Goal: Task Accomplishment & Management: Manage account settings

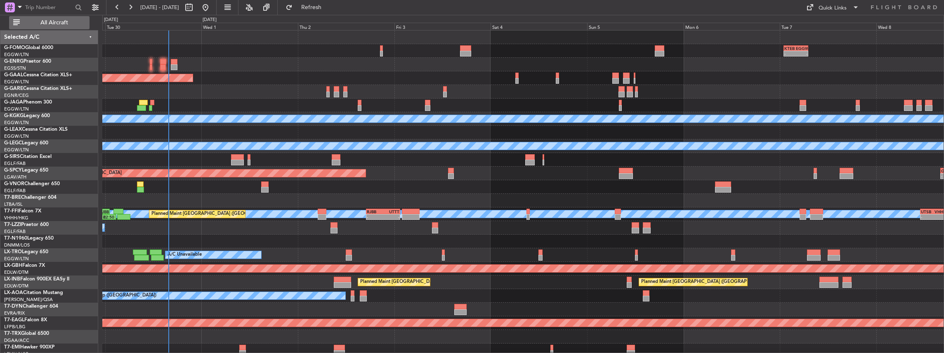
click at [44, 17] on button "All Aircraft" at bounding box center [49, 22] width 80 height 13
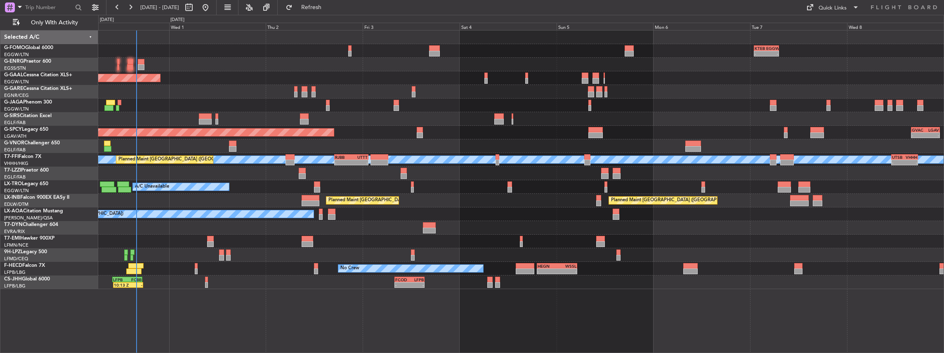
click at [862, 176] on div "A/C Unavailable [GEOGRAPHIC_DATA] ([GEOGRAPHIC_DATA])" at bounding box center [521, 174] width 846 height 14
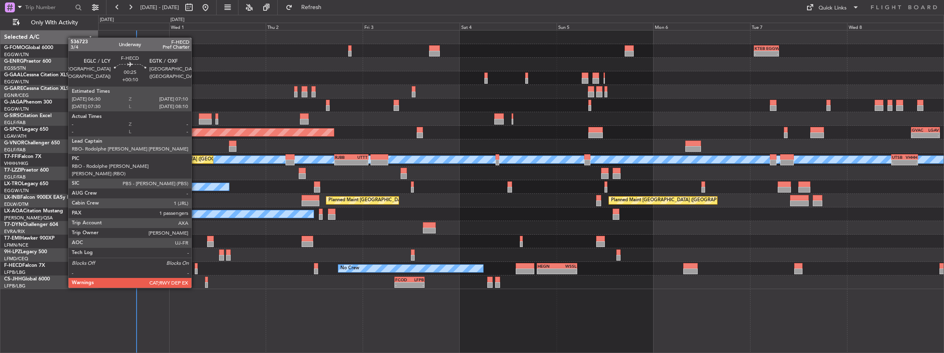
click at [196, 265] on div at bounding box center [196, 266] width 3 height 6
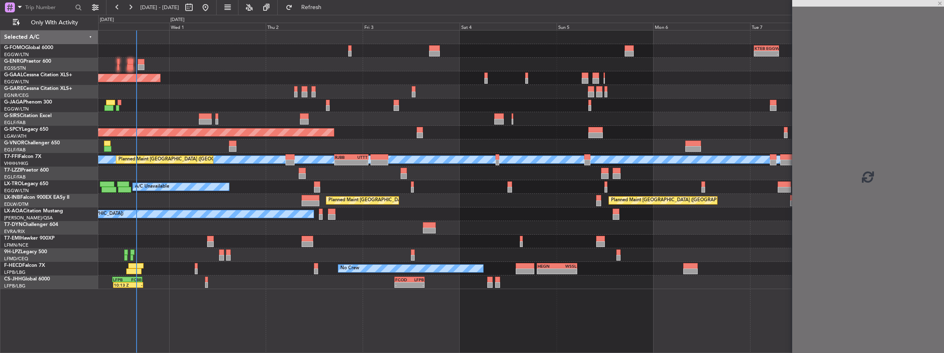
drag, startPoint x: 196, startPoint y: 265, endPoint x: 453, endPoint y: 267, distance: 257.0
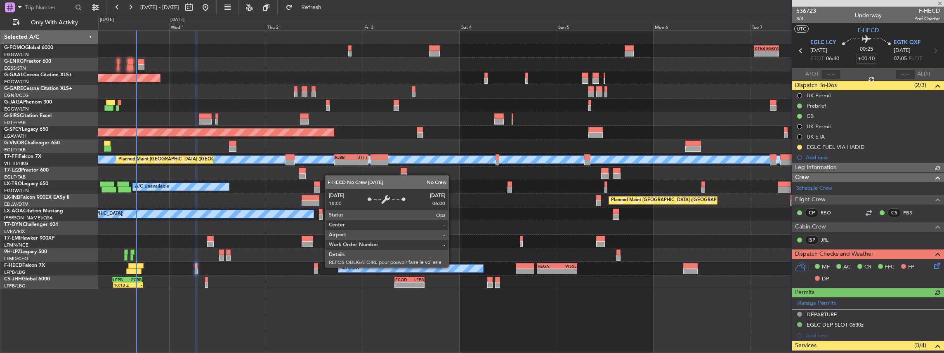
click at [446, 314] on div "- - KTEB 01:00 Z EGGW 07:10 Z 06:10 Z 13:35 Z EGGW 06:00 Z KTEB 13:15 Z Planned…" at bounding box center [521, 191] width 846 height 323
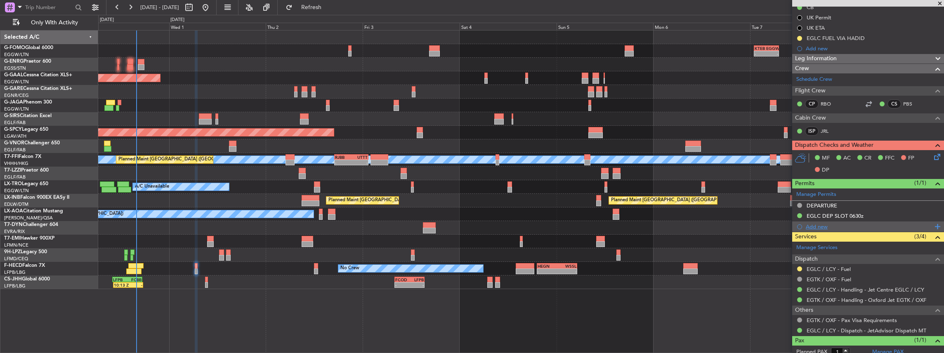
scroll to position [131, 0]
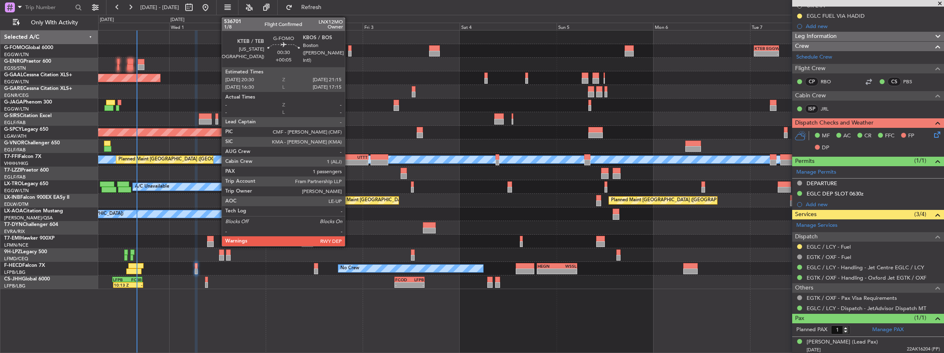
click at [349, 49] on div at bounding box center [349, 48] width 3 height 6
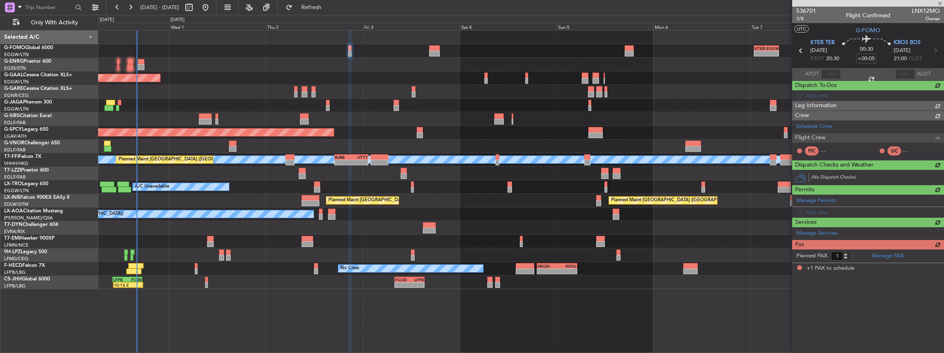
scroll to position [0, 0]
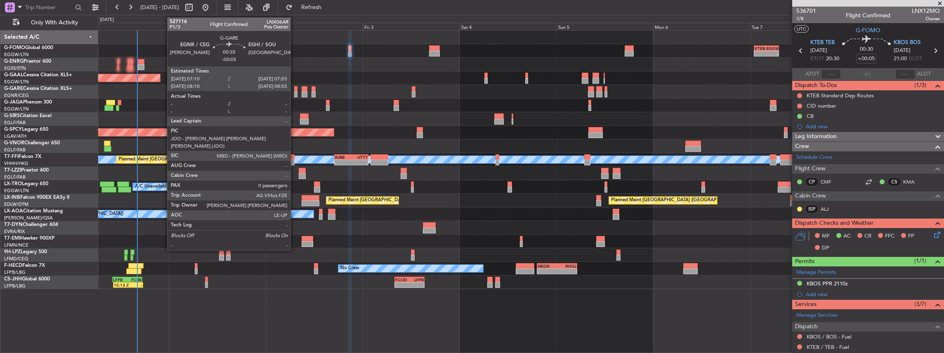
click at [295, 93] on div at bounding box center [295, 95] width 3 height 6
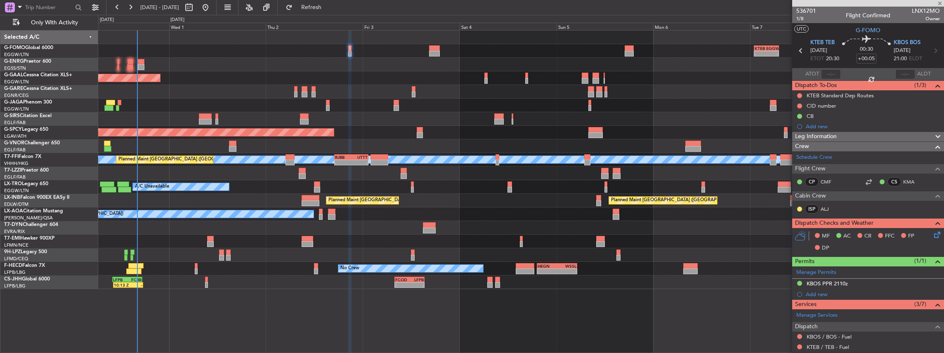
type input "-00:05"
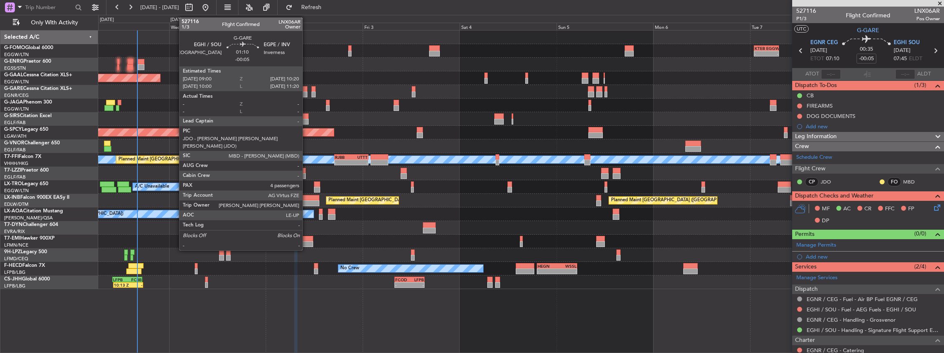
click at [307, 87] on div at bounding box center [305, 89] width 6 height 6
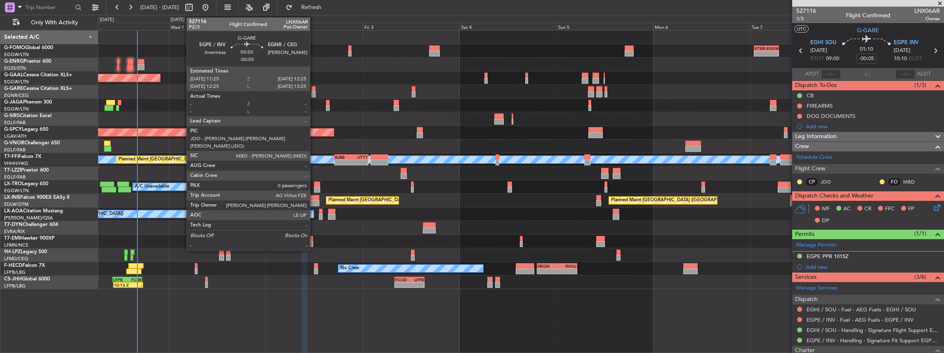
click at [314, 92] on div at bounding box center [313, 95] width 4 height 6
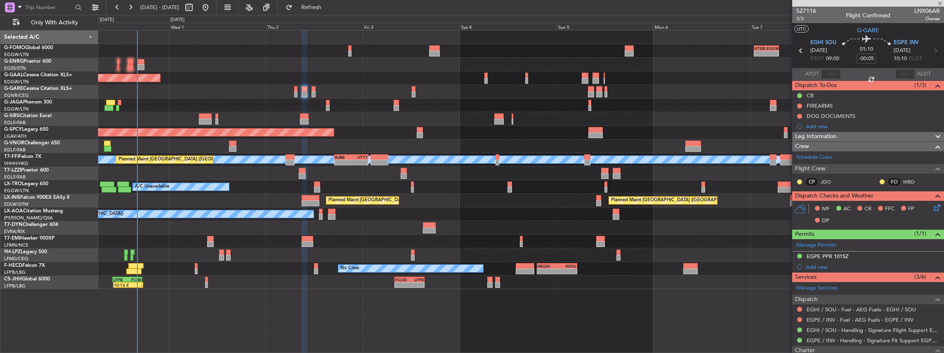
type input "0"
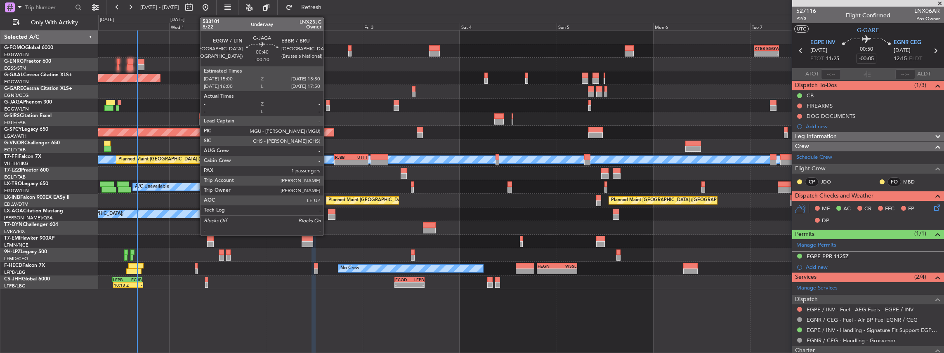
click at [328, 106] on div at bounding box center [328, 108] width 4 height 6
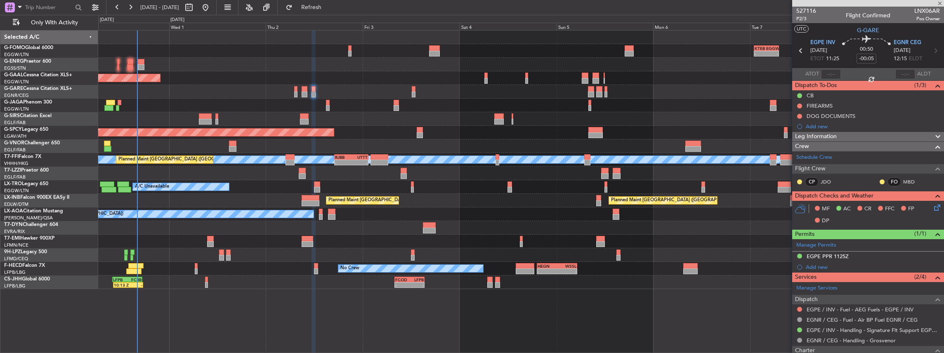
type input "-00:10"
type input "1"
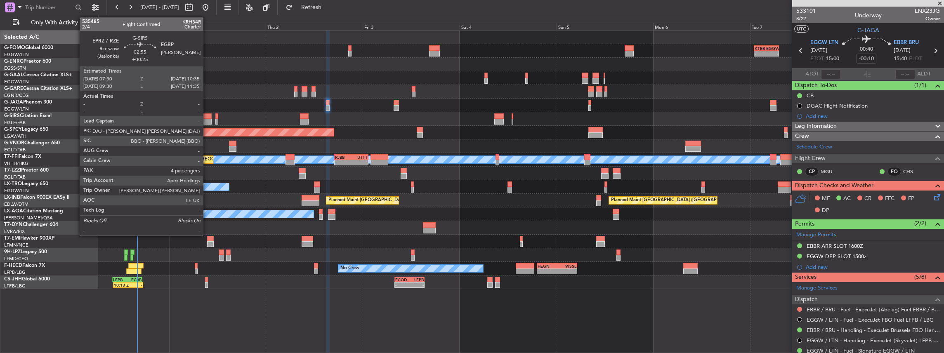
click at [206, 119] on div at bounding box center [205, 122] width 13 height 6
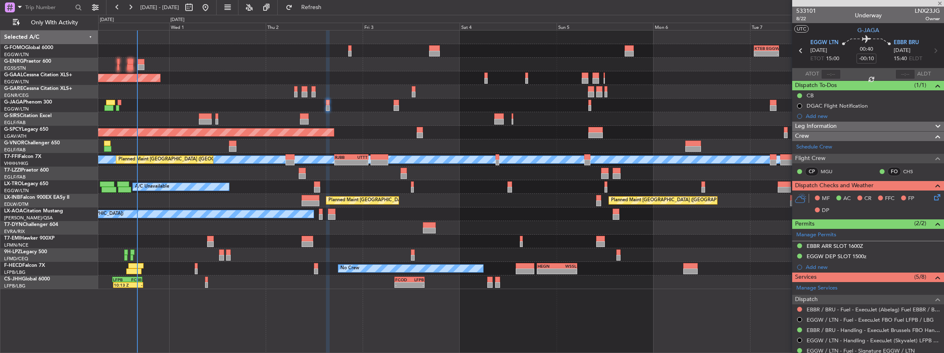
type input "+00:25"
type input "4"
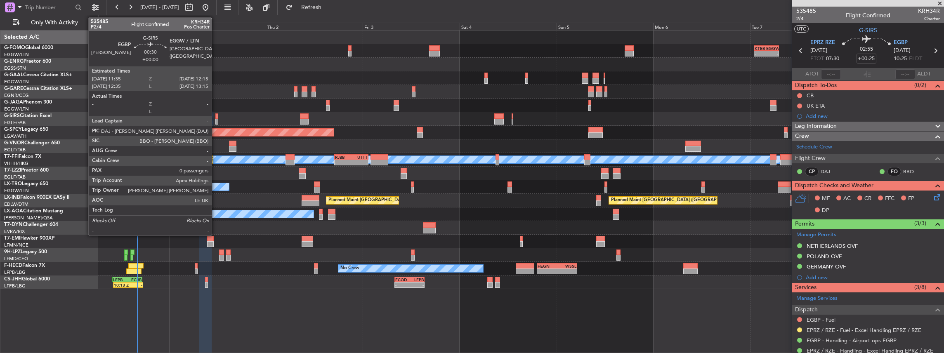
click at [216, 121] on div at bounding box center [216, 122] width 3 height 6
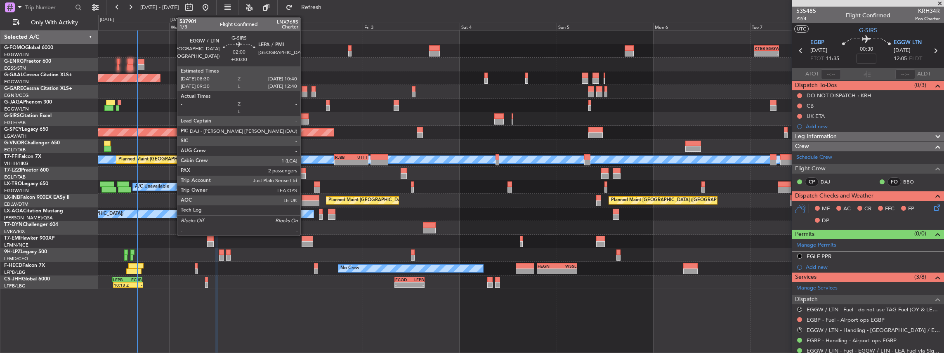
click at [304, 116] on div at bounding box center [304, 116] width 9 height 6
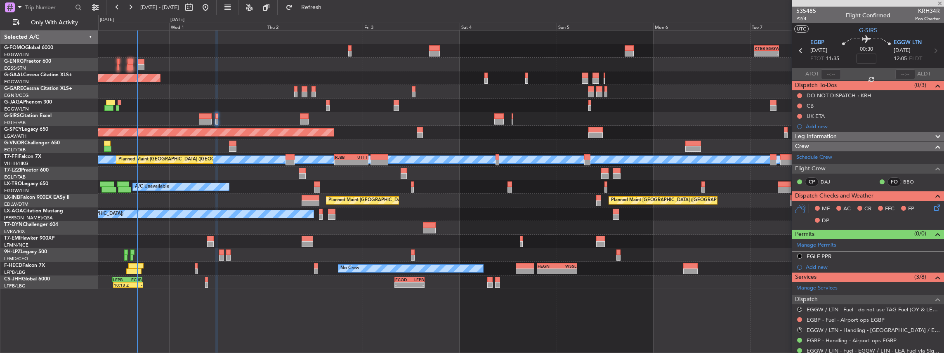
type input "2"
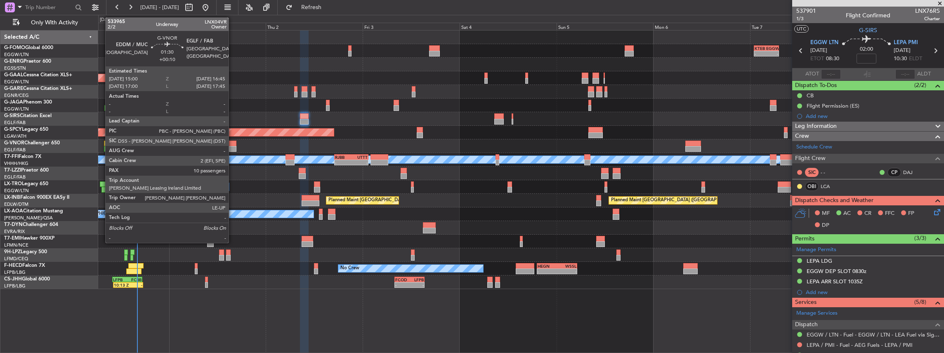
click at [233, 143] on div at bounding box center [232, 144] width 7 height 6
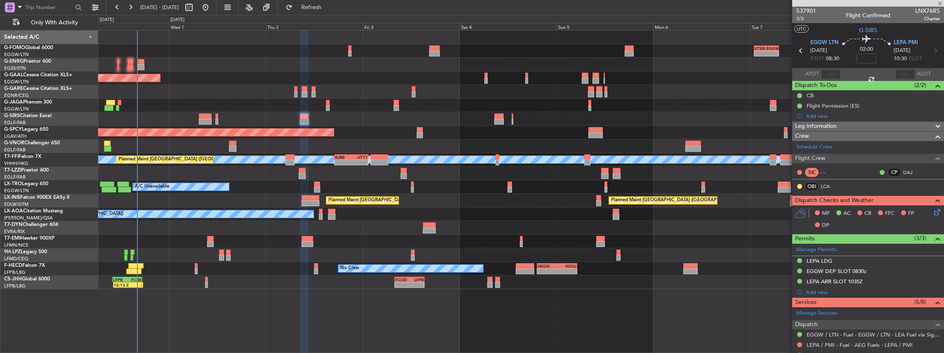
type input "+00:10"
type input "10"
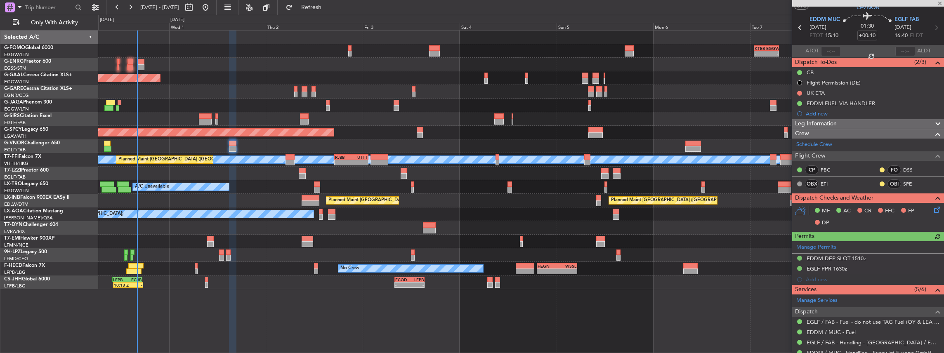
scroll to position [27, 0]
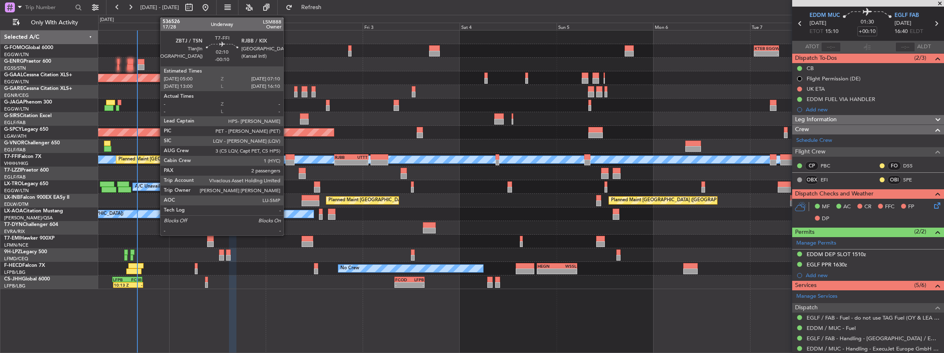
click at [288, 160] on div at bounding box center [290, 163] width 9 height 6
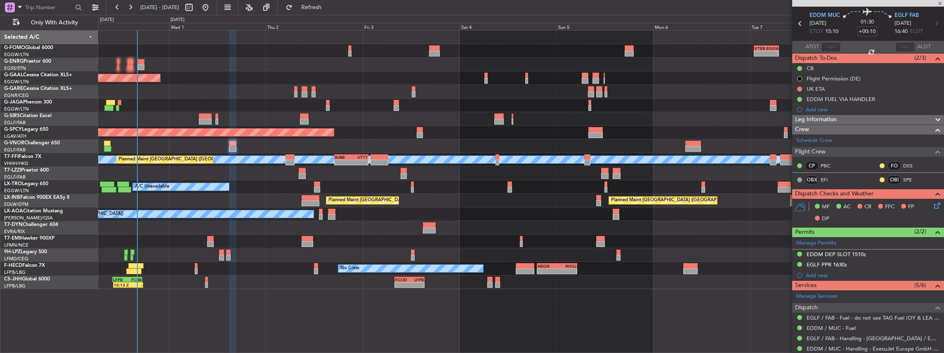
type input "-00:10"
type input "2"
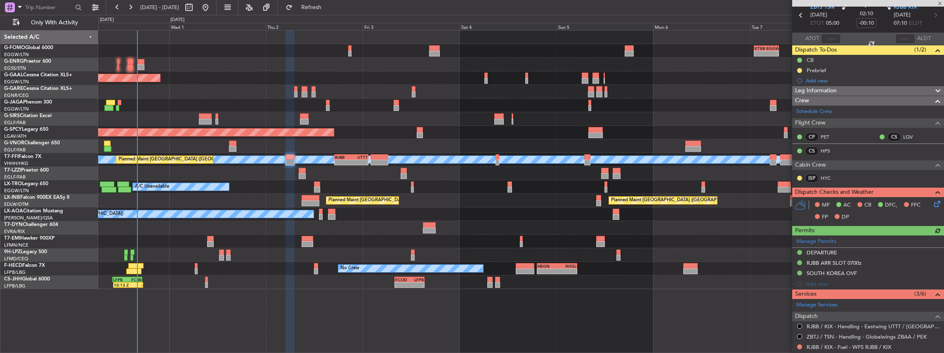
scroll to position [0, 0]
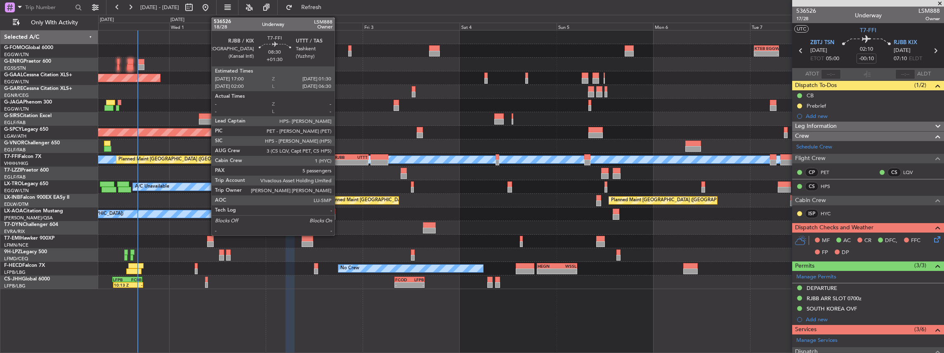
click at [339, 162] on div "-" at bounding box center [343, 162] width 17 height 5
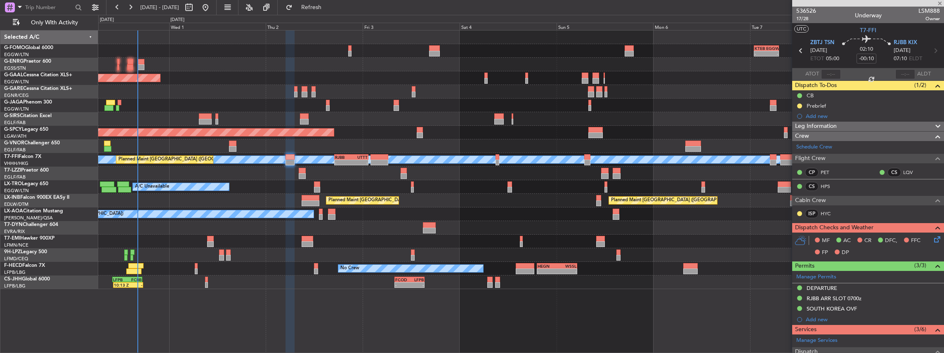
type input "+01:30"
type input "5"
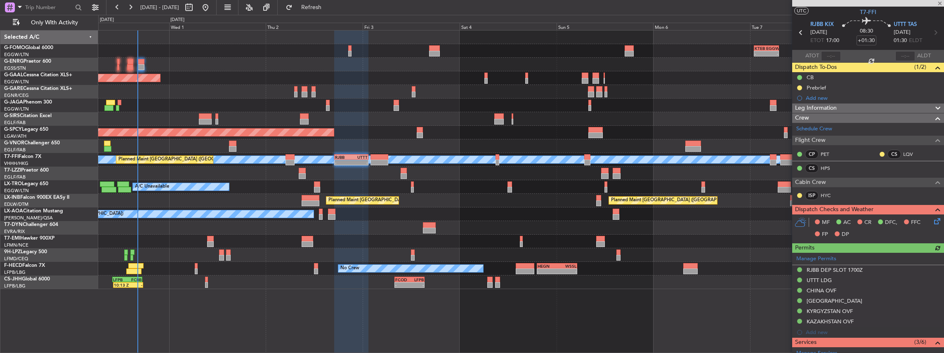
scroll to position [27, 0]
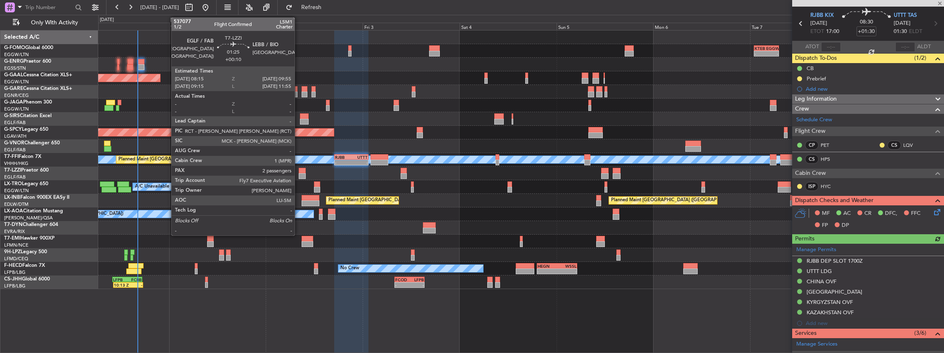
click at [299, 171] on div at bounding box center [302, 171] width 7 height 6
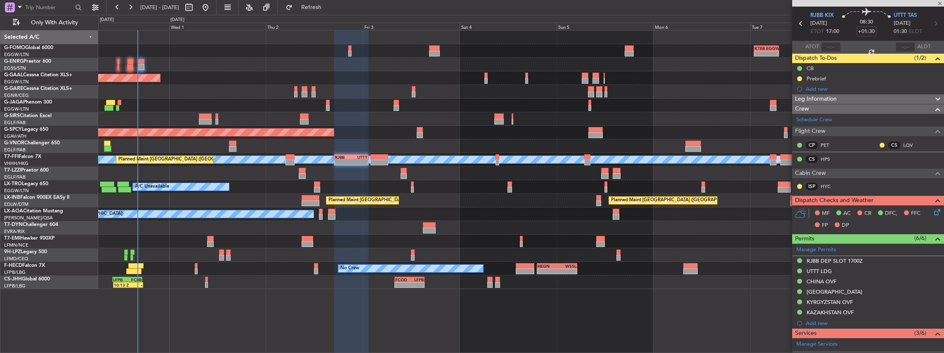
type input "+00:10"
type input "2"
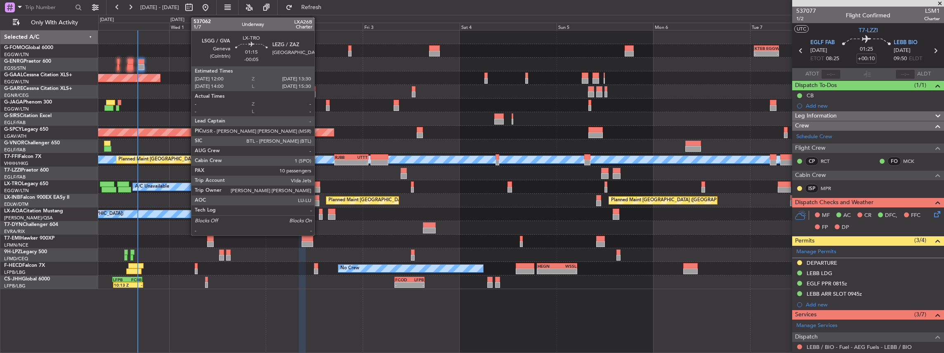
click at [319, 184] on div at bounding box center [317, 185] width 6 height 6
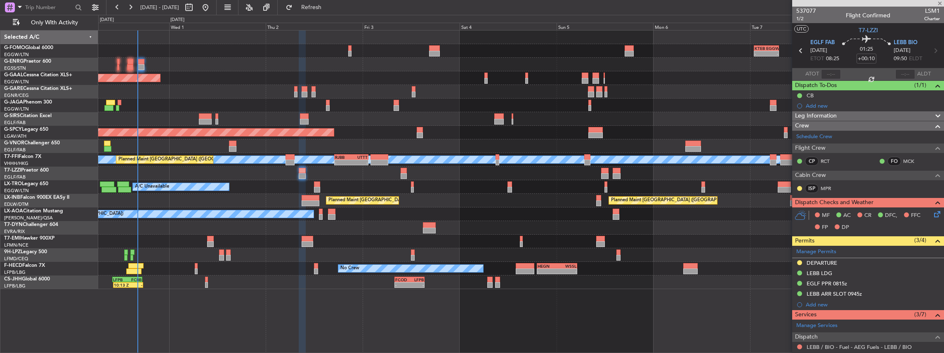
type input "-00:05"
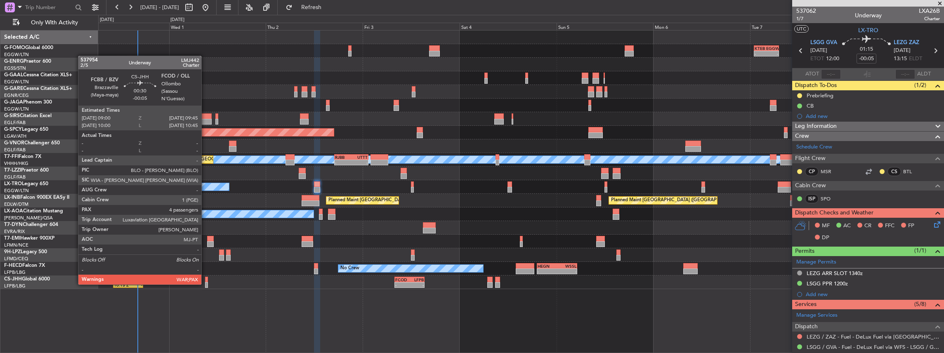
click at [205, 284] on div at bounding box center [206, 285] width 3 height 6
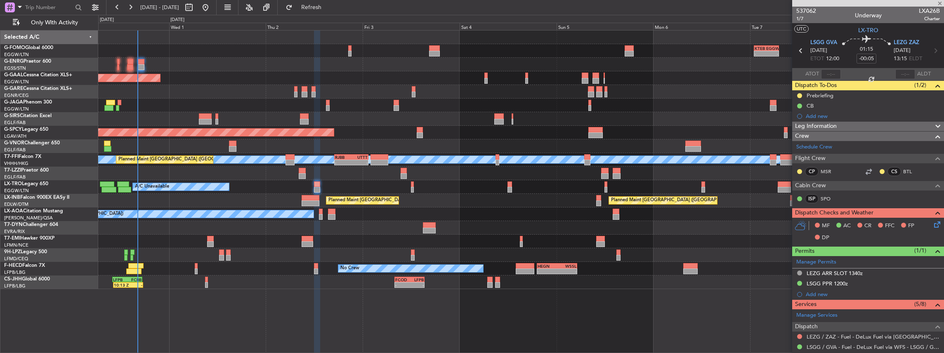
type input "5"
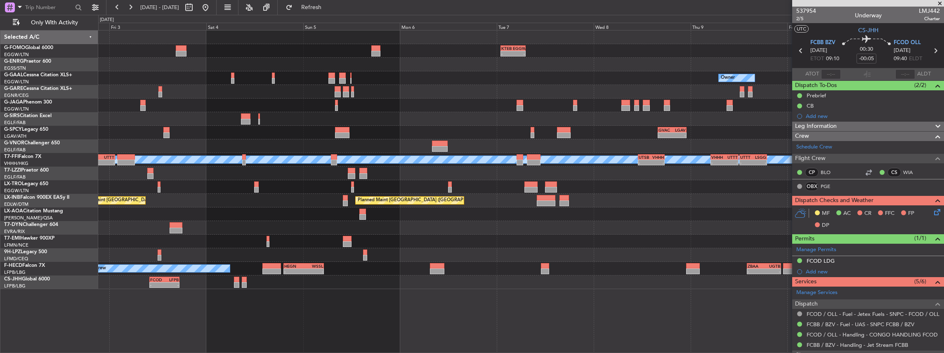
click at [464, 88] on div "- - KTEB 01:00 Z EGGW 07:10 Z EGSS 17:00 Z KBGR 00:00 Z - - Owner Owner Planned…" at bounding box center [521, 160] width 846 height 259
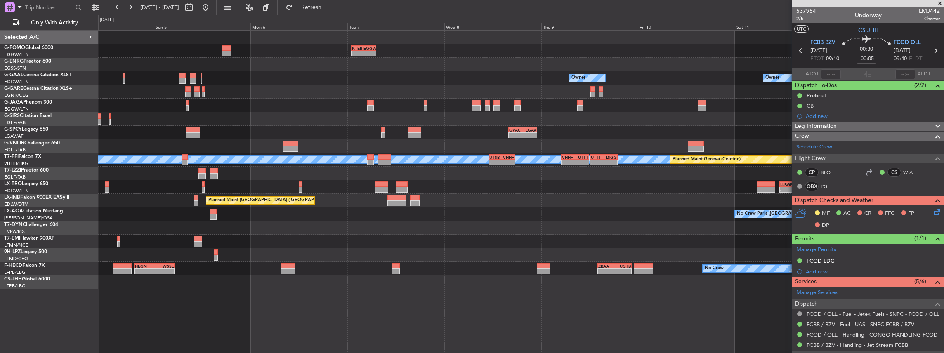
click at [446, 92] on div "- - KTEB 01:00 Z EGGW 07:10 Z EGSS 17:00 Z KBGR 00:00 Z - - Owner Owner Owner -…" at bounding box center [521, 160] width 846 height 259
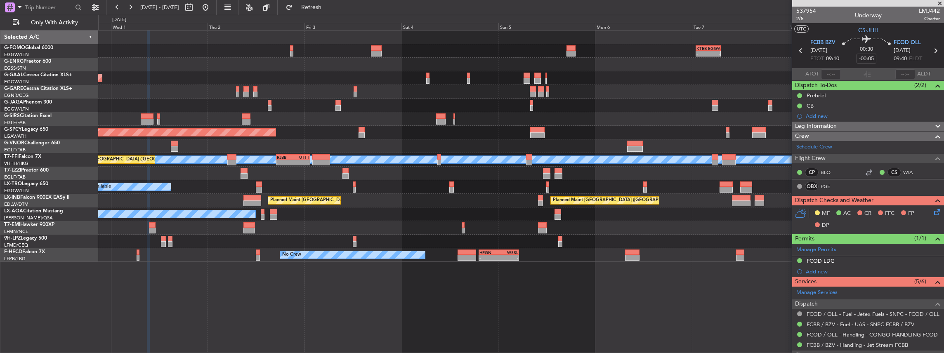
click at [790, 99] on div "- - KTEB 01:00 Z EGGW 07:10 Z 06:10 Z 13:35 Z EGGW 06:00 Z KTEB 13:15 Z Owner P…" at bounding box center [521, 146] width 846 height 231
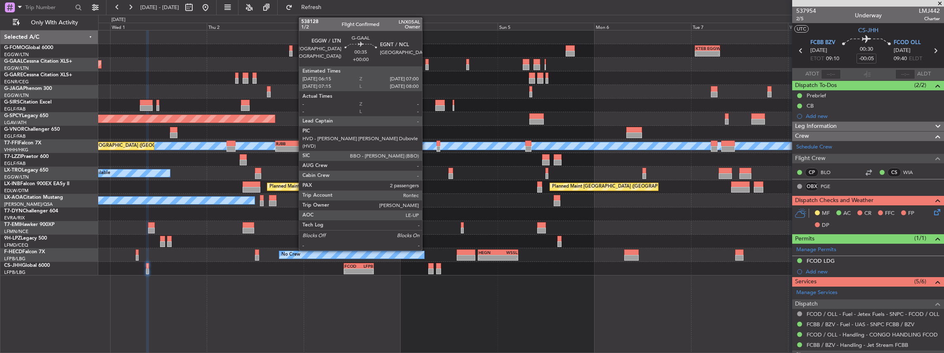
click at [426, 61] on div at bounding box center [426, 62] width 3 height 6
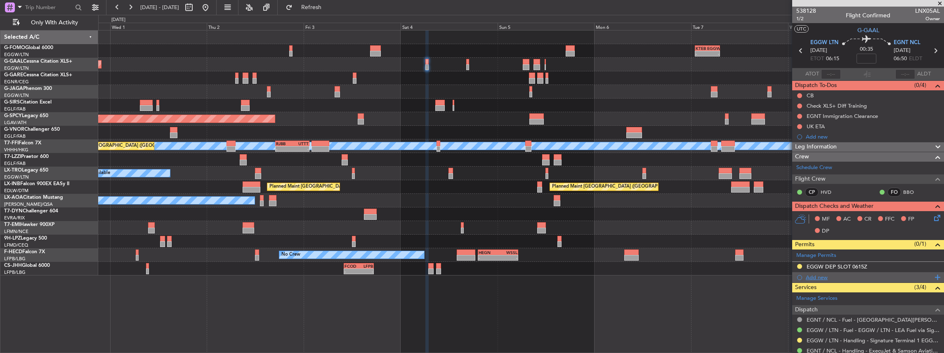
scroll to position [27, 0]
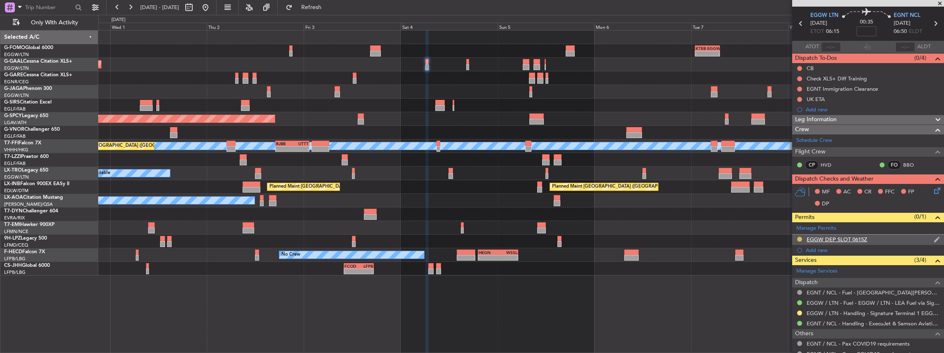
click at [800, 238] on button at bounding box center [799, 239] width 5 height 5
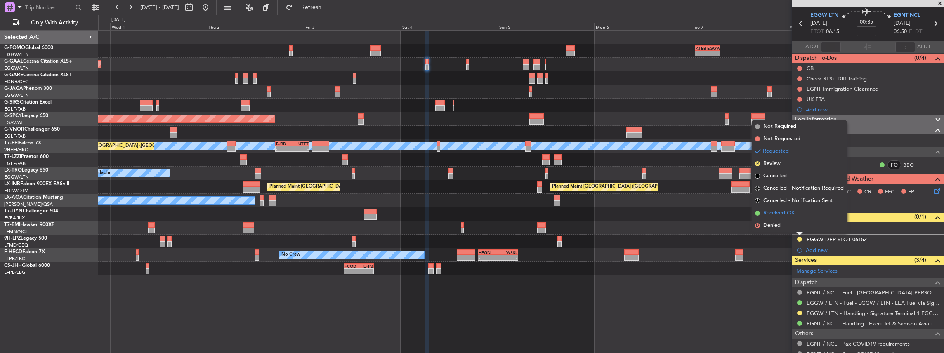
click at [784, 212] on span "Received OK" at bounding box center [778, 213] width 31 height 8
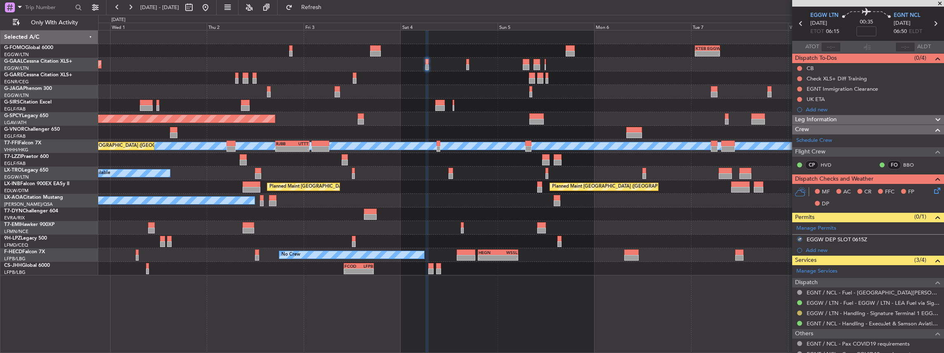
click at [799, 313] on button at bounding box center [799, 313] width 5 height 5
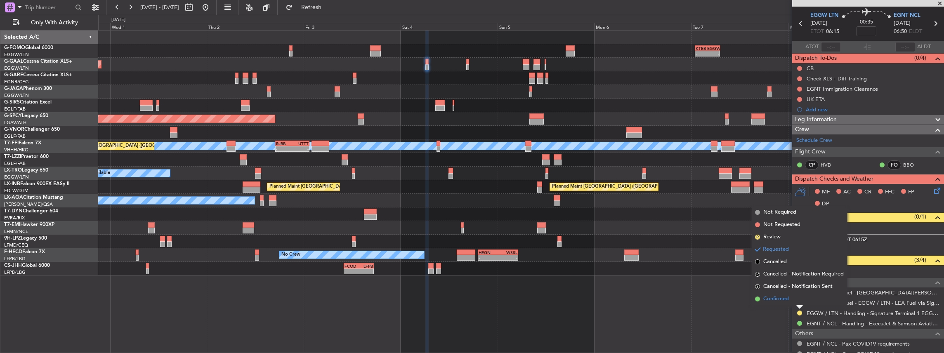
click at [783, 303] on span "Confirmed" at bounding box center [776, 299] width 26 height 8
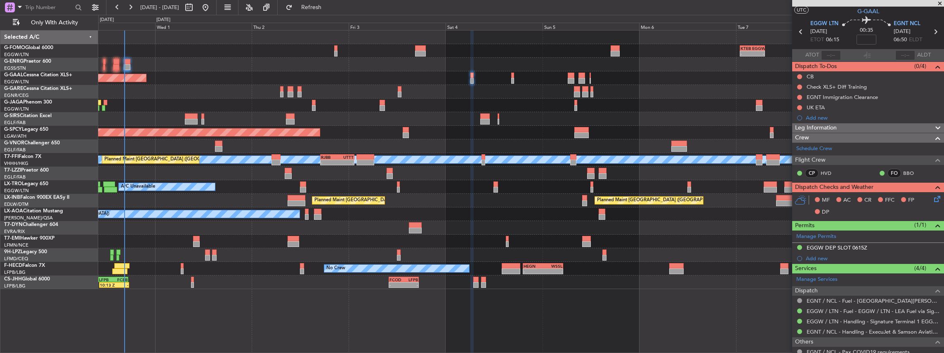
scroll to position [0, 0]
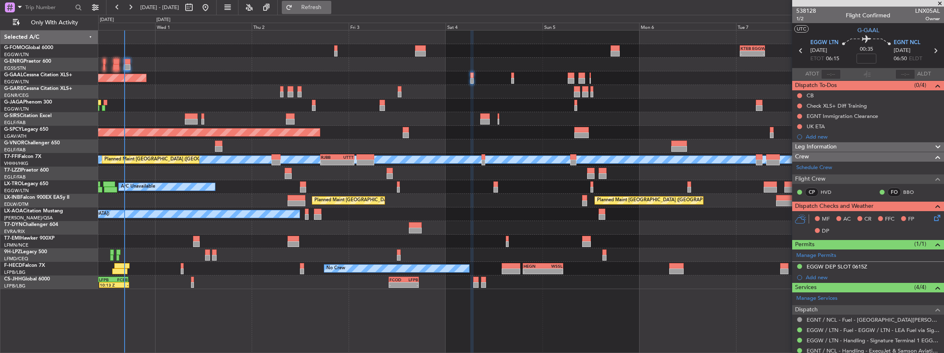
click at [329, 5] on span "Refresh" at bounding box center [311, 8] width 35 height 6
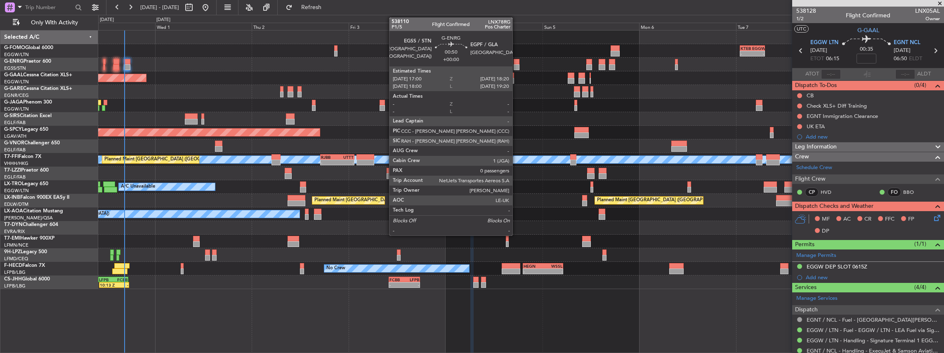
click at [517, 63] on div at bounding box center [517, 62] width 6 height 6
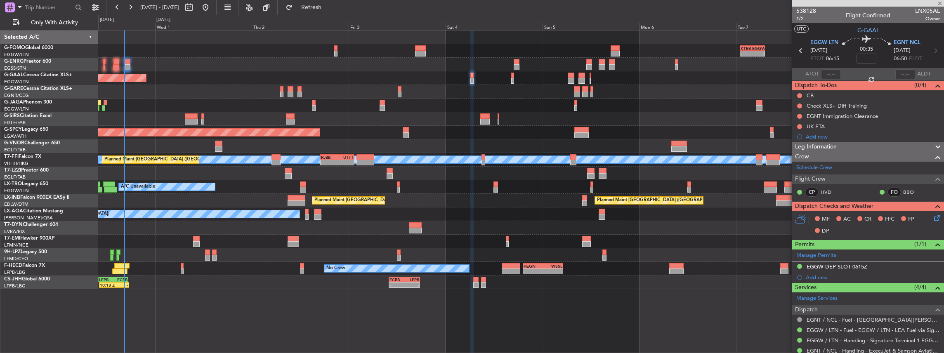
click at [899, 353] on html "[DATE] - [DATE] Refresh Quick Links Only With Activity - - KTEB 01:00 Z EGGW 07…" at bounding box center [472, 176] width 944 height 353
type input "0"
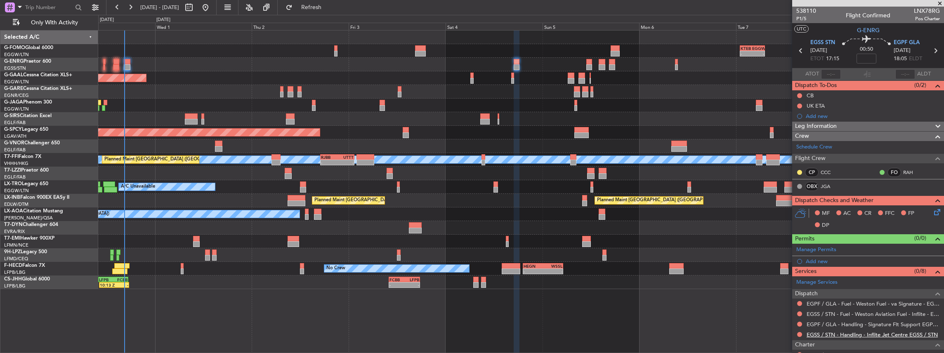
click at [837, 333] on link "EGSS / STN - Handling - Inflite Jet Centre EGSS / STN" at bounding box center [872, 334] width 131 height 7
click at [842, 333] on link "EGSS / STN - Handling - Inflite Jet Centre EGSS / STN" at bounding box center [872, 334] width 131 height 7
click at [329, 5] on span "Refresh" at bounding box center [311, 8] width 35 height 6
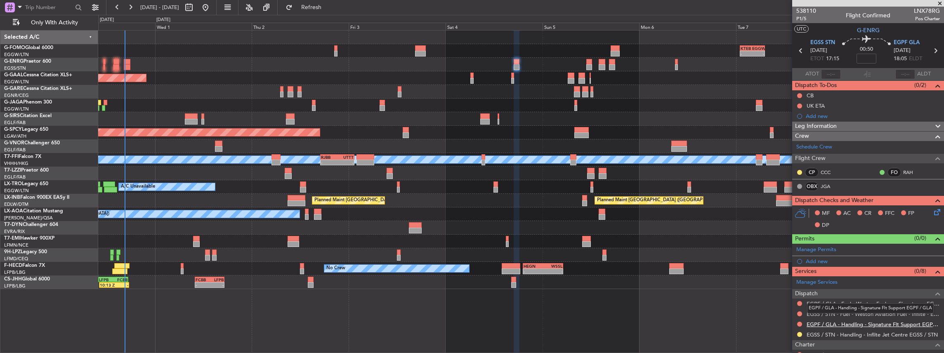
click at [830, 323] on link "EGPF / GLA - Handling - Signature Flt Support EGPF / GLA" at bounding box center [873, 324] width 133 height 7
click at [329, 6] on span "Refresh" at bounding box center [311, 8] width 35 height 6
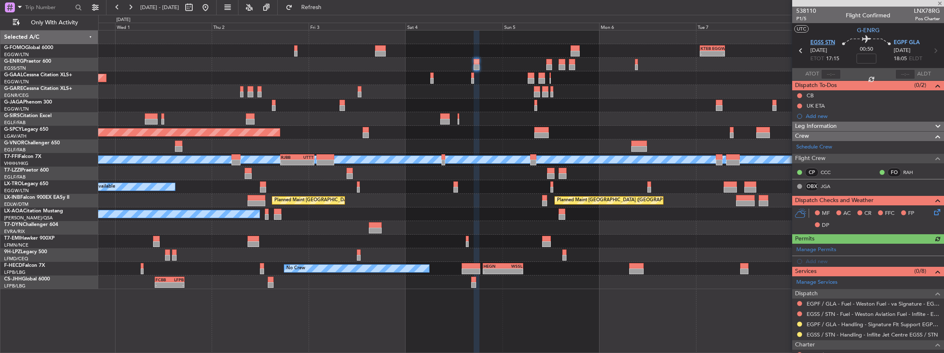
click at [819, 44] on span "EGSS STN" at bounding box center [822, 43] width 25 height 8
click at [908, 41] on span "EGPF GLA" at bounding box center [907, 43] width 26 height 8
click at [704, 75] on div "Planned Maint Dusseldorf Owner Owner" at bounding box center [521, 78] width 846 height 14
click at [828, 45] on span "EGSS STN" at bounding box center [822, 43] width 25 height 8
click at [902, 40] on span "EGPF GLA" at bounding box center [907, 43] width 26 height 8
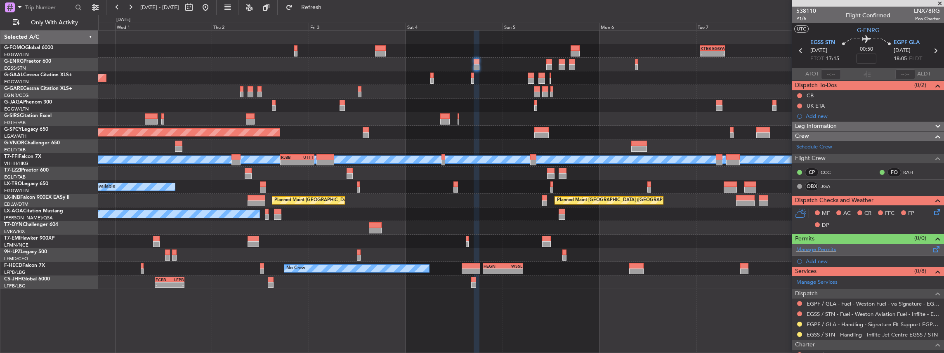
click at [932, 249] on span at bounding box center [937, 248] width 10 height 6
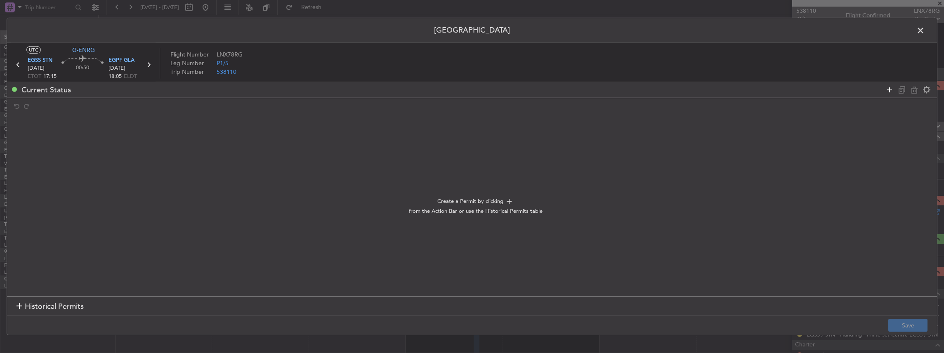
click at [891, 88] on icon at bounding box center [890, 90] width 10 height 10
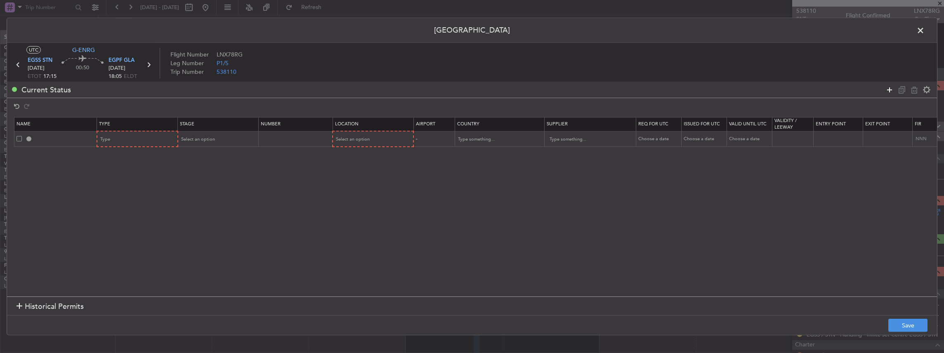
click at [891, 88] on icon at bounding box center [890, 90] width 10 height 10
click at [144, 137] on div "Type" at bounding box center [135, 139] width 68 height 12
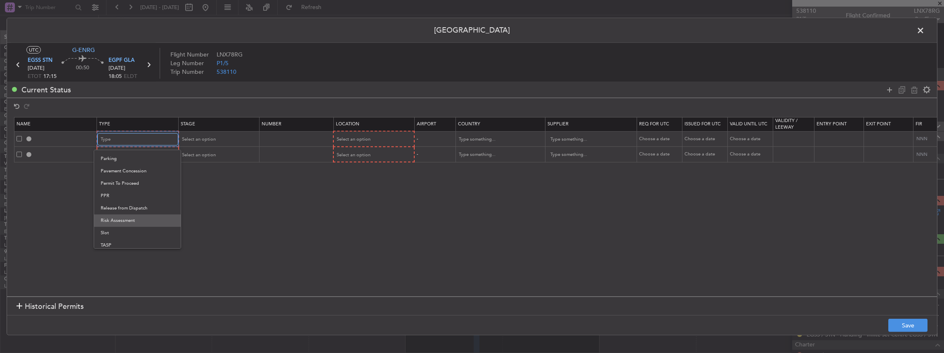
scroll to position [248, 0]
click at [114, 217] on span "Slot" at bounding box center [137, 218] width 73 height 12
click at [119, 157] on div "Type" at bounding box center [135, 155] width 68 height 12
click at [122, 237] on span "Slot" at bounding box center [137, 233] width 73 height 12
click at [214, 138] on div "Select an option" at bounding box center [215, 139] width 68 height 12
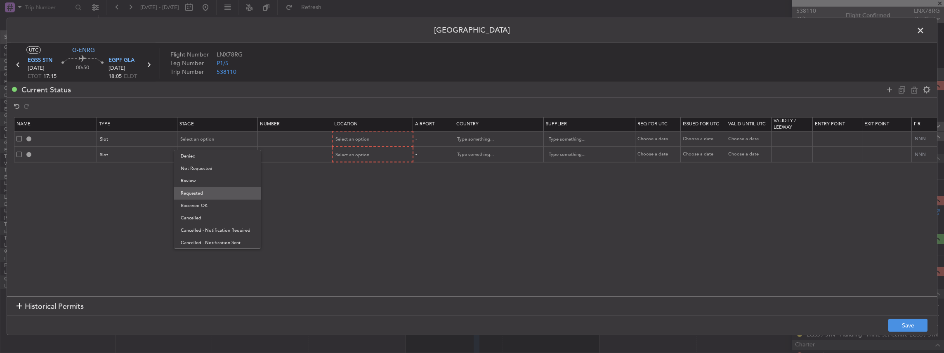
click at [197, 187] on span "Requested" at bounding box center [217, 193] width 73 height 12
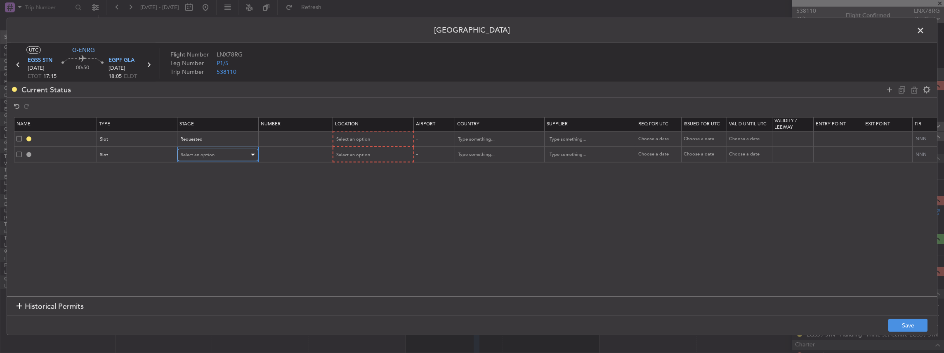
click at [205, 156] on span "Select an option" at bounding box center [198, 155] width 34 height 6
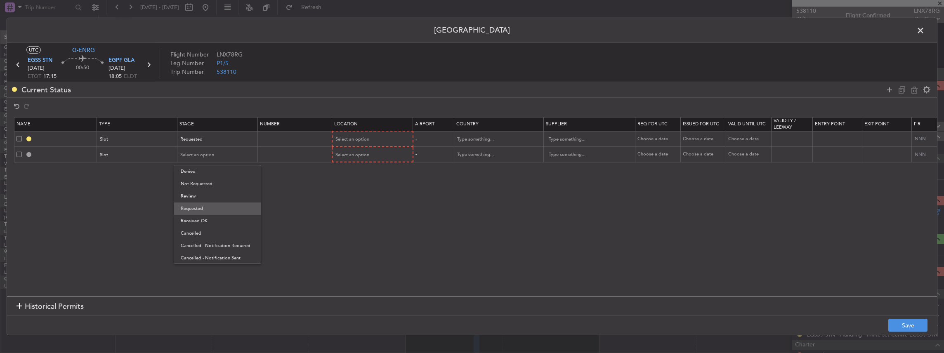
click at [203, 214] on span "Requested" at bounding box center [217, 209] width 73 height 12
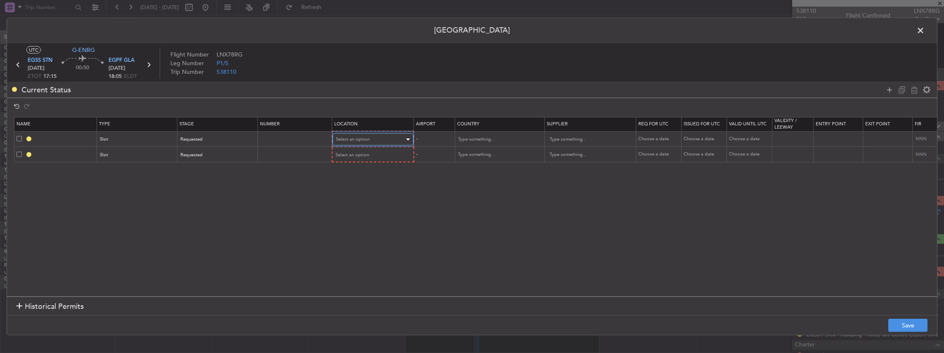
click at [366, 140] on span "Select an option" at bounding box center [353, 139] width 34 height 6
click at [350, 160] on span "Departure" at bounding box center [371, 156] width 73 height 12
click at [352, 155] on span "Select an option" at bounding box center [353, 154] width 34 height 6
drag, startPoint x: 350, startPoint y: 196, endPoint x: 531, endPoint y: 210, distance: 181.2
click at [350, 196] on span "Arrival" at bounding box center [371, 196] width 73 height 12
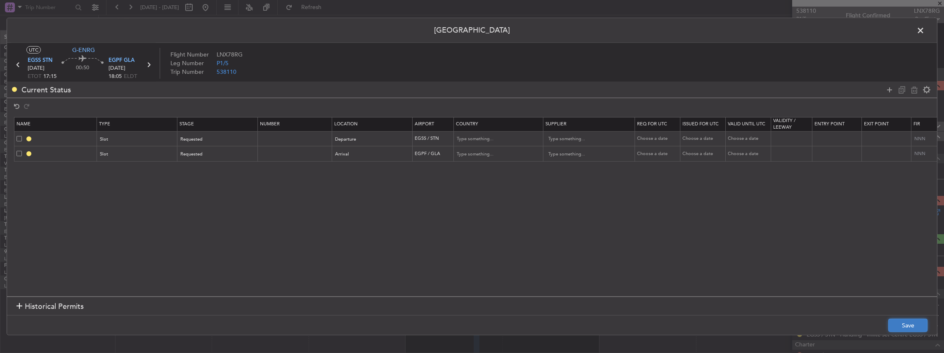
click at [911, 326] on button "Save" at bounding box center [907, 325] width 39 height 13
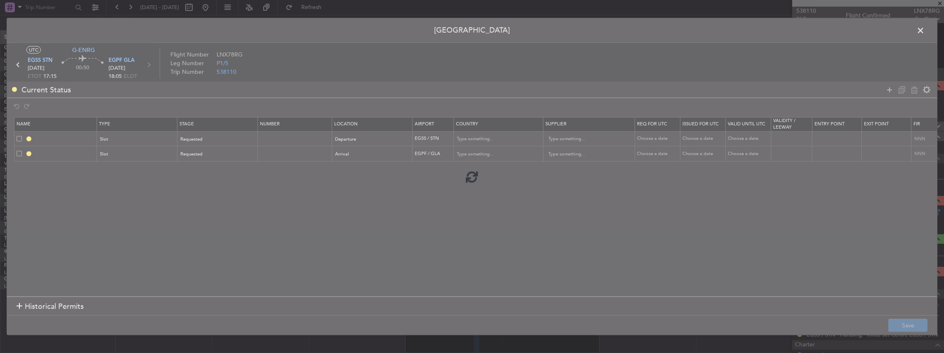
type input "EGSS DEP SLOT"
type input "[GEOGRAPHIC_DATA]"
type input "NNN"
type input "2"
type input "EGPF ARR SLOT"
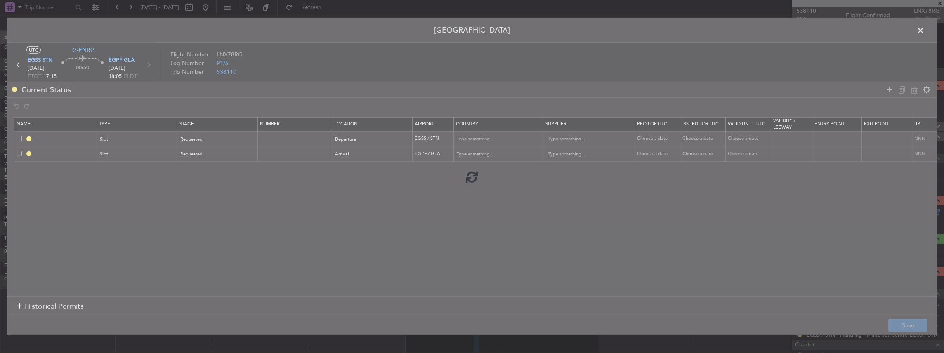
type input "[GEOGRAPHIC_DATA]"
type input "NNN"
type input "2"
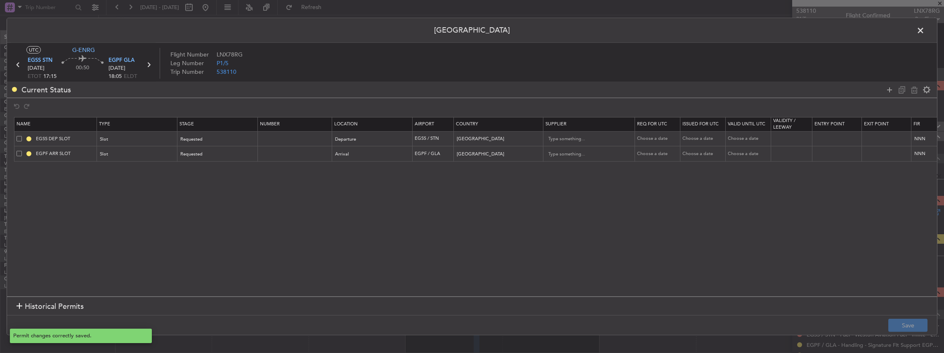
click at [925, 30] on span at bounding box center [925, 32] width 0 height 17
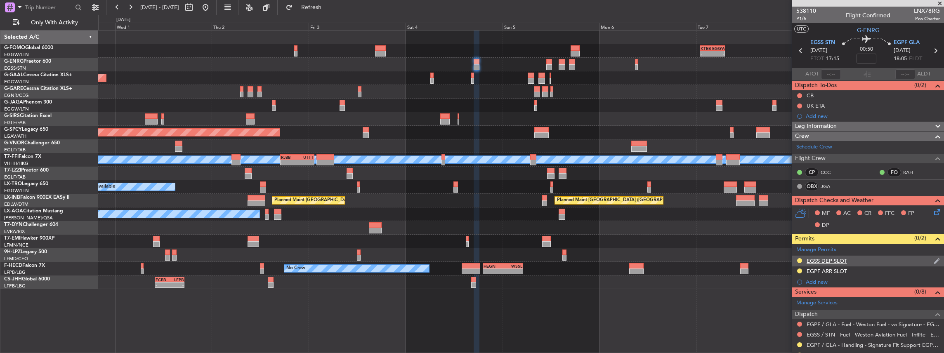
click at [857, 256] on div "EGSS DEP SLOT" at bounding box center [868, 261] width 152 height 10
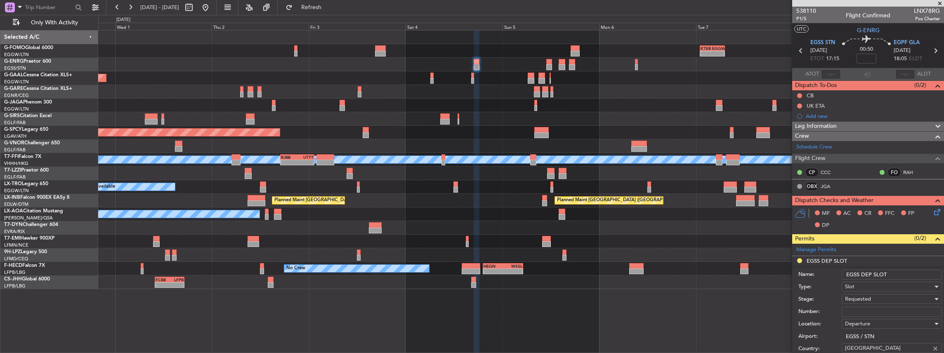
click at [917, 275] on input "EGSS DEP SLOT" at bounding box center [892, 275] width 100 height 10
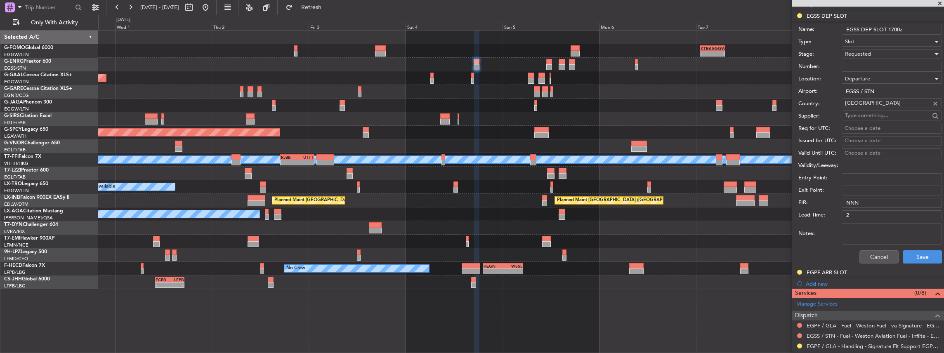
scroll to position [275, 0]
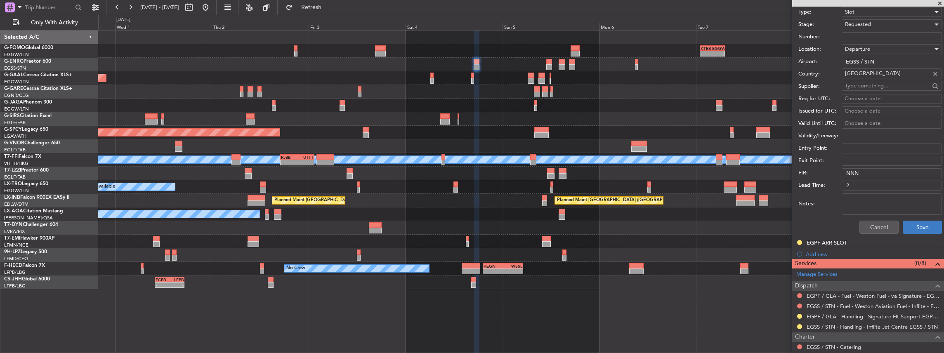
type input "EGSS DEP SLOT 1700z"
click at [913, 227] on button "Save" at bounding box center [922, 227] width 39 height 13
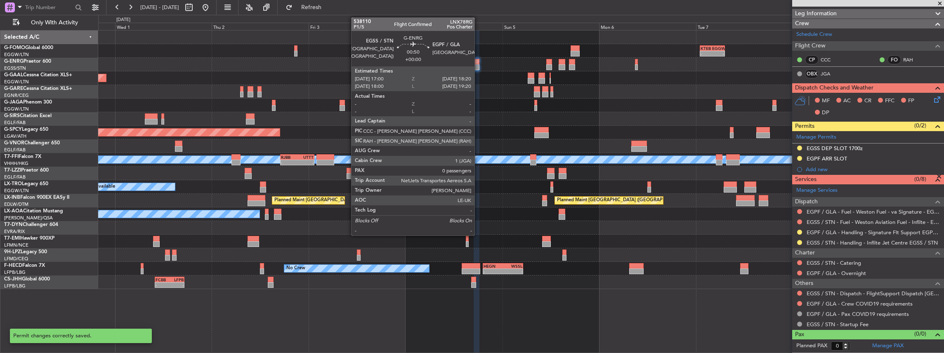
scroll to position [29, 0]
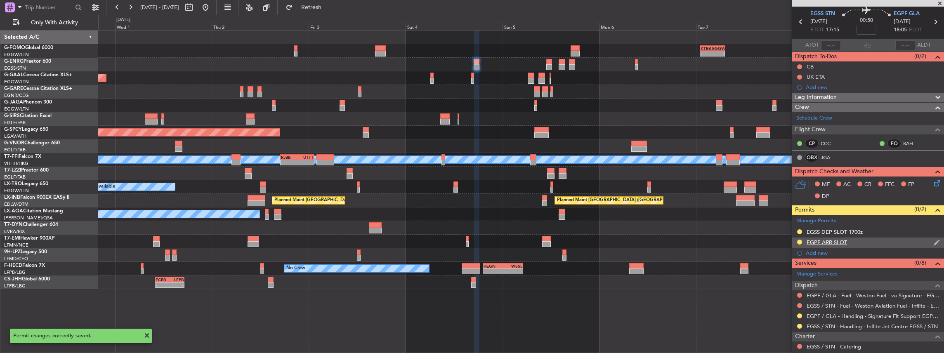
click at [905, 240] on div "EGPF ARR SLOT" at bounding box center [868, 243] width 152 height 10
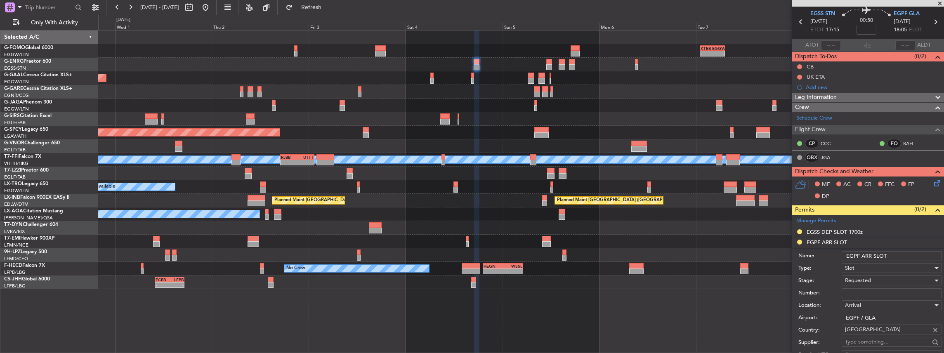
click at [899, 253] on input "EGPF ARR SLOT" at bounding box center [892, 256] width 100 height 10
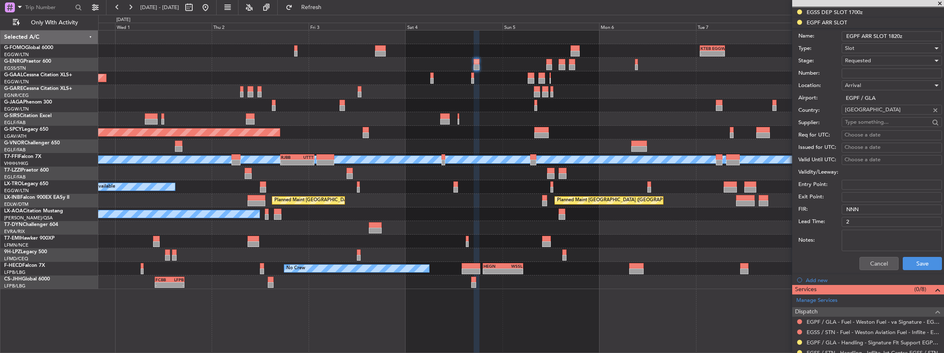
type input "EGPF ARR SLOT 1820z"
click at [920, 255] on div "Cancel Save" at bounding box center [870, 263] width 144 height 21
click at [919, 260] on button "Save" at bounding box center [922, 263] width 39 height 13
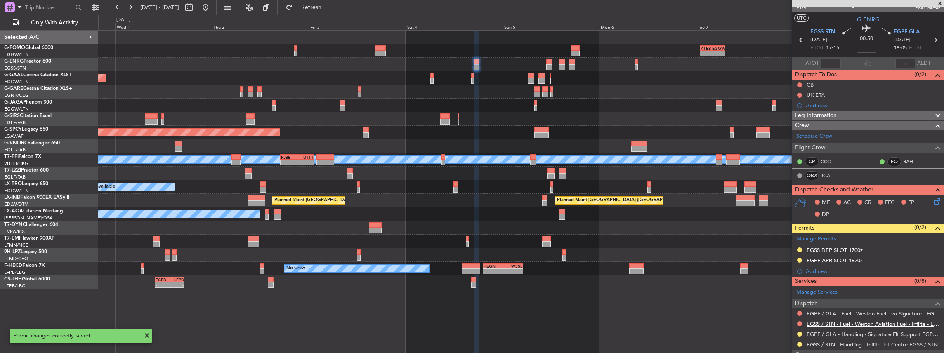
scroll to position [0, 0]
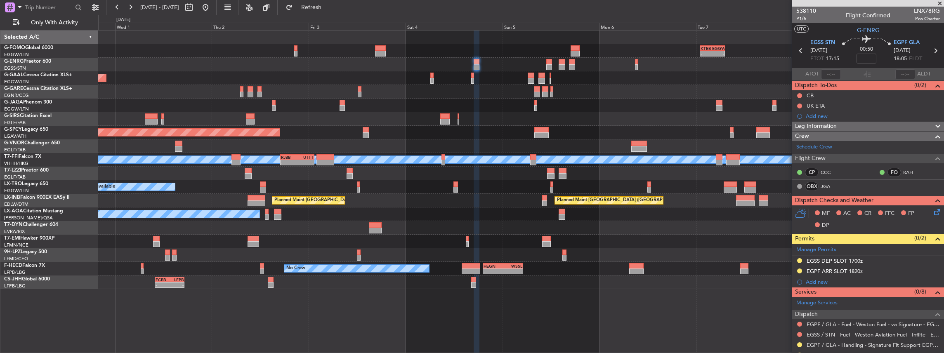
click at [932, 49] on icon at bounding box center [935, 50] width 11 height 11
type input "3"
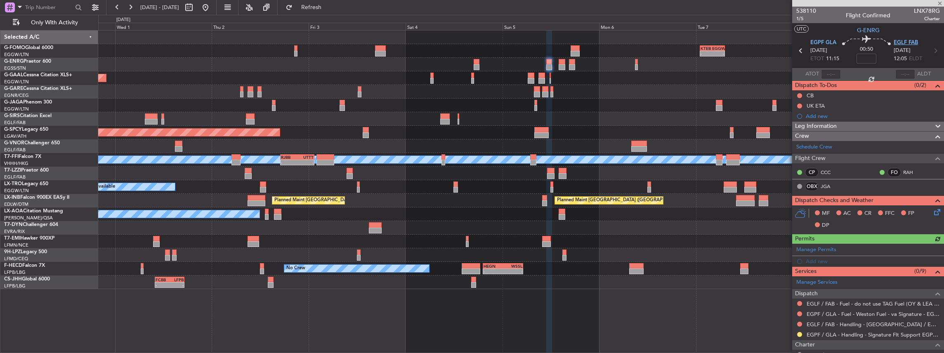
click at [903, 40] on span "EGLF FAB" at bounding box center [906, 43] width 24 height 8
click at [822, 39] on span "EGPF GLA" at bounding box center [823, 43] width 26 height 8
click at [882, 248] on mat-tooltip-component "Complete" at bounding box center [866, 253] width 35 height 22
click at [848, 247] on div "Manage Permits" at bounding box center [868, 250] width 152 height 12
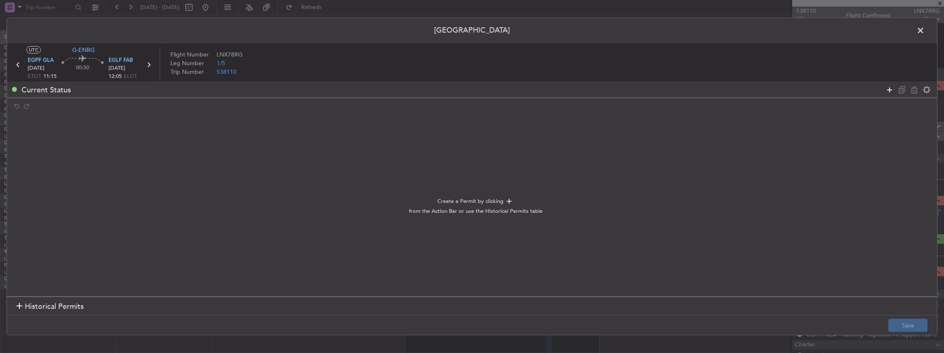
click at [891, 89] on icon at bounding box center [890, 90] width 10 height 10
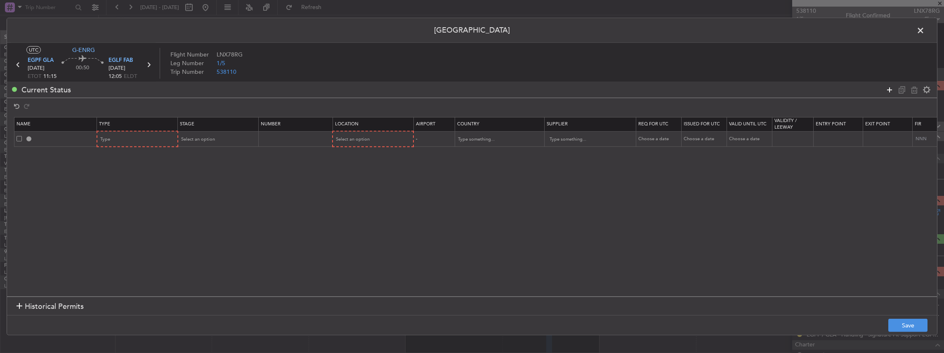
click at [890, 89] on icon at bounding box center [890, 90] width 10 height 10
click at [155, 140] on div "Type" at bounding box center [135, 139] width 68 height 12
click at [119, 212] on span "Slot" at bounding box center [137, 218] width 73 height 12
click at [126, 152] on div "Type" at bounding box center [135, 155] width 68 height 12
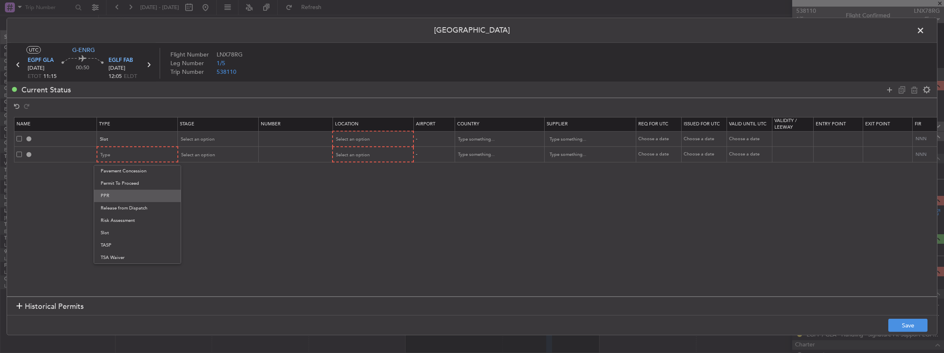
click at [116, 198] on span "PPR" at bounding box center [137, 196] width 73 height 12
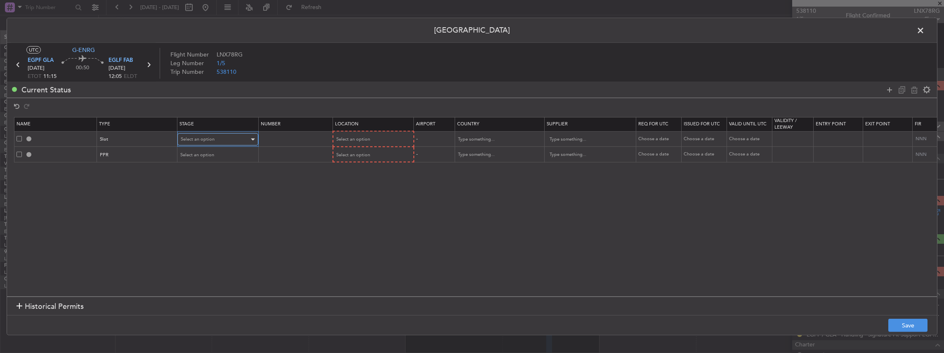
click at [210, 137] on span "Select an option" at bounding box center [198, 139] width 34 height 6
drag, startPoint x: 193, startPoint y: 193, endPoint x: 197, endPoint y: 163, distance: 29.6
click at [193, 192] on span "Requested" at bounding box center [217, 193] width 73 height 12
click at [198, 156] on span "Select an option" at bounding box center [198, 155] width 34 height 6
click at [197, 210] on span "Requested" at bounding box center [217, 209] width 73 height 12
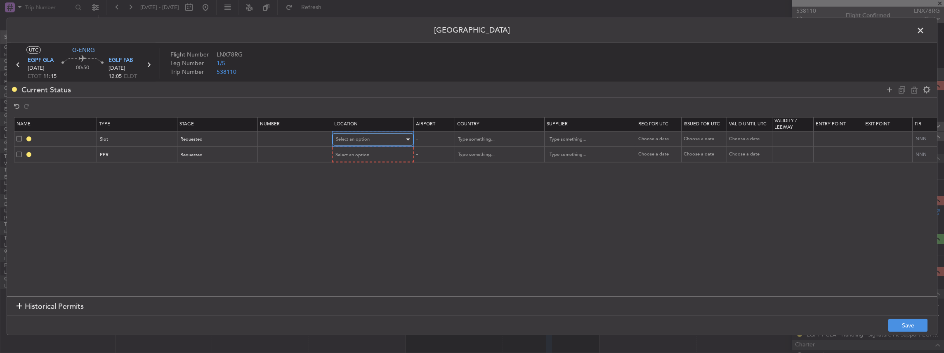
click at [366, 139] on span "Select an option" at bounding box center [353, 139] width 34 height 6
click at [337, 160] on span "Departure" at bounding box center [371, 156] width 73 height 12
click at [359, 151] on span "Select an option" at bounding box center [353, 154] width 34 height 6
click at [359, 190] on span "Arrival" at bounding box center [371, 196] width 73 height 12
click at [909, 323] on button "Save" at bounding box center [907, 325] width 39 height 13
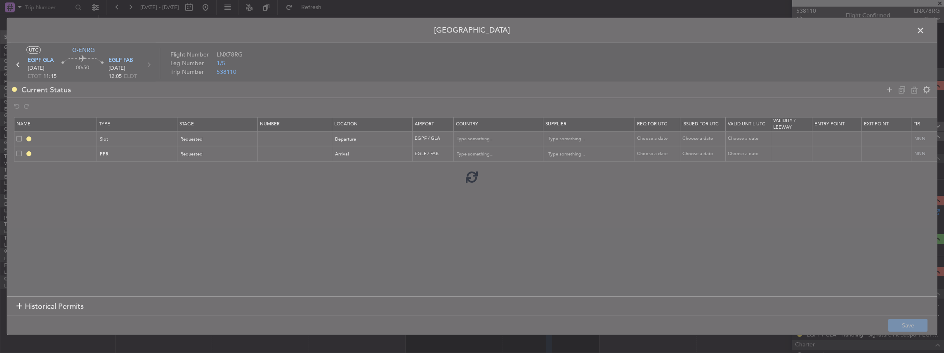
type input "EGPF DEP SLOT"
type input "[GEOGRAPHIC_DATA]"
type input "NNN"
type input "2"
type input "EGLF PPR"
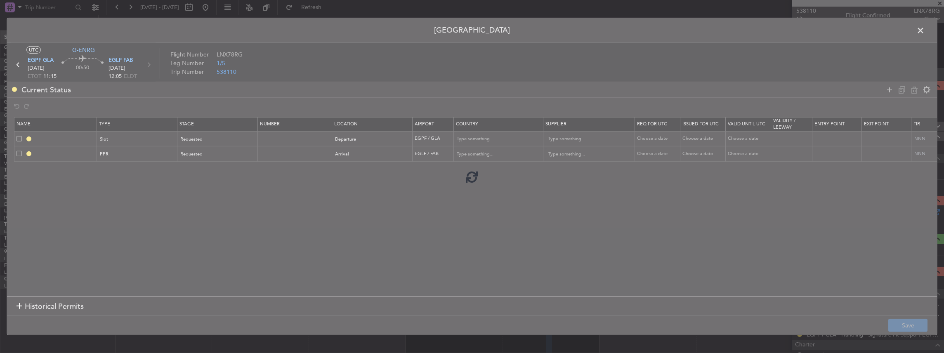
type input "[GEOGRAPHIC_DATA]"
type input "NNN"
type input "2"
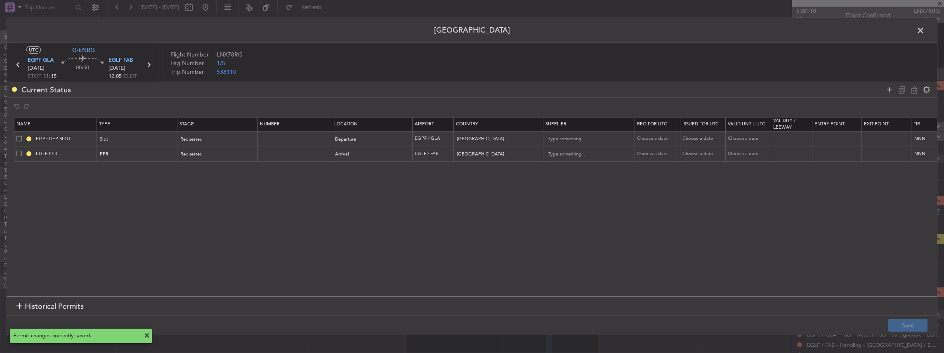
click at [925, 32] on span at bounding box center [925, 32] width 0 height 17
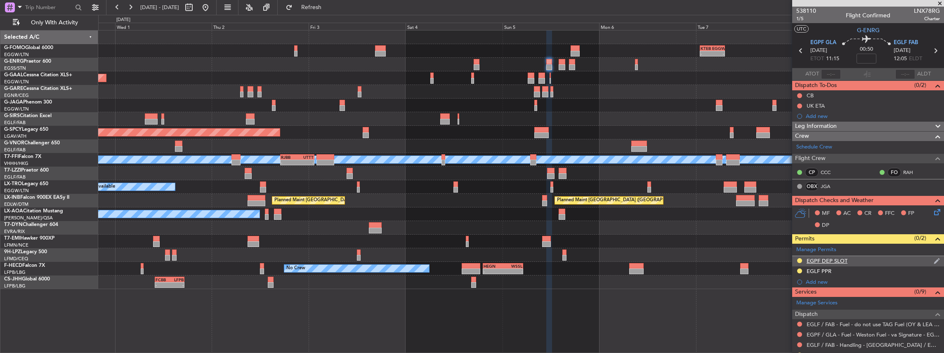
click at [870, 259] on div "EGPF DEP SLOT" at bounding box center [868, 261] width 152 height 10
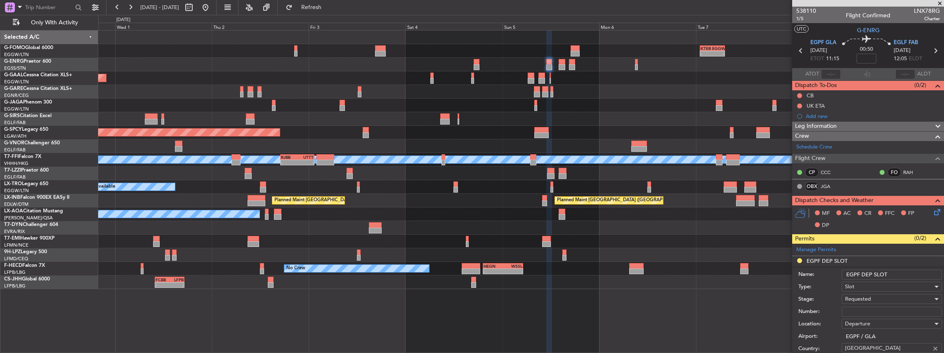
click at [903, 276] on input "EGPF DEP SLOT" at bounding box center [892, 275] width 100 height 10
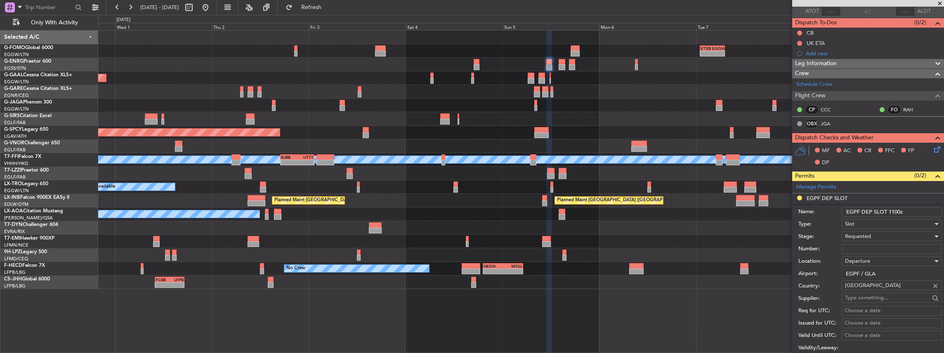
scroll to position [220, 0]
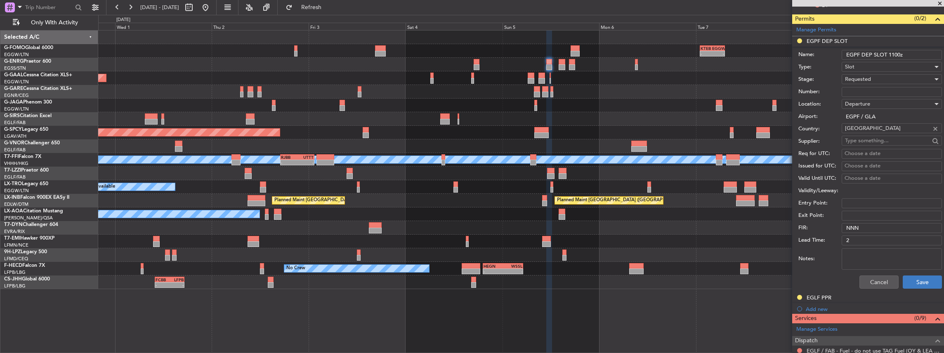
type input "EGPF DEP SLOT 1100z"
click at [912, 284] on button "Save" at bounding box center [922, 282] width 39 height 13
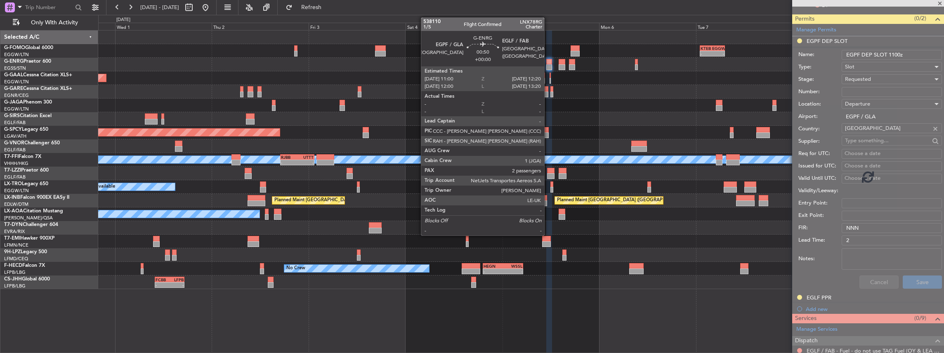
scroll to position [175, 0]
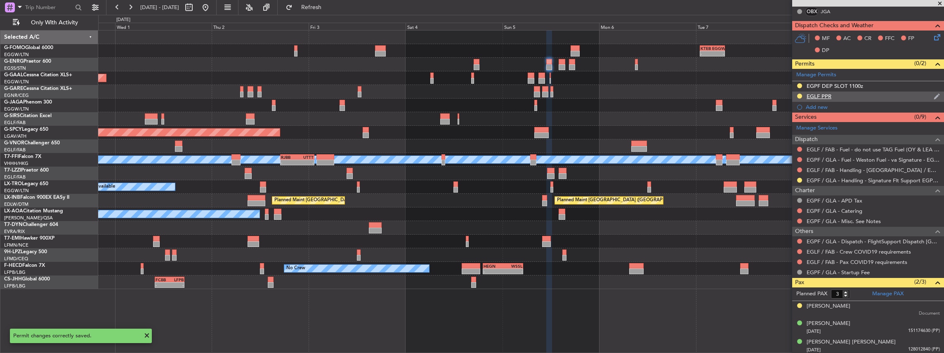
click at [860, 95] on div "EGLF PPR" at bounding box center [868, 97] width 152 height 10
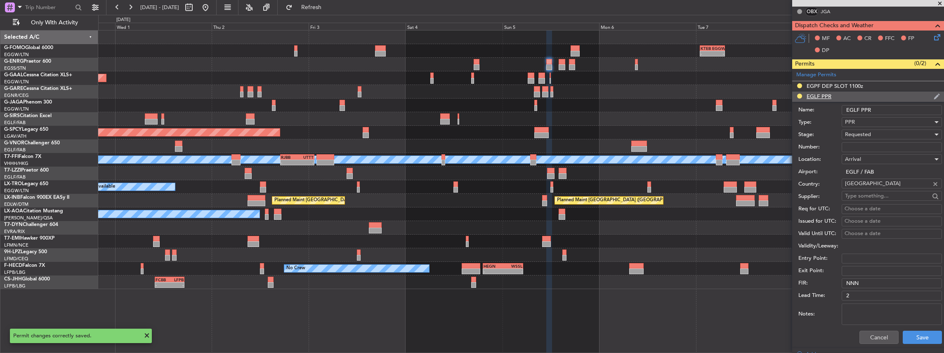
scroll to position [220, 0]
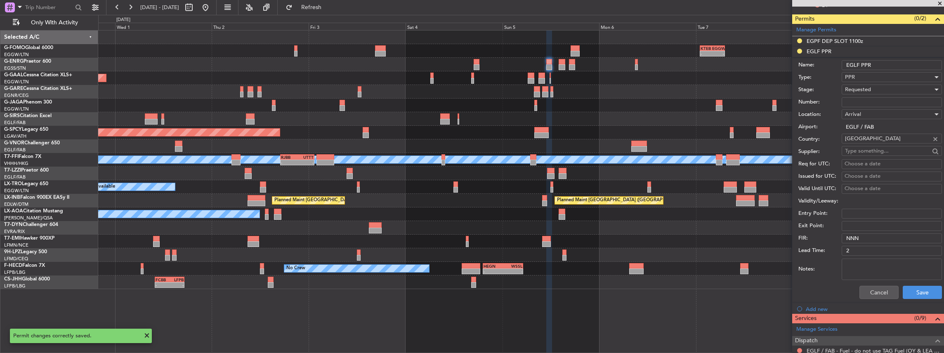
click at [890, 60] on input "EGLF PPR" at bounding box center [892, 65] width 100 height 10
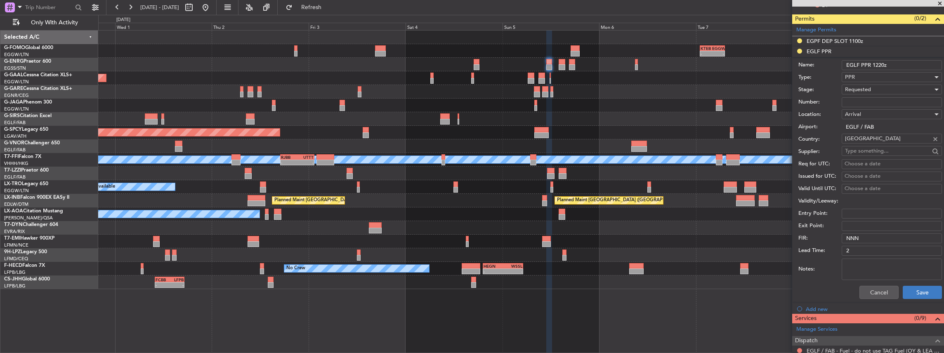
type input "EGLF PPR 1220z"
click at [914, 295] on button "Save" at bounding box center [922, 292] width 39 height 13
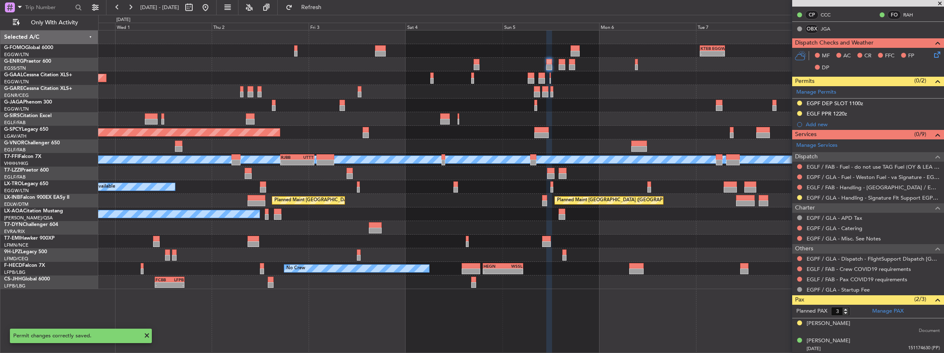
scroll to position [165, 0]
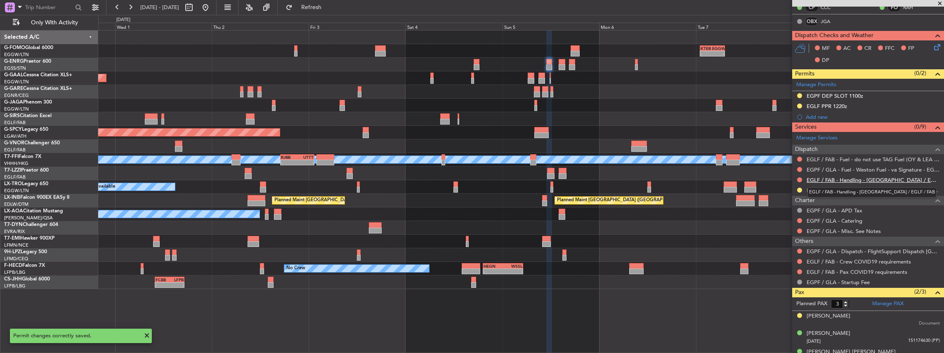
click at [838, 179] on link "EGLF / FAB - Handling - [GEOGRAPHIC_DATA] / EGLF / FAB" at bounding box center [873, 180] width 133 height 7
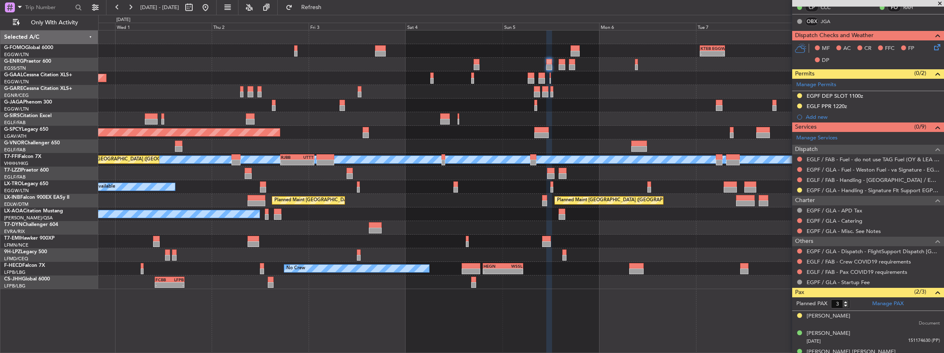
scroll to position [137, 0]
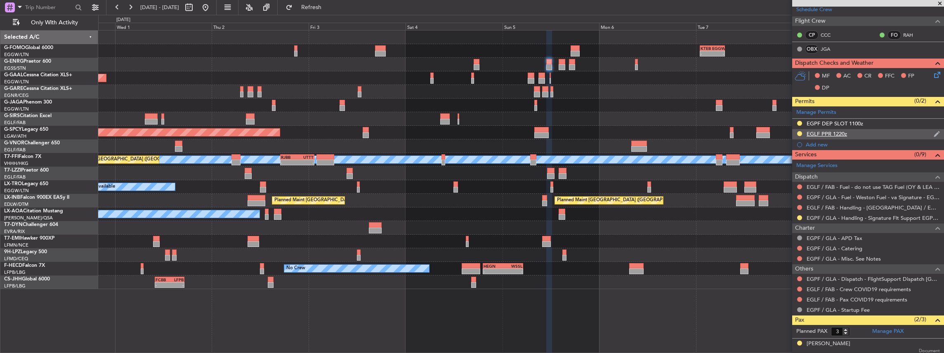
click at [863, 130] on div "EGLF PPR 1220z" at bounding box center [868, 134] width 152 height 10
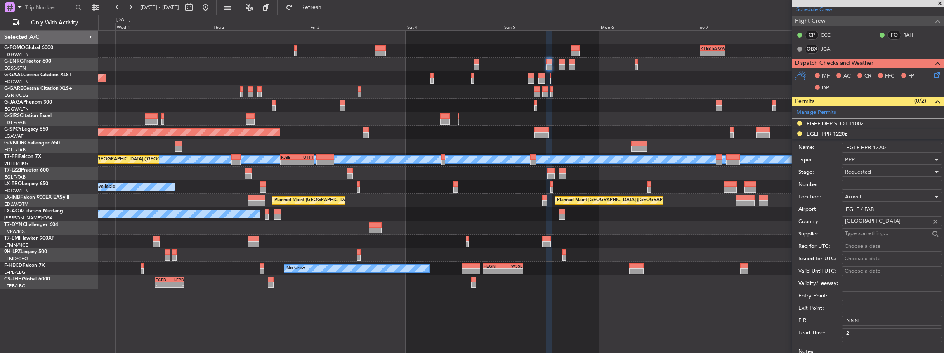
click at [879, 147] on input "EGLF PPR 1220z" at bounding box center [892, 148] width 100 height 10
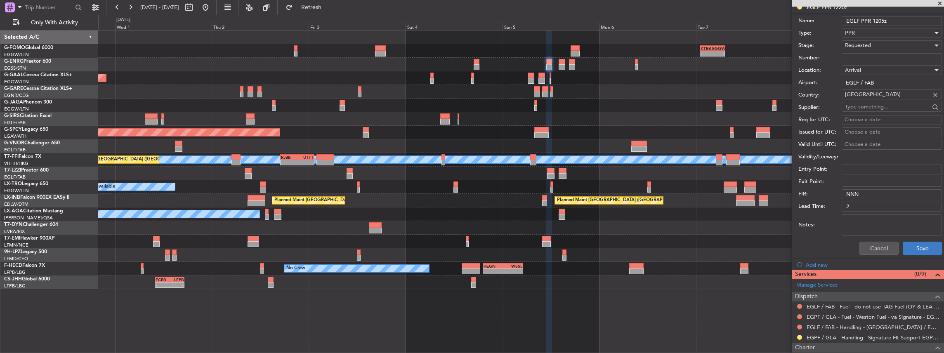
scroll to position [302, 0]
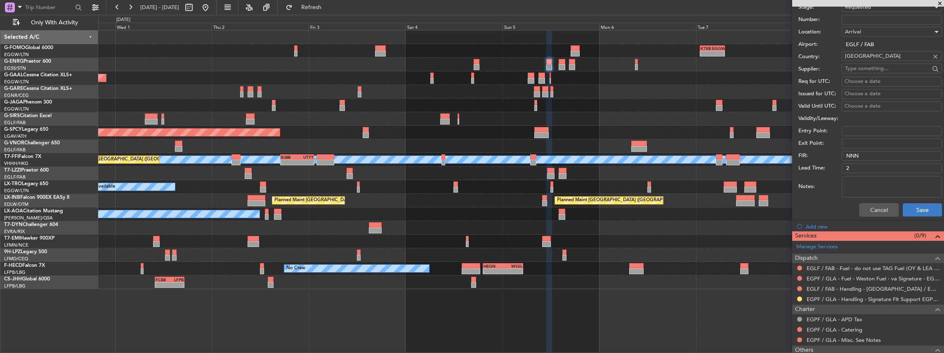
type input "EGLF PPR 1205z"
click at [919, 205] on button "Save" at bounding box center [922, 209] width 39 height 13
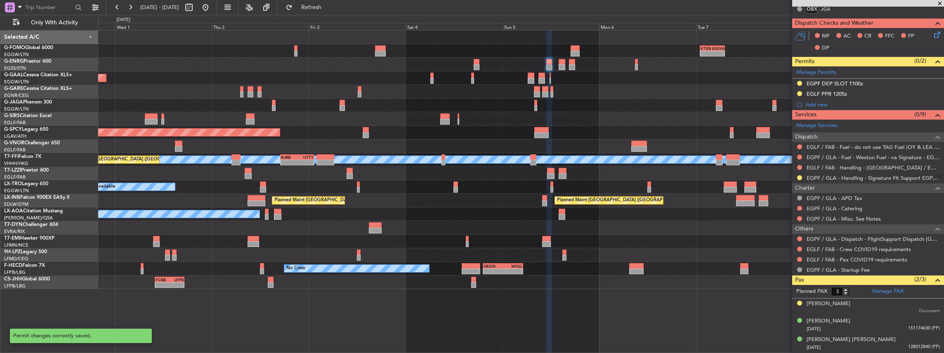
scroll to position [56, 0]
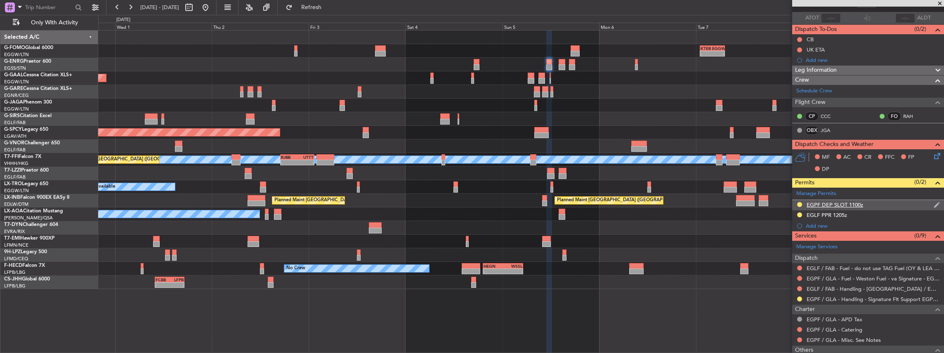
click at [871, 202] on div "EGPF DEP SLOT 1100z" at bounding box center [868, 205] width 152 height 10
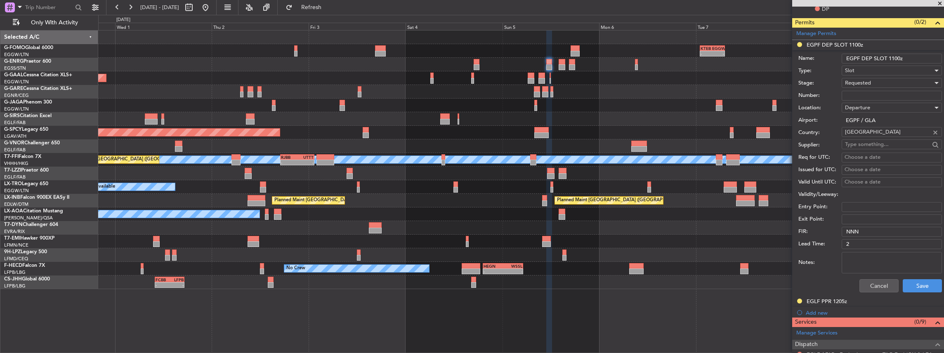
scroll to position [165, 0]
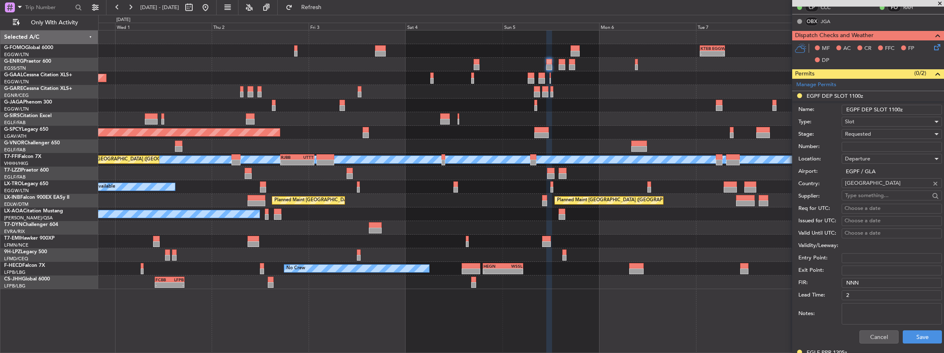
drag, startPoint x: 894, startPoint y: 107, endPoint x: 899, endPoint y: 108, distance: 4.6
click at [899, 108] on input "EGPF DEP SLOT 1100z" at bounding box center [892, 110] width 100 height 10
type input "EGPF DEP SLOT 1115z"
click at [913, 337] on button "Save" at bounding box center [922, 336] width 39 height 13
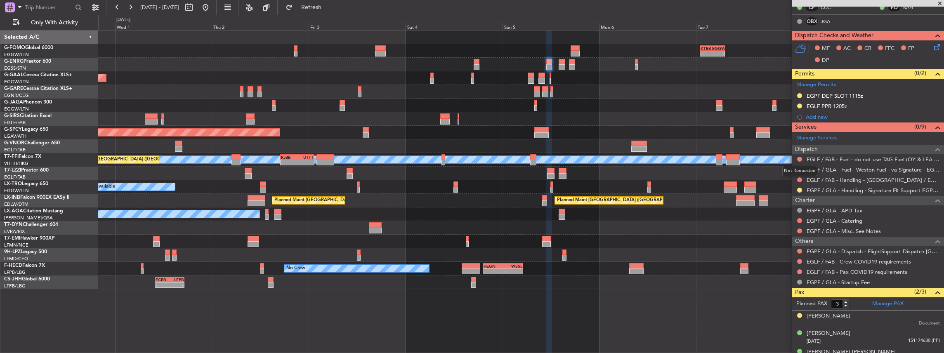
click at [799, 179] on mat-tooltip-component "Not Requested" at bounding box center [799, 171] width 47 height 22
click at [797, 179] on div at bounding box center [799, 180] width 7 height 7
click at [799, 179] on button at bounding box center [799, 179] width 5 height 5
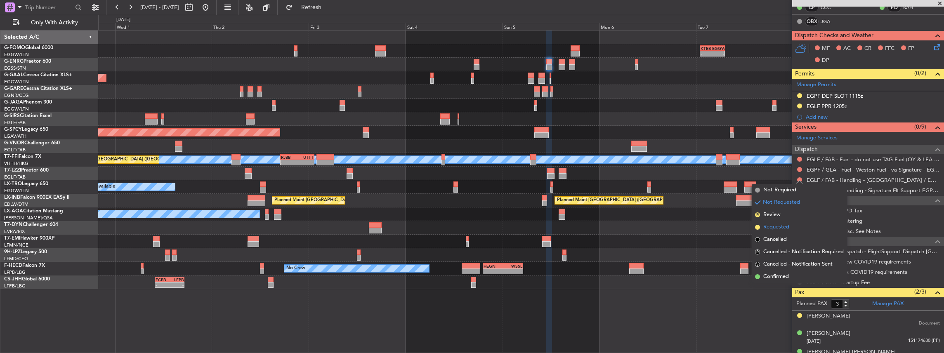
click at [779, 226] on span "Requested" at bounding box center [776, 227] width 26 height 8
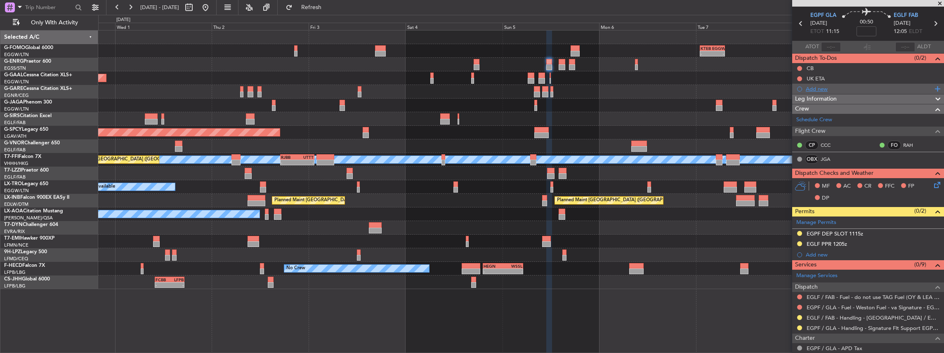
scroll to position [0, 0]
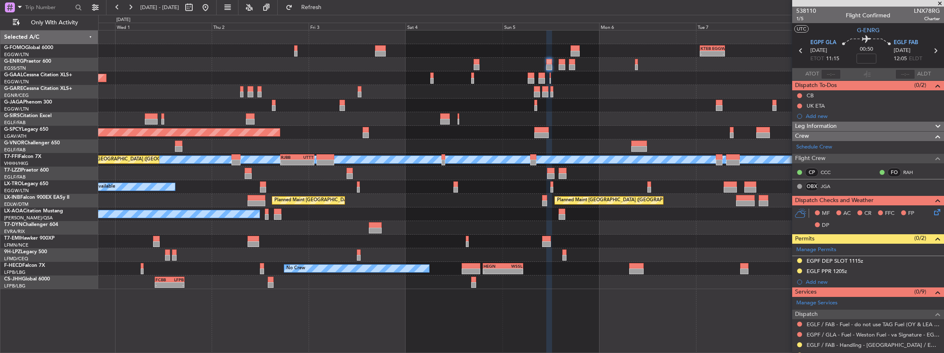
click at [932, 51] on icon at bounding box center [935, 50] width 11 height 11
type input "2"
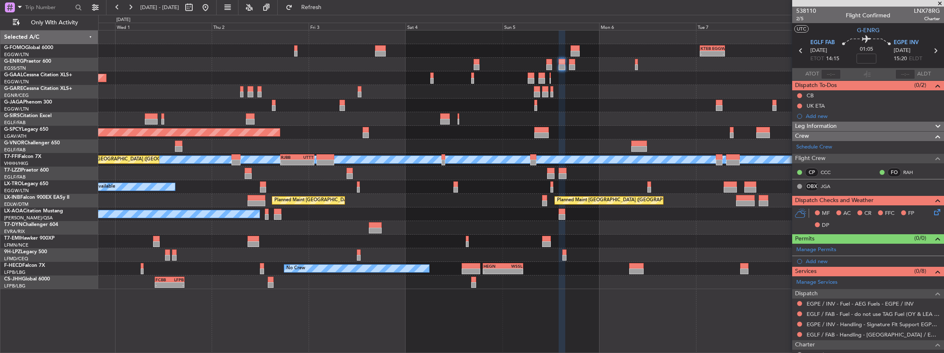
click at [799, 335] on div at bounding box center [799, 334] width 7 height 7
click at [799, 333] on button at bounding box center [799, 334] width 5 height 5
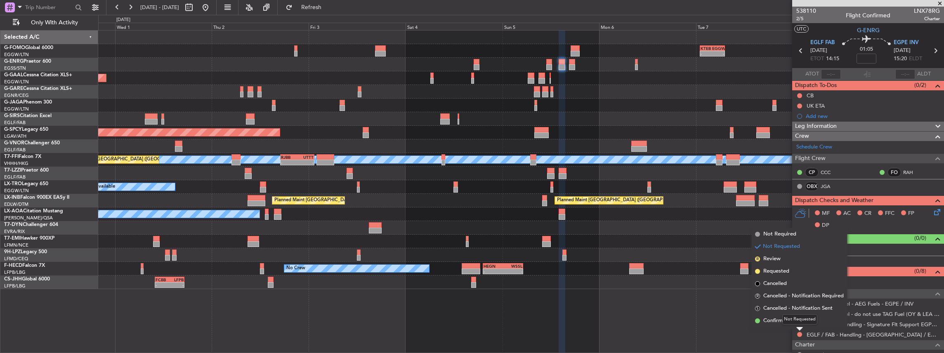
click at [791, 322] on div "Not Requested" at bounding box center [799, 319] width 35 height 10
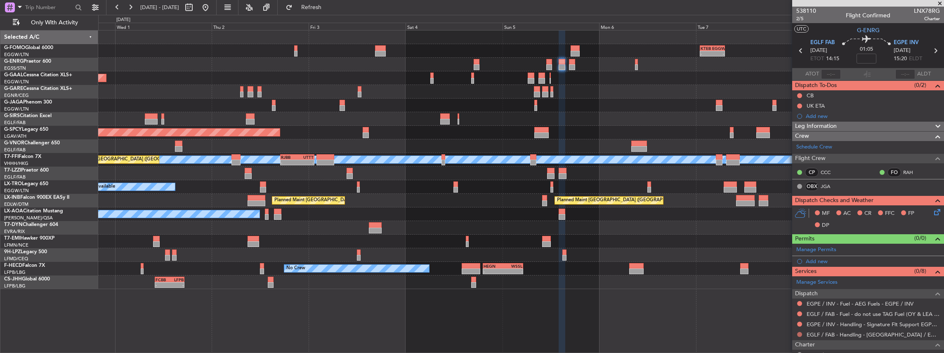
click at [801, 333] on button at bounding box center [799, 334] width 5 height 5
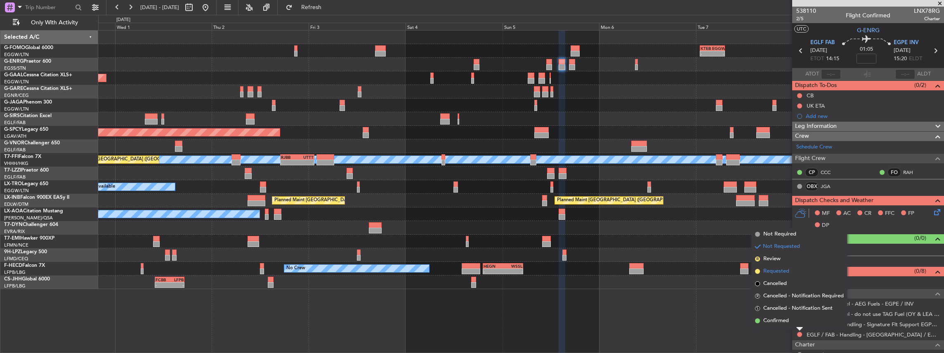
click at [788, 271] on span "Requested" at bounding box center [776, 271] width 26 height 8
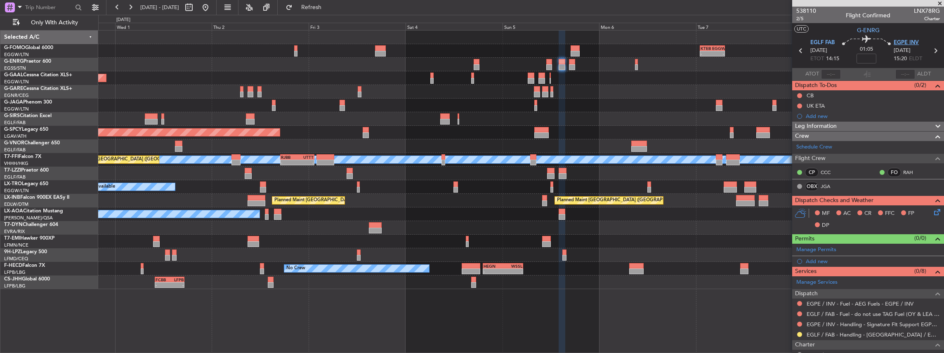
click at [903, 43] on span "EGPE INV" at bounding box center [906, 43] width 25 height 8
click at [841, 249] on div "Manage Permits" at bounding box center [868, 250] width 152 height 12
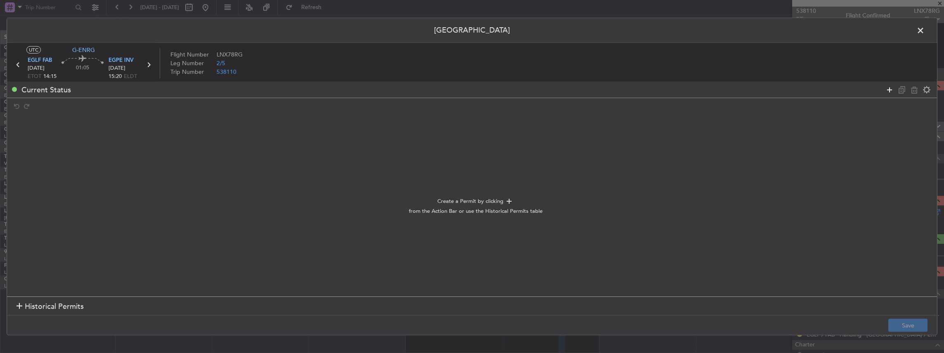
click at [887, 91] on icon at bounding box center [890, 90] width 10 height 10
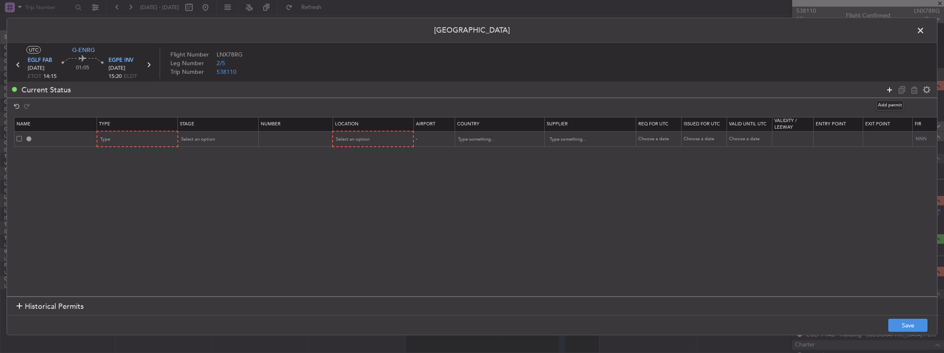
click at [887, 91] on icon at bounding box center [890, 90] width 10 height 10
click at [145, 140] on div "Type" at bounding box center [135, 139] width 68 height 12
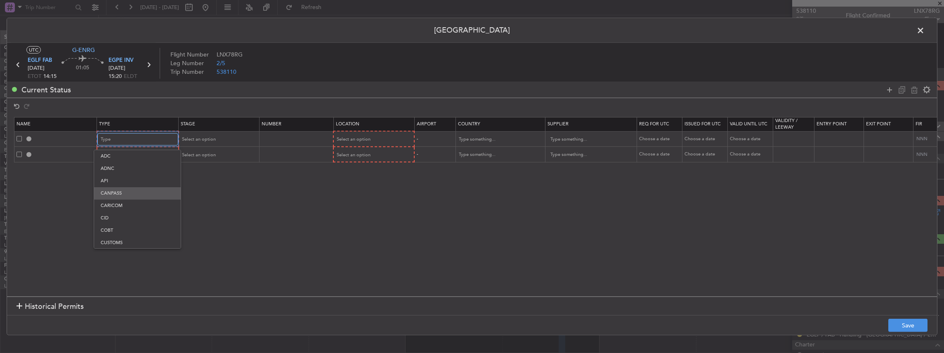
scroll to position [220, 0]
click at [106, 208] on span "PPR" at bounding box center [137, 209] width 73 height 12
click at [116, 153] on div "Type" at bounding box center [135, 155] width 68 height 12
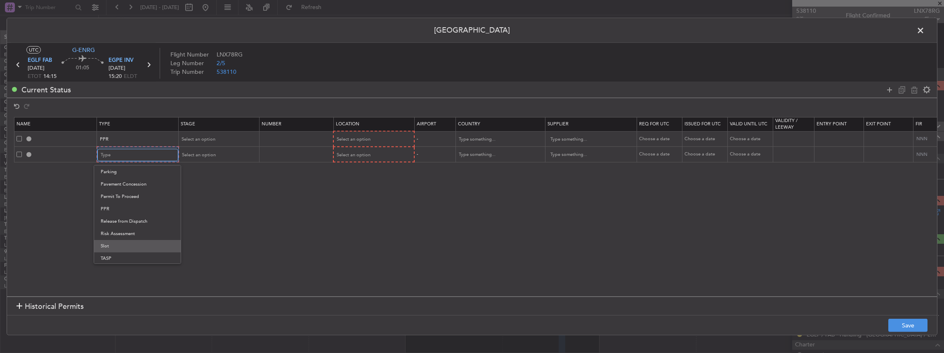
scroll to position [248, 0]
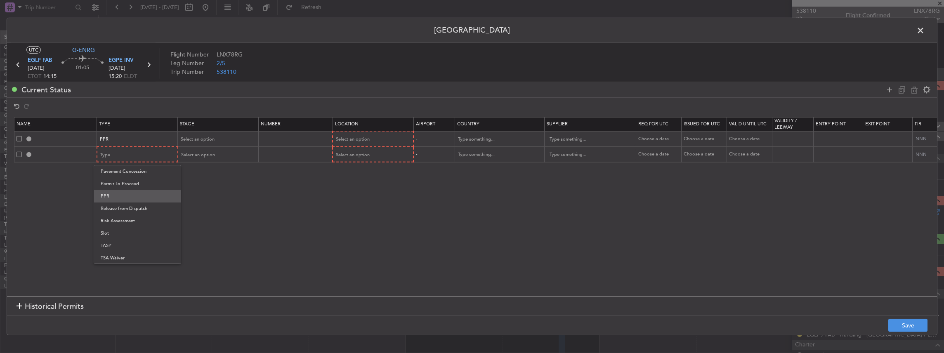
click at [113, 200] on span "PPR" at bounding box center [137, 196] width 73 height 12
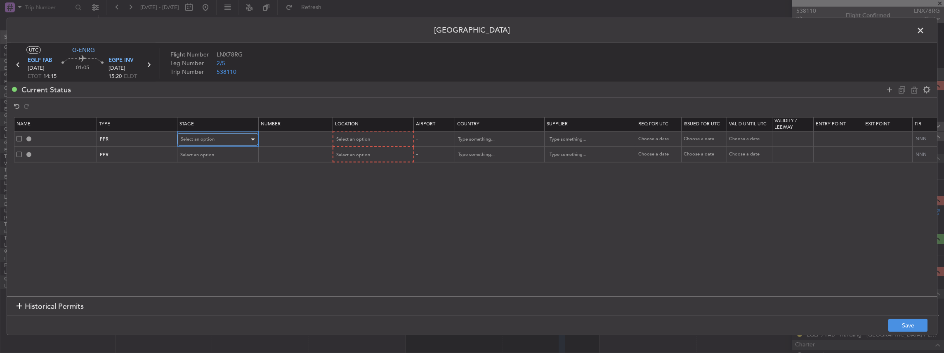
click at [215, 144] on div "Select an option" at bounding box center [215, 139] width 68 height 12
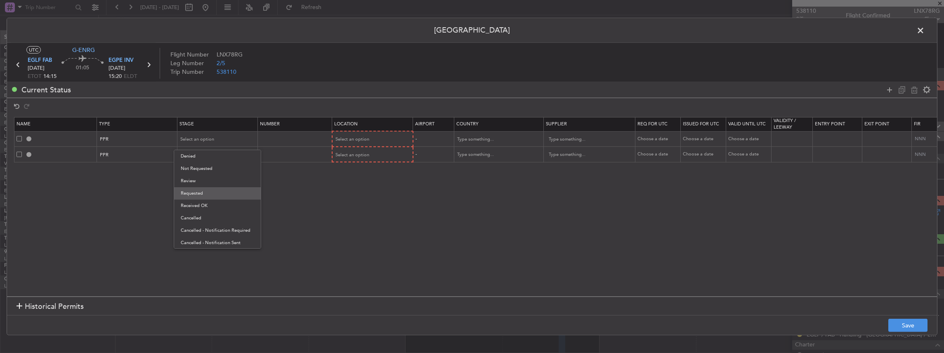
click at [201, 194] on span "Requested" at bounding box center [217, 193] width 73 height 12
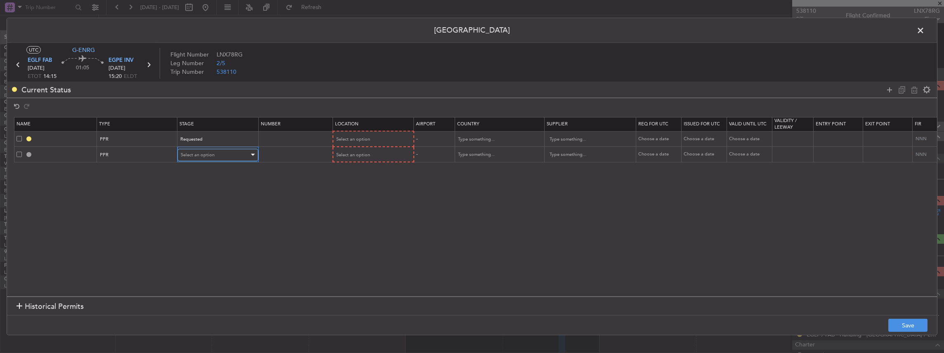
click at [200, 158] on div "Select an option" at bounding box center [215, 155] width 68 height 12
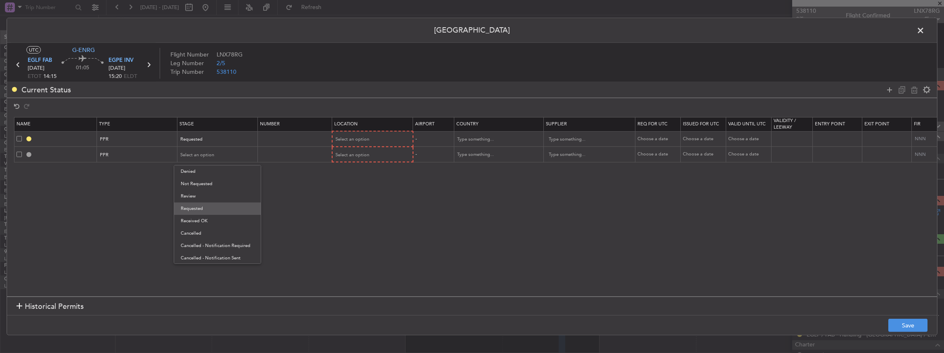
click at [208, 207] on span "Requested" at bounding box center [217, 209] width 73 height 12
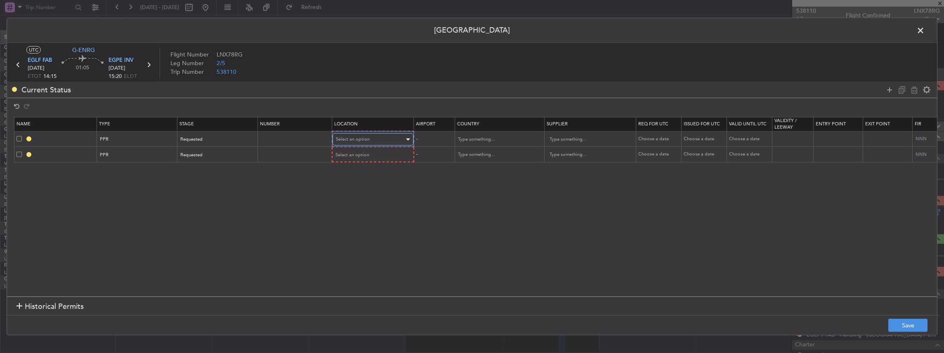
click at [342, 142] on div "Select an option" at bounding box center [370, 139] width 68 height 12
click at [364, 158] on span "Departure" at bounding box center [371, 156] width 73 height 12
click at [354, 153] on span "Select an option" at bounding box center [353, 154] width 34 height 6
click at [356, 193] on span "Arrival" at bounding box center [371, 196] width 73 height 12
click at [490, 138] on input "text" at bounding box center [494, 139] width 74 height 12
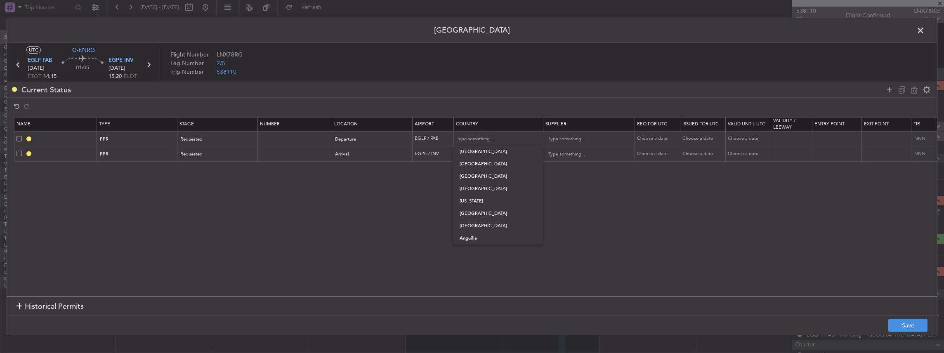
click at [611, 217] on section "Name Type Stage Number Location Airport Country Supplier Req For Utc Issued For…" at bounding box center [472, 206] width 930 height 182
click at [918, 324] on button "Save" at bounding box center [907, 325] width 39 height 13
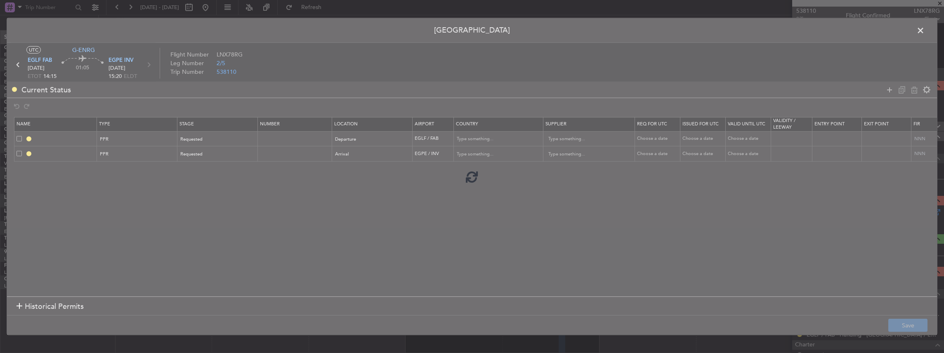
type input "EGLF PPR"
type input "[GEOGRAPHIC_DATA]"
type input "NNN"
type input "2"
type input "EGPE PPR"
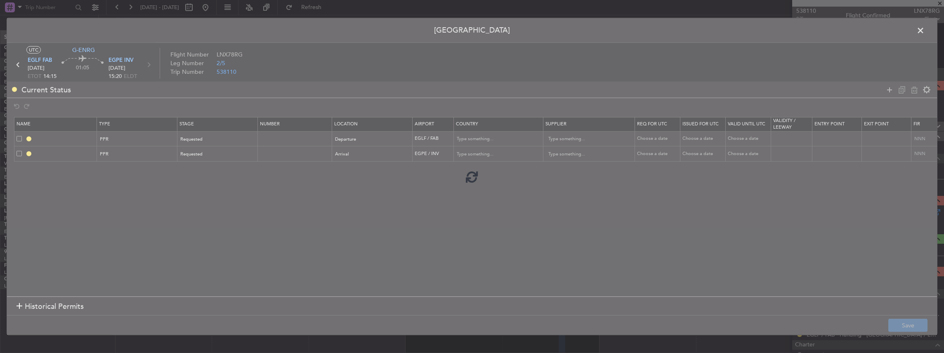
type input "[GEOGRAPHIC_DATA]"
type input "NNN"
type input "2"
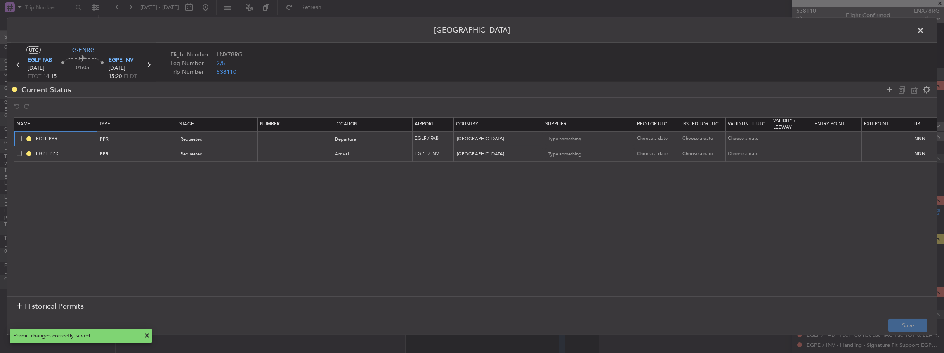
click at [74, 135] on input "EGLF PPR" at bounding box center [65, 138] width 62 height 7
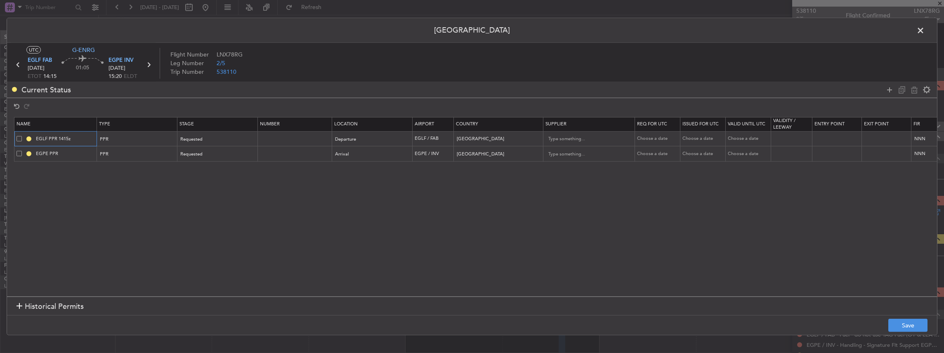
type input "EGLF PPR 1415z"
click at [79, 151] on input "EGPE PPR" at bounding box center [65, 153] width 62 height 7
type input "EGPE PPR 1520z"
click at [913, 328] on button "Save" at bounding box center [907, 325] width 39 height 13
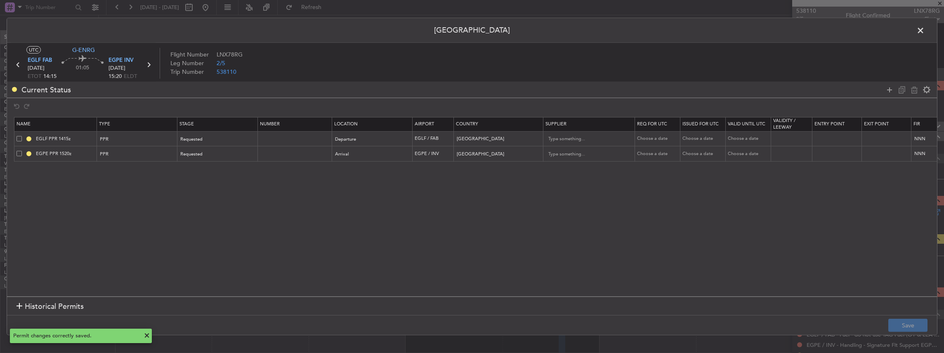
click at [925, 28] on span at bounding box center [925, 32] width 0 height 17
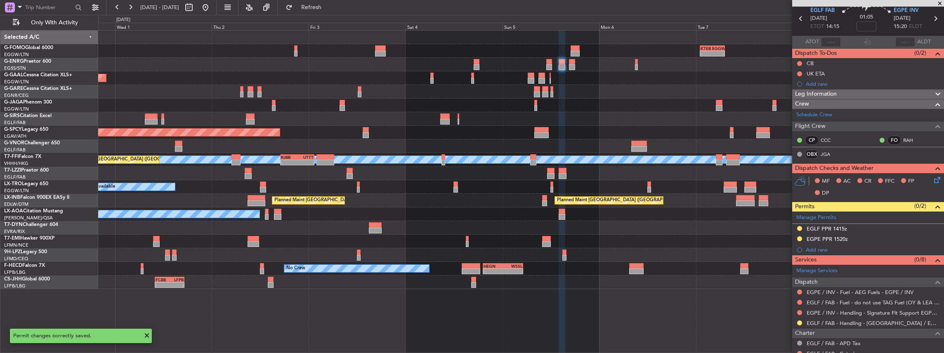
scroll to position [83, 0]
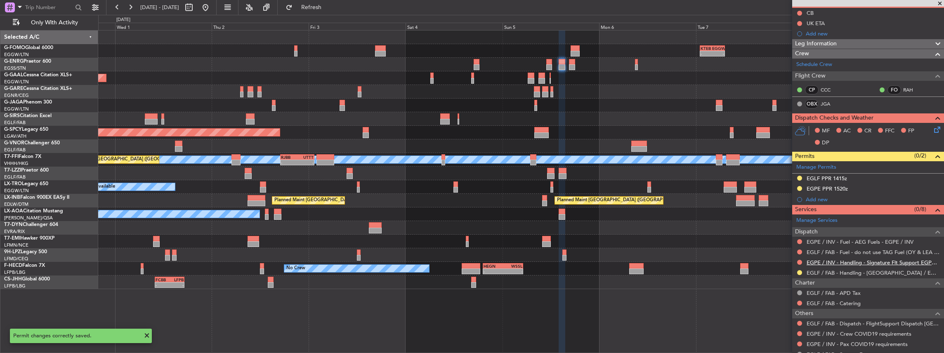
click at [844, 260] on link "EGPE / INV - Handling - Signature Flt Support EGPE / INV" at bounding box center [873, 262] width 133 height 7
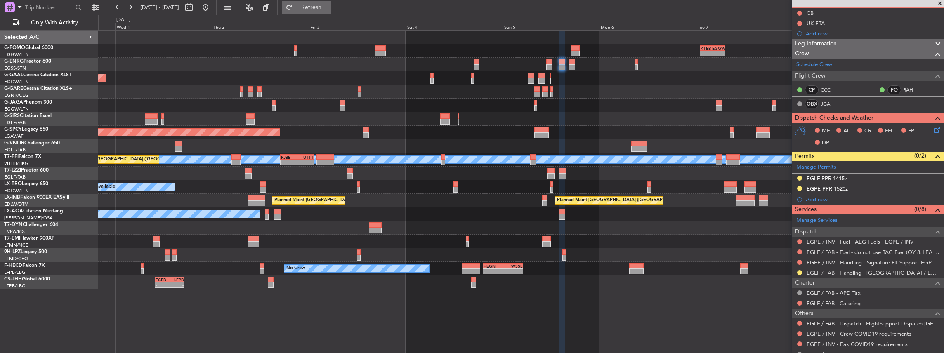
click at [319, 4] on button "Refresh" at bounding box center [307, 7] width 50 height 13
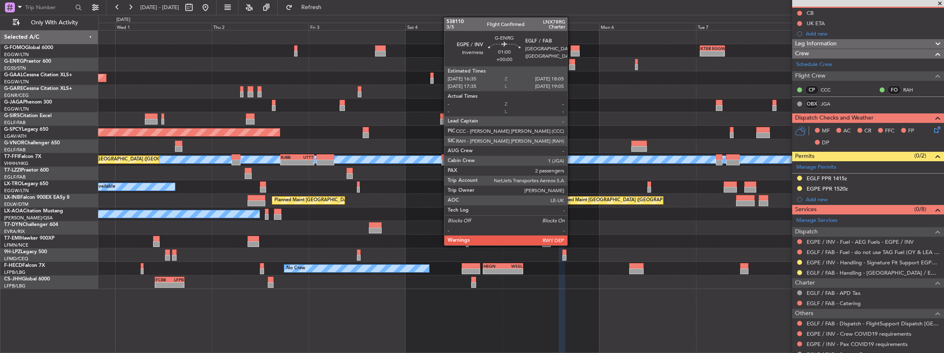
click at [571, 65] on div at bounding box center [572, 67] width 6 height 6
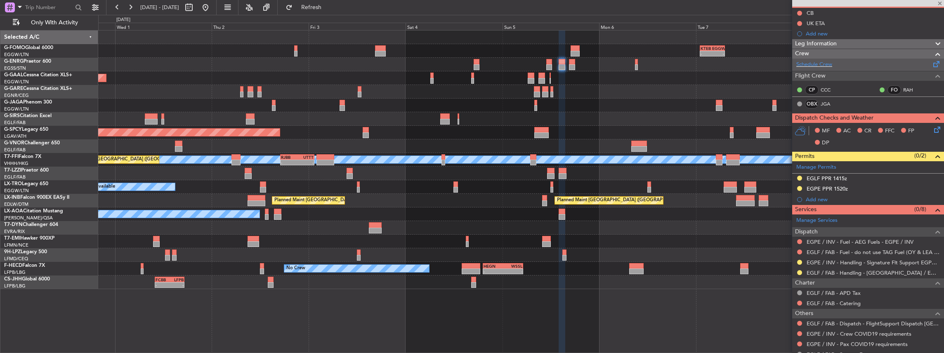
scroll to position [0, 0]
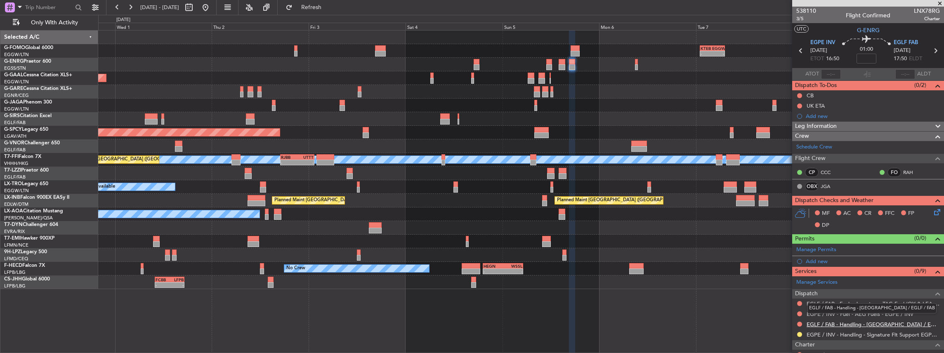
click at [834, 323] on link "EGLF / FAB - Handling - [GEOGRAPHIC_DATA] / EGLF / FAB" at bounding box center [873, 324] width 133 height 7
click at [329, 8] on span "Refresh" at bounding box center [311, 8] width 35 height 6
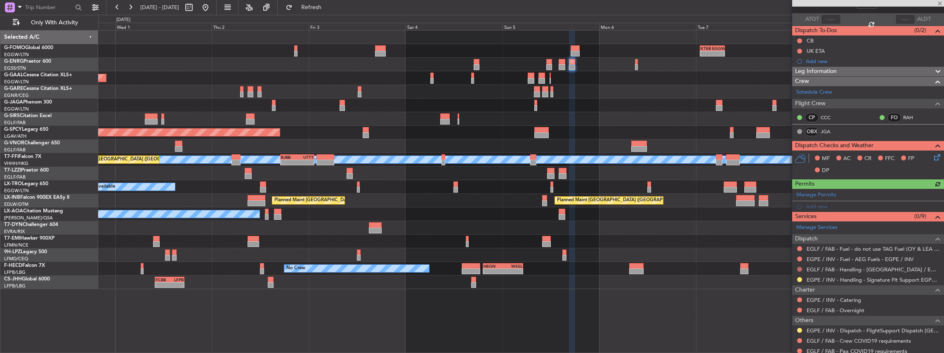
click at [799, 268] on button at bounding box center [799, 269] width 5 height 5
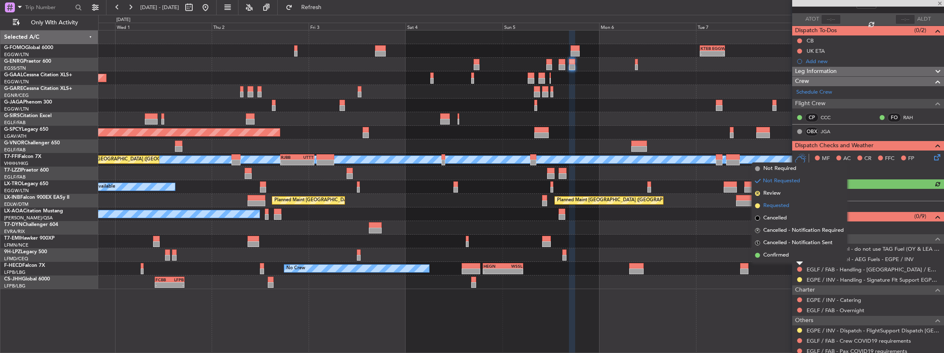
click at [780, 203] on span "Requested" at bounding box center [776, 206] width 26 height 8
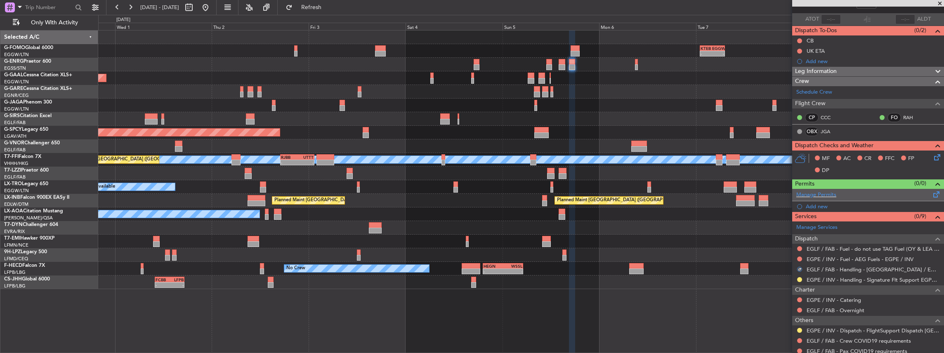
click at [873, 197] on div "Manage Permits" at bounding box center [868, 195] width 152 height 12
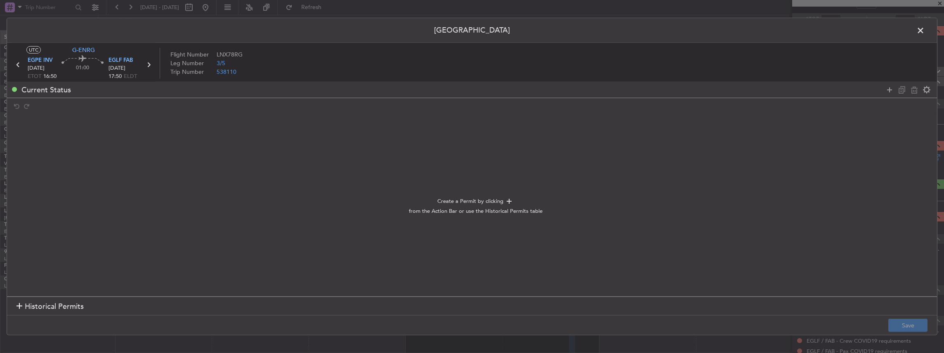
click at [26, 59] on section "EGPE INV 05/10/2025 ETOT 16:50 01:00 EGLF FAB 05/10/2025 17:50 ELDT" at bounding box center [83, 69] width 144 height 28
click at [35, 59] on span "EGPE INV" at bounding box center [40, 61] width 25 height 8
click at [125, 60] on span "EGLF FAB" at bounding box center [121, 61] width 24 height 8
click at [887, 90] on icon at bounding box center [890, 90] width 10 height 10
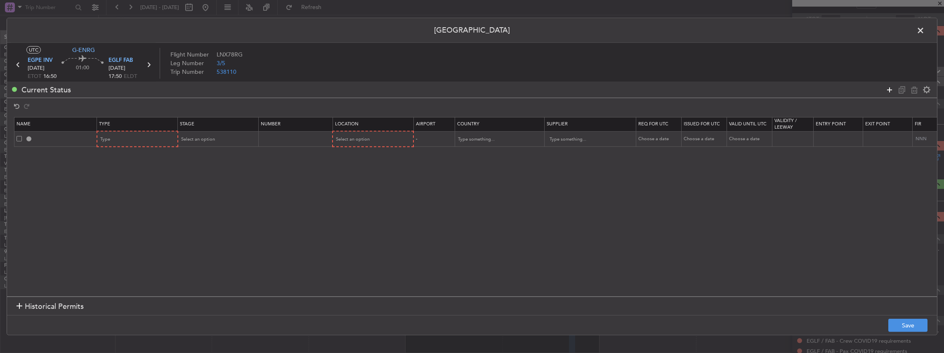
drag, startPoint x: 887, startPoint y: 90, endPoint x: 611, endPoint y: 78, distance: 276.7
click at [887, 90] on icon at bounding box center [890, 90] width 10 height 10
click at [120, 135] on div "Type" at bounding box center [135, 139] width 68 height 12
click at [106, 182] on span "PPR" at bounding box center [137, 181] width 73 height 12
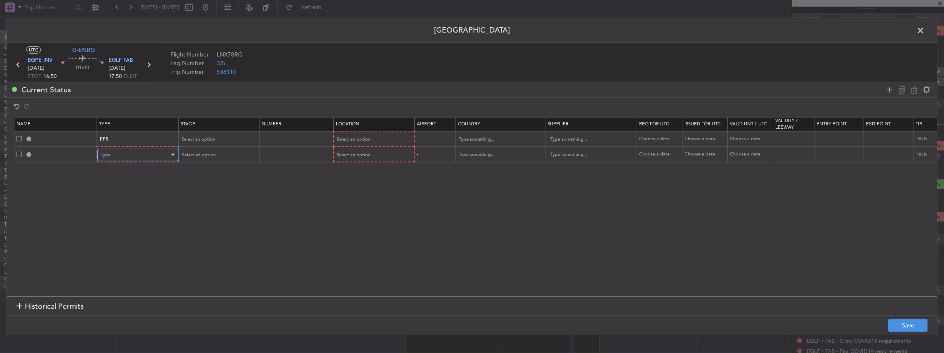
click at [118, 153] on div "Type" at bounding box center [135, 155] width 68 height 12
drag, startPoint x: 114, startPoint y: 199, endPoint x: 166, endPoint y: 160, distance: 64.5
click at [114, 198] on span "PPR" at bounding box center [137, 196] width 73 height 12
click at [203, 144] on div "Select an option" at bounding box center [215, 139] width 68 height 12
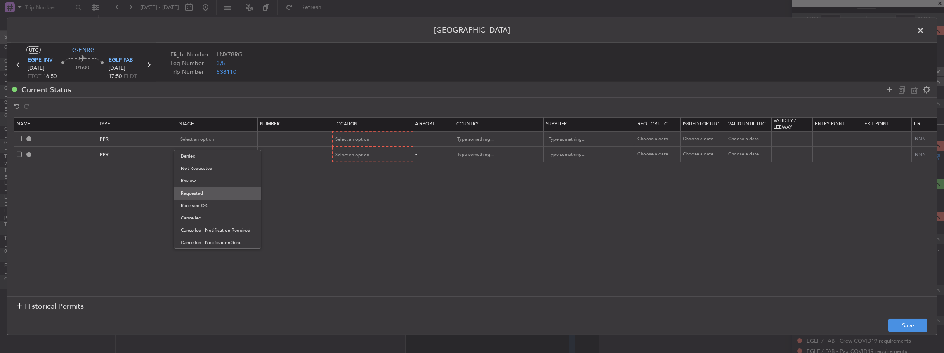
click at [201, 193] on span "Requested" at bounding box center [217, 193] width 73 height 12
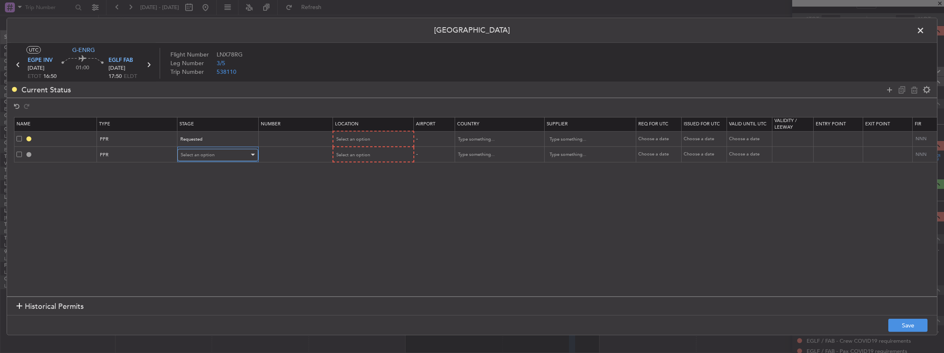
click at [201, 155] on span "Select an option" at bounding box center [198, 155] width 34 height 6
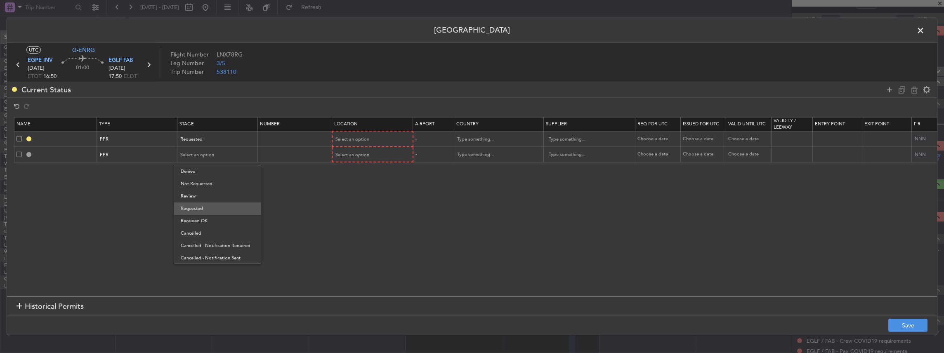
click at [201, 210] on span "Requested" at bounding box center [217, 209] width 73 height 12
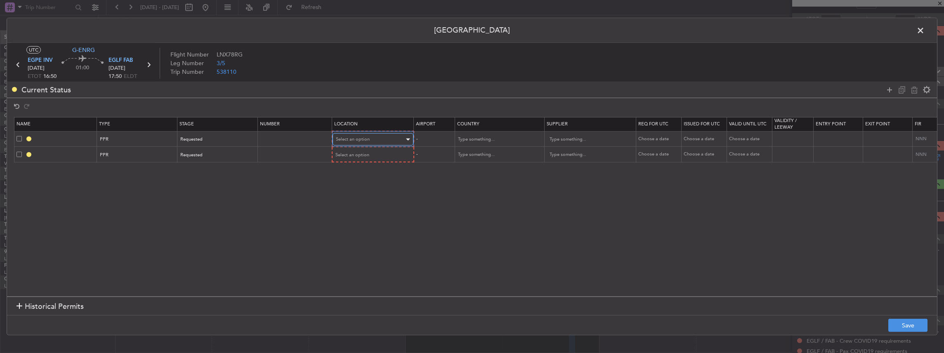
click at [361, 137] on span "Select an option" at bounding box center [353, 139] width 34 height 6
click at [349, 151] on span "Departure" at bounding box center [371, 156] width 73 height 12
click at [347, 153] on span "Select an option" at bounding box center [353, 154] width 34 height 6
click at [357, 196] on span "Arrival" at bounding box center [371, 196] width 73 height 12
click at [922, 329] on button "Save" at bounding box center [907, 325] width 39 height 13
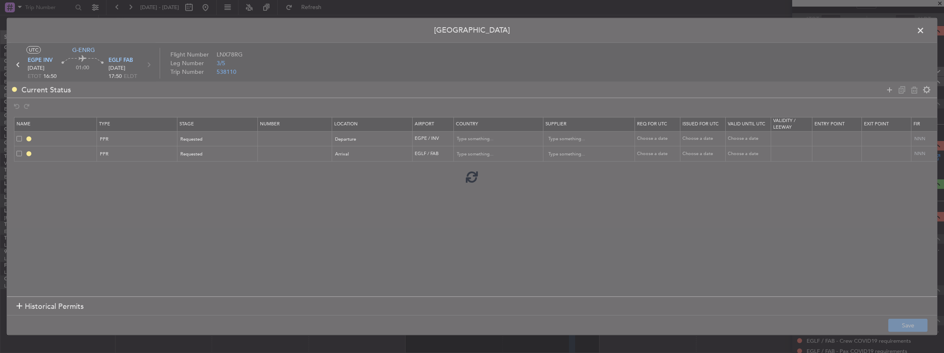
type input "EGPE PPR"
type input "[GEOGRAPHIC_DATA]"
type input "NNN"
type input "2"
type input "EGLF PPR"
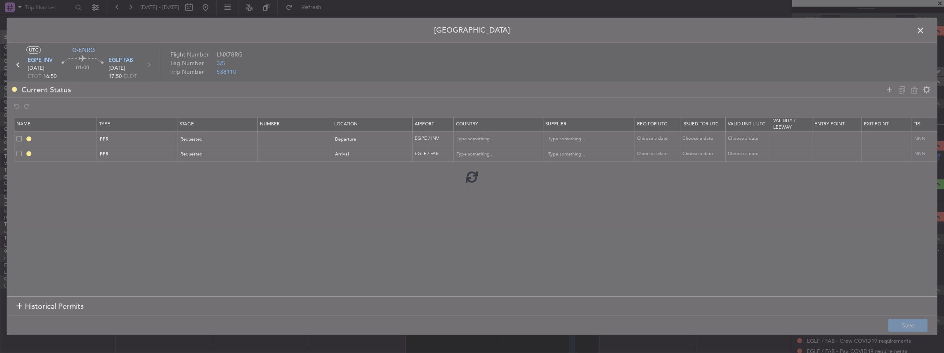
type input "[GEOGRAPHIC_DATA]"
type input "NNN"
type input "2"
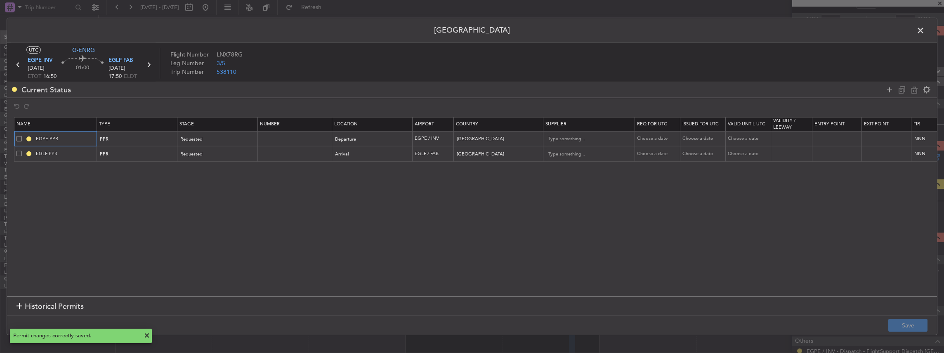
click at [71, 139] on input "EGPE PPR" at bounding box center [65, 138] width 62 height 7
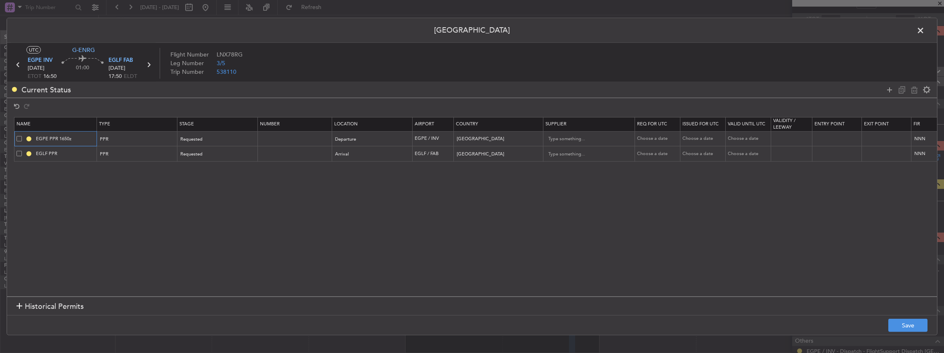
type input "EGPE PPR 1650z"
click at [75, 153] on input "EGLF PPR" at bounding box center [65, 153] width 62 height 7
type input "EGLF PPR 1750z"
click at [904, 324] on button "Save" at bounding box center [907, 325] width 39 height 13
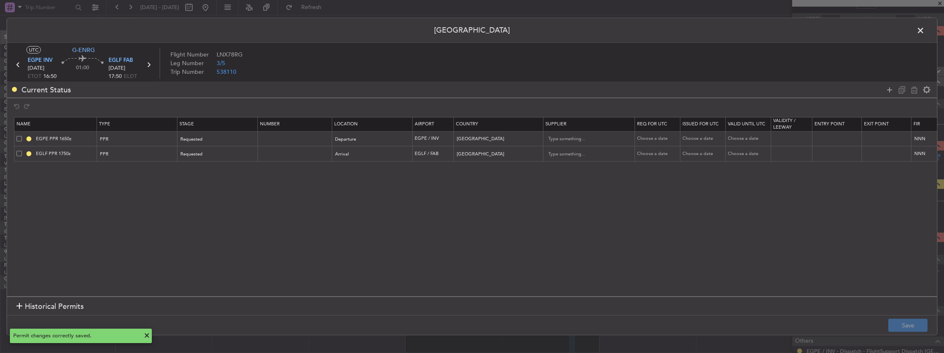
click at [925, 30] on span at bounding box center [925, 32] width 0 height 17
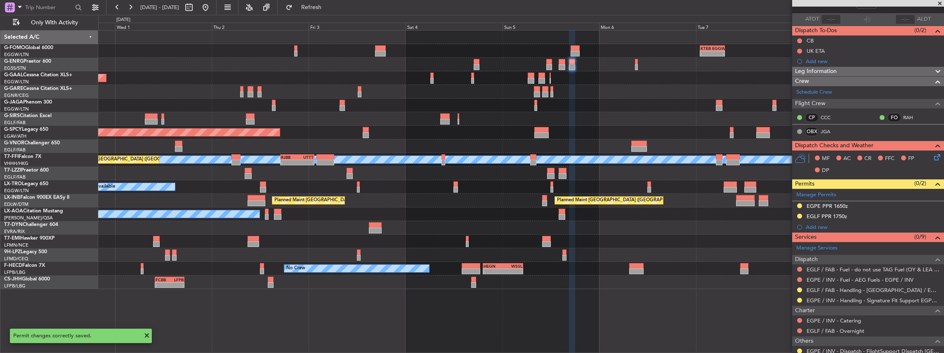
scroll to position [0, 0]
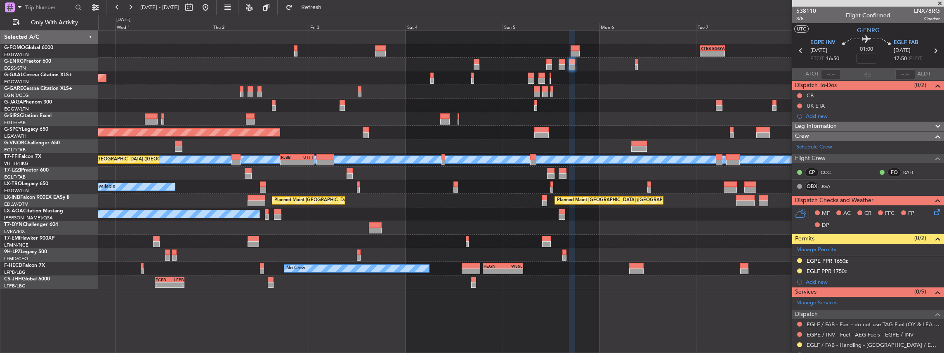
click at [933, 50] on icon at bounding box center [935, 50] width 11 height 11
type input "0"
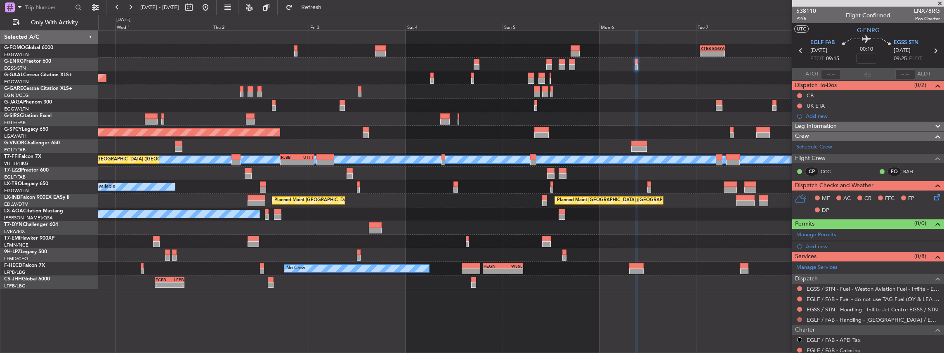
click at [800, 317] on button at bounding box center [799, 319] width 5 height 5
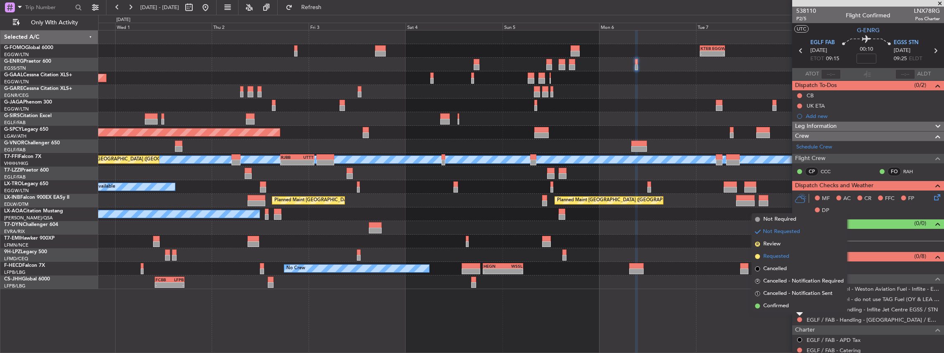
click at [787, 257] on span "Requested" at bounding box center [776, 256] width 26 height 8
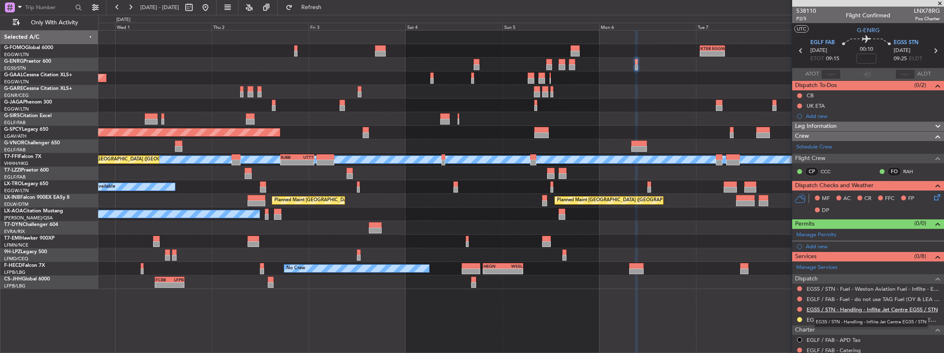
click at [836, 308] on link "EGSS / STN - Handling - Inflite Jet Centre EGSS / STN" at bounding box center [872, 309] width 131 height 7
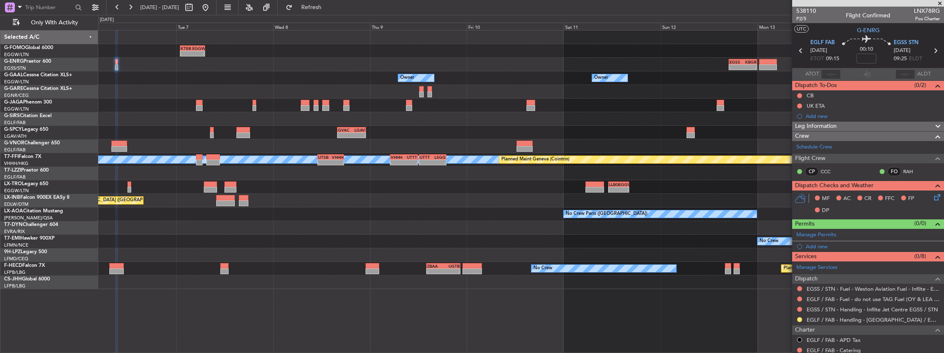
click at [197, 191] on div "- - KTEB 01:00 Z EGGW 07:10 Z - - EGSS 17:00 Z KBGR 00:00 Z Owner Owner Owner O…" at bounding box center [521, 160] width 846 height 259
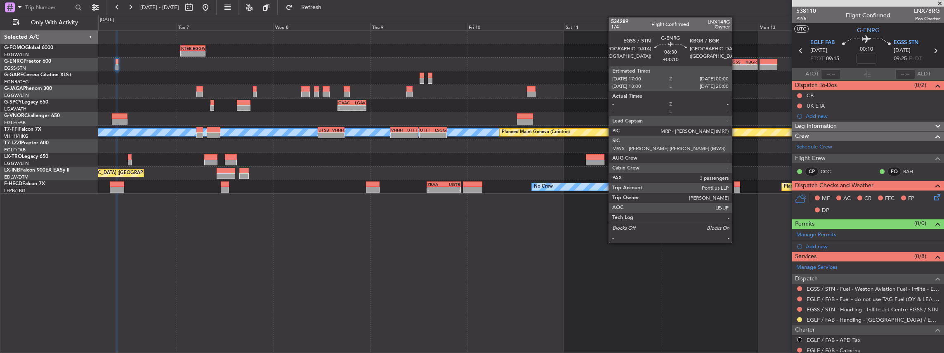
click at [736, 62] on div "EGSS" at bounding box center [736, 61] width 13 height 5
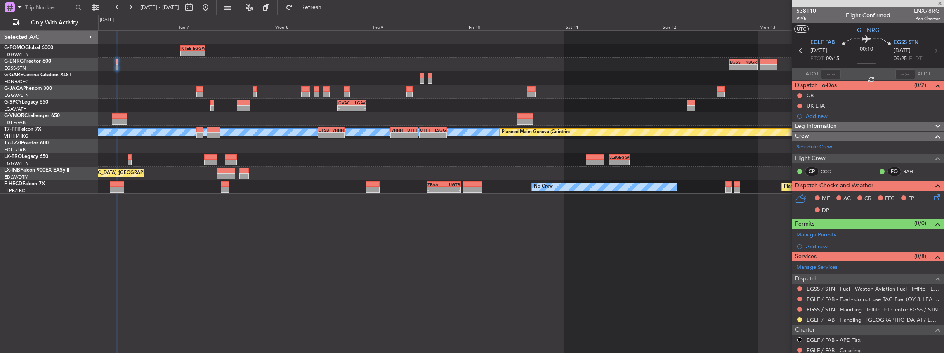
type input "+00:10"
type input "3"
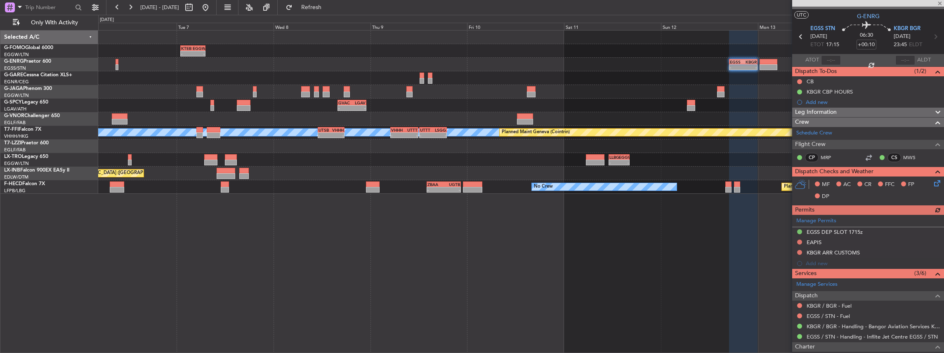
scroll to position [27, 0]
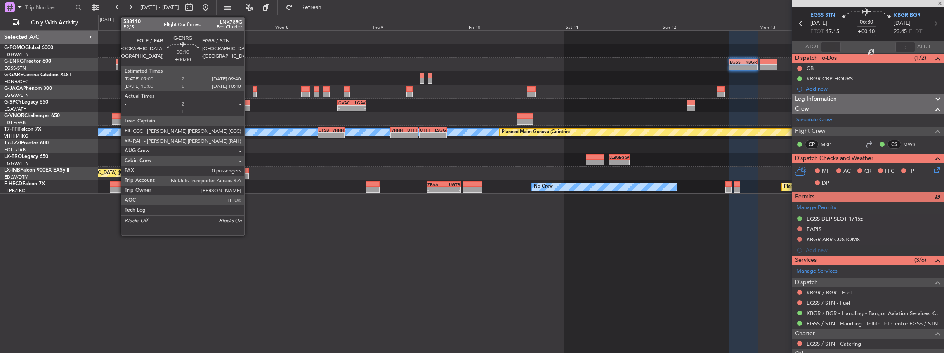
click at [117, 66] on div at bounding box center [117, 67] width 3 height 6
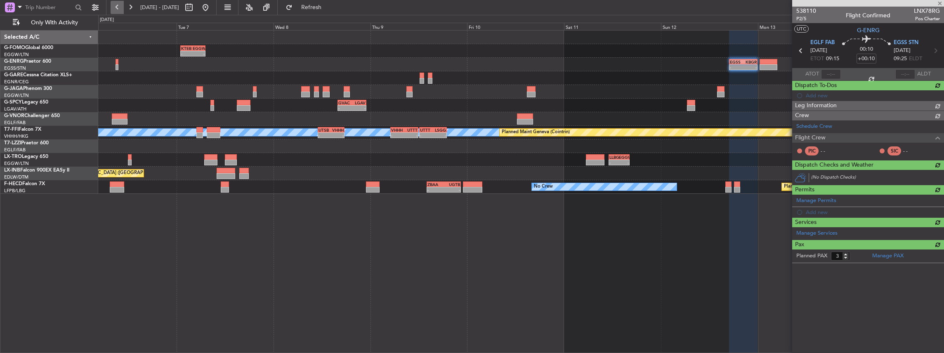
type input "0"
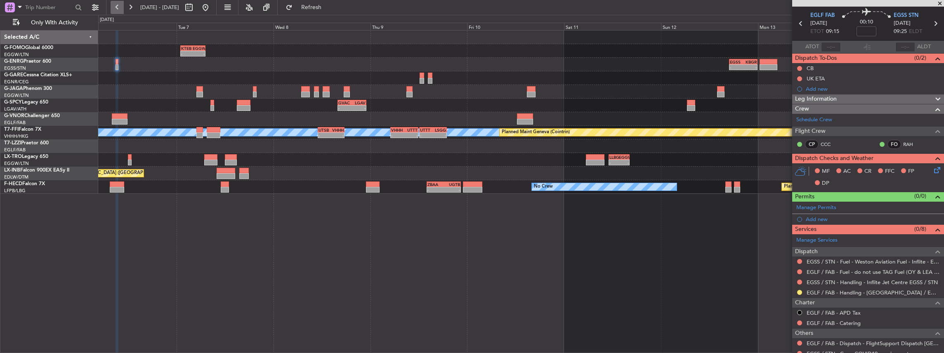
scroll to position [0, 0]
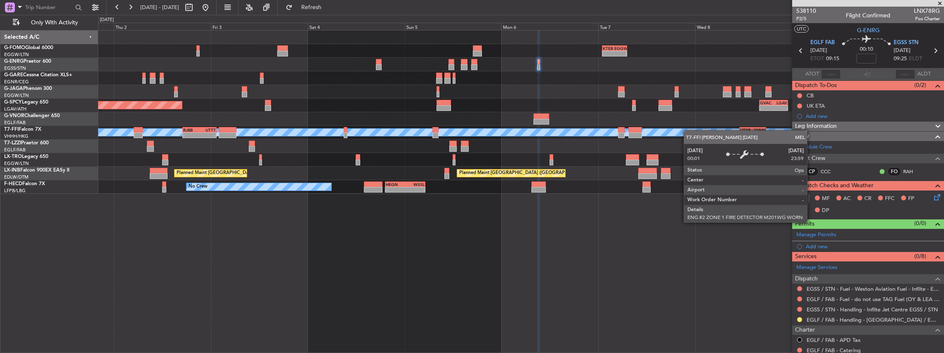
click at [683, 135] on div "- - KTEB 01:00 Z EGGW 07:10 Z - - EGSS 17:00 Z KBGR 00:00 Z - - GVAC 16:00 Z LG…" at bounding box center [521, 112] width 846 height 163
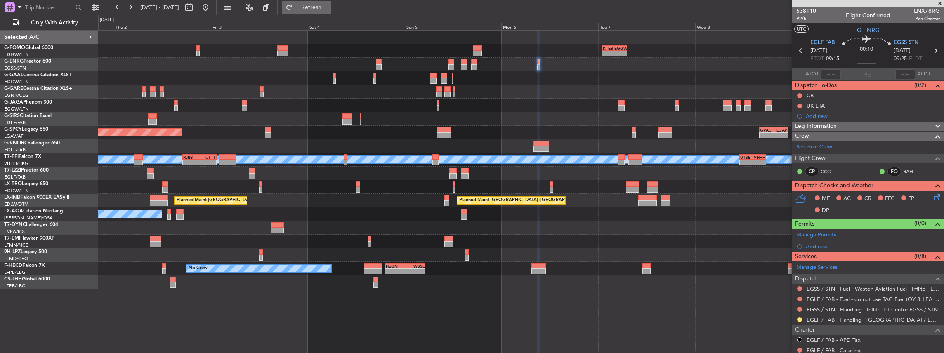
click at [329, 7] on span "Refresh" at bounding box center [311, 8] width 35 height 6
click at [816, 43] on span "EGLF FAB" at bounding box center [822, 43] width 24 height 8
click at [907, 43] on span "EGSS STN" at bounding box center [906, 43] width 25 height 8
click at [843, 233] on div "Manage Permits" at bounding box center [868, 235] width 152 height 12
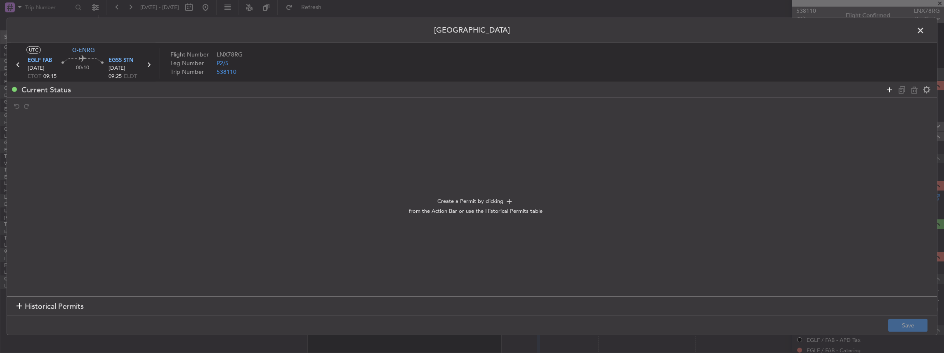
click at [892, 89] on icon at bounding box center [890, 90] width 10 height 10
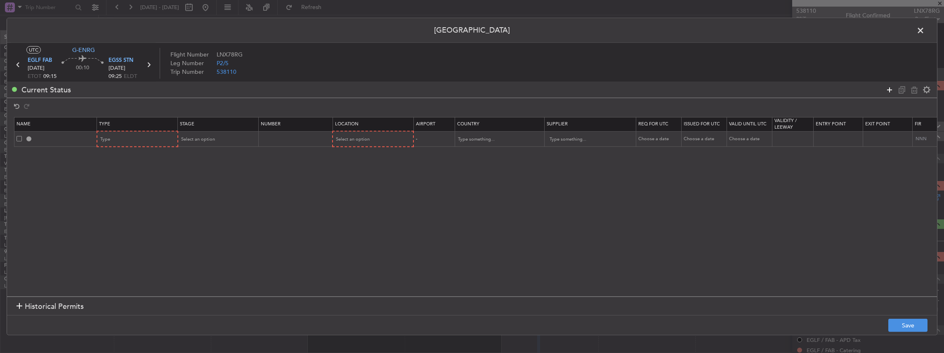
click at [892, 90] on icon at bounding box center [890, 90] width 10 height 10
click at [143, 137] on div "Type" at bounding box center [135, 139] width 68 height 12
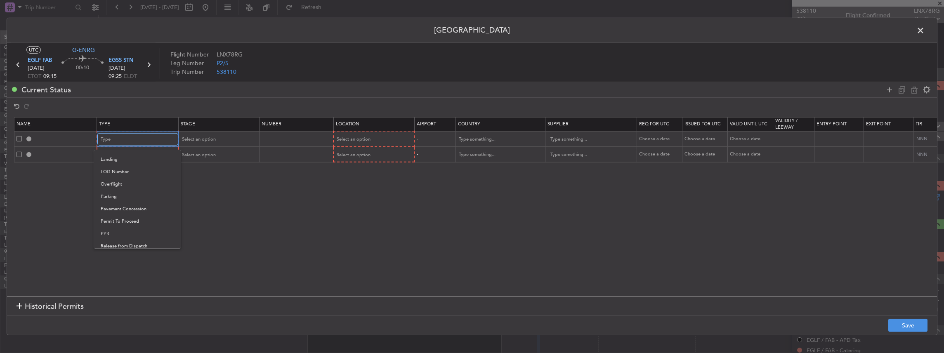
scroll to position [248, 0]
click at [114, 175] on span "PPR" at bounding box center [137, 181] width 73 height 12
click at [137, 157] on div "Type" at bounding box center [135, 155] width 68 height 12
click at [115, 236] on span "Slot" at bounding box center [137, 233] width 73 height 12
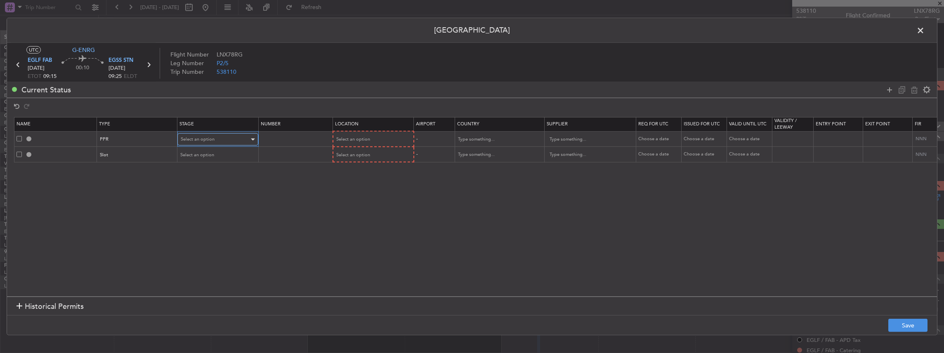
click at [215, 137] on div "Select an option" at bounding box center [215, 139] width 68 height 12
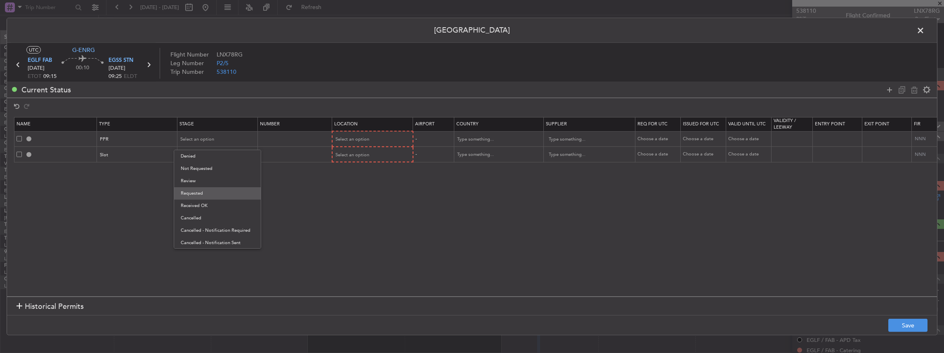
click at [193, 191] on span "Requested" at bounding box center [217, 193] width 73 height 12
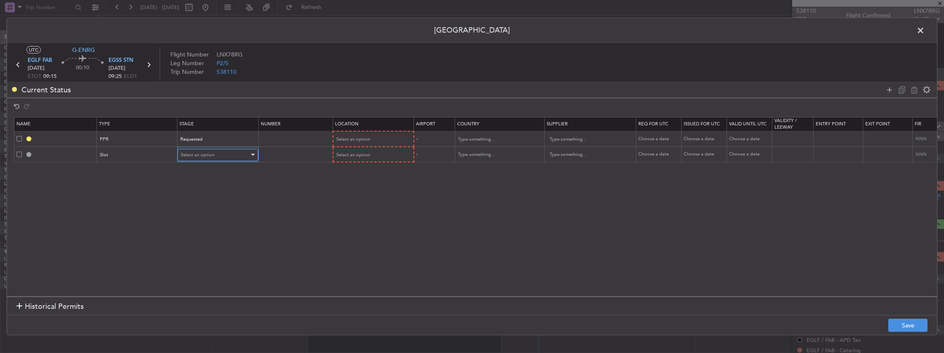
click at [201, 152] on span "Select an option" at bounding box center [198, 155] width 34 height 6
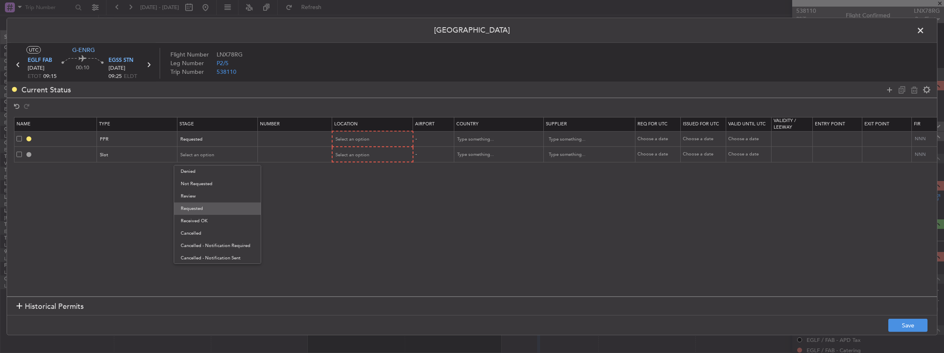
click at [199, 210] on span "Requested" at bounding box center [217, 209] width 73 height 12
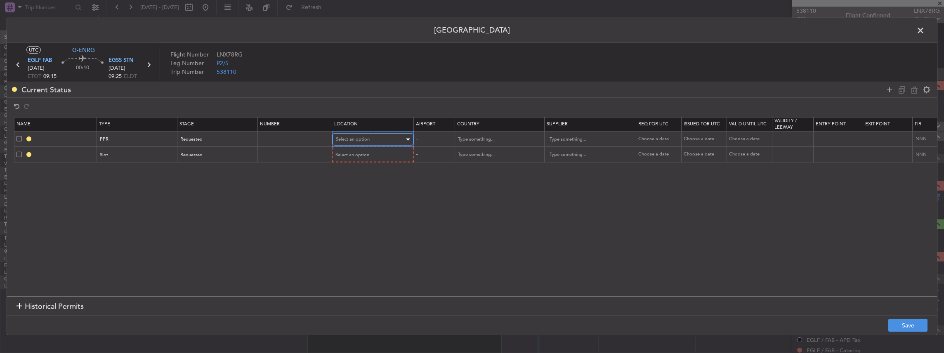
click at [373, 140] on div "Select an option" at bounding box center [370, 139] width 68 height 12
click at [358, 154] on span "Departure" at bounding box center [371, 156] width 73 height 12
click at [353, 151] on span "Select an option" at bounding box center [353, 154] width 34 height 6
click at [348, 198] on span "Arrival" at bounding box center [371, 196] width 73 height 12
click at [902, 324] on button "Save" at bounding box center [907, 325] width 39 height 13
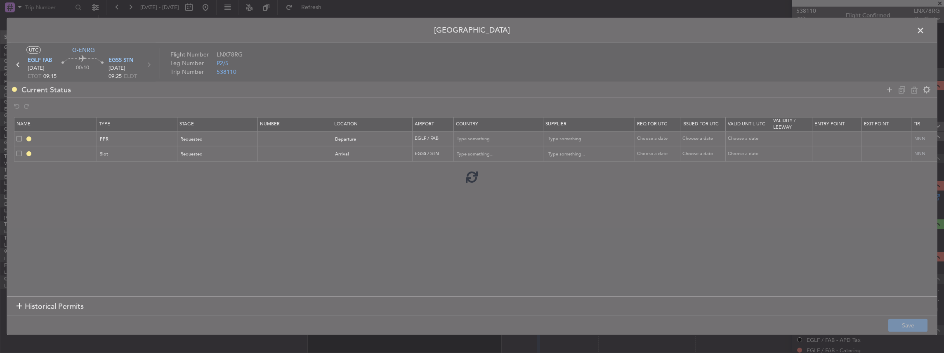
type input "EGLF PPR"
type input "[GEOGRAPHIC_DATA]"
type input "NNN"
type input "2"
type input "EGSS ARR SLOT"
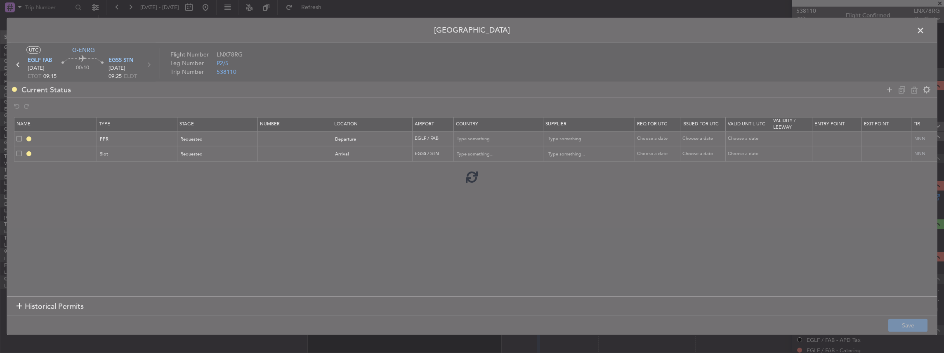
type input "[GEOGRAPHIC_DATA]"
type input "NNN"
type input "2"
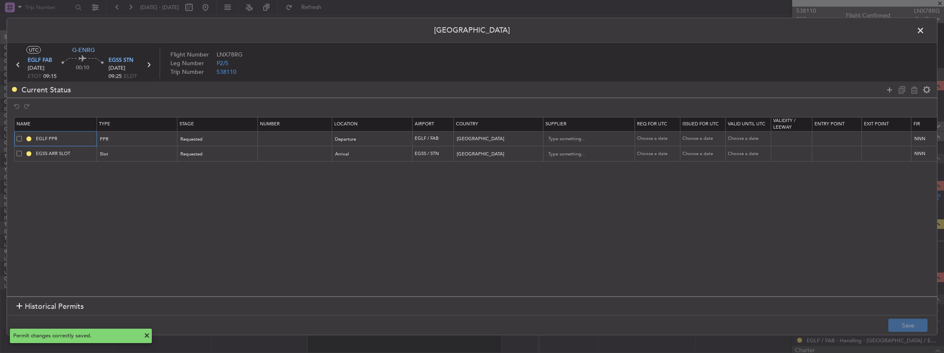
click at [72, 138] on input "EGLF PPR" at bounding box center [65, 138] width 62 height 7
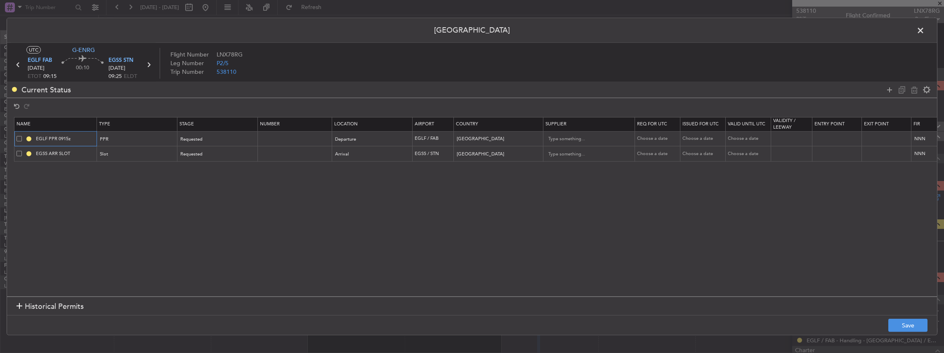
type input "EGLF PPR 0915z"
click at [80, 153] on input "EGSS ARR SLOT" at bounding box center [65, 153] width 62 height 7
type input "EGSS ARR SLOT 0925z"
click at [897, 324] on button "Save" at bounding box center [907, 325] width 39 height 13
click at [925, 31] on span at bounding box center [925, 32] width 0 height 17
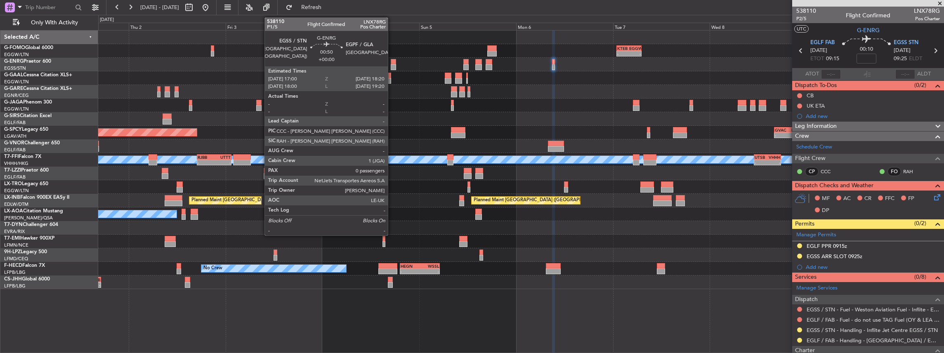
click at [392, 65] on div at bounding box center [394, 67] width 6 height 6
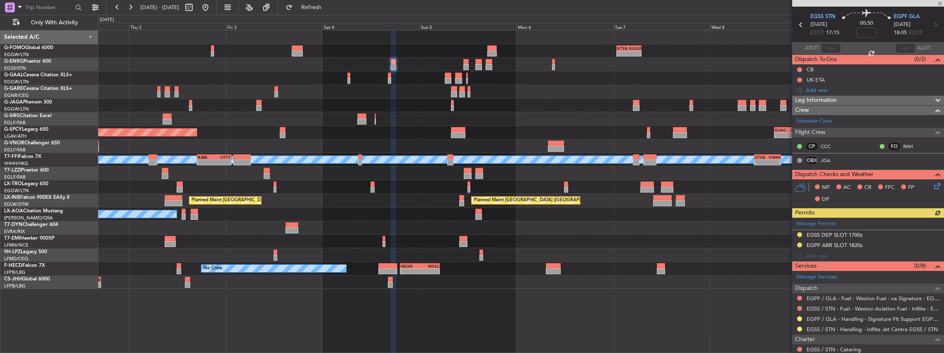
scroll to position [110, 0]
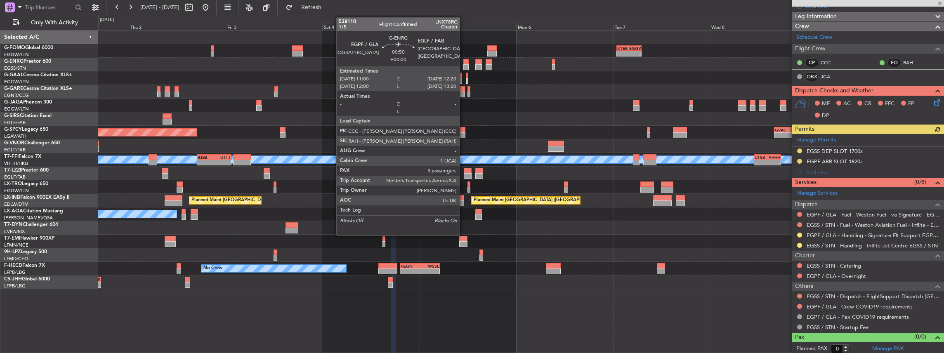
click at [464, 64] on div at bounding box center [466, 67] width 6 height 6
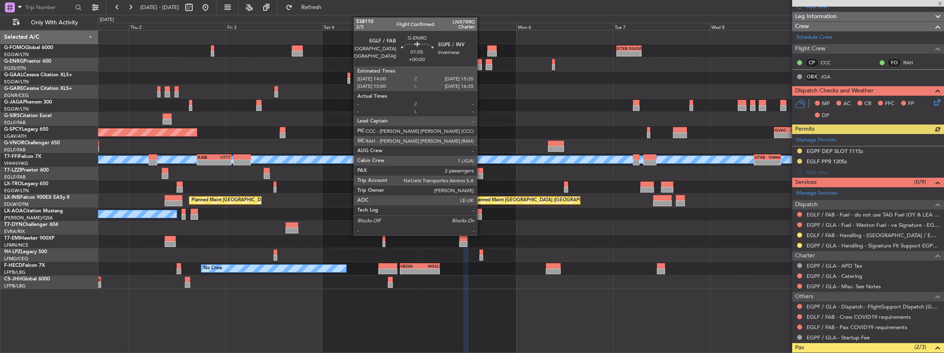
click at [480, 63] on div at bounding box center [478, 62] width 7 height 6
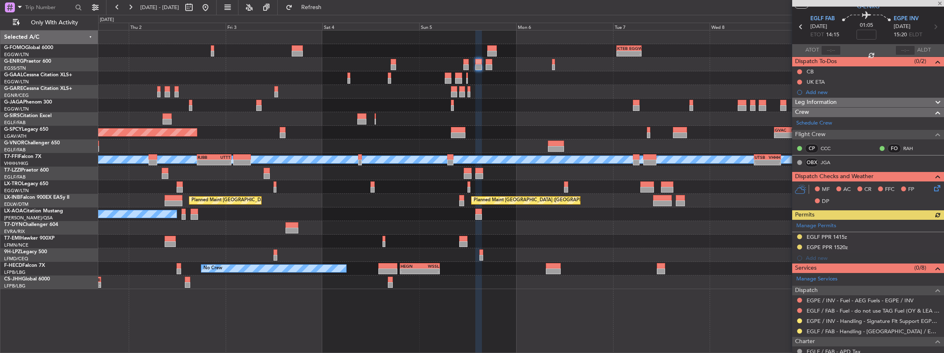
scroll to position [83, 0]
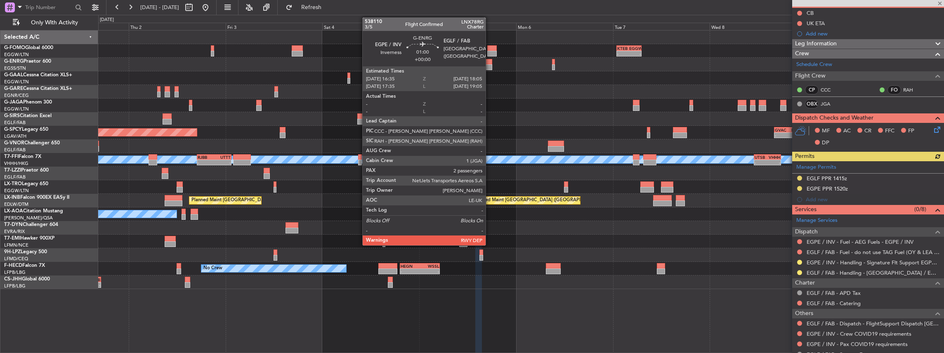
click at [489, 59] on div at bounding box center [489, 62] width 6 height 6
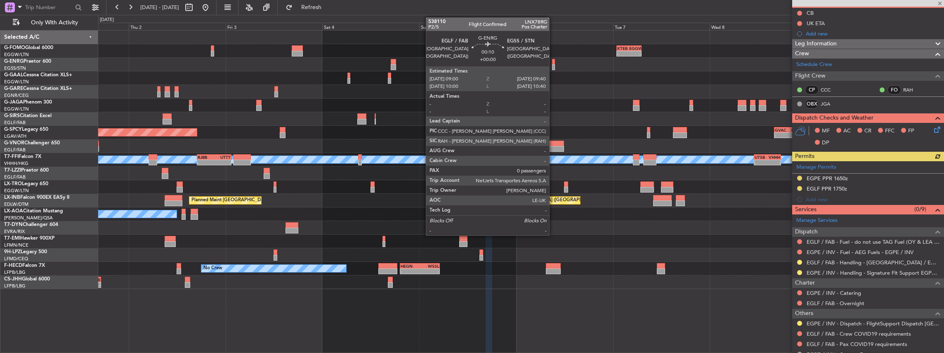
click at [553, 63] on div at bounding box center [553, 62] width 3 height 6
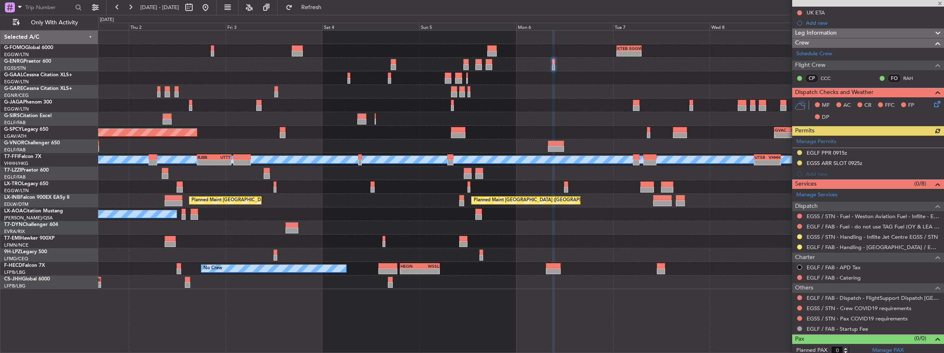
scroll to position [95, 0]
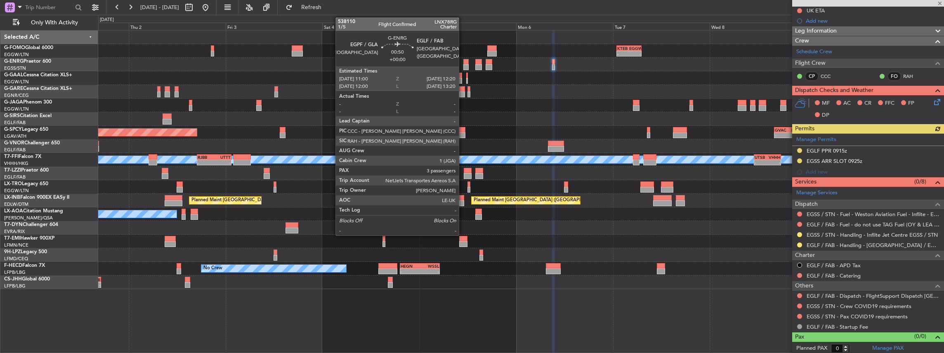
click at [463, 64] on div at bounding box center [466, 67] width 6 height 6
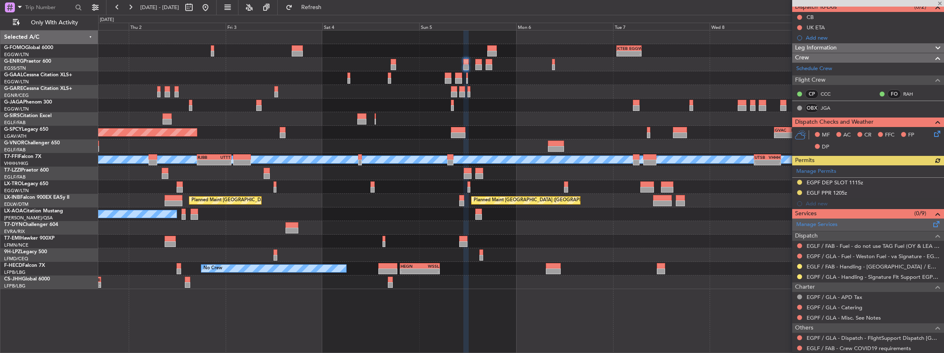
scroll to position [83, 0]
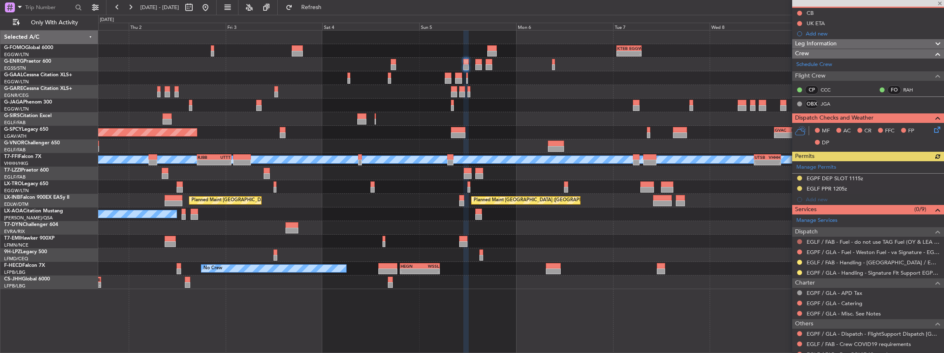
click at [800, 240] on button at bounding box center [799, 241] width 5 height 5
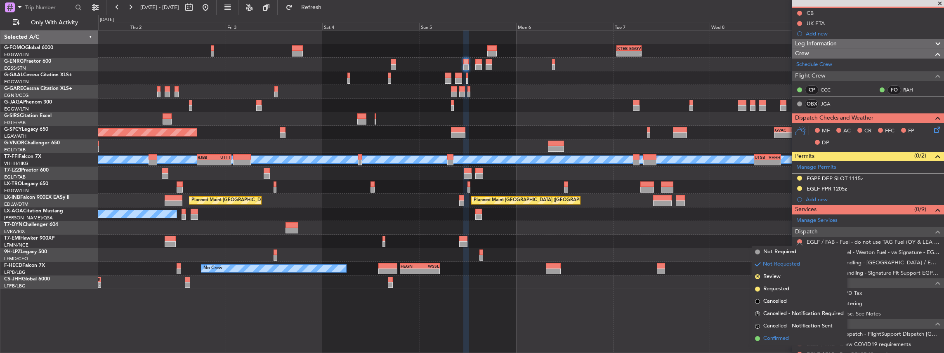
click at [782, 339] on span "Confirmed" at bounding box center [776, 339] width 26 height 8
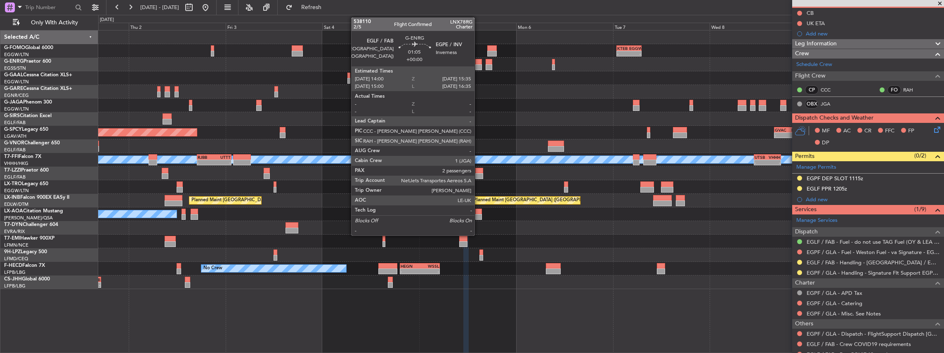
click at [479, 64] on div at bounding box center [478, 67] width 7 height 6
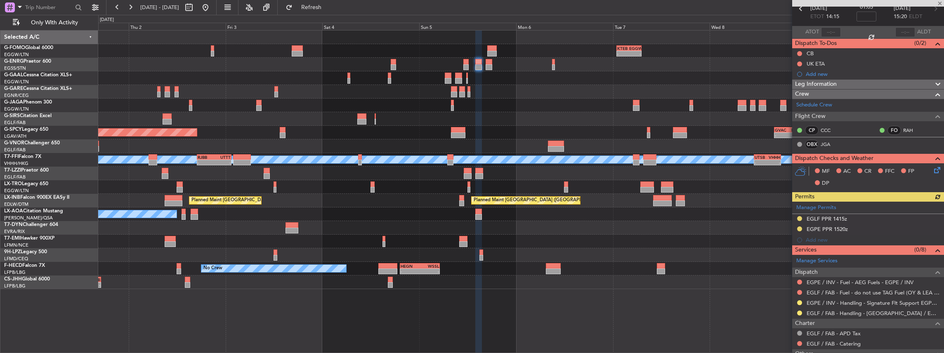
scroll to position [55, 0]
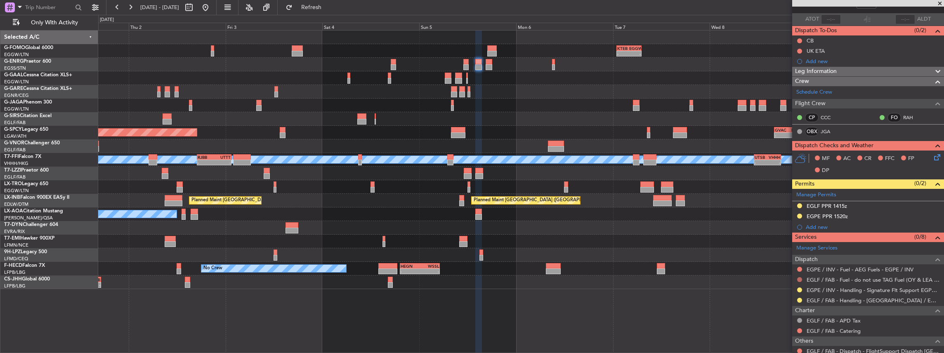
click at [800, 277] on button at bounding box center [799, 279] width 5 height 5
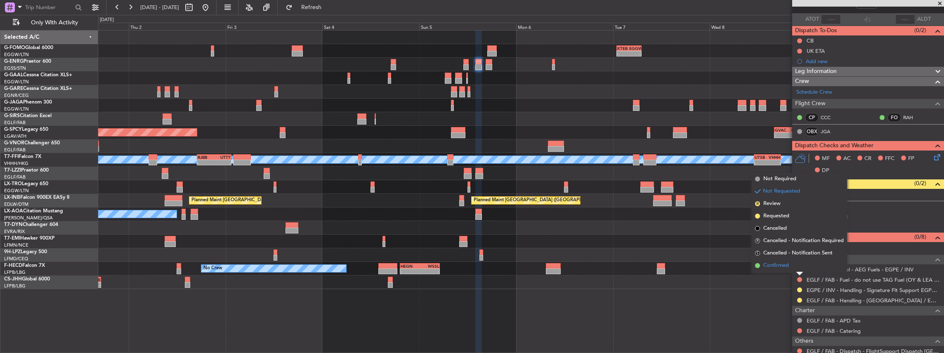
click at [787, 264] on span "Confirmed" at bounding box center [776, 266] width 26 height 8
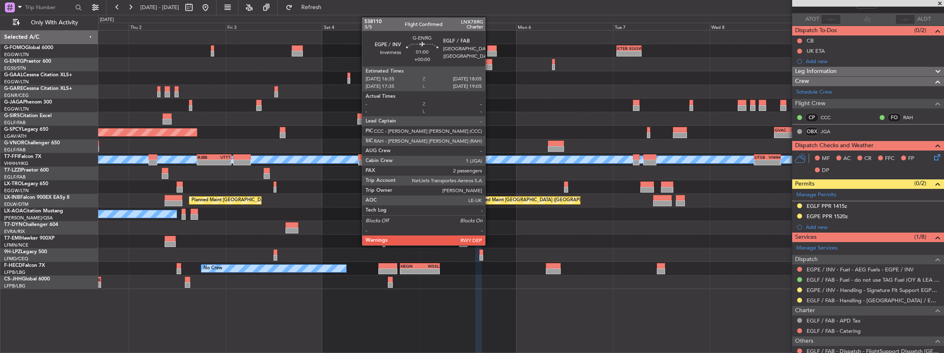
click at [489, 68] on div at bounding box center [489, 67] width 6 height 6
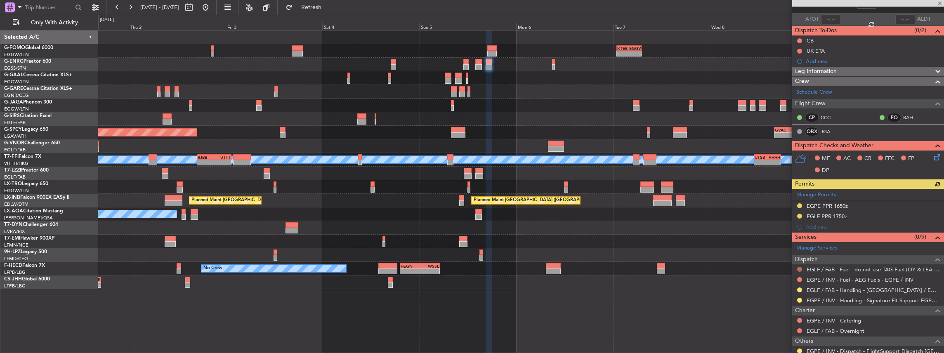
click at [798, 268] on button at bounding box center [799, 269] width 5 height 5
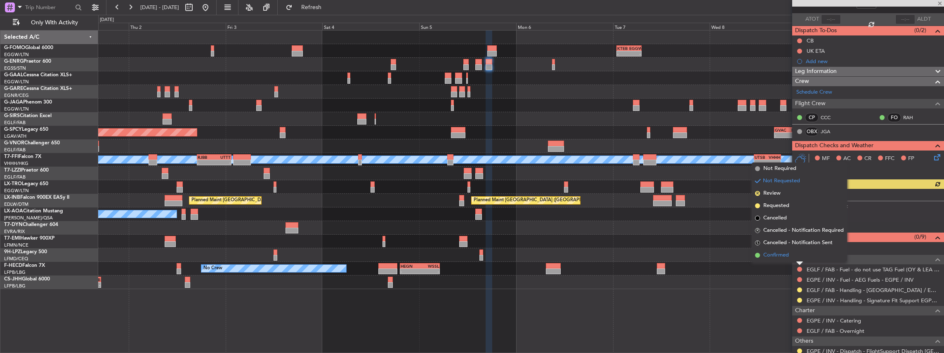
click at [796, 254] on li "Confirmed" at bounding box center [799, 255] width 95 height 12
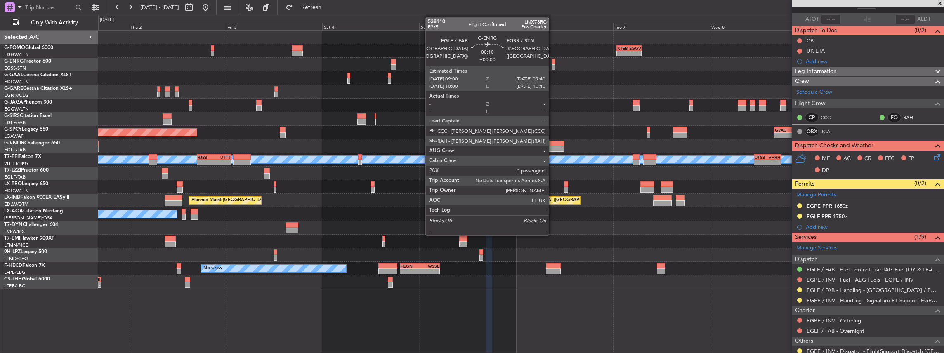
click at [553, 64] on div at bounding box center [553, 62] width 3 height 6
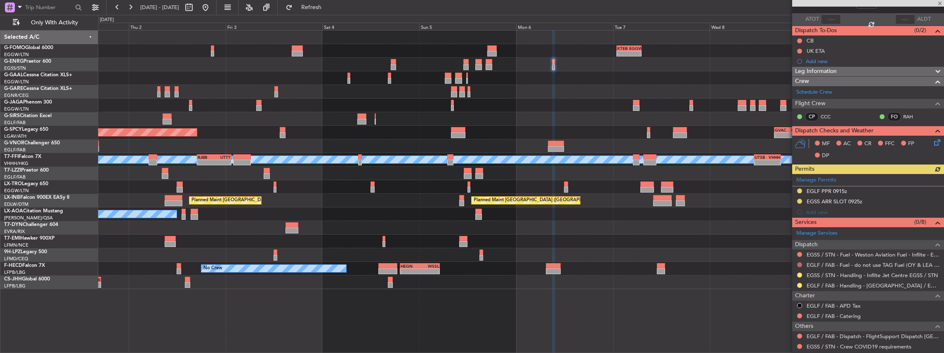
click at [799, 264] on button at bounding box center [799, 264] width 5 height 5
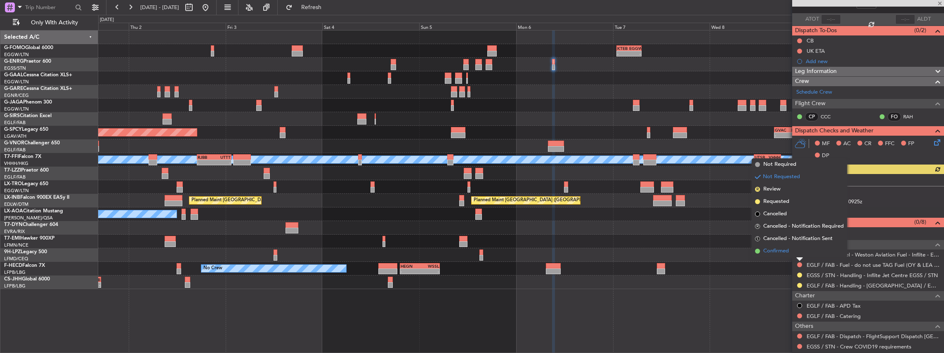
click at [779, 255] on span "Confirmed" at bounding box center [776, 251] width 26 height 8
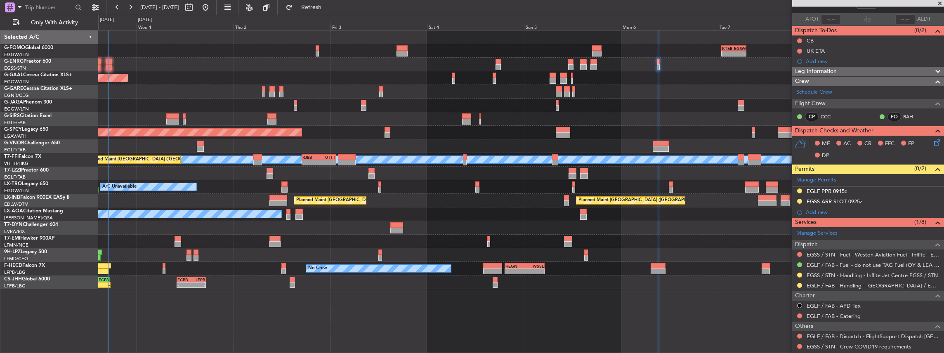
click at [407, 288] on div "- - KTEB 01:00 Z EGGW 07:10 Z 06:10 Z 13:35 Z EGGW 06:00 Z KTEB 13:15 Z Planned…" at bounding box center [521, 160] width 846 height 259
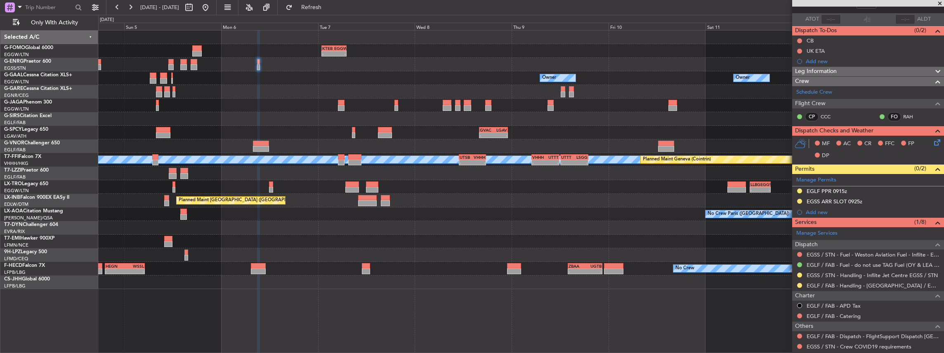
click at [326, 168] on div "- - KTEB 01:00 Z EGGW 07:10 Z - - EGSS 17:00 Z KBGR 00:00 Z Owner Owner Owner -…" at bounding box center [521, 160] width 846 height 259
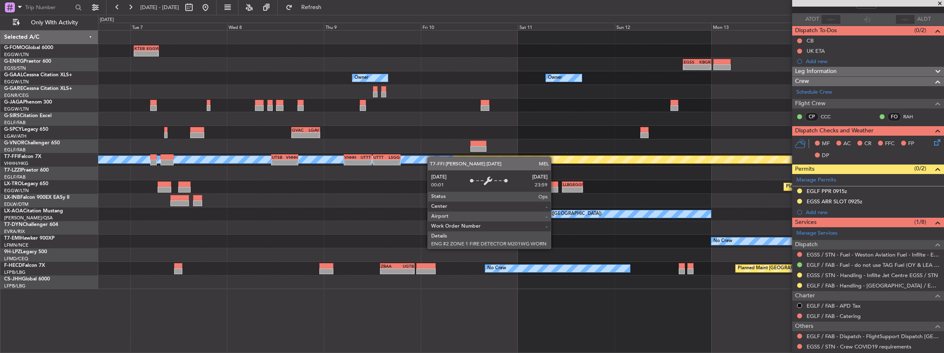
click at [388, 162] on div "- - KTEB 01:00 Z EGGW 07:10 Z - - EGSS 17:00 Z KBGR 00:00 Z Owner Owner Owner O…" at bounding box center [521, 160] width 846 height 259
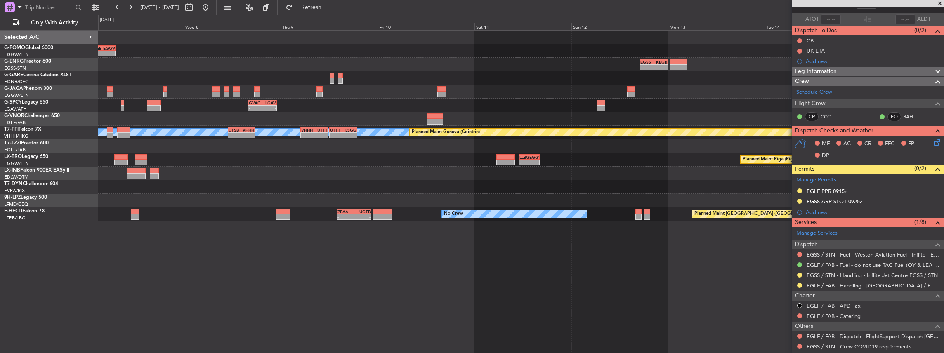
click at [594, 105] on div "- - GVAC 16:00 Z LGAV 23:05 Z" at bounding box center [521, 106] width 846 height 14
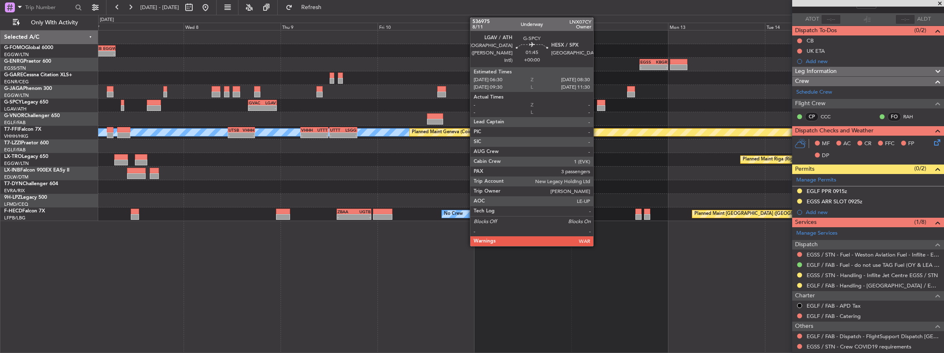
click at [598, 106] on div at bounding box center [601, 108] width 8 height 6
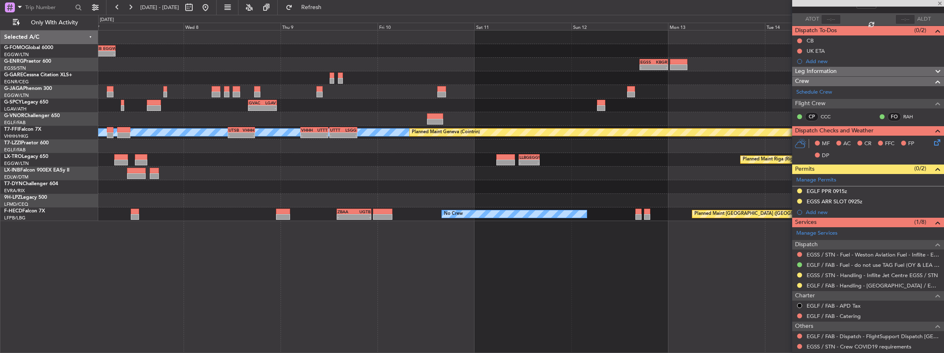
type input "3"
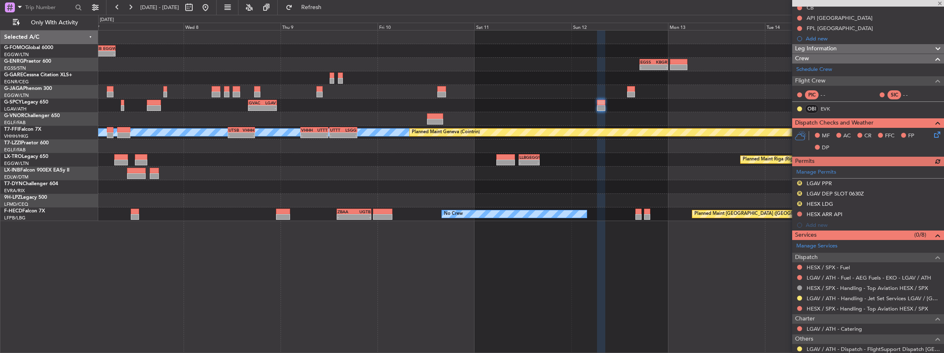
scroll to position [137, 0]
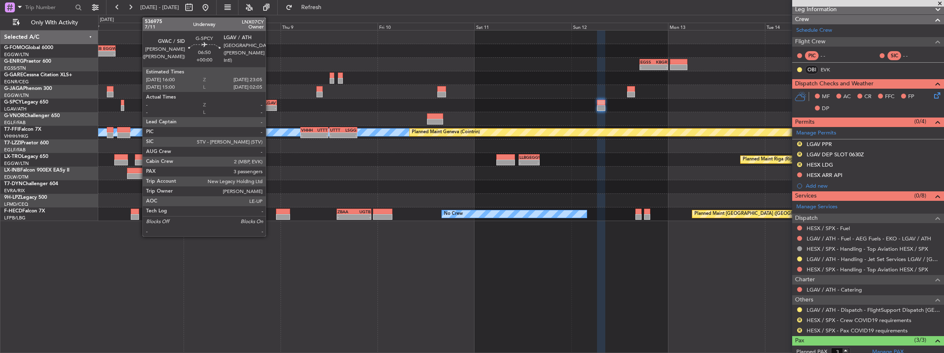
click at [270, 106] on div "-" at bounding box center [269, 108] width 14 height 5
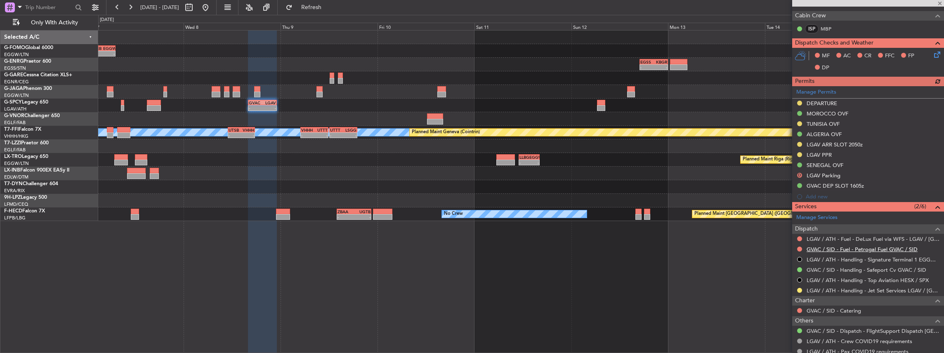
scroll to position [220, 0]
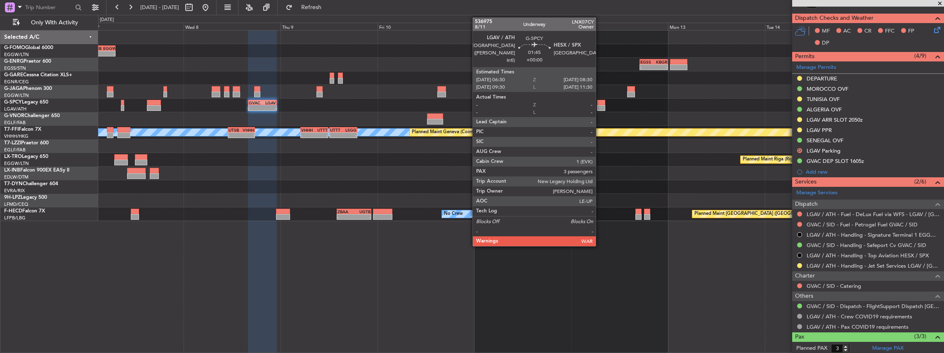
click at [600, 104] on div at bounding box center [601, 103] width 8 height 6
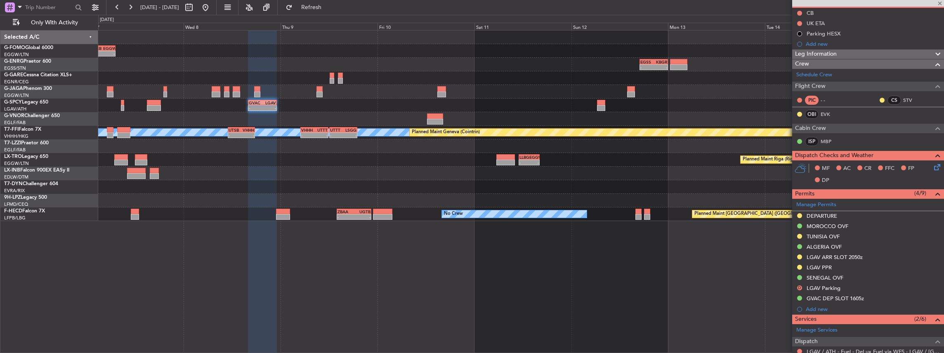
scroll to position [0, 0]
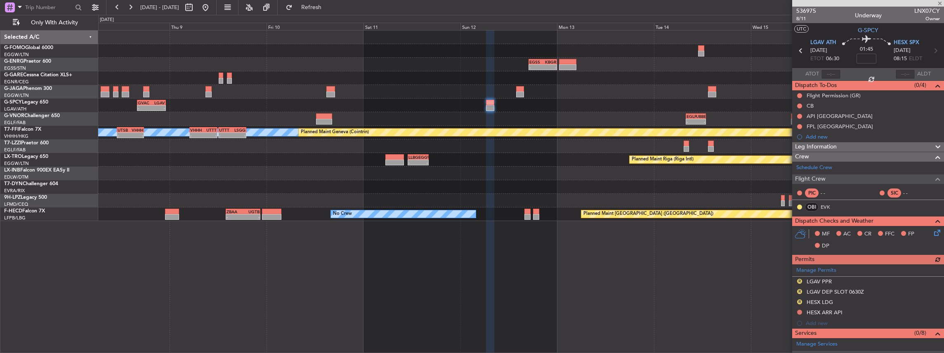
click at [581, 166] on div "KTEB 01:00 Z EGGW 07:10 Z - - - - EGSS 17:00 Z KBGR 00:00 Z - - GVAC 16:00 Z LG…" at bounding box center [521, 126] width 846 height 191
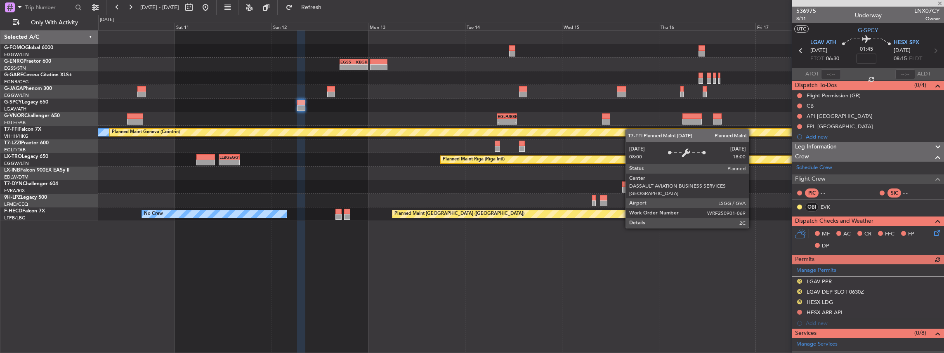
click at [570, 137] on div "- - EGSS 17:00 Z KBGR 00:00 Z GVAC 16:00 Z LGAV 23:05 Z - - - - EGLF 08:00 Z UB…" at bounding box center [521, 126] width 846 height 191
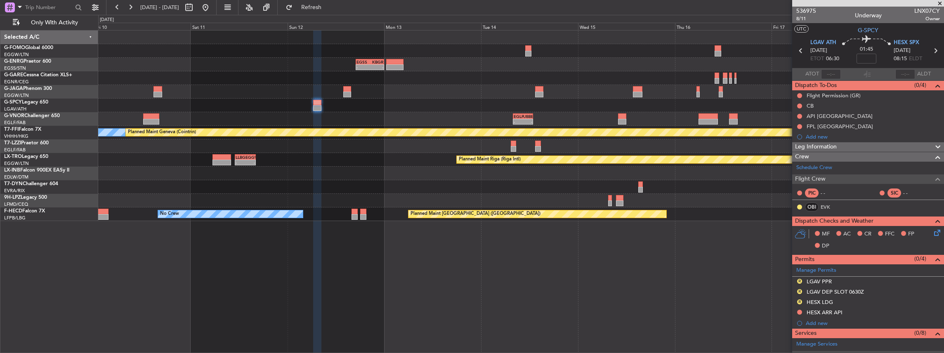
click at [691, 141] on div "- - EGSS 17:00 Z KBGR 00:00 Z GVAC 16:00 Z LGAV 23:05 Z - - - - EGLF 08:00 Z UB…" at bounding box center [521, 126] width 846 height 191
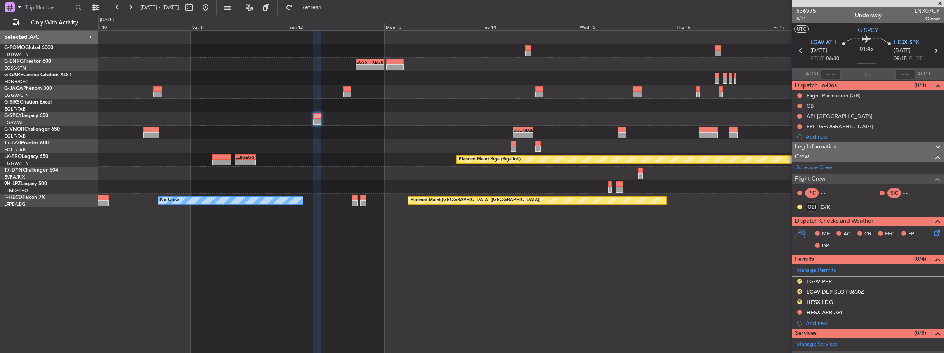
click at [932, 50] on icon at bounding box center [935, 50] width 11 height 11
type input "+00:05"
type input "2"
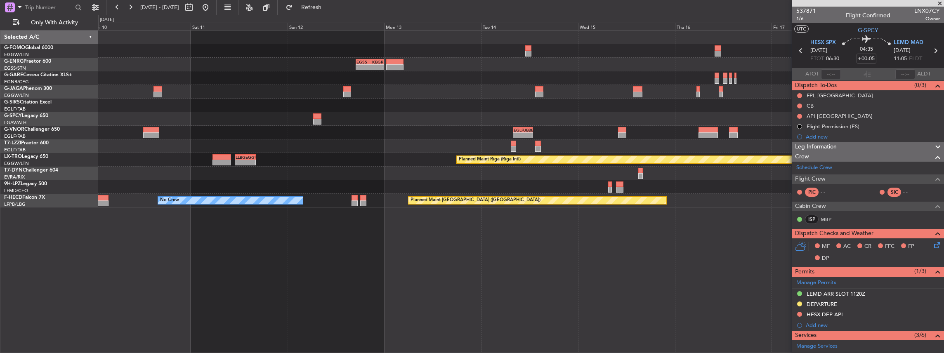
click at [799, 50] on icon at bounding box center [800, 50] width 11 height 11
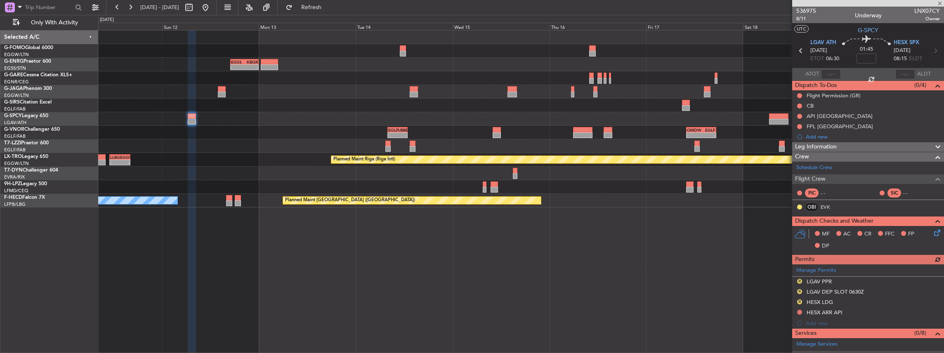
click at [555, 124] on div at bounding box center [521, 119] width 846 height 14
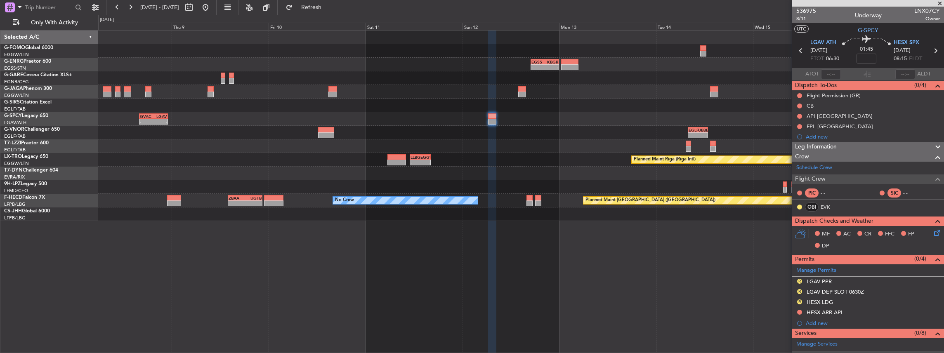
click at [742, 122] on div "- - GVAC 16:00 Z LGAV 23:05 Z" at bounding box center [521, 119] width 846 height 14
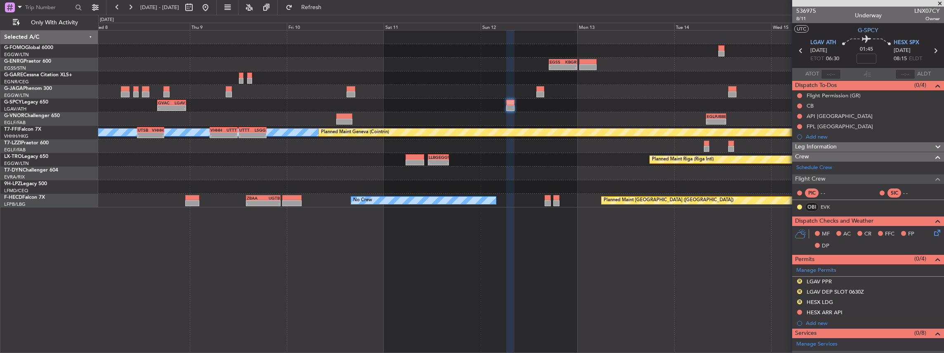
scroll to position [110, 0]
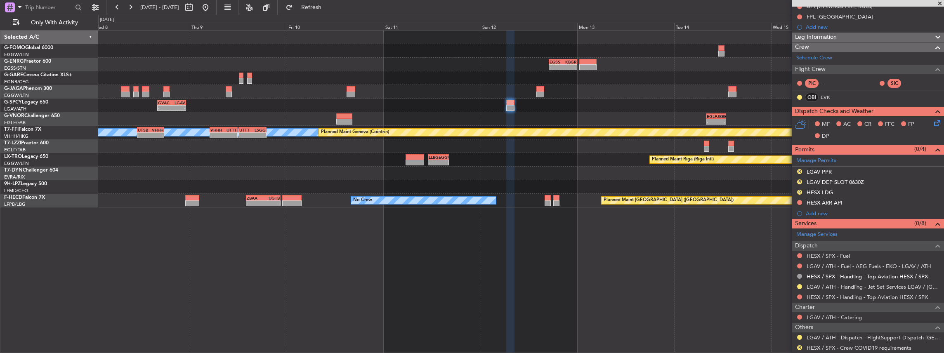
click at [842, 274] on link "HESX / SPX - Handling - Top Aviation HESX / SPX" at bounding box center [867, 276] width 121 height 7
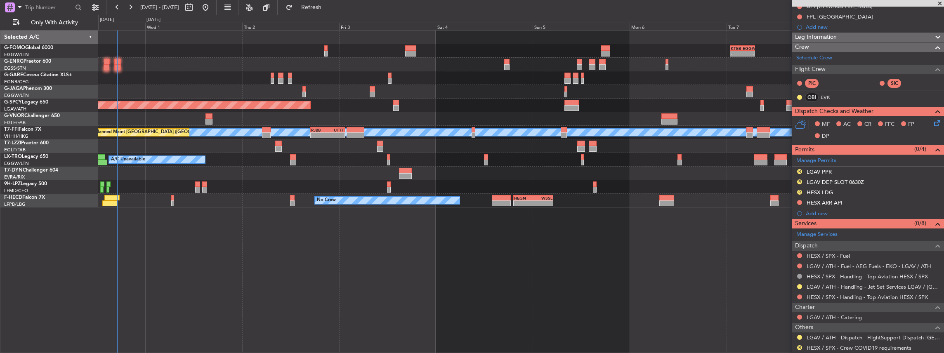
click at [944, 293] on html "08 Oct 2025 - 16 Oct 2025 Refresh Quick Links Only With Activity - - KTEB 01:00…" at bounding box center [472, 176] width 944 height 353
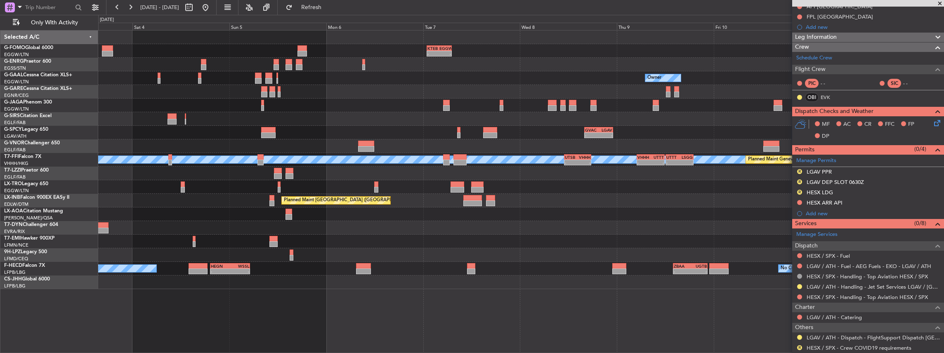
click at [378, 181] on div "- - KTEB 01:00 Z EGGW 07:10 Z - - EGSS 17:00 Z KBGR 00:00 Z Owner Owner Owner -…" at bounding box center [521, 160] width 846 height 259
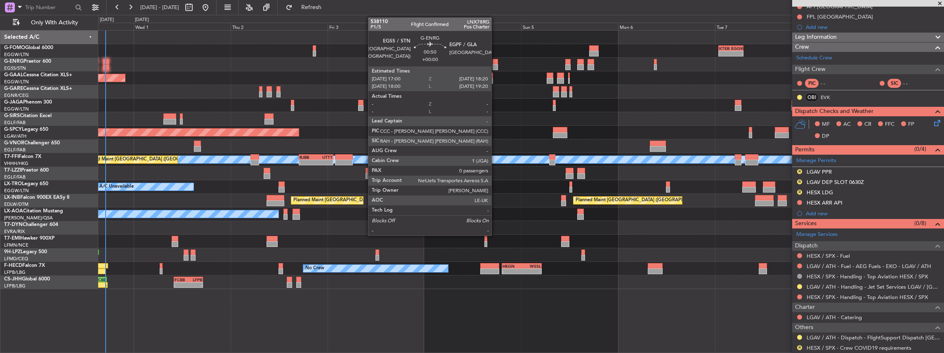
click at [496, 64] on div at bounding box center [496, 62] width 6 height 6
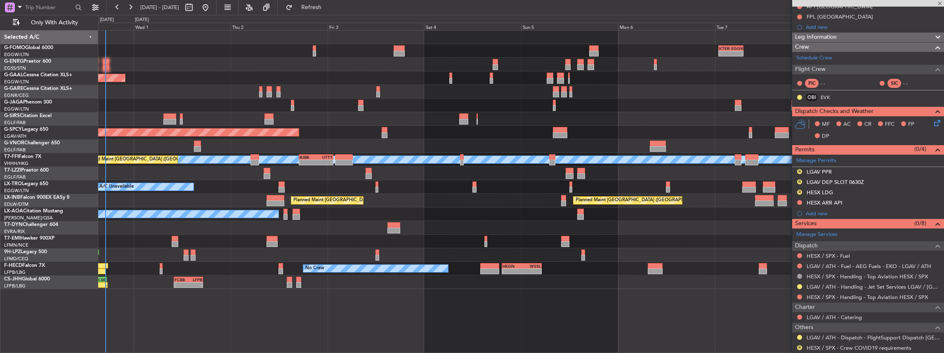
type input "0"
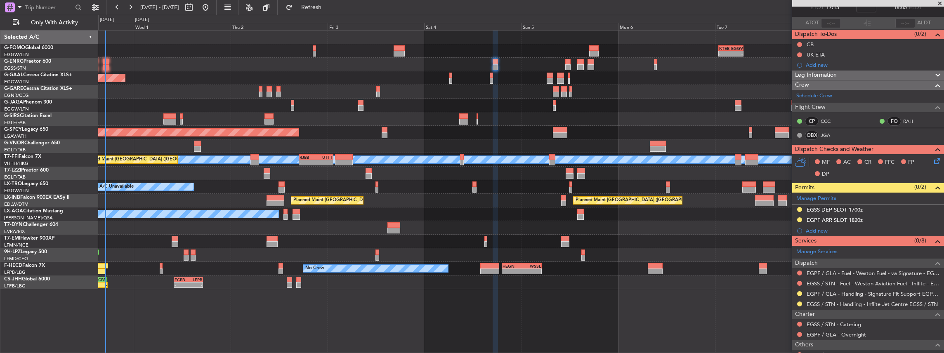
scroll to position [83, 0]
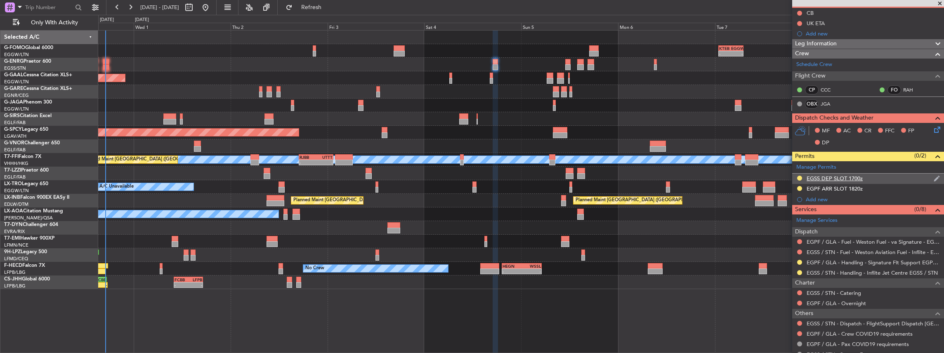
click at [882, 178] on div "EGSS DEP SLOT 1700z" at bounding box center [868, 179] width 152 height 10
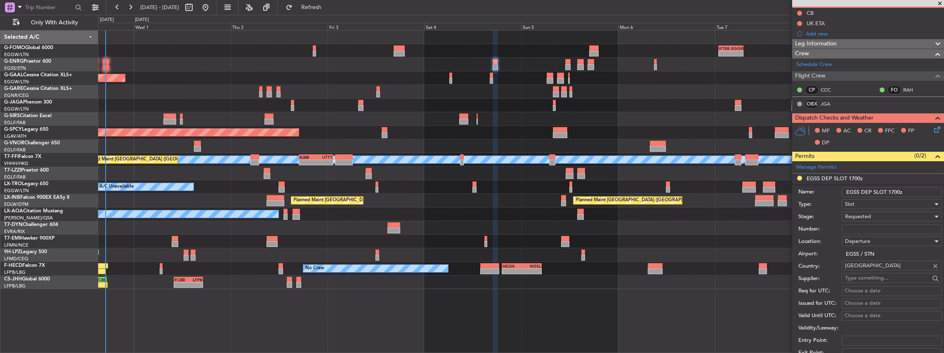
drag, startPoint x: 898, startPoint y: 191, endPoint x: 894, endPoint y: 191, distance: 4.6
click at [894, 191] on input "EGSS DEP SLOT 1700z" at bounding box center [892, 192] width 100 height 10
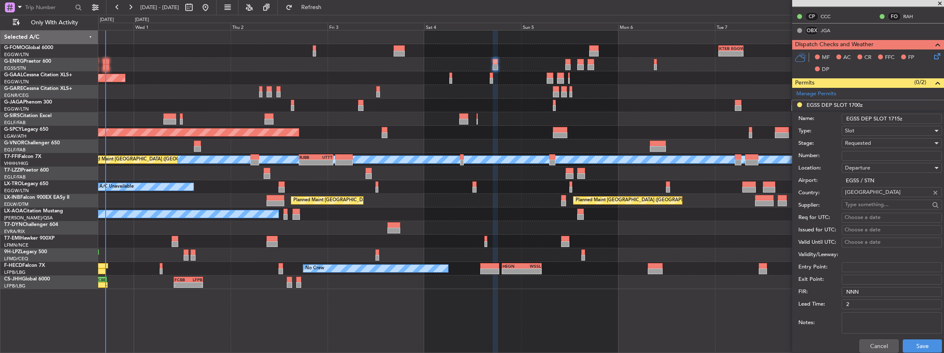
scroll to position [220, 0]
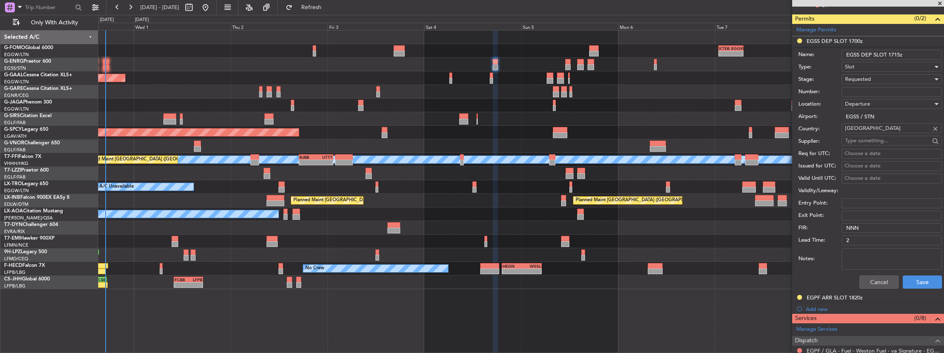
type input "EGSS DEP SLOT 1715z"
click at [866, 76] on span "Requested" at bounding box center [858, 79] width 26 height 7
click at [874, 142] on span "Received OK" at bounding box center [889, 141] width 89 height 12
click at [928, 276] on button "Save" at bounding box center [922, 282] width 39 height 13
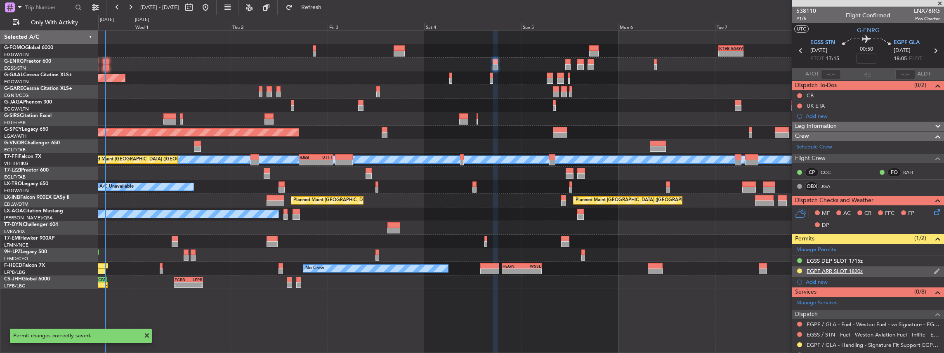
scroll to position [110, 0]
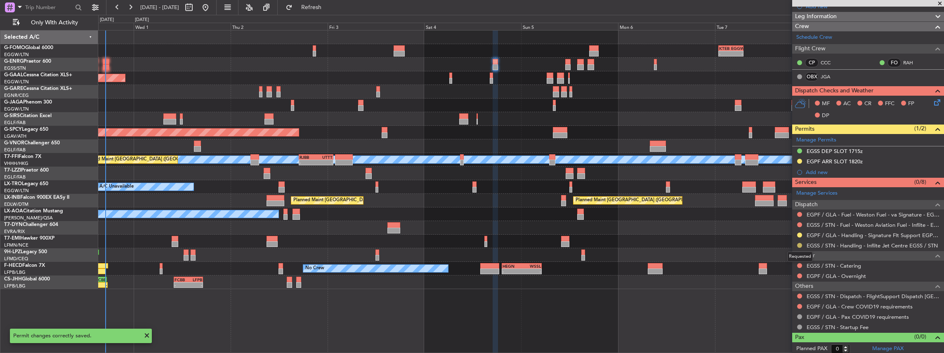
click at [799, 243] on button at bounding box center [799, 245] width 5 height 5
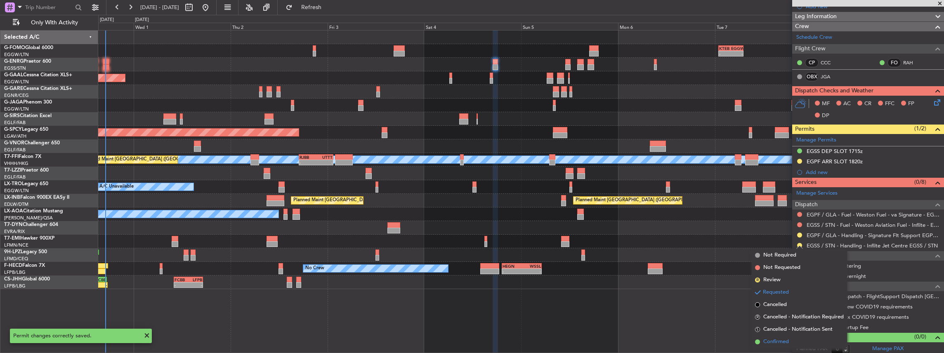
click at [779, 340] on span "Confirmed" at bounding box center [776, 342] width 26 height 8
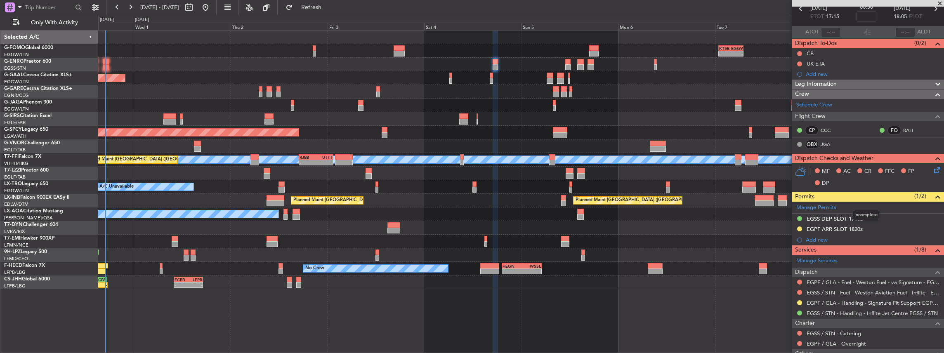
scroll to position [83, 0]
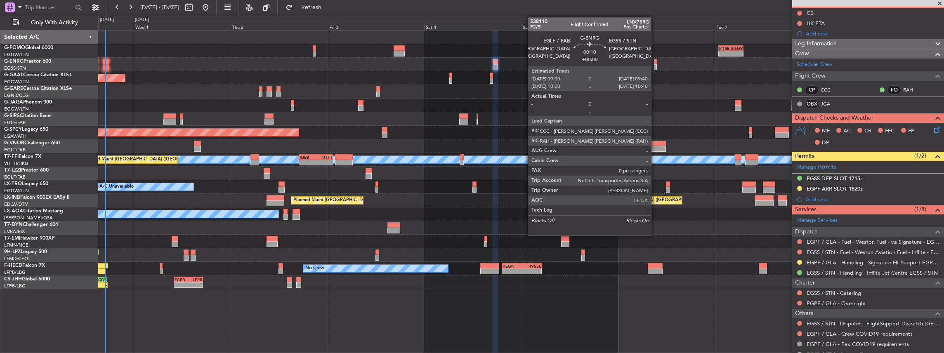
click at [655, 64] on div at bounding box center [655, 67] width 3 height 6
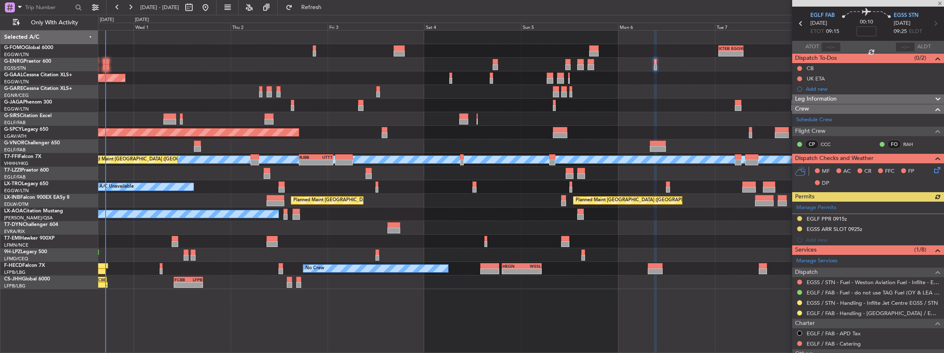
scroll to position [0, 0]
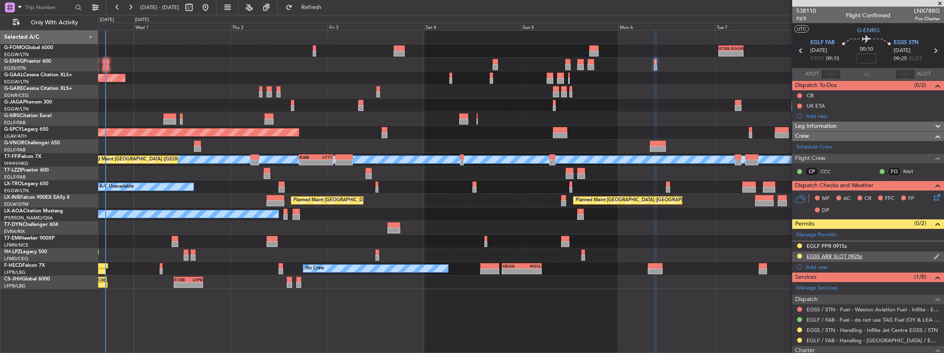
click at [797, 256] on div at bounding box center [799, 256] width 7 height 7
click at [798, 255] on button at bounding box center [799, 256] width 5 height 5
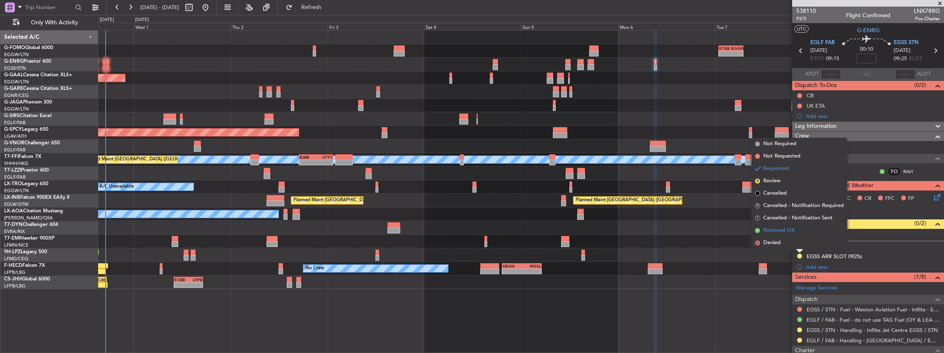
click at [791, 226] on li "Received OK" at bounding box center [799, 230] width 95 height 12
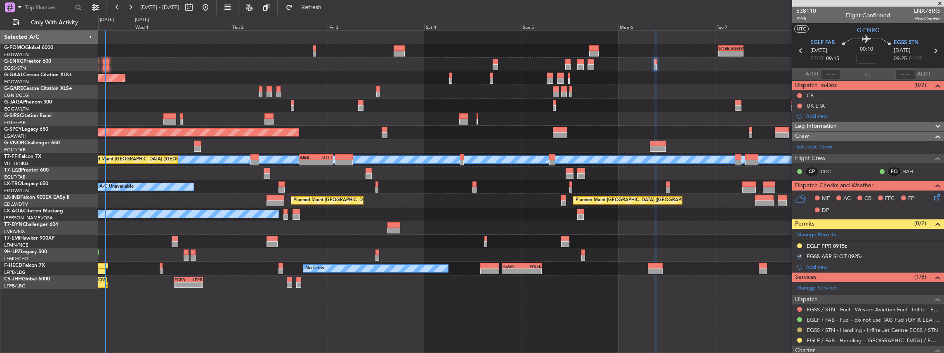
click at [798, 329] on button at bounding box center [799, 330] width 5 height 5
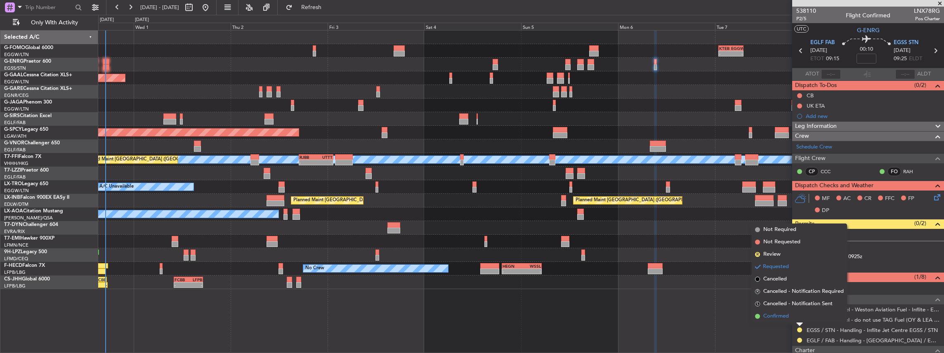
click at [784, 315] on span "Confirmed" at bounding box center [776, 316] width 26 height 8
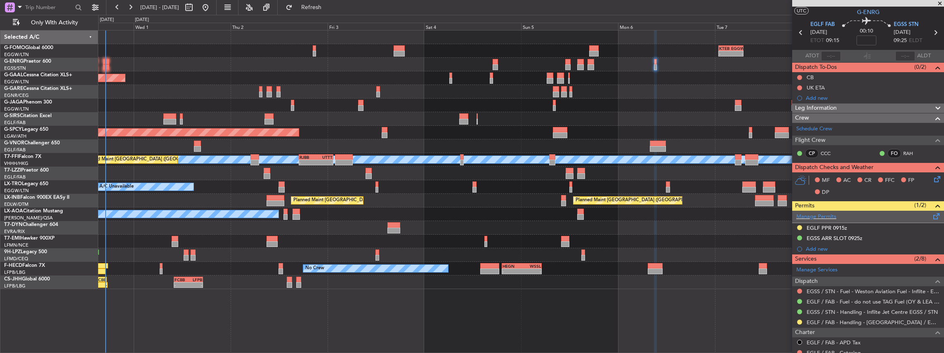
scroll to position [27, 0]
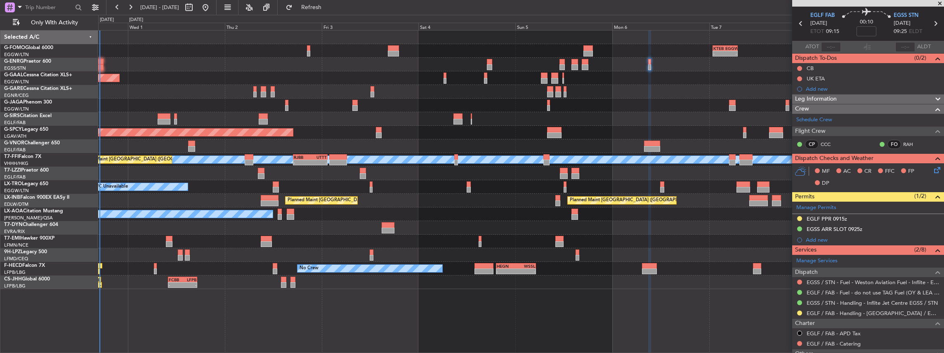
click at [743, 144] on div "- - KTEB 01:00 Z EGGW 07:10 Z 06:10 Z 13:35 Z EGGW 06:00 Z KTEB 13:15 Z Owner P…" at bounding box center [521, 160] width 846 height 259
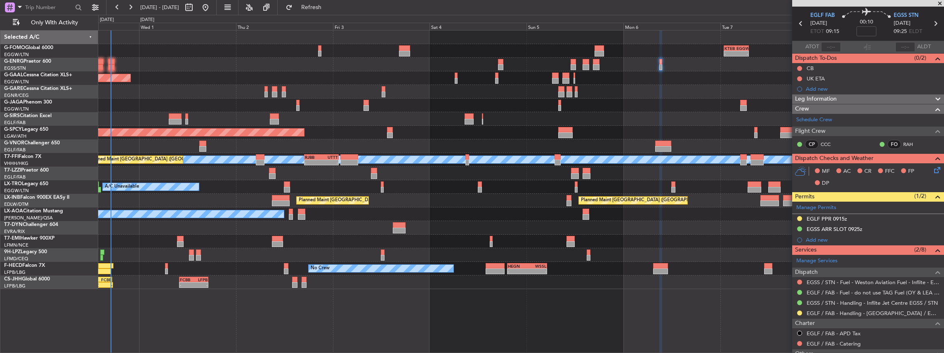
click at [166, 244] on div at bounding box center [521, 242] width 846 height 14
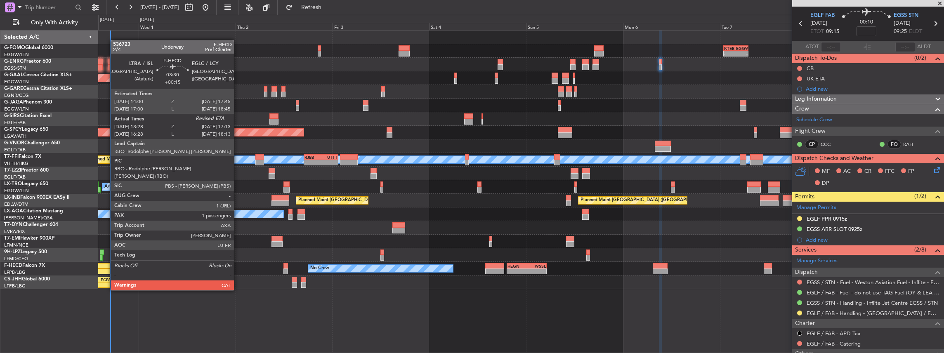
click at [106, 267] on div at bounding box center [105, 266] width 15 height 6
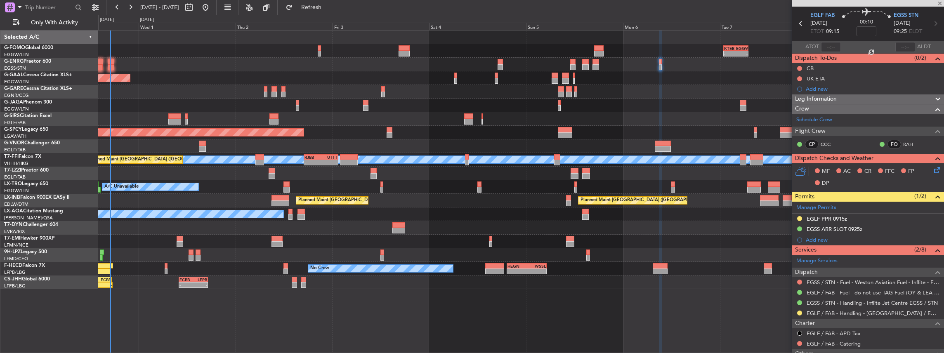
type input "+00:15"
type input "13:38"
type input "1"
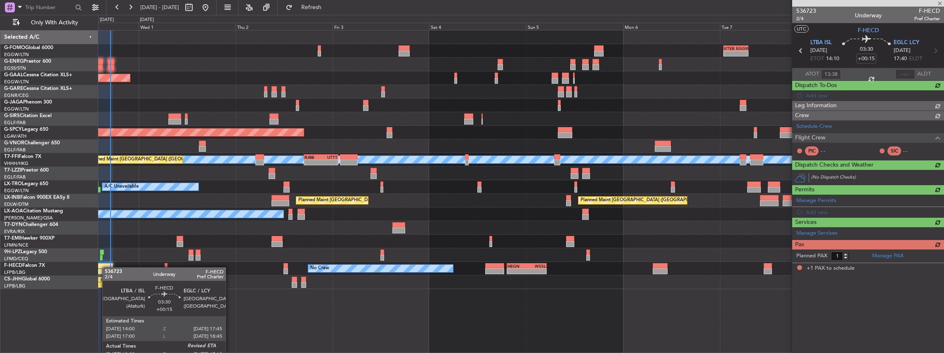
scroll to position [0, 0]
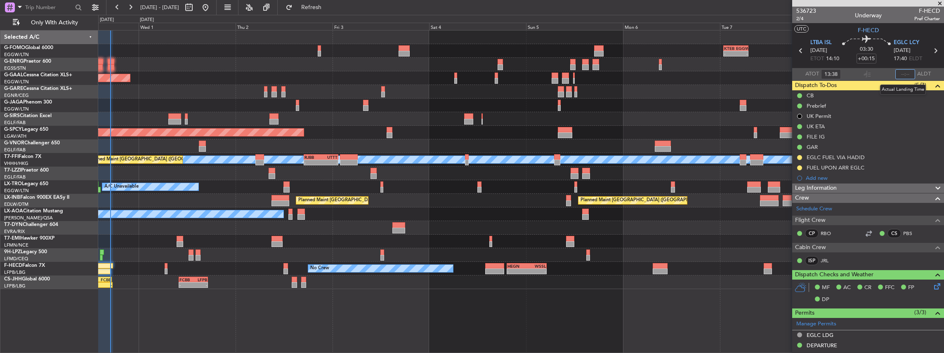
click at [907, 74] on input "text" at bounding box center [905, 74] width 20 height 10
click at [908, 74] on mat-tooltip-component "Estimated Landing Time" at bounding box center [905, 65] width 65 height 22
click at [904, 72] on mat-tooltip-component "Estimated Landing Time" at bounding box center [905, 65] width 65 height 22
click at [905, 77] on input "text" at bounding box center [905, 74] width 20 height 10
click at [872, 73] on section "ATOT 13:38 1700 ALDT" at bounding box center [868, 74] width 152 height 12
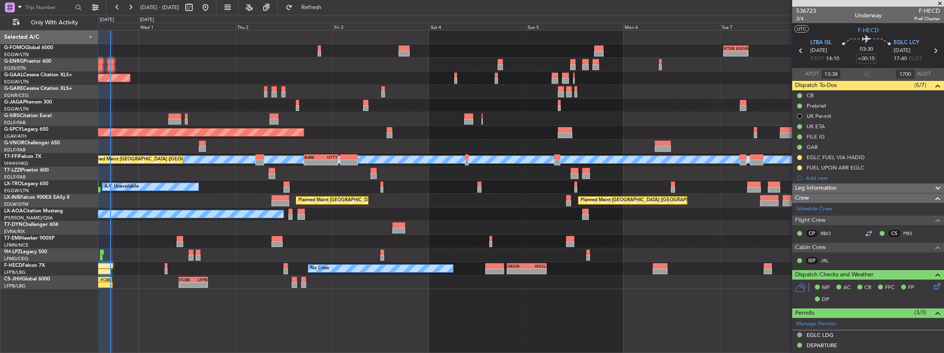
type input "17:00"
type input "16:38"
type input "18:00"
type input "13:38"
type input "17:00"
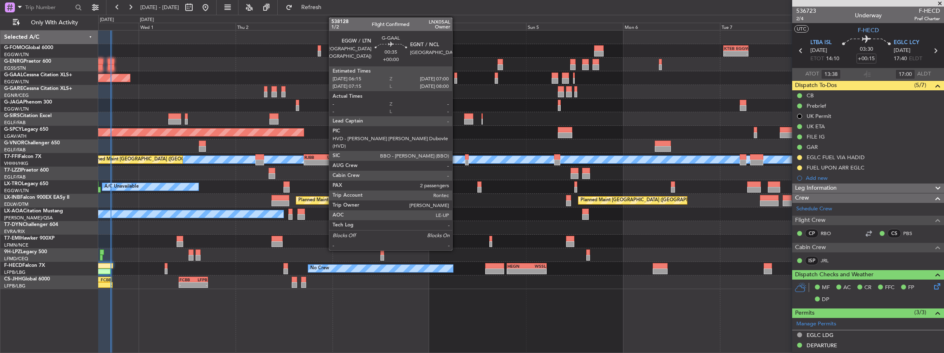
click at [456, 78] on div at bounding box center [455, 81] width 3 height 6
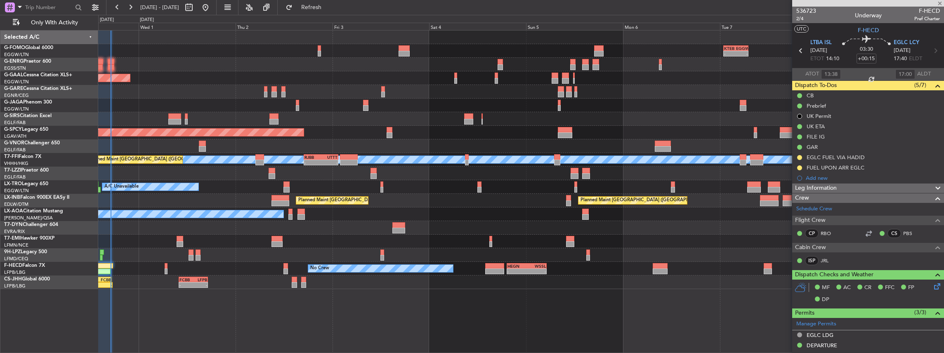
type input "2"
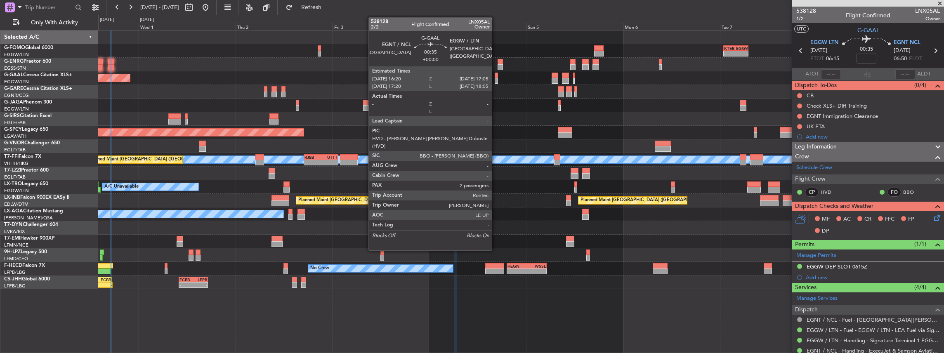
click at [496, 80] on div at bounding box center [496, 81] width 3 height 6
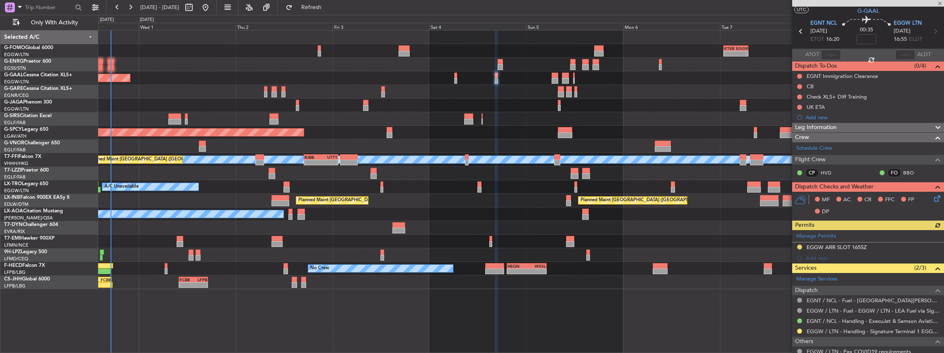
scroll to position [27, 0]
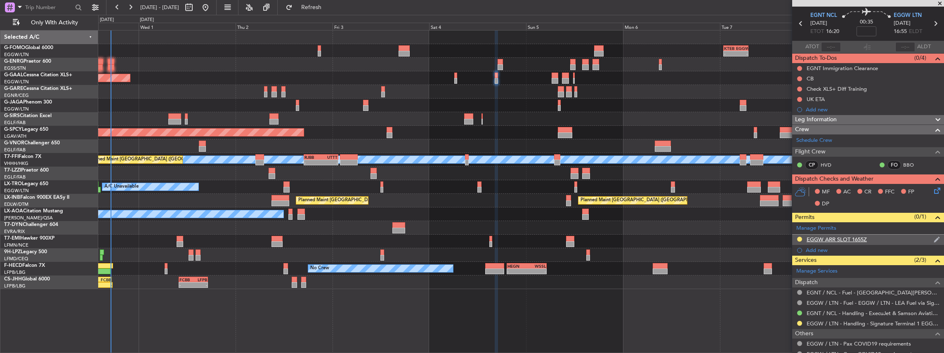
click at [879, 239] on div "EGGW ARR SLOT 1655Z" at bounding box center [868, 240] width 152 height 10
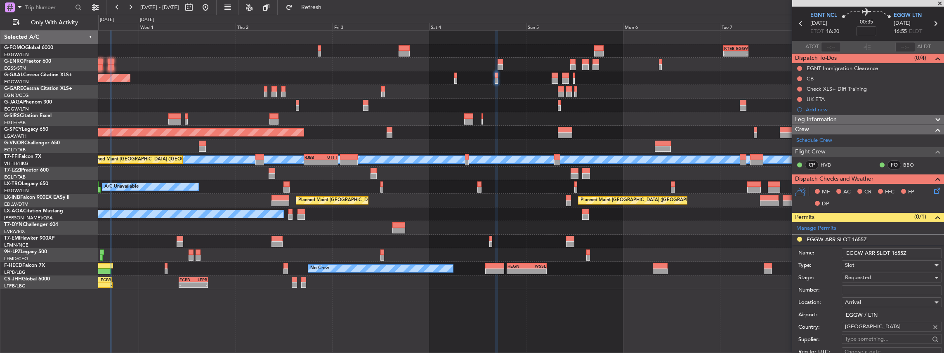
drag, startPoint x: 900, startPoint y: 252, endPoint x: 894, endPoint y: 253, distance: 6.2
click at [894, 253] on input "EGGW ARR SLOT 1655Z" at bounding box center [892, 253] width 100 height 10
type input "EGGW ARR SLOT 1705Z"
click at [875, 272] on div "Requested" at bounding box center [889, 277] width 88 height 12
click at [860, 341] on span "Received OK" at bounding box center [889, 343] width 89 height 12
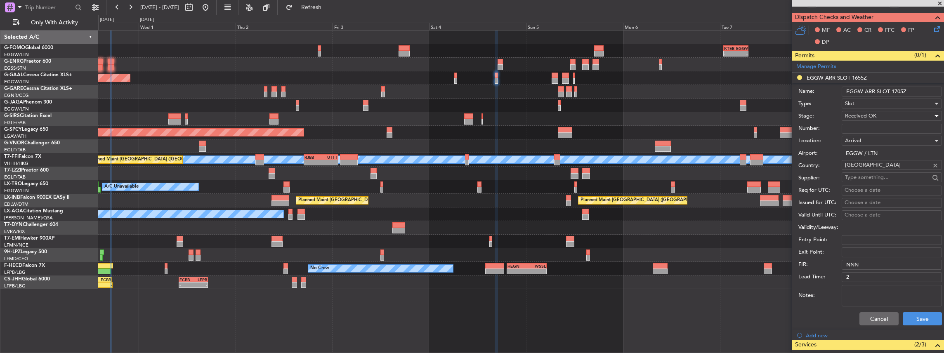
scroll to position [220, 0]
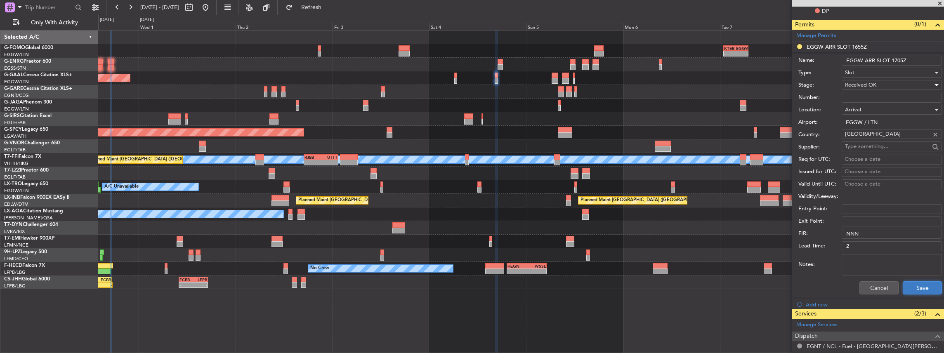
click at [915, 286] on button "Save" at bounding box center [922, 287] width 39 height 13
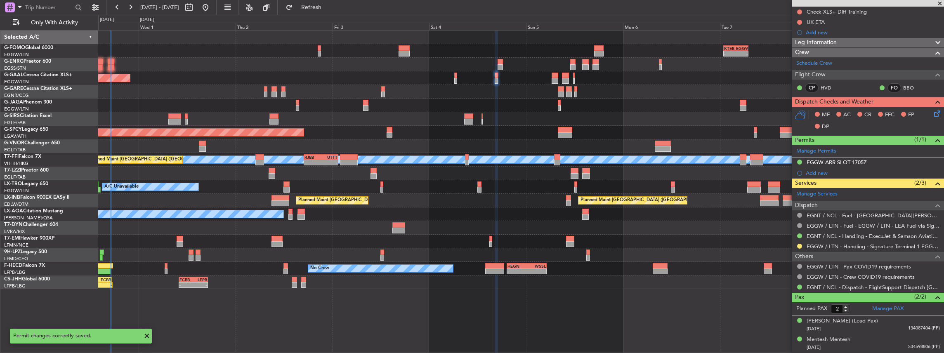
scroll to position [102, 0]
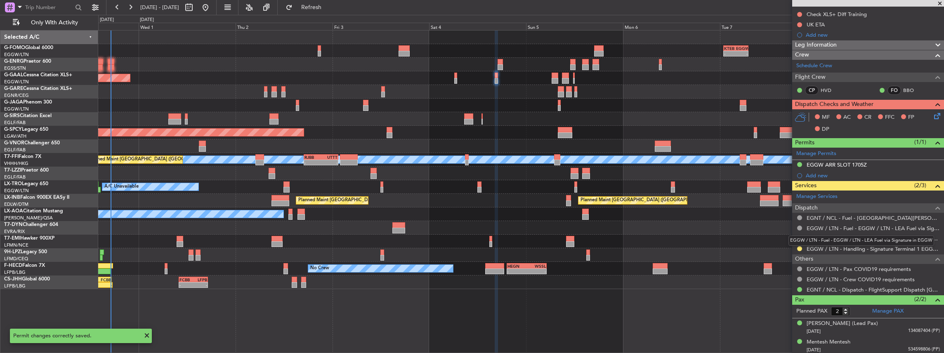
click at [800, 248] on mat-tooltip-component "EGGW / LTN - Fuel - EGGW / LTN - LEA Fuel via Signature in EGGW" at bounding box center [861, 241] width 157 height 22
click at [799, 246] on button at bounding box center [799, 248] width 5 height 5
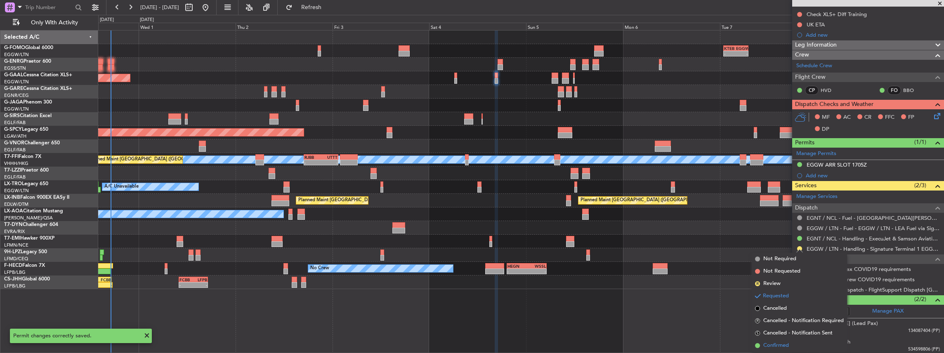
click at [776, 345] on span "Confirmed" at bounding box center [776, 346] width 26 height 8
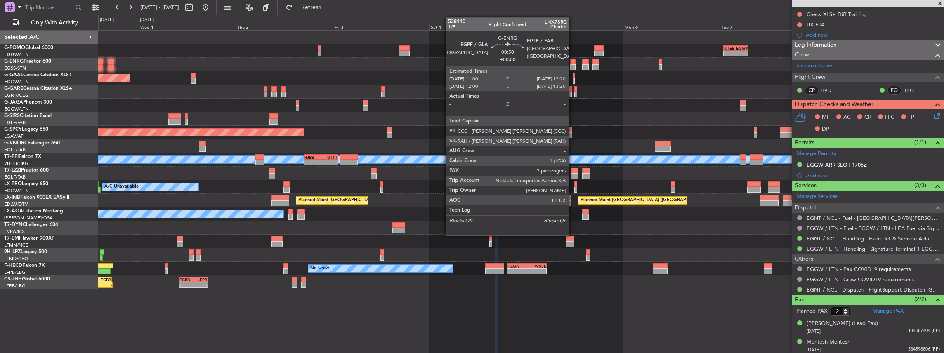
click at [573, 63] on div at bounding box center [573, 62] width 6 height 6
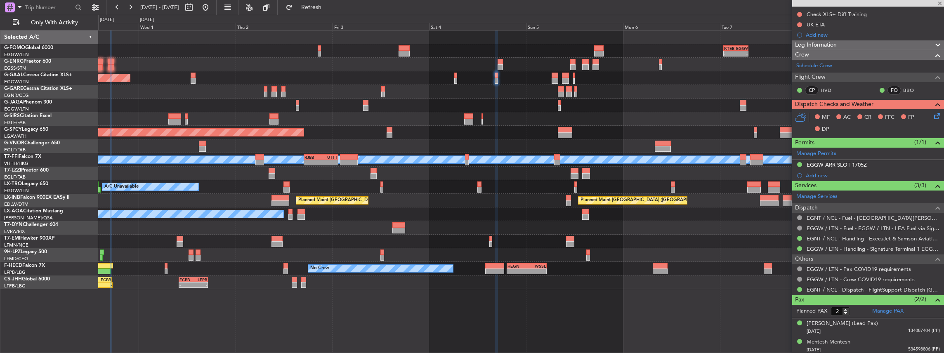
type input "3"
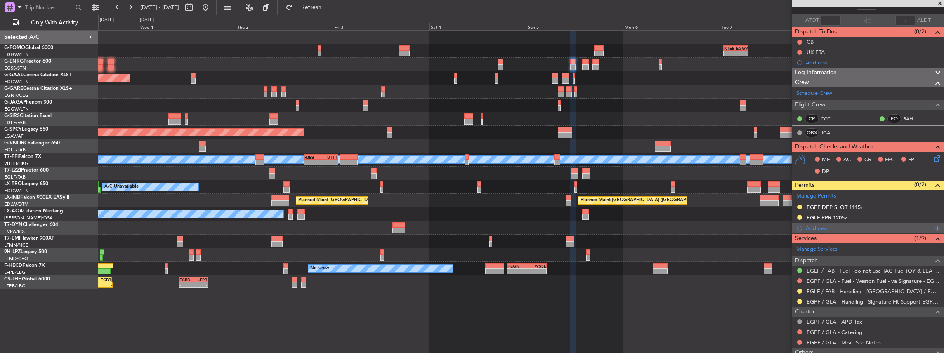
scroll to position [55, 0]
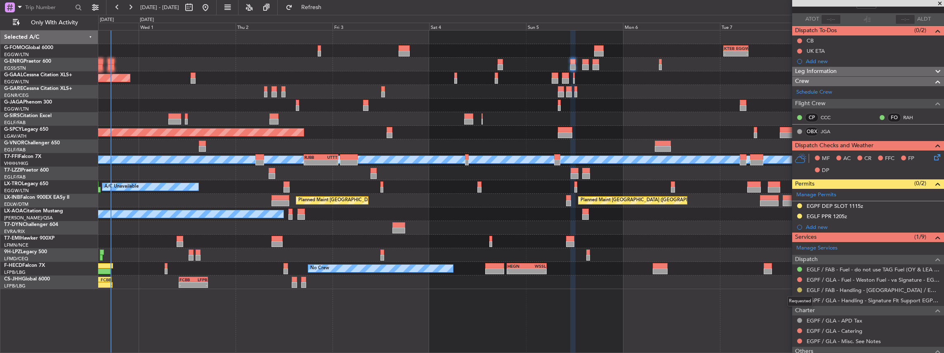
click at [799, 290] on button at bounding box center [799, 290] width 5 height 5
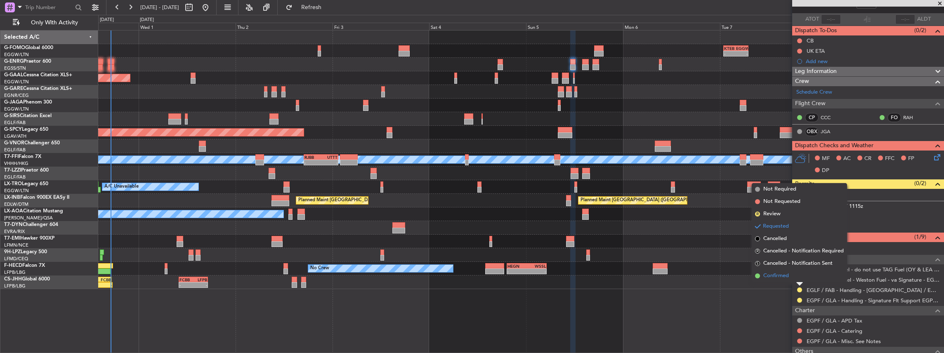
click at [782, 276] on span "Confirmed" at bounding box center [776, 276] width 26 height 8
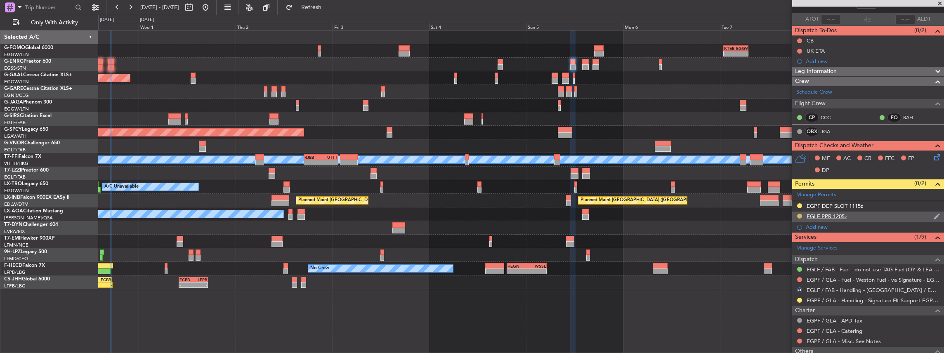
click at [798, 216] on button at bounding box center [799, 216] width 5 height 5
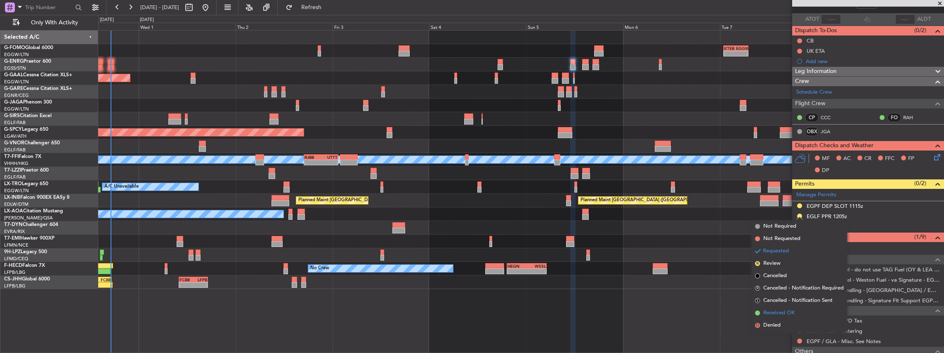
click at [776, 310] on span "Received OK" at bounding box center [778, 313] width 31 height 8
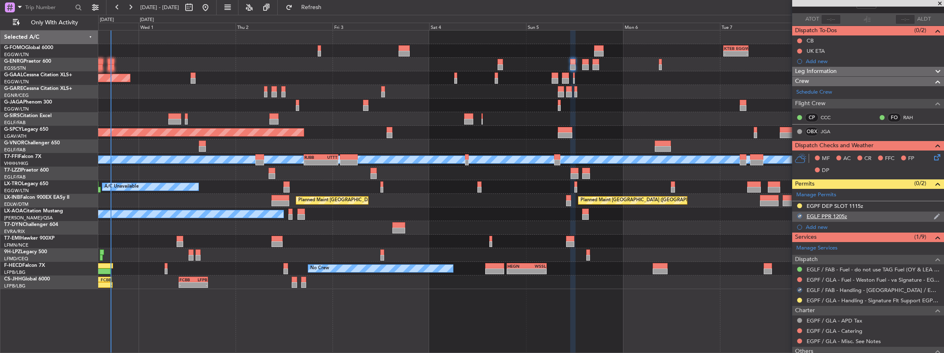
click at [877, 215] on div "EGLF PPR 1205z" at bounding box center [868, 217] width 152 height 10
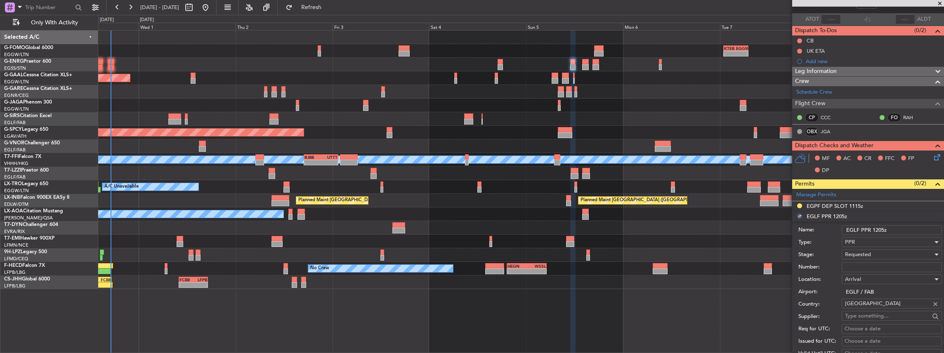
click at [866, 252] on span "Requested" at bounding box center [858, 254] width 26 height 7
click at [859, 315] on input "text" at bounding box center [887, 316] width 85 height 12
click at [869, 253] on span "Requested" at bounding box center [858, 254] width 26 height 7
click at [863, 318] on span "Received OK" at bounding box center [889, 320] width 89 height 12
click at [852, 264] on input "Number:" at bounding box center [892, 267] width 100 height 10
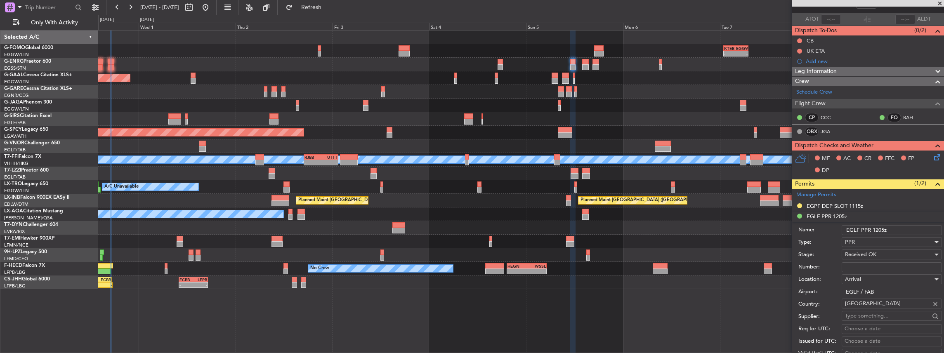
paste input "377553"
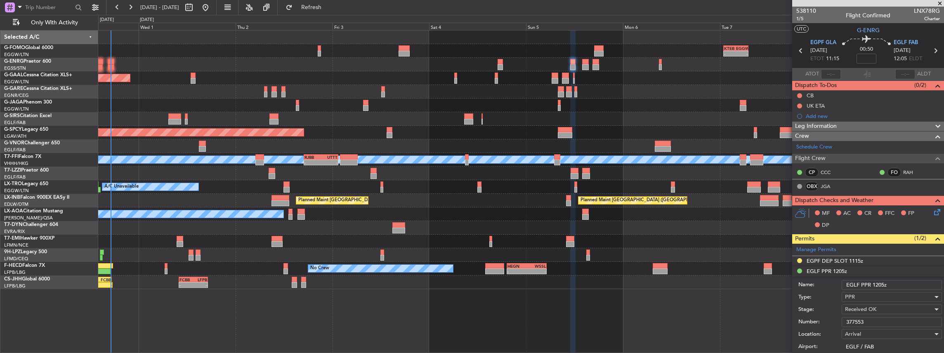
scroll to position [192, 0]
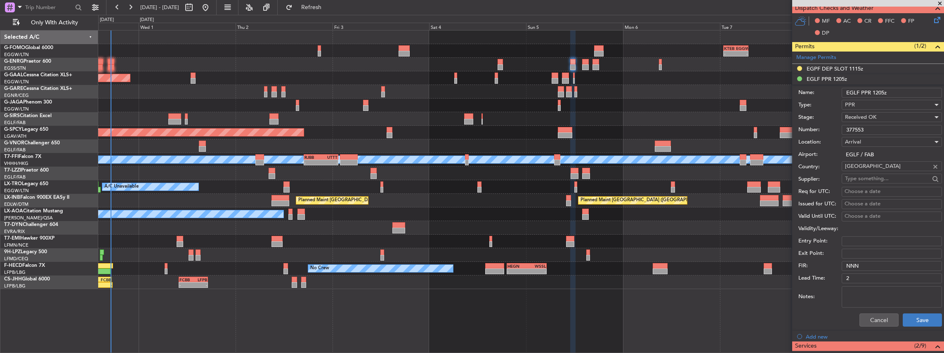
type input "377553"
click at [913, 319] on button "Save" at bounding box center [922, 320] width 39 height 13
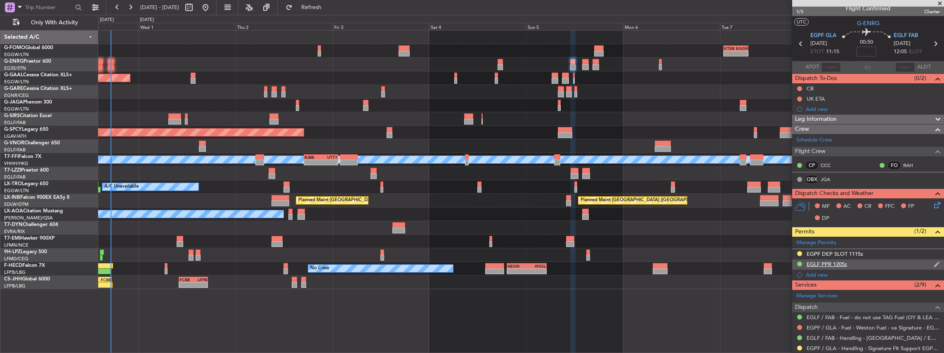
scroll to position [0, 0]
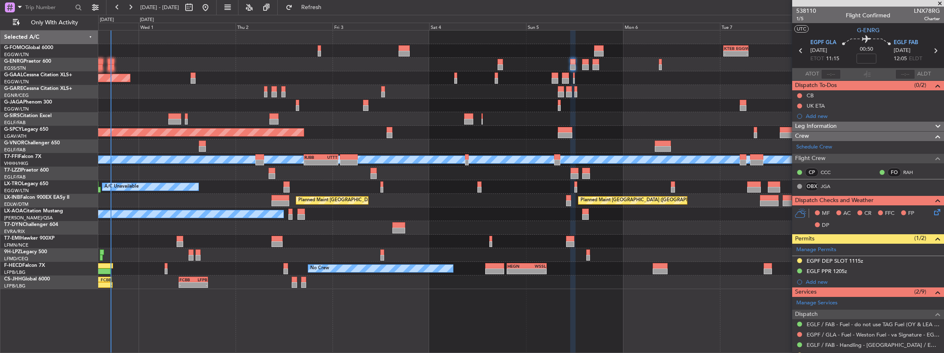
click at [932, 53] on icon at bounding box center [935, 50] width 11 height 11
type input "2"
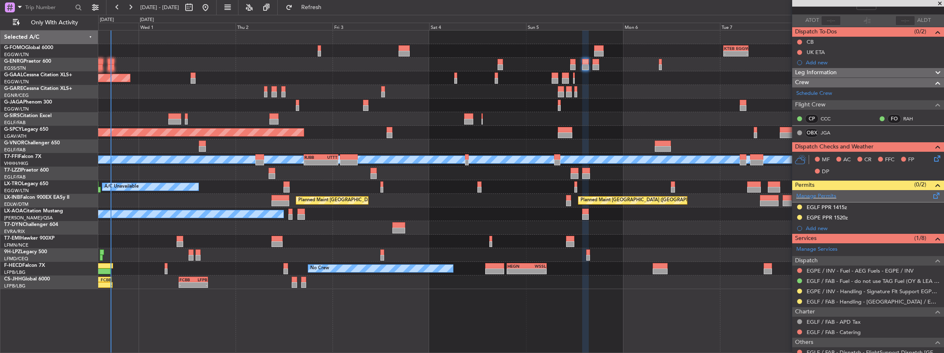
scroll to position [55, 0]
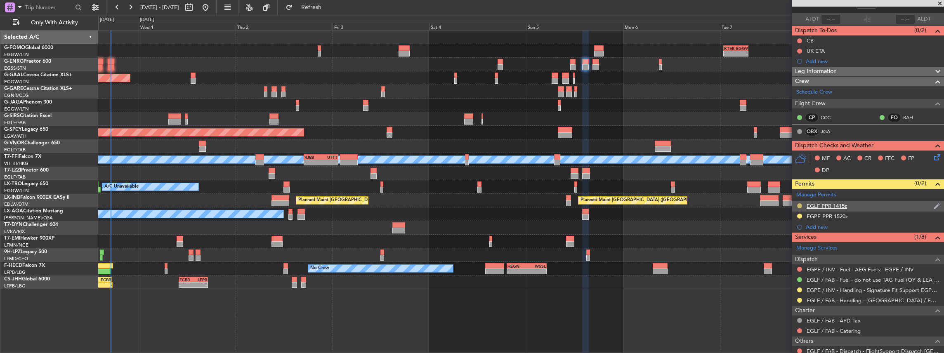
click at [799, 204] on button at bounding box center [799, 205] width 5 height 5
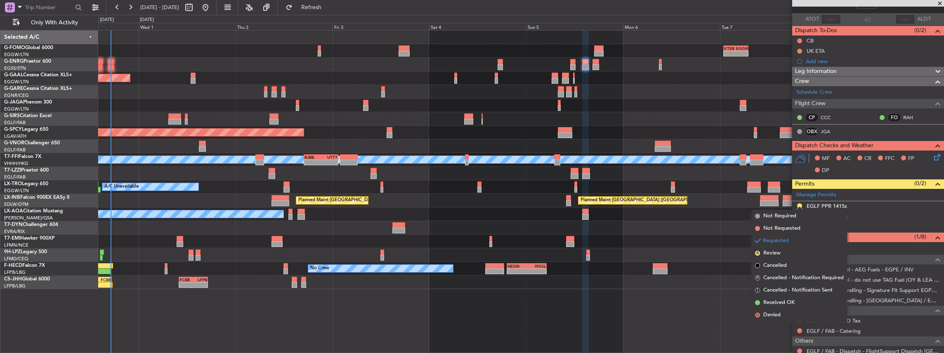
click at [876, 204] on div "EGLF PPR 1415z" at bounding box center [868, 206] width 152 height 10
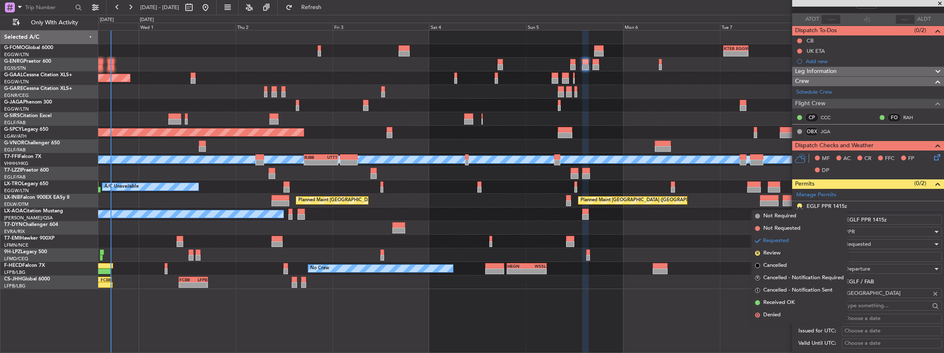
click at [798, 203] on li "EGLF PPR 1415z Name: EGLF PPR 1415z Type: PPR Stage: Requested Number: Location…" at bounding box center [868, 329] width 152 height 257
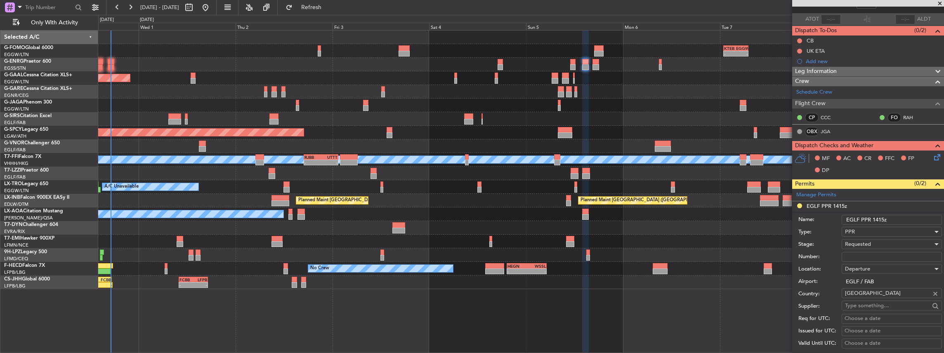
click at [866, 243] on span "Requested" at bounding box center [858, 244] width 26 height 7
click at [865, 301] on span "Received OK" at bounding box center [889, 306] width 89 height 12
click at [859, 260] on input "Number:" at bounding box center [892, 257] width 100 height 10
paste input "377554"
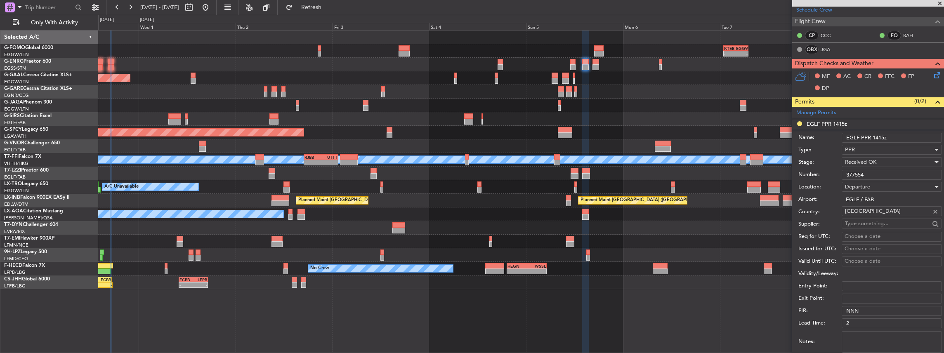
scroll to position [192, 0]
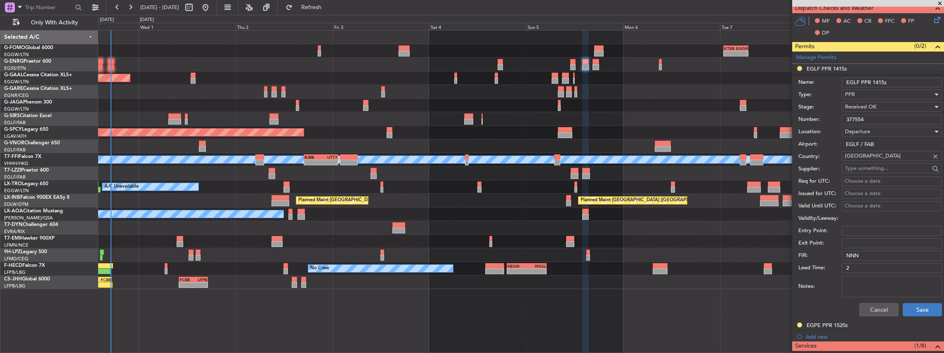
type input "377554"
click at [907, 314] on button "Save" at bounding box center [922, 309] width 39 height 13
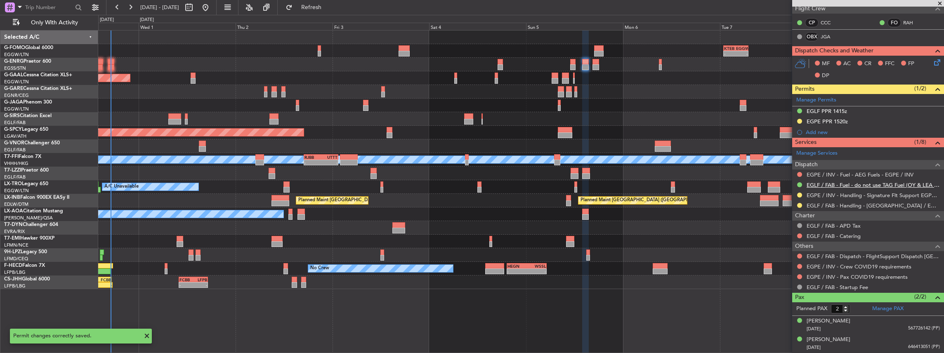
scroll to position [147, 0]
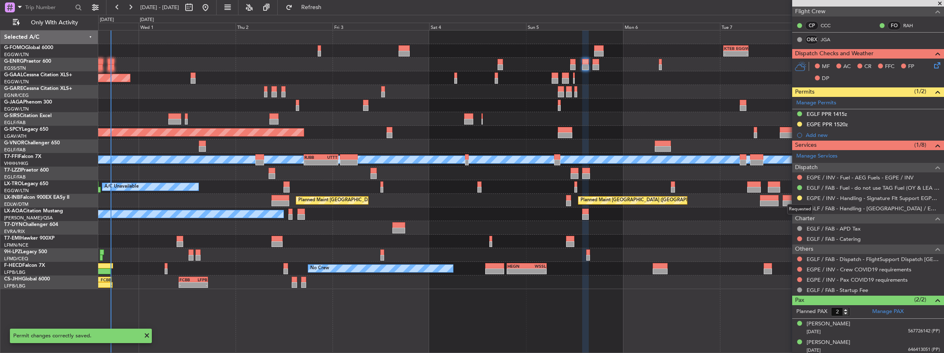
click at [800, 206] on div "Requested" at bounding box center [800, 209] width 26 height 10
click at [800, 207] on button at bounding box center [799, 208] width 5 height 5
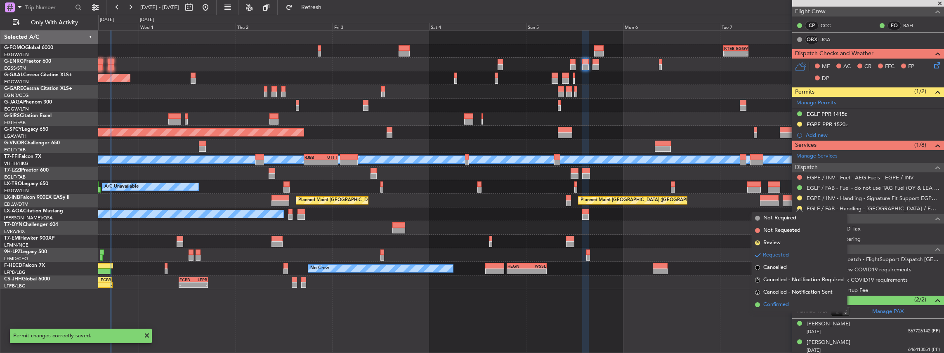
click at [781, 306] on span "Confirmed" at bounding box center [776, 305] width 26 height 8
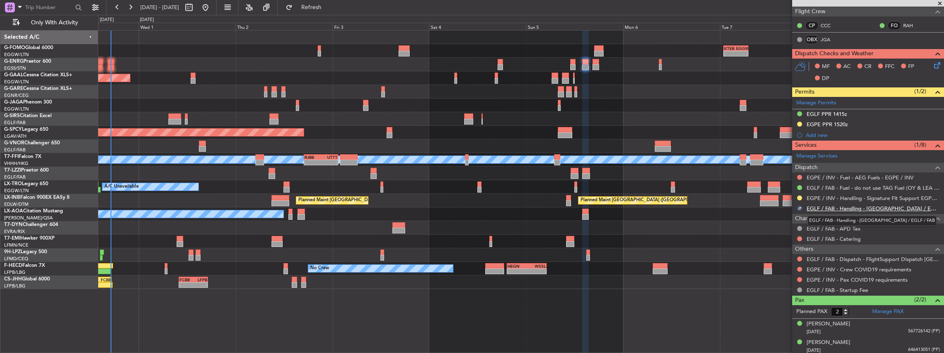
scroll to position [92, 0]
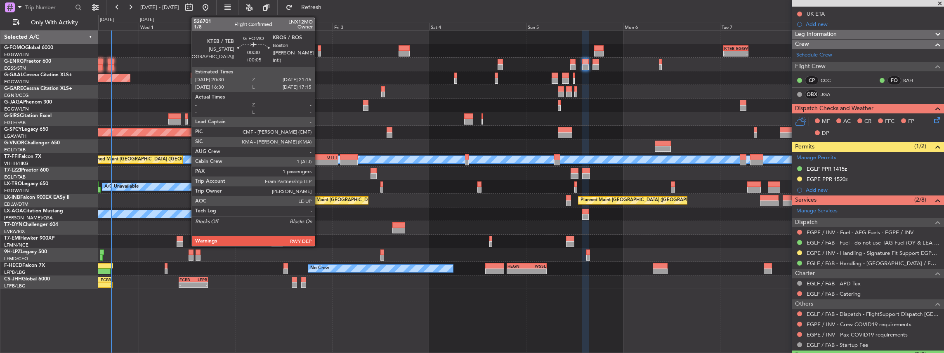
click at [319, 51] on div at bounding box center [319, 54] width 3 height 6
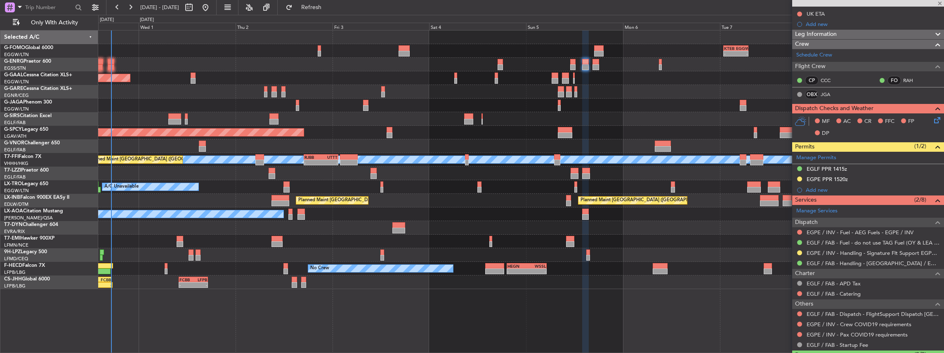
type input "+00:05"
type input "1"
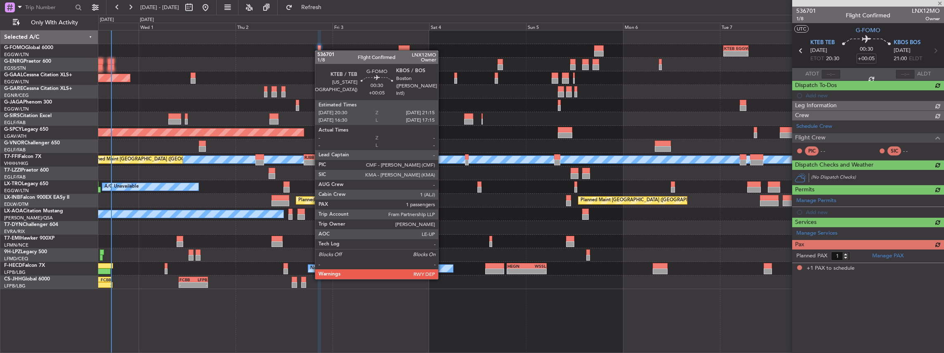
scroll to position [0, 0]
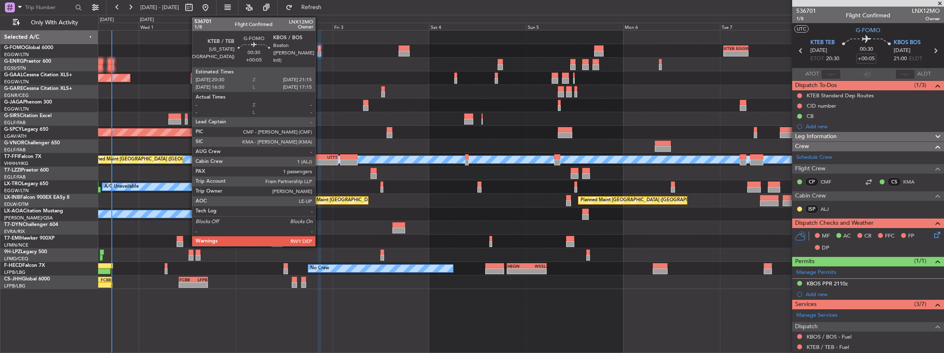
click at [319, 52] on div at bounding box center [319, 54] width 3 height 6
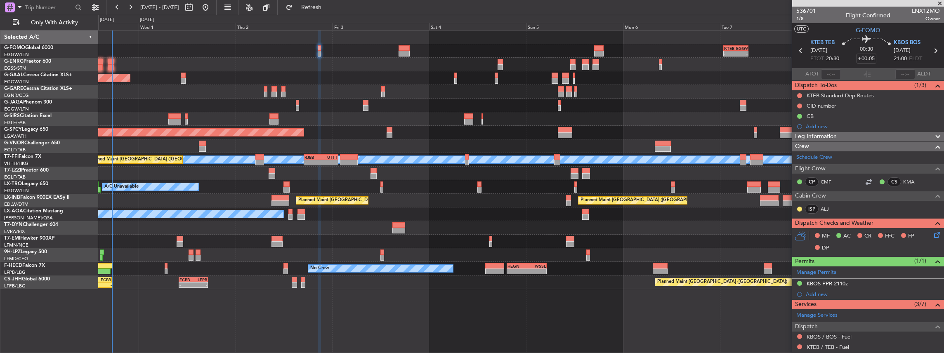
click at [932, 234] on icon at bounding box center [935, 233] width 7 height 7
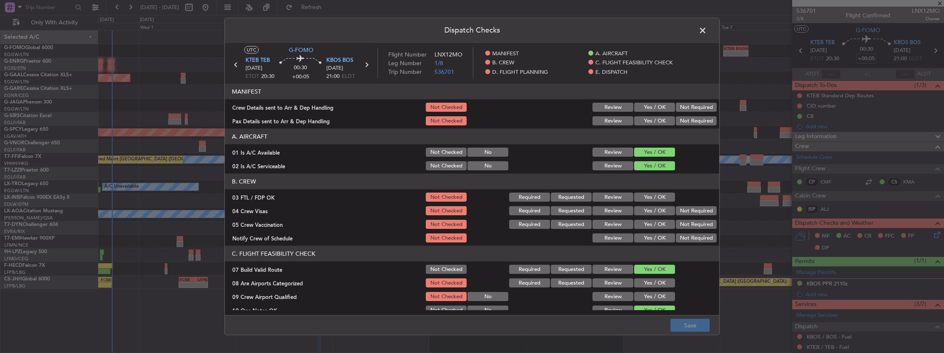
click at [656, 105] on button "Yes / OK" at bounding box center [654, 107] width 41 height 9
click at [651, 115] on div "Yes / OK" at bounding box center [654, 121] width 42 height 12
click at [651, 120] on button "Yes / OK" at bounding box center [654, 120] width 41 height 9
click at [701, 330] on button "Save" at bounding box center [689, 325] width 39 height 13
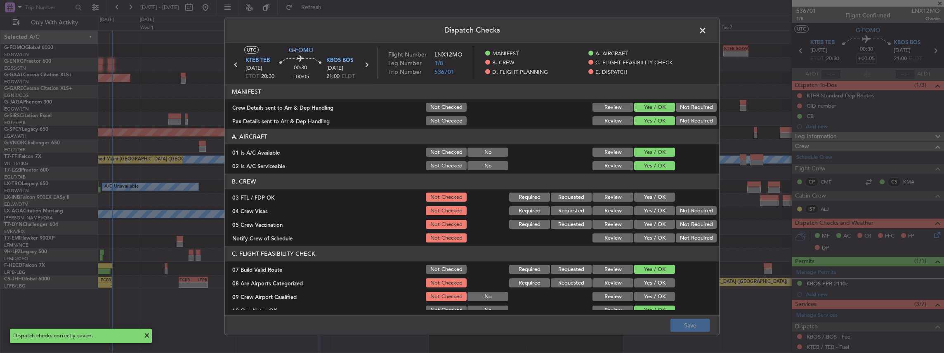
click at [707, 28] on span at bounding box center [707, 32] width 0 height 17
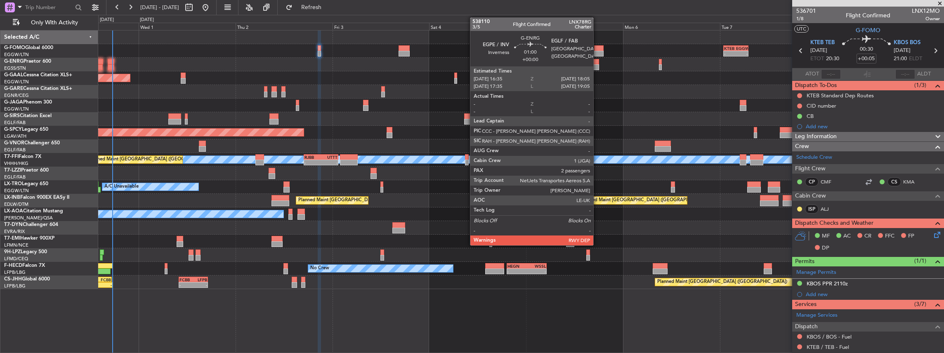
click at [597, 64] on div at bounding box center [595, 67] width 6 height 6
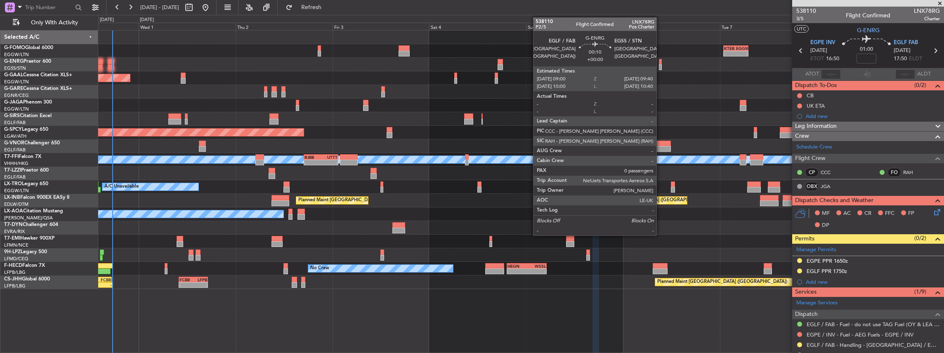
click at [661, 64] on div at bounding box center [660, 67] width 3 height 6
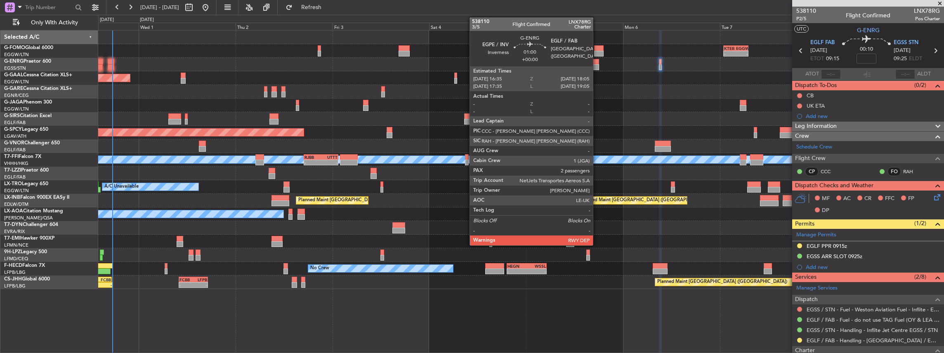
click at [597, 63] on div at bounding box center [595, 62] width 6 height 6
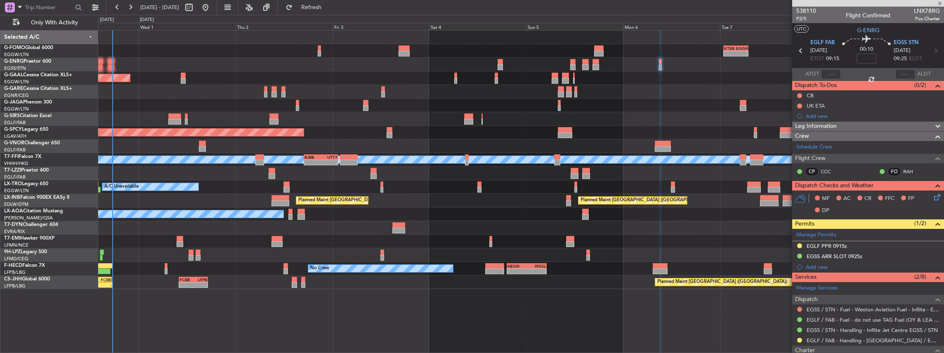
type input "2"
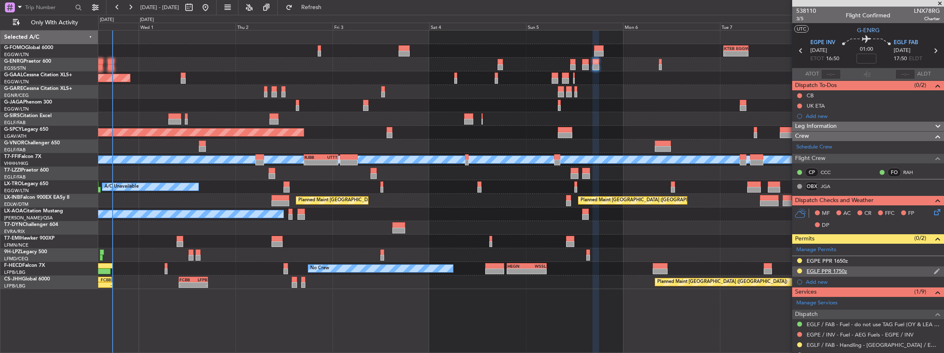
scroll to position [55, 0]
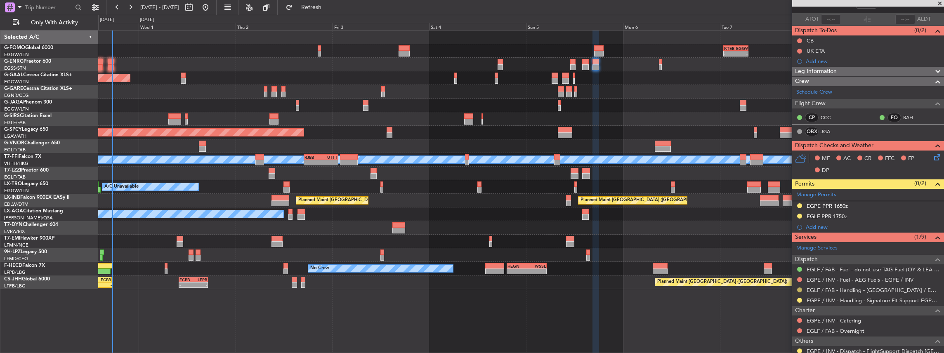
click at [800, 289] on button at bounding box center [799, 290] width 5 height 5
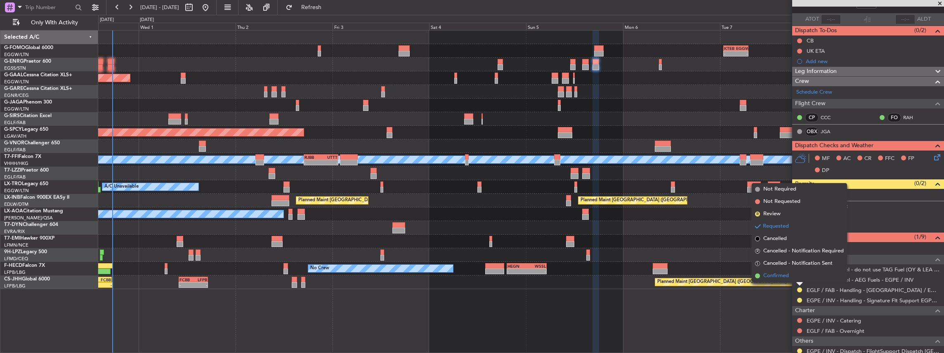
click at [781, 278] on span "Confirmed" at bounding box center [776, 276] width 26 height 8
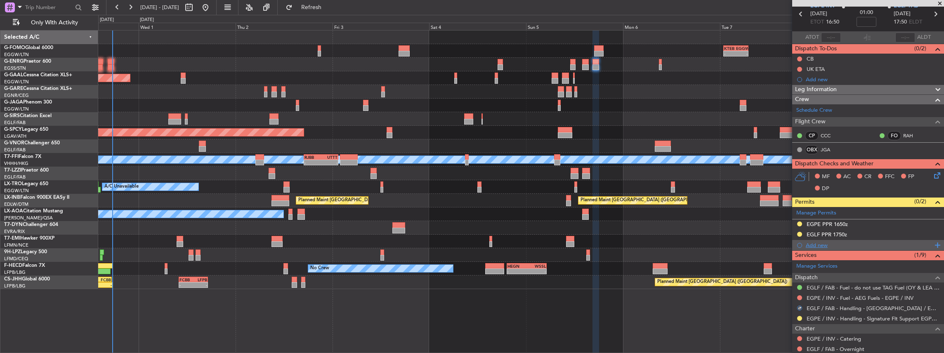
scroll to position [27, 0]
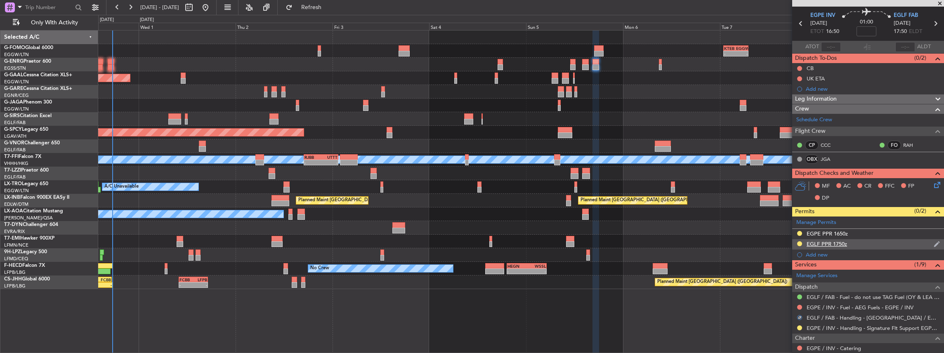
click at [796, 241] on div at bounding box center [799, 244] width 7 height 7
click at [798, 242] on button at bounding box center [799, 243] width 5 height 5
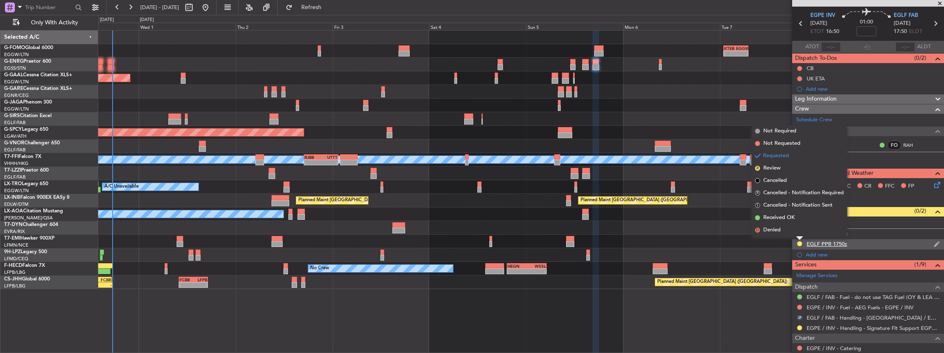
click at [889, 241] on div "EGLF PPR 1750z" at bounding box center [868, 244] width 152 height 10
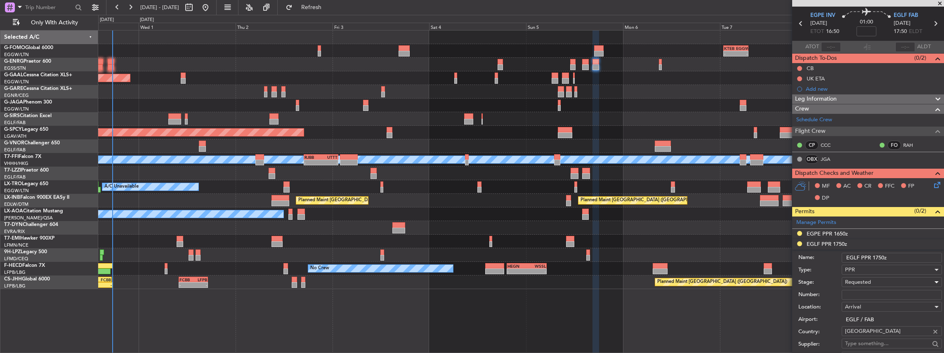
click at [865, 279] on span "Requested" at bounding box center [858, 281] width 26 height 7
click at [871, 345] on span "Received OK" at bounding box center [889, 347] width 89 height 12
click at [867, 290] on input "Number:" at bounding box center [892, 295] width 100 height 10
click at [866, 290] on input "Number:" at bounding box center [892, 295] width 100 height 10
paste input "377557"
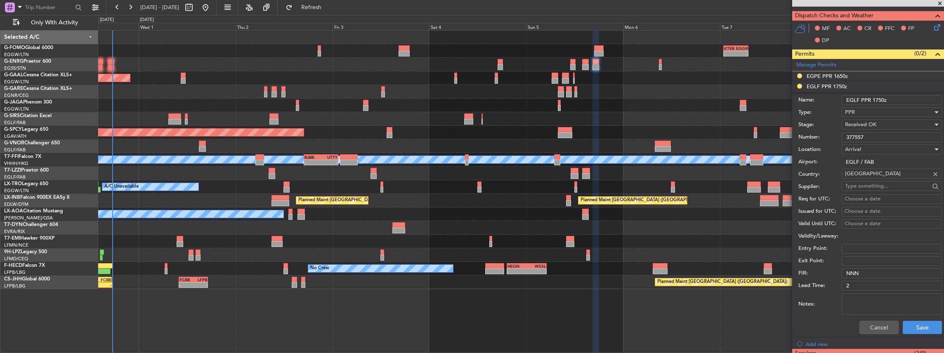
scroll to position [192, 0]
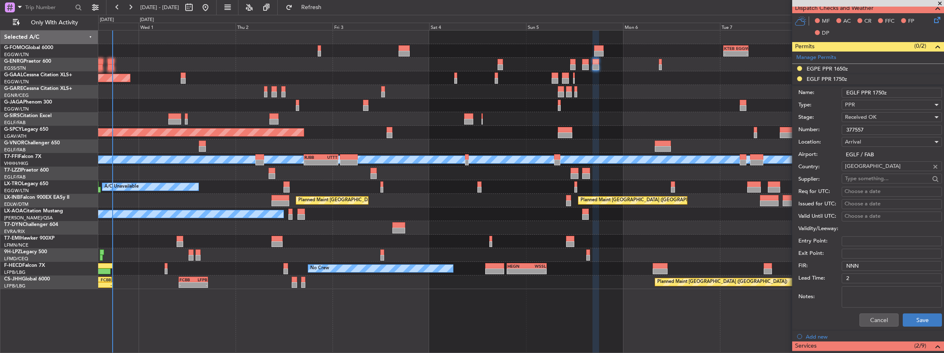
type input "377557"
click at [913, 319] on button "Save" at bounding box center [922, 320] width 39 height 13
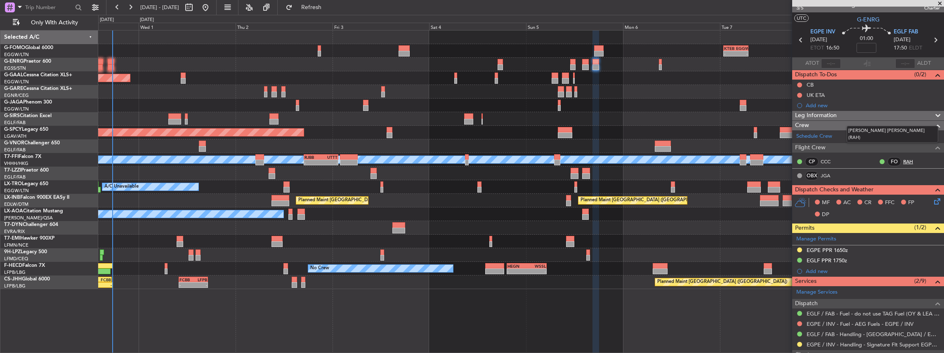
scroll to position [0, 0]
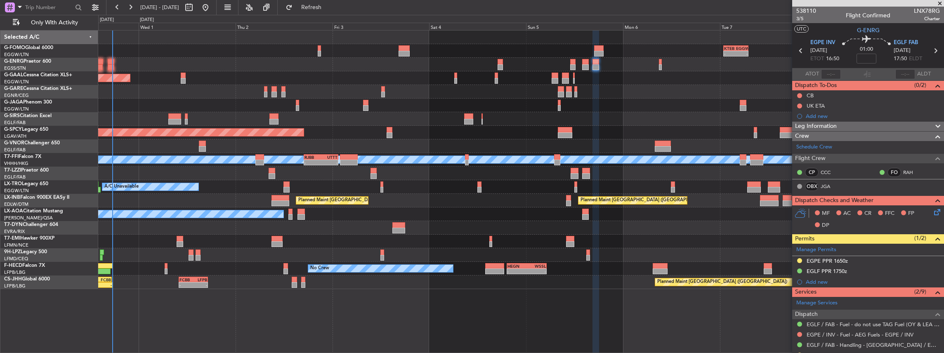
click at [933, 50] on icon at bounding box center [935, 50] width 11 height 11
type input "0"
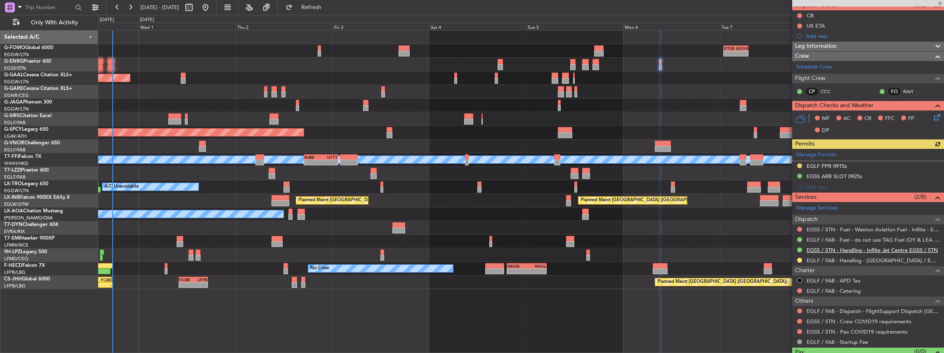
scroll to position [83, 0]
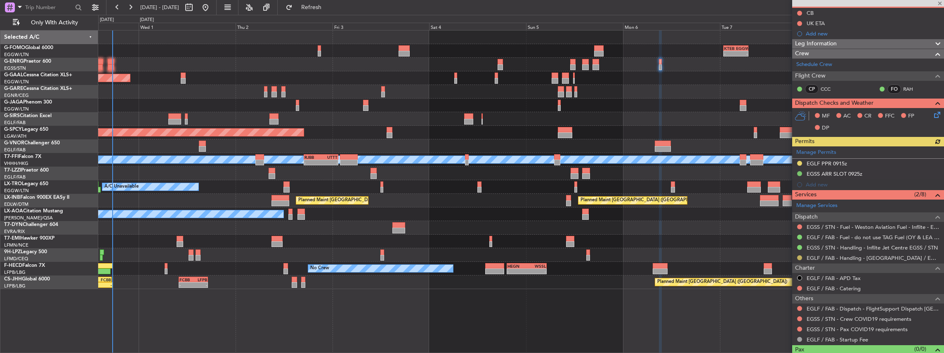
click at [800, 256] on button at bounding box center [799, 257] width 5 height 5
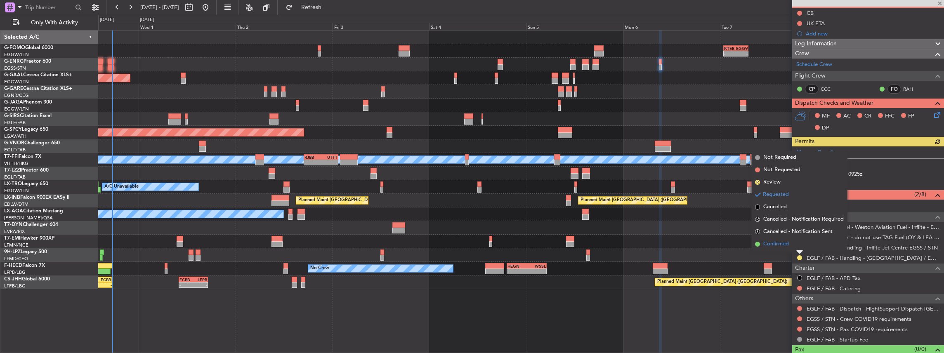
click at [789, 247] on li "Confirmed" at bounding box center [799, 244] width 95 height 12
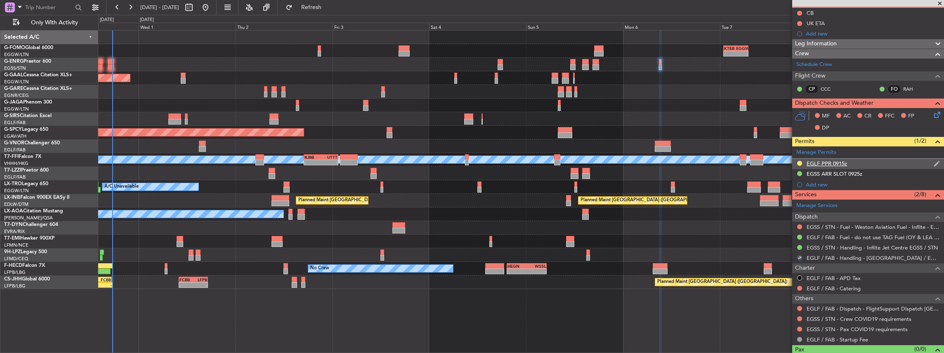
click at [874, 162] on div "EGLF PPR 0915z" at bounding box center [868, 164] width 152 height 10
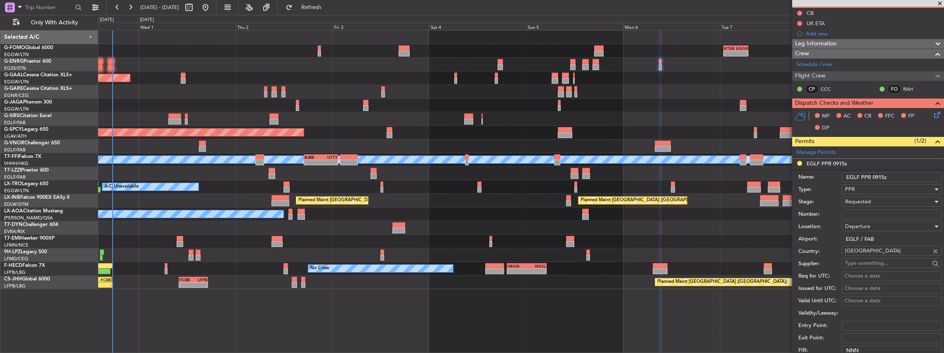
click at [875, 198] on div "Requested" at bounding box center [889, 202] width 88 height 12
click at [876, 268] on span "Received OK" at bounding box center [889, 263] width 89 height 12
click at [875, 210] on input "Number:" at bounding box center [892, 215] width 100 height 10
click at [874, 212] on input "Number:" at bounding box center [892, 215] width 100 height 10
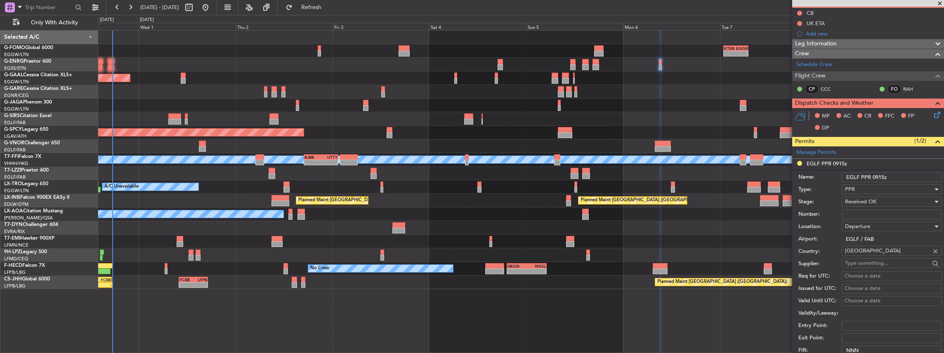
paste input "377558"
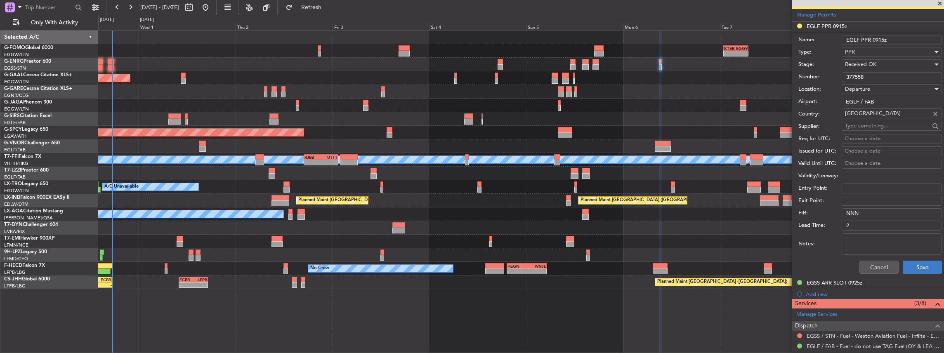
type input "377558"
click at [924, 267] on button "Save" at bounding box center [922, 267] width 39 height 13
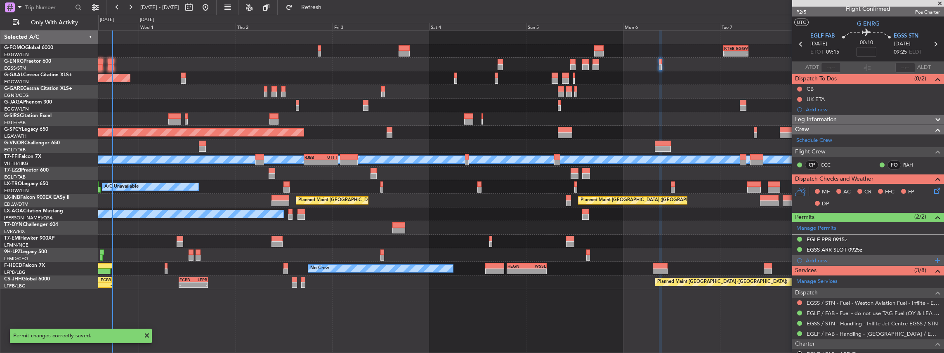
scroll to position [0, 0]
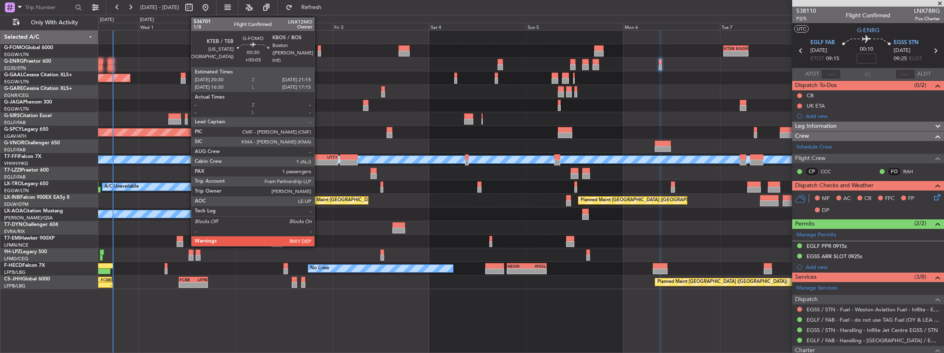
click at [319, 47] on div at bounding box center [319, 48] width 3 height 6
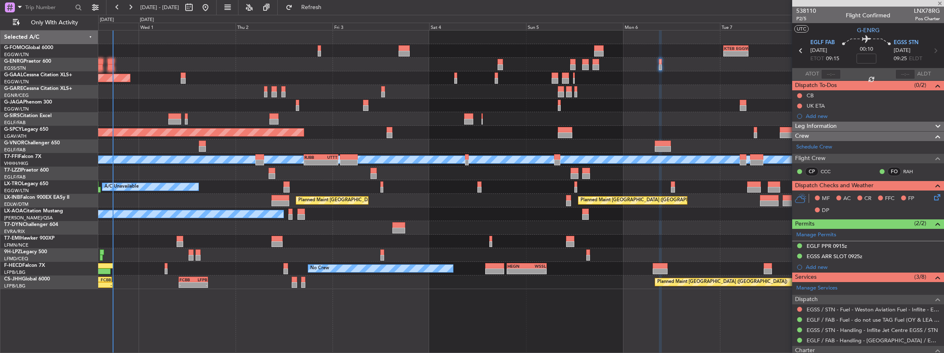
type input "+00:05"
type input "1"
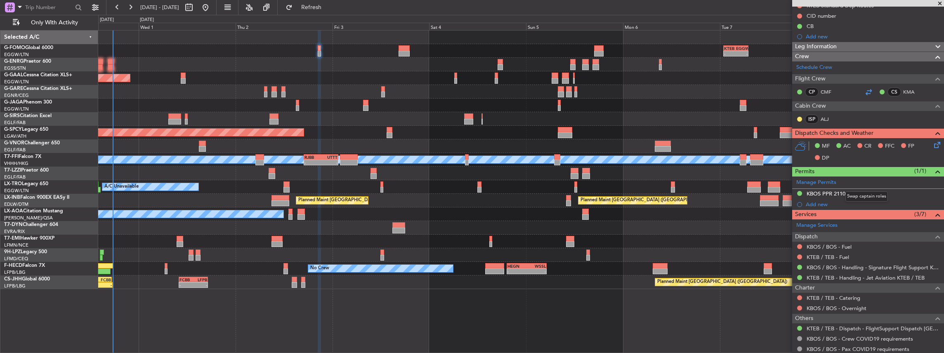
scroll to position [130, 0]
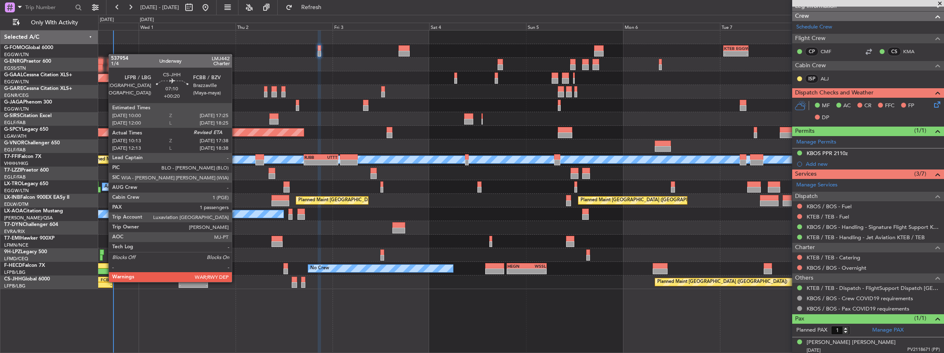
click at [104, 281] on div "LFPB 10:00 Z FCBB 17:25 Z" at bounding box center [97, 280] width 30 height 6
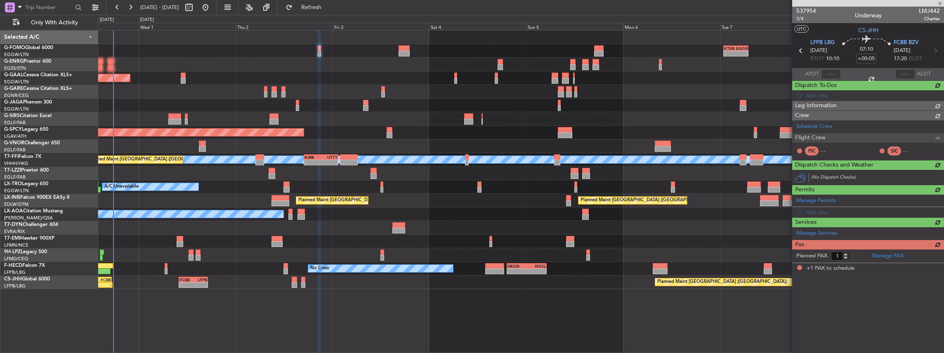
type input "+00:20"
type input "10:23"
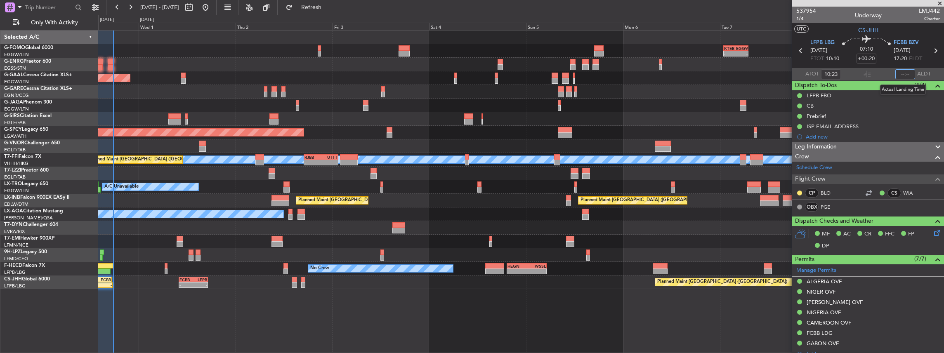
click at [904, 74] on input "text" at bounding box center [905, 74] width 20 height 10
click at [858, 75] on section "ATOT 10:23 1735 ALDT" at bounding box center [868, 74] width 152 height 12
type input "17:35"
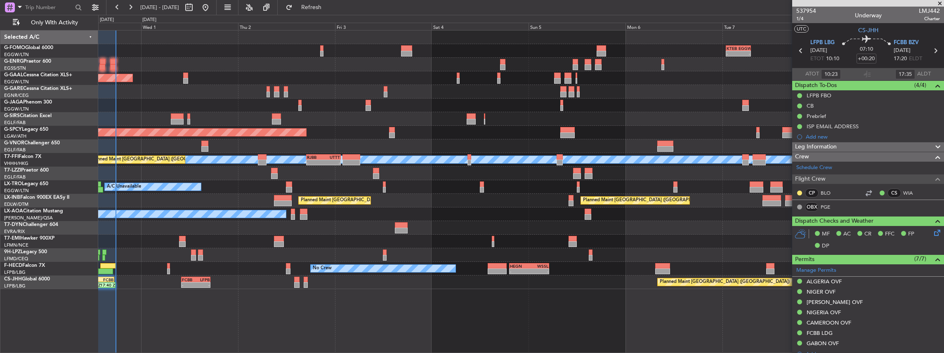
click at [239, 205] on div "Planned Maint London (Farnborough) Planned Maint Zurich" at bounding box center [521, 201] width 846 height 14
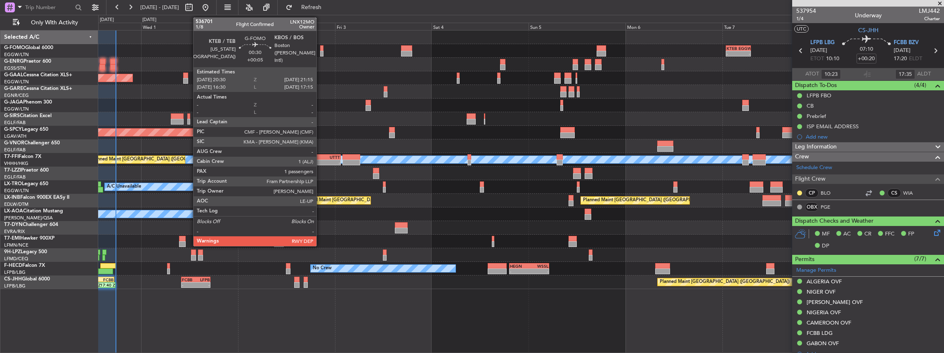
click at [321, 46] on div at bounding box center [321, 48] width 3 height 6
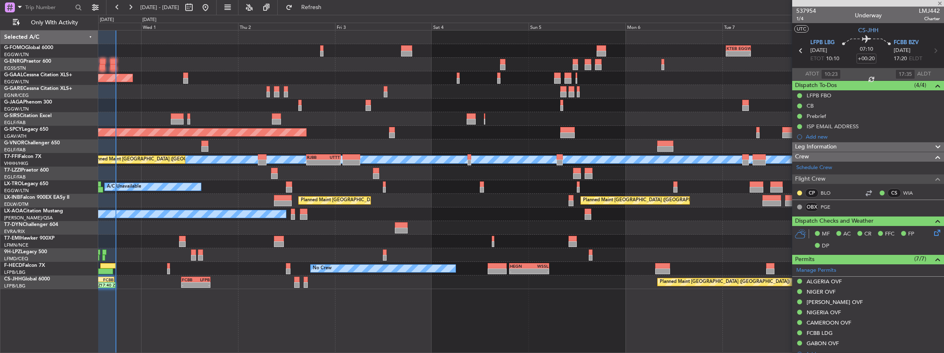
type input "+00:05"
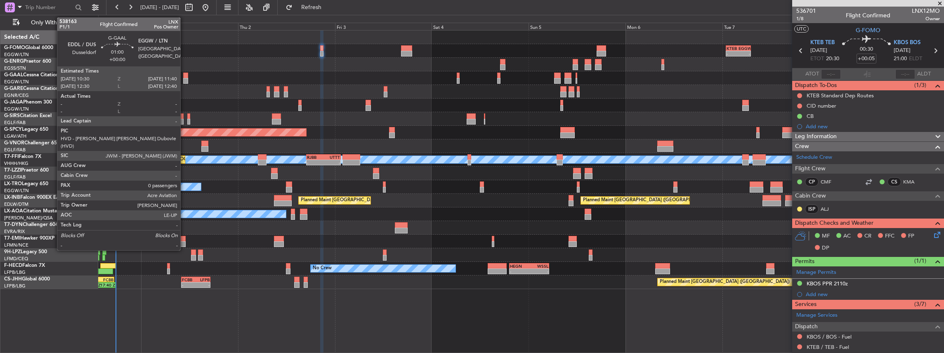
click at [184, 78] on div at bounding box center [185, 81] width 5 height 6
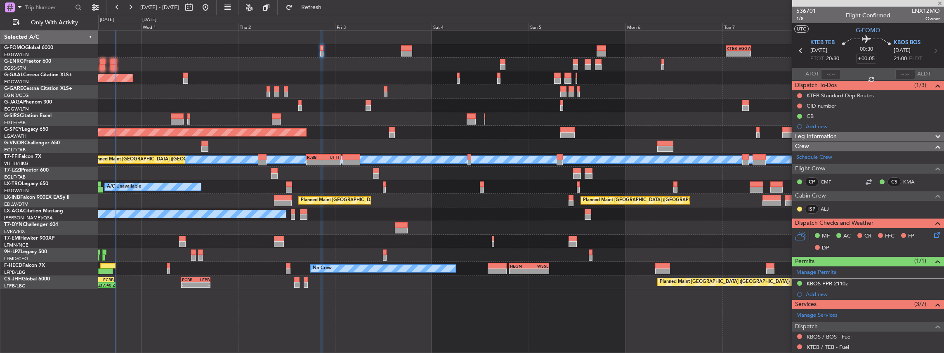
type input "0"
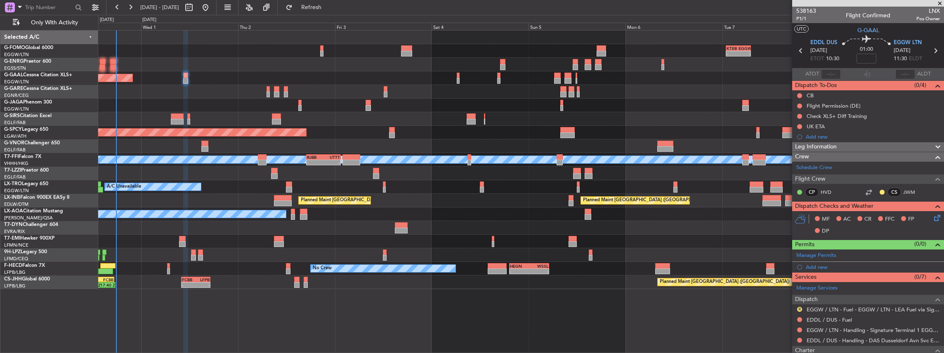
click at [269, 91] on div at bounding box center [268, 89] width 3 height 6
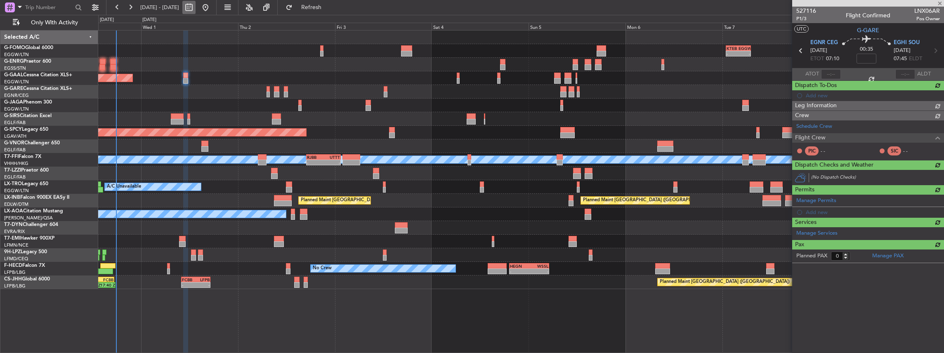
type input "-00:05"
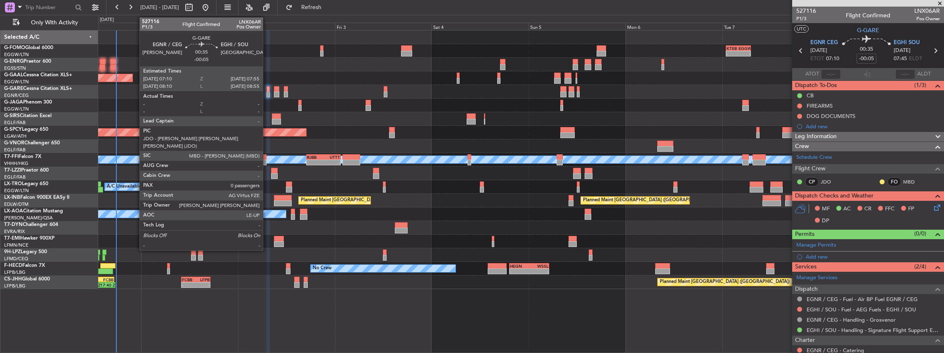
click at [267, 92] on div at bounding box center [268, 95] width 3 height 6
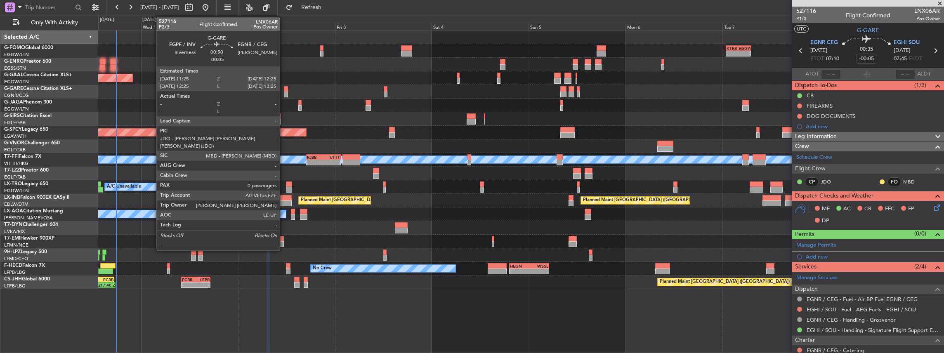
click at [284, 92] on div at bounding box center [286, 95] width 4 height 6
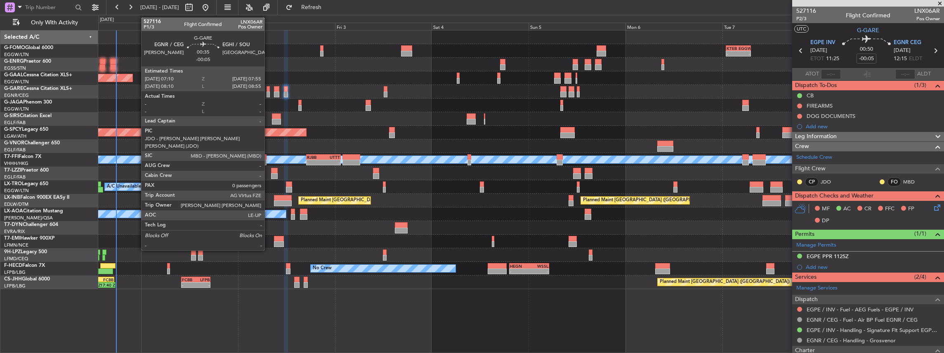
click at [269, 93] on div at bounding box center [268, 95] width 3 height 6
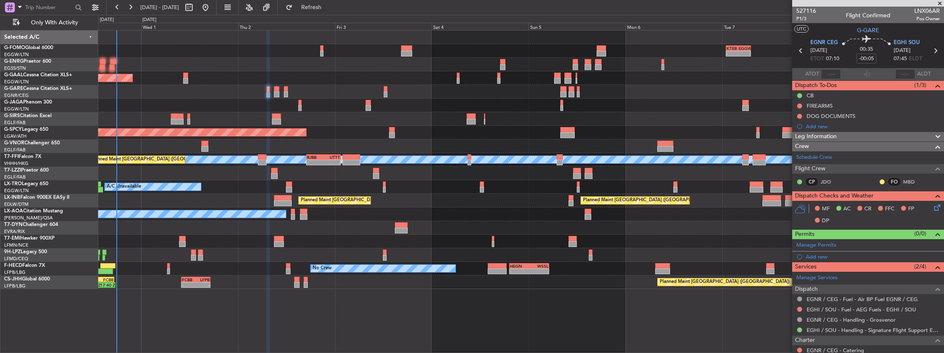
click at [932, 207] on icon at bounding box center [935, 206] width 7 height 7
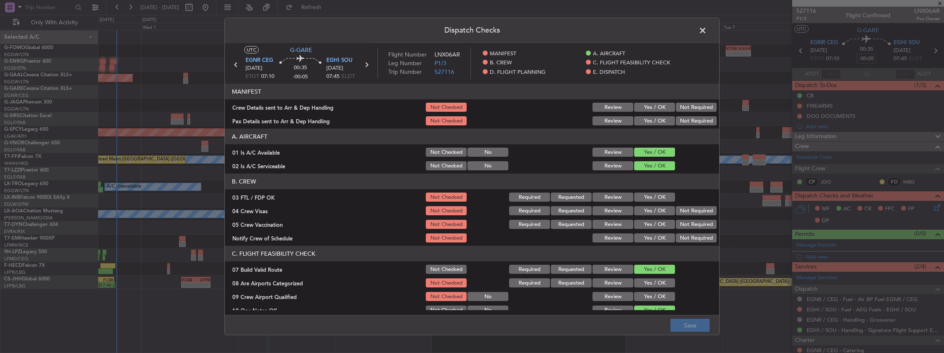
click at [661, 109] on button "Yes / OK" at bounding box center [654, 107] width 41 height 9
click at [656, 121] on button "Yes / OK" at bounding box center [654, 120] width 41 height 9
click at [695, 325] on button "Save" at bounding box center [689, 325] width 39 height 13
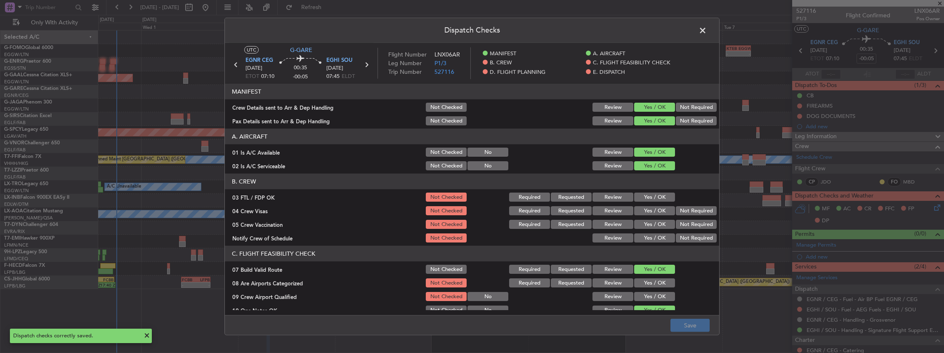
click at [707, 28] on span at bounding box center [707, 32] width 0 height 17
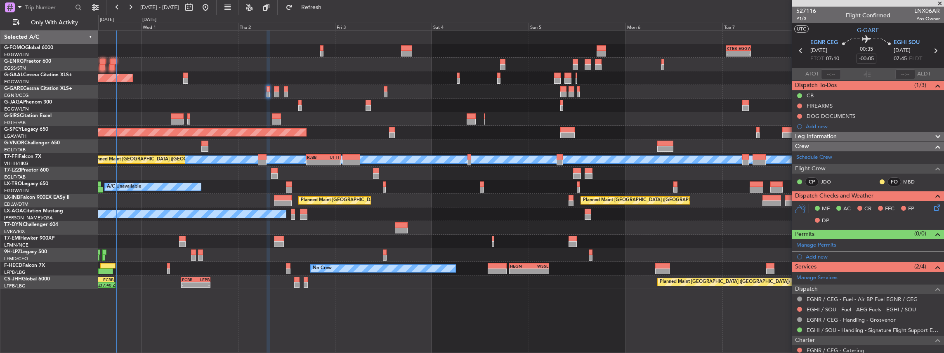
click at [932, 50] on icon at bounding box center [935, 50] width 11 height 11
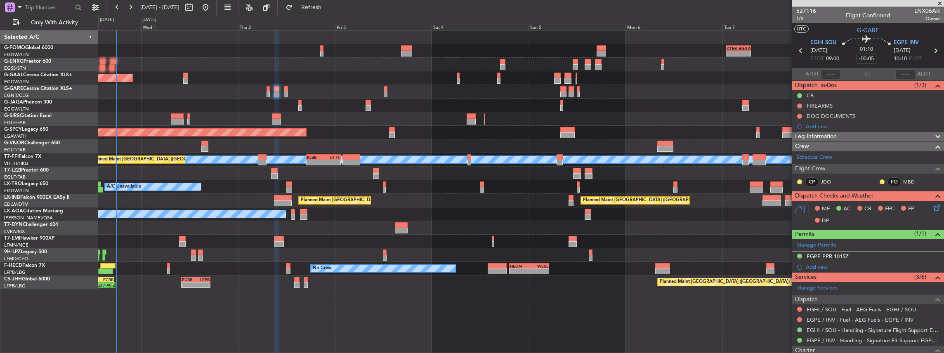
click at [932, 208] on icon at bounding box center [935, 206] width 7 height 7
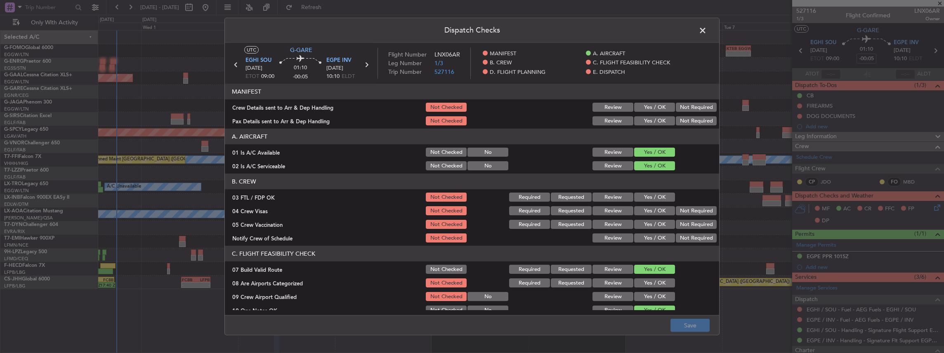
click at [649, 107] on button "Yes / OK" at bounding box center [654, 107] width 41 height 9
click at [641, 122] on button "Yes / OK" at bounding box center [654, 120] width 41 height 9
click at [693, 320] on button "Save" at bounding box center [689, 325] width 39 height 13
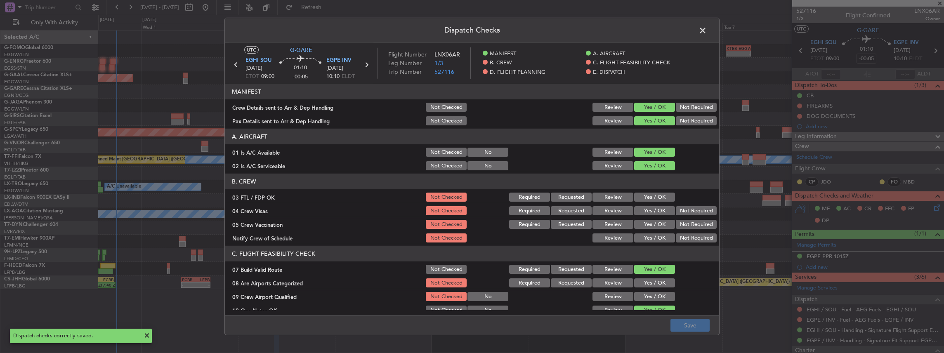
click at [707, 26] on span at bounding box center [707, 32] width 0 height 17
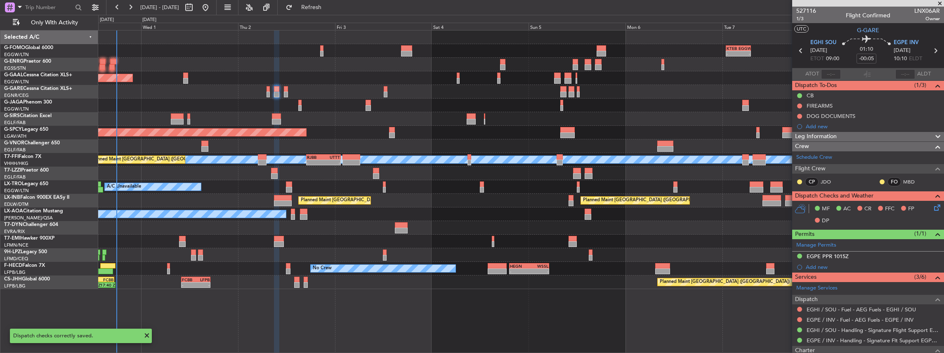
click at [932, 50] on icon at bounding box center [935, 50] width 11 height 11
type input "0"
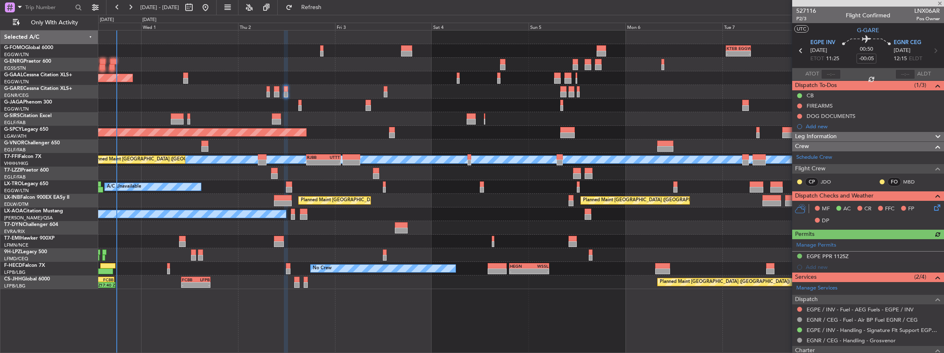
scroll to position [27, 0]
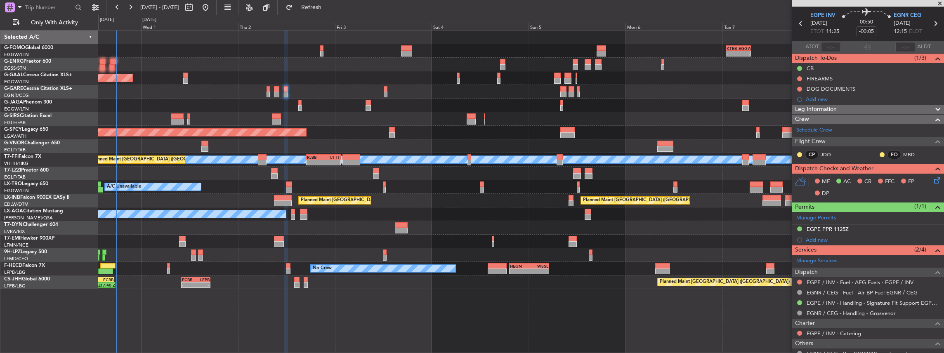
click at [932, 179] on icon at bounding box center [935, 179] width 7 height 7
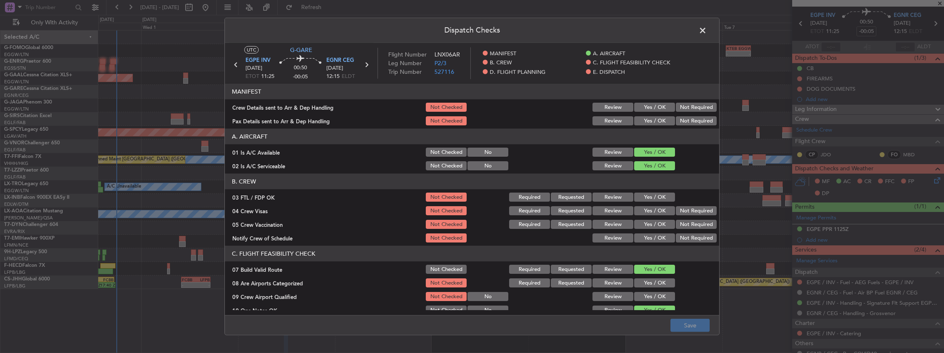
click at [656, 108] on button "Yes / OK" at bounding box center [654, 107] width 41 height 9
click at [655, 122] on button "Yes / OK" at bounding box center [654, 120] width 41 height 9
click at [690, 325] on button "Save" at bounding box center [689, 325] width 39 height 13
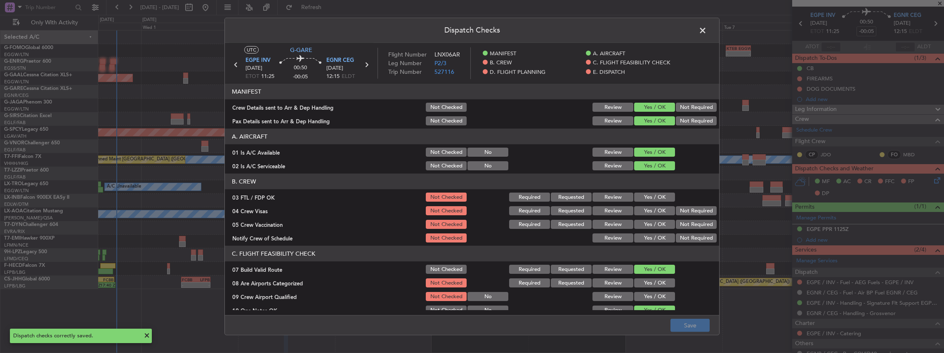
click at [707, 26] on span at bounding box center [707, 32] width 0 height 17
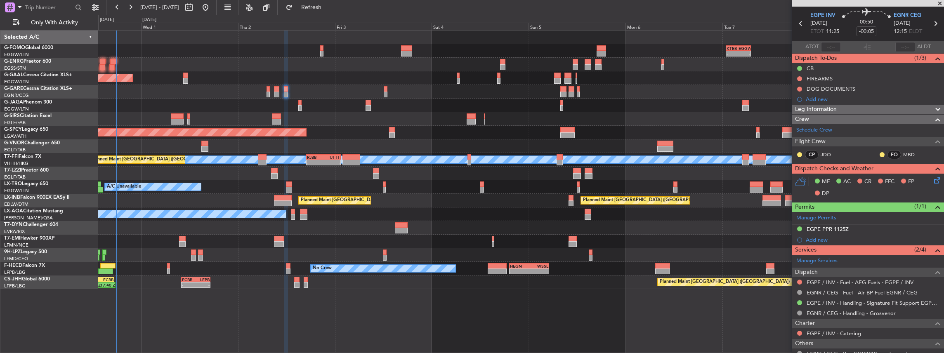
scroll to position [0, 0]
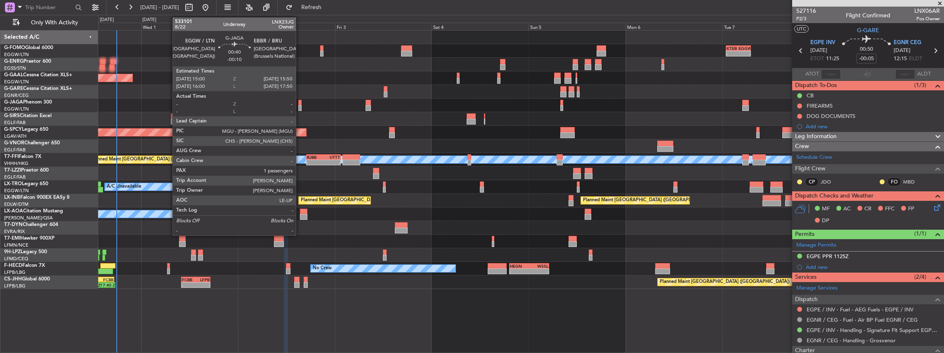
click at [300, 106] on div at bounding box center [300, 108] width 4 height 6
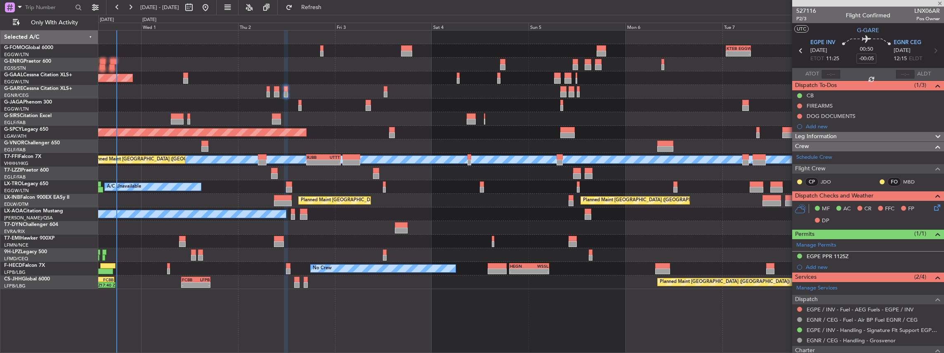
type input "-00:10"
type input "1"
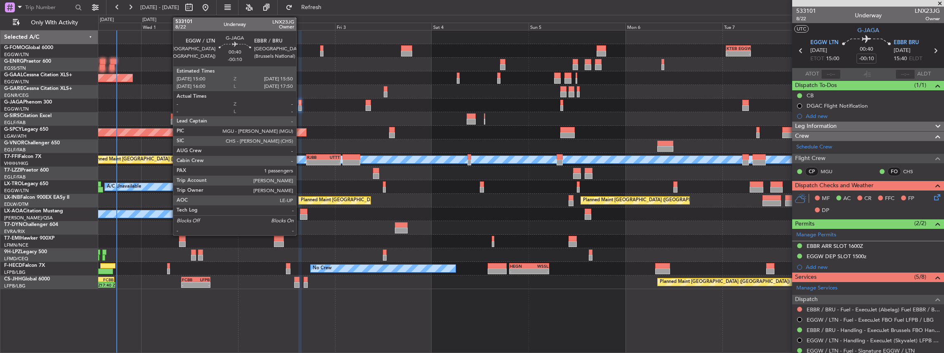
click at [300, 105] on div at bounding box center [300, 108] width 4 height 6
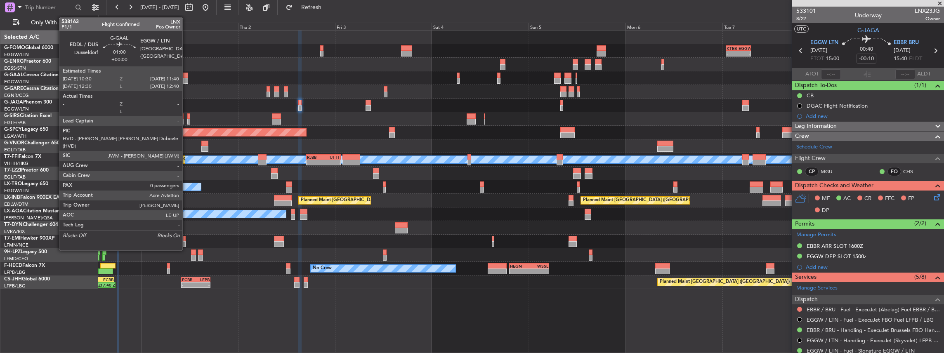
click at [186, 77] on div at bounding box center [185, 76] width 5 height 6
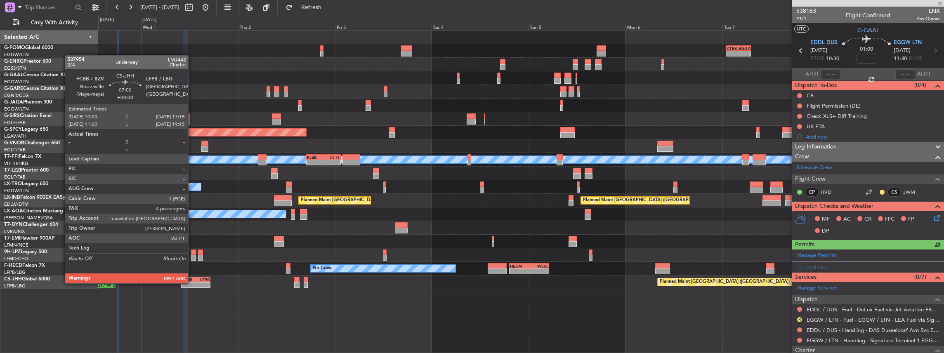
click at [193, 283] on div "-" at bounding box center [189, 285] width 14 height 5
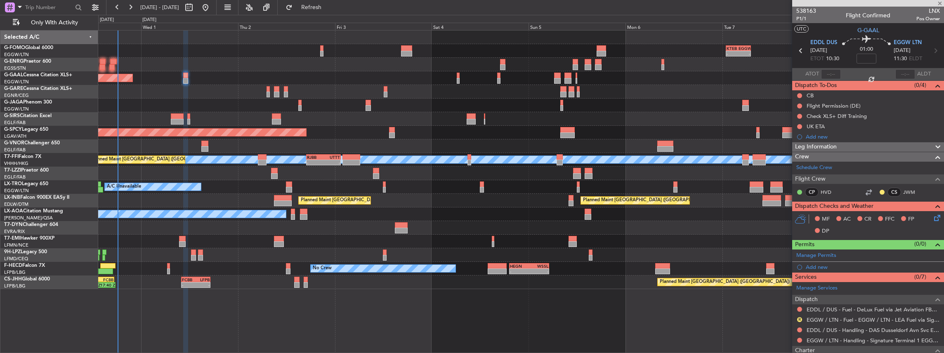
type input "4"
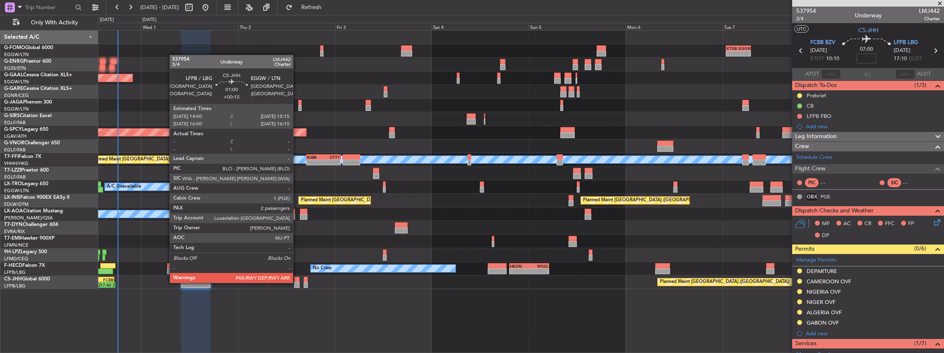
click at [297, 283] on div at bounding box center [296, 285] width 5 height 6
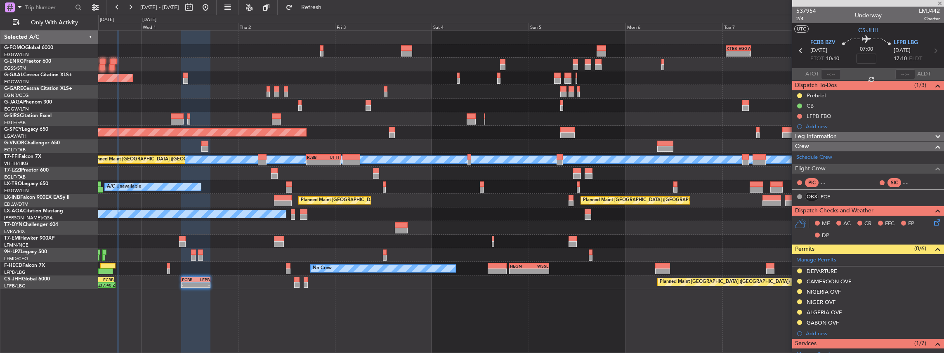
type input "+00:15"
type input "3"
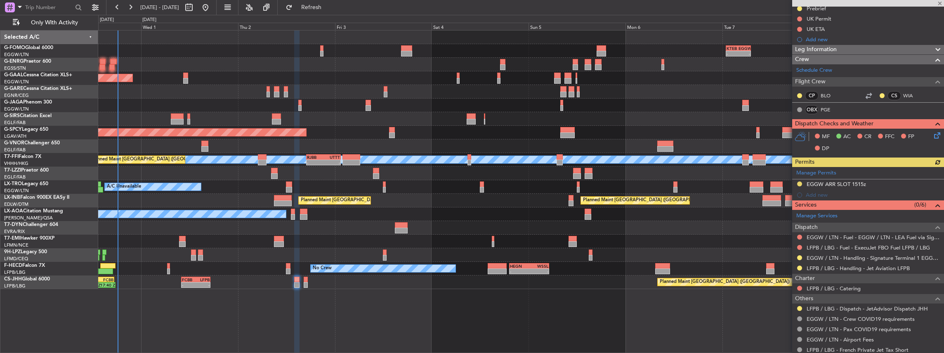
scroll to position [110, 0]
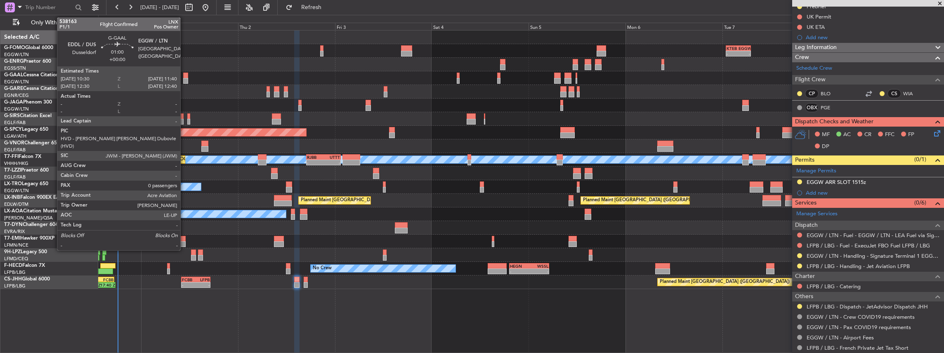
click at [184, 78] on div at bounding box center [185, 81] width 5 height 6
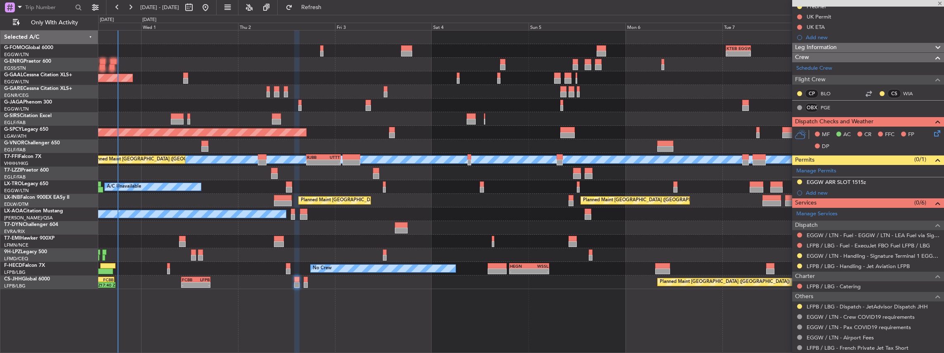
type input "0"
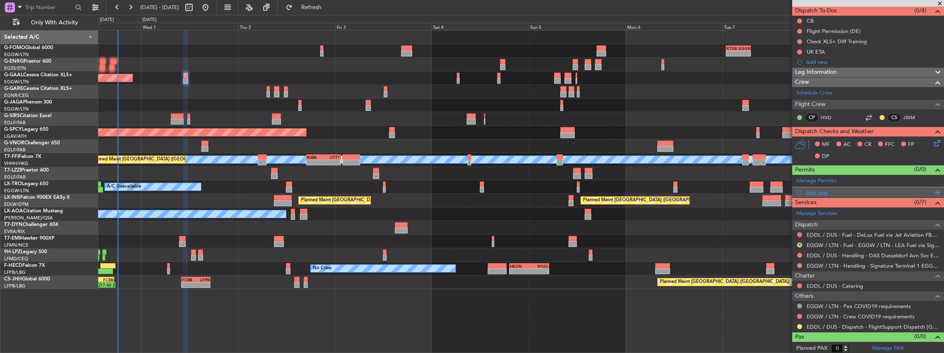
scroll to position [0, 0]
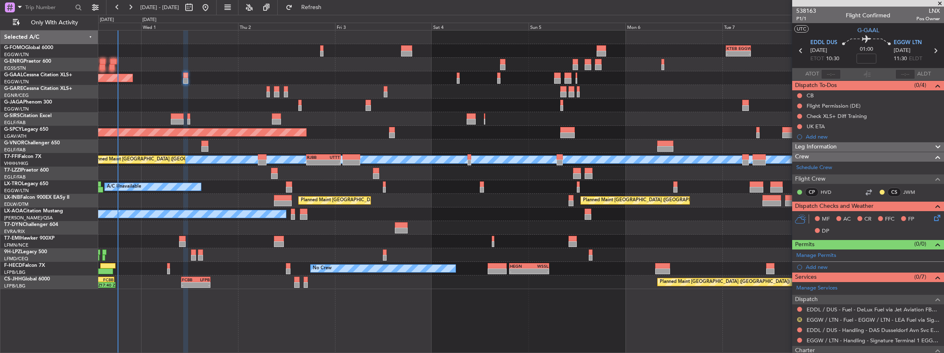
click at [799, 319] on button "R" at bounding box center [799, 319] width 5 height 5
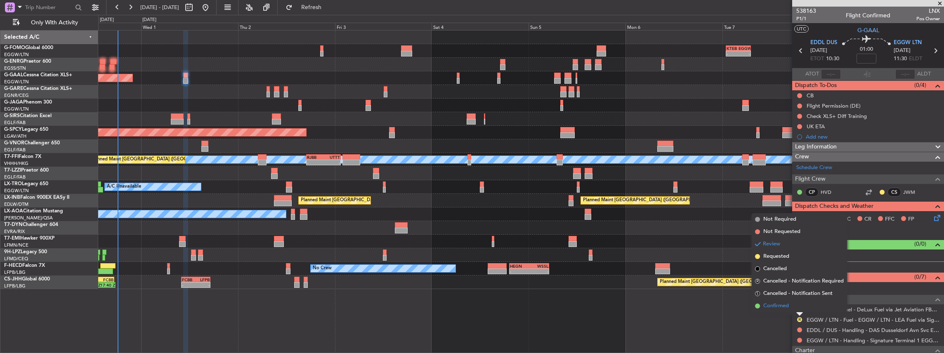
click at [781, 306] on span "Confirmed" at bounding box center [776, 306] width 26 height 8
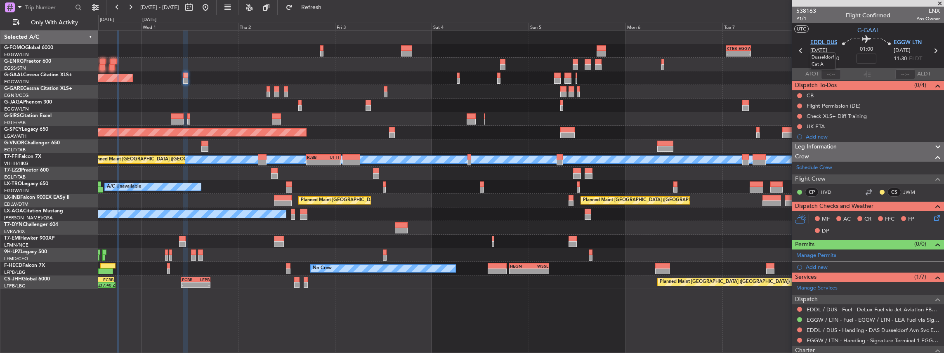
click at [817, 44] on span "EDDL DUS" at bounding box center [823, 43] width 27 height 8
click at [916, 41] on span "EGGW LTN" at bounding box center [908, 43] width 28 height 8
click at [894, 255] on div "Manage Permits" at bounding box center [868, 256] width 152 height 12
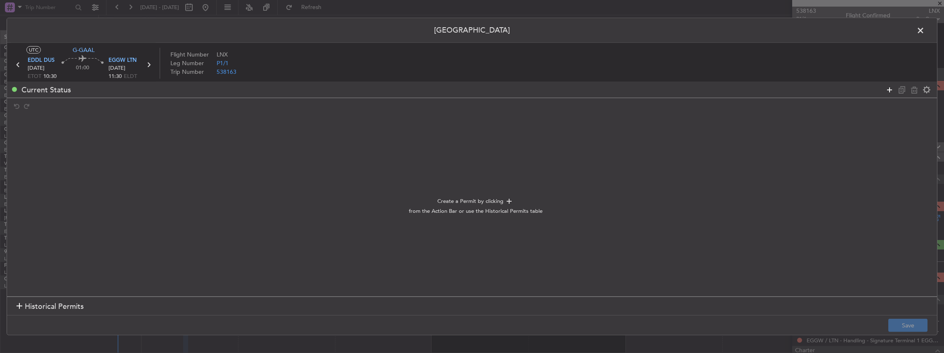
click at [890, 88] on icon at bounding box center [890, 90] width 10 height 10
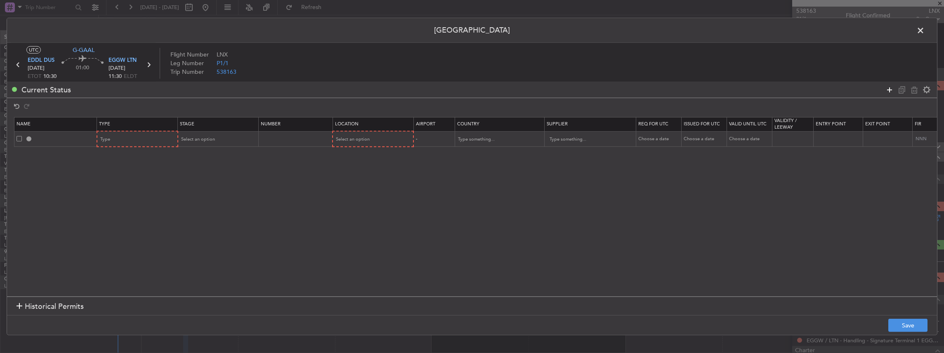
click at [890, 88] on icon at bounding box center [890, 90] width 10 height 10
click at [125, 140] on div "Type" at bounding box center [135, 139] width 68 height 12
click at [116, 216] on span "Slot" at bounding box center [137, 218] width 73 height 12
click at [111, 153] on div "Type" at bounding box center [135, 155] width 68 height 12
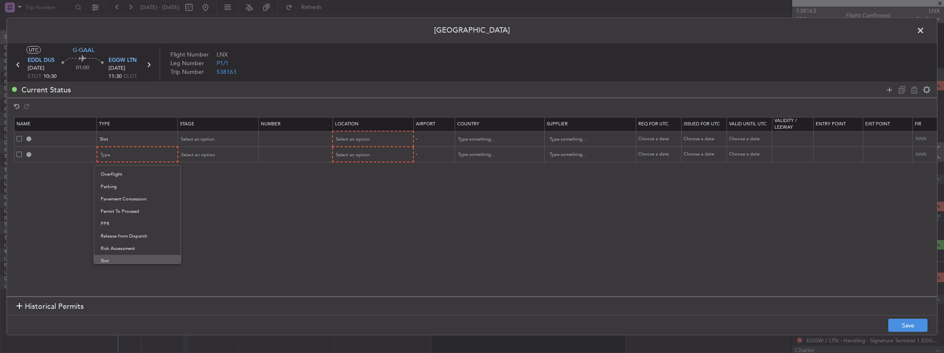
click at [110, 261] on span "Slot" at bounding box center [137, 261] width 73 height 12
click at [218, 135] on div "Select an option" at bounding box center [215, 139] width 68 height 12
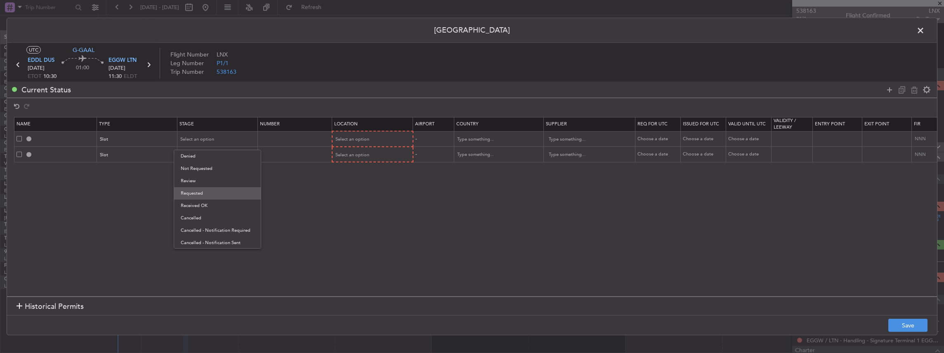
click at [190, 192] on span "Requested" at bounding box center [217, 193] width 73 height 12
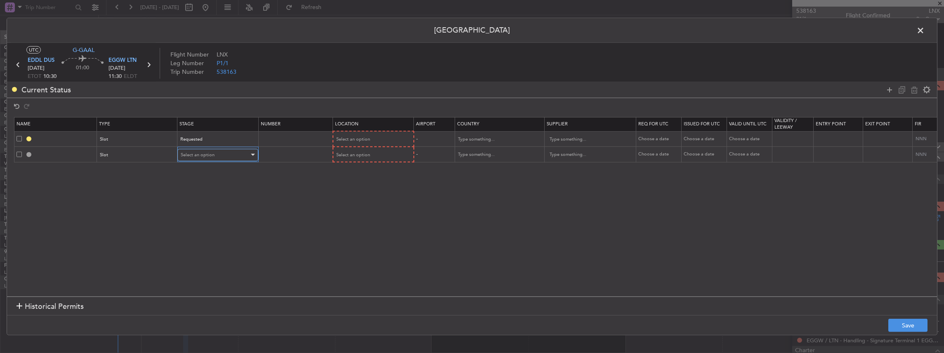
click at [200, 155] on span "Select an option" at bounding box center [198, 155] width 34 height 6
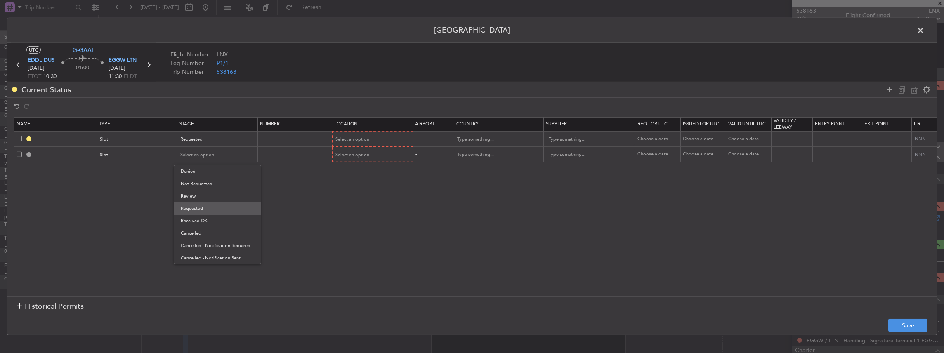
click at [201, 207] on span "Requested" at bounding box center [217, 209] width 73 height 12
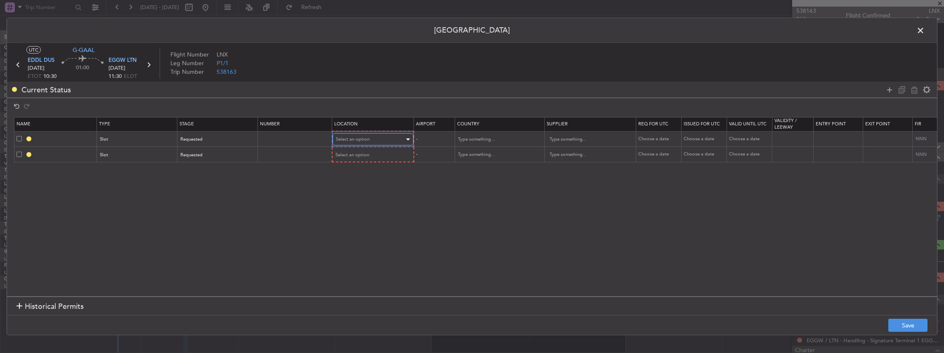
click at [383, 139] on div "Select an option" at bounding box center [370, 139] width 68 height 12
click at [347, 159] on span "Departure" at bounding box center [371, 156] width 73 height 12
click at [354, 155] on span "Select an option" at bounding box center [353, 154] width 34 height 6
click at [346, 194] on span "Arrival" at bounding box center [371, 196] width 73 height 12
click at [913, 321] on footer "Save" at bounding box center [472, 325] width 930 height 20
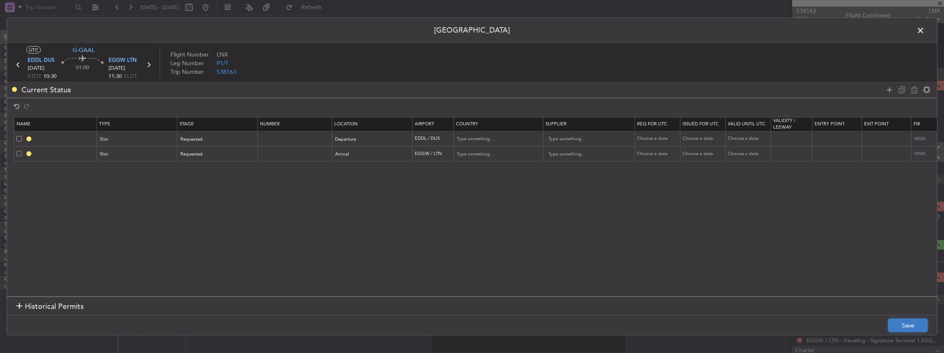
click at [914, 324] on button "Save" at bounding box center [907, 325] width 39 height 13
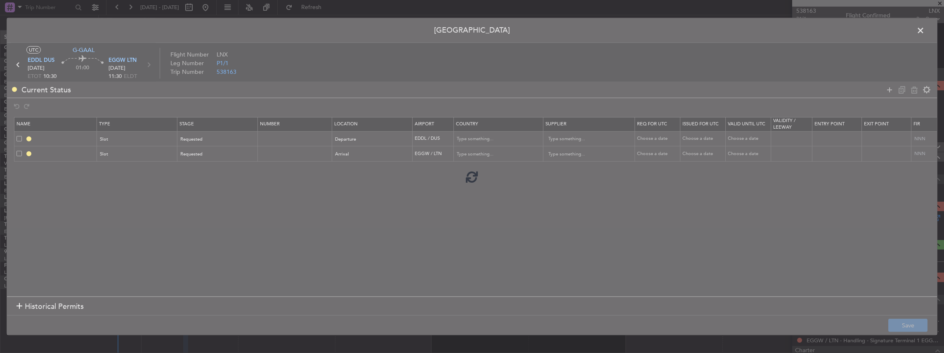
type input "EDDL DEP SLOT"
type input "Germany"
type input "NNN"
type input "EGGW ARR SLOT"
type input "[GEOGRAPHIC_DATA]"
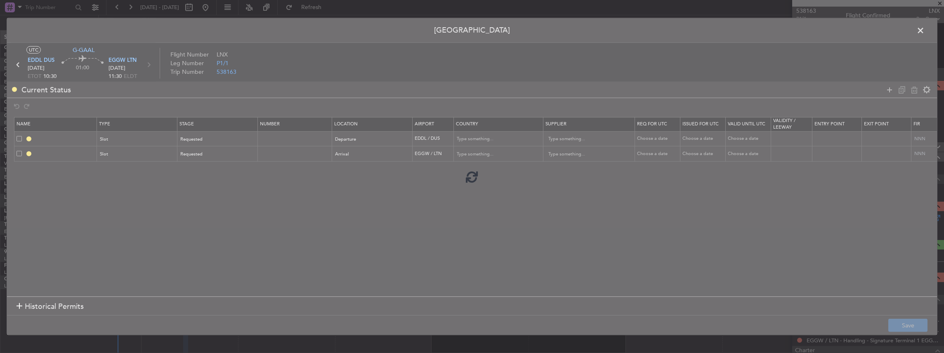
type input "NNN"
type input "2"
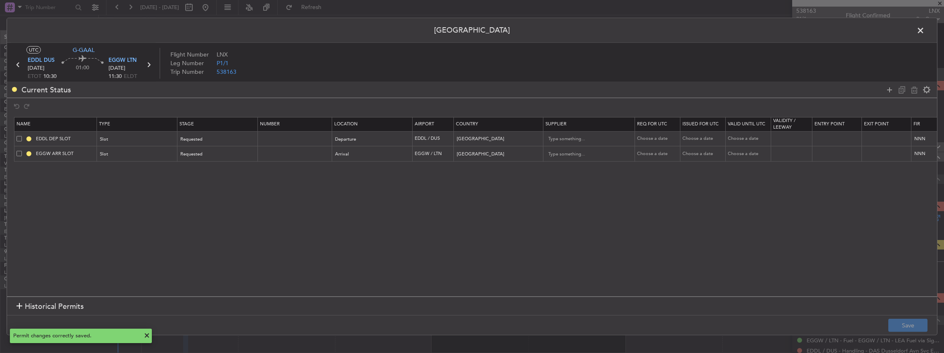
click at [925, 31] on span at bounding box center [925, 32] width 0 height 17
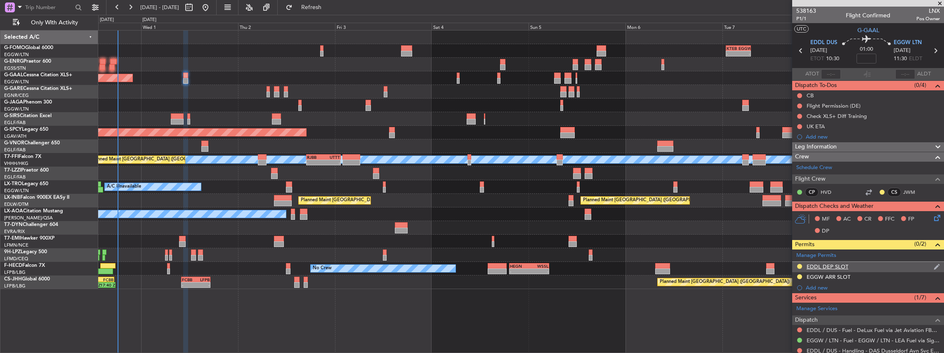
click at [871, 263] on div "EDDL DEP SLOT" at bounding box center [868, 267] width 152 height 10
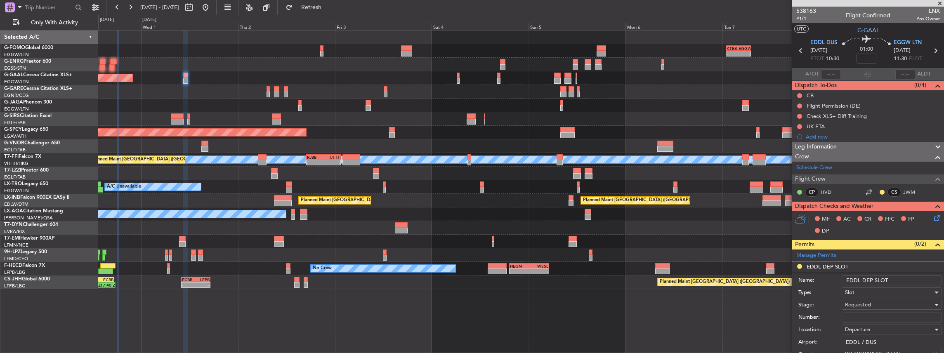
click at [900, 281] on input "EDDL DEP SLOT" at bounding box center [892, 281] width 100 height 10
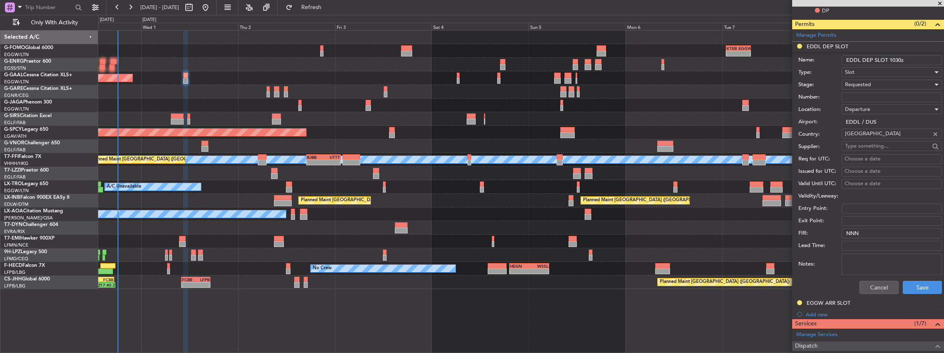
scroll to position [302, 0]
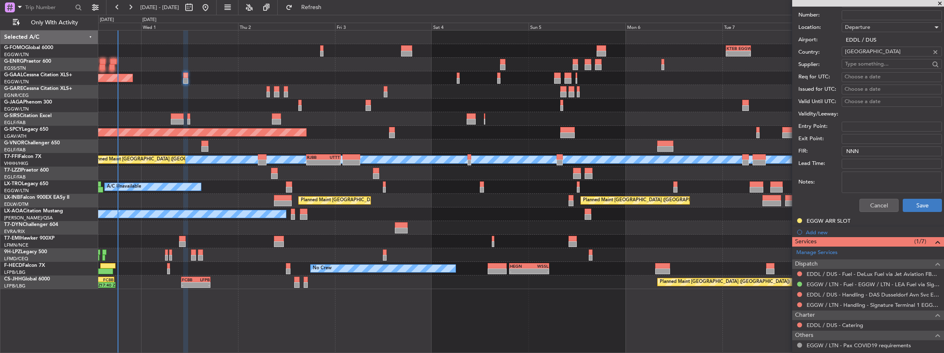
type input "EDDL DEP SLOT 1030z"
click at [912, 208] on button "Save" at bounding box center [922, 205] width 39 height 13
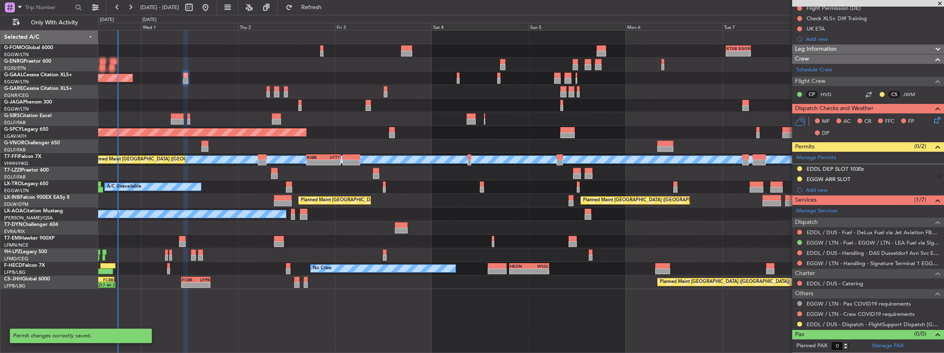
scroll to position [28, 0]
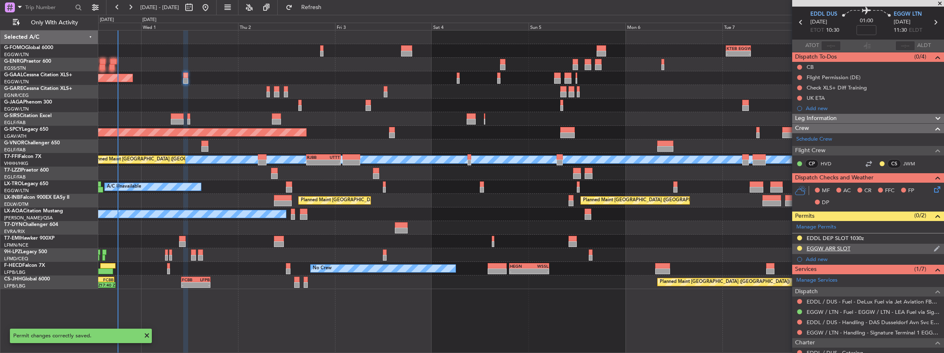
click at [873, 250] on div "EGGW ARR SLOT" at bounding box center [868, 249] width 152 height 10
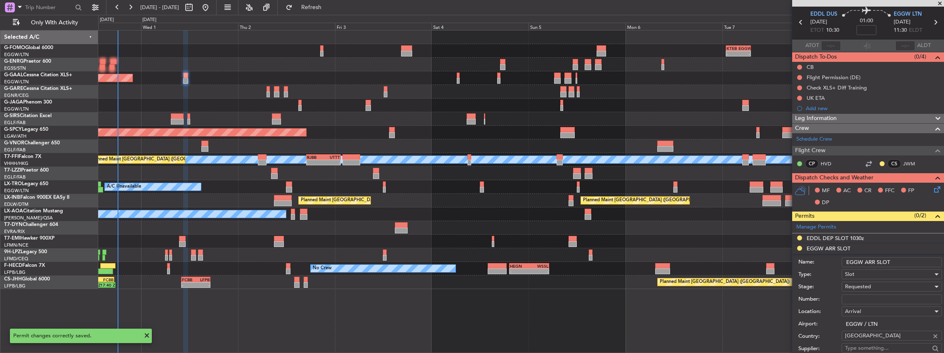
click at [905, 262] on input "EGGW ARR SLOT" at bounding box center [892, 262] width 100 height 10
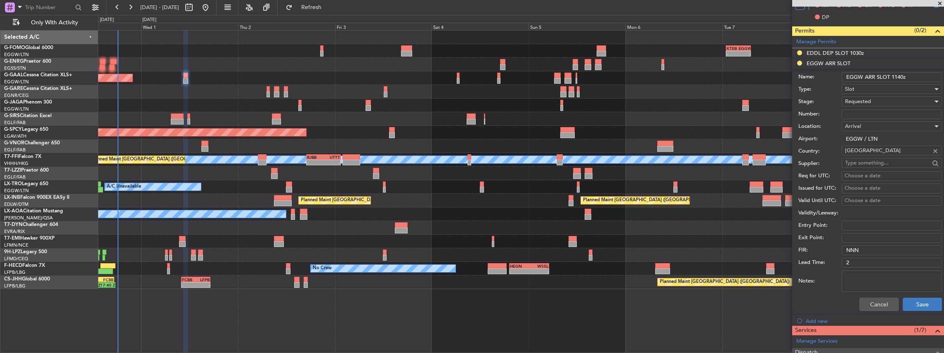
scroll to position [221, 0]
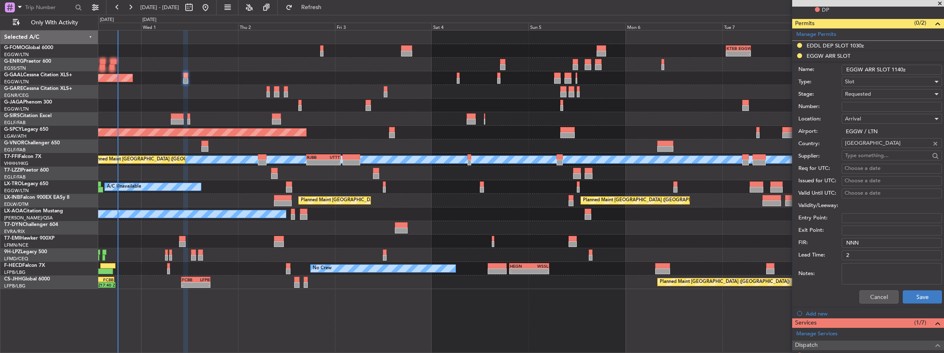
type input "EGGW ARR SLOT 1140z"
click at [917, 297] on button "Save" at bounding box center [922, 296] width 39 height 13
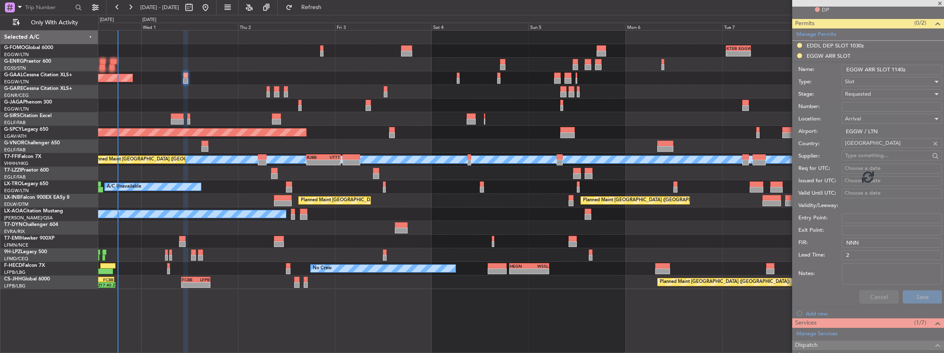
scroll to position [95, 0]
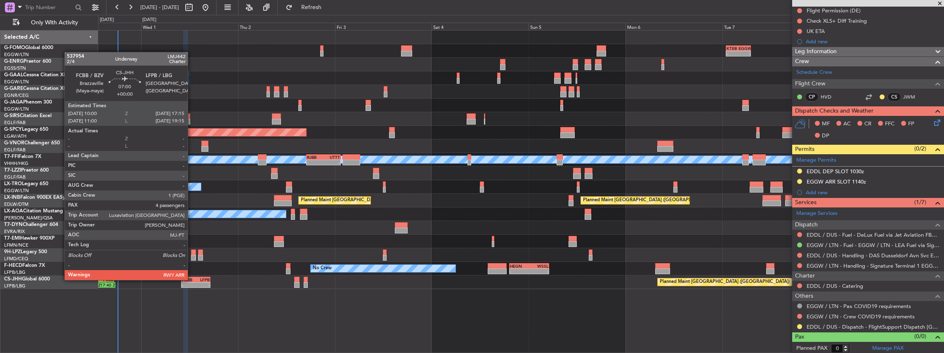
click at [192, 279] on div "FCBB" at bounding box center [189, 279] width 14 height 5
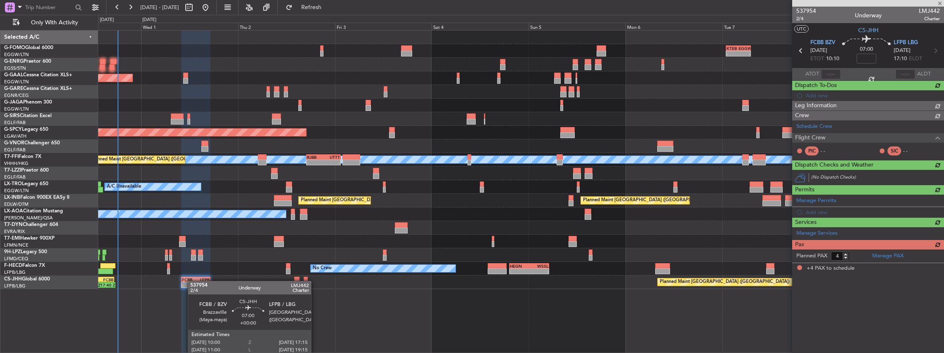
scroll to position [0, 0]
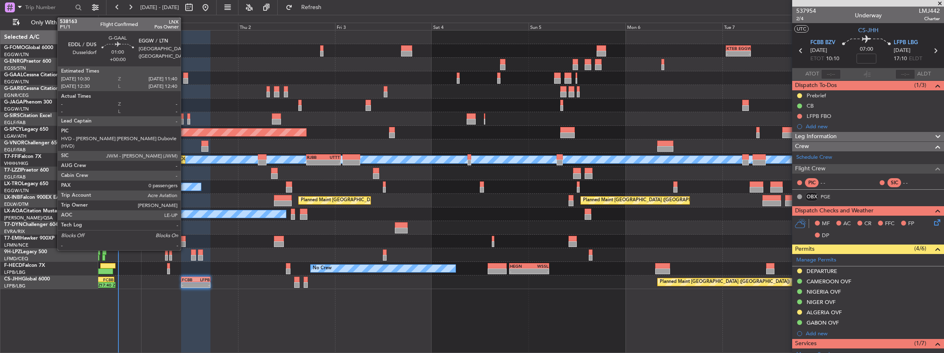
click at [185, 78] on div at bounding box center [185, 81] width 5 height 6
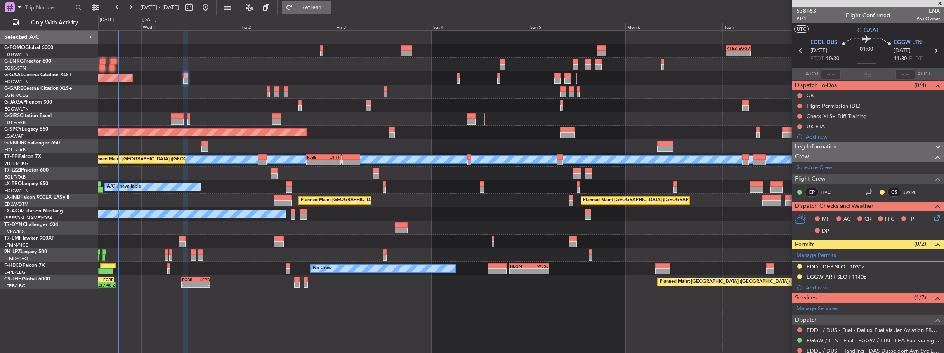
click at [329, 5] on span "Refresh" at bounding box center [311, 8] width 35 height 6
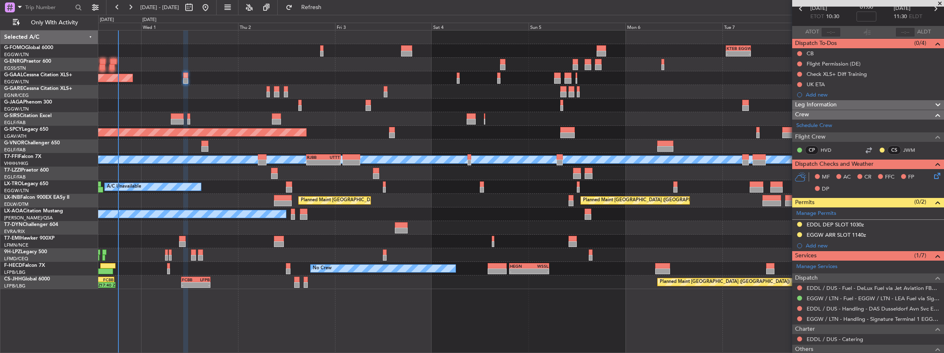
scroll to position [55, 0]
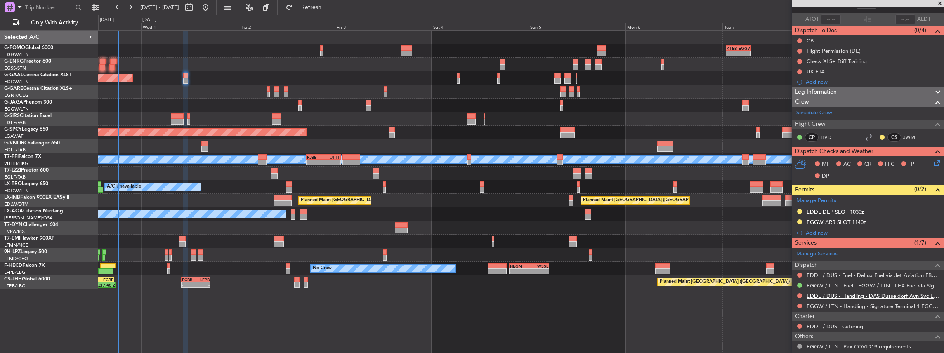
click at [835, 294] on link "EDDL / DUS - Handling - DAS Dusseldorf Avn Svc EDDL / DUS" at bounding box center [873, 296] width 133 height 7
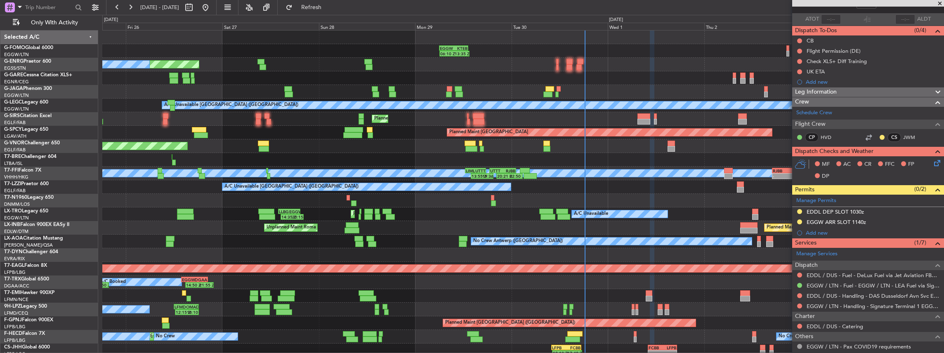
click at [348, 149] on div "06:10 Z 13:35 Z EGGW 06:00 Z KTEB 13:15 Z Planned Maint London (Luton) Unplanne…" at bounding box center [523, 208] width 842 height 354
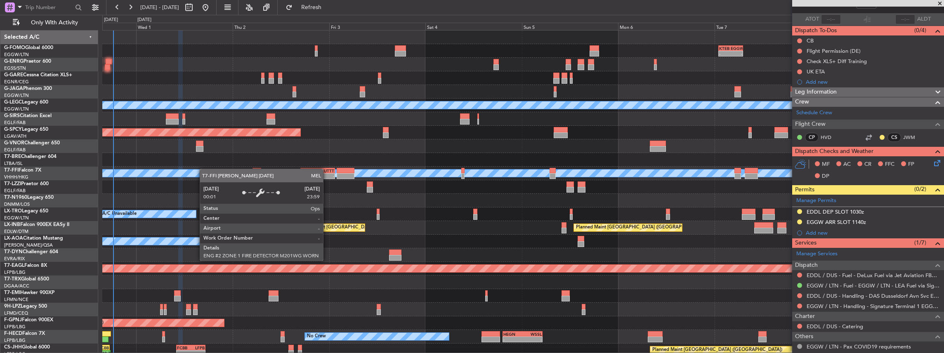
click at [199, 170] on div "- - KTEB 01:00 Z EGGW 07:10 Z 06:10 Z 13:35 Z EGGW 06:00 Z KTEB 13:15 Z A/C Una…" at bounding box center [523, 208] width 842 height 354
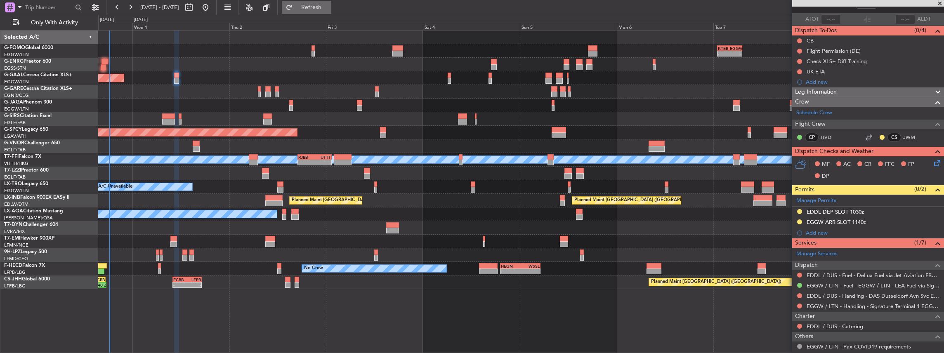
click at [316, 10] on button "Refresh" at bounding box center [307, 7] width 50 height 13
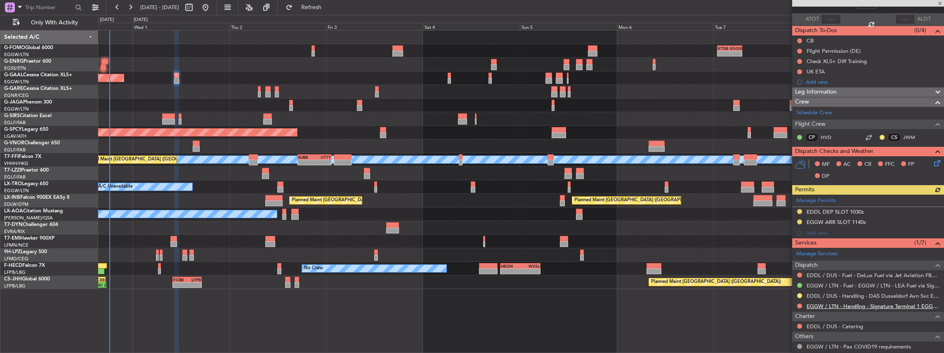
click at [847, 305] on link "EGGW / LTN - Handling - Signature Terminal 1 EGGW / LTN" at bounding box center [873, 306] width 133 height 7
click at [328, 10] on span "Refresh" at bounding box center [311, 8] width 35 height 6
click at [99, 5] on button at bounding box center [95, 7] width 13 height 13
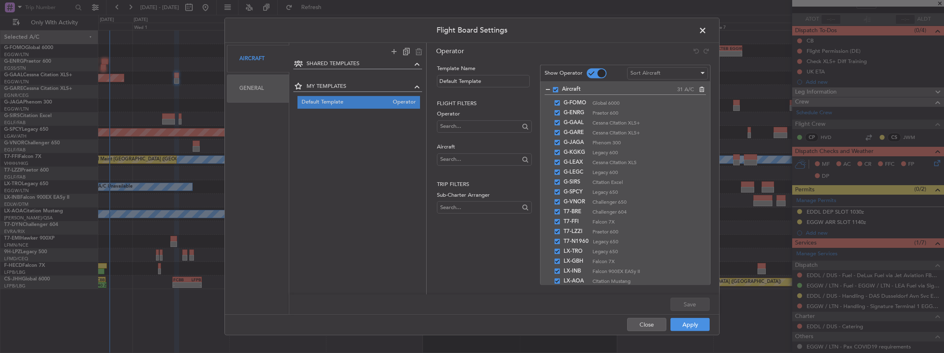
click at [246, 57] on div "Aircraft" at bounding box center [258, 59] width 62 height 28
click at [253, 87] on div "General" at bounding box center [258, 89] width 62 height 28
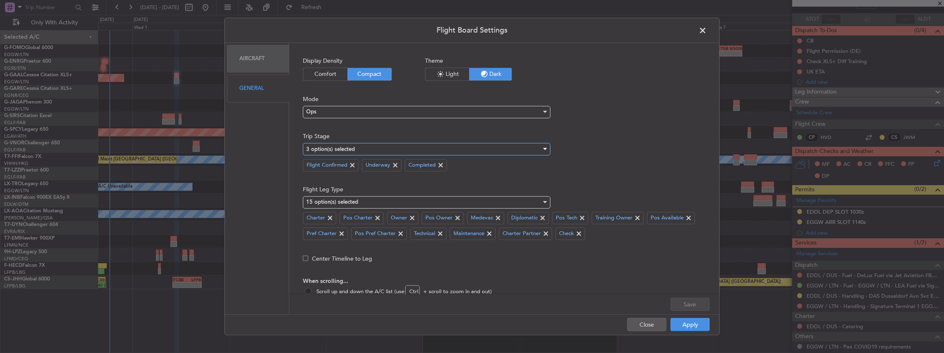
click at [359, 147] on div "3 option(s) selected" at bounding box center [423, 149] width 235 height 12
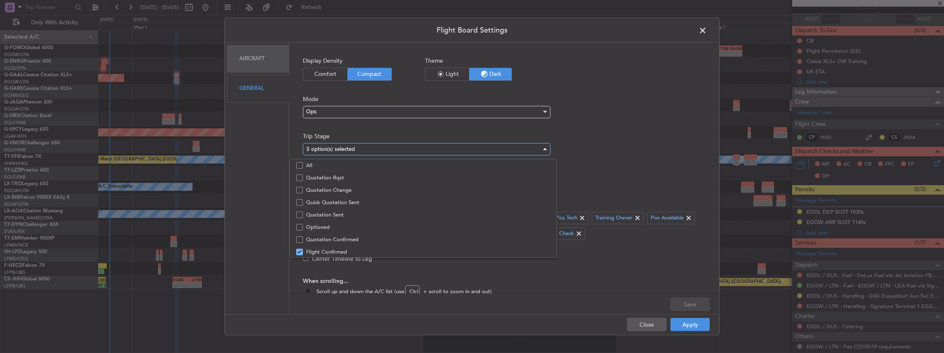
scroll to position [25, 0]
drag, startPoint x: 677, startPoint y: 269, endPoint x: 656, endPoint y: 284, distance: 26.0
click at [675, 271] on div at bounding box center [472, 176] width 944 height 353
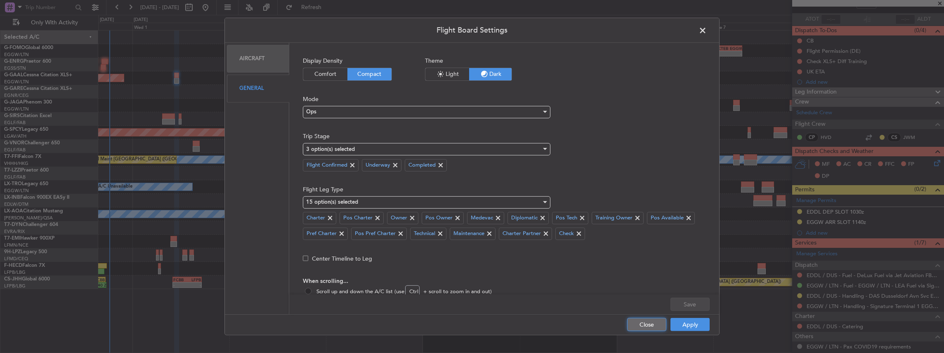
click at [654, 324] on button "Close" at bounding box center [646, 324] width 39 height 13
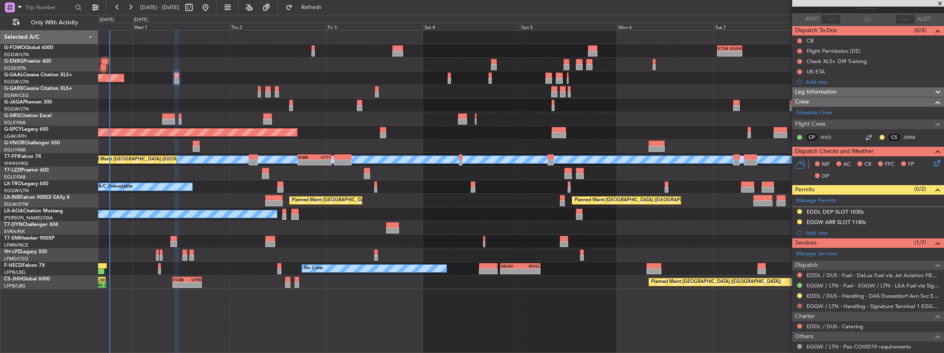
click at [797, 304] on button at bounding box center [799, 306] width 5 height 5
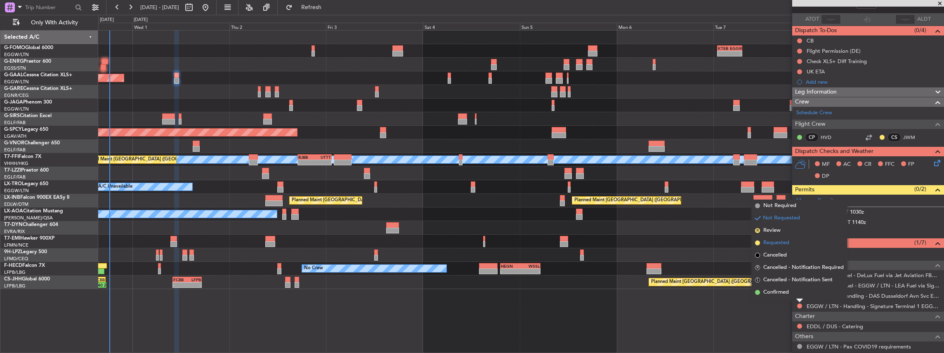
click at [778, 243] on span "Requested" at bounding box center [776, 243] width 26 height 8
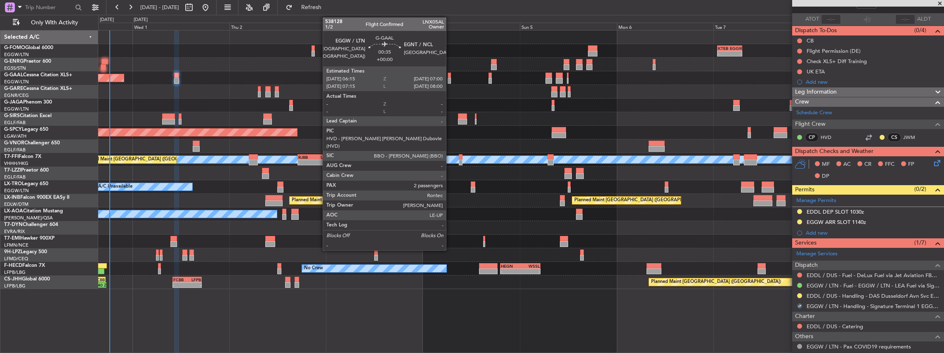
click at [449, 78] on div at bounding box center [449, 81] width 3 height 6
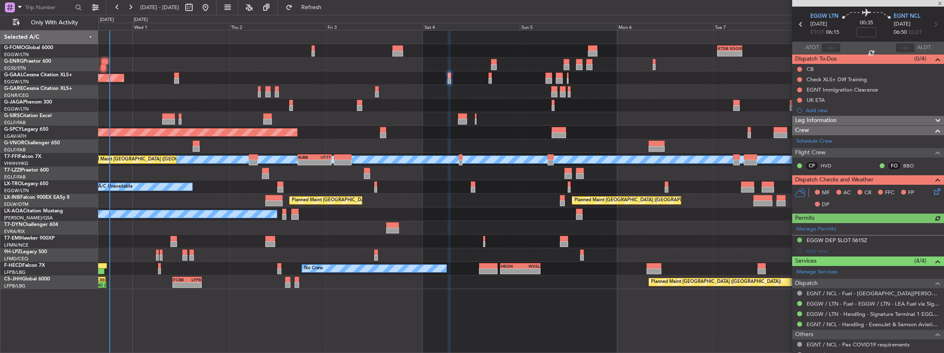
scroll to position [55, 0]
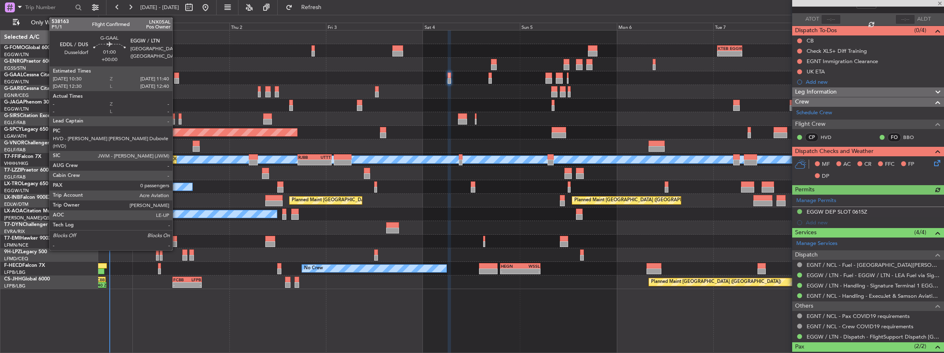
click at [177, 75] on div at bounding box center [176, 76] width 5 height 6
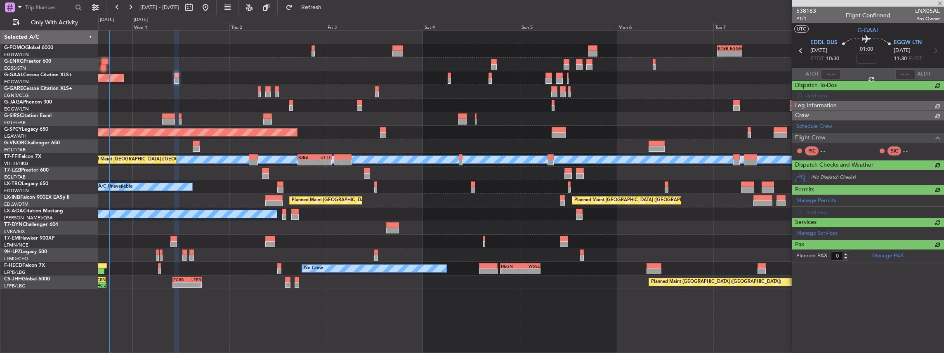
scroll to position [0, 0]
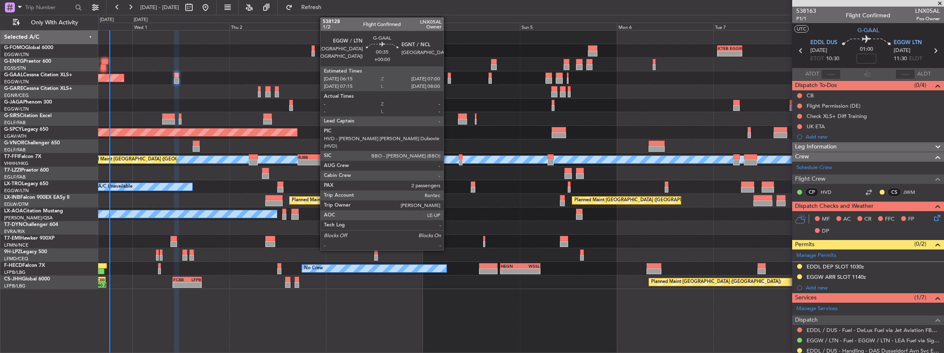
click at [448, 77] on div at bounding box center [449, 76] width 3 height 6
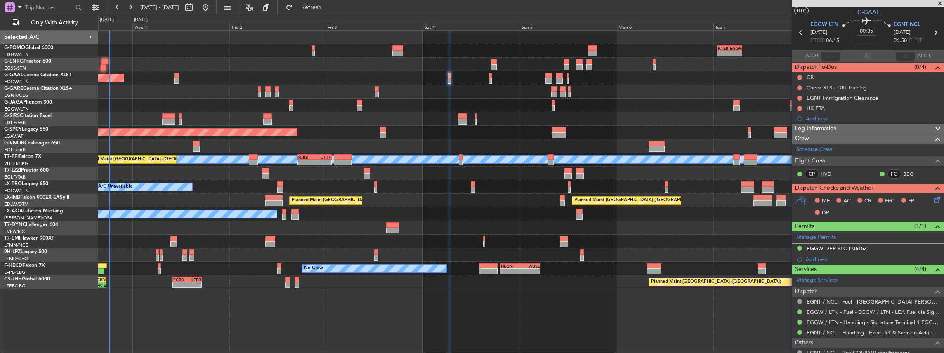
scroll to position [27, 0]
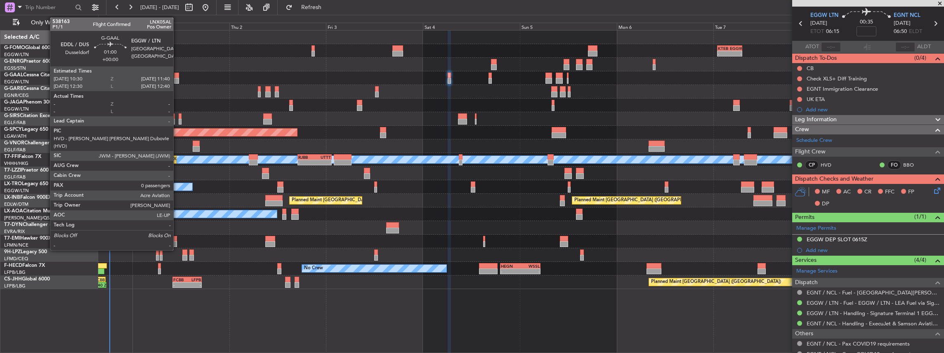
click at [177, 81] on div at bounding box center [176, 81] width 5 height 6
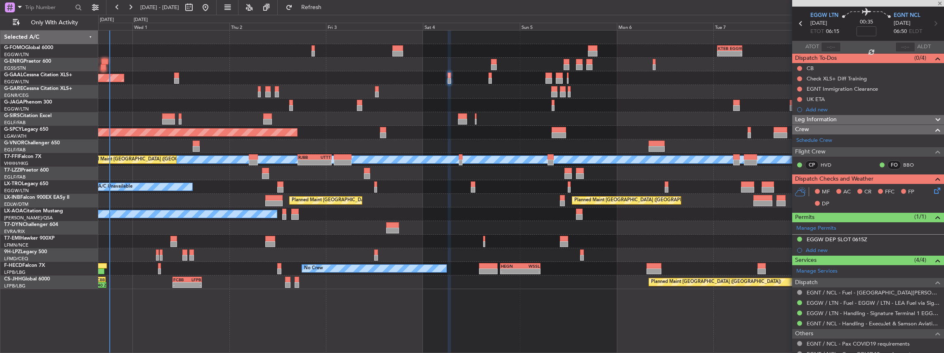
scroll to position [0, 0]
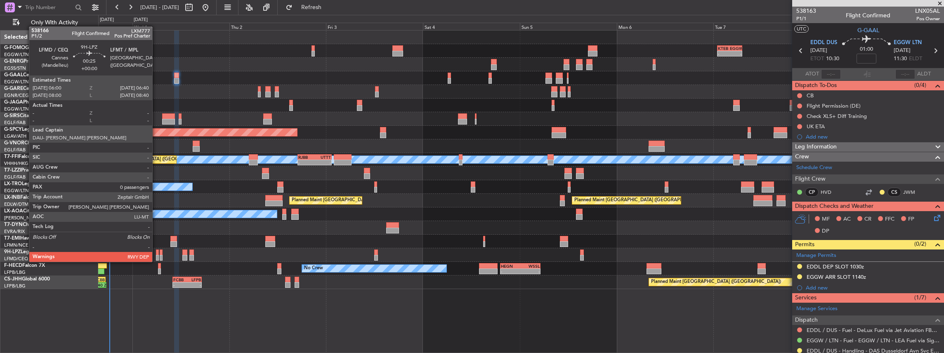
click at [156, 254] on div at bounding box center [157, 253] width 3 height 6
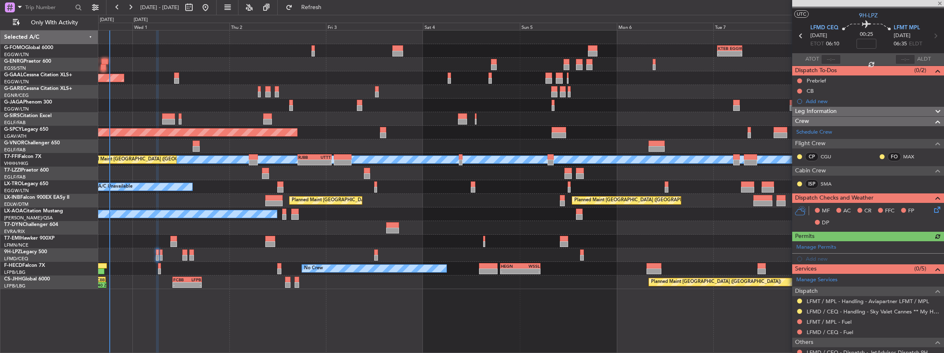
scroll to position [40, 0]
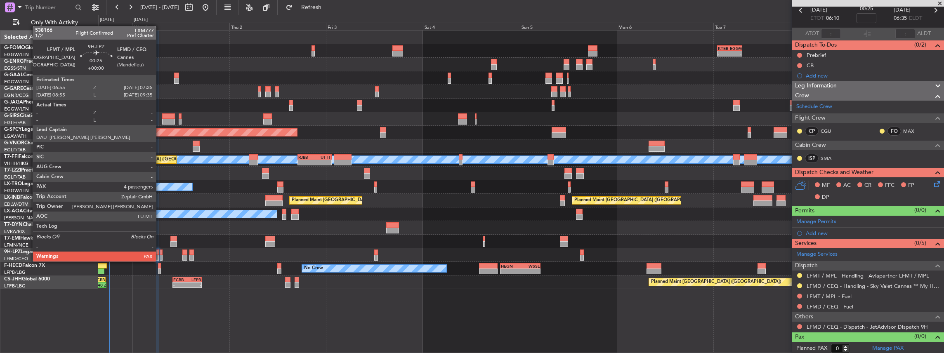
click at [160, 253] on div at bounding box center [161, 253] width 3 height 6
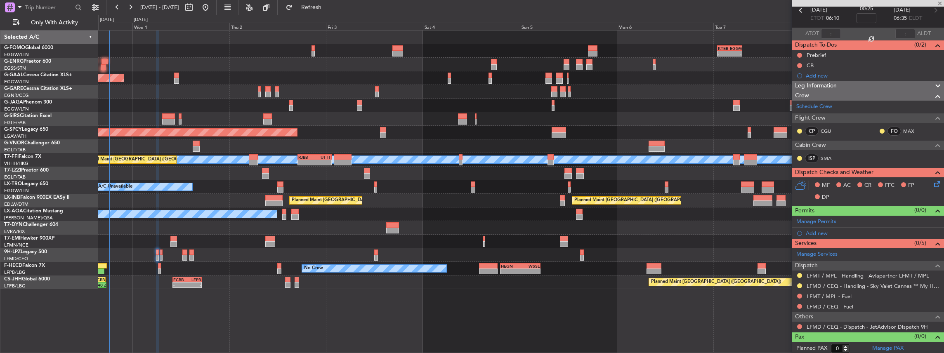
type input "4"
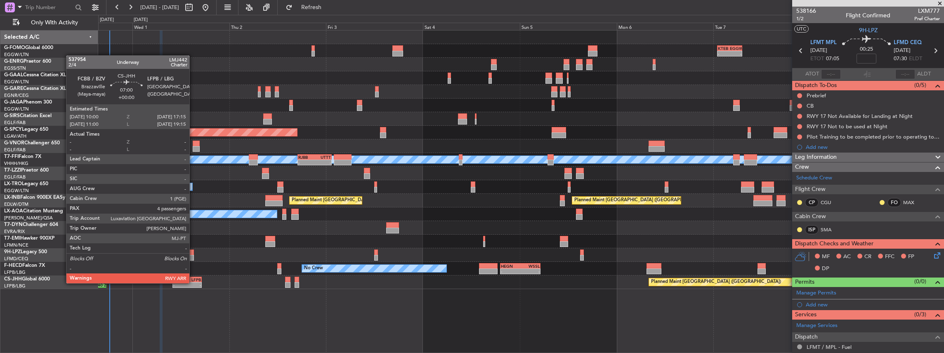
click at [193, 283] on div "-" at bounding box center [194, 285] width 14 height 5
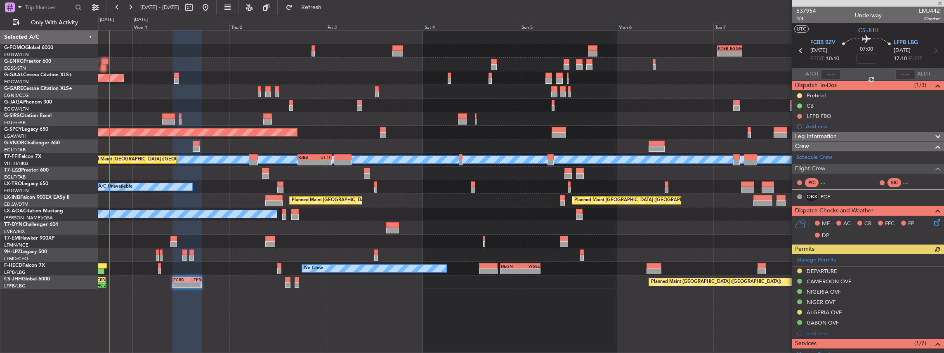
scroll to position [137, 0]
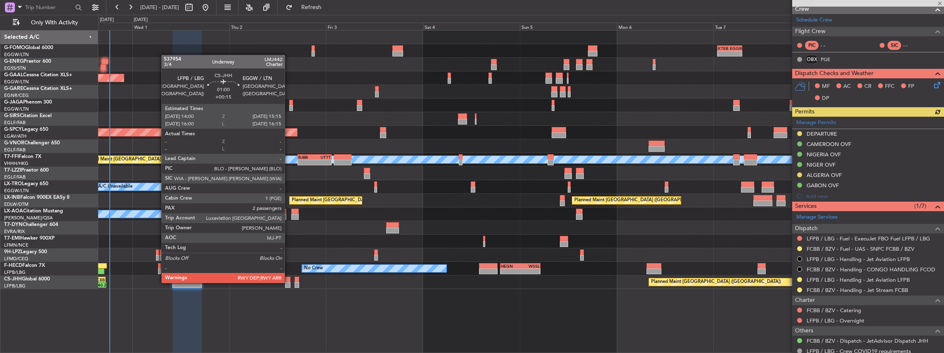
click at [289, 282] on div at bounding box center [287, 285] width 5 height 6
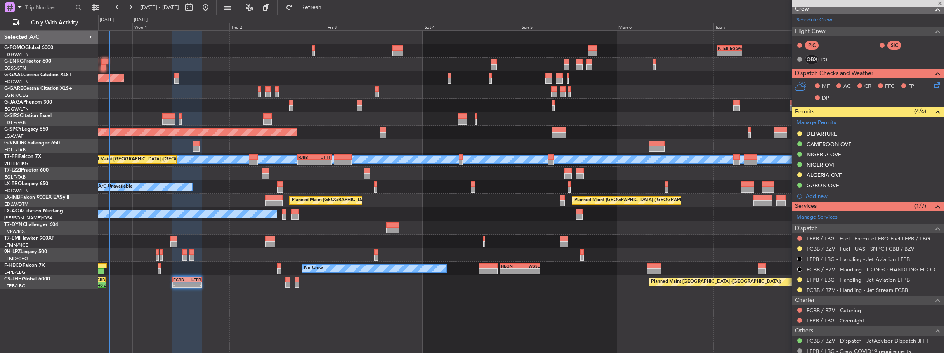
type input "+00:15"
type input "2"
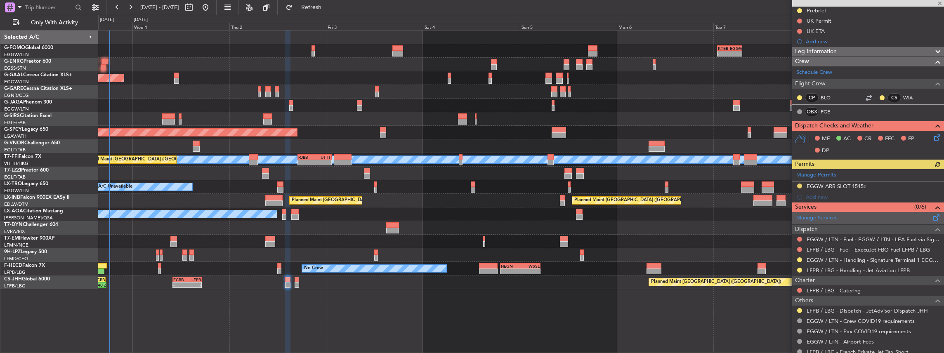
scroll to position [110, 0]
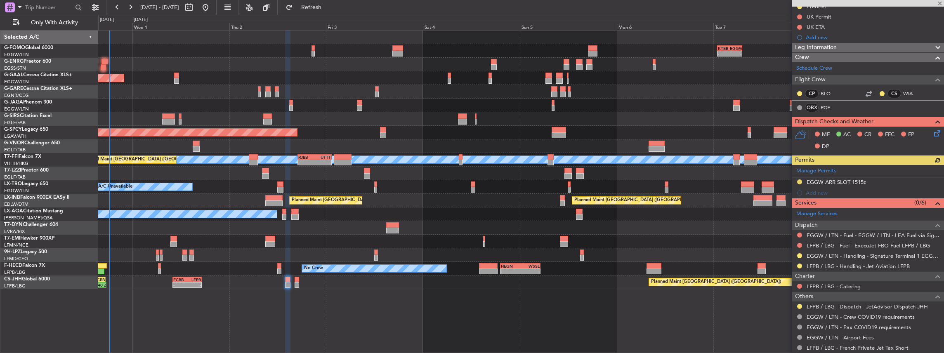
click at [293, 284] on div "Planned Maint Paris (Le Bourget) 10:13 Z 17:40 Z LFPB 10:00 Z FCBB 17:25 Z - - …" at bounding box center [521, 283] width 846 height 14
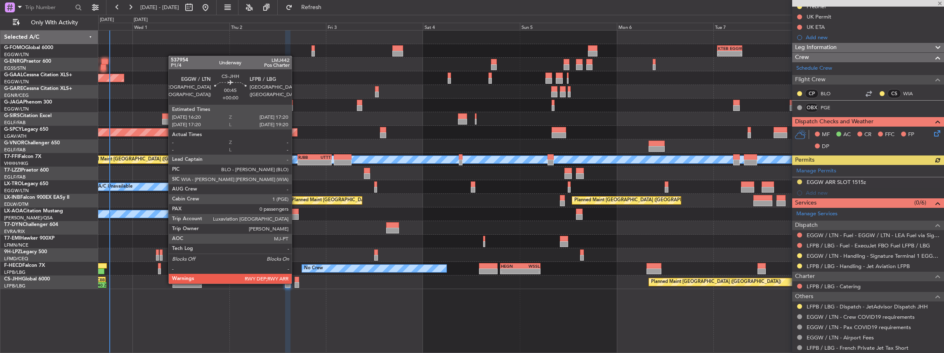
click at [296, 283] on div at bounding box center [297, 285] width 4 height 6
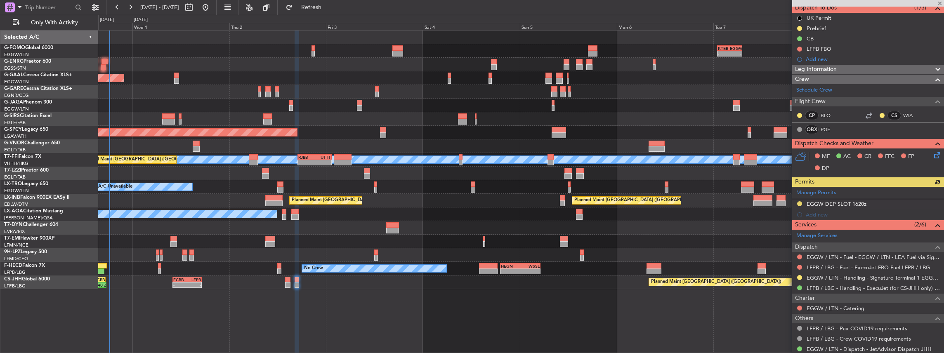
scroll to position [83, 0]
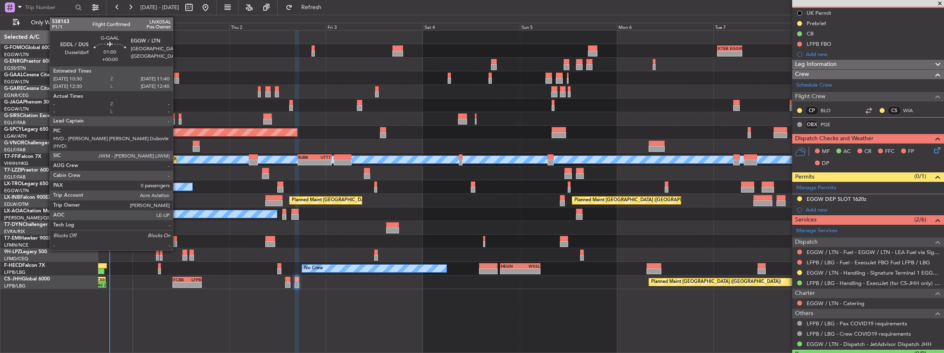
click at [177, 78] on div at bounding box center [176, 81] width 5 height 6
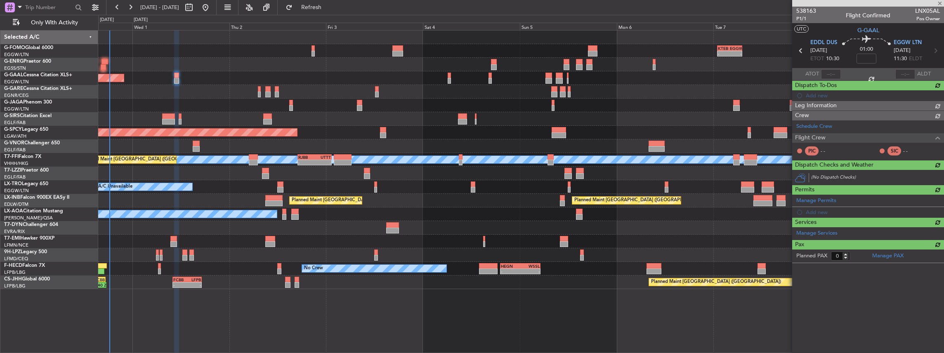
scroll to position [0, 0]
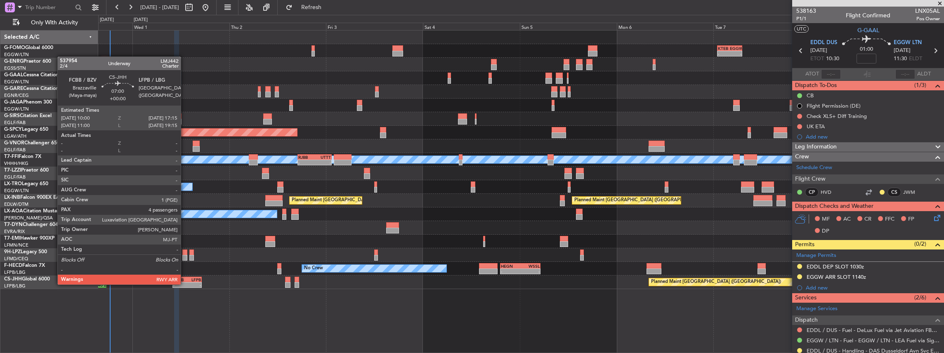
click at [185, 284] on div "-" at bounding box center [180, 285] width 14 height 5
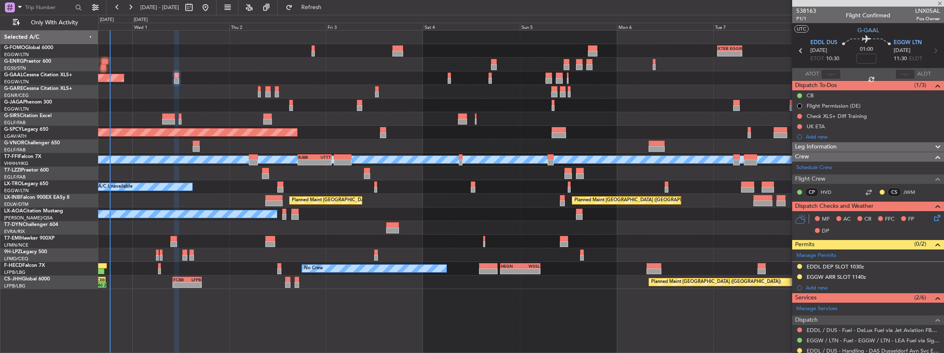
type input "4"
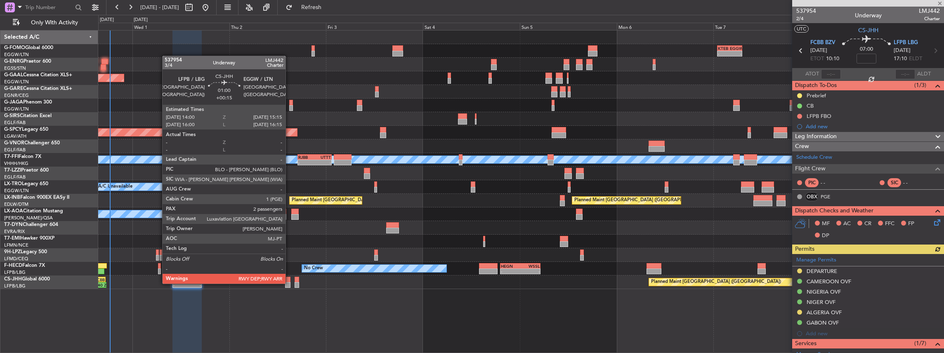
click at [289, 283] on div at bounding box center [287, 285] width 5 height 6
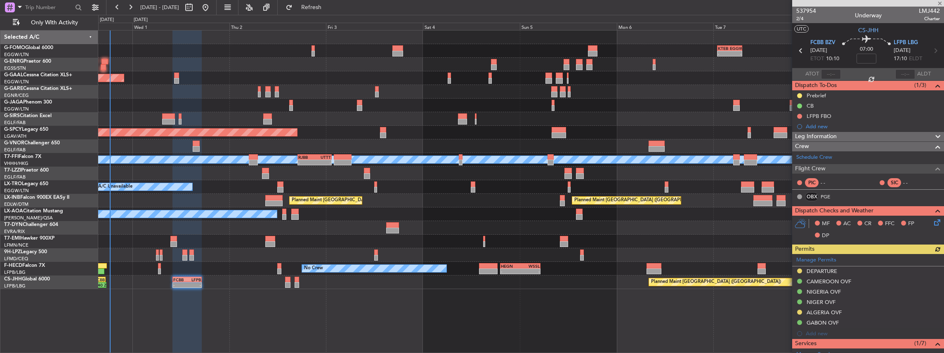
type input "+00:15"
type input "2"
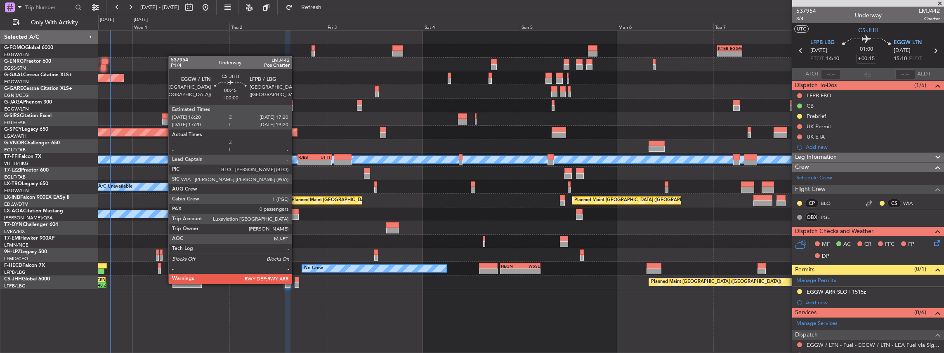
click at [296, 283] on div at bounding box center [297, 285] width 4 height 6
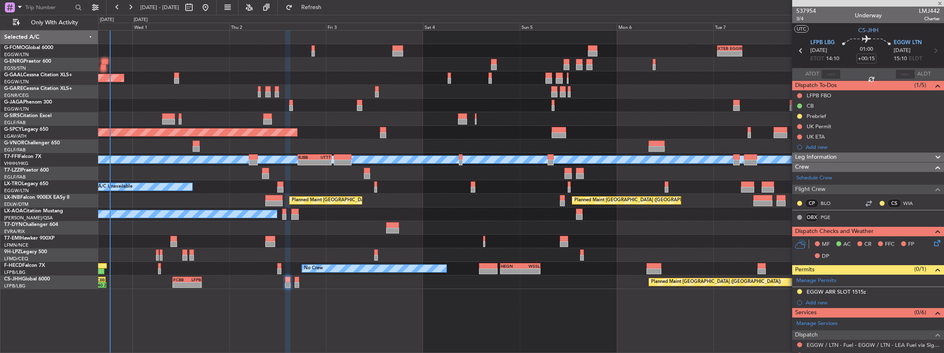
type input "0"
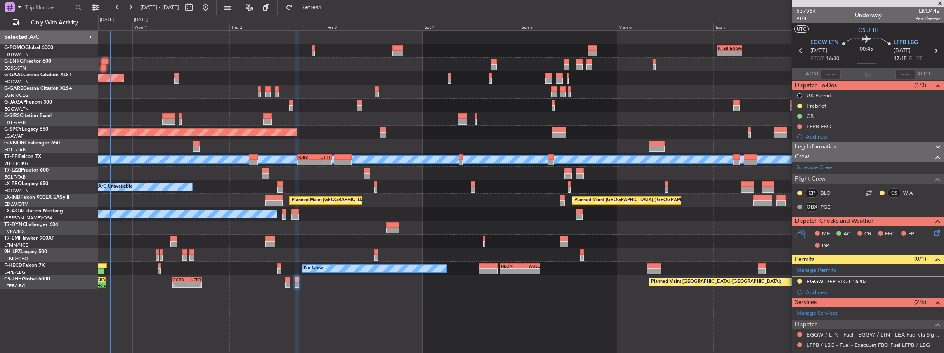
click at [173, 77] on div "Planned Maint Dusseldorf Owner Owner" at bounding box center [521, 78] width 846 height 14
click at [175, 77] on div at bounding box center [176, 76] width 5 height 6
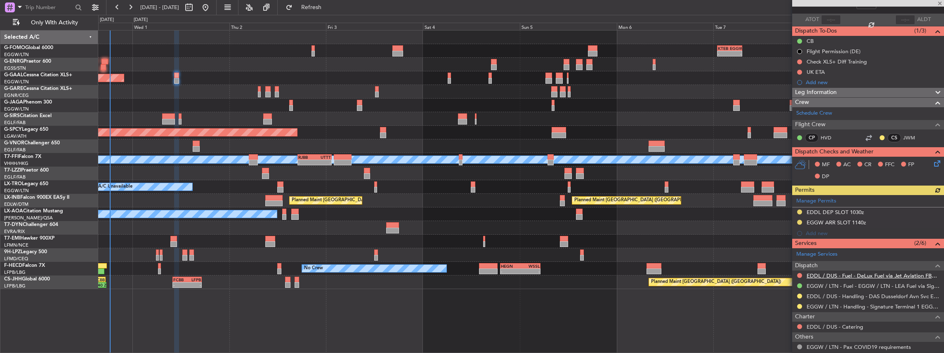
scroll to position [55, 0]
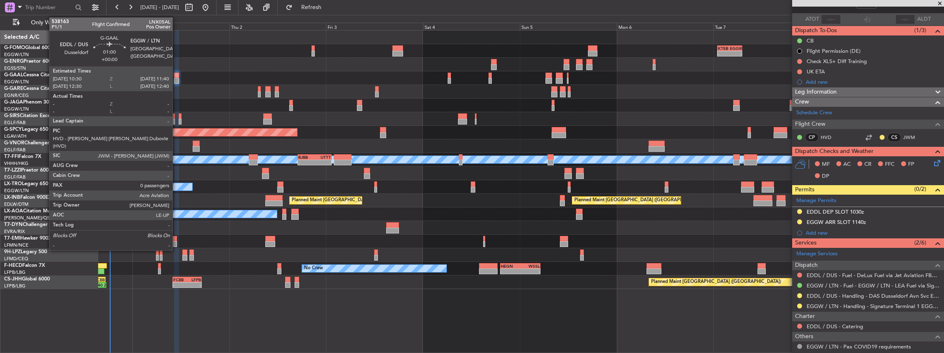
click at [177, 80] on div at bounding box center [176, 81] width 5 height 6
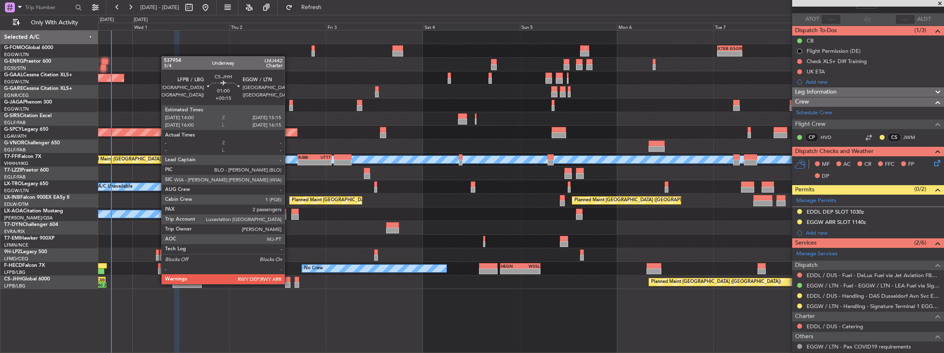
click at [289, 283] on div at bounding box center [287, 285] width 5 height 6
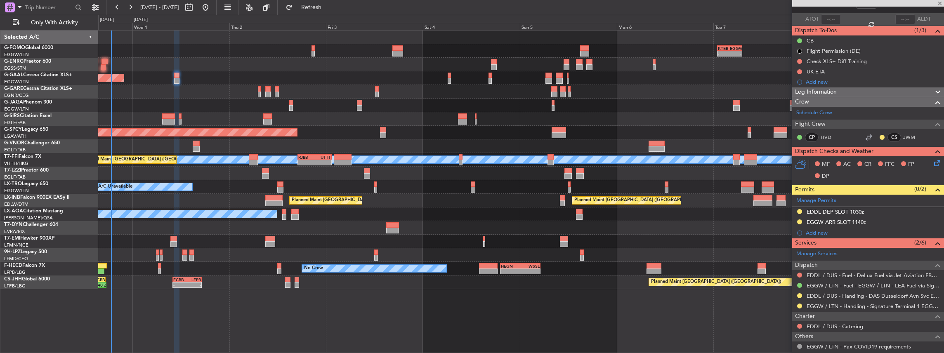
type input "+00:15"
type input "2"
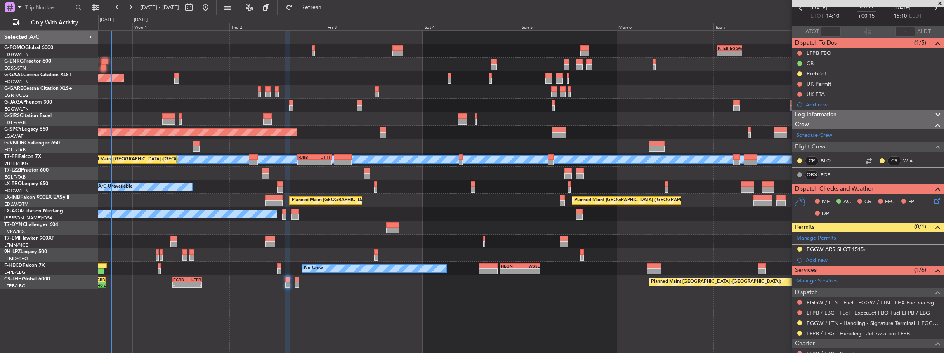
scroll to position [83, 0]
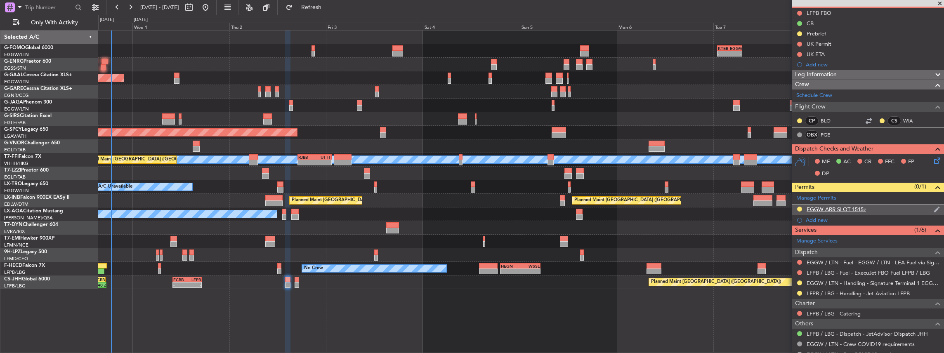
click at [881, 210] on div "EGGW ARR SLOT 1515z" at bounding box center [868, 210] width 152 height 10
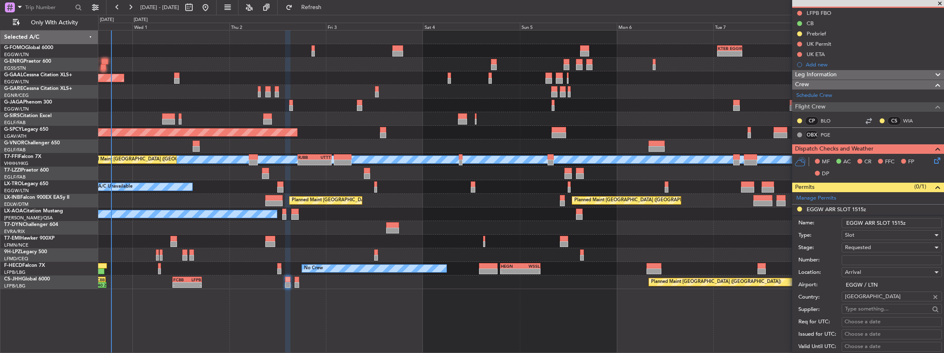
click at [902, 222] on input "EGGW ARR SLOT 1515z" at bounding box center [892, 223] width 100 height 10
type input "EGGW ARR SLOT 1520z"
click at [893, 243] on div "Requested" at bounding box center [889, 247] width 88 height 12
click at [871, 304] on span "Received OK" at bounding box center [889, 309] width 89 height 12
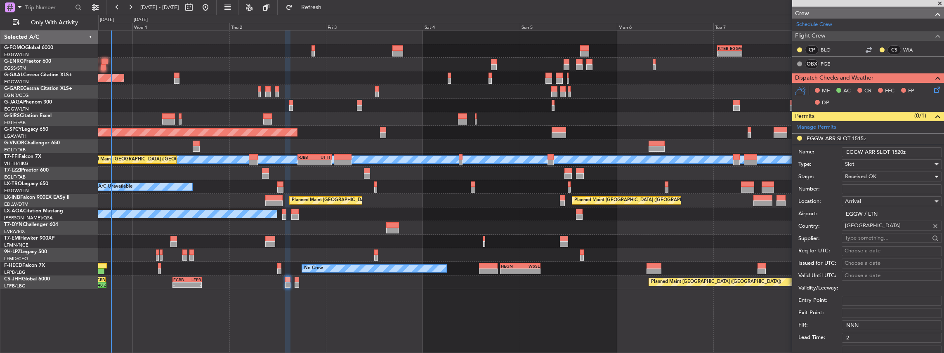
scroll to position [220, 0]
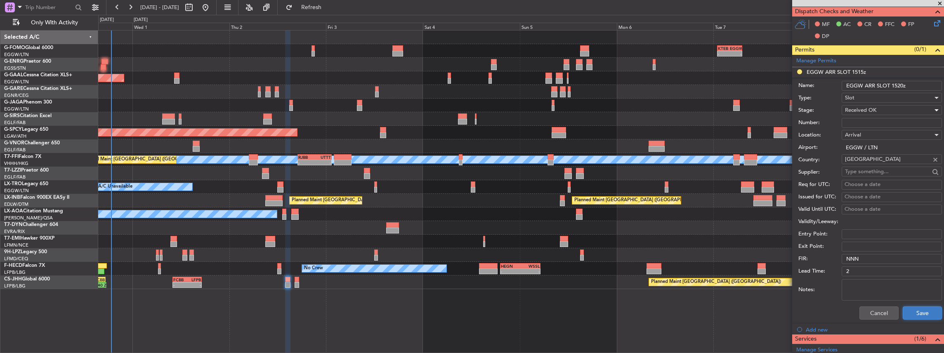
click at [923, 311] on button "Save" at bounding box center [922, 313] width 39 height 13
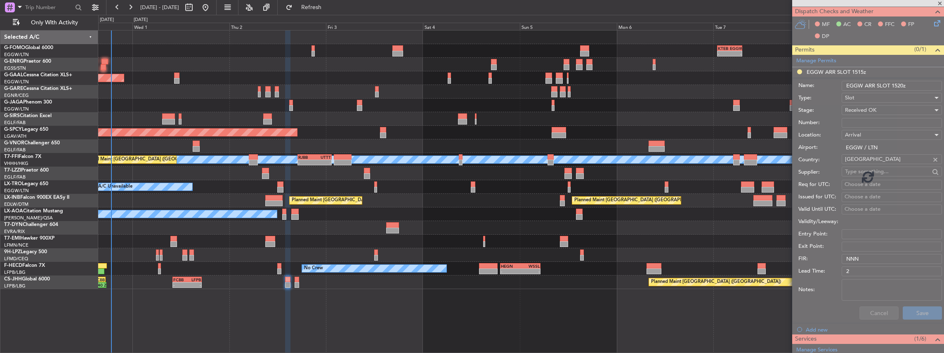
scroll to position [168, 0]
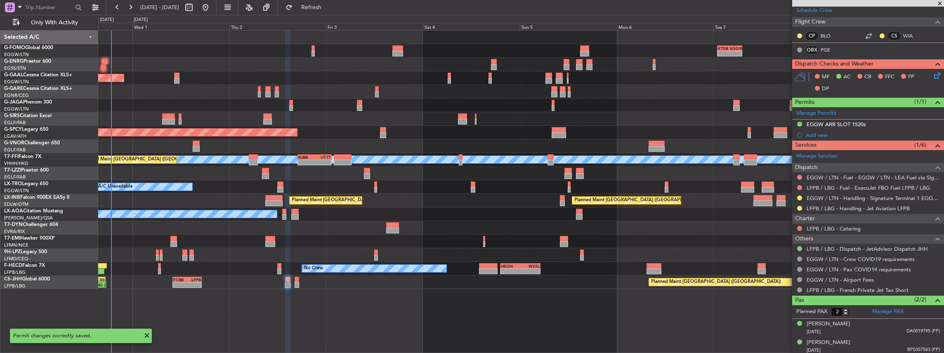
click at [796, 198] on nimbus-traffic-light at bounding box center [799, 198] width 7 height 7
click at [797, 197] on button at bounding box center [799, 198] width 5 height 5
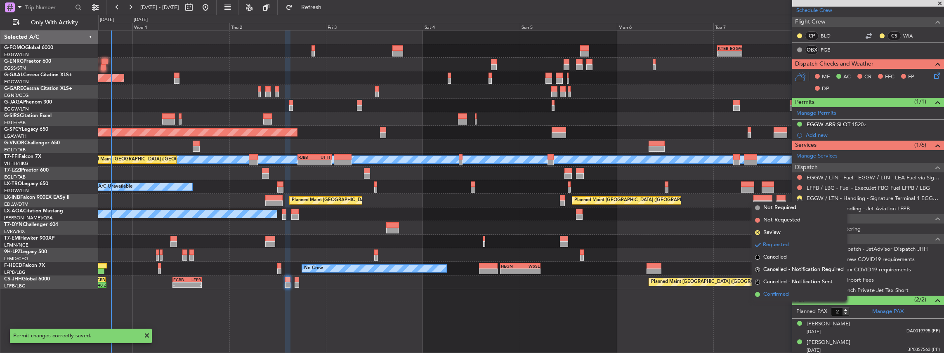
click at [774, 295] on span "Confirmed" at bounding box center [776, 294] width 26 height 8
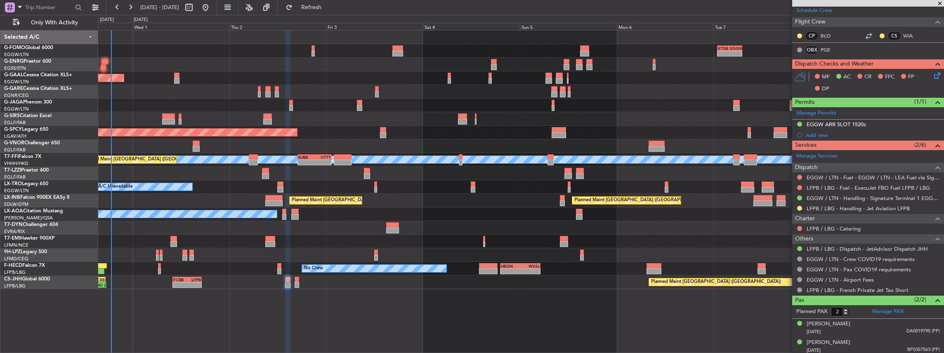
scroll to position [30, 0]
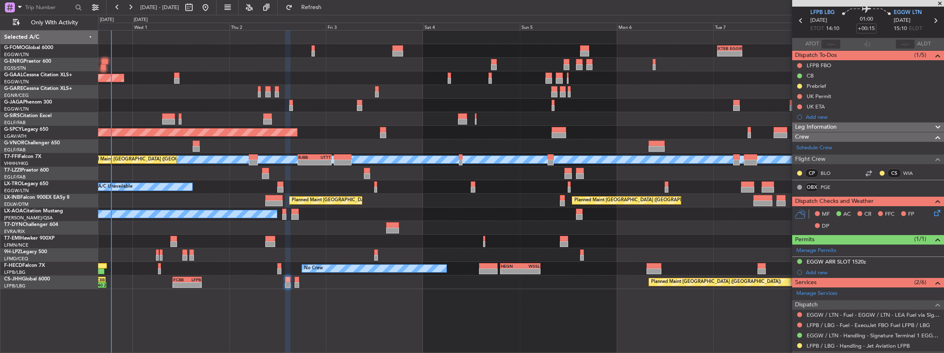
click at [934, 18] on icon at bounding box center [935, 20] width 11 height 11
type input "0"
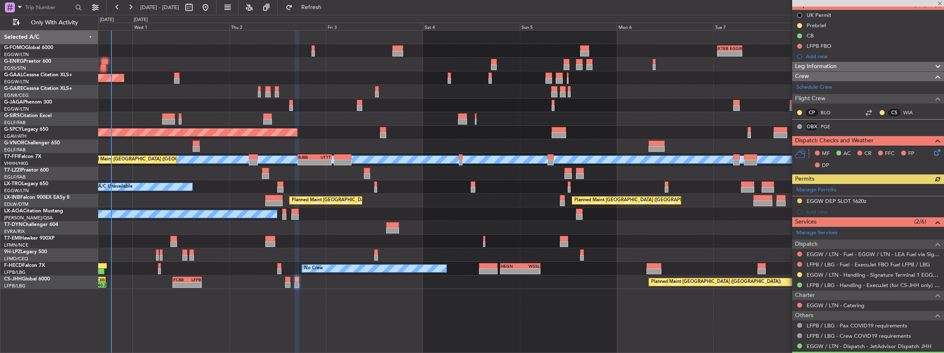
scroll to position [83, 0]
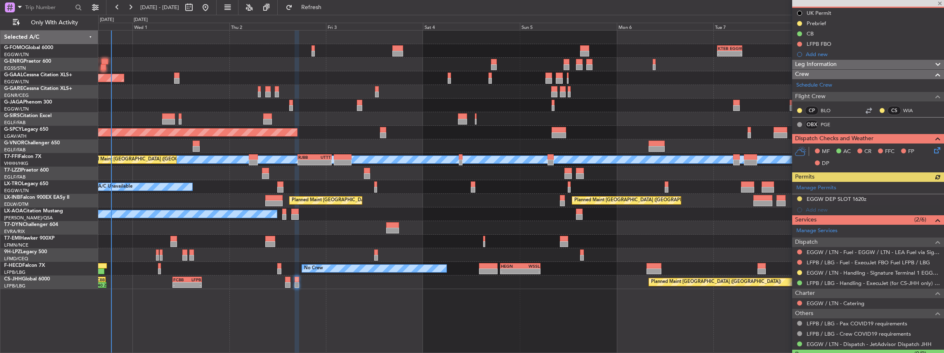
click at [798, 197] on div "Manage Permits EGGW DEP SLOT 1620z Add new" at bounding box center [868, 198] width 152 height 33
click at [800, 196] on button at bounding box center [799, 198] width 5 height 5
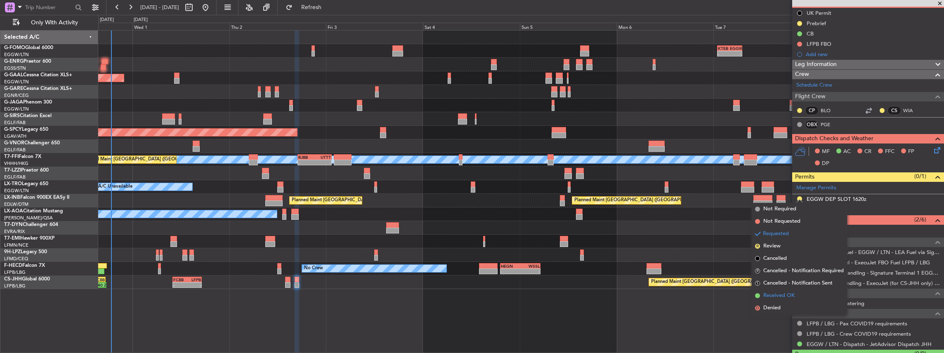
click at [772, 293] on span "Received OK" at bounding box center [778, 296] width 31 height 8
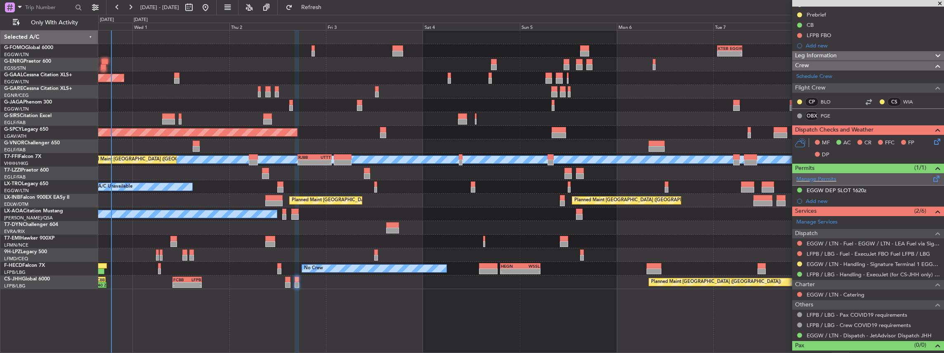
scroll to position [100, 0]
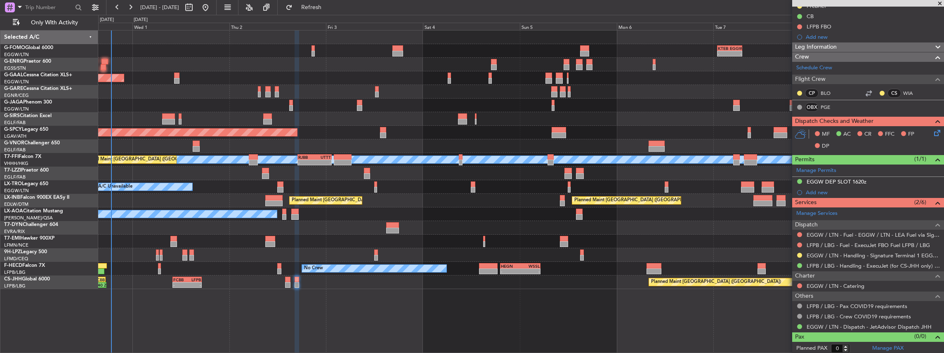
click at [798, 256] on mat-tooltip-component "EGGW / LTN - Fuel - EGGW / LTN - LEA Fuel via Signature in EGGW" at bounding box center [861, 247] width 157 height 22
click at [799, 253] on mat-tooltip-component "EGGW / LTN - Fuel - EGGW / LTN - LEA Fuel via Signature in EGGW" at bounding box center [861, 247] width 157 height 22
click at [799, 255] on button at bounding box center [799, 255] width 5 height 5
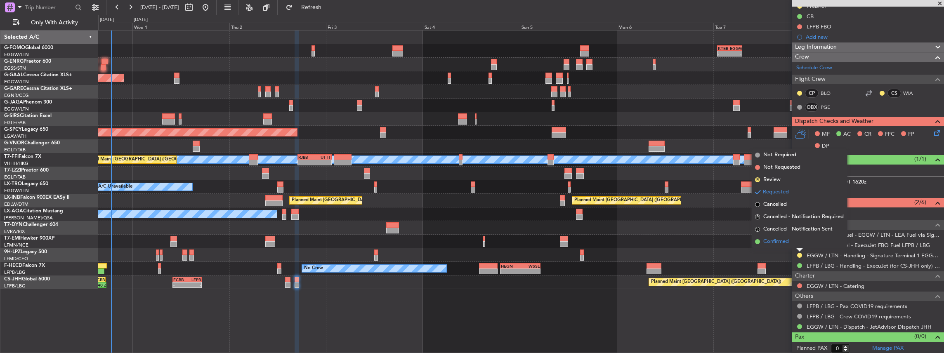
click at [780, 243] on span "Confirmed" at bounding box center [776, 242] width 26 height 8
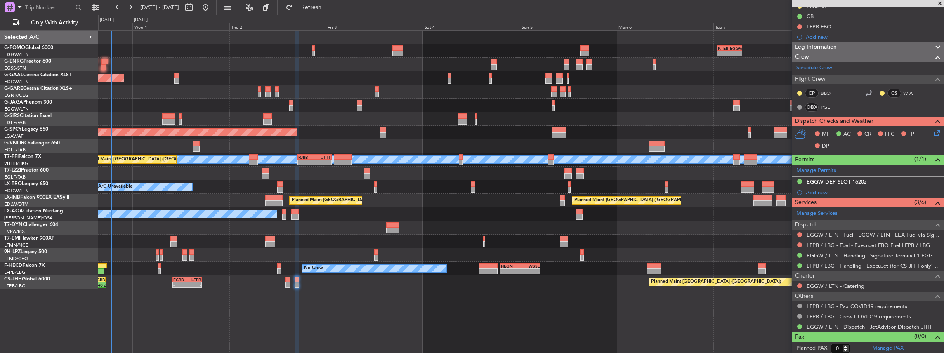
scroll to position [0, 0]
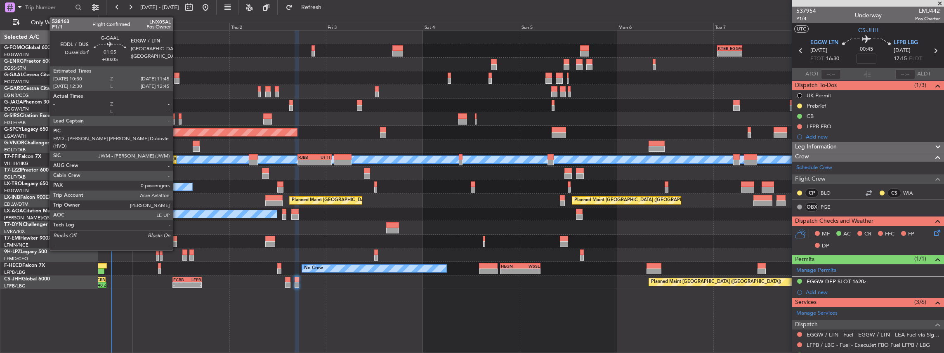
click at [177, 76] on div at bounding box center [176, 76] width 5 height 6
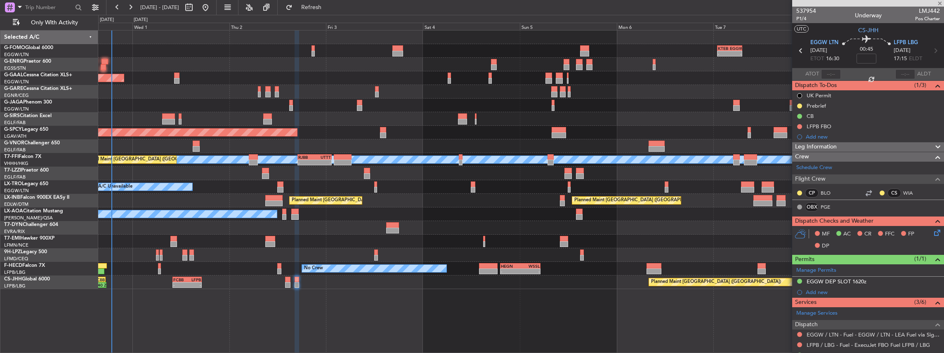
type input "+00:05"
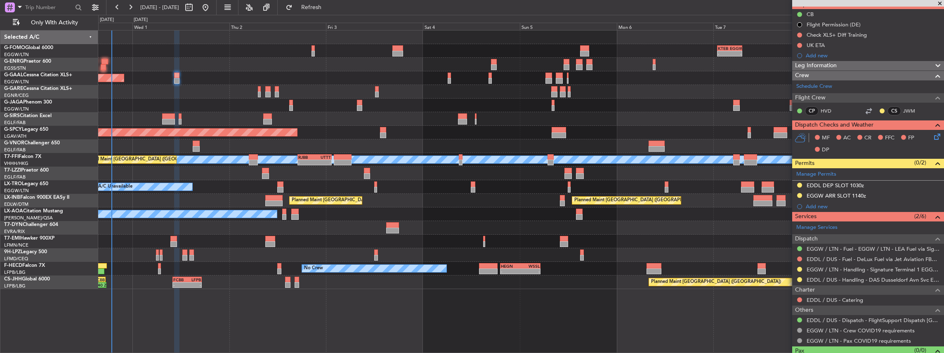
scroll to position [83, 0]
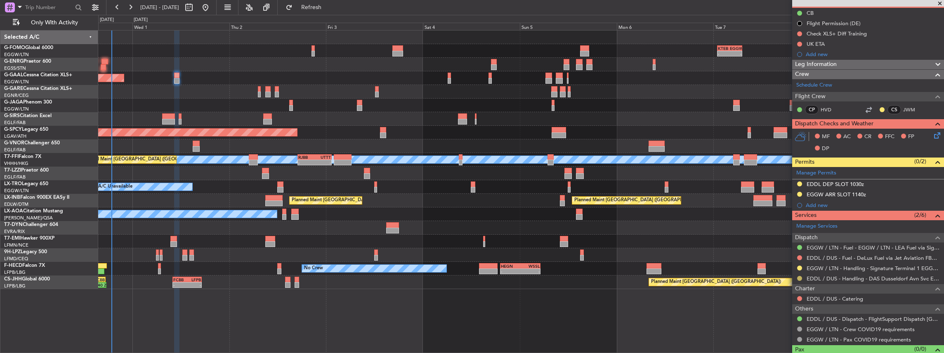
click at [800, 277] on button at bounding box center [799, 278] width 5 height 5
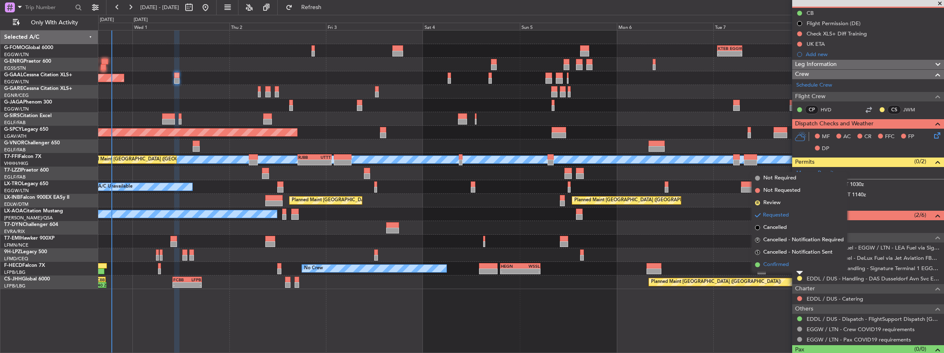
click at [764, 266] on span "Confirmed" at bounding box center [776, 265] width 26 height 8
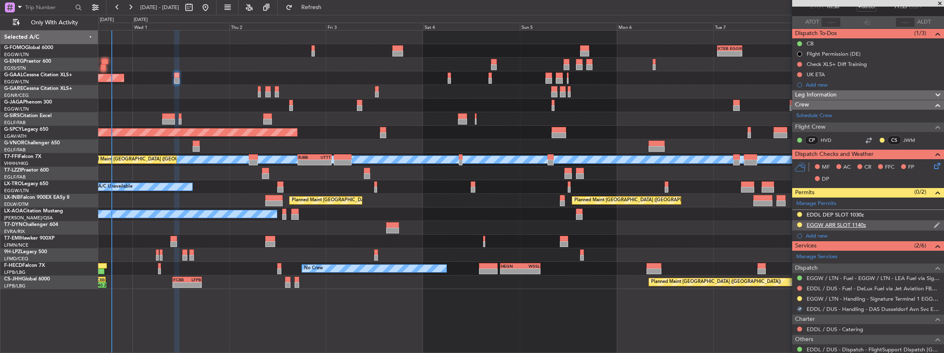
scroll to position [27, 0]
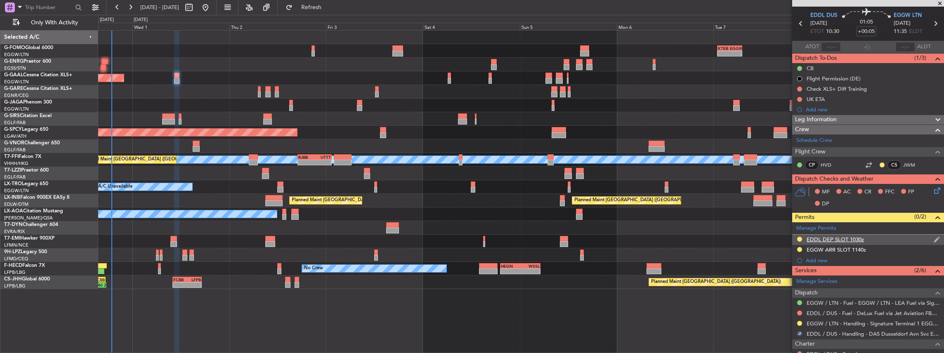
click at [885, 238] on div "EDDL DEP SLOT 1030z" at bounding box center [868, 240] width 152 height 10
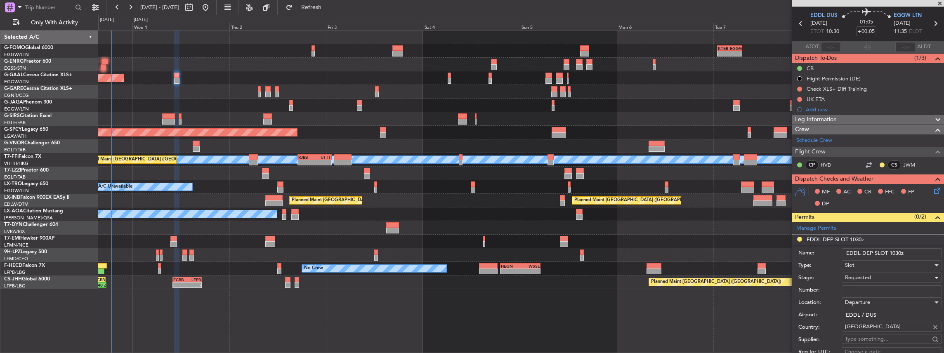
click at [873, 277] on div "Requested" at bounding box center [889, 277] width 88 height 12
click at [869, 342] on span "Received OK" at bounding box center [889, 343] width 89 height 12
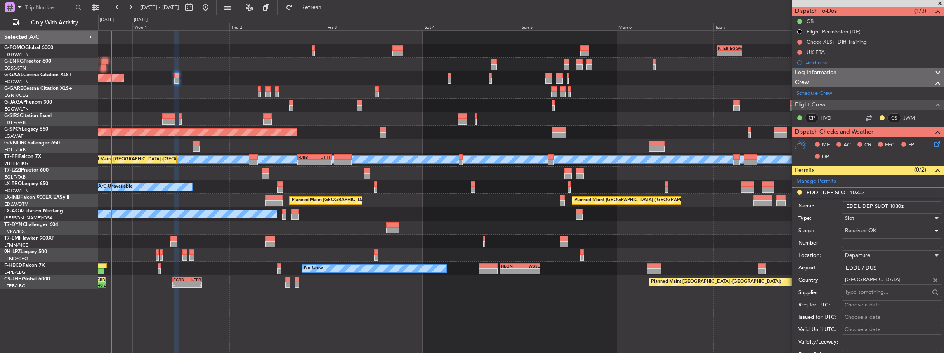
scroll to position [83, 0]
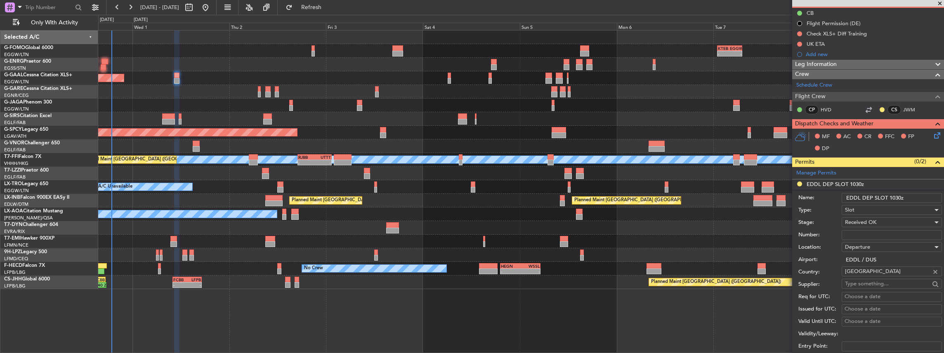
click at [872, 232] on input "Number:" at bounding box center [892, 235] width 100 height 10
paste input "EDDL3009252094"
type input "EDDL3009252094"
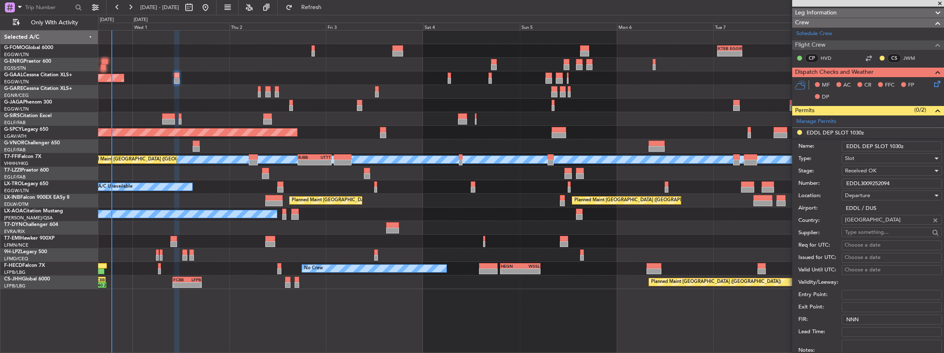
scroll to position [220, 0]
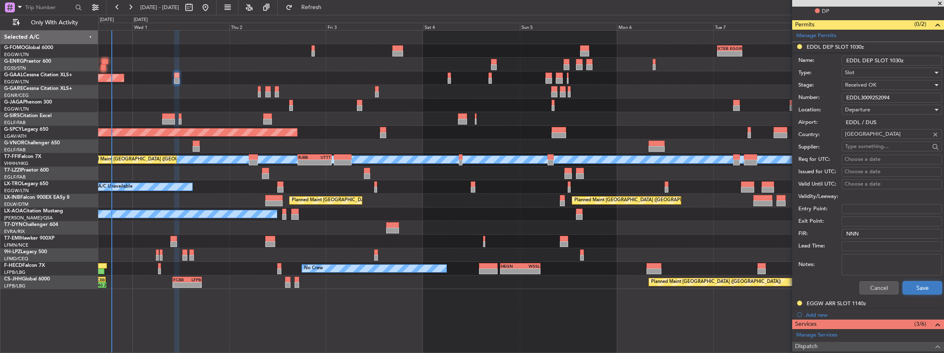
click at [911, 284] on button "Save" at bounding box center [922, 287] width 39 height 13
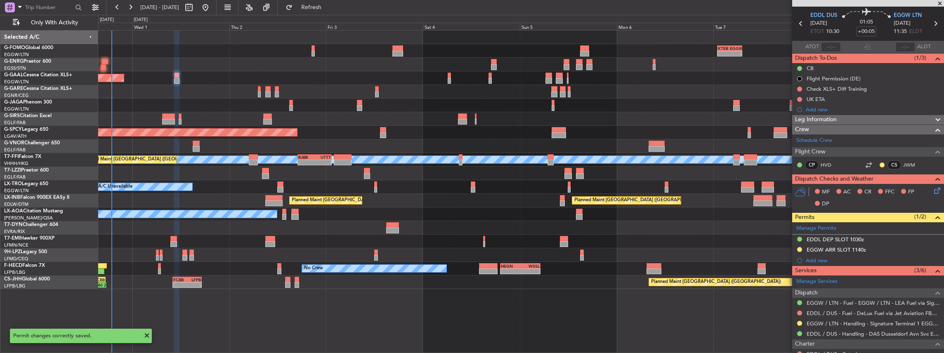
scroll to position [0, 0]
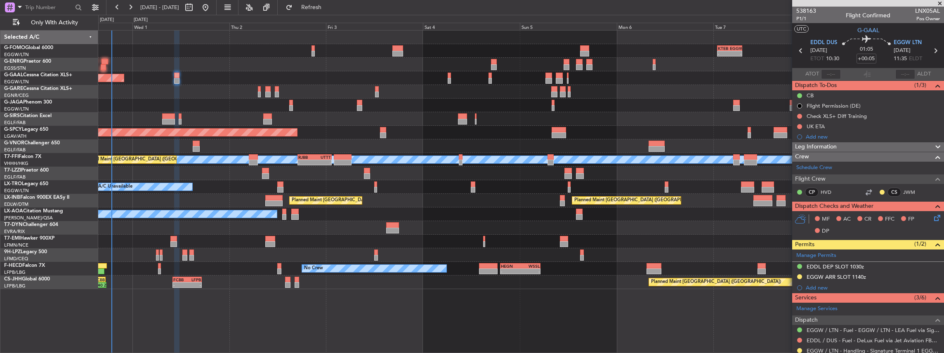
click at [932, 218] on icon at bounding box center [935, 216] width 7 height 7
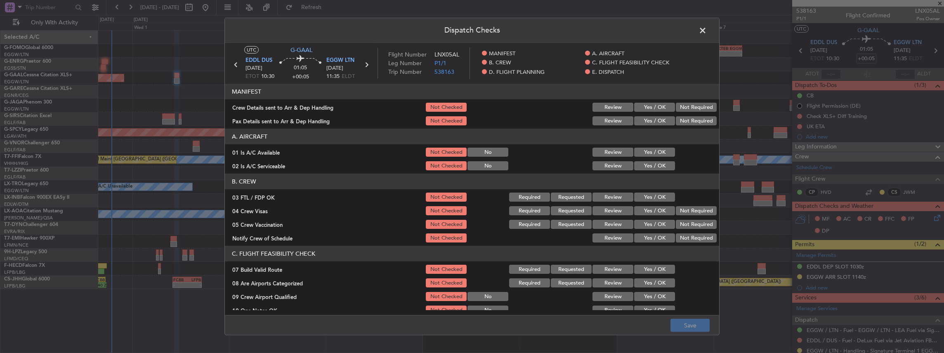
click at [656, 108] on button "Yes / OK" at bounding box center [654, 107] width 41 height 9
click at [652, 122] on button "Yes / OK" at bounding box center [654, 120] width 41 height 9
click at [691, 339] on div "Dispatch Checks UTC G-GAAL EDDL DUS 01/10/2025 ETOT 10:30 01:05 +00:05 EGGW LTN…" at bounding box center [472, 176] width 944 height 353
click at [684, 325] on button "Save" at bounding box center [689, 325] width 39 height 13
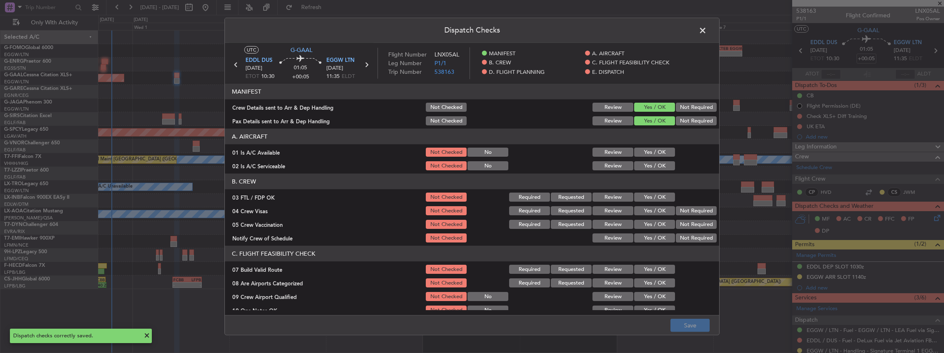
click at [707, 29] on span at bounding box center [707, 32] width 0 height 17
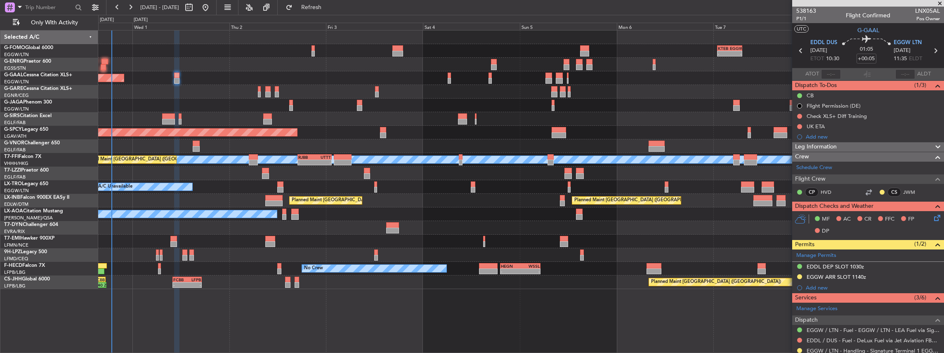
click at [590, 50] on div "- - KTEB 01:00 Z EGGW 07:10 Z 06:10 Z 13:35 Z EGGW 06:00 Z KTEB 13:15 Z" at bounding box center [521, 51] width 846 height 14
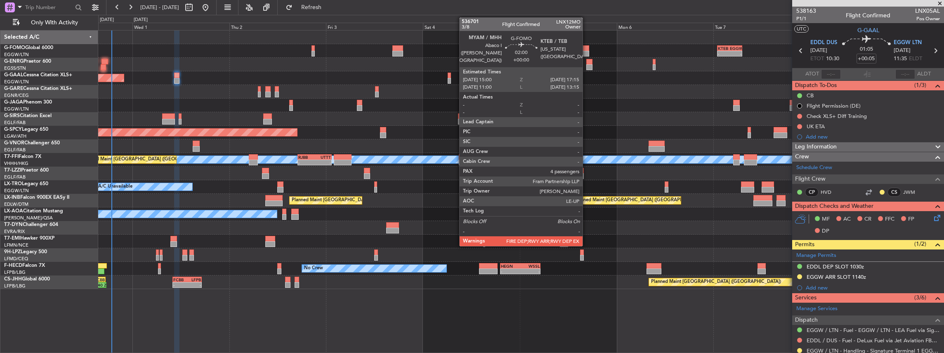
click at [587, 51] on div at bounding box center [584, 54] width 9 height 6
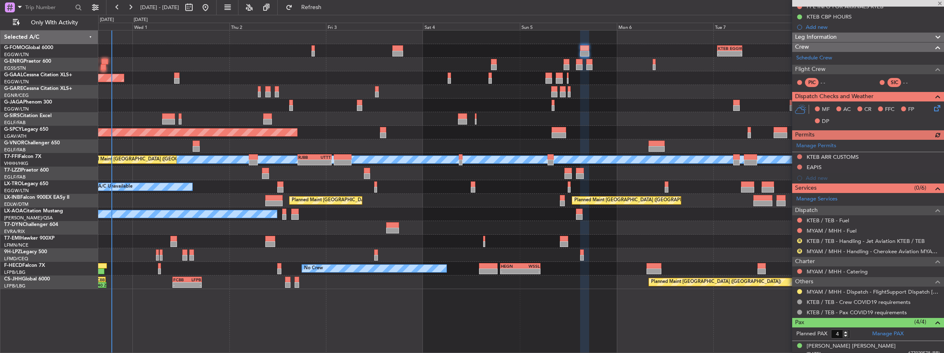
scroll to position [137, 0]
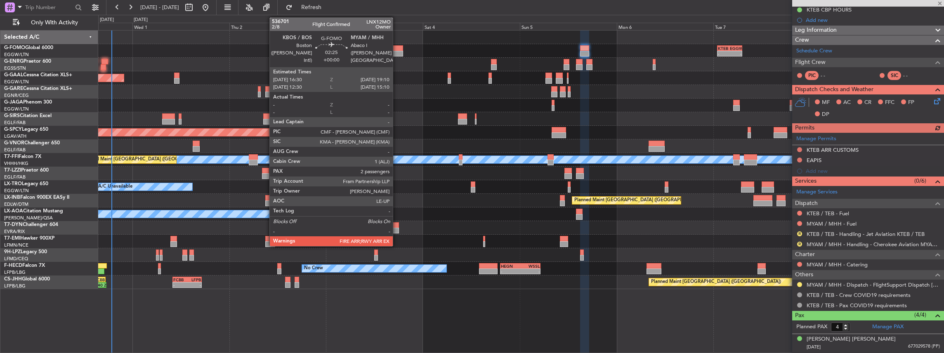
click at [397, 51] on div at bounding box center [397, 54] width 11 height 6
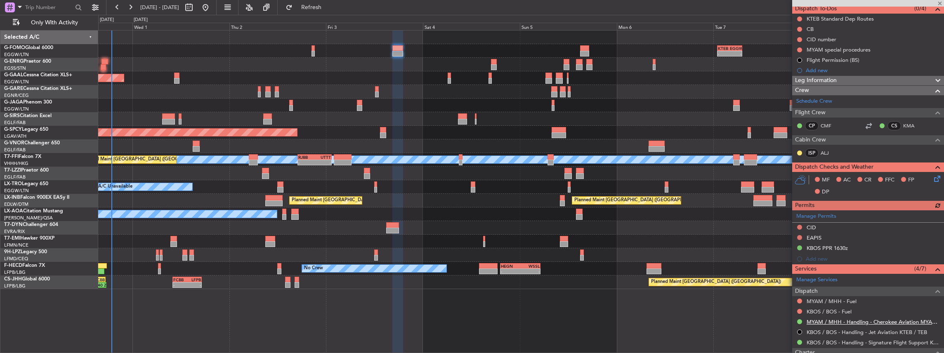
scroll to position [165, 0]
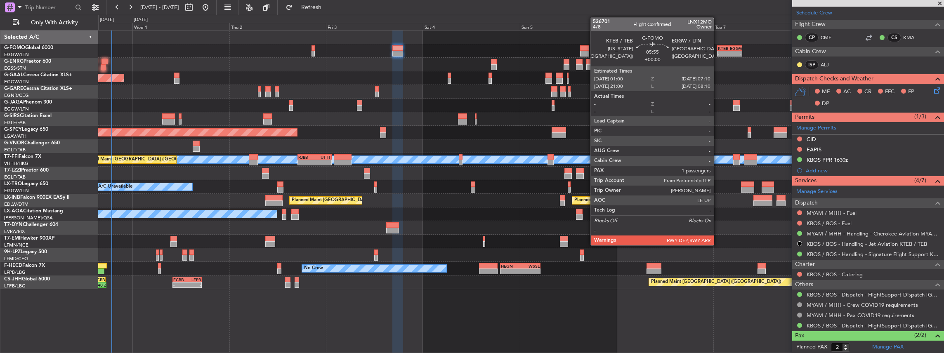
click at [717, 52] on div "-" at bounding box center [723, 53] width 12 height 5
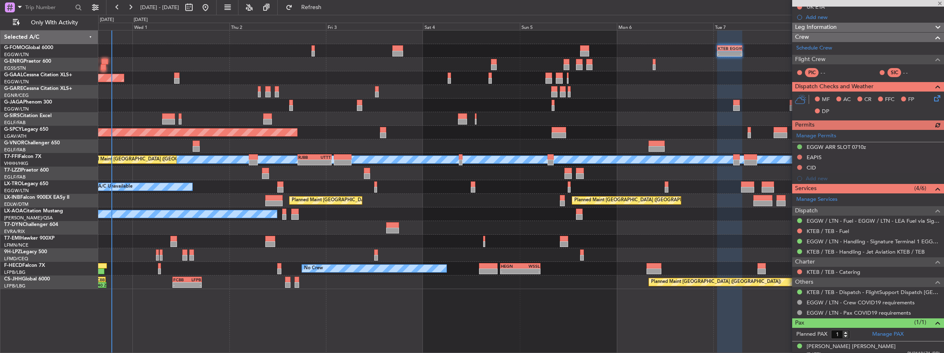
scroll to position [124, 0]
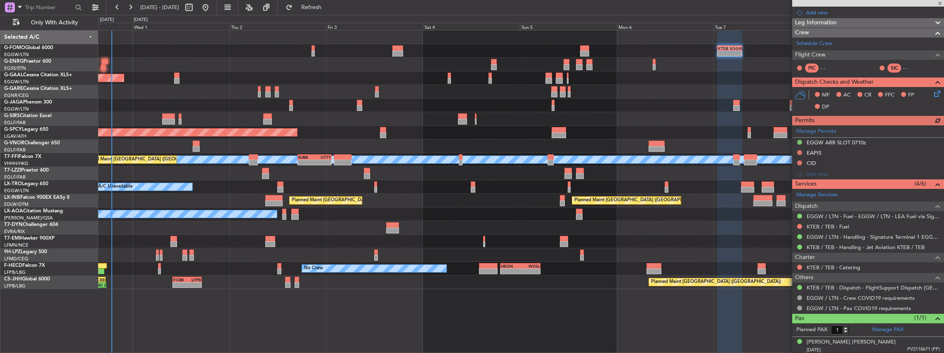
click at [588, 51] on div at bounding box center [584, 54] width 9 height 6
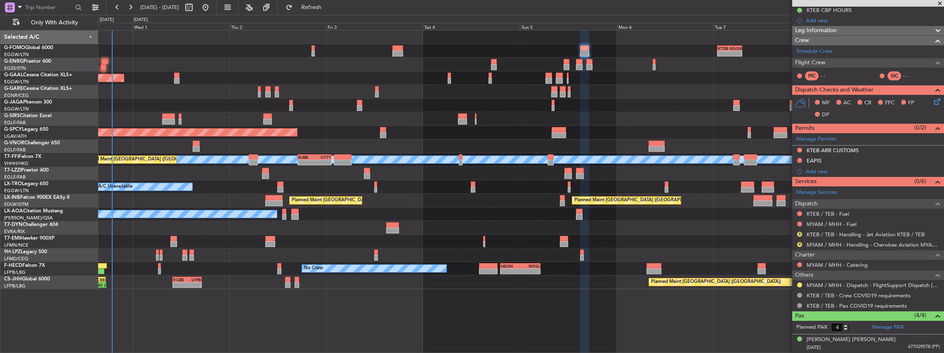
scroll to position [137, 0]
click at [832, 241] on link "MYAM / MHH - Handling - Cherokee Aviation MYAM / MHH" at bounding box center [873, 244] width 133 height 7
click at [324, 8] on span "Refresh" at bounding box center [311, 8] width 35 height 6
click at [838, 233] on link "KTEB / TEB - Handling - Jet Aviation KTEB / TEB" at bounding box center [866, 234] width 118 height 7
click at [330, 3] on button "Refresh" at bounding box center [307, 7] width 50 height 13
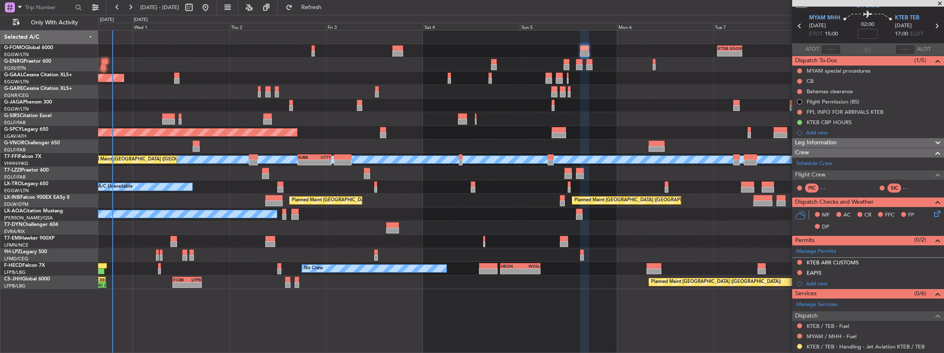
scroll to position [0, 0]
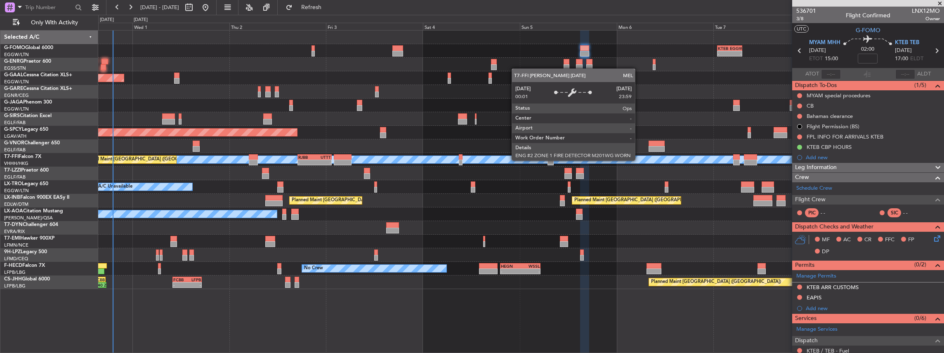
click at [371, 159] on div "- - KTEB 01:00 Z EGGW 07:10 Z 06:10 Z 13:35 Z EGGW 06:00 Z KTEB 13:15 Z Owner P…" at bounding box center [521, 160] width 846 height 259
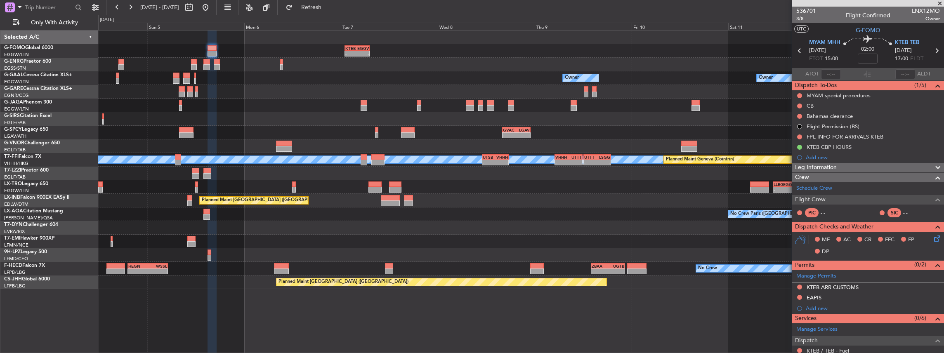
click at [342, 154] on div "- - KTEB 01:00 Z EGGW 07:10 Z - - EGSS 17:00 Z KBGR 00:00 Z Owner Owner Owner -…" at bounding box center [521, 160] width 846 height 259
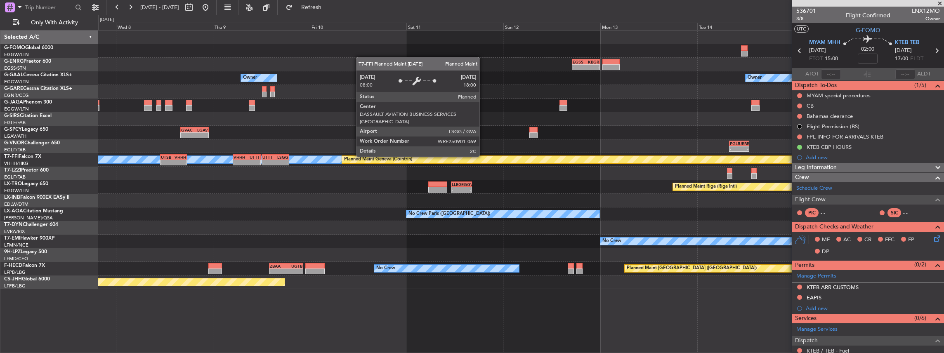
click at [336, 161] on div "KTEB 01:00 Z EGGW 07:10 Z - - - - EGSS 17:00 Z KBGR 00:00 Z Owner Owner Owner O…" at bounding box center [521, 160] width 846 height 259
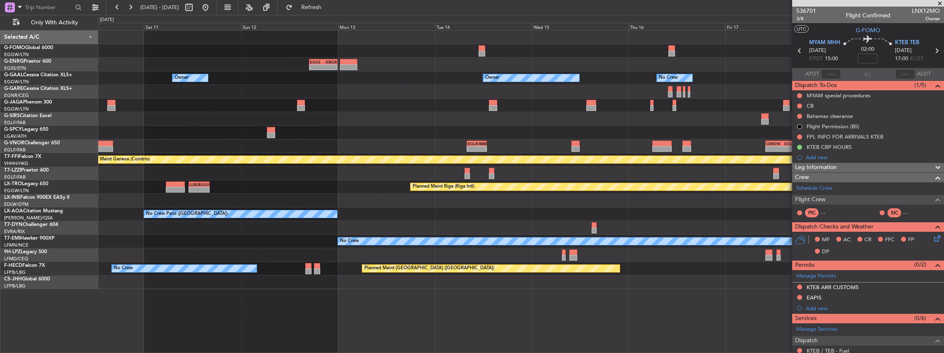
click at [396, 161] on div "- - EGSS 17:00 Z KBGR 00:00 Z Owner Owner Owner No Crew Owner Planned Maint [GE…" at bounding box center [521, 160] width 846 height 259
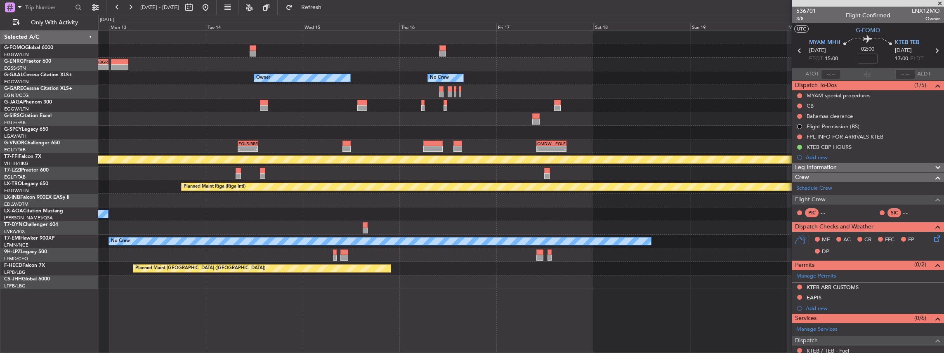
click at [445, 158] on div "- - EGSS 17:00 Z KBGR 00:00 Z Owner Owner No Crew Owner Planned Maint [GEOGRAPH…" at bounding box center [521, 160] width 846 height 259
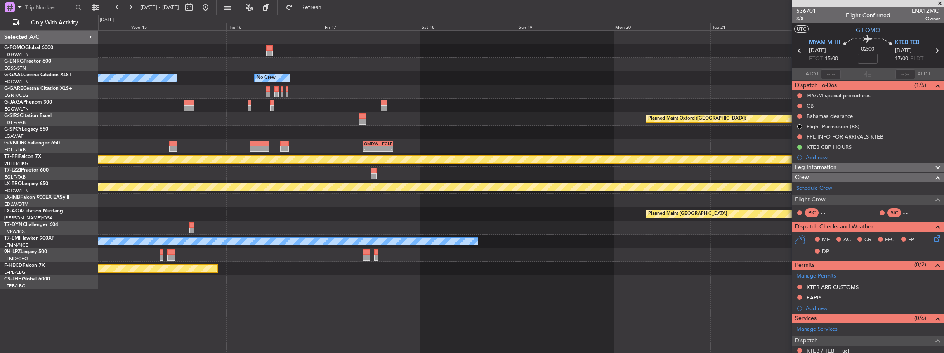
click at [465, 165] on div "- - EGSS 17:00 Z KBGR 00:00 Z Owner Owner No Crew Planned Maint [GEOGRAPHIC_DAT…" at bounding box center [521, 160] width 846 height 259
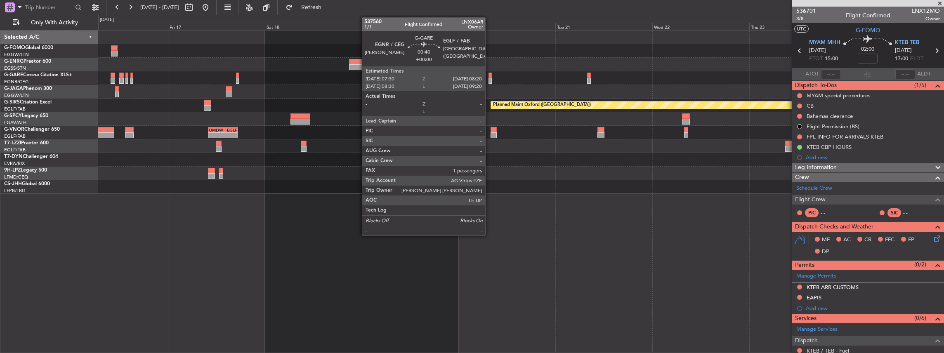
click at [489, 79] on div at bounding box center [490, 81] width 4 height 6
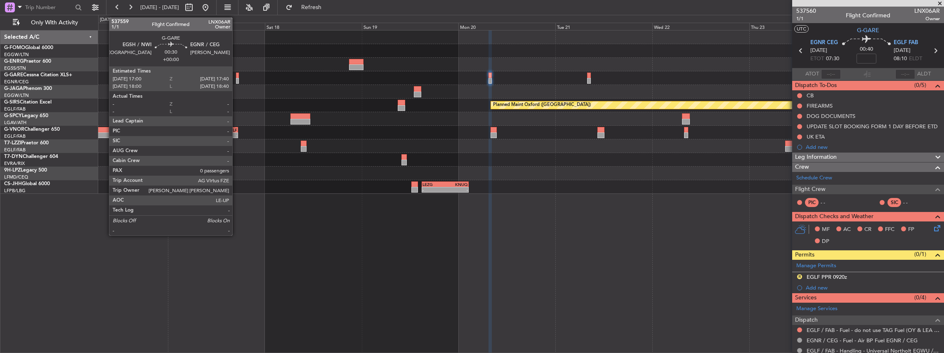
click at [237, 79] on div at bounding box center [237, 81] width 3 height 6
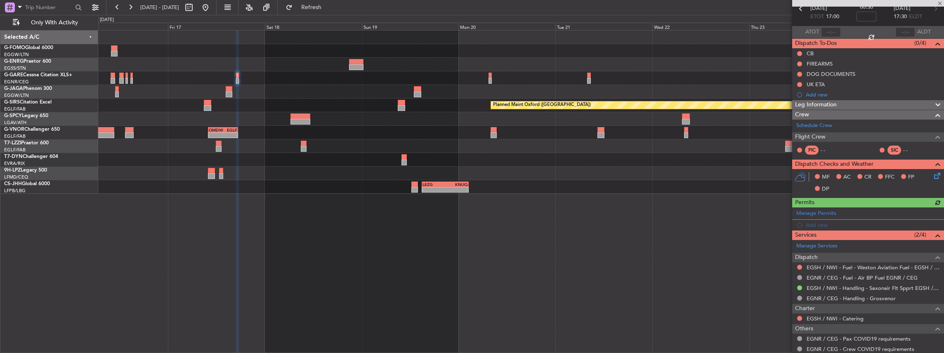
scroll to position [55, 0]
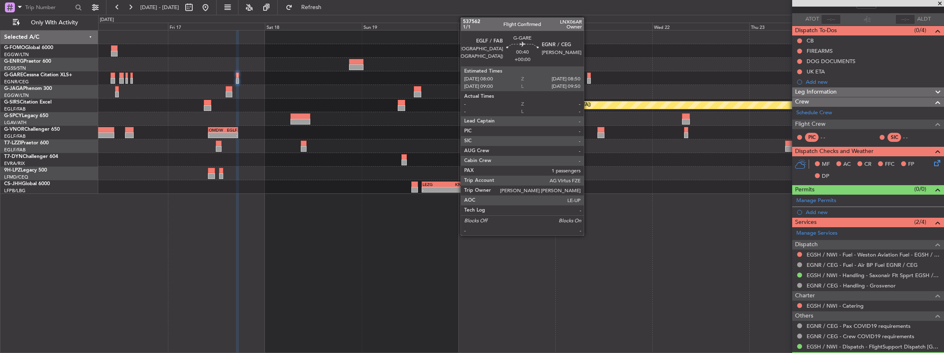
click at [588, 79] on div at bounding box center [589, 81] width 4 height 6
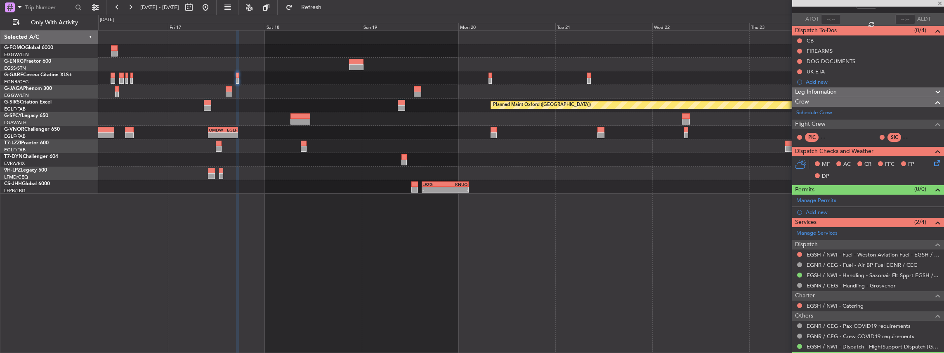
type input "1"
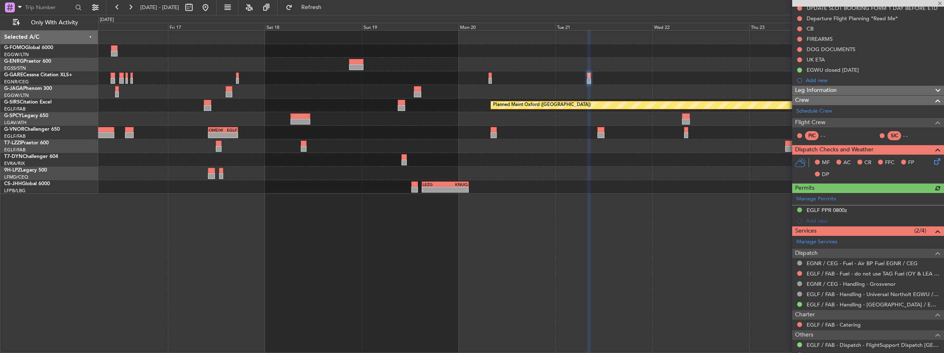
scroll to position [110, 0]
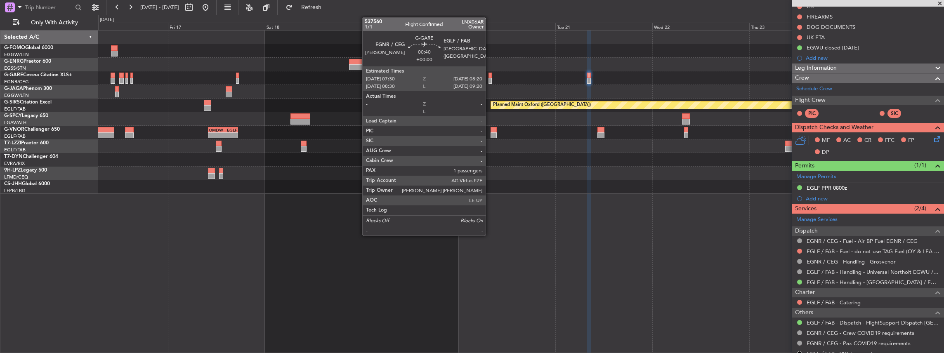
click at [490, 79] on div at bounding box center [490, 81] width 4 height 6
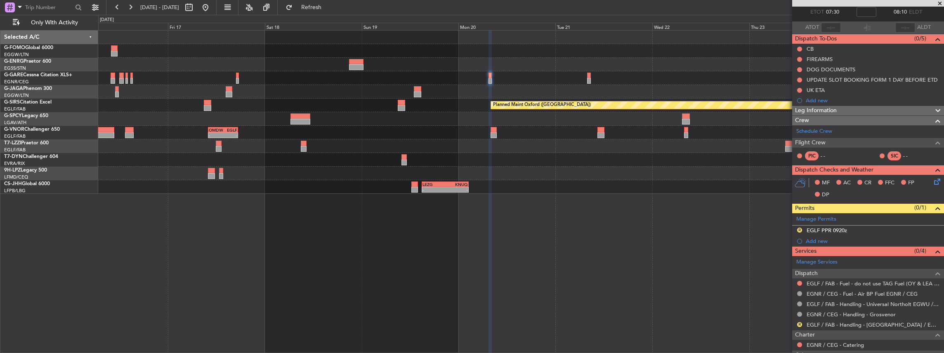
scroll to position [83, 0]
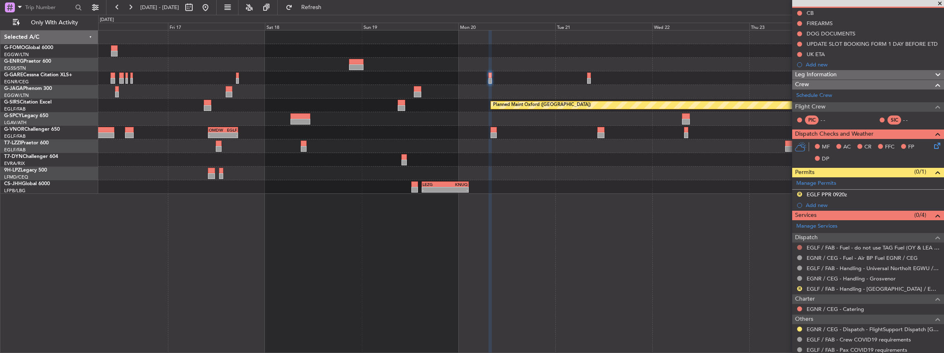
click at [798, 245] on button at bounding box center [799, 247] width 5 height 5
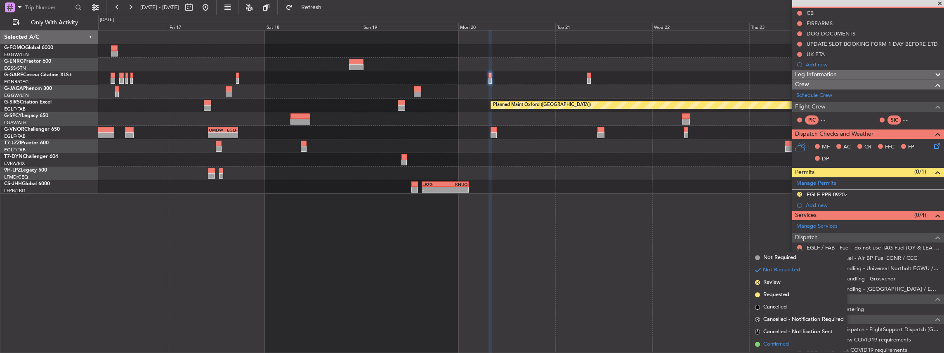
click at [776, 348] on span "Confirmed" at bounding box center [776, 344] width 26 height 8
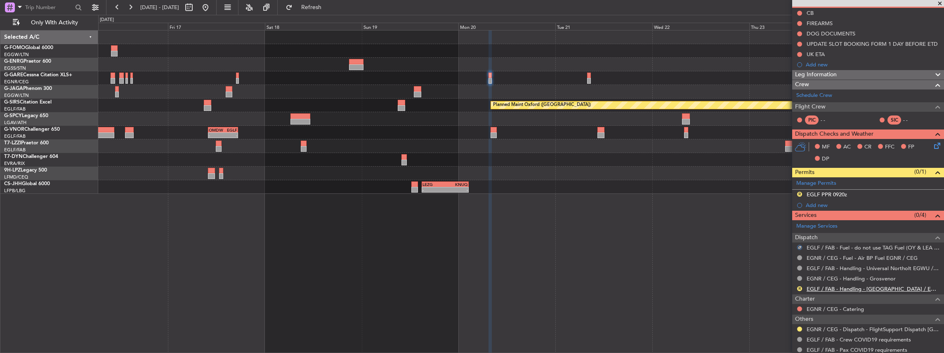
click at [826, 287] on link "EGLF / FAB - Handling - [GEOGRAPHIC_DATA] / EGLF / FAB" at bounding box center [873, 289] width 133 height 7
click at [329, 6] on span "Refresh" at bounding box center [311, 8] width 35 height 6
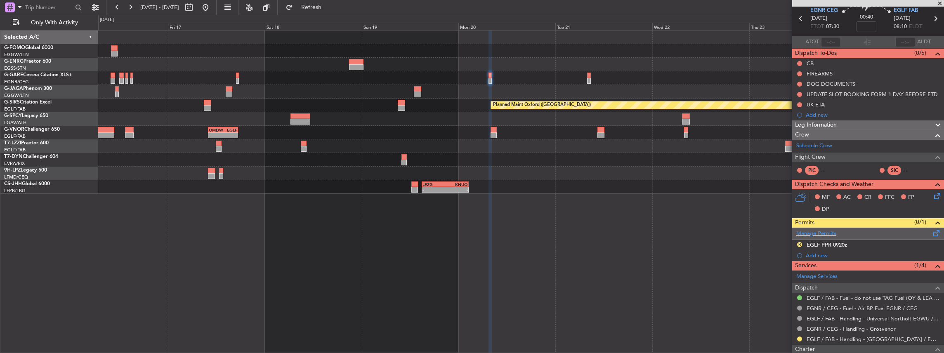
scroll to position [0, 0]
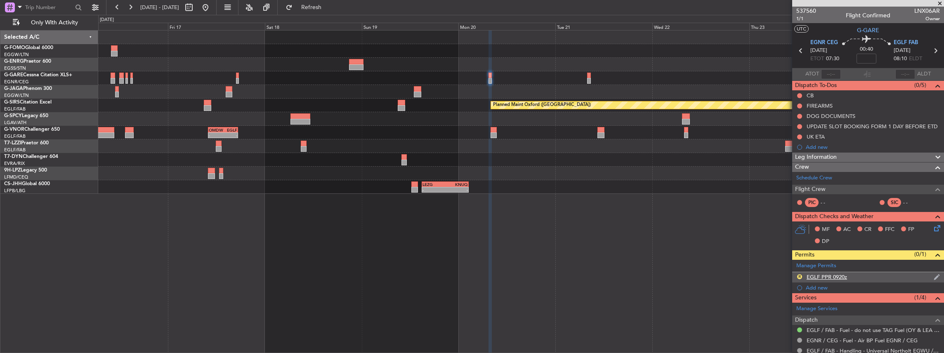
click at [882, 278] on div "R EGLF PPR 0920z" at bounding box center [868, 277] width 152 height 10
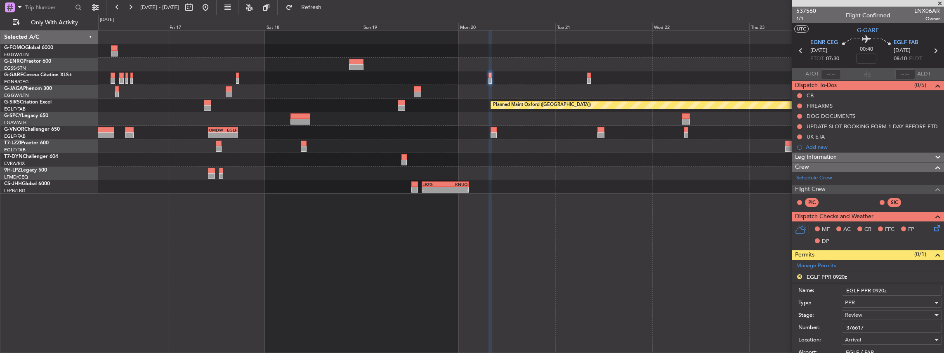
click at [877, 290] on input "EGLF PPR 0920z" at bounding box center [892, 291] width 100 height 10
type input "EGLF PPR 0820z"
click at [871, 316] on div "Review" at bounding box center [889, 315] width 88 height 12
click at [858, 313] on div at bounding box center [472, 176] width 944 height 353
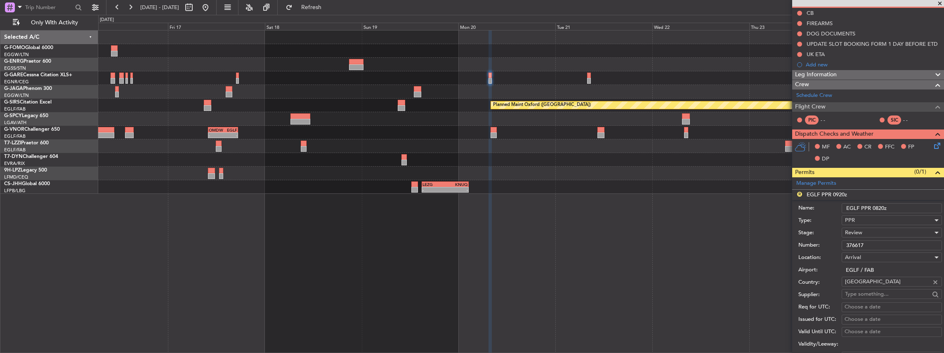
click at [853, 234] on span "Review" at bounding box center [853, 232] width 17 height 7
click at [864, 288] on span "Requested" at bounding box center [889, 285] width 89 height 12
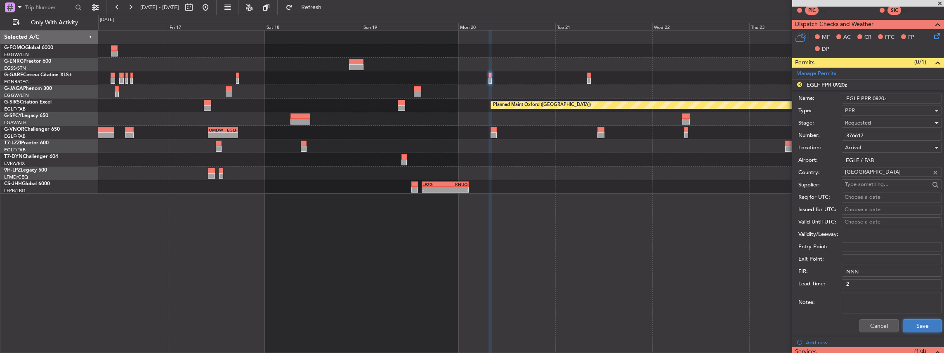
click at [917, 319] on button "Save" at bounding box center [922, 325] width 39 height 13
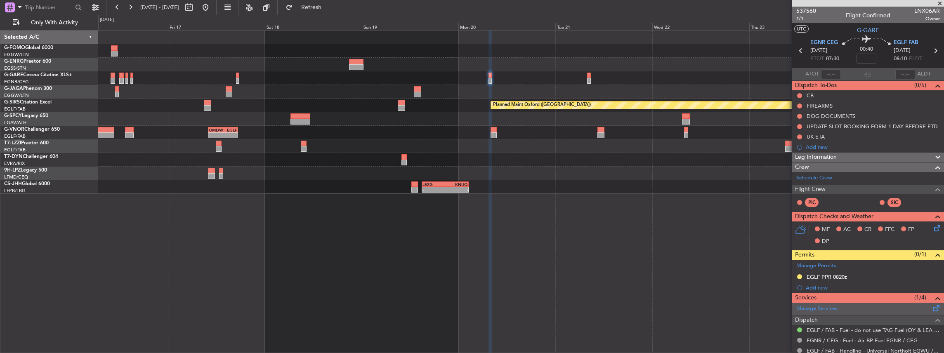
scroll to position [0, 0]
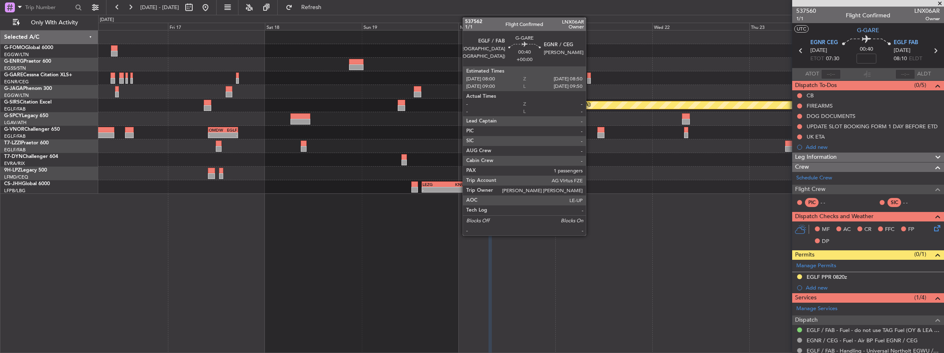
click at [590, 78] on div at bounding box center [589, 81] width 4 height 6
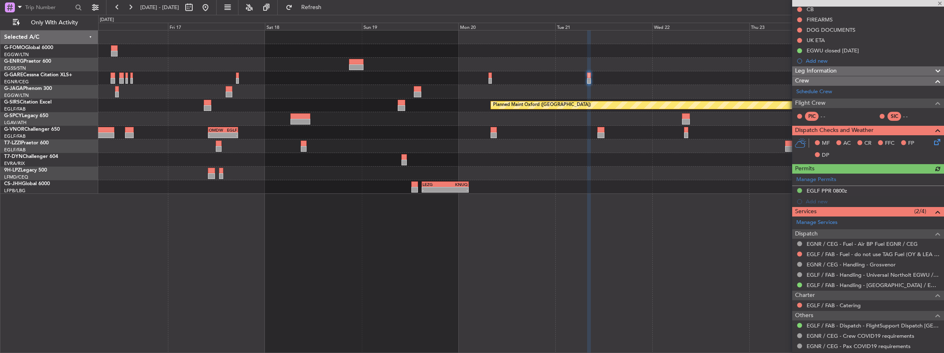
scroll to position [110, 0]
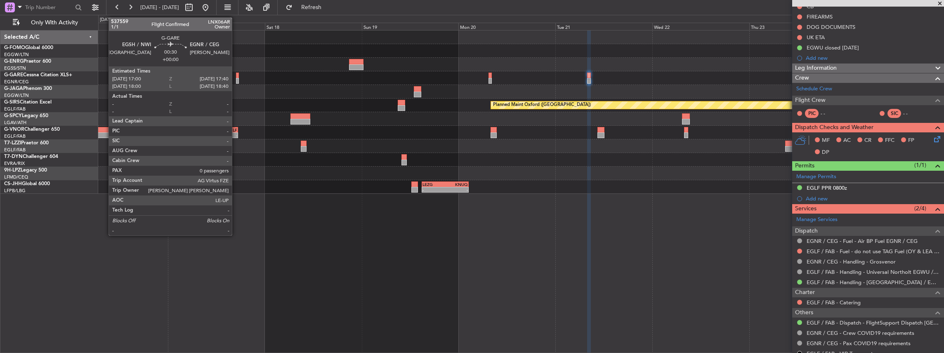
click at [236, 78] on div at bounding box center [237, 81] width 3 height 6
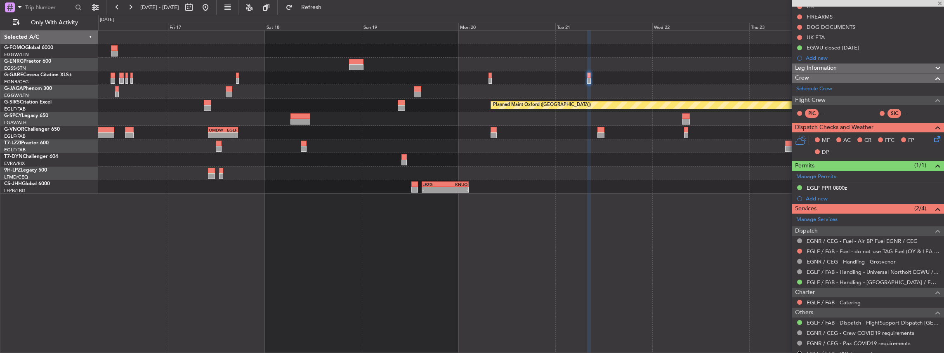
type input "0"
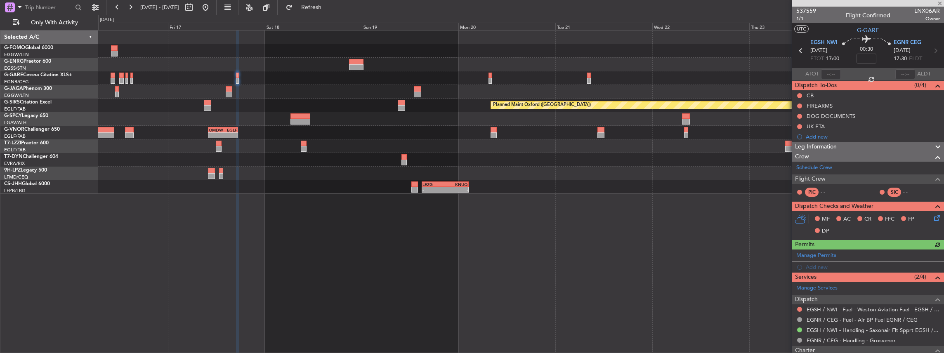
scroll to position [75, 0]
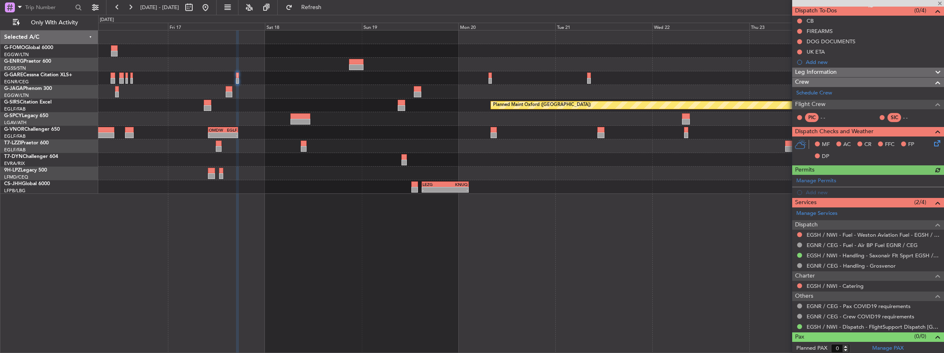
click at [217, 6] on fb-range-datepicker "[DATE] - [DATE]" at bounding box center [161, 7] width 111 height 15
click at [212, 7] on button at bounding box center [205, 7] width 13 height 13
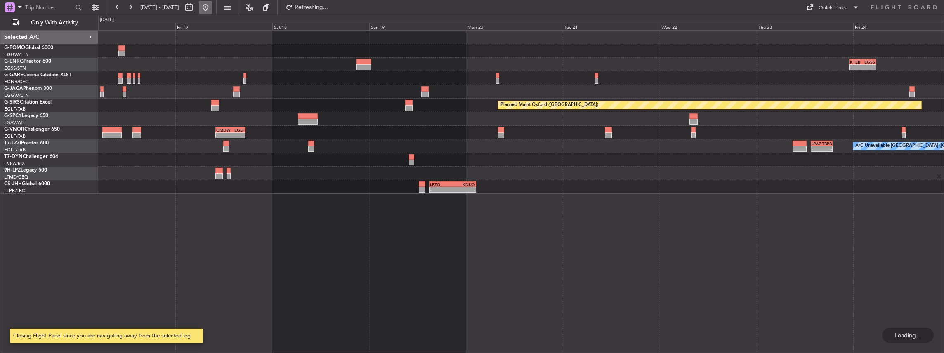
scroll to position [0, 0]
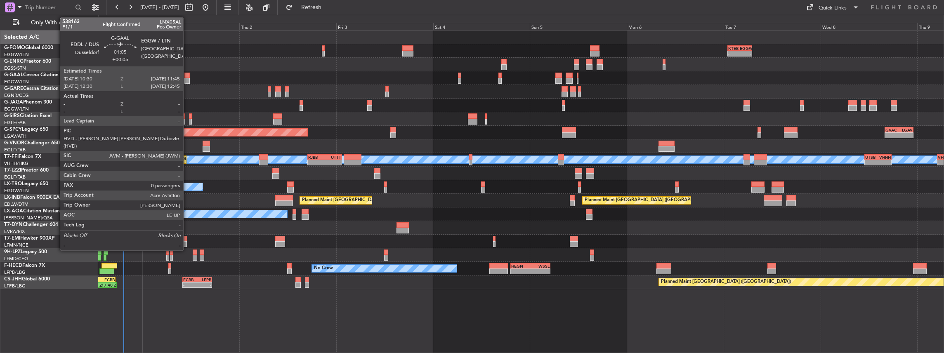
click at [187, 76] on div at bounding box center [186, 76] width 5 height 6
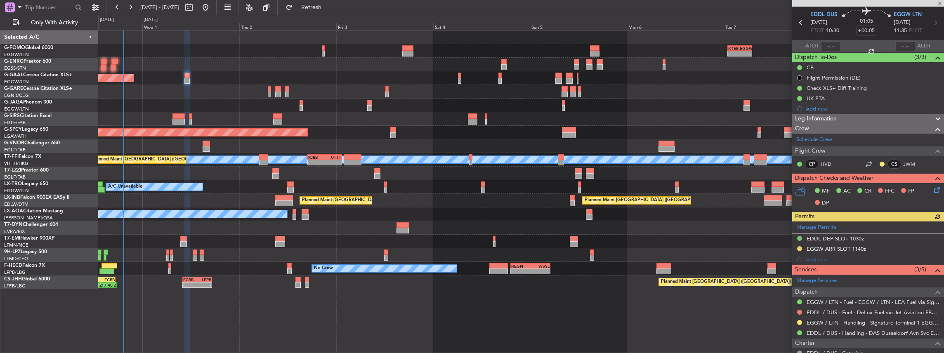
scroll to position [55, 0]
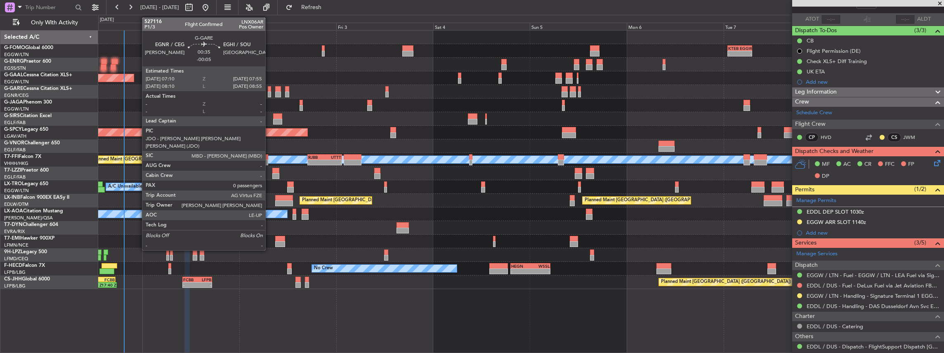
click at [269, 94] on div at bounding box center [269, 95] width 3 height 6
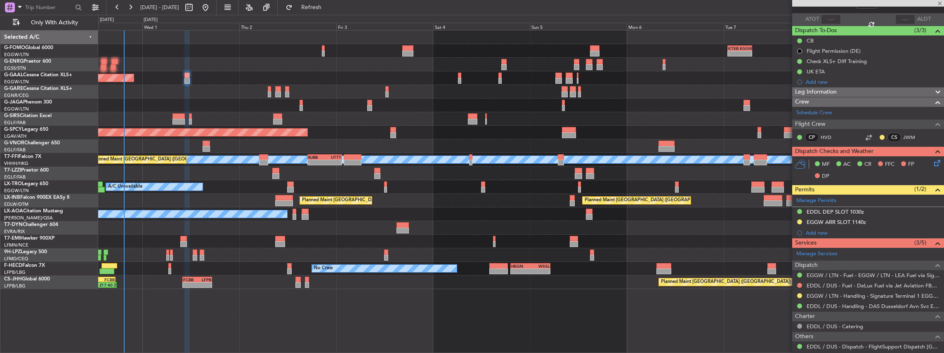
type input "-00:05"
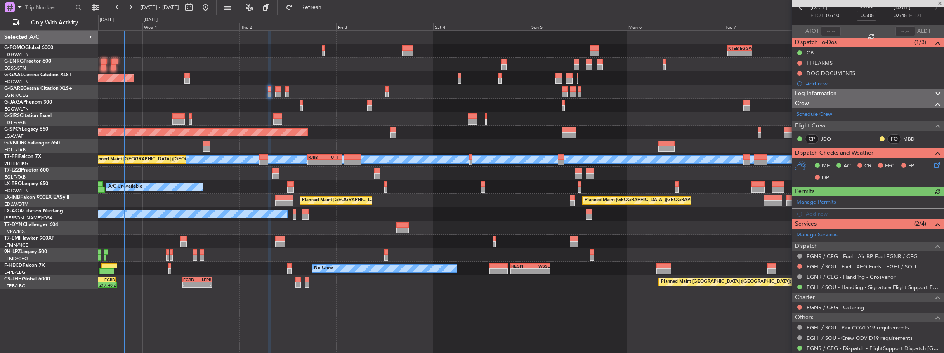
scroll to position [64, 0]
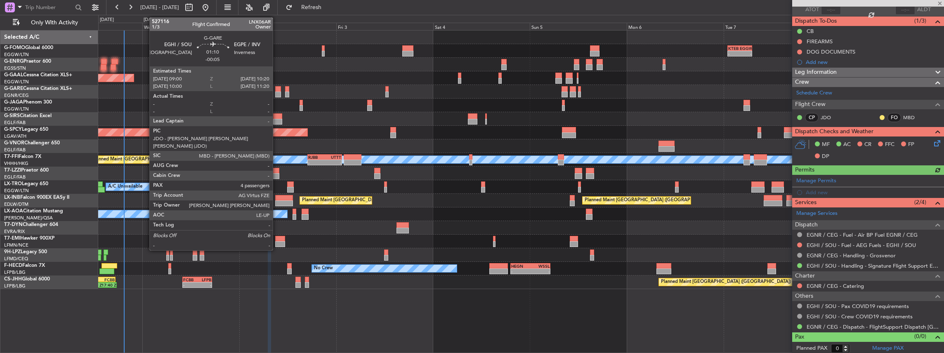
click at [277, 92] on div at bounding box center [278, 95] width 6 height 6
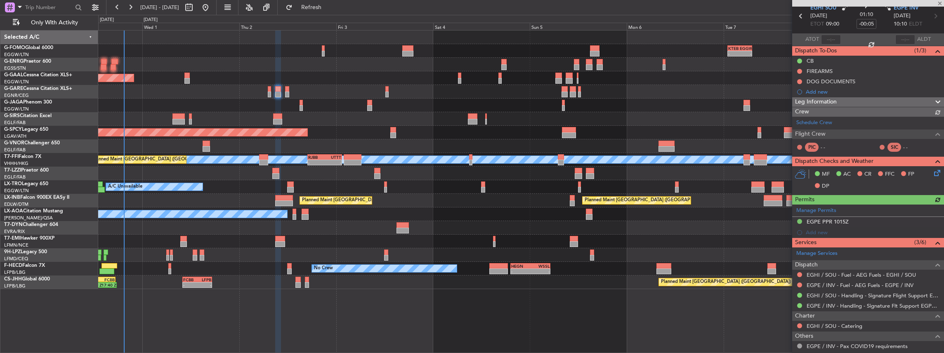
scroll to position [55, 0]
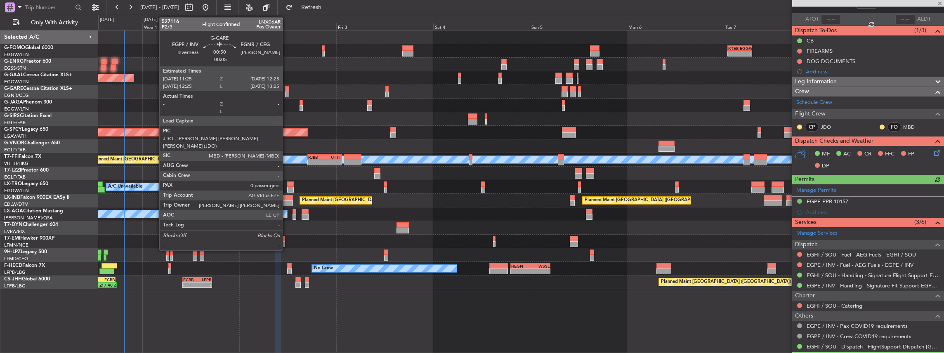
click at [288, 91] on div at bounding box center [287, 89] width 4 height 6
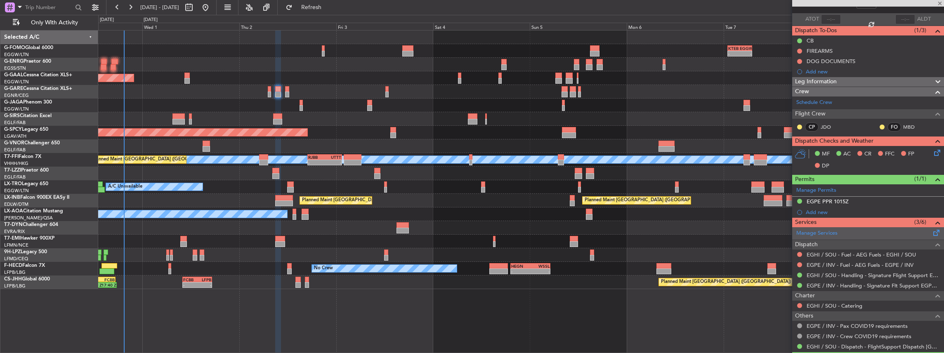
type input "0"
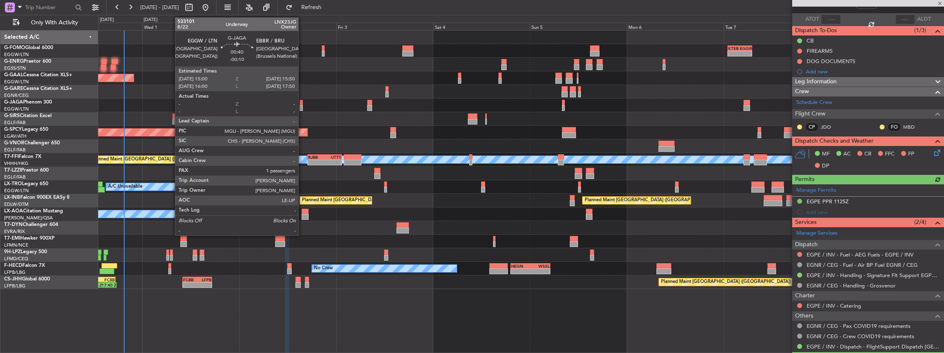
click at [302, 106] on div at bounding box center [302, 108] width 4 height 6
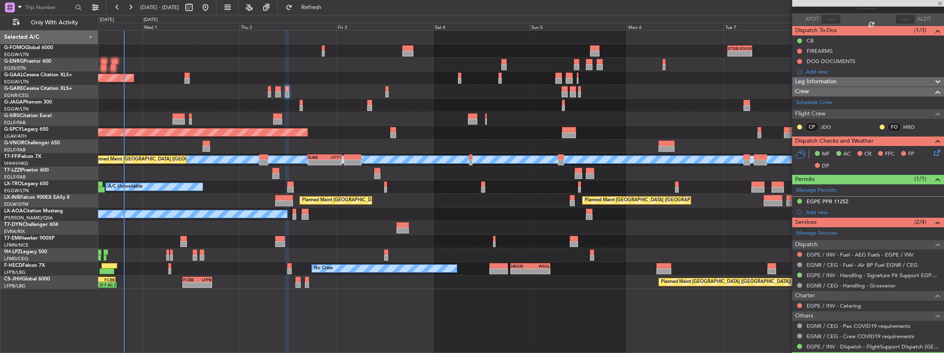
type input "-00:10"
type input "1"
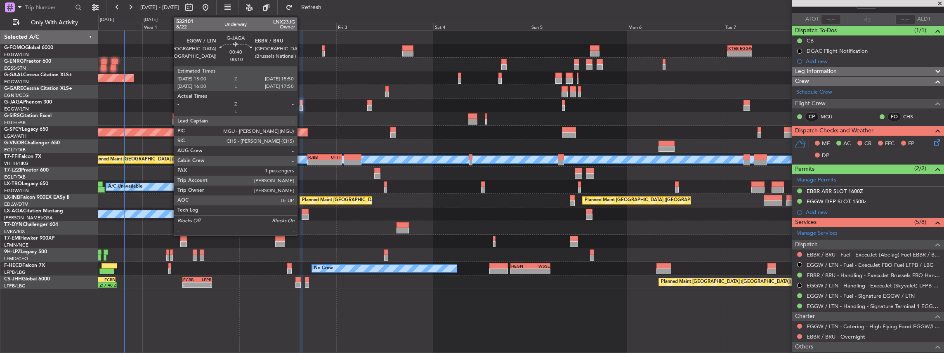
click at [301, 106] on div at bounding box center [302, 108] width 4 height 6
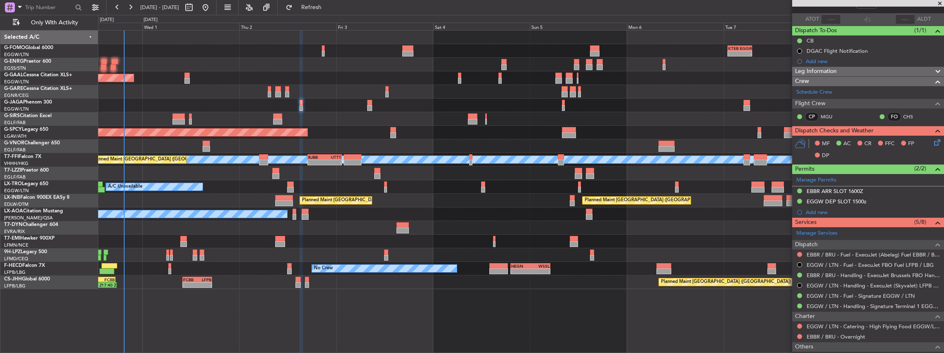
scroll to position [0, 0]
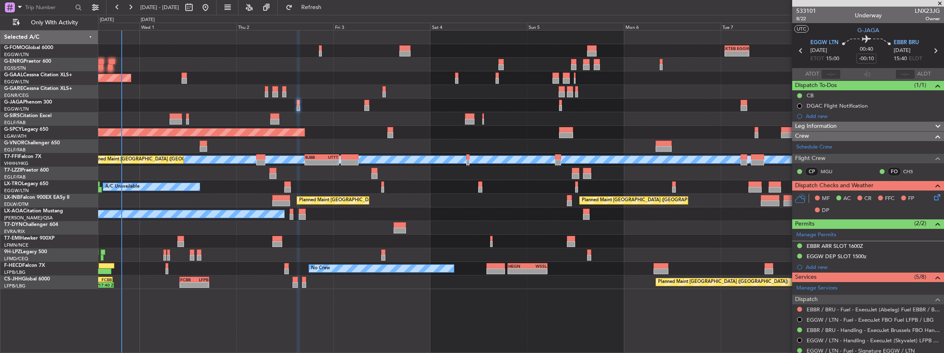
click at [342, 228] on div "- - KTEB 01:00 Z EGGW 07:10 Z 06:10 Z 13:35 Z EGGW 06:00 Z KTEB 13:15 Z Planned…" at bounding box center [521, 160] width 846 height 259
click at [932, 194] on icon at bounding box center [935, 196] width 7 height 7
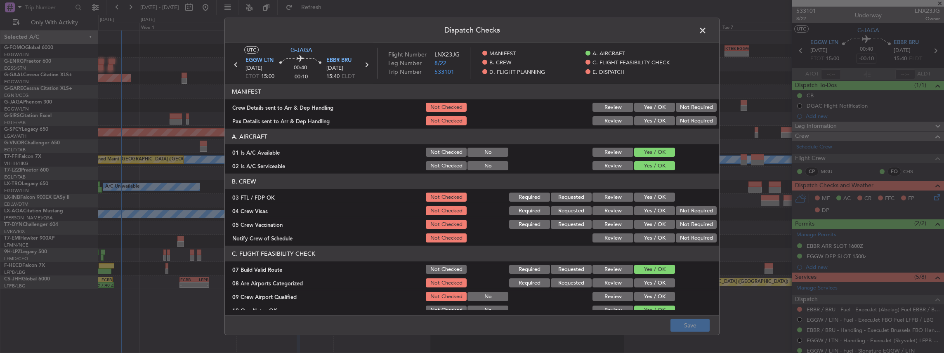
click at [659, 106] on button "Yes / OK" at bounding box center [654, 107] width 41 height 9
click at [654, 119] on button "Yes / OK" at bounding box center [654, 120] width 41 height 9
click at [689, 329] on button "Save" at bounding box center [689, 325] width 39 height 13
click at [707, 30] on span at bounding box center [707, 32] width 0 height 17
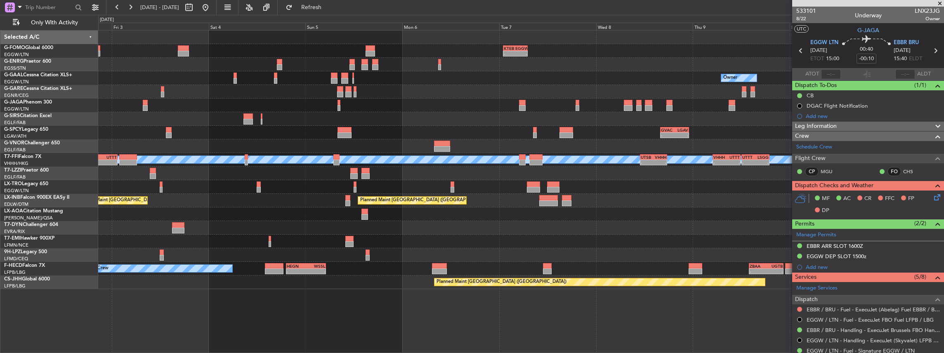
click at [326, 162] on div "- - KTEB 01:00 Z EGGW 07:10 Z - - EGSS 17:00 Z KBGR 00:00 Z Owner Owner Planned…" at bounding box center [521, 160] width 846 height 259
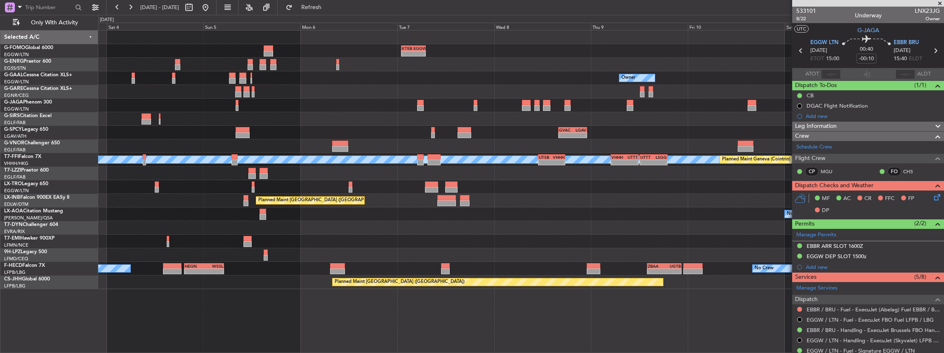
click at [401, 144] on div "- - KTEB 01:00 Z EGGW 07:10 Z - - EGSS 17:00 Z KBGR 00:00 Z Owner Owner Owner -…" at bounding box center [521, 160] width 846 height 259
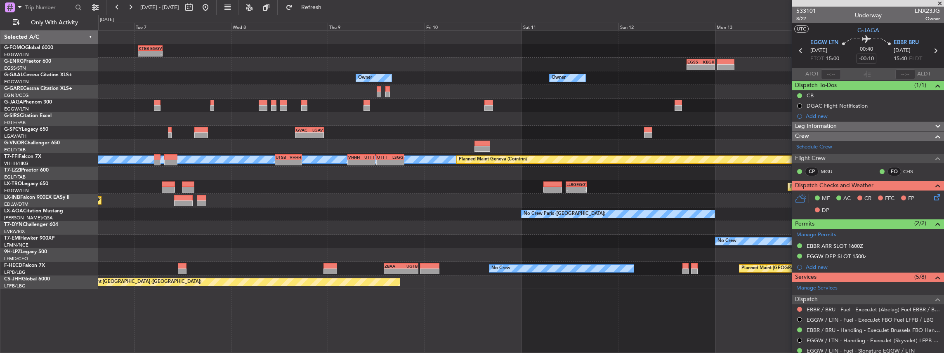
click at [444, 148] on div "- - EGLF 08:00 Z UBBB 12:55 Z - - OMDW 10:00 Z EGLF 17:25 Z" at bounding box center [521, 146] width 846 height 14
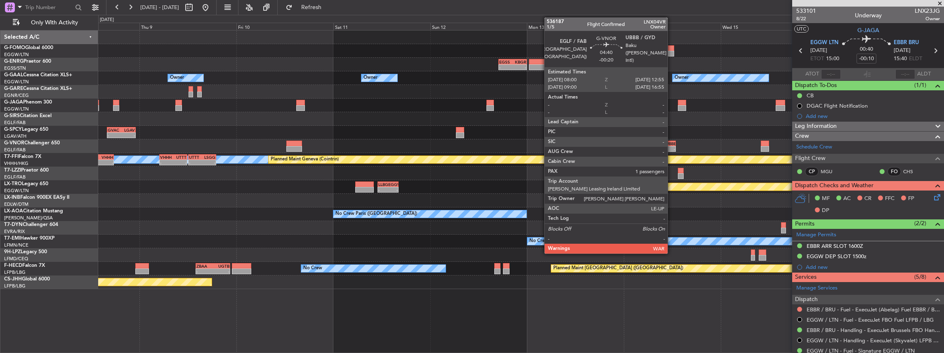
click at [480, 149] on div "- - EGLF 08:00 Z UBBB 12:55 Z - - OMDW 10:00 Z EGLF 17:25 Z" at bounding box center [521, 146] width 846 height 14
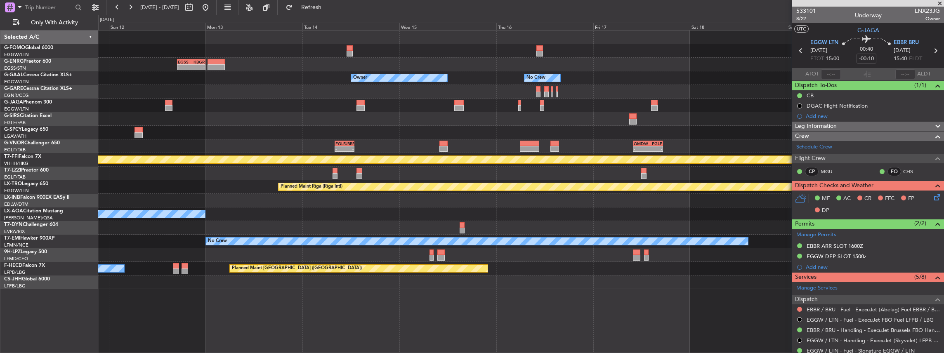
click at [578, 144] on div "- - EGSS 17:00 Z KBGR 00:00 Z Owner Owner No Crew Owner Planned Maint [GEOGRAPH…" at bounding box center [521, 160] width 846 height 259
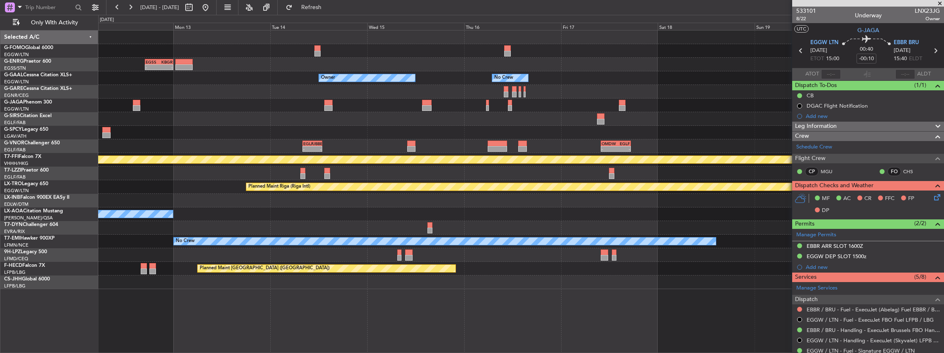
click at [587, 147] on div "- - EGSS 17:00 Z KBGR 00:00 Z Owner Owner No Crew Owner Planned Maint [GEOGRAPH…" at bounding box center [521, 160] width 846 height 259
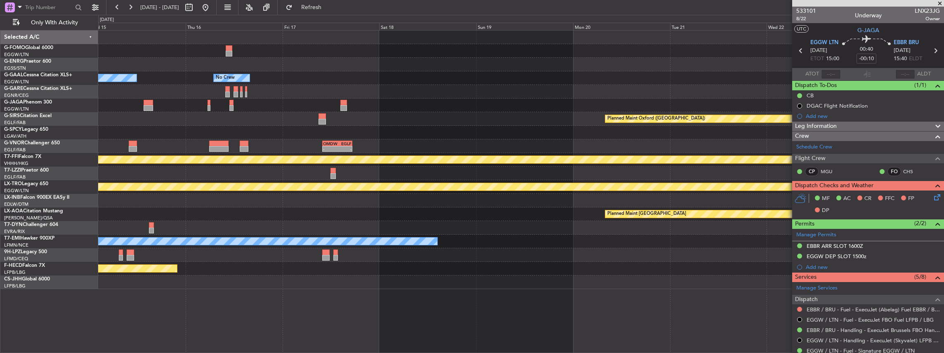
click at [491, 167] on div "EGSS 17:00 Z KBGR 00:00 Z - - Owner Owner No Crew Planned Maint [GEOGRAPHIC_DAT…" at bounding box center [521, 160] width 846 height 259
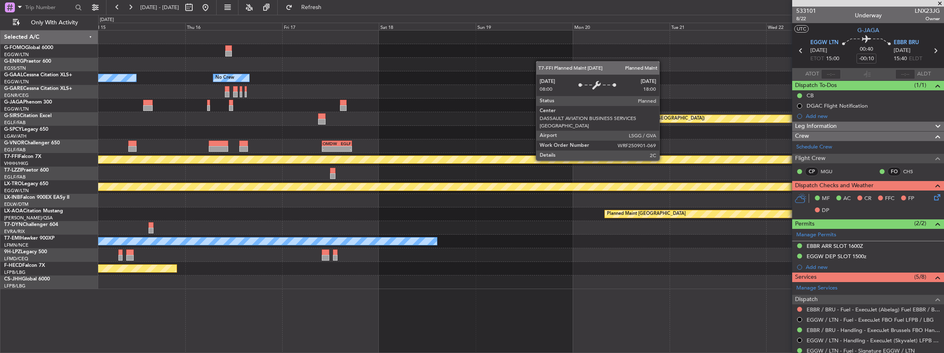
click at [529, 179] on div "EGSS 17:00 Z KBGR 00:00 Z - - Owner Owner No Crew Planned Maint [GEOGRAPHIC_DAT…" at bounding box center [521, 160] width 846 height 259
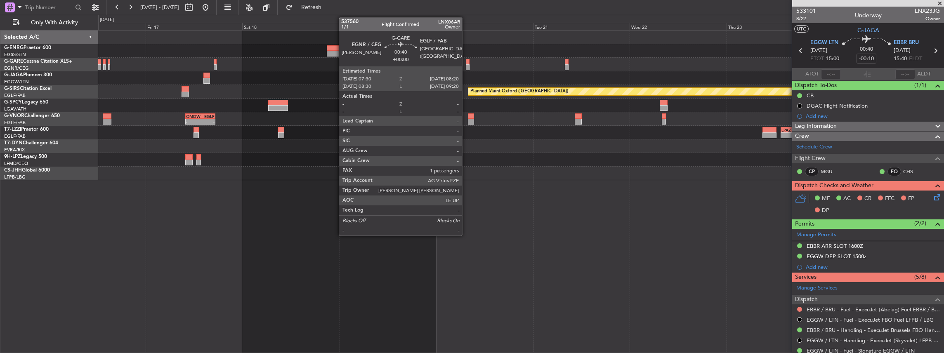
click at [466, 64] on div at bounding box center [468, 67] width 4 height 6
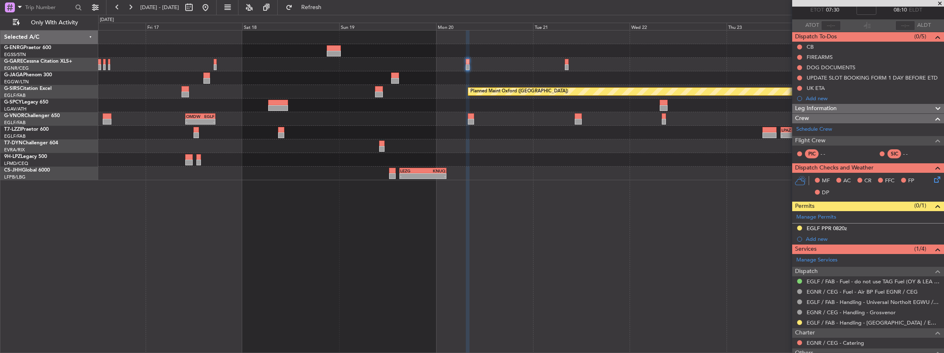
scroll to position [83, 0]
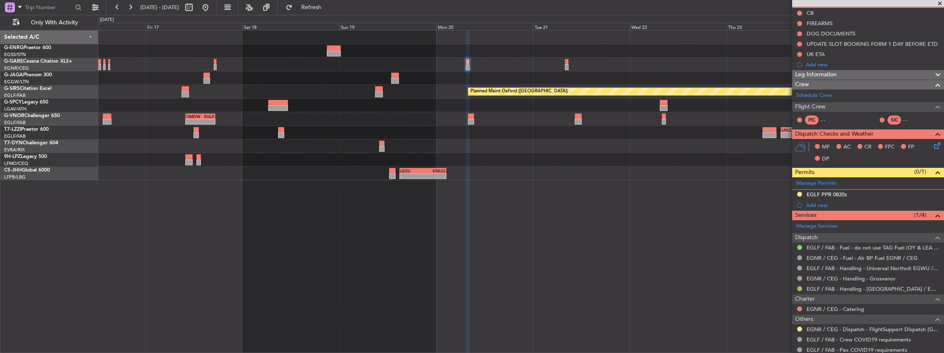
click at [799, 286] on button at bounding box center [799, 288] width 5 height 5
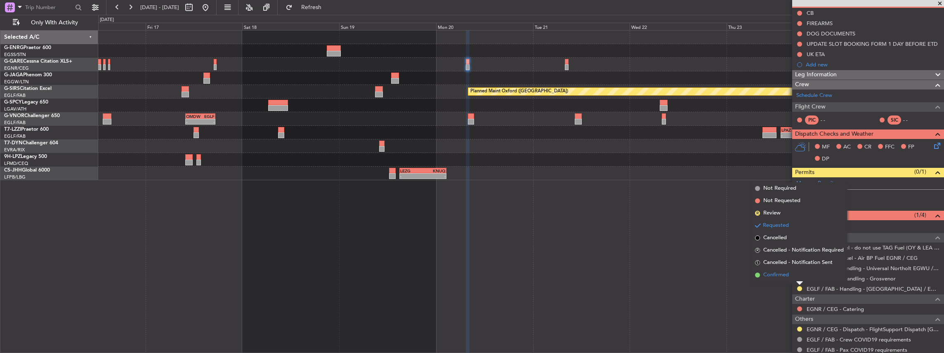
click at [778, 272] on span "Confirmed" at bounding box center [776, 275] width 26 height 8
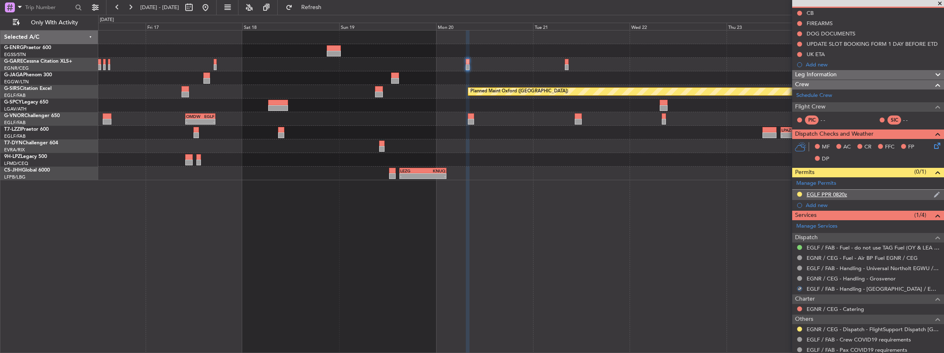
click at [867, 194] on div "EGLF PPR 0820z" at bounding box center [868, 195] width 152 height 10
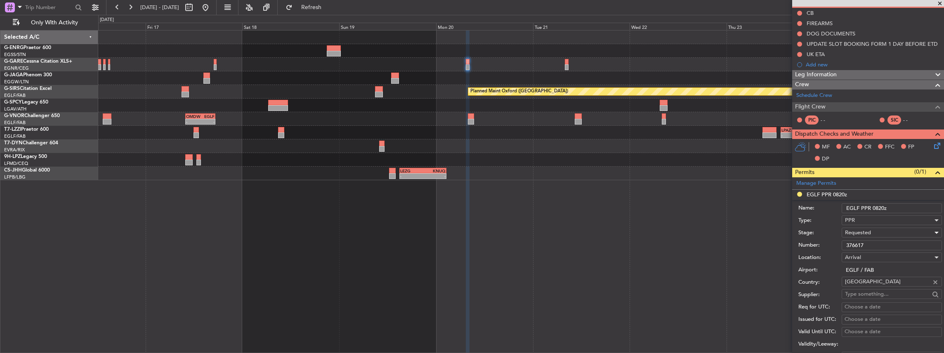
click at [869, 231] on span "Requested" at bounding box center [858, 232] width 26 height 7
click at [871, 293] on span "Received OK" at bounding box center [889, 294] width 89 height 12
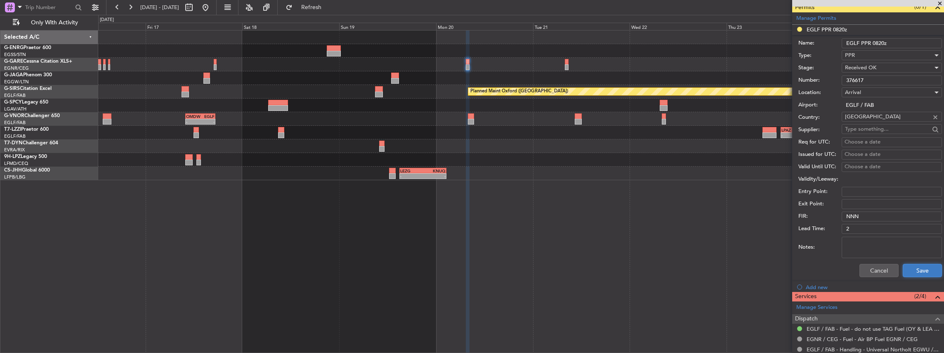
click at [918, 271] on button "Save" at bounding box center [922, 270] width 39 height 13
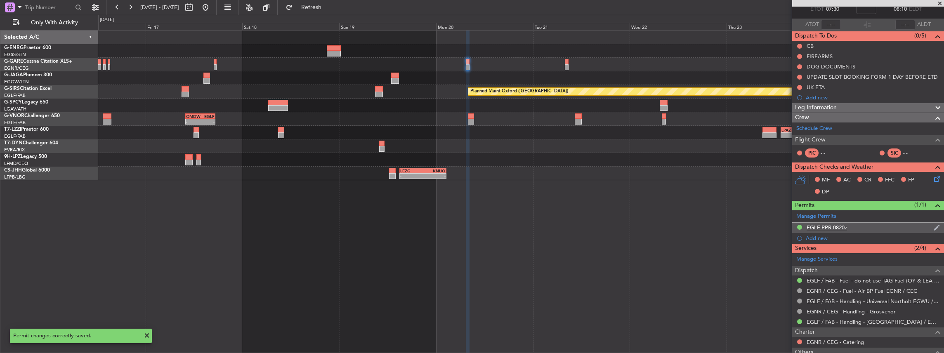
scroll to position [0, 0]
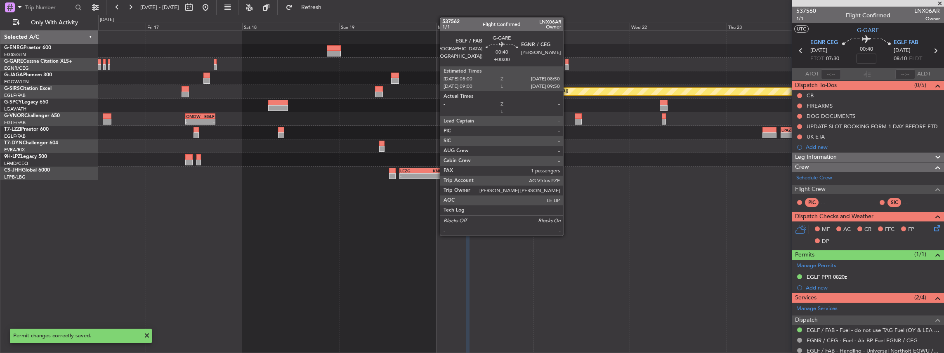
click at [567, 65] on div at bounding box center [567, 67] width 4 height 6
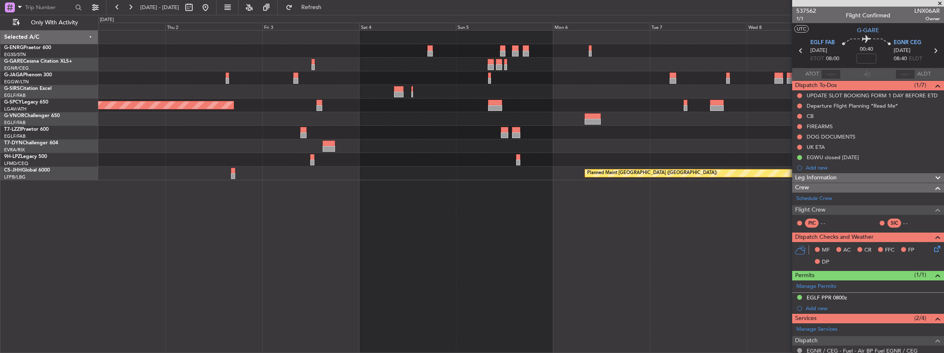
click at [944, 81] on html "16 Oct 2025 - 25 Oct 2025 Refresh Quick Links Only With Activity GVAC 16:00 Z L…" at bounding box center [472, 176] width 944 height 353
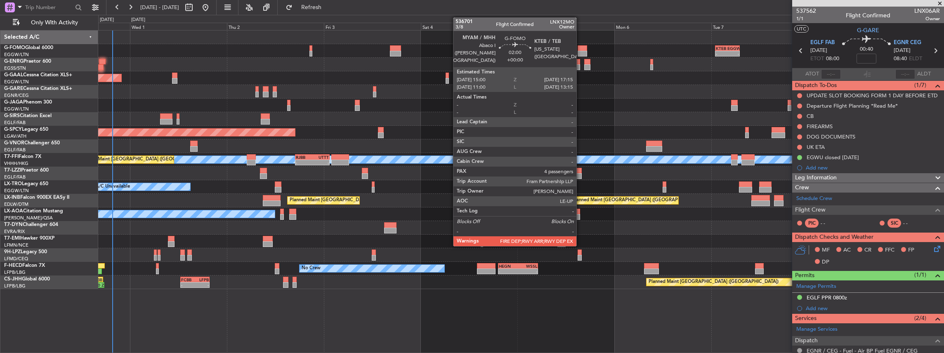
click at [580, 51] on div at bounding box center [582, 54] width 9 height 6
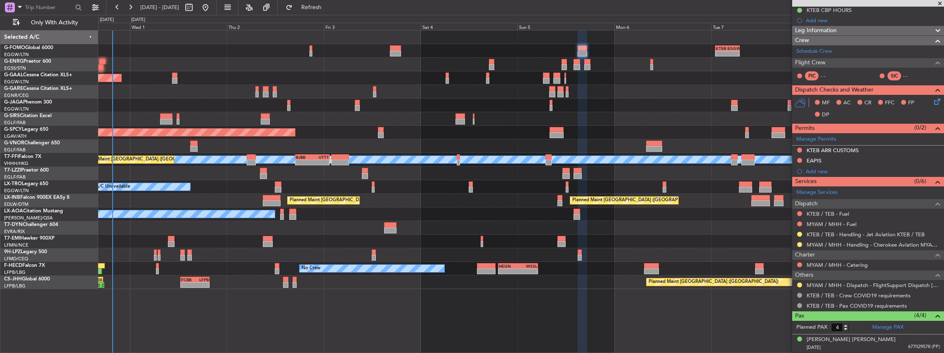
scroll to position [137, 0]
click at [797, 242] on button at bounding box center [799, 244] width 5 height 5
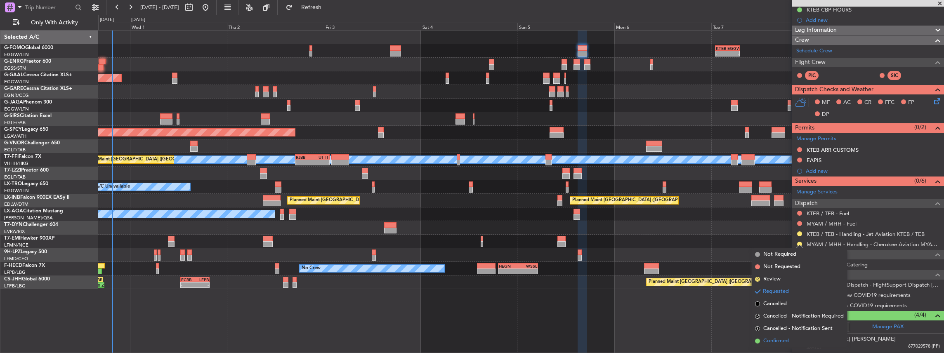
click at [778, 337] on span "Confirmed" at bounding box center [776, 341] width 26 height 8
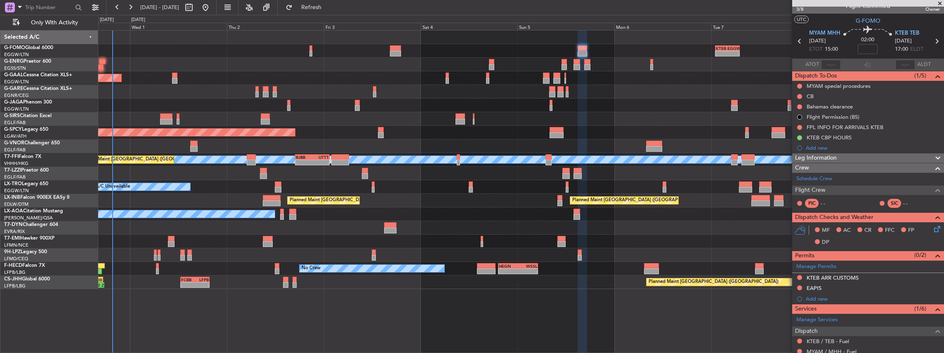
scroll to position [0, 0]
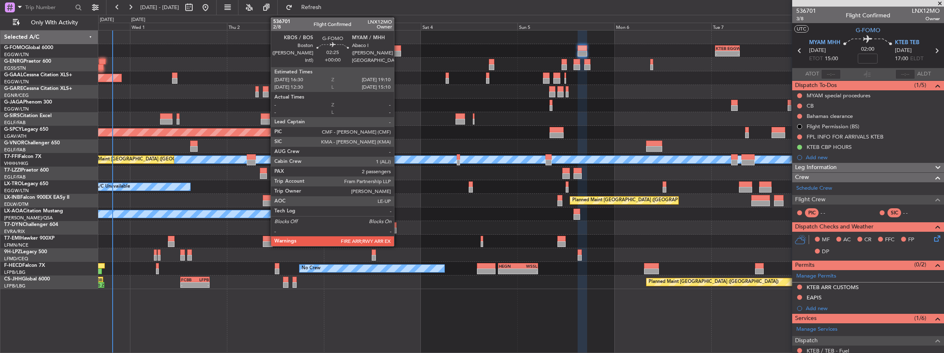
click at [398, 52] on div at bounding box center [395, 54] width 11 height 6
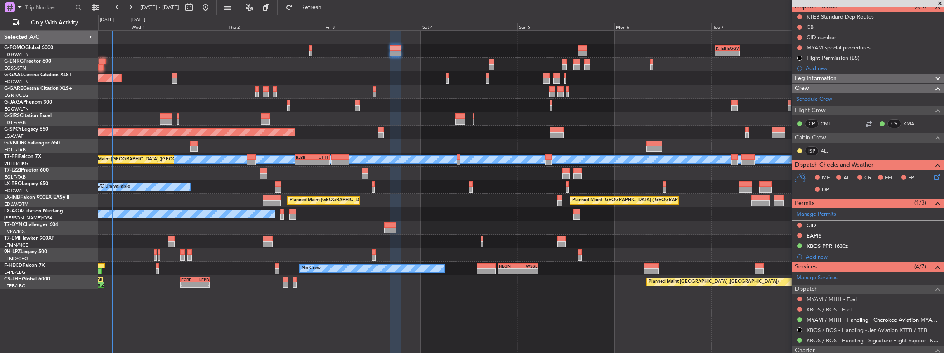
scroll to position [110, 0]
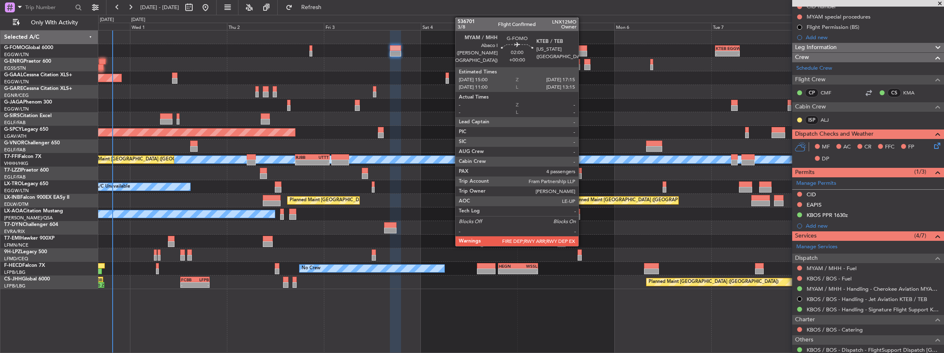
click at [581, 51] on div at bounding box center [582, 54] width 9 height 6
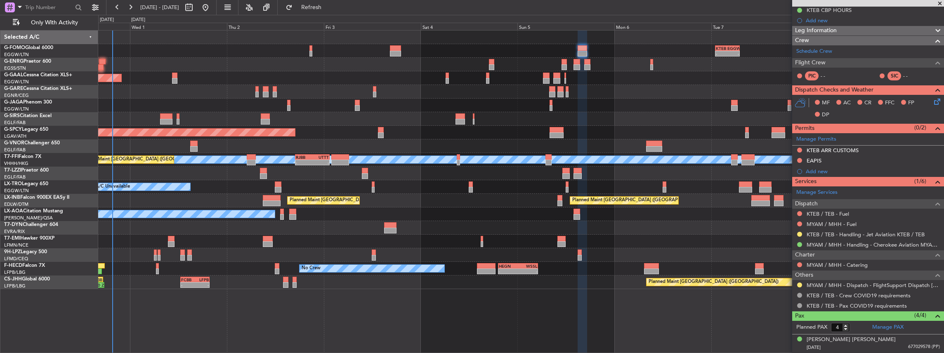
scroll to position [137, 0]
click at [798, 231] on button at bounding box center [799, 233] width 5 height 5
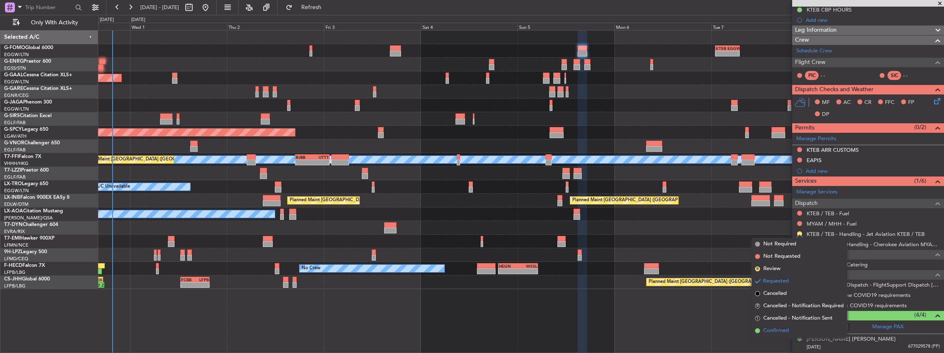
click at [785, 329] on span "Confirmed" at bounding box center [776, 331] width 26 height 8
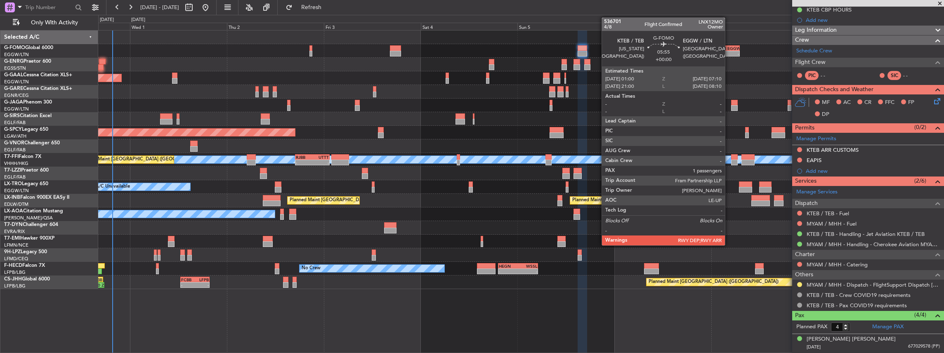
click at [729, 49] on div "EGGW" at bounding box center [733, 48] width 12 height 5
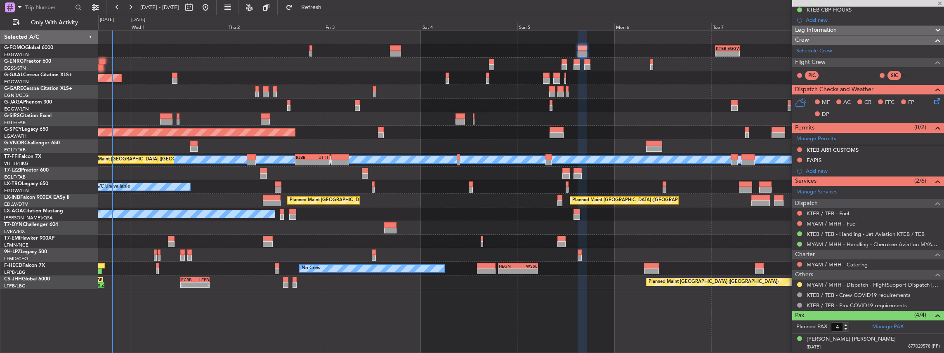
type input "1"
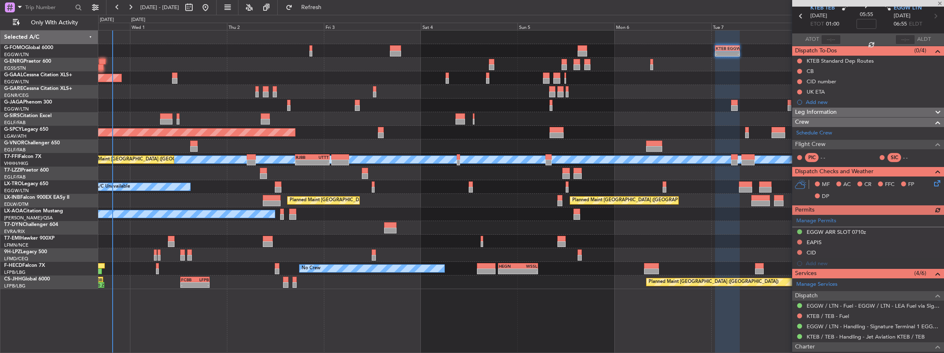
scroll to position [27, 0]
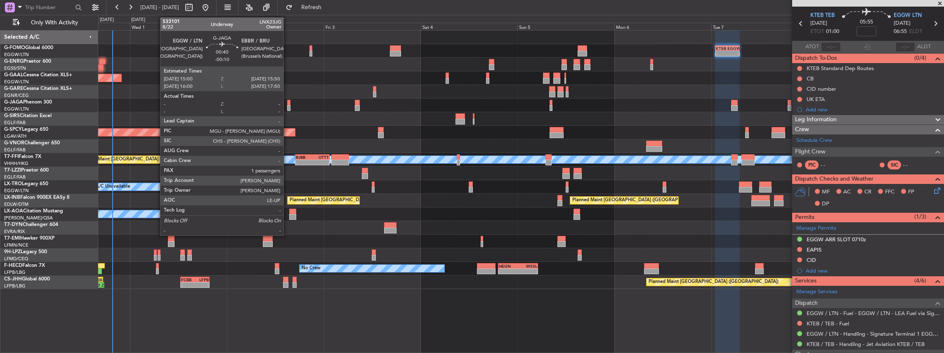
click at [288, 104] on div at bounding box center [289, 103] width 4 height 6
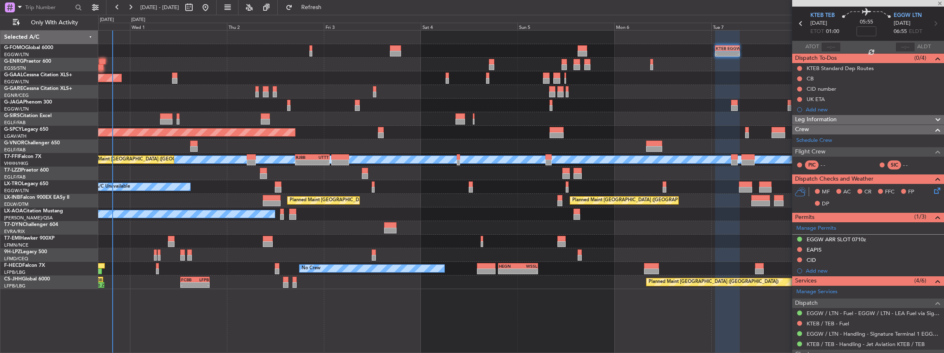
type input "-00:10"
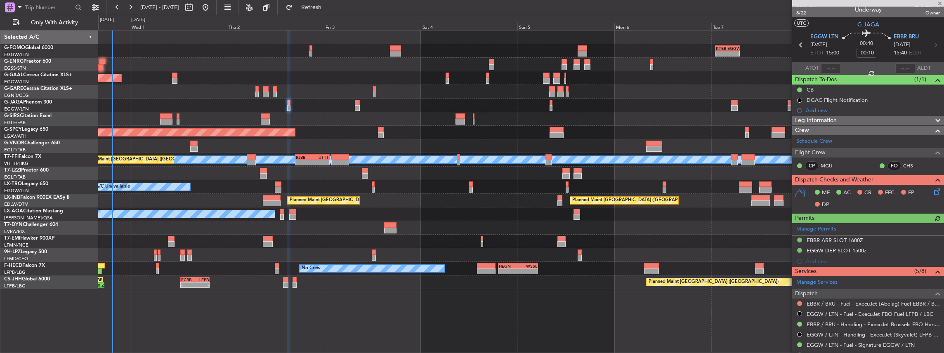
scroll to position [0, 0]
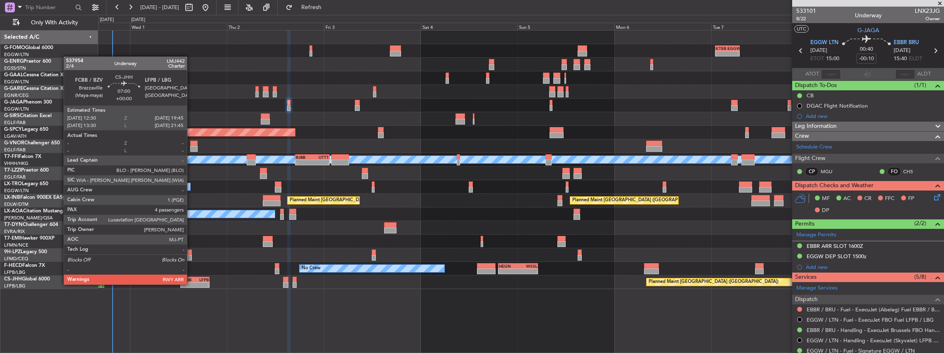
click at [191, 284] on div "-" at bounding box center [188, 285] width 14 height 5
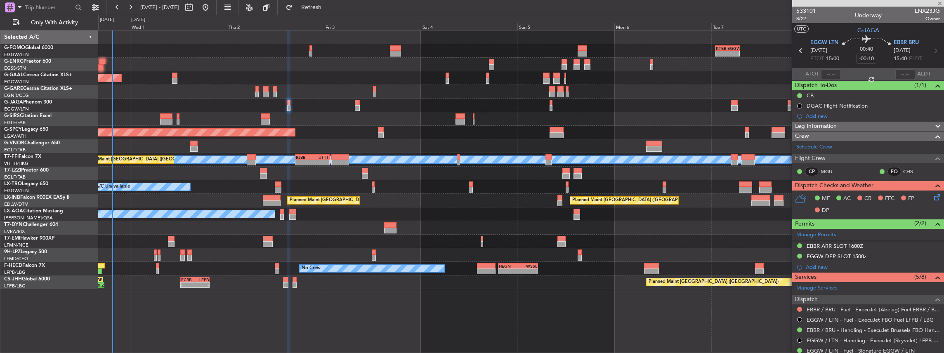
type input "4"
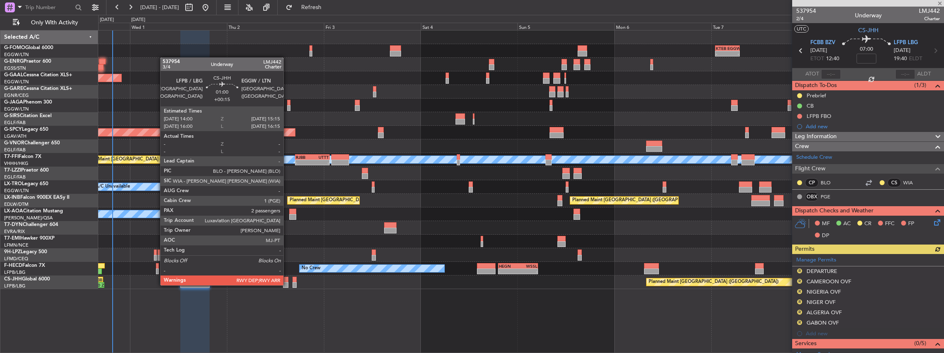
click at [286, 283] on div at bounding box center [285, 285] width 5 height 6
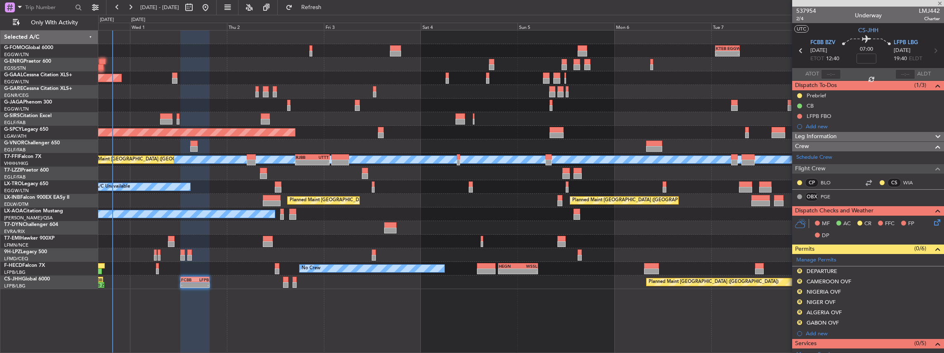
type input "+00:15"
type input "2"
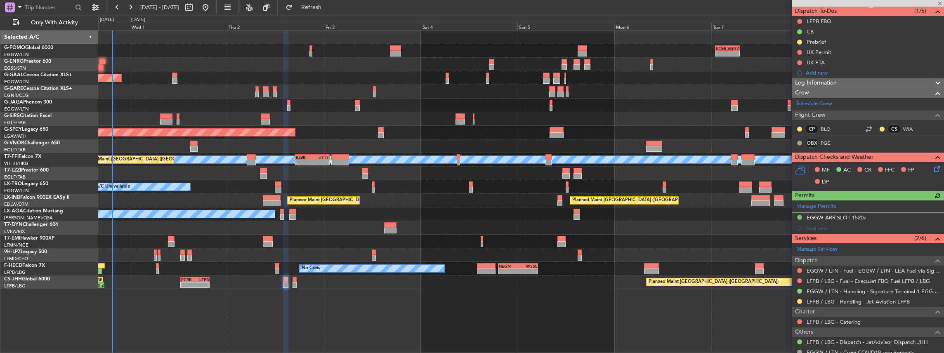
scroll to position [110, 0]
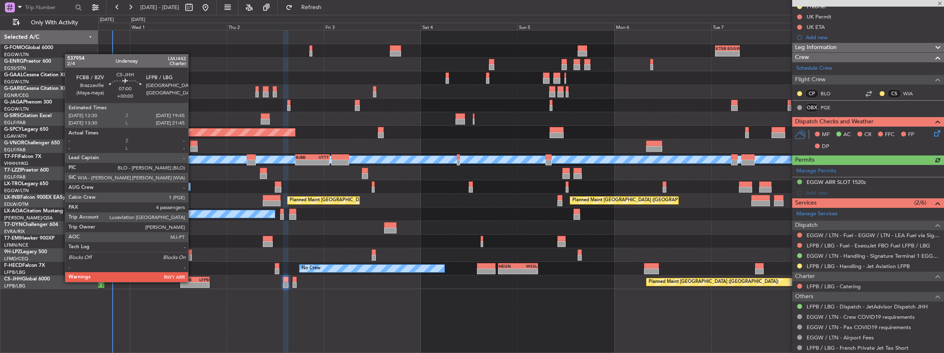
click at [192, 281] on div "FCBB" at bounding box center [188, 279] width 14 height 5
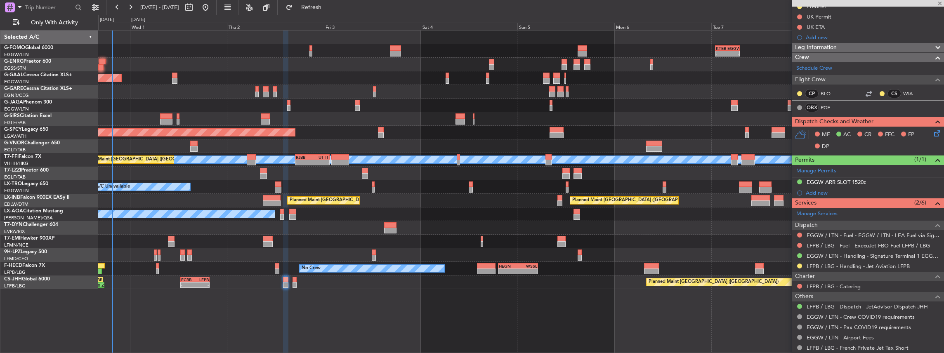
type input "4"
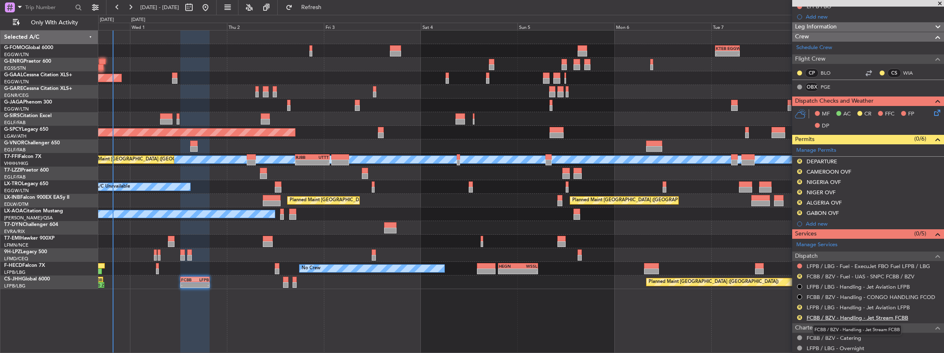
click at [860, 315] on link "FCBB / BZV - Handling - Jet Stream FCBB" at bounding box center [857, 317] width 101 height 7
click at [331, 12] on button "Refresh" at bounding box center [307, 7] width 50 height 13
click at [841, 305] on link "LFPB / LBG - Handling - Jet Aviation LFPB" at bounding box center [858, 307] width 103 height 7
click at [329, 9] on span "Refresh" at bounding box center [311, 8] width 35 height 6
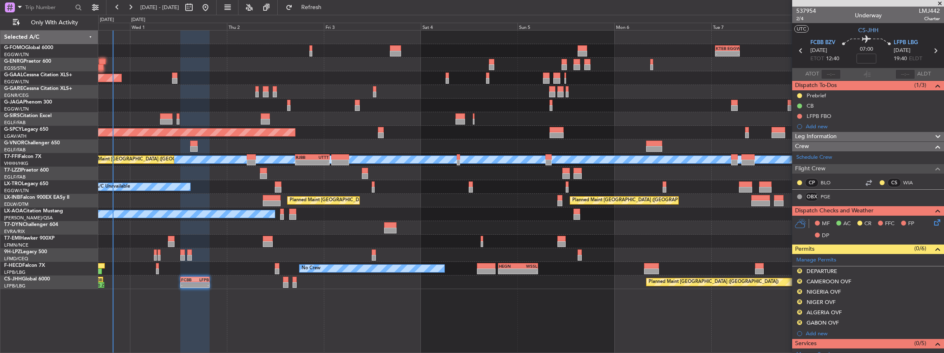
scroll to position [110, 0]
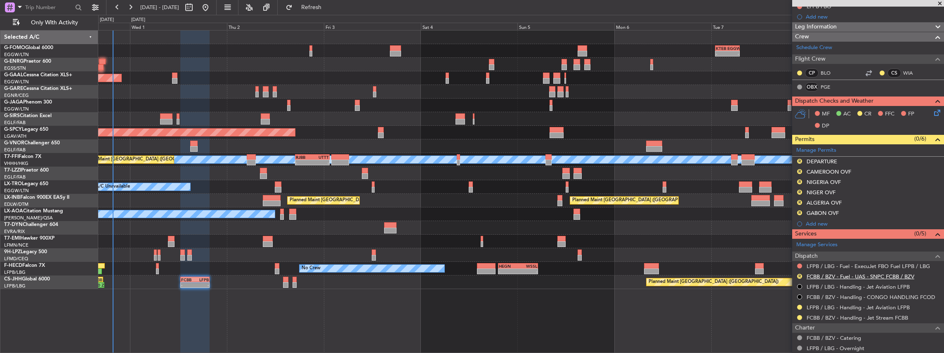
click at [844, 274] on link "FCBB / BZV - Fuel - UAS - SNPC FCBB / BZV" at bounding box center [861, 276] width 108 height 7
click at [799, 274] on button "R" at bounding box center [799, 276] width 5 height 5
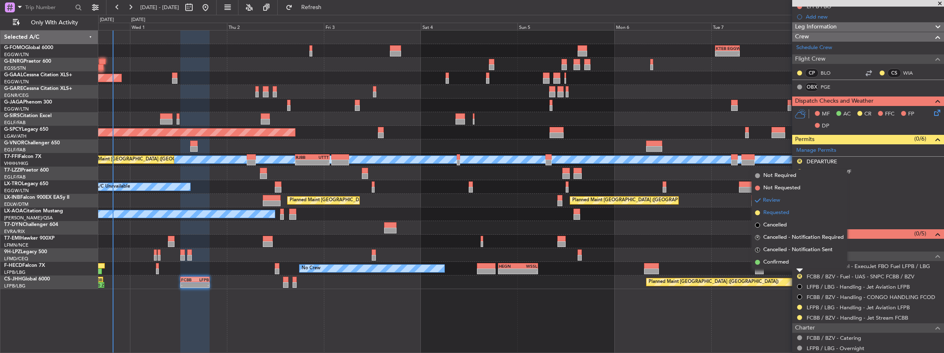
click at [791, 212] on li "Requested" at bounding box center [799, 213] width 95 height 12
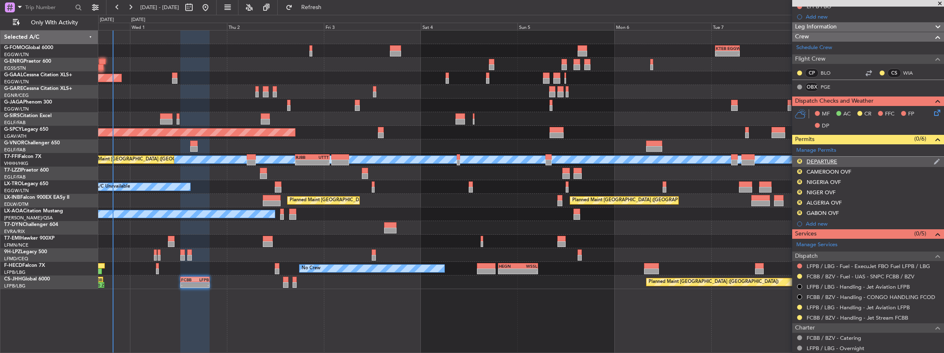
click at [863, 161] on div "R DEPARTURE" at bounding box center [868, 162] width 152 height 10
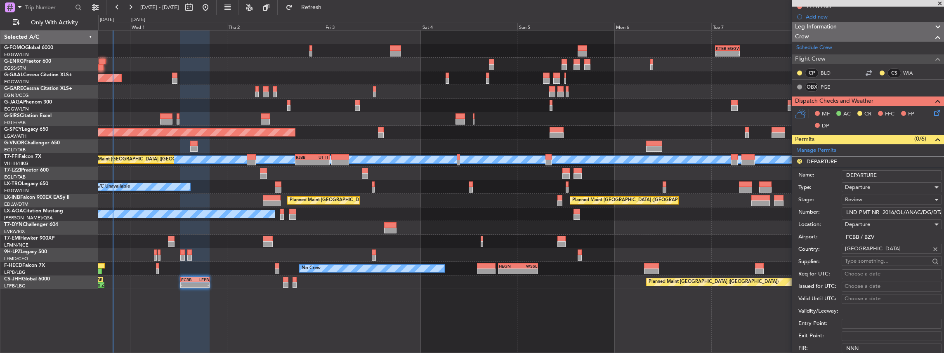
click at [861, 162] on li "R DEPARTURE Name: DEPARTURE Type: Departure Stage: Review Number: LND PMT NR 20…" at bounding box center [868, 285] width 152 height 257
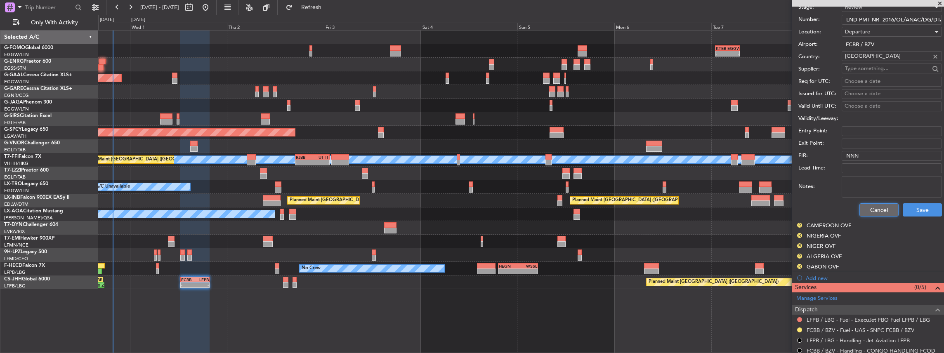
click at [871, 208] on button "Cancel" at bounding box center [878, 209] width 39 height 13
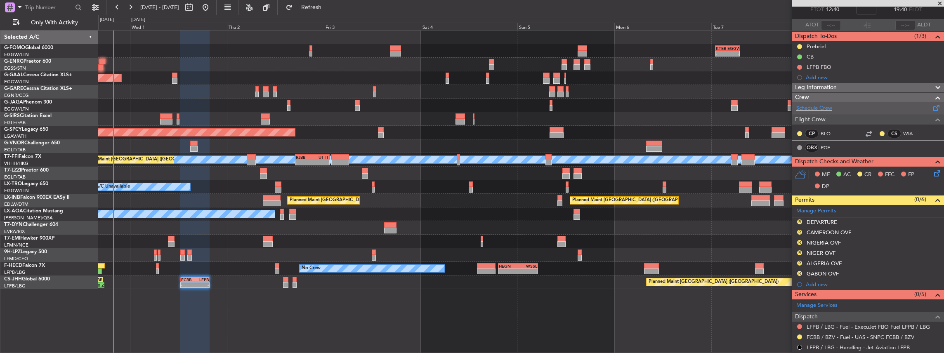
scroll to position [0, 0]
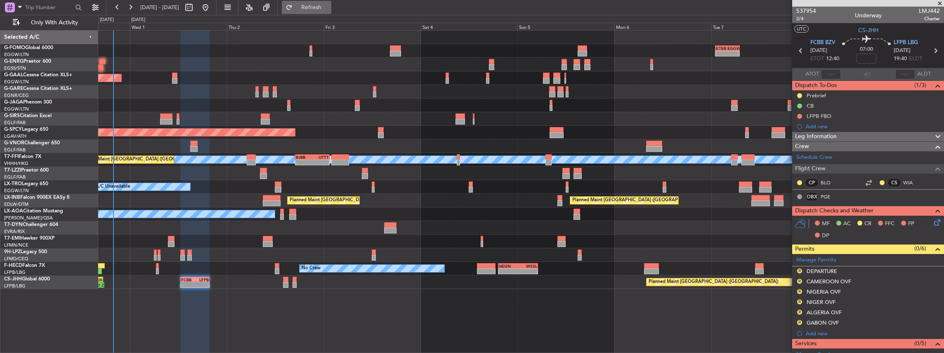
click at [326, 7] on span "Refresh" at bounding box center [311, 8] width 35 height 6
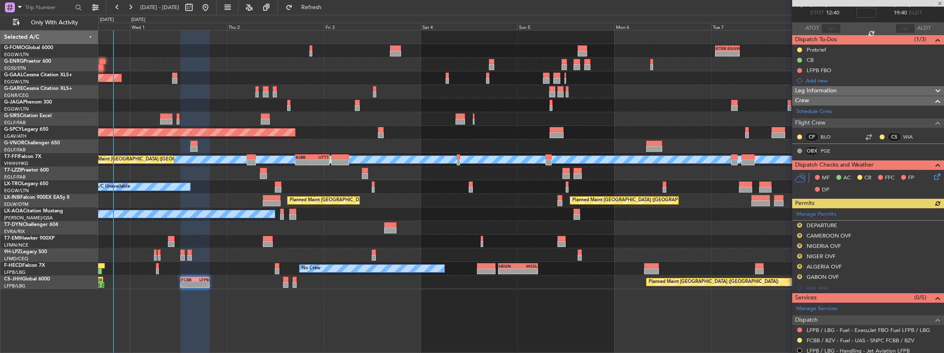
scroll to position [55, 0]
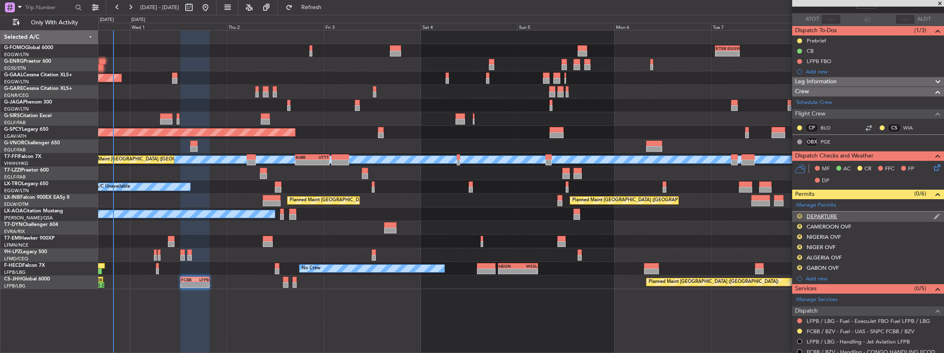
click at [800, 216] on button "R" at bounding box center [799, 216] width 5 height 5
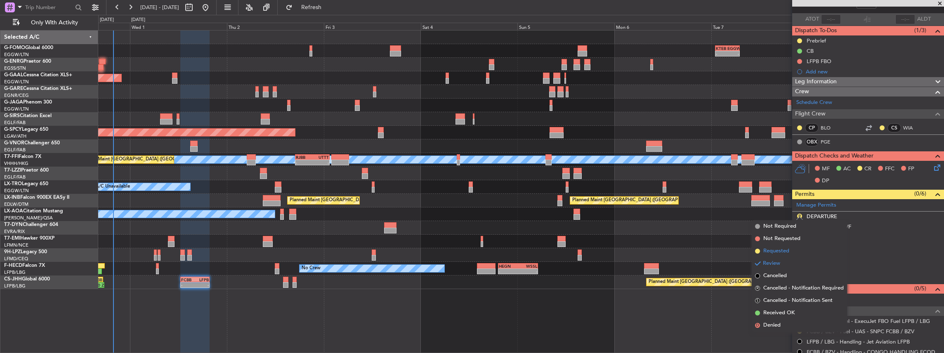
click at [785, 250] on span "Requested" at bounding box center [776, 251] width 26 height 8
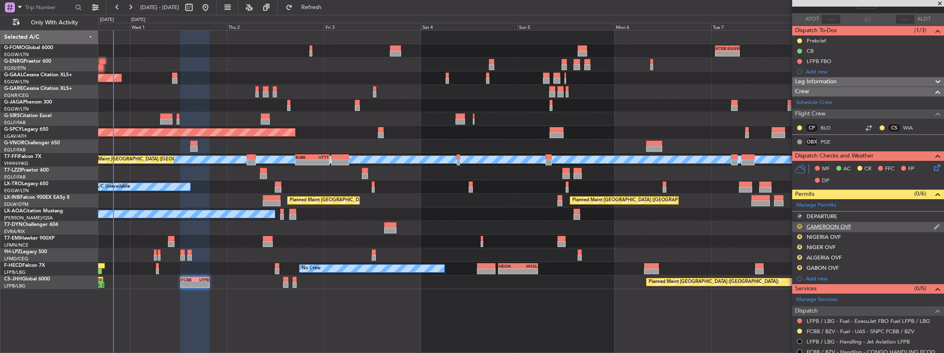
click at [800, 224] on button "R" at bounding box center [799, 226] width 5 height 5
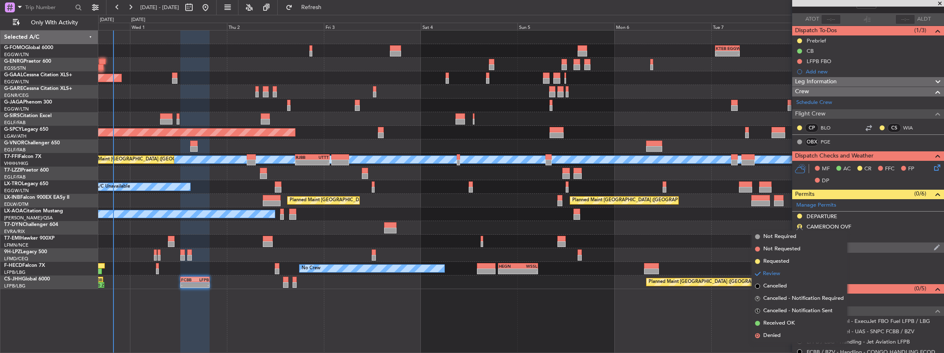
drag, startPoint x: 771, startPoint y: 265, endPoint x: 792, endPoint y: 245, distance: 28.9
click at [771, 264] on span "Requested" at bounding box center [776, 261] width 26 height 8
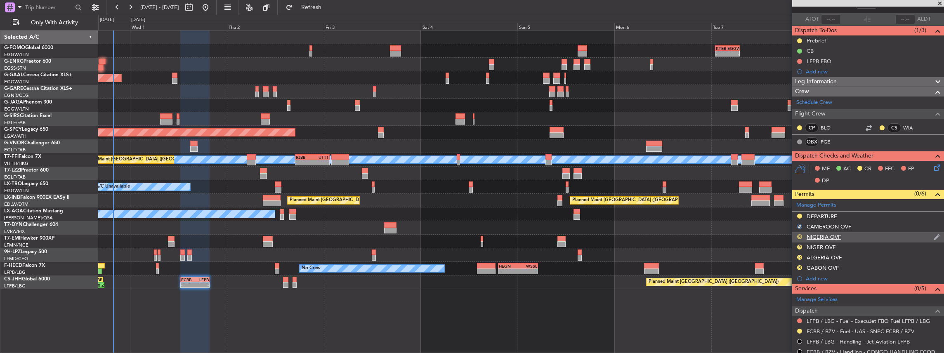
click at [799, 234] on button "R" at bounding box center [799, 236] width 5 height 5
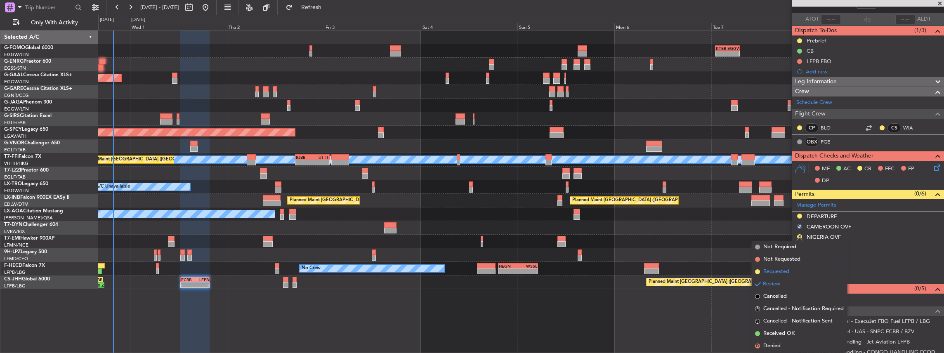
click at [778, 269] on span "Requested" at bounding box center [776, 272] width 26 height 8
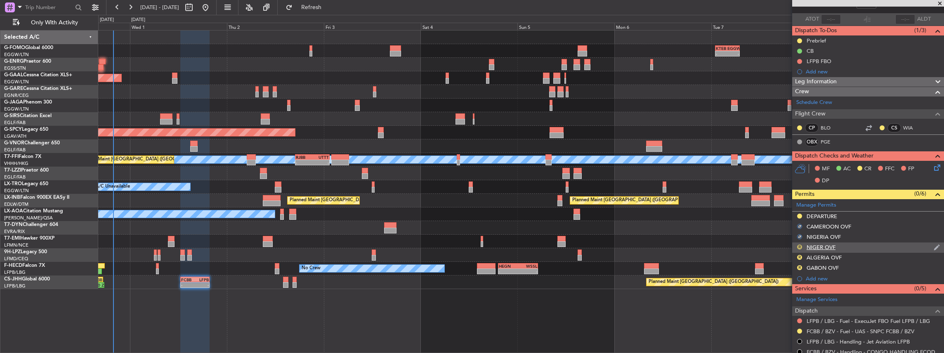
click at [800, 245] on button "R" at bounding box center [799, 247] width 5 height 5
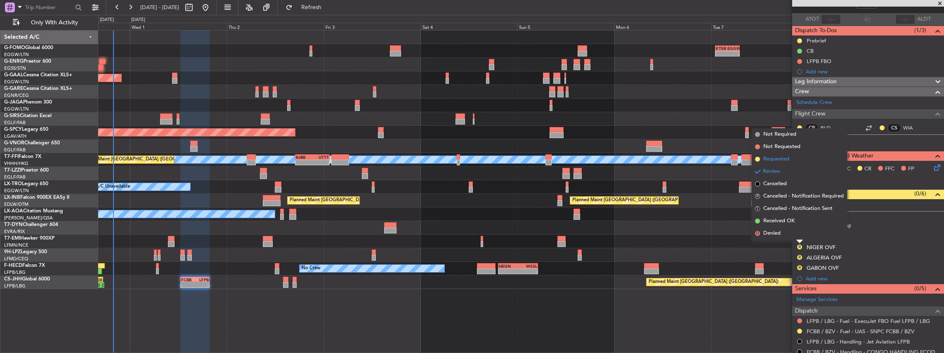
click at [804, 161] on li "Requested" at bounding box center [799, 159] width 95 height 12
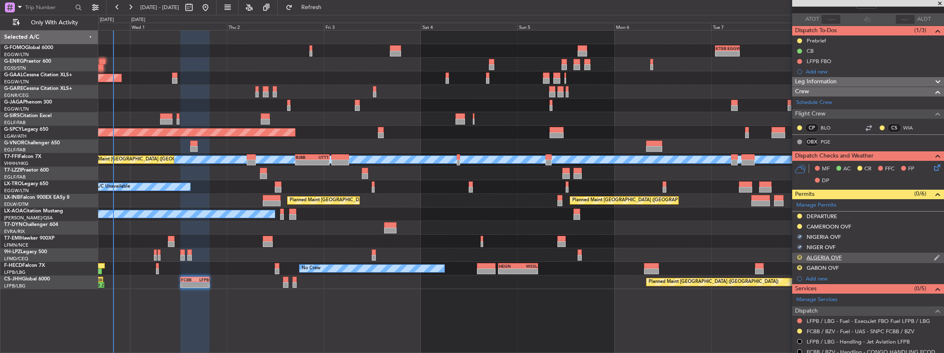
click at [799, 256] on button "R" at bounding box center [799, 257] width 5 height 5
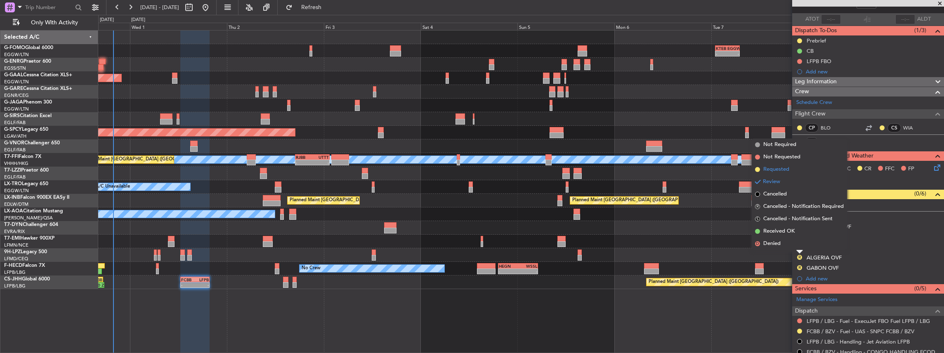
click at [788, 171] on span "Requested" at bounding box center [776, 169] width 26 height 8
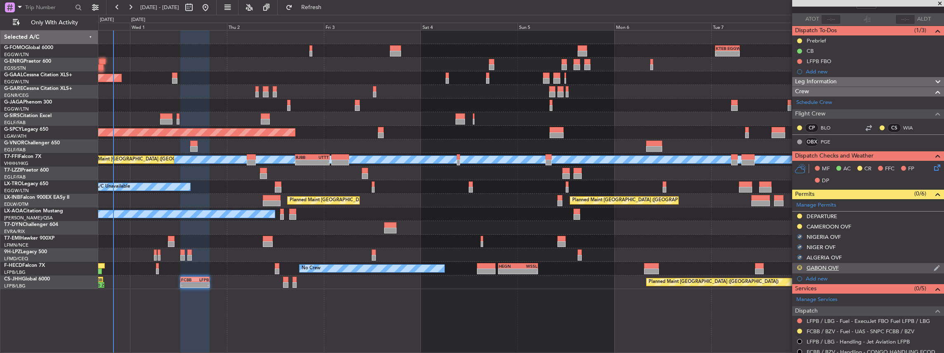
click at [800, 267] on button "R" at bounding box center [799, 267] width 5 height 5
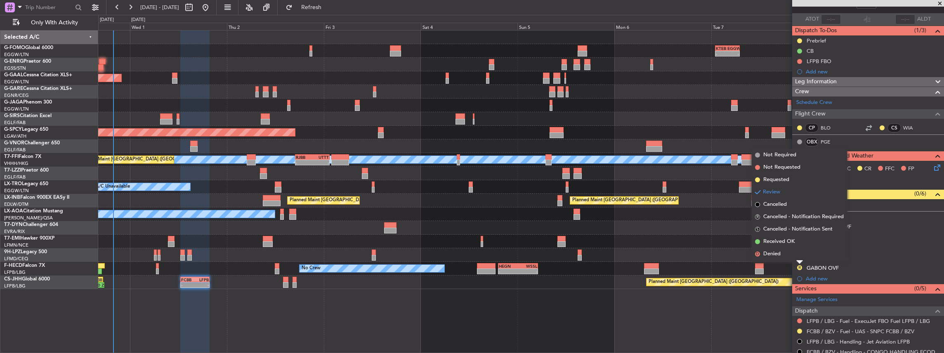
click at [793, 184] on li "Requested" at bounding box center [799, 180] width 95 height 12
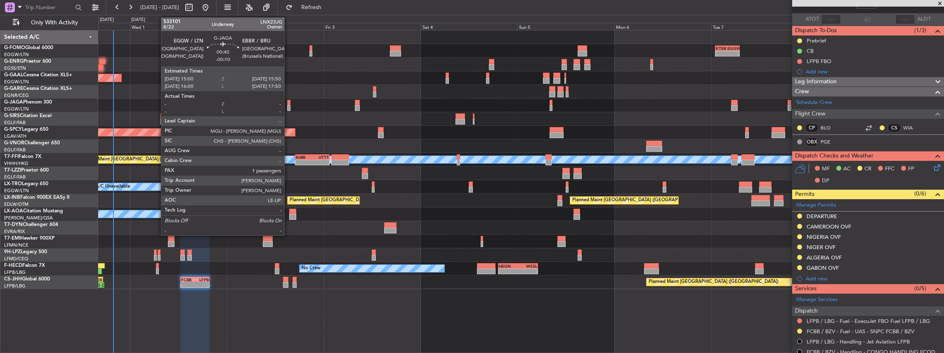
click at [288, 107] on div at bounding box center [289, 108] width 4 height 6
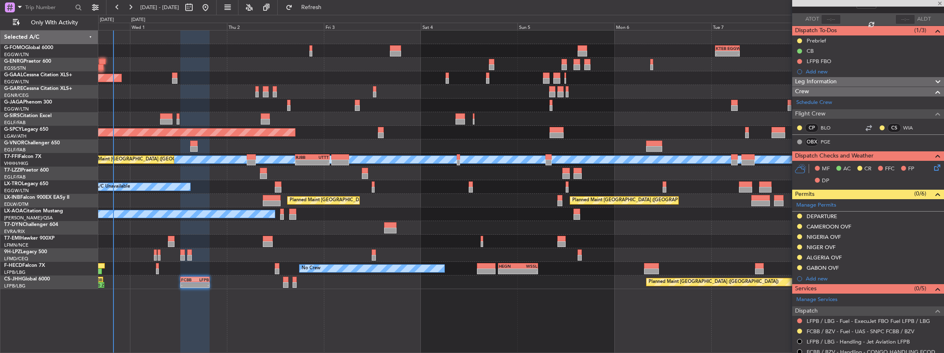
type input "-00:10"
type input "1"
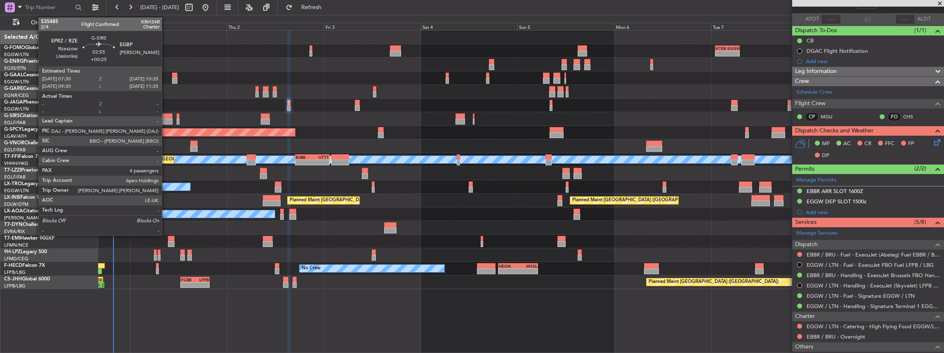
click at [166, 118] on div at bounding box center [166, 116] width 13 height 6
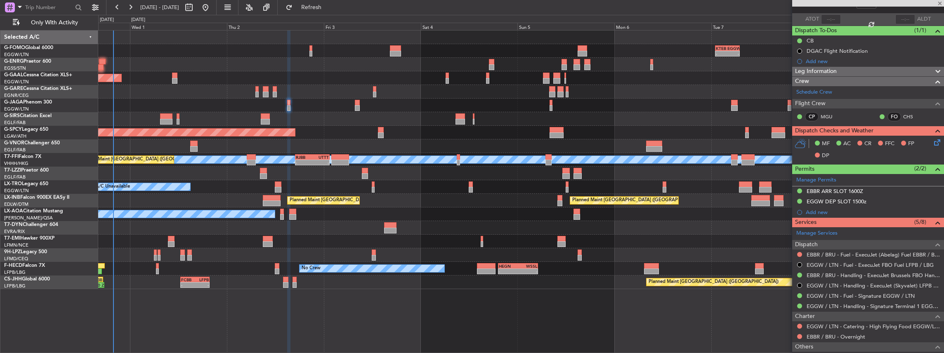
type input "+00:25"
type input "4"
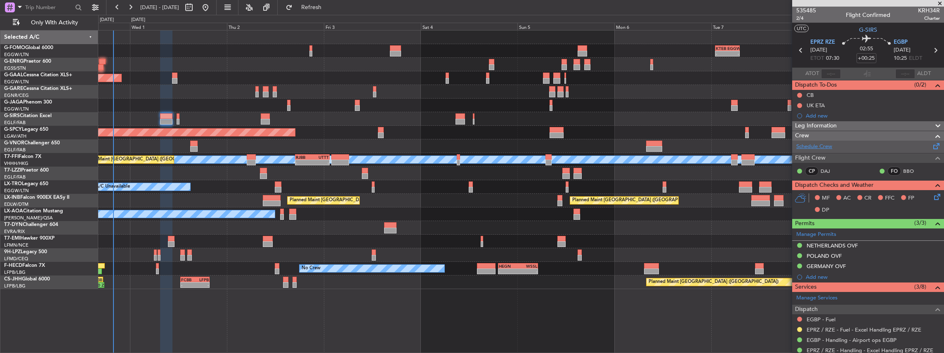
scroll to position [0, 0]
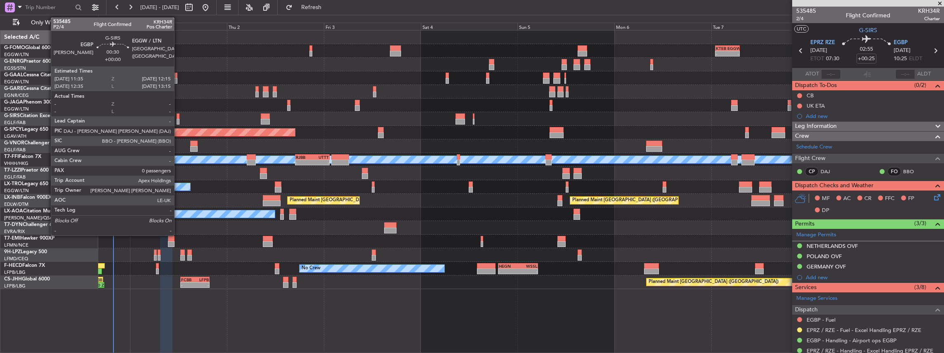
click at [178, 120] on div at bounding box center [178, 122] width 3 height 6
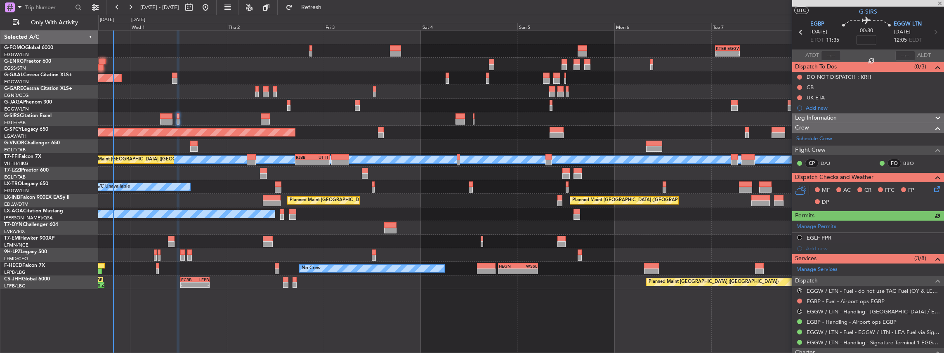
scroll to position [27, 0]
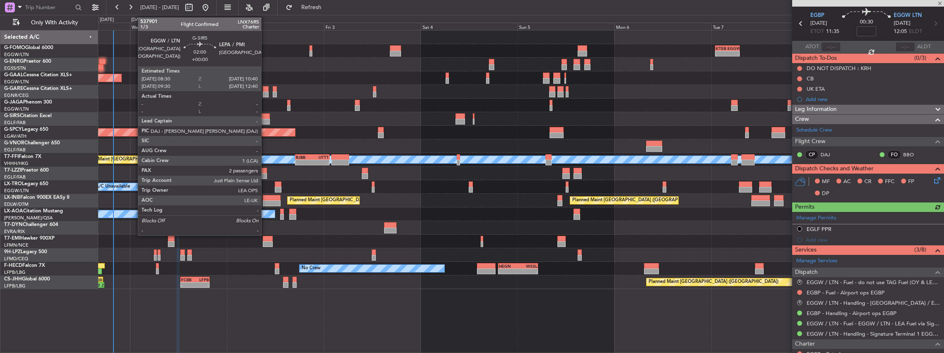
click at [264, 122] on div at bounding box center [265, 122] width 9 height 6
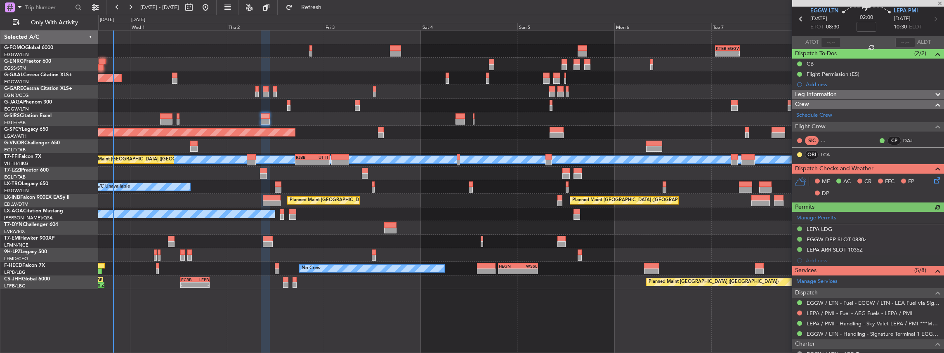
scroll to position [55, 0]
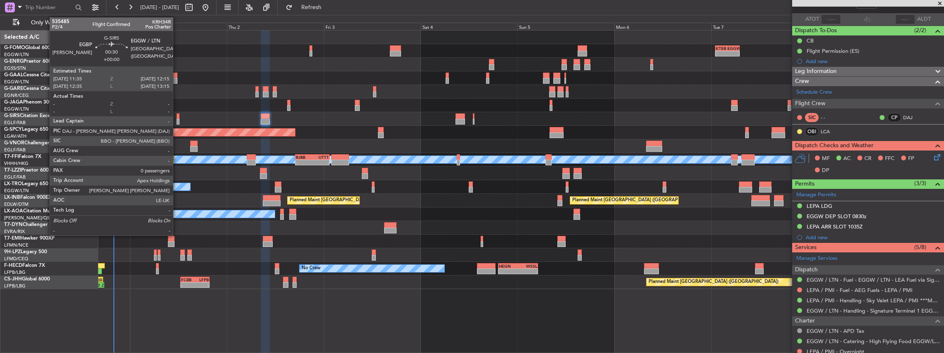
click at [177, 120] on div at bounding box center [178, 122] width 3 height 6
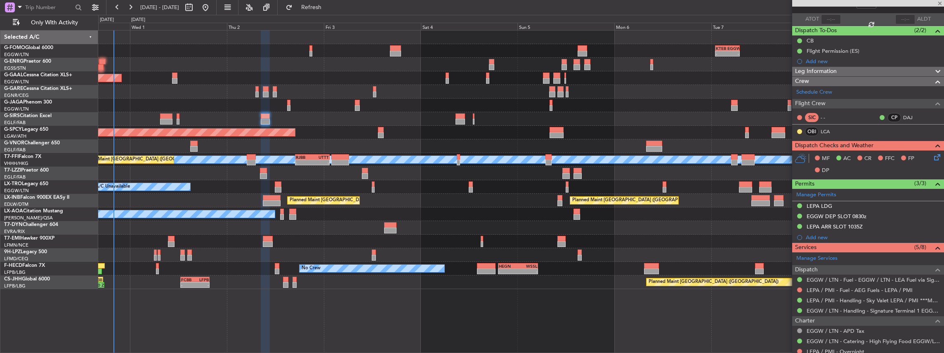
scroll to position [0, 0]
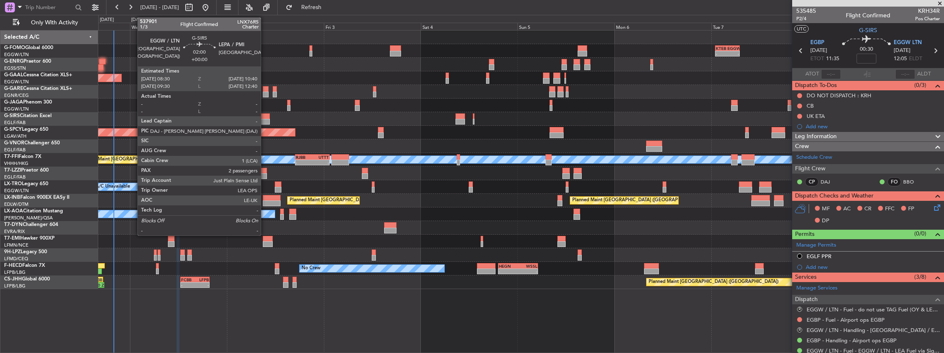
click at [264, 120] on div at bounding box center [265, 122] width 9 height 6
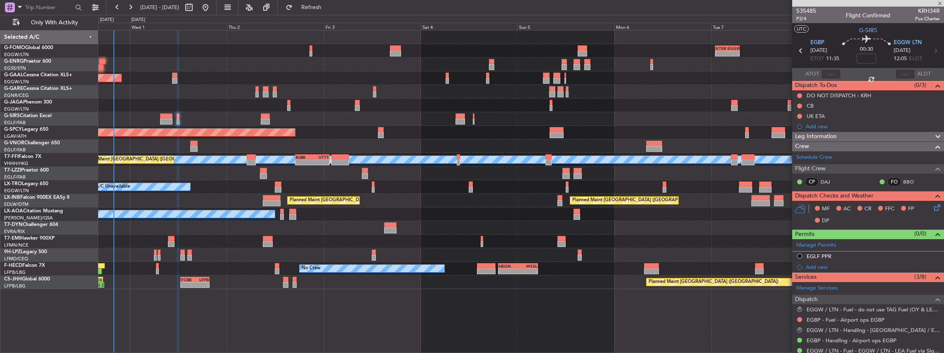
type input "2"
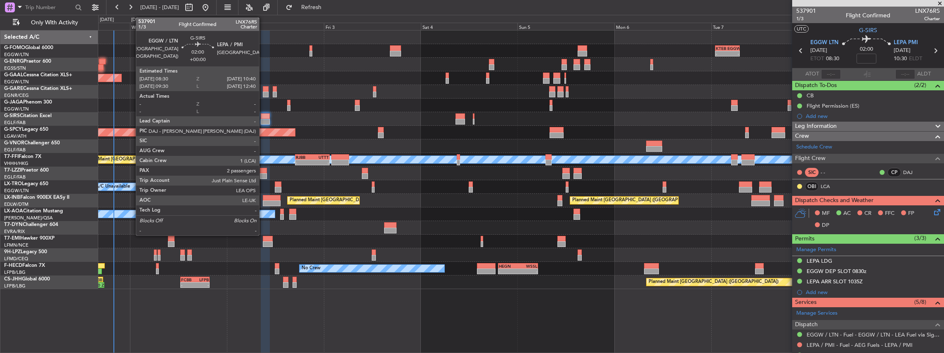
click at [264, 119] on div at bounding box center [265, 122] width 9 height 6
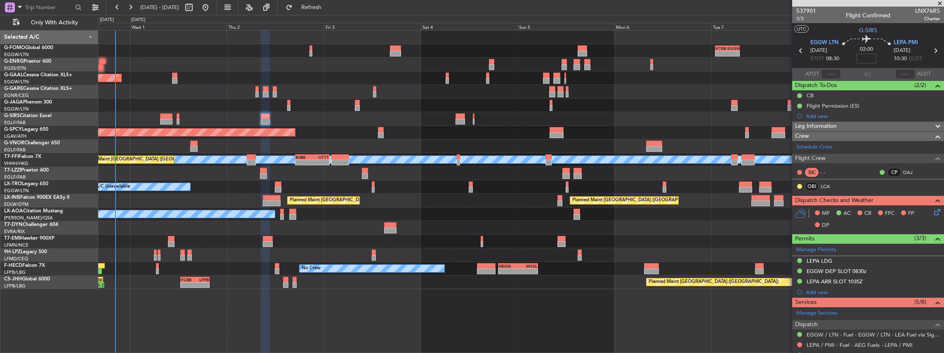
click at [932, 208] on icon at bounding box center [935, 211] width 7 height 7
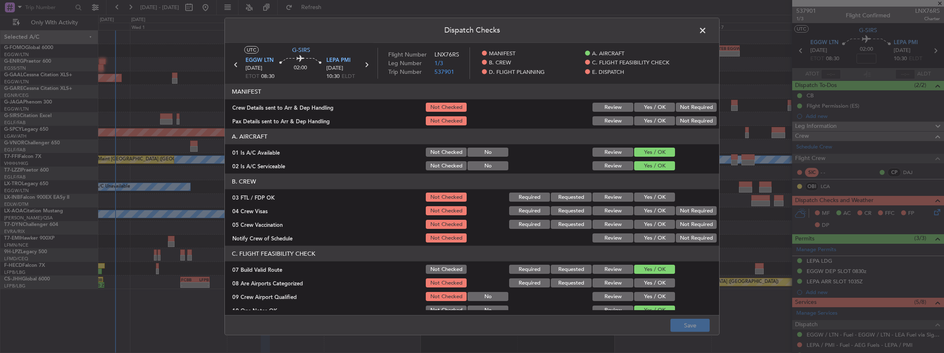
click at [658, 104] on button "Yes / OK" at bounding box center [654, 107] width 41 height 9
click at [654, 123] on button "Yes / OK" at bounding box center [654, 120] width 41 height 9
click at [682, 322] on button "Save" at bounding box center [689, 325] width 39 height 13
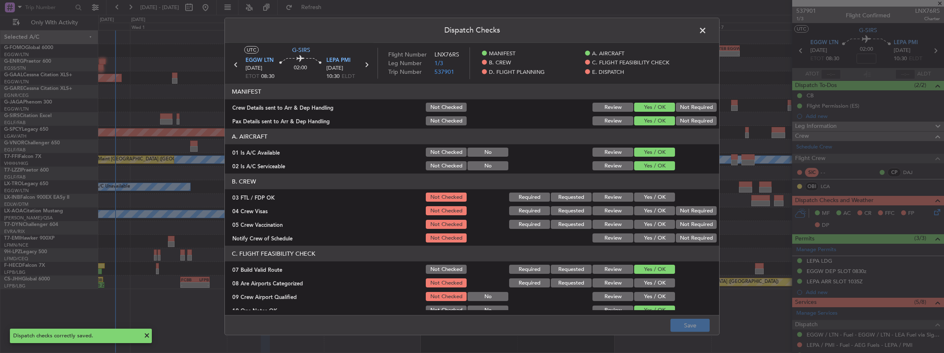
click at [707, 30] on span at bounding box center [707, 32] width 0 height 17
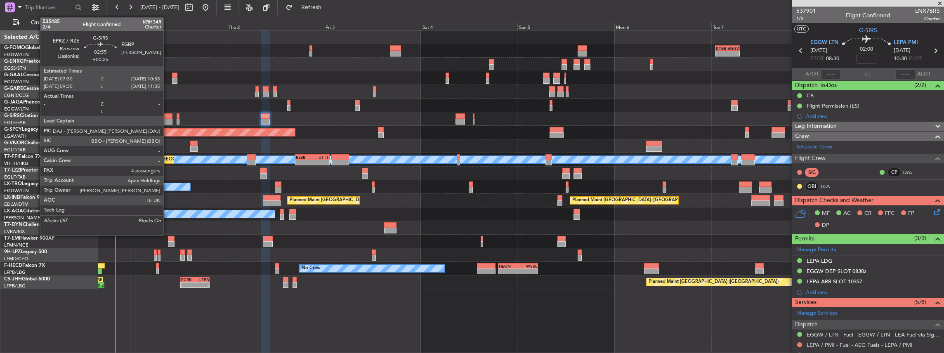
click at [168, 119] on div at bounding box center [166, 122] width 13 height 6
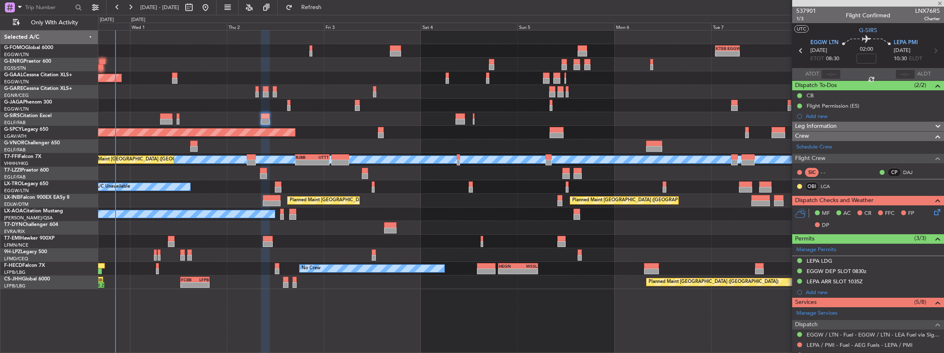
type input "+00:25"
type input "4"
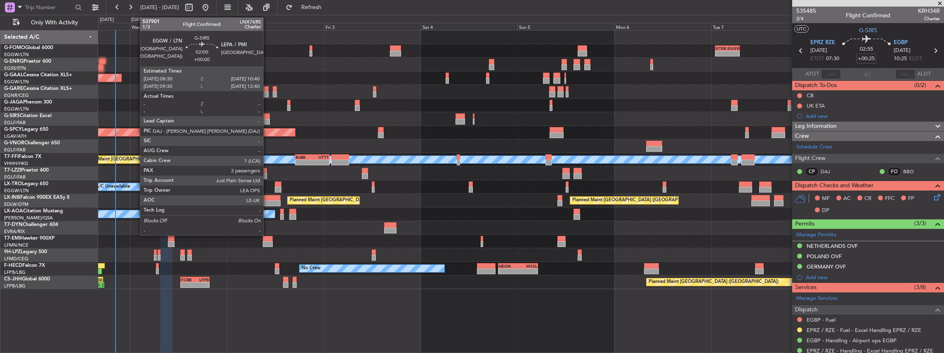
click at [267, 119] on div at bounding box center [265, 122] width 9 height 6
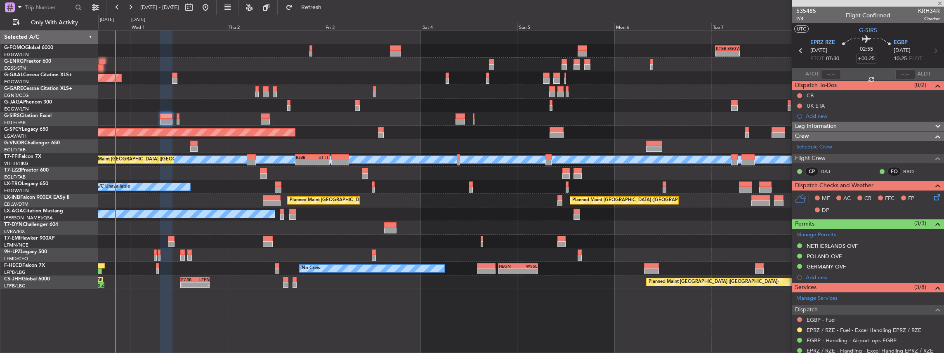
type input "2"
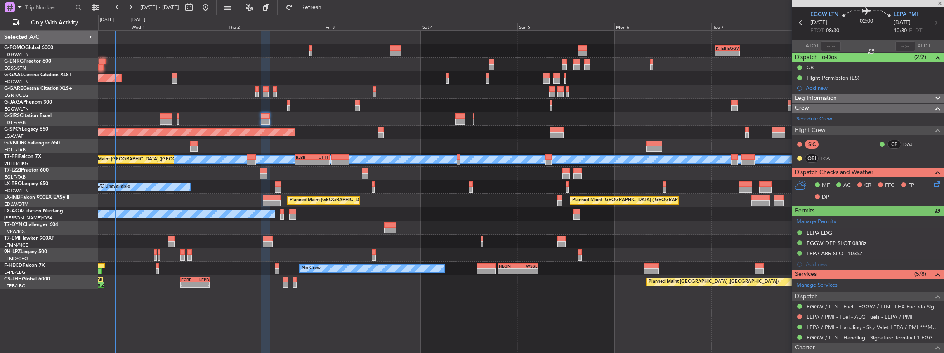
scroll to position [55, 0]
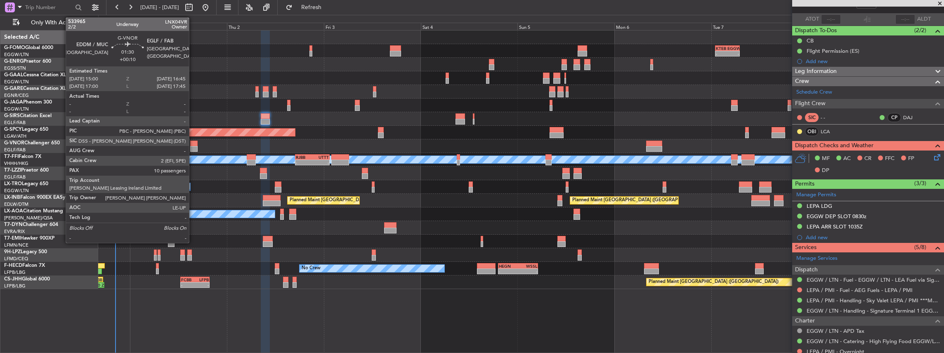
click at [193, 145] on div at bounding box center [193, 144] width 7 height 6
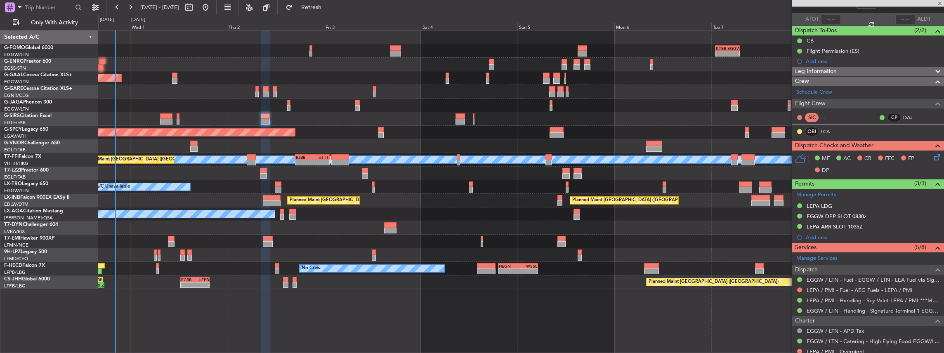
type input "+00:10"
type input "10"
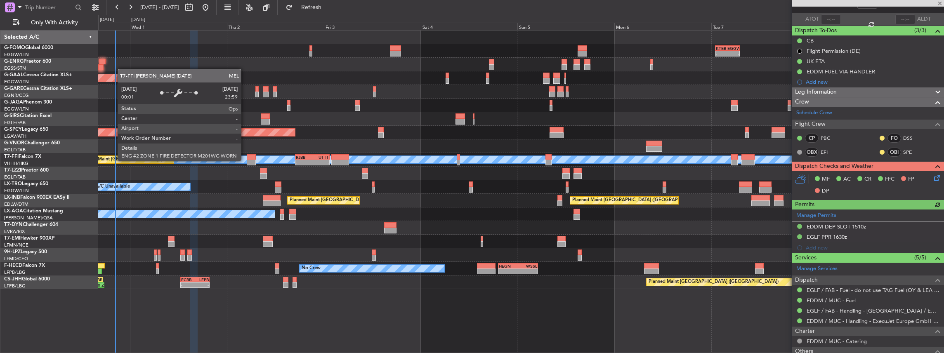
click at [245, 160] on div "MEL" at bounding box center [524, 159] width 2531 height 7
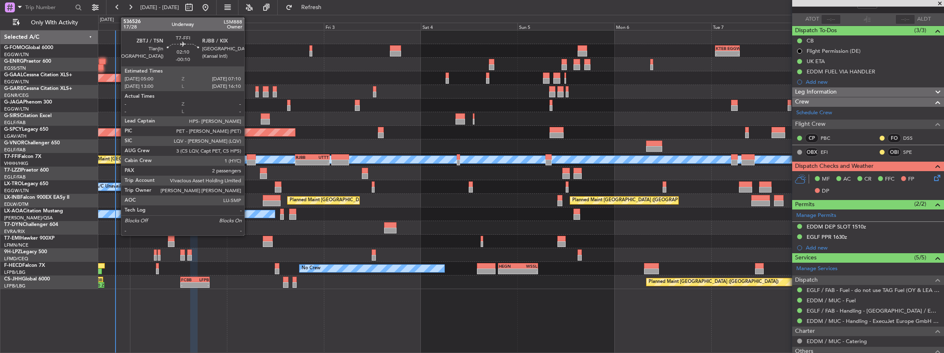
click at [248, 160] on div at bounding box center [251, 163] width 9 height 6
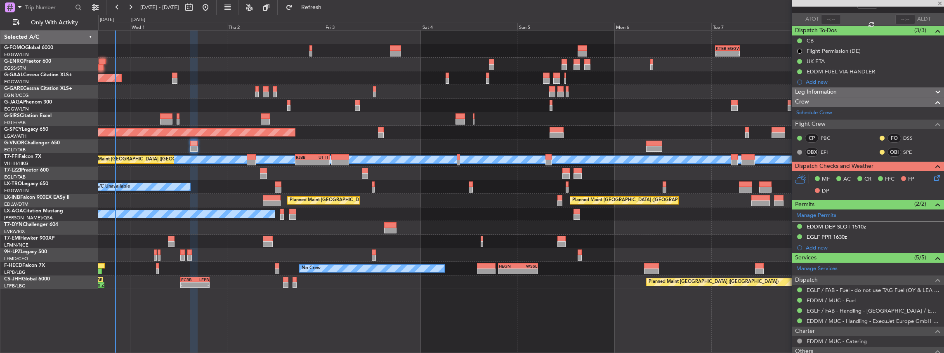
type input "-00:10"
type input "2"
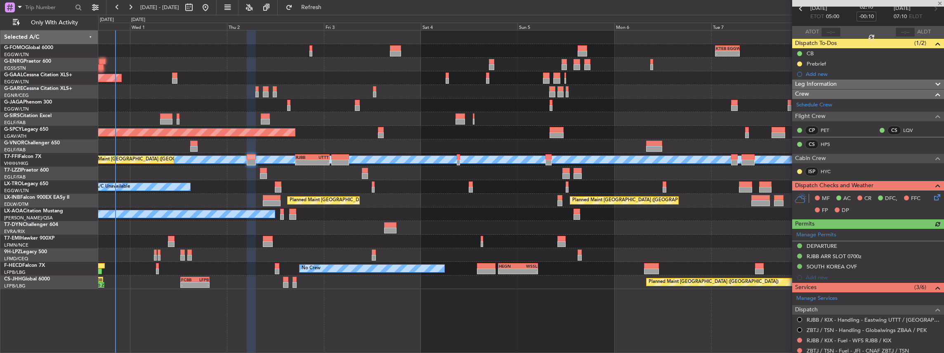
scroll to position [110, 0]
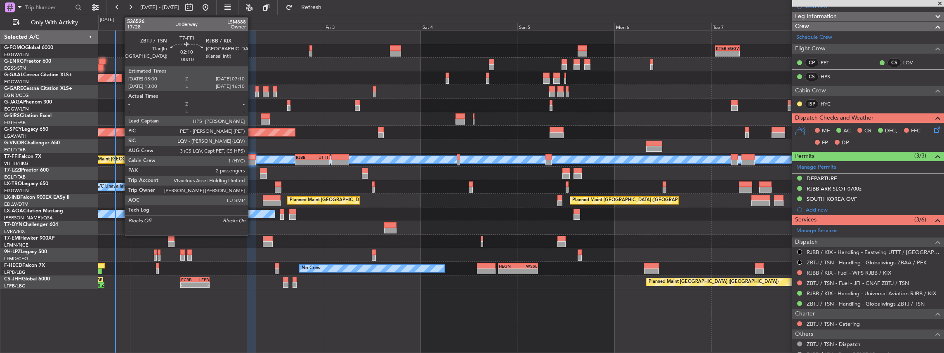
click at [252, 157] on div at bounding box center [251, 157] width 9 height 6
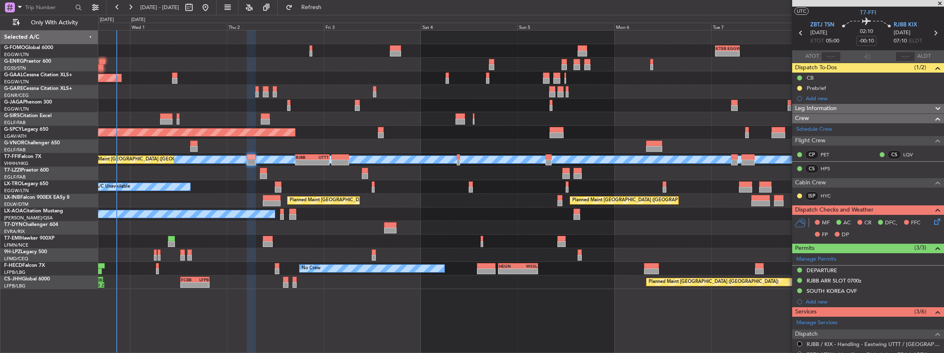
scroll to position [0, 0]
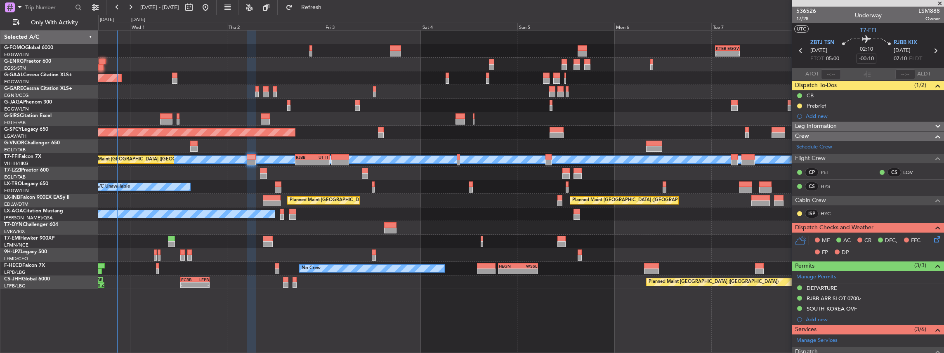
click at [932, 238] on icon at bounding box center [935, 238] width 7 height 7
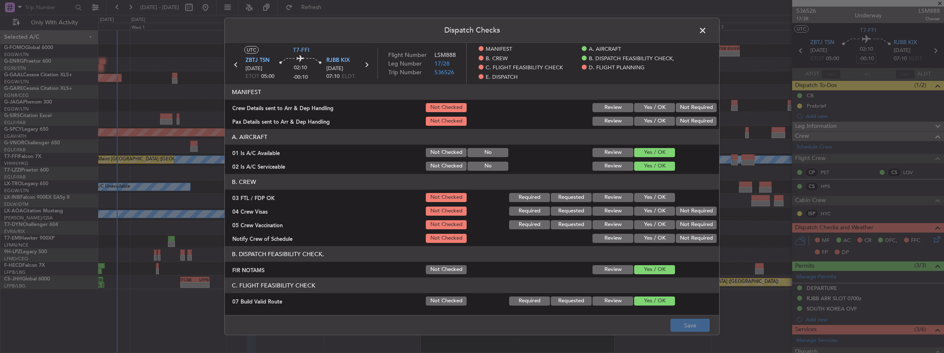
click at [661, 106] on button "Yes / OK" at bounding box center [654, 107] width 41 height 9
click at [656, 116] on div "Yes / OK" at bounding box center [654, 122] width 42 height 12
click at [656, 121] on button "Yes / OK" at bounding box center [654, 121] width 41 height 9
click at [684, 326] on button "Save" at bounding box center [689, 325] width 39 height 13
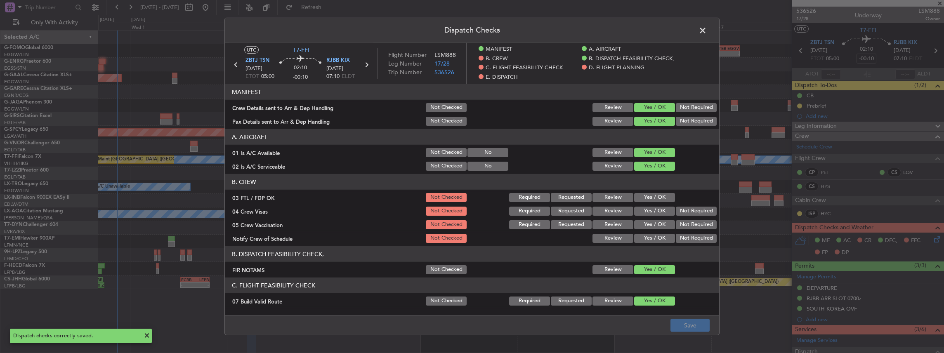
click at [707, 29] on span at bounding box center [707, 32] width 0 height 17
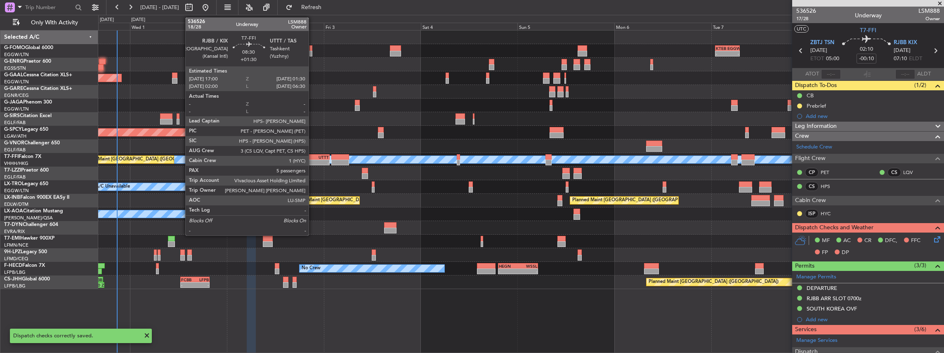
click at [313, 159] on div "01:30 Z" at bounding box center [320, 161] width 17 height 5
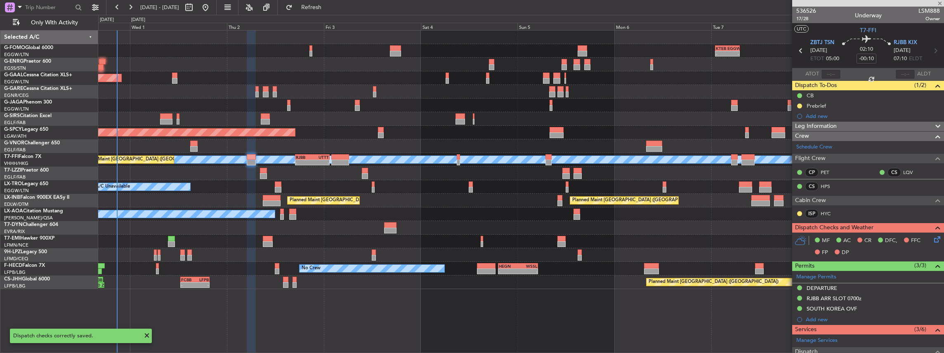
type input "+01:30"
type input "5"
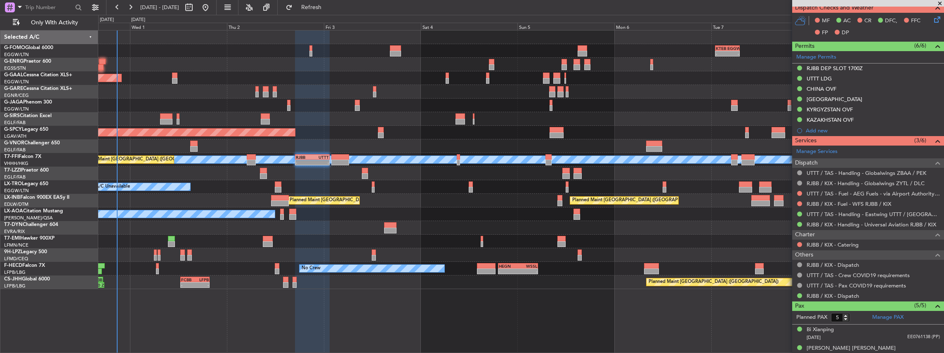
scroll to position [110, 0]
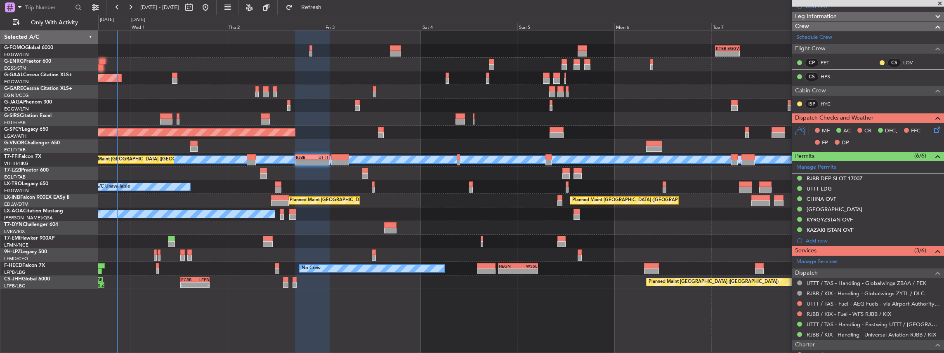
click at [932, 130] on icon at bounding box center [935, 128] width 7 height 7
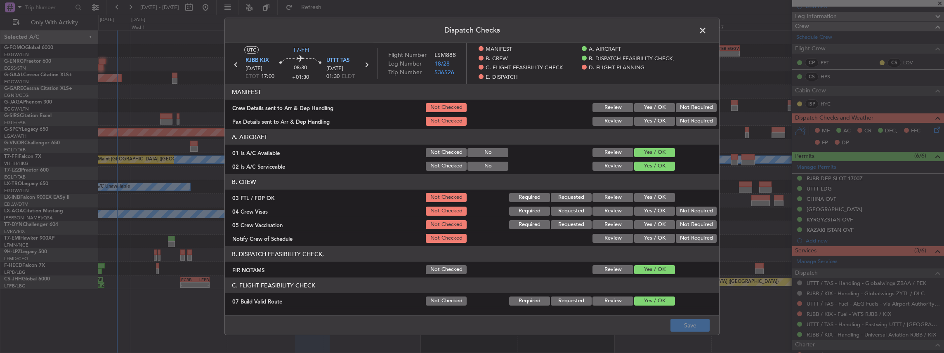
click at [652, 107] on button "Yes / OK" at bounding box center [654, 107] width 41 height 9
drag, startPoint x: 649, startPoint y: 119, endPoint x: 644, endPoint y: 143, distance: 24.4
click at [649, 119] on button "Yes / OK" at bounding box center [654, 121] width 41 height 9
click at [706, 323] on button "Save" at bounding box center [689, 325] width 39 height 13
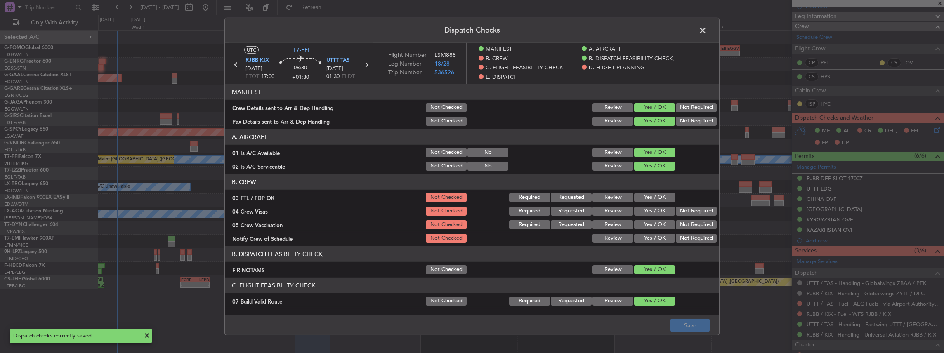
click at [707, 30] on span at bounding box center [707, 32] width 0 height 17
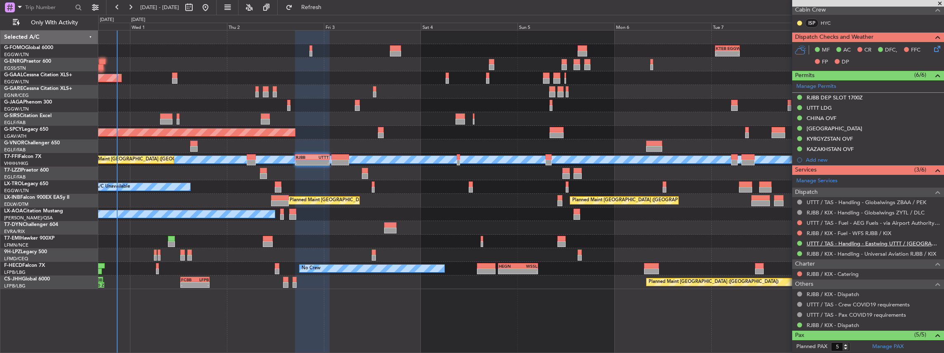
scroll to position [192, 0]
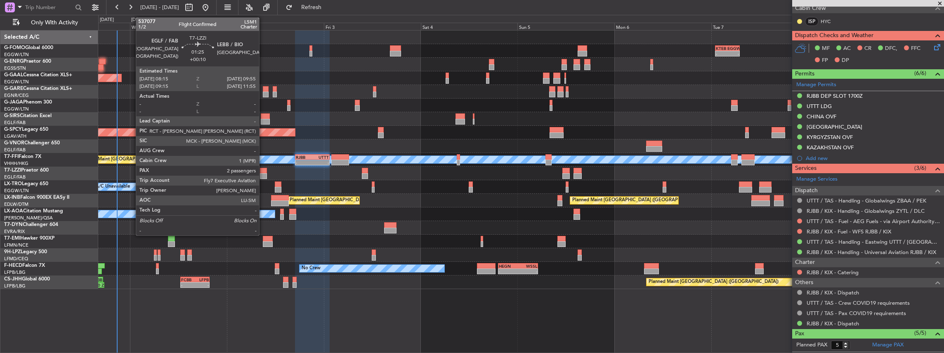
click at [263, 173] on div at bounding box center [263, 176] width 7 height 6
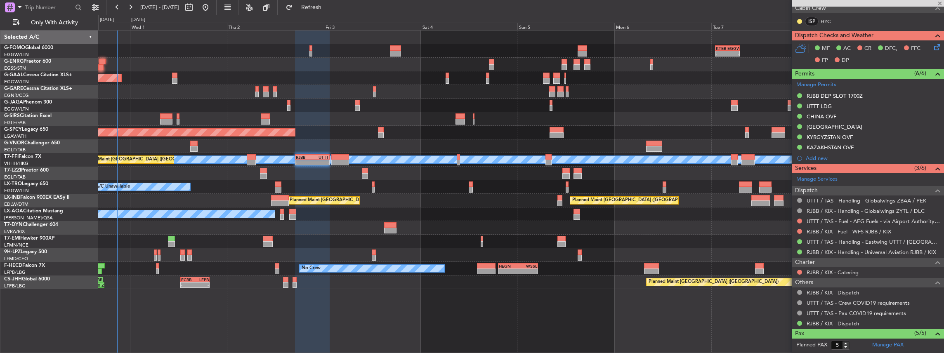
type input "+00:10"
type input "2"
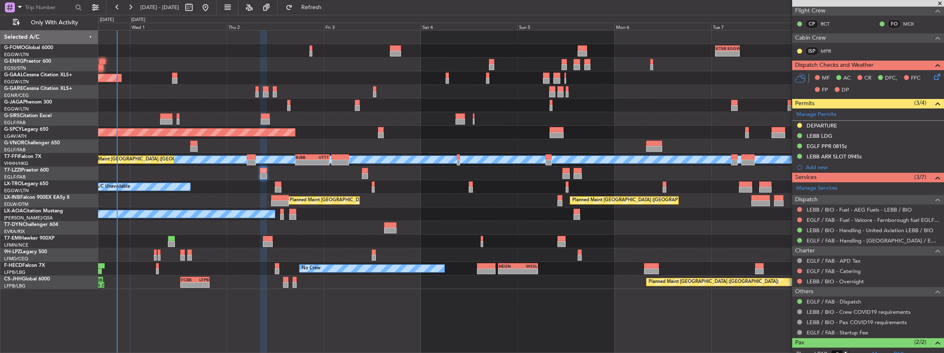
scroll to position [0, 0]
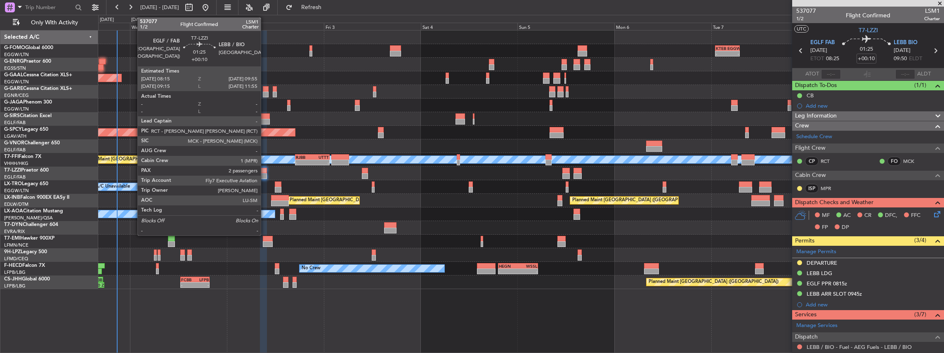
click at [264, 170] on div at bounding box center [263, 171] width 7 height 6
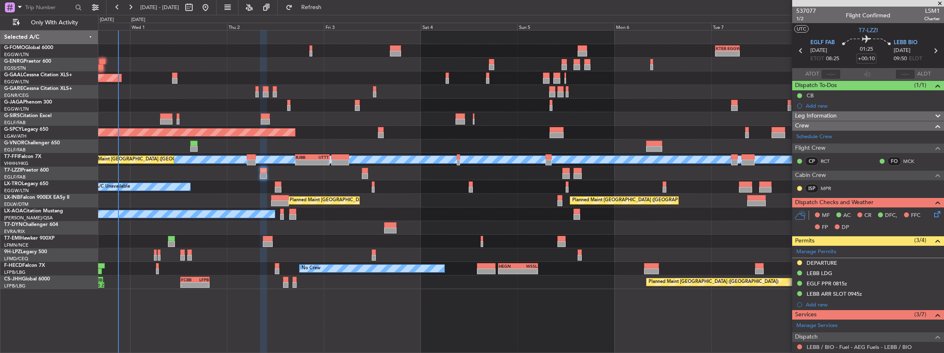
click at [932, 215] on icon at bounding box center [935, 213] width 7 height 7
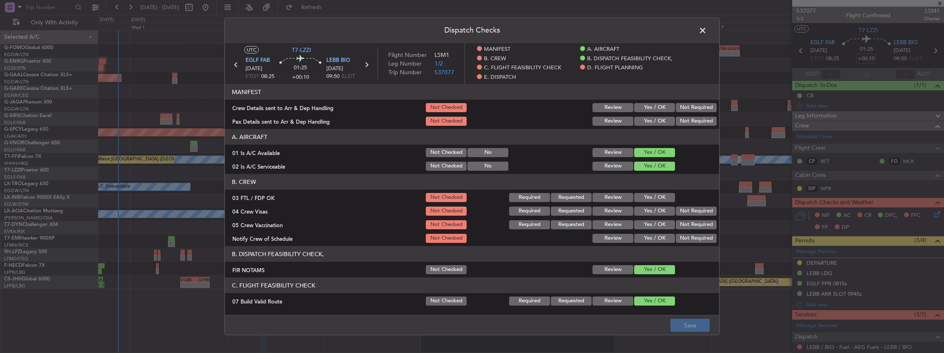
click at [650, 107] on button "Yes / OK" at bounding box center [654, 107] width 41 height 9
drag, startPoint x: 648, startPoint y: 122, endPoint x: 650, endPoint y: 184, distance: 61.9
click at [648, 122] on button "Yes / OK" at bounding box center [654, 121] width 41 height 9
click at [689, 323] on button "Save" at bounding box center [689, 325] width 39 height 13
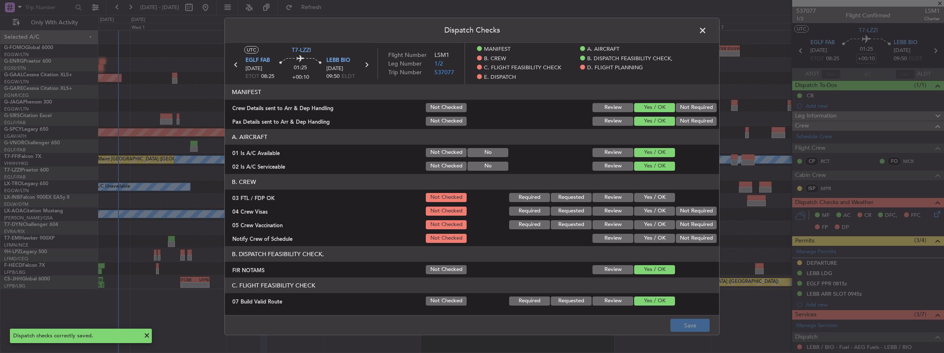
click at [707, 30] on span at bounding box center [707, 32] width 0 height 17
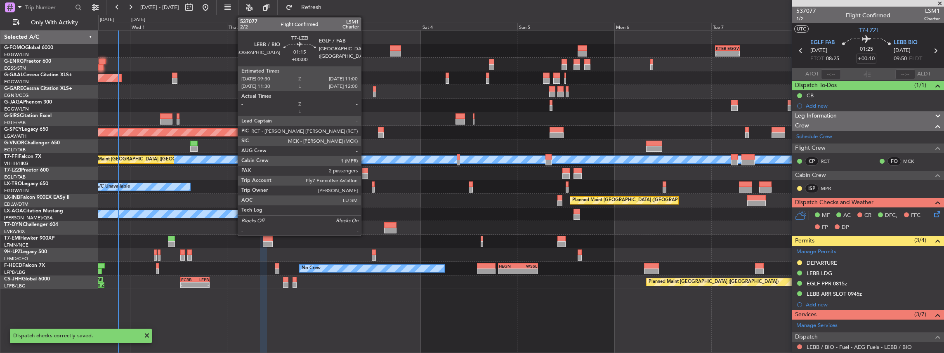
click at [365, 171] on div at bounding box center [365, 171] width 6 height 6
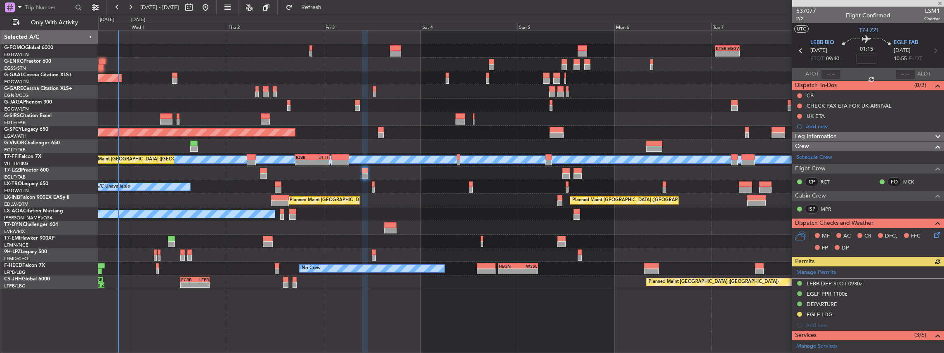
click at [934, 231] on icon at bounding box center [935, 233] width 7 height 7
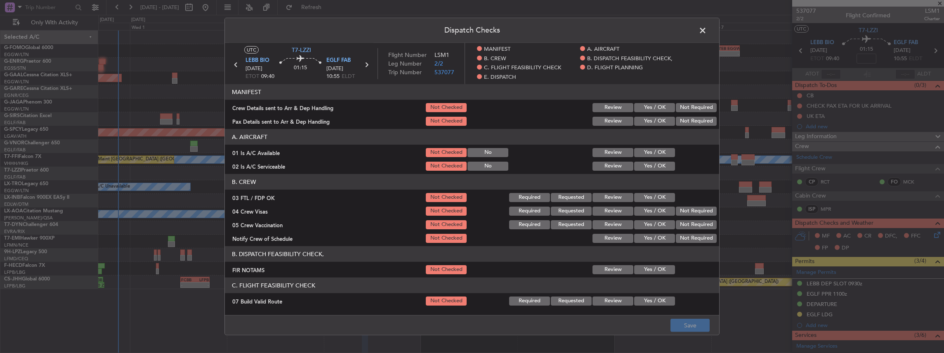
click at [645, 107] on button "Yes / OK" at bounding box center [654, 107] width 41 height 9
click at [643, 121] on button "Yes / OK" at bounding box center [654, 121] width 41 height 9
click at [691, 321] on button "Save" at bounding box center [689, 325] width 39 height 13
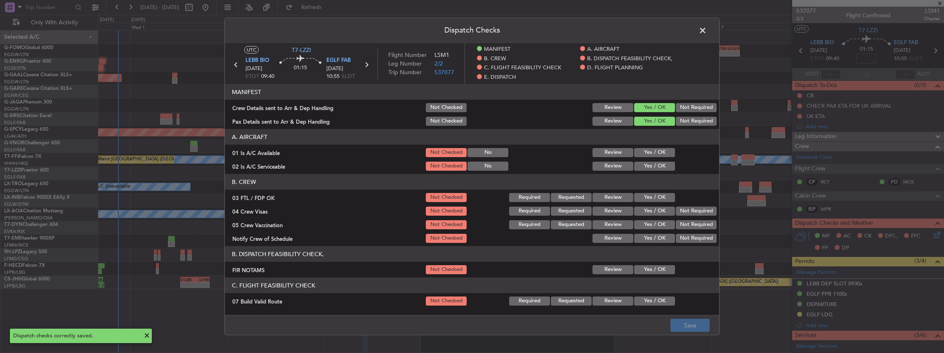
click at [707, 30] on span at bounding box center [707, 32] width 0 height 17
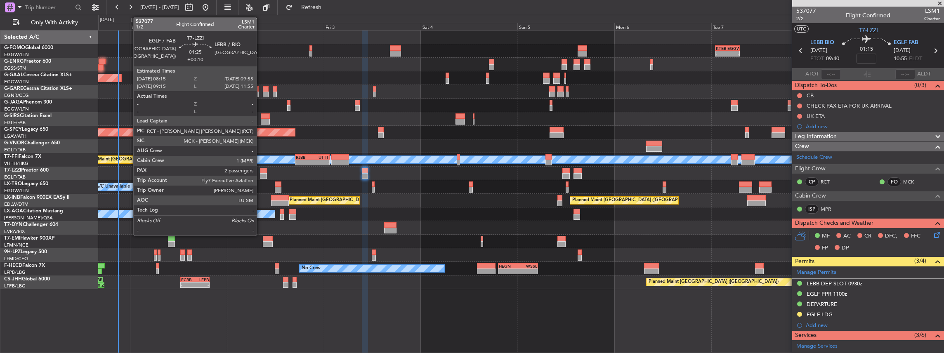
click at [261, 172] on div at bounding box center [263, 171] width 7 height 6
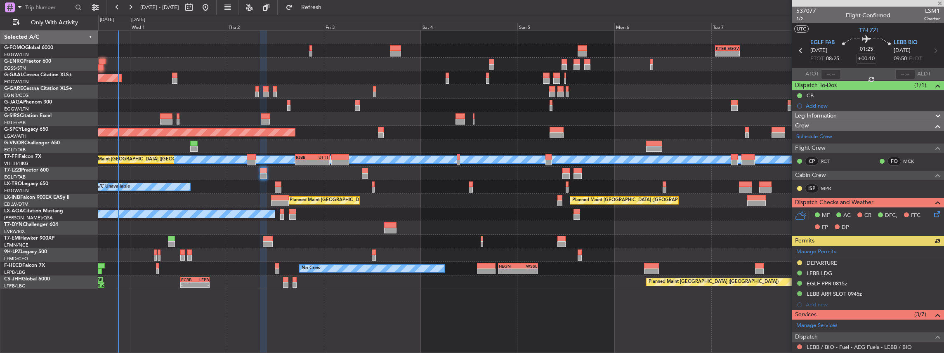
scroll to position [55, 0]
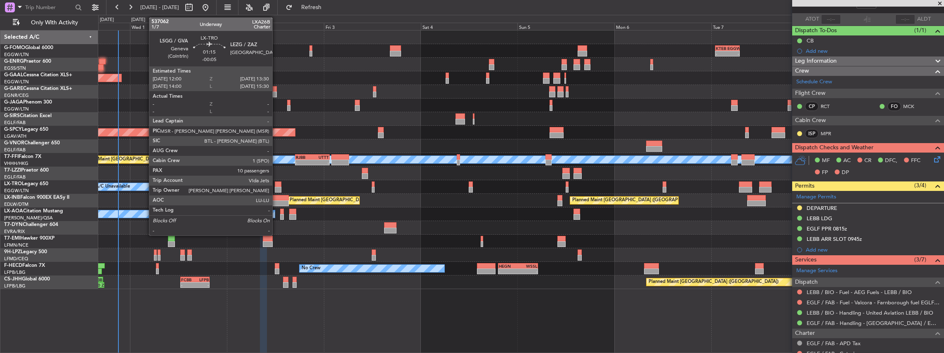
click at [276, 186] on div at bounding box center [278, 185] width 6 height 6
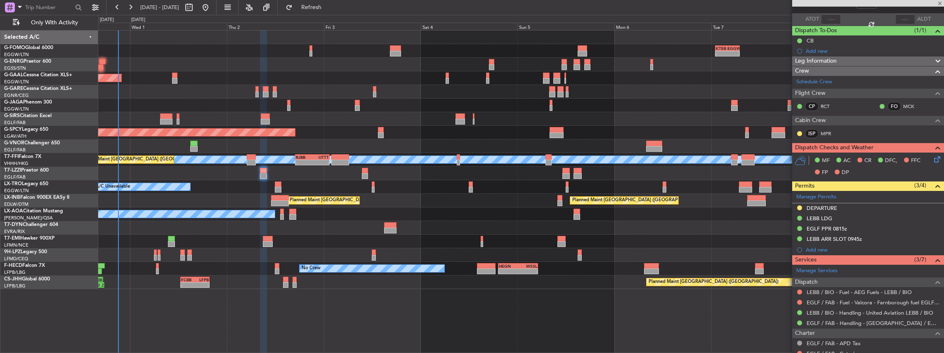
type input "-00:05"
type input "10"
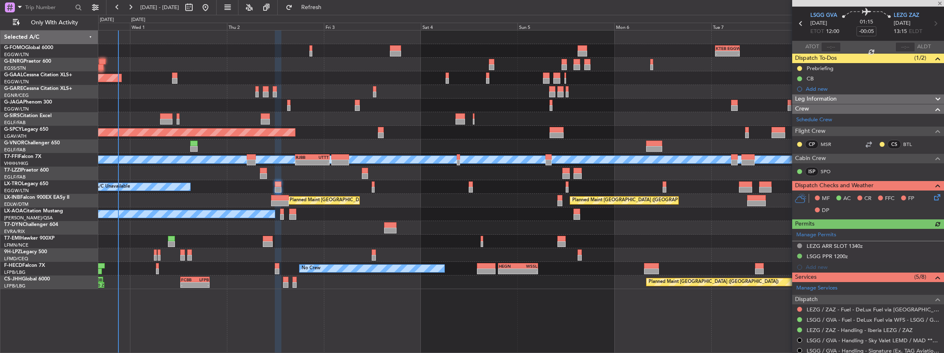
scroll to position [0, 0]
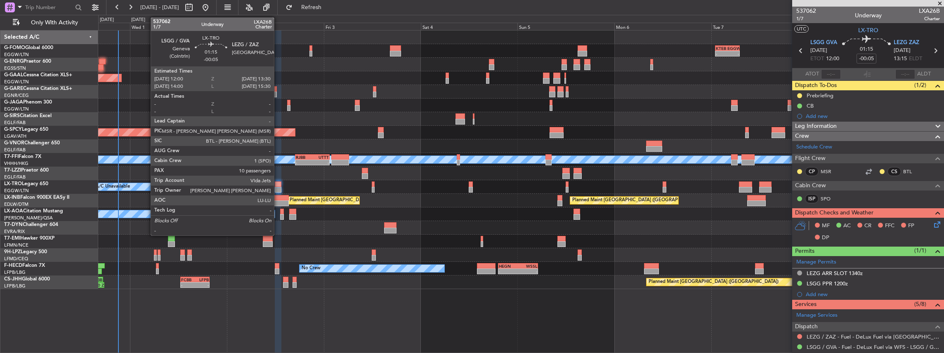
click at [278, 186] on div at bounding box center [278, 185] width 6 height 6
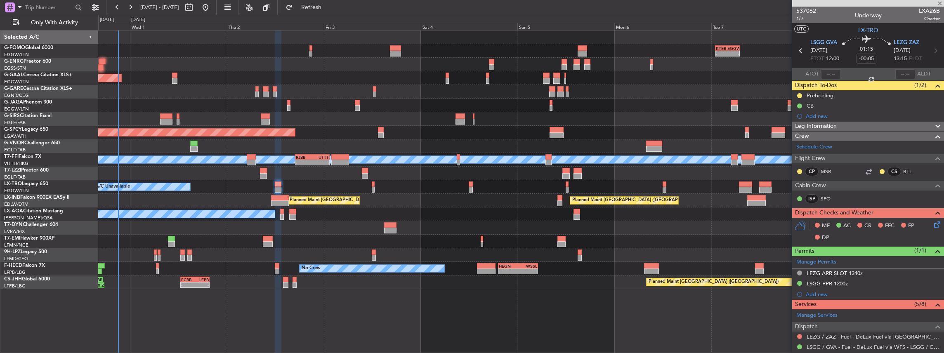
click at [278, 186] on div at bounding box center [278, 185] width 6 height 6
click at [934, 224] on icon at bounding box center [935, 223] width 7 height 7
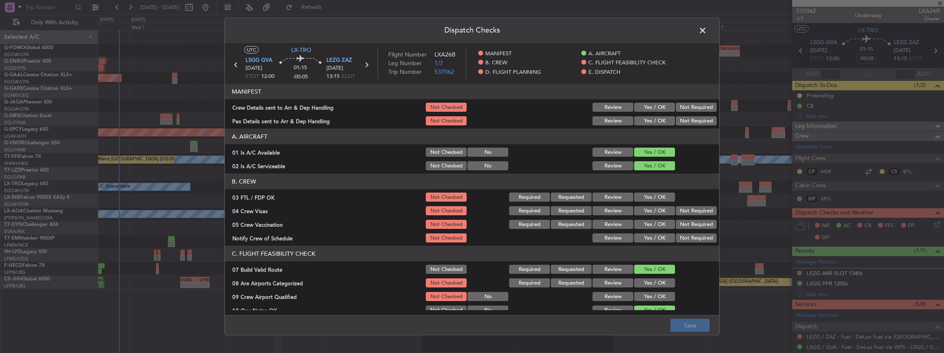
click at [651, 107] on button "Yes / OK" at bounding box center [654, 107] width 41 height 9
click at [645, 120] on button "Yes / OK" at bounding box center [654, 120] width 41 height 9
click at [698, 328] on button "Save" at bounding box center [689, 325] width 39 height 13
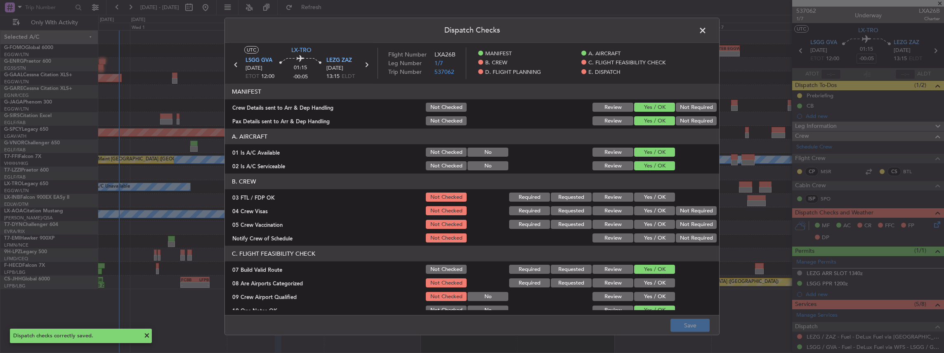
click at [707, 29] on span at bounding box center [707, 32] width 0 height 17
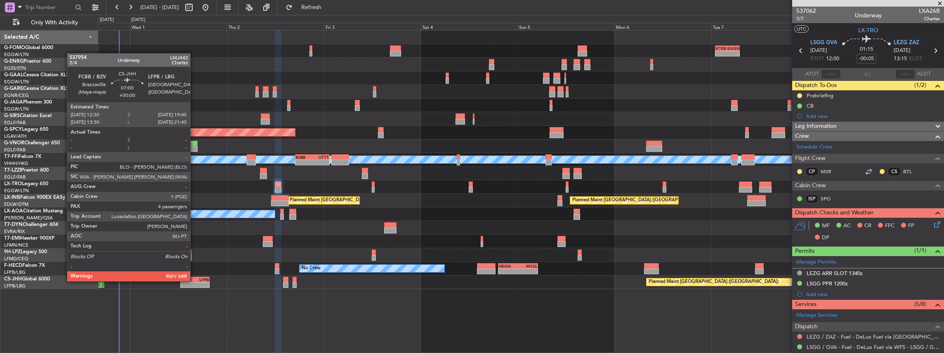
click at [195, 281] on div "LFPB" at bounding box center [202, 279] width 14 height 5
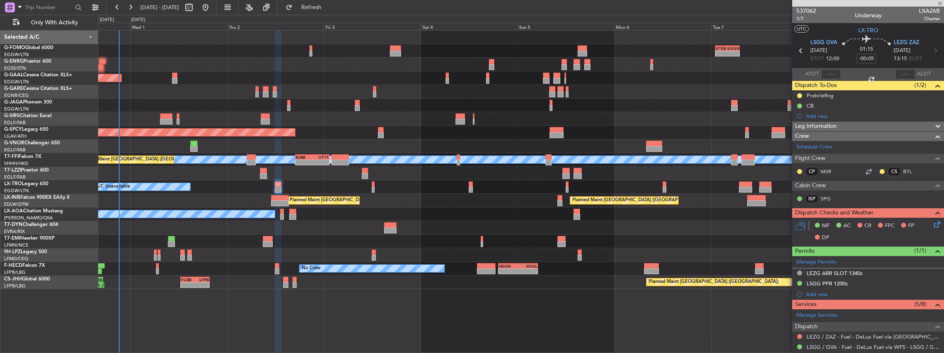
type input "4"
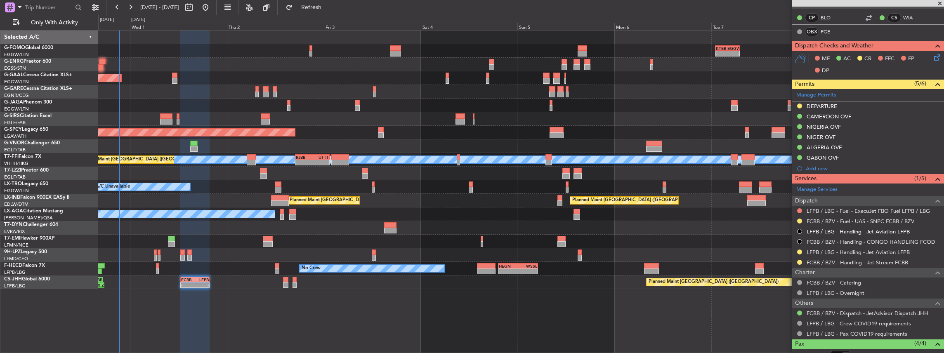
scroll to position [246, 0]
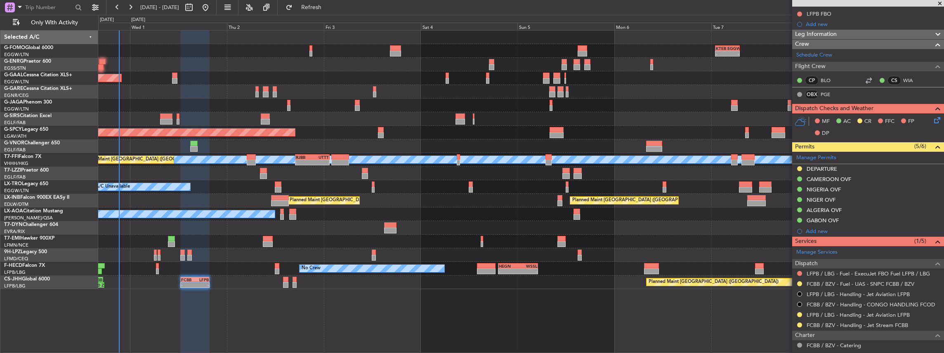
scroll to position [54, 0]
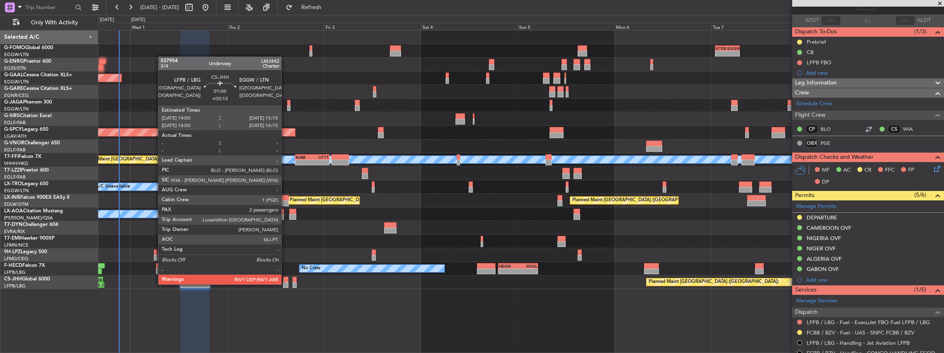
click at [286, 284] on div at bounding box center [285, 285] width 5 height 6
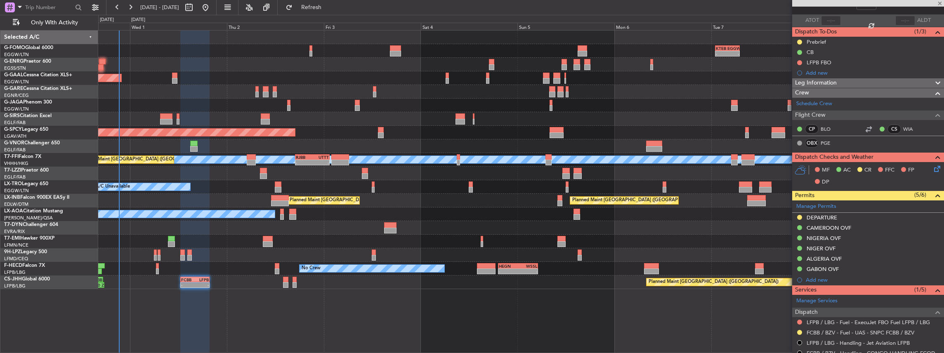
type input "+00:15"
type input "2"
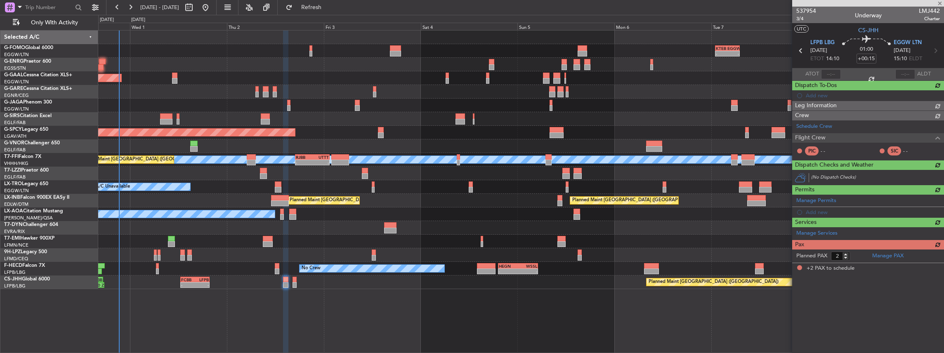
scroll to position [0, 0]
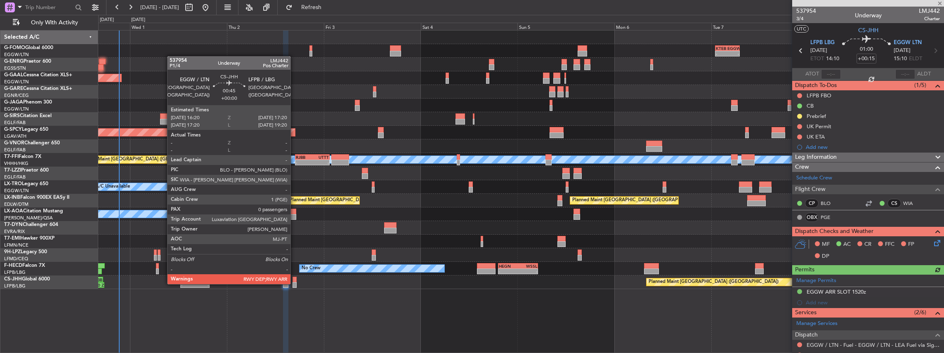
click at [295, 283] on div at bounding box center [295, 285] width 4 height 6
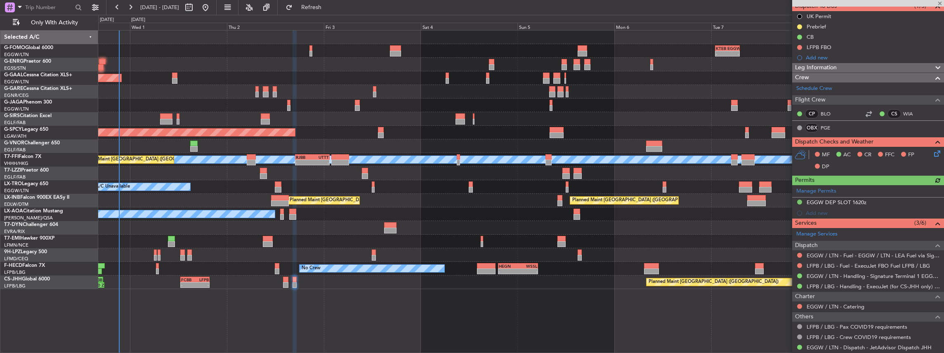
scroll to position [83, 0]
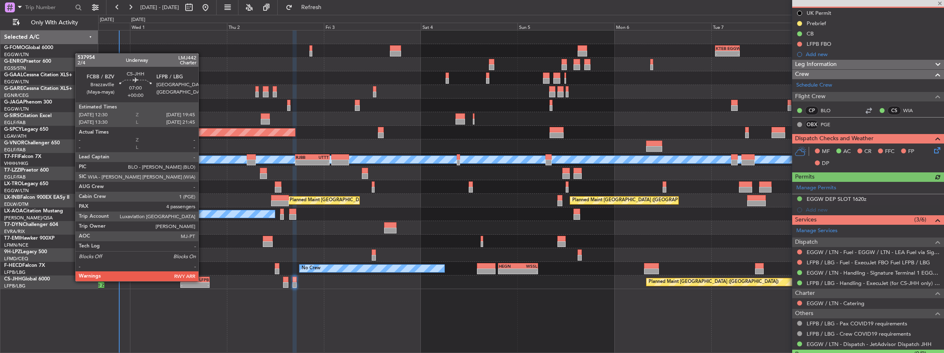
click at [203, 281] on div "LFPB" at bounding box center [202, 279] width 14 height 5
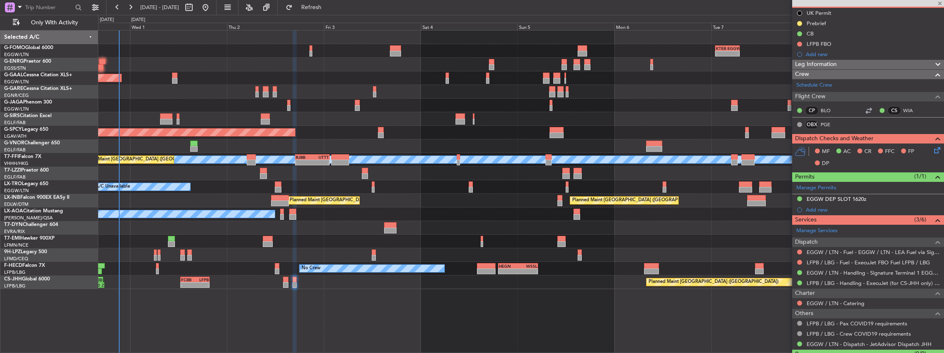
type input "4"
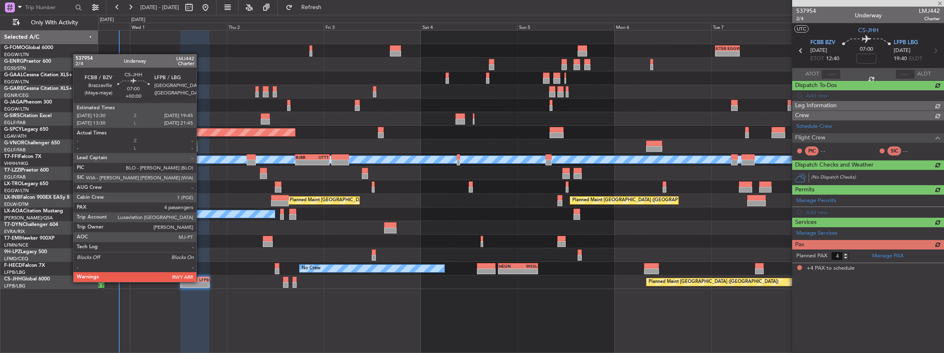
scroll to position [0, 0]
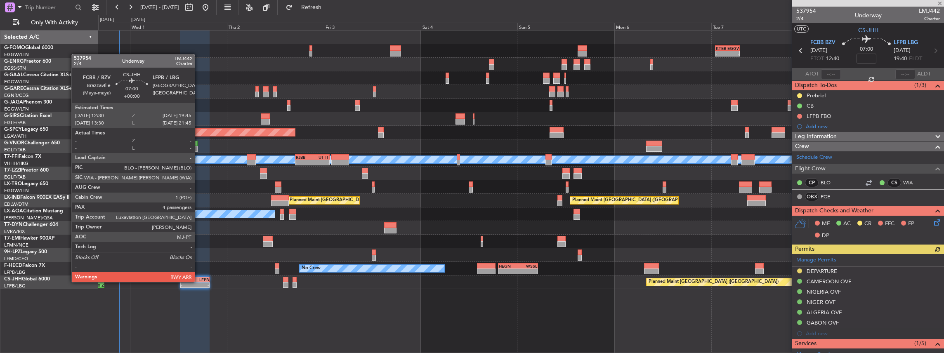
click at [199, 281] on div "LFPB" at bounding box center [202, 279] width 14 height 5
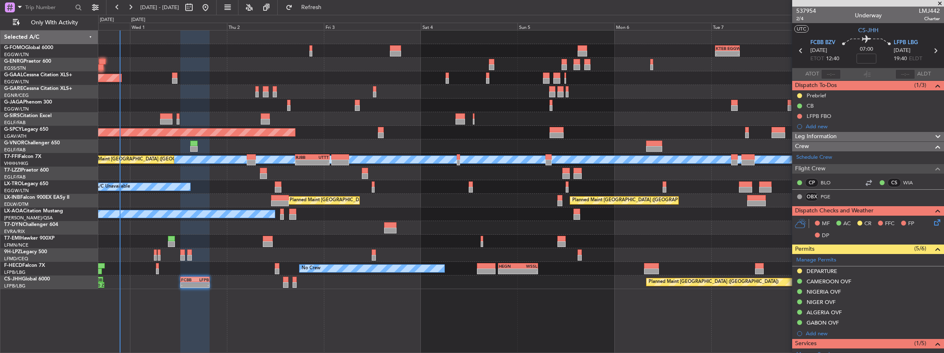
click at [932, 220] on icon at bounding box center [935, 221] width 7 height 7
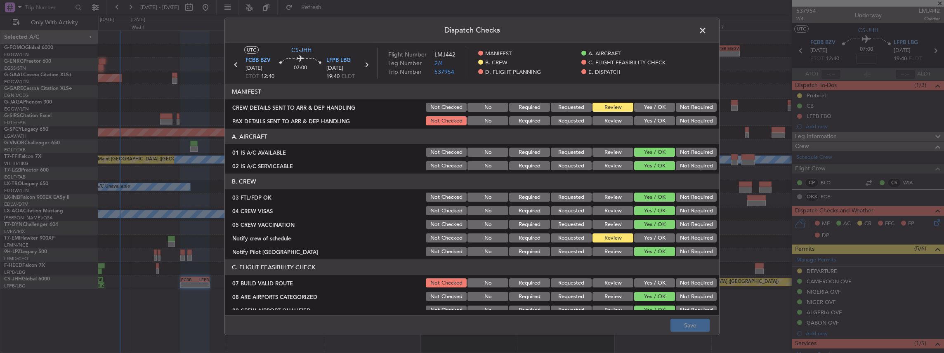
click at [659, 111] on div "Yes / OK" at bounding box center [654, 107] width 42 height 12
click at [654, 111] on button "Yes / OK" at bounding box center [654, 107] width 41 height 9
click at [653, 118] on button "Yes / OK" at bounding box center [654, 120] width 41 height 9
click at [698, 326] on button "Save" at bounding box center [689, 325] width 39 height 13
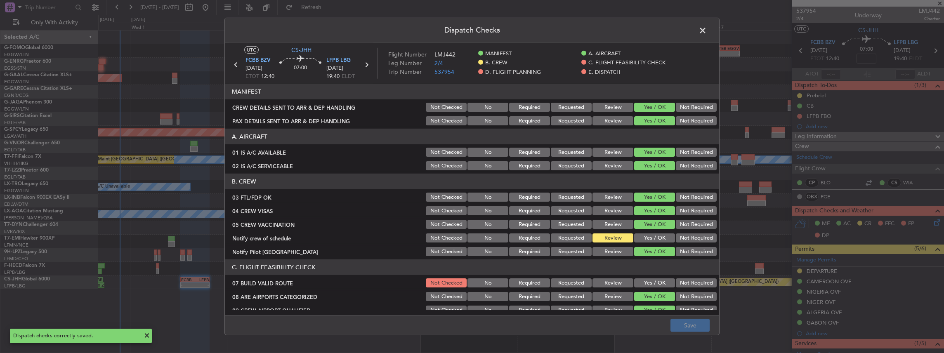
click at [707, 31] on span at bounding box center [707, 32] width 0 height 17
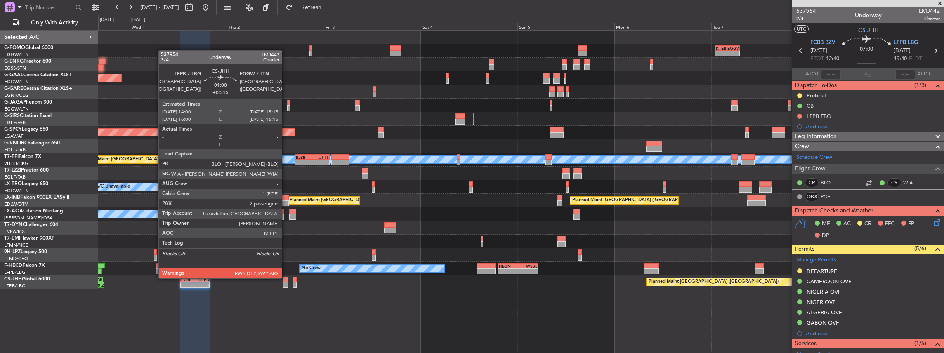
click at [286, 278] on div at bounding box center [285, 280] width 5 height 6
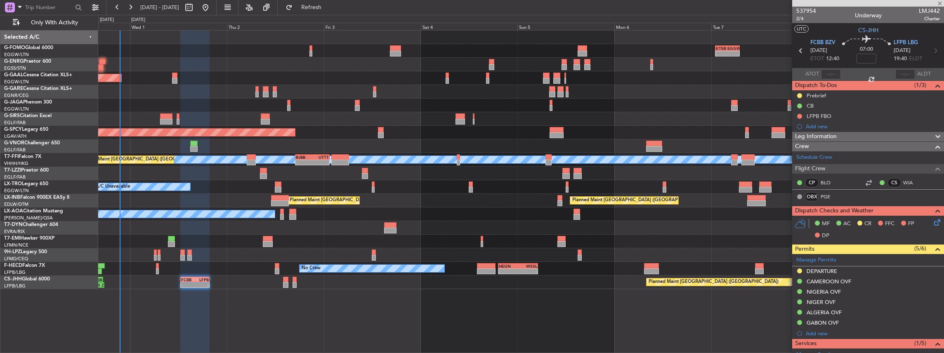
type input "+00:15"
type input "2"
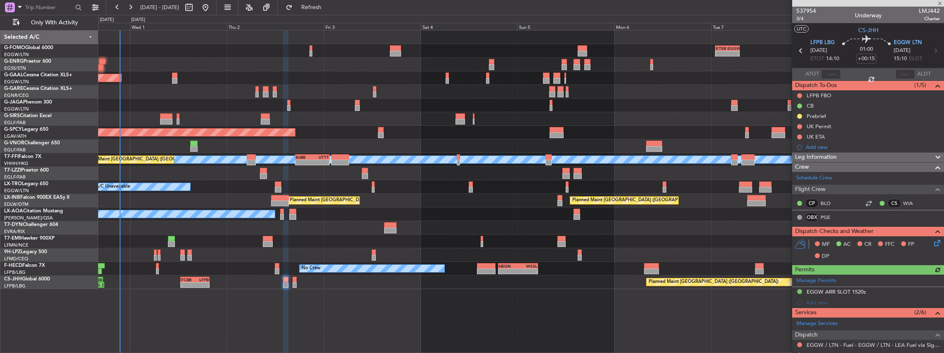
click at [933, 242] on icon at bounding box center [935, 241] width 7 height 7
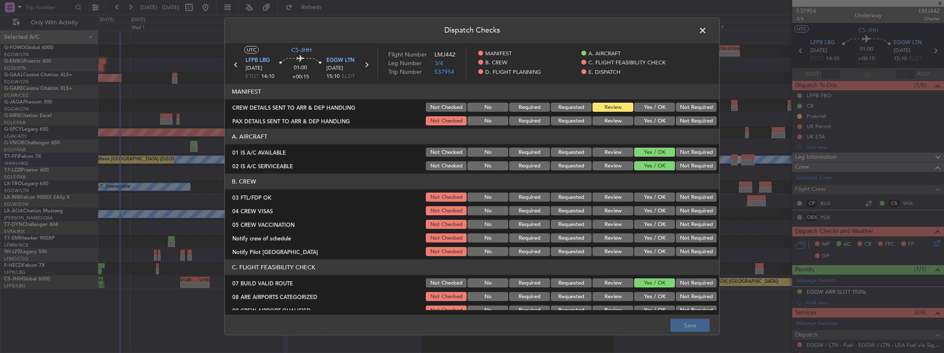
click at [658, 106] on button "Yes / OK" at bounding box center [654, 107] width 41 height 9
click at [657, 118] on button "Yes / OK" at bounding box center [654, 120] width 41 height 9
click at [690, 326] on button "Save" at bounding box center [689, 325] width 39 height 13
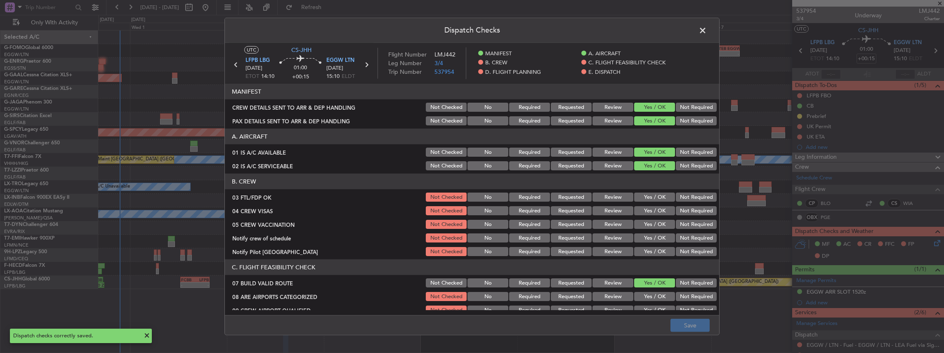
click at [707, 26] on span at bounding box center [707, 32] width 0 height 17
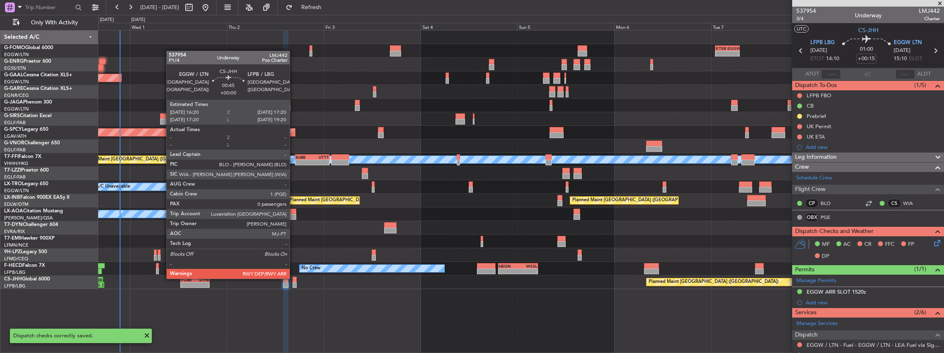
click at [294, 278] on div at bounding box center [295, 280] width 4 height 6
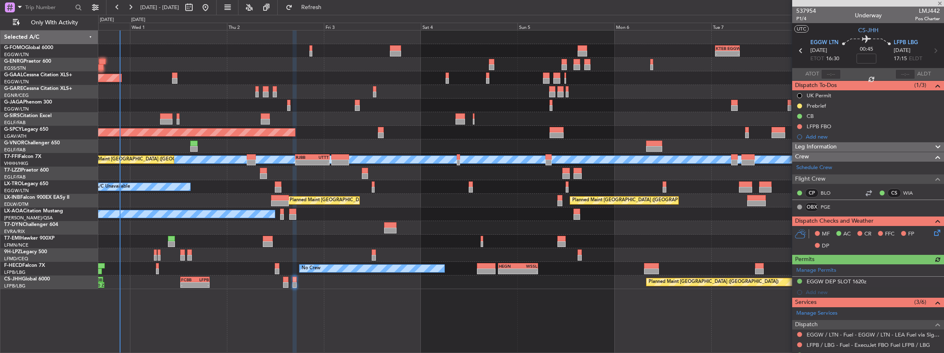
click at [932, 232] on icon at bounding box center [935, 231] width 7 height 7
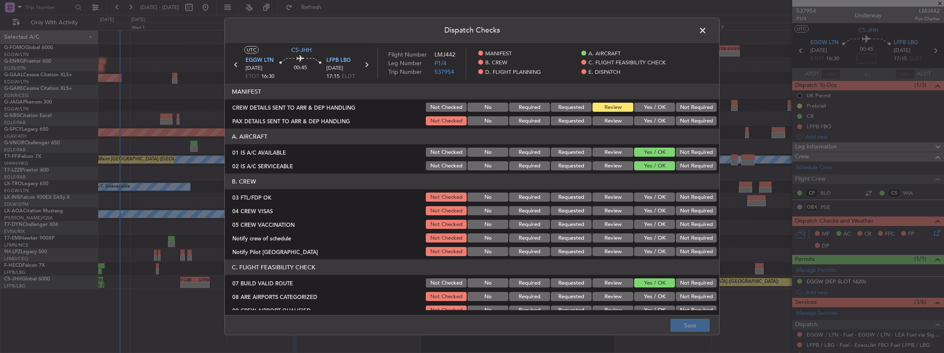
click at [648, 108] on button "Yes / OK" at bounding box center [654, 107] width 41 height 9
click at [646, 121] on button "Yes / OK" at bounding box center [654, 120] width 41 height 9
click at [694, 324] on button "Save" at bounding box center [689, 325] width 39 height 13
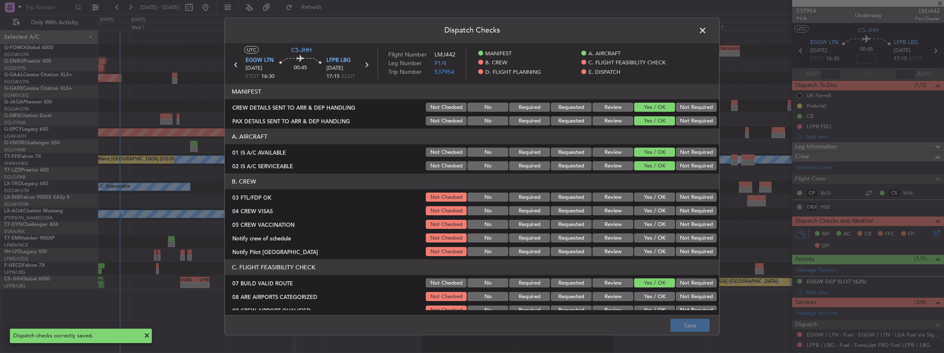
click at [707, 30] on span at bounding box center [707, 32] width 0 height 17
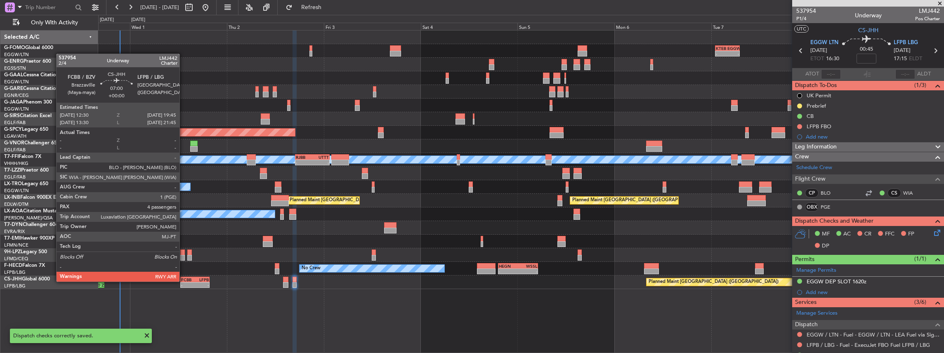
click at [184, 281] on div "FCBB" at bounding box center [188, 279] width 14 height 5
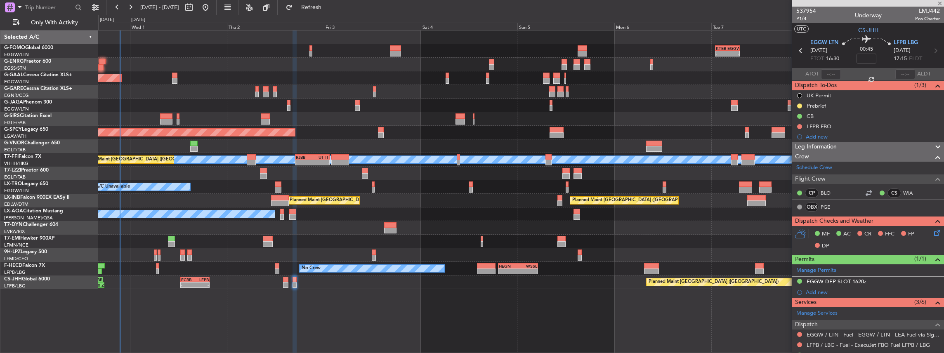
type input "4"
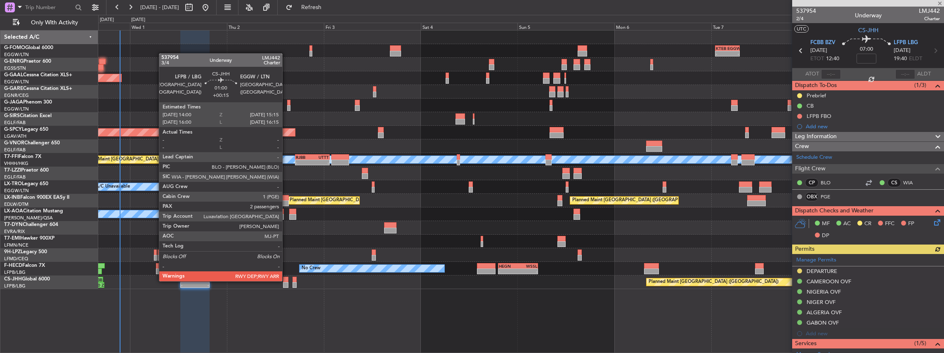
click at [286, 281] on div at bounding box center [285, 280] width 5 height 6
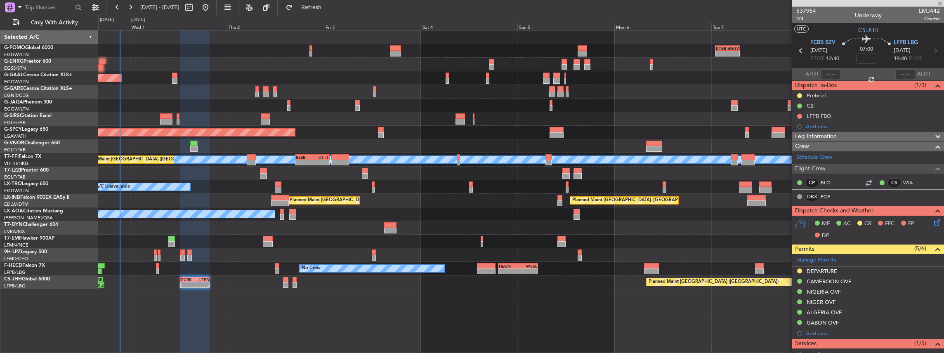
type input "+00:15"
type input "2"
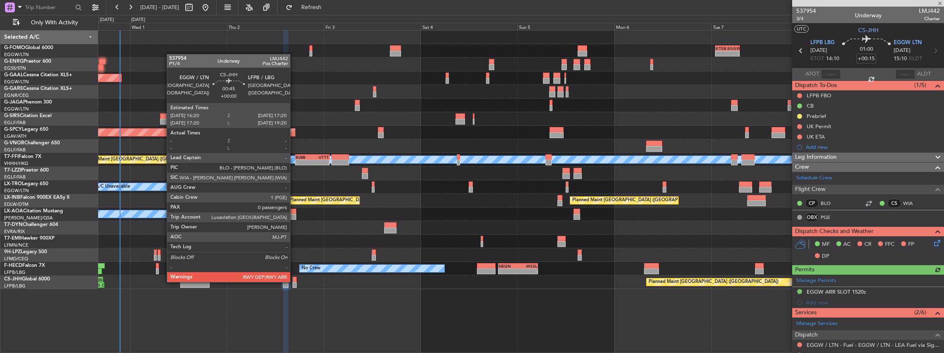
click at [294, 281] on div at bounding box center [295, 280] width 4 height 6
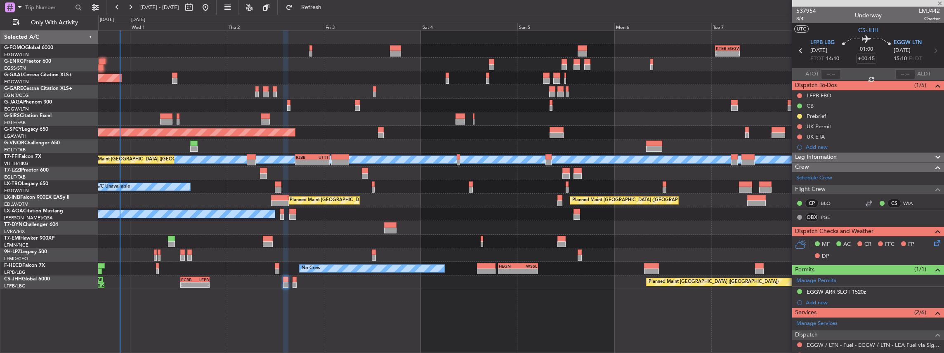
type input "0"
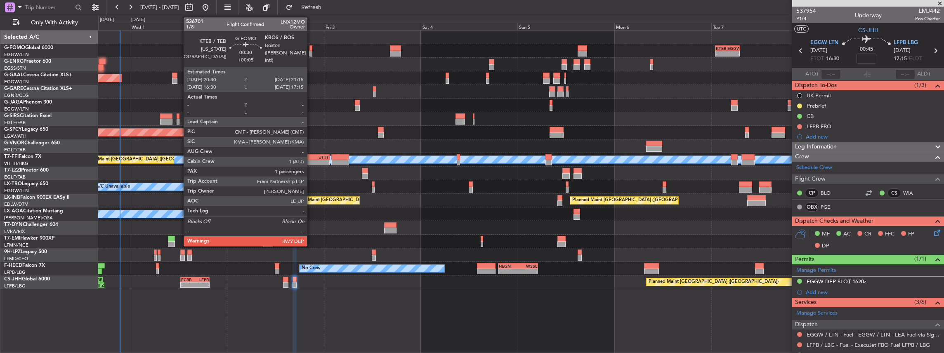
click at [311, 52] on div at bounding box center [310, 54] width 3 height 6
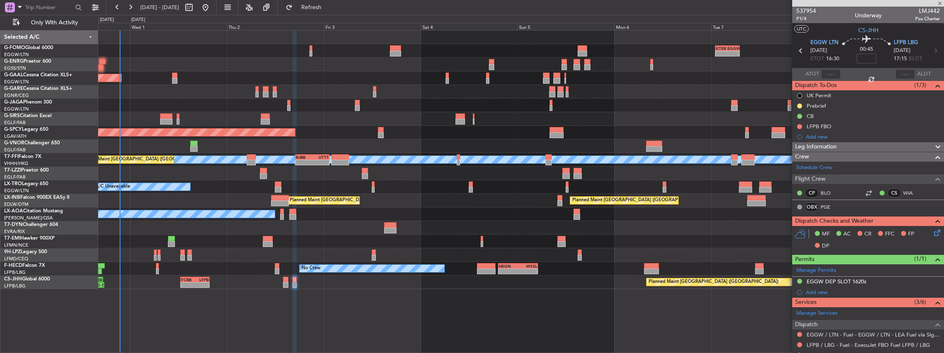
type input "+00:05"
type input "1"
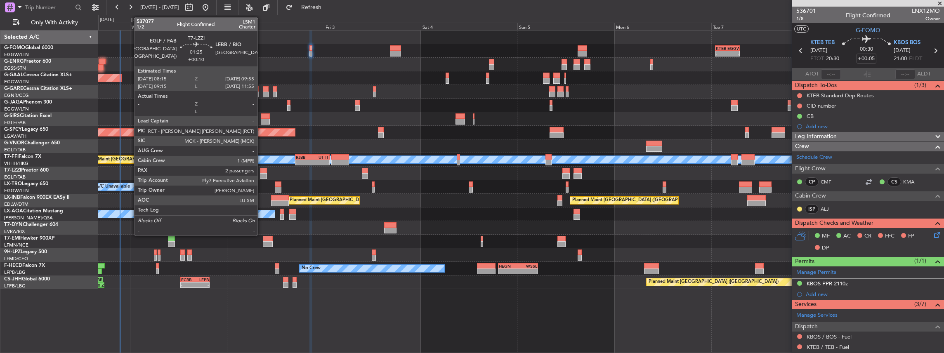
click at [262, 172] on div at bounding box center [263, 171] width 7 height 6
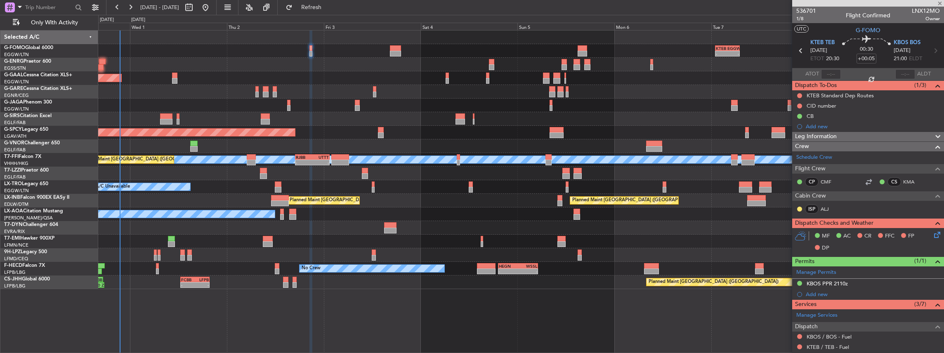
type input "+00:10"
type input "2"
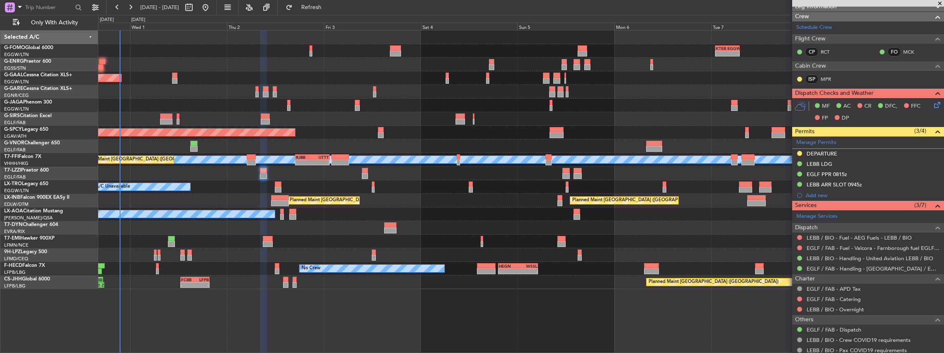
scroll to position [110, 0]
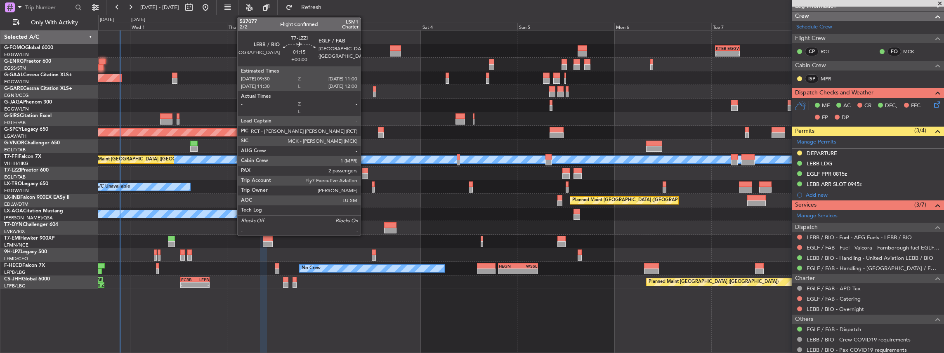
click at [365, 169] on div at bounding box center [365, 171] width 6 height 6
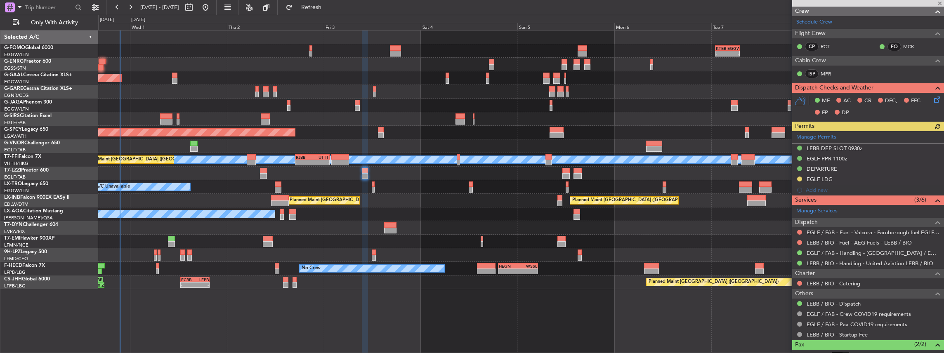
scroll to position [137, 0]
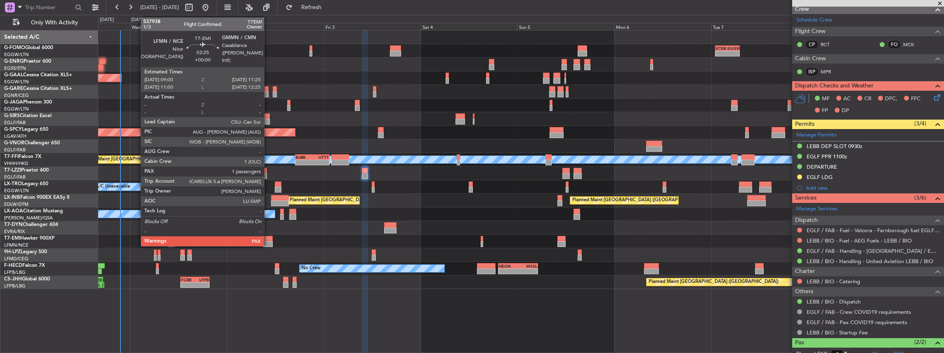
click at [268, 243] on div at bounding box center [268, 244] width 10 height 6
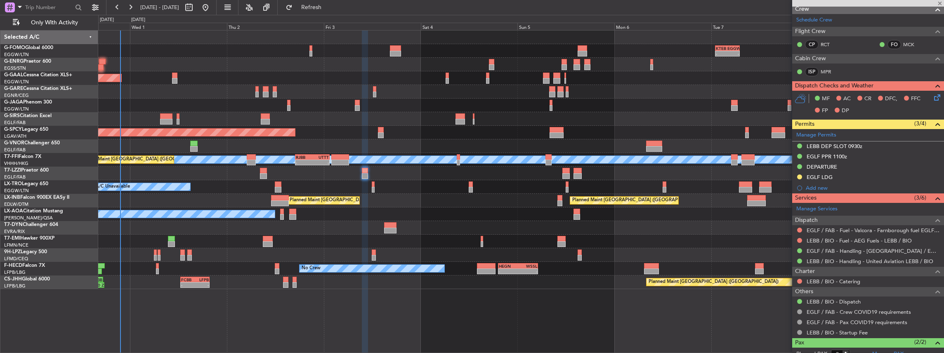
type input "1"
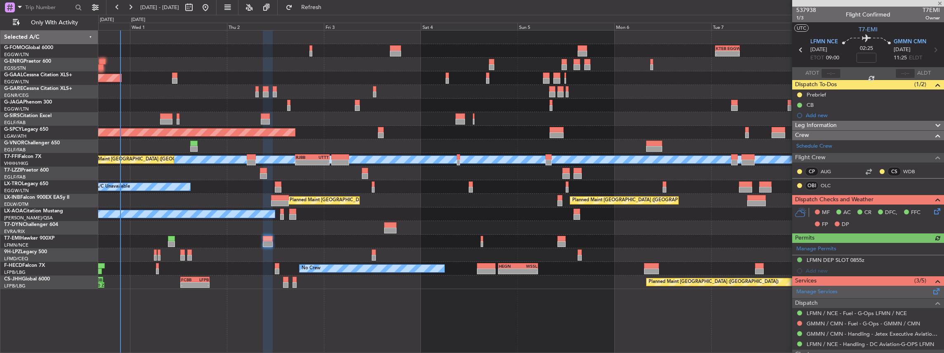
scroll to position [0, 0]
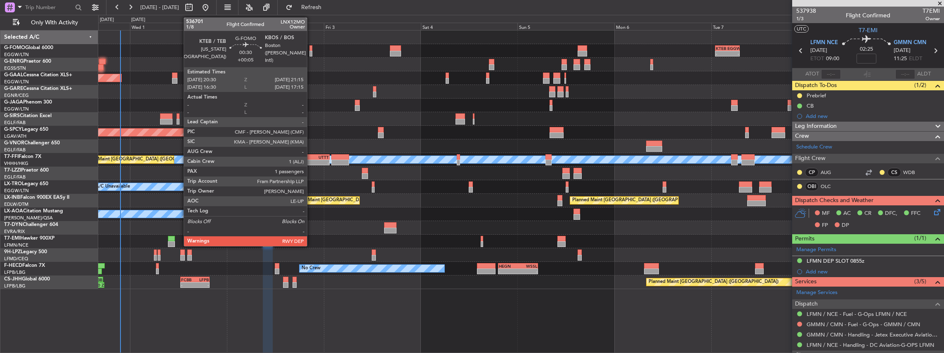
click at [311, 53] on div at bounding box center [310, 54] width 3 height 6
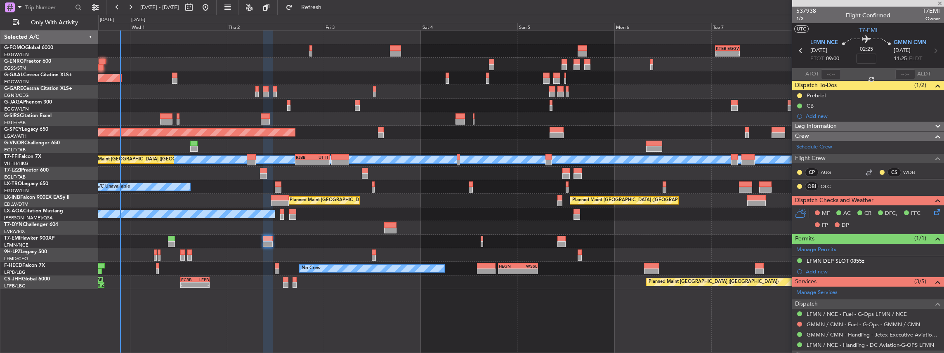
type input "+00:05"
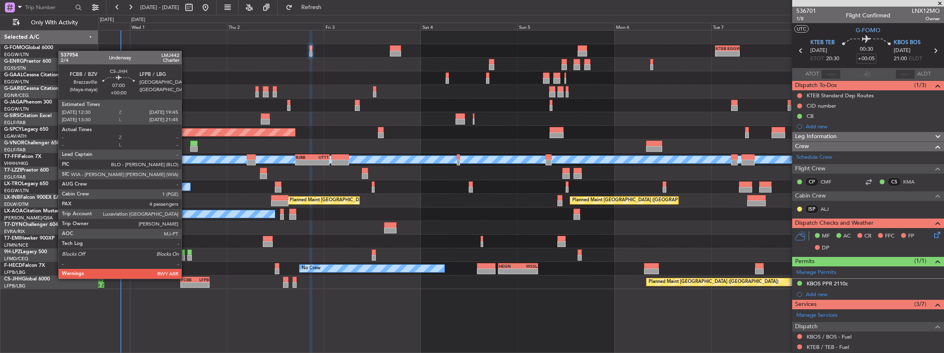
click at [186, 278] on div "FCBB" at bounding box center [188, 279] width 14 height 5
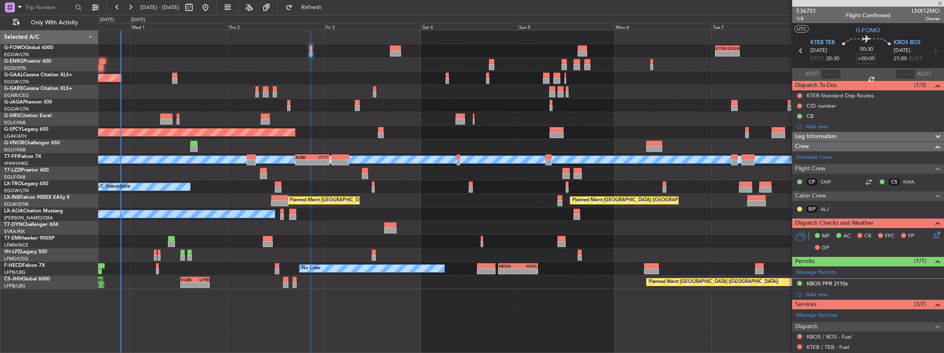
type input "4"
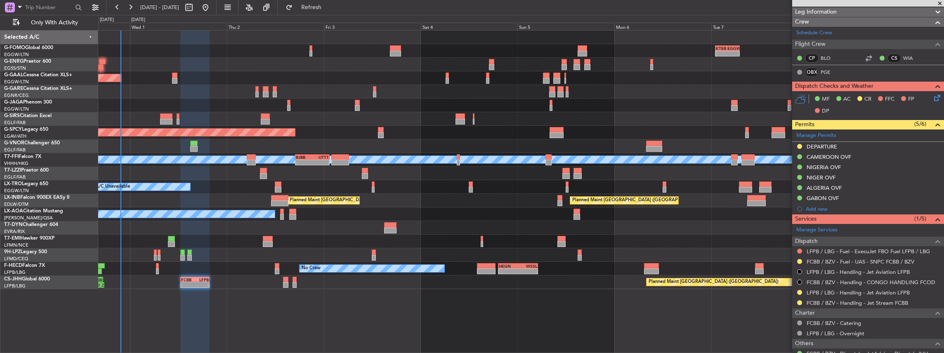
scroll to position [137, 0]
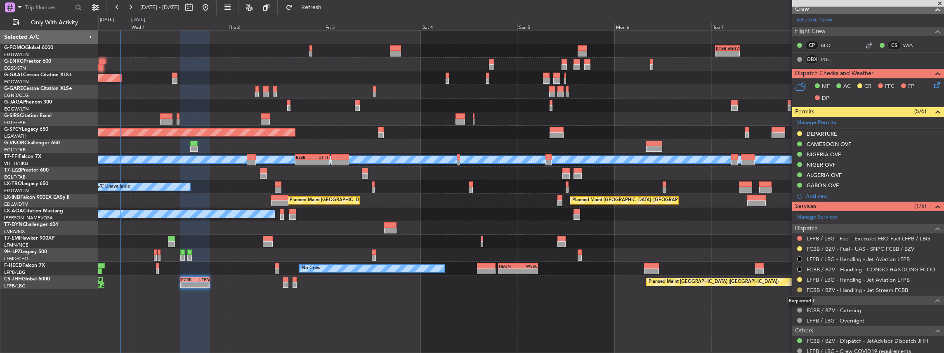
click at [798, 288] on button at bounding box center [799, 290] width 5 height 5
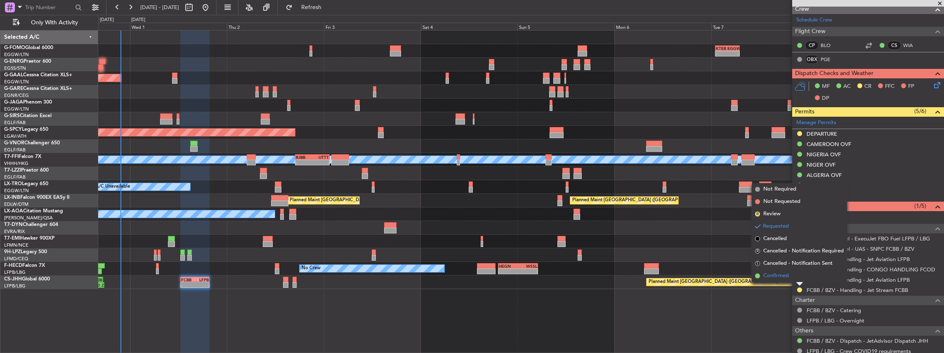
click at [769, 276] on span "Confirmed" at bounding box center [776, 276] width 26 height 8
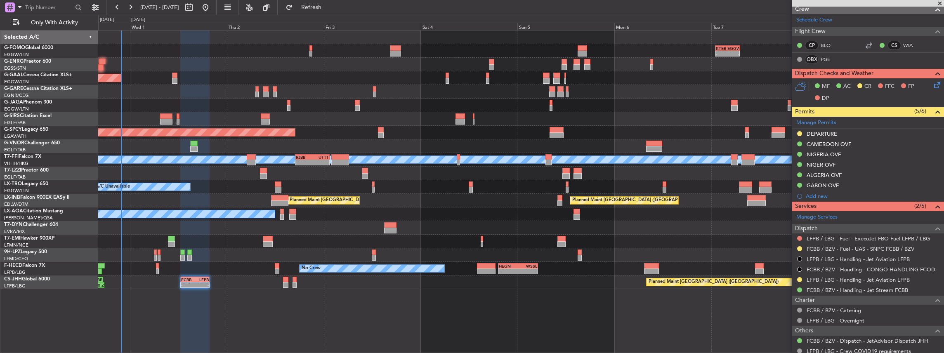
click at [308, 50] on div "- - KTEB 01:00 Z EGGW 07:10 Z 06:10 Z 13:35 Z EGGW 06:00 Z KTEB 13:15 Z" at bounding box center [521, 51] width 846 height 14
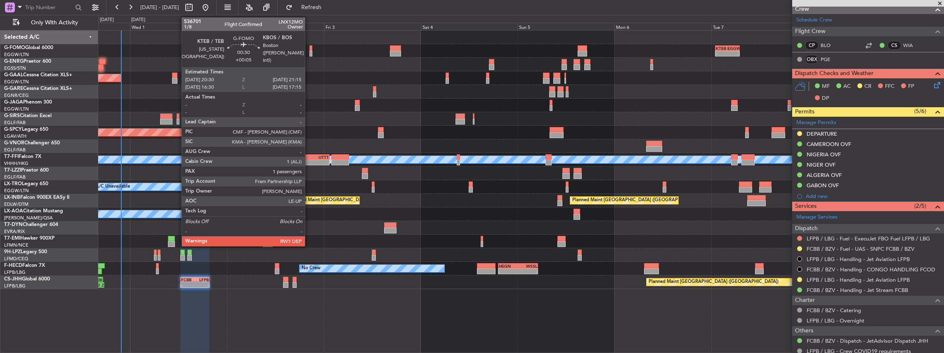
click at [309, 51] on div at bounding box center [310, 54] width 3 height 6
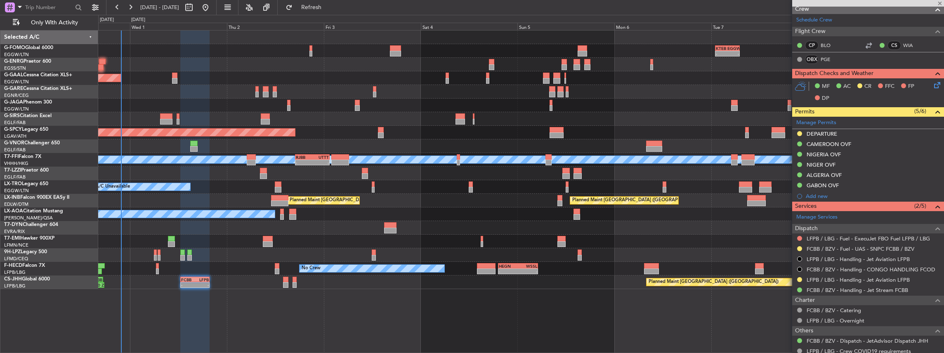
type input "+00:05"
type input "1"
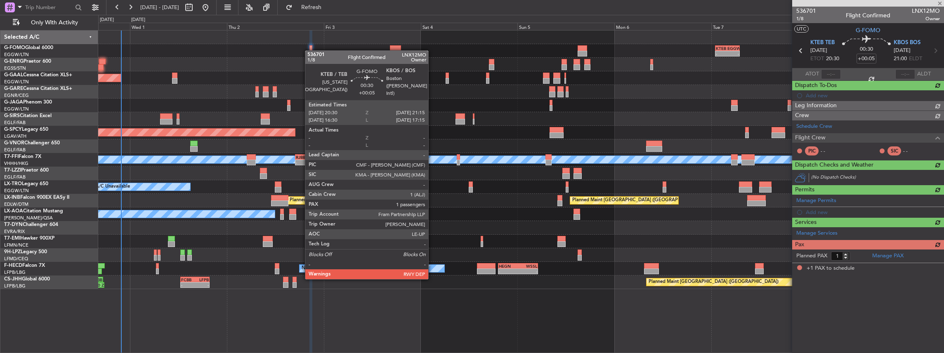
scroll to position [0, 0]
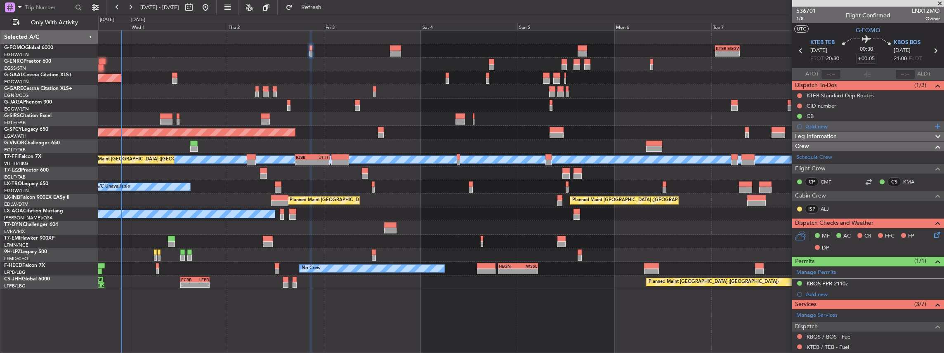
click at [840, 125] on div "Add new" at bounding box center [869, 126] width 127 height 7
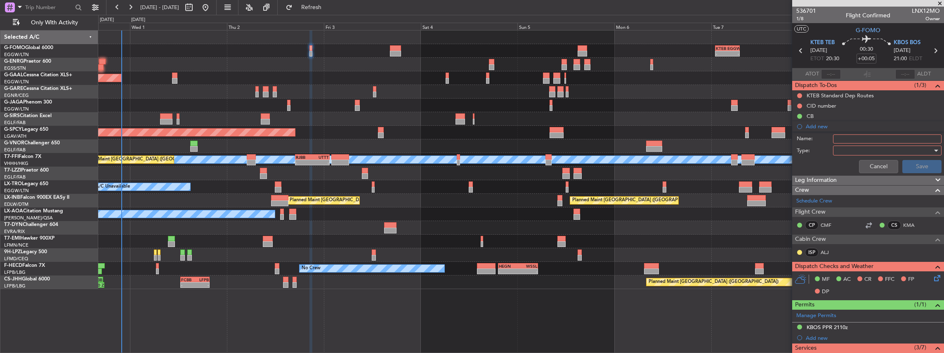
click at [861, 138] on input "Name:" at bounding box center [887, 139] width 109 height 9
drag, startPoint x: 852, startPoint y: 139, endPoint x: 827, endPoint y: 139, distance: 24.8
click at [827, 139] on div "Name: VHHH FUEL VIA HANDLER" at bounding box center [868, 139] width 160 height 12
type input "KTEB FUEL VIA HANDLER"
click at [839, 148] on div at bounding box center [884, 150] width 96 height 12
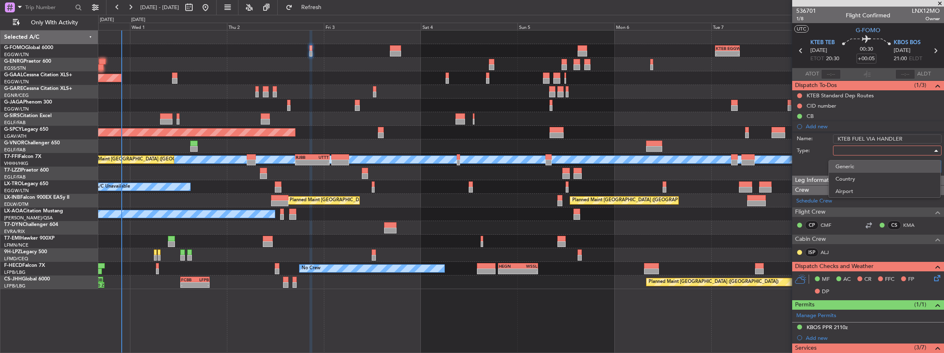
click at [841, 168] on span "Generic" at bounding box center [884, 166] width 98 height 12
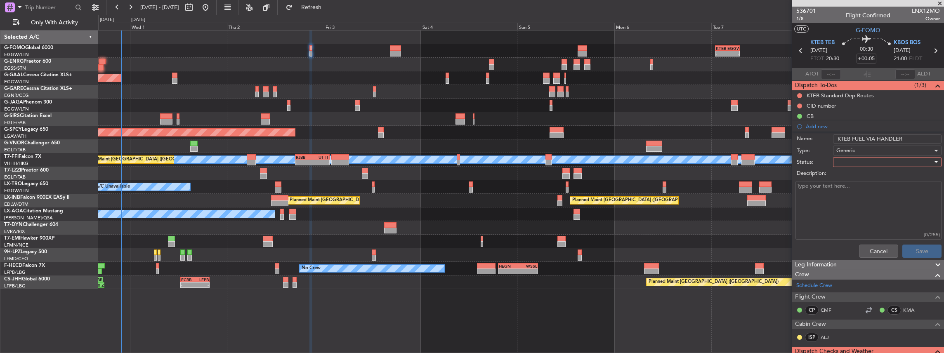
click at [839, 162] on div at bounding box center [884, 162] width 96 height 12
click at [848, 189] on span "In Progress" at bounding box center [884, 190] width 98 height 12
click at [910, 248] on button "Save" at bounding box center [921, 251] width 39 height 13
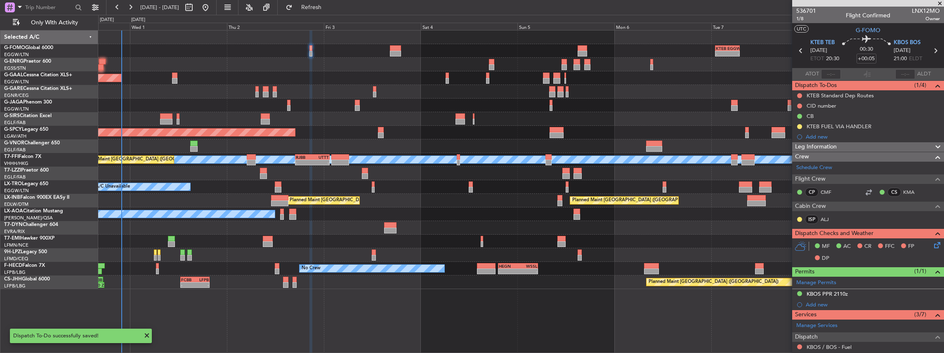
click at [850, 135] on mat-tooltip-component "KTEB FUEL VIA HANDLER" at bounding box center [839, 141] width 70 height 22
click at [810, 138] on div "KTEB FUEL VIA HANDLER" at bounding box center [839, 140] width 59 height 10
click at [811, 135] on div "Add new" at bounding box center [869, 136] width 127 height 7
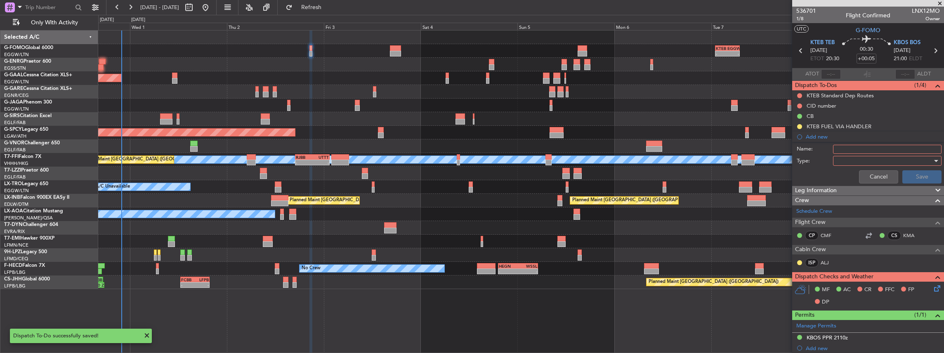
click at [861, 150] on input "Name:" at bounding box center [887, 149] width 109 height 9
drag, startPoint x: 851, startPoint y: 148, endPoint x: 821, endPoint y: 149, distance: 29.7
click at [821, 149] on div "Name: VHHH FUEL VIA HANDLER" at bounding box center [868, 149] width 160 height 12
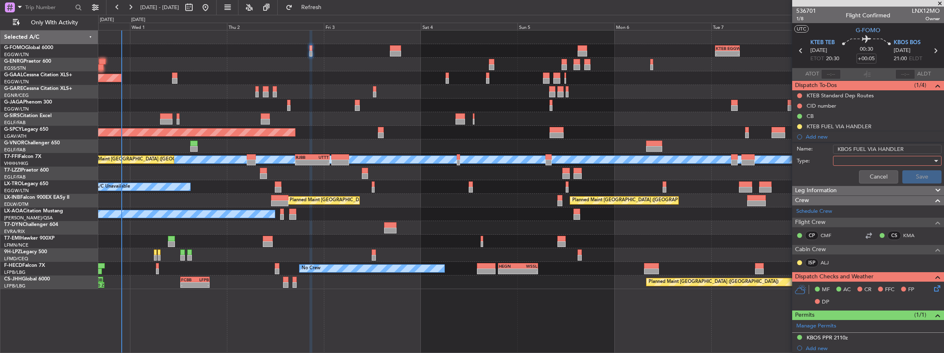
type input "KBOS FUEL VIA HANDLER"
click at [842, 160] on div at bounding box center [884, 161] width 96 height 12
click at [839, 176] on span "Generic" at bounding box center [884, 177] width 98 height 12
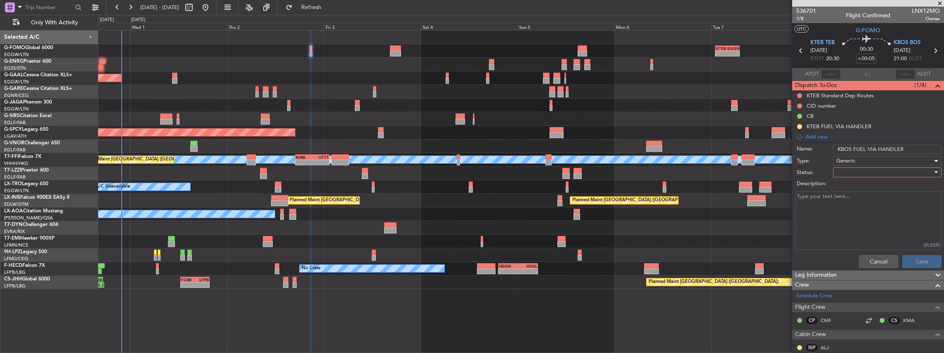
click at [858, 168] on div at bounding box center [884, 172] width 96 height 12
click at [852, 201] on span "In Progress" at bounding box center [884, 201] width 98 height 12
click at [920, 265] on button "Save" at bounding box center [921, 261] width 39 height 13
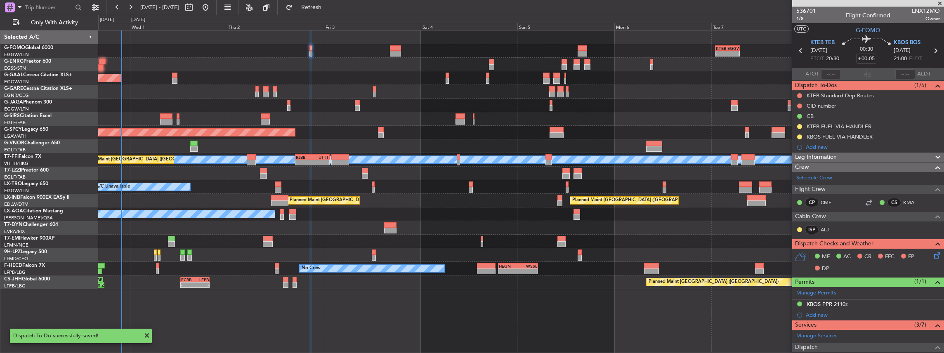
scroll to position [137, 0]
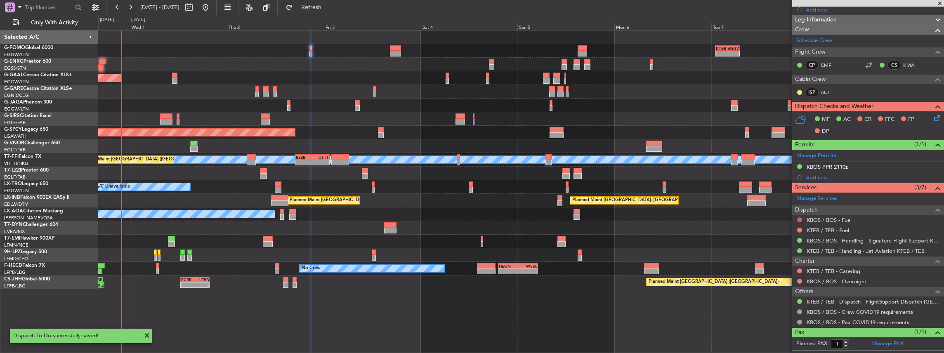
click at [800, 217] on button at bounding box center [799, 219] width 5 height 5
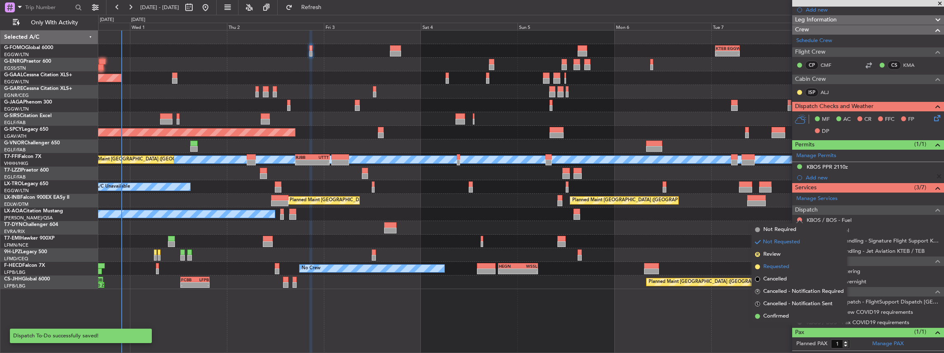
click at [773, 267] on span "Requested" at bounding box center [776, 267] width 26 height 8
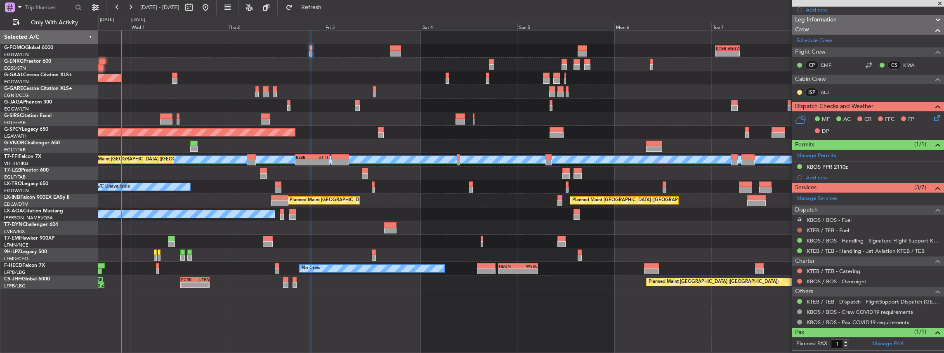
click at [800, 228] on button at bounding box center [799, 230] width 5 height 5
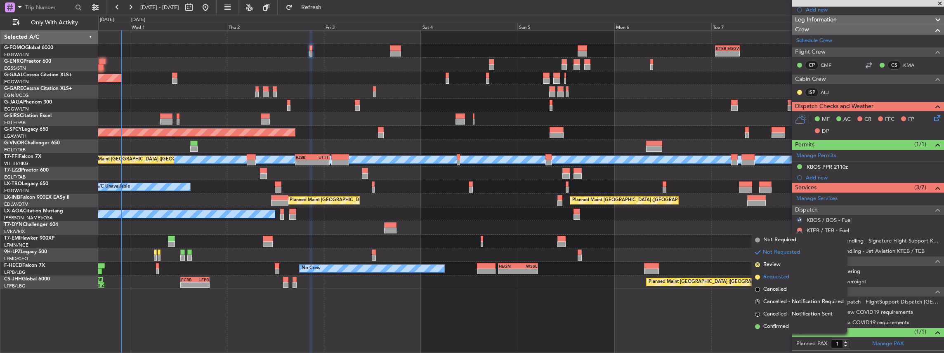
click at [772, 277] on span "Requested" at bounding box center [776, 277] width 26 height 8
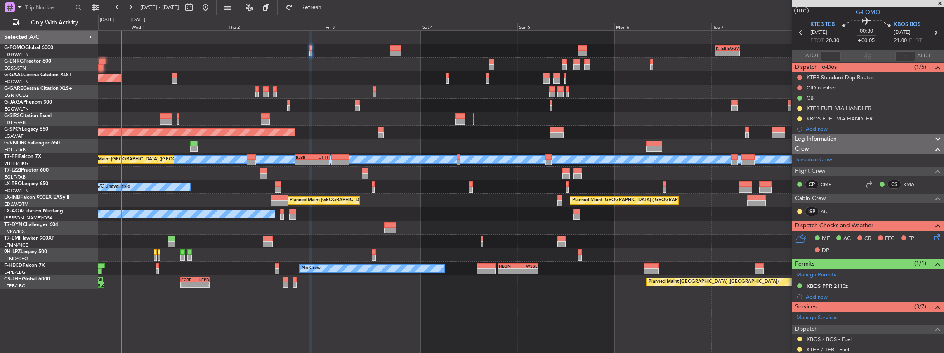
scroll to position [0, 0]
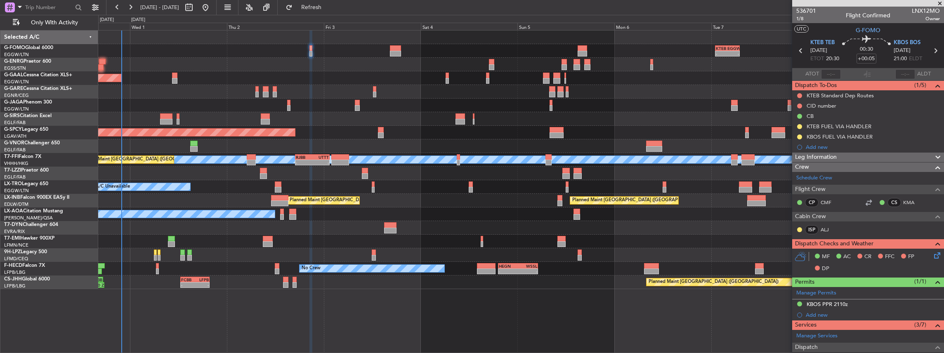
click at [932, 51] on icon at bounding box center [935, 50] width 11 height 11
type input "2"
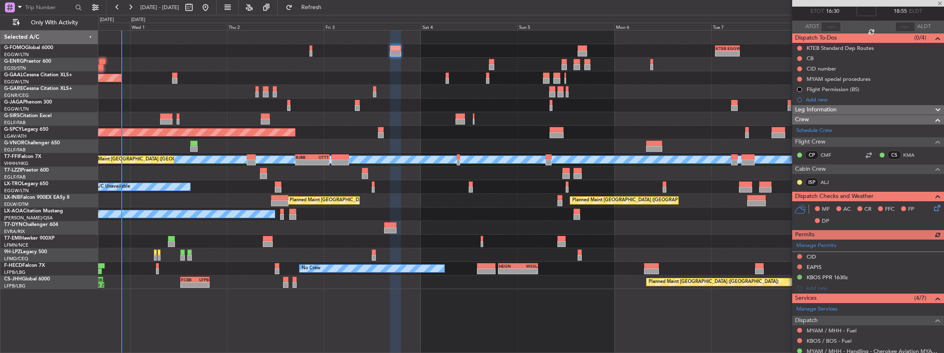
scroll to position [83, 0]
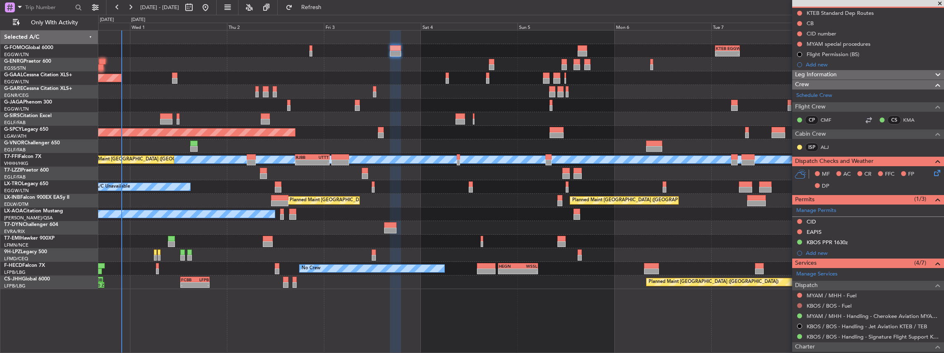
click at [799, 303] on button at bounding box center [799, 305] width 5 height 5
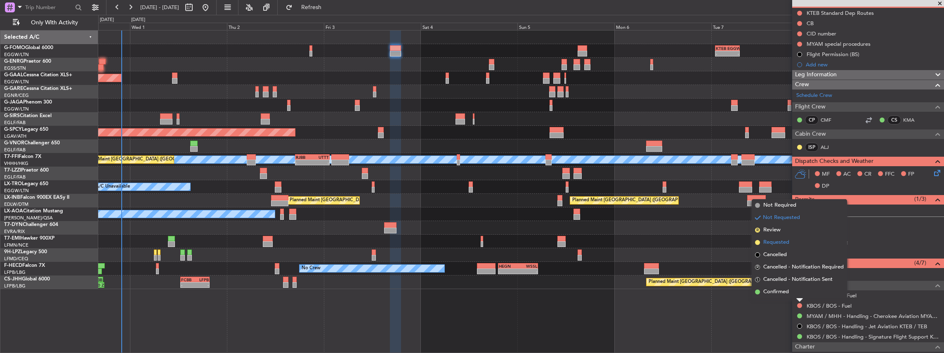
click at [777, 240] on span "Requested" at bounding box center [776, 242] width 26 height 8
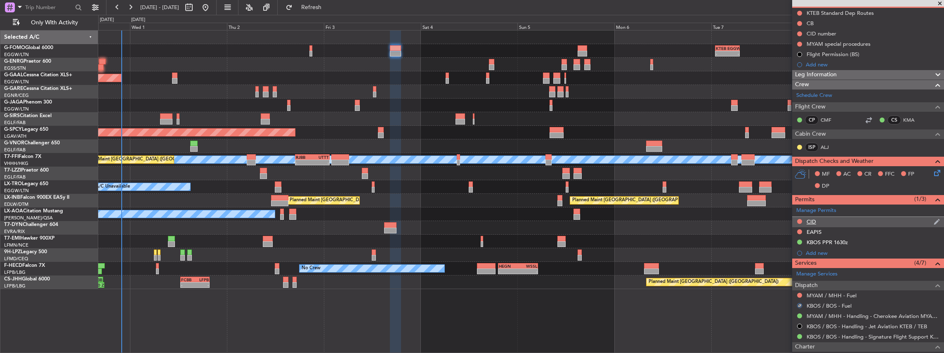
scroll to position [0, 0]
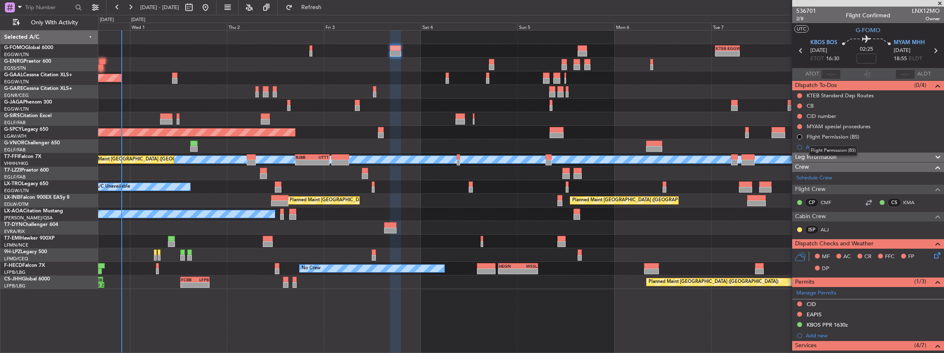
click at [828, 148] on div "Flight Permission (BS)" at bounding box center [833, 151] width 48 height 10
click at [812, 147] on div "Add new" at bounding box center [869, 147] width 127 height 7
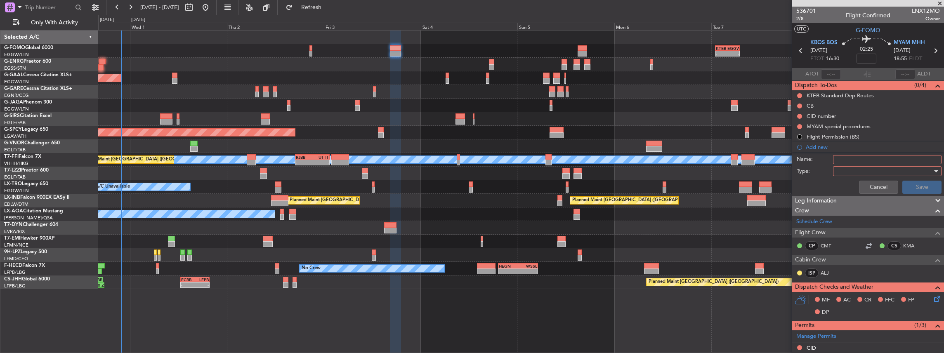
click at [874, 160] on input "Name:" at bounding box center [887, 159] width 109 height 9
drag, startPoint x: 850, startPoint y: 159, endPoint x: 824, endPoint y: 160, distance: 26.4
click at [824, 160] on div "Name: VHHH FUEL VIA HANDLER" at bounding box center [868, 159] width 160 height 12
type input "KBOS FUEL VIA HANDLER"
click at [866, 167] on div at bounding box center [884, 171] width 96 height 12
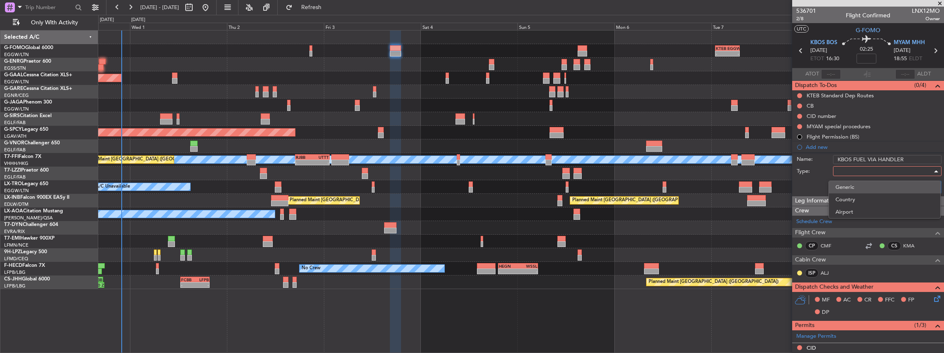
click at [855, 186] on span "Generic" at bounding box center [884, 187] width 98 height 12
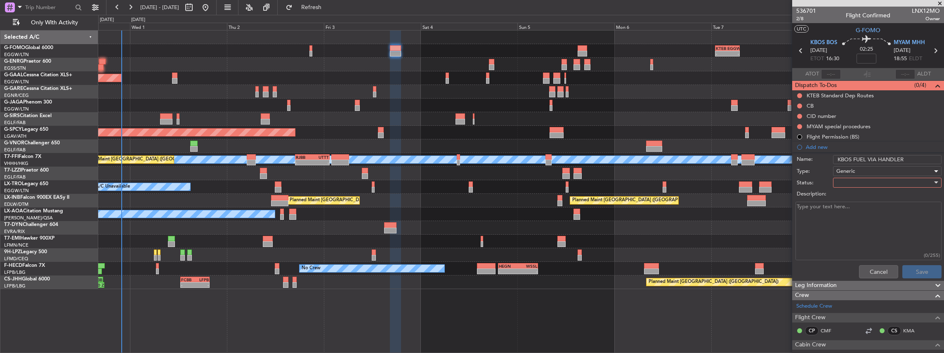
drag, startPoint x: 855, startPoint y: 186, endPoint x: 848, endPoint y: 177, distance: 10.6
click at [848, 177] on div at bounding box center [884, 183] width 96 height 12
click at [851, 208] on span "In Progress" at bounding box center [884, 211] width 98 height 12
click at [913, 271] on button "Save" at bounding box center [921, 271] width 39 height 13
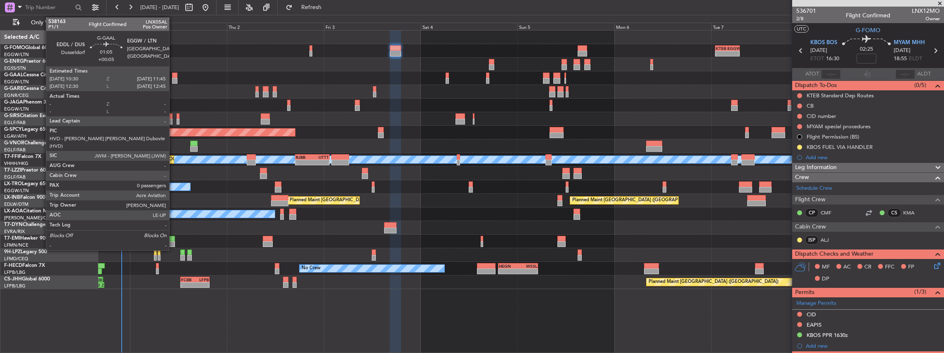
click at [173, 78] on div at bounding box center [174, 81] width 5 height 6
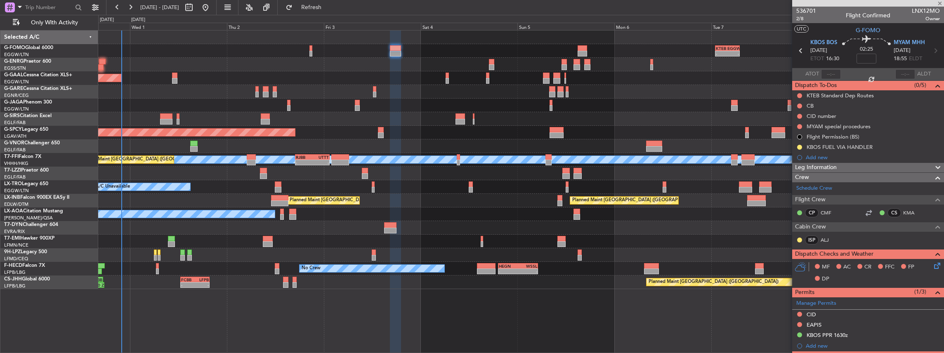
type input "+00:05"
type input "0"
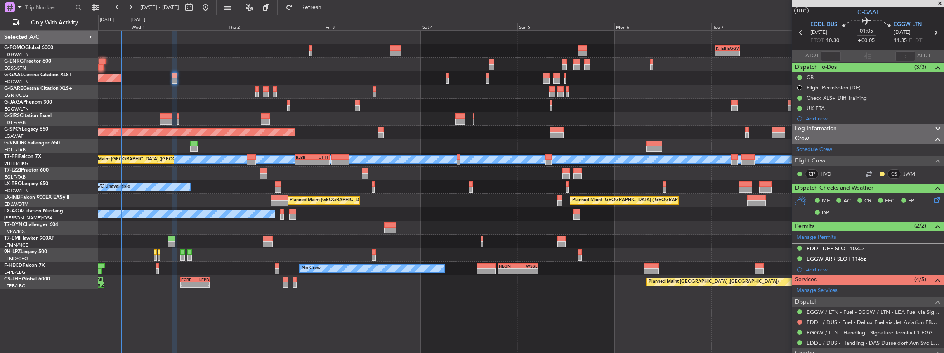
scroll to position [27, 0]
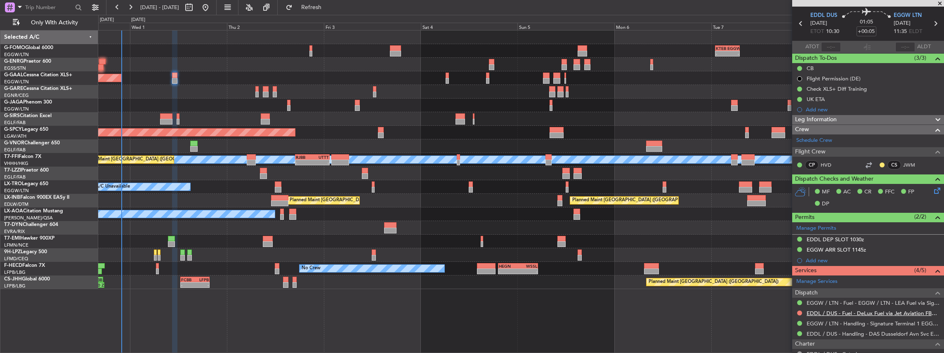
click at [836, 311] on link "EDDL / DUS - Fuel - DeLux Fuel via Jet Aviation FBO - EDDL / DUS" at bounding box center [873, 313] width 133 height 7
click at [821, 332] on link "EDDL / DUS - Handling - DAS Dusseldorf Avn Svc EDDL / DUS" at bounding box center [873, 333] width 133 height 7
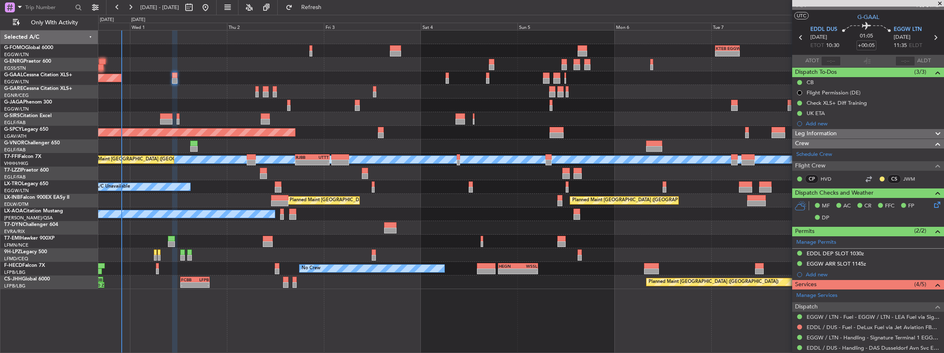
scroll to position [0, 0]
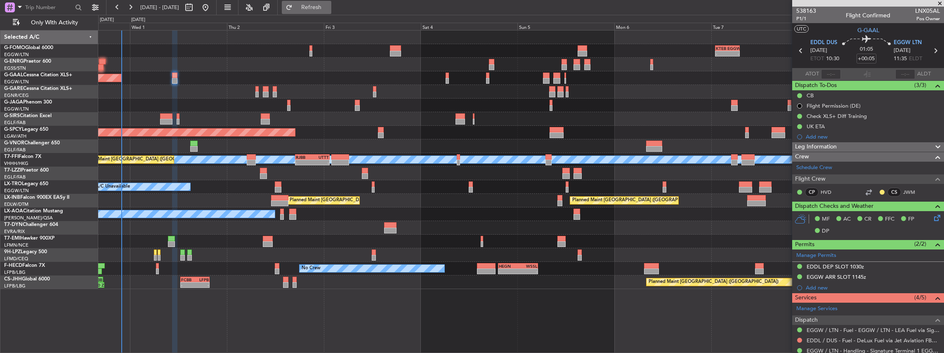
click at [329, 5] on span "Refresh" at bounding box center [311, 8] width 35 height 6
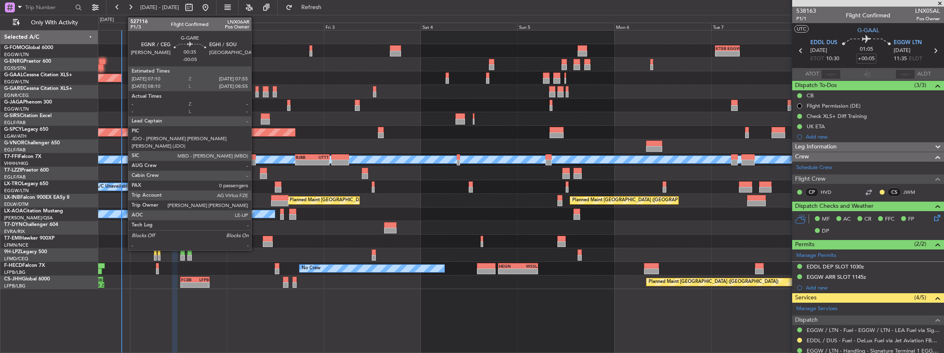
click at [255, 92] on div at bounding box center [256, 95] width 3 height 6
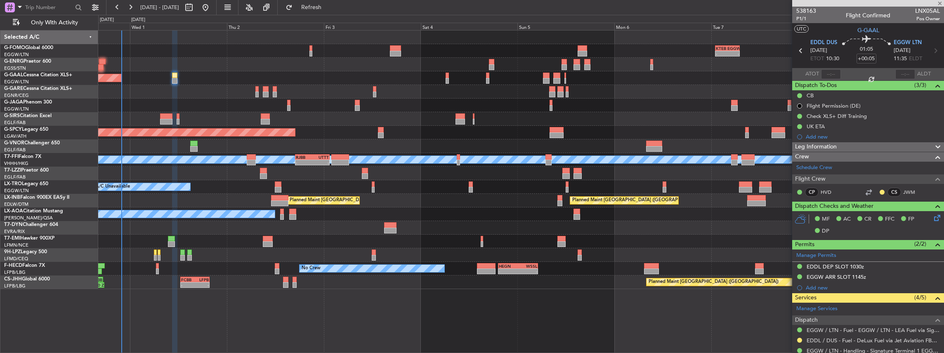
type input "-00:05"
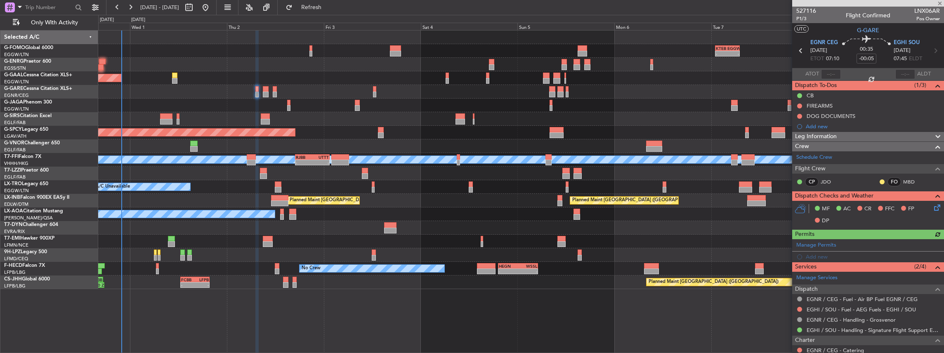
scroll to position [55, 0]
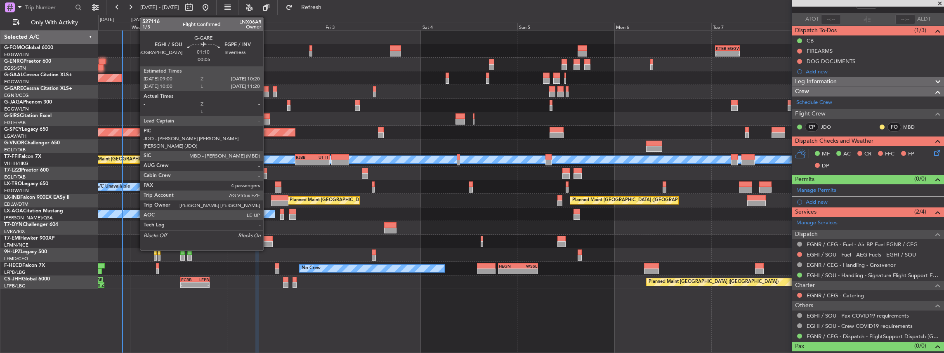
click at [266, 89] on div at bounding box center [266, 89] width 6 height 6
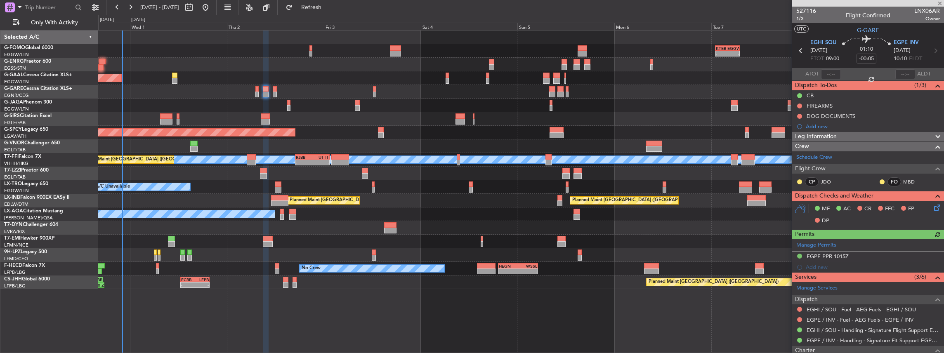
scroll to position [27, 0]
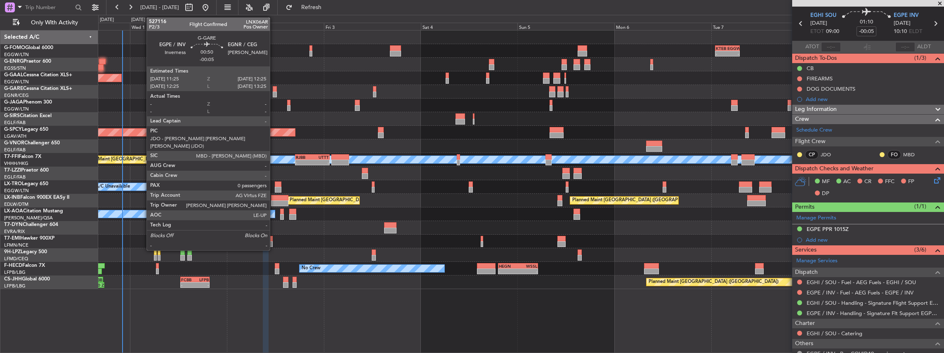
click at [274, 94] on div at bounding box center [275, 95] width 4 height 6
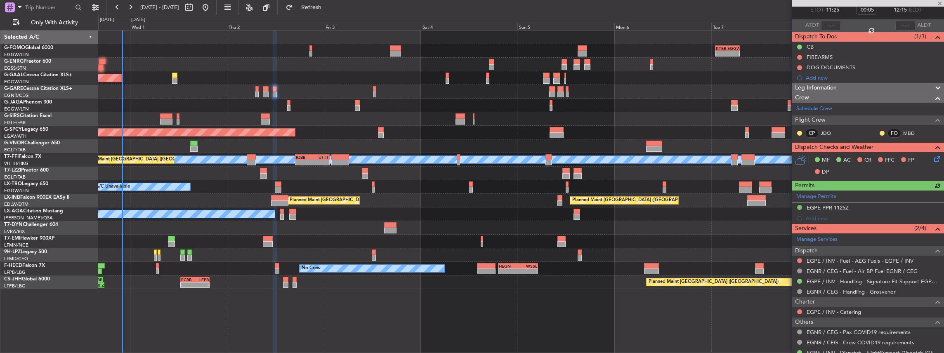
scroll to position [55, 0]
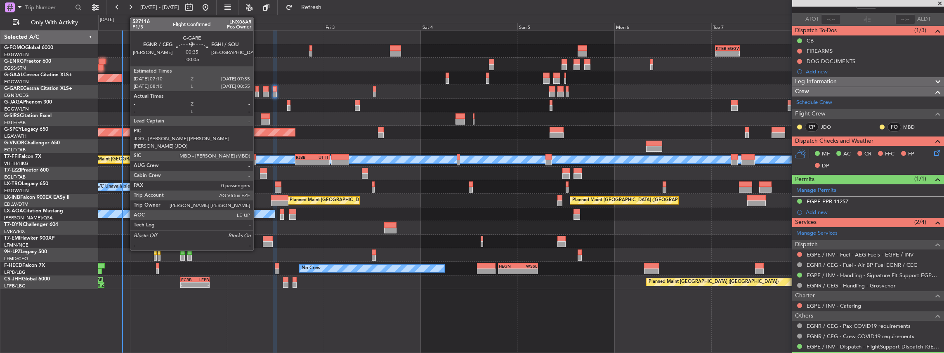
click at [257, 93] on div at bounding box center [256, 95] width 3 height 6
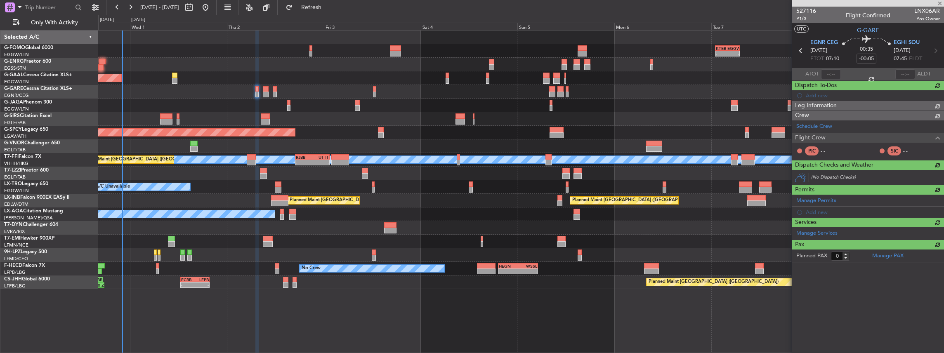
scroll to position [0, 0]
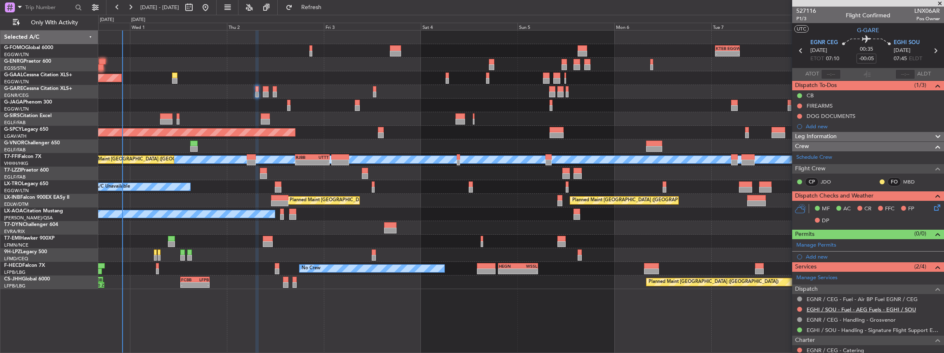
click at [839, 308] on link "EGHI / SOU - Fuel - AEG Fuels - EGHI / SOU" at bounding box center [861, 309] width 109 height 7
click at [329, 6] on span "Refresh" at bounding box center [311, 8] width 35 height 6
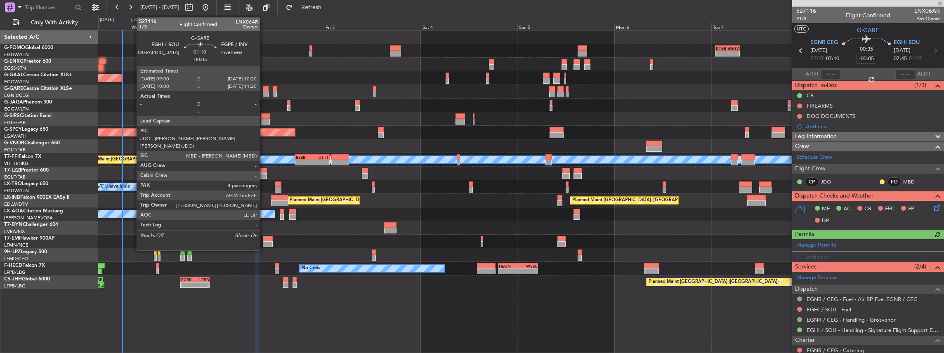
click at [264, 90] on div at bounding box center [266, 89] width 6 height 6
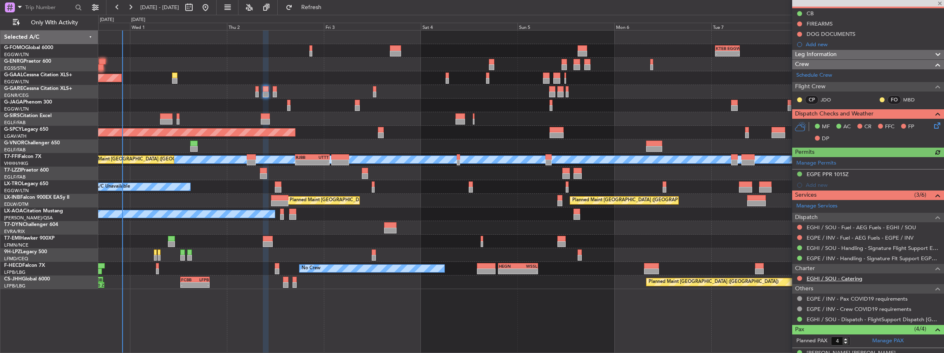
scroll to position [83, 0]
click at [863, 224] on link "EGHI / SOU - Fuel - AEG Fuels - EGHI / SOU" at bounding box center [861, 227] width 109 height 7
click at [828, 234] on mat-tooltip-component "EGHI / SOU - Fuel - AEG Fuels - EGHI / SOU" at bounding box center [861, 240] width 106 height 22
click at [838, 236] on link "EGPE / INV - Fuel - AEG Fuels - EGPE / INV" at bounding box center [860, 237] width 107 height 7
click at [329, 5] on span "Refresh" at bounding box center [311, 8] width 35 height 6
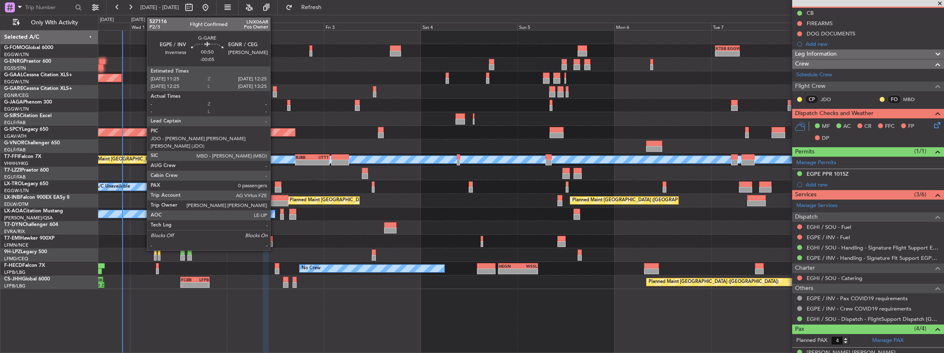
click at [274, 94] on div at bounding box center [275, 95] width 4 height 6
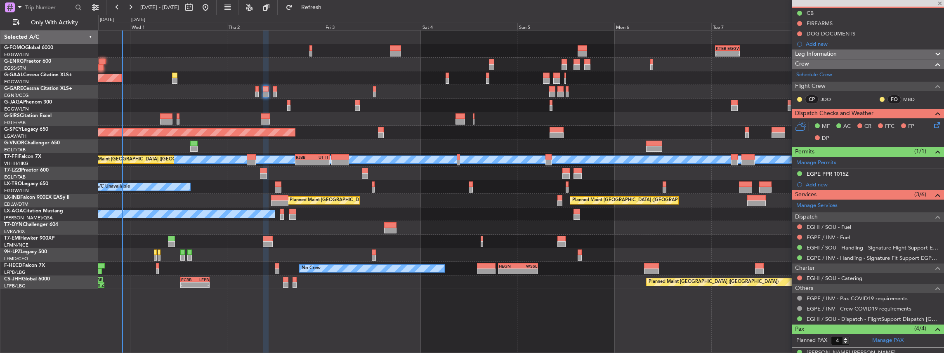
type input "0"
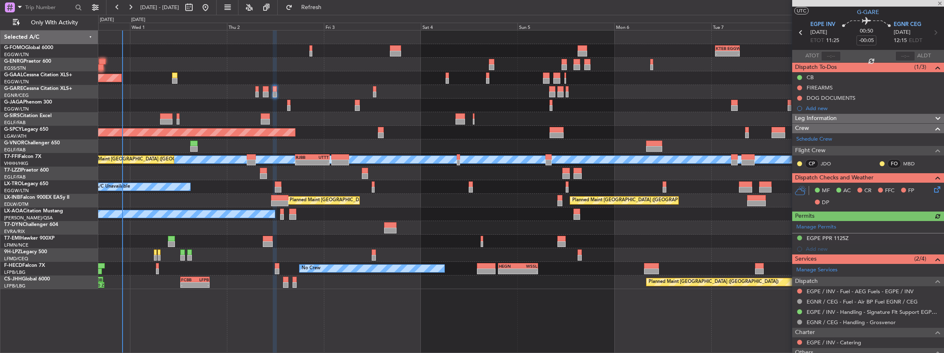
scroll to position [27, 0]
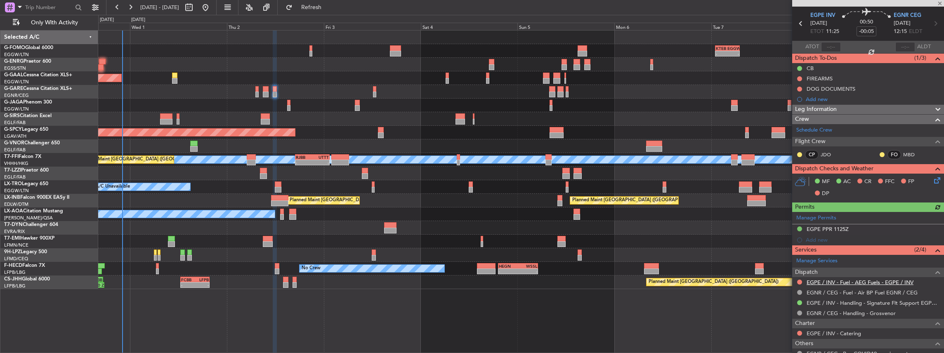
click at [843, 282] on link "EGPE / INV - Fuel - AEG Fuels - EGPE / INV" at bounding box center [860, 282] width 107 height 7
click at [327, 5] on span "Refresh" at bounding box center [311, 8] width 35 height 6
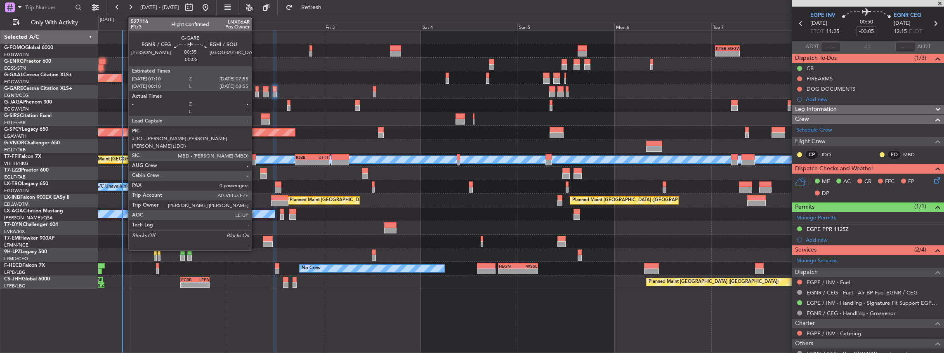
click at [256, 93] on div at bounding box center [256, 95] width 3 height 6
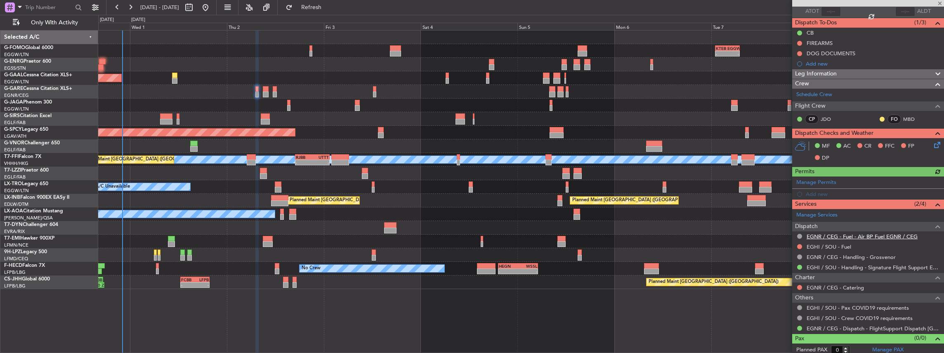
scroll to position [64, 0]
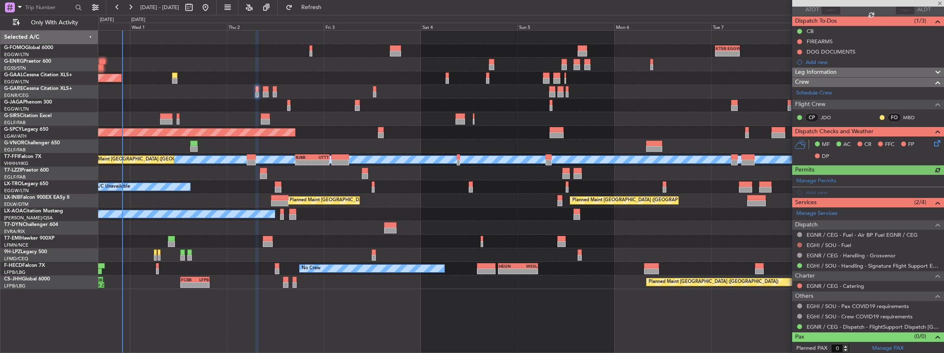
click at [798, 243] on button at bounding box center [799, 245] width 5 height 5
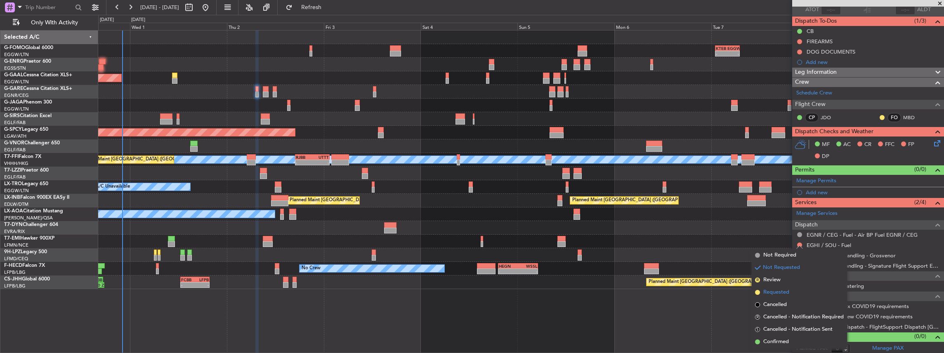
click at [778, 290] on span "Requested" at bounding box center [776, 292] width 26 height 8
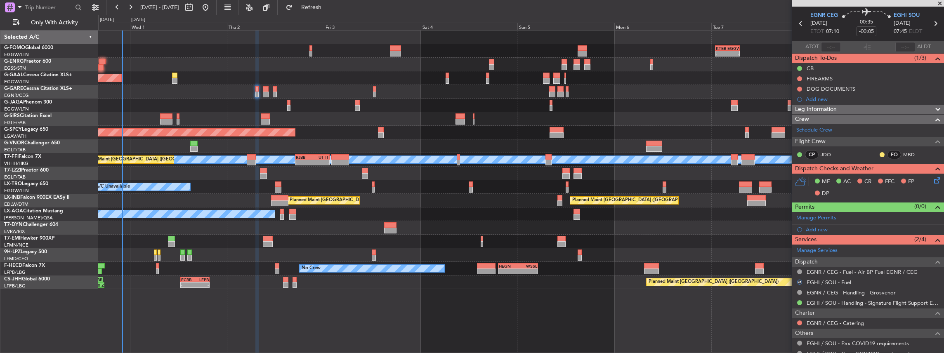
scroll to position [0, 0]
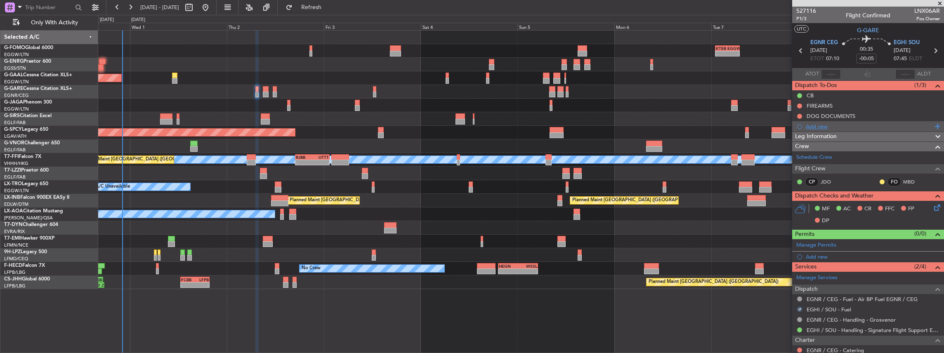
click at [815, 127] on div "Add new" at bounding box center [869, 126] width 127 height 7
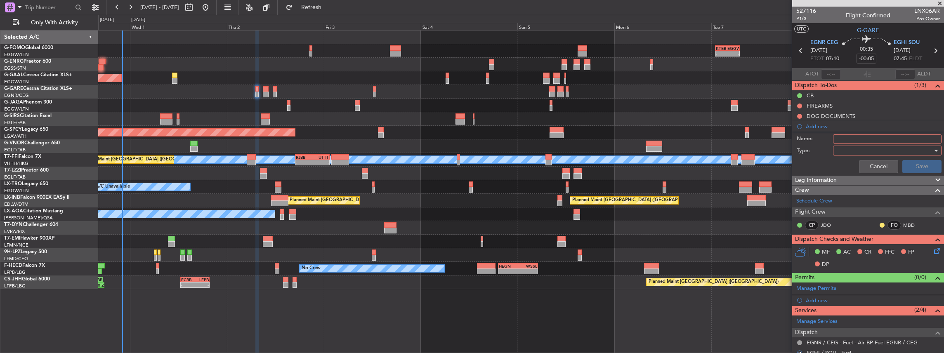
click at [865, 137] on input "Name:" at bounding box center [887, 139] width 109 height 9
drag, startPoint x: 850, startPoint y: 135, endPoint x: 826, endPoint y: 136, distance: 24.0
click at [826, 136] on div "Name: VHHH FUEL VIA HANDLER" at bounding box center [868, 139] width 160 height 12
type input "EGHI FUEL VIA HANDLER"
click at [896, 147] on div at bounding box center [884, 150] width 96 height 12
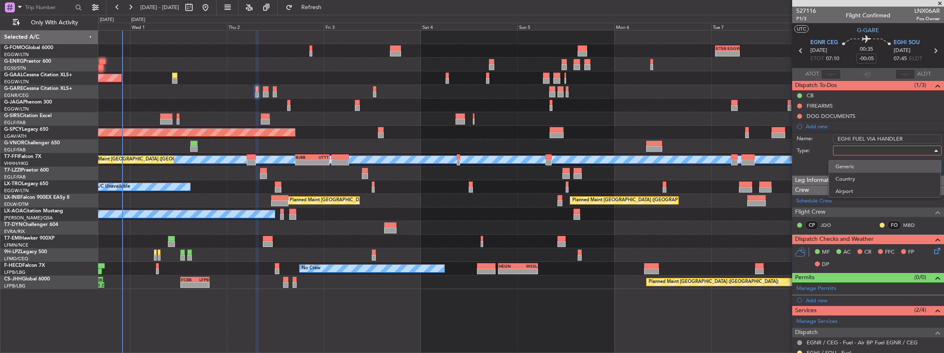
click at [865, 163] on span "Generic" at bounding box center [884, 166] width 98 height 12
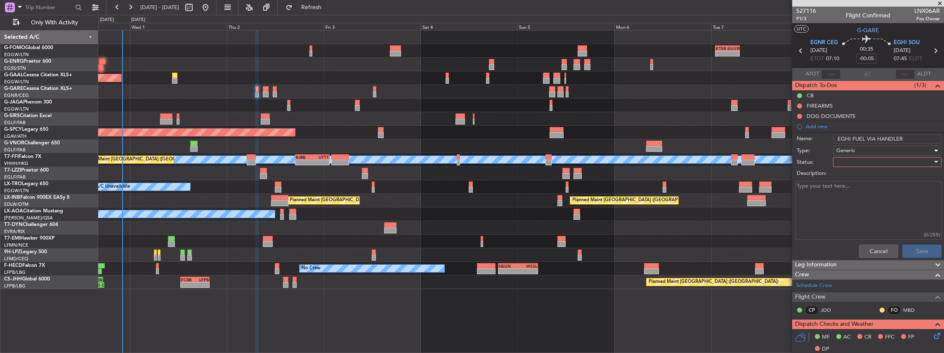
click at [851, 161] on div at bounding box center [884, 162] width 96 height 12
click at [852, 190] on span "In Progress" at bounding box center [884, 190] width 98 height 12
click at [926, 256] on button "Save" at bounding box center [921, 251] width 39 height 13
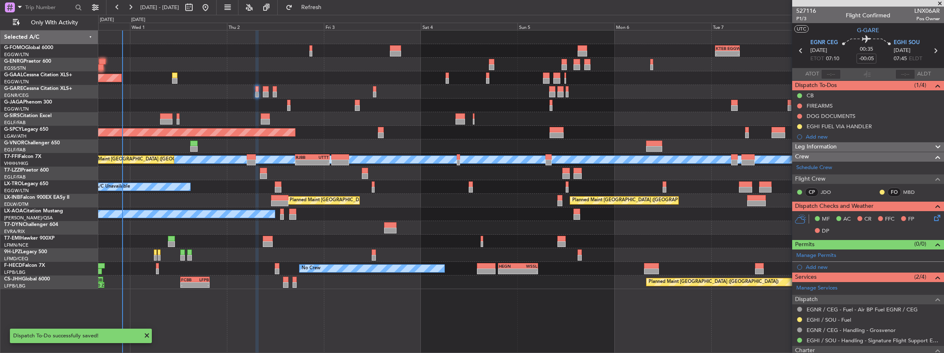
click at [935, 50] on icon at bounding box center [935, 50] width 11 height 11
type input "4"
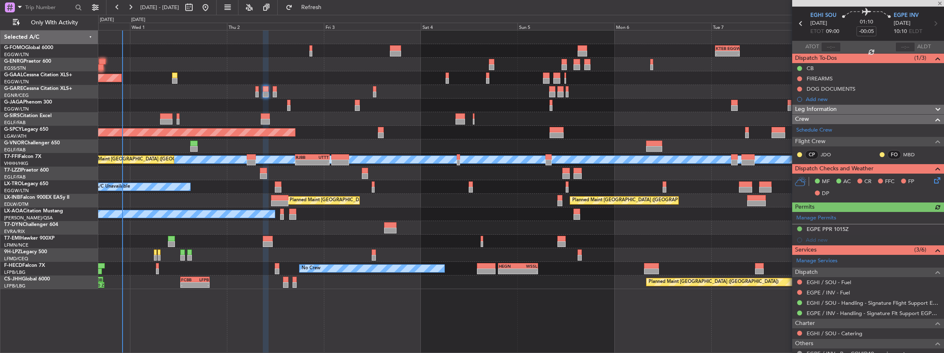
scroll to position [83, 0]
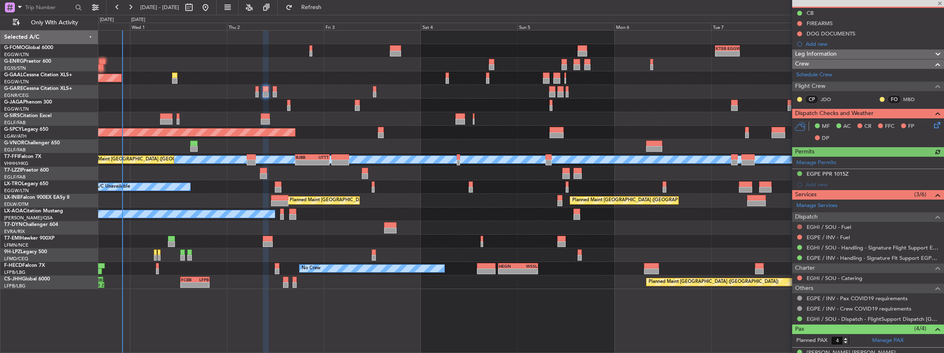
click at [799, 224] on button at bounding box center [799, 226] width 5 height 5
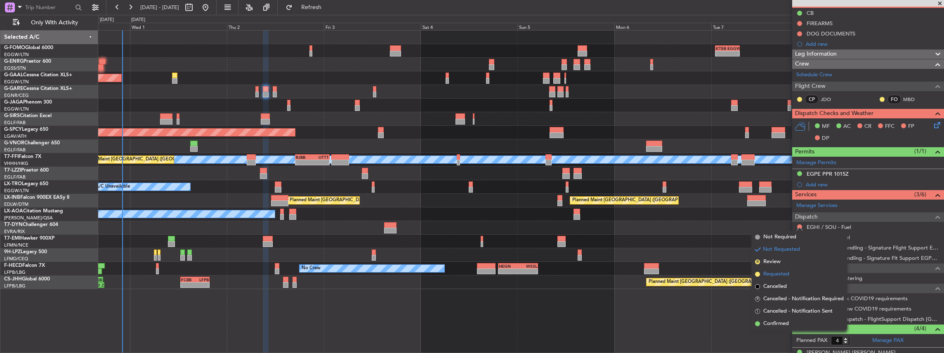
click at [791, 273] on li "Requested" at bounding box center [799, 274] width 95 height 12
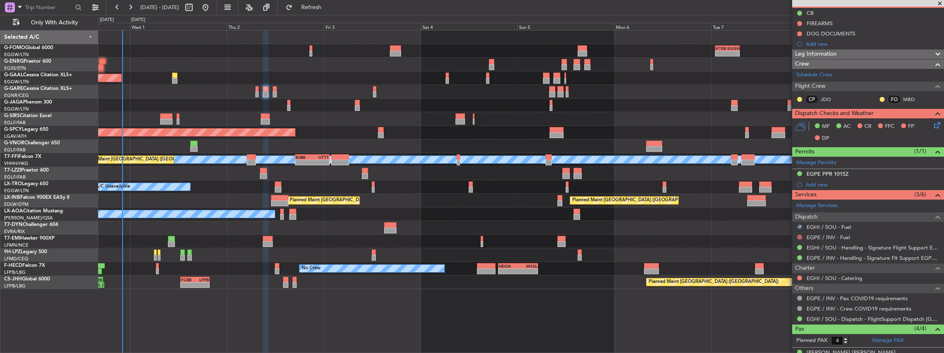
click at [798, 235] on button at bounding box center [799, 237] width 5 height 5
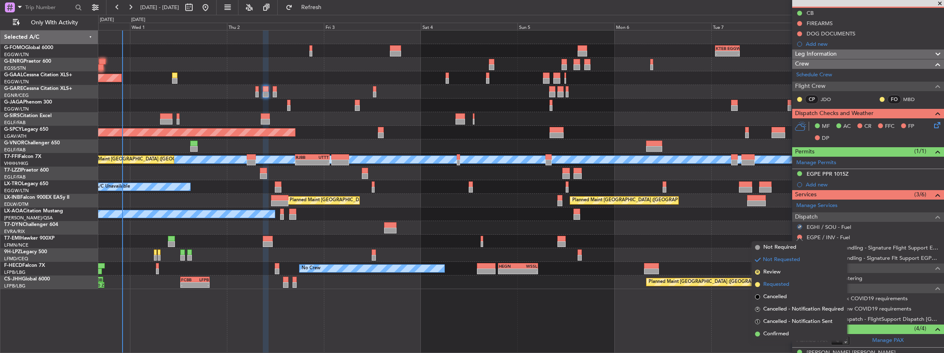
click at [792, 281] on li "Requested" at bounding box center [799, 284] width 95 height 12
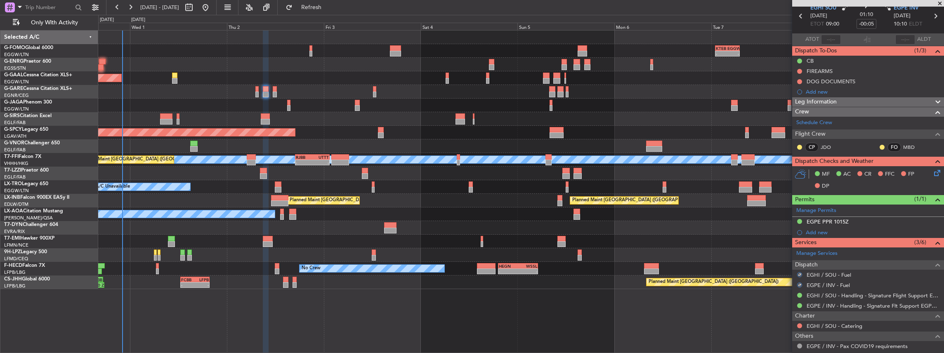
scroll to position [0, 0]
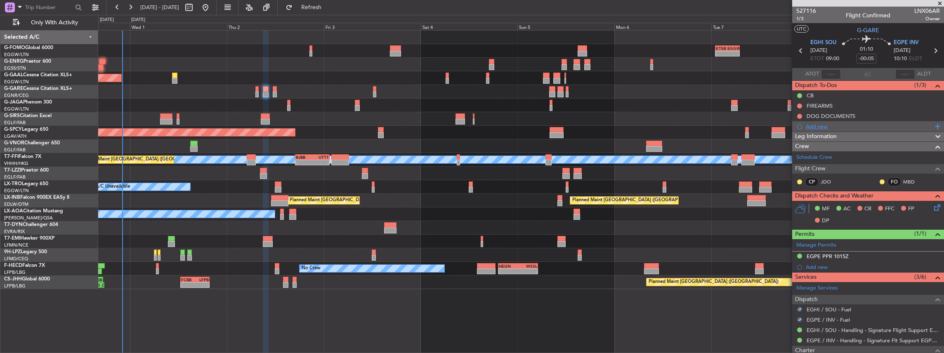
click at [868, 123] on div "Add new" at bounding box center [869, 126] width 127 height 7
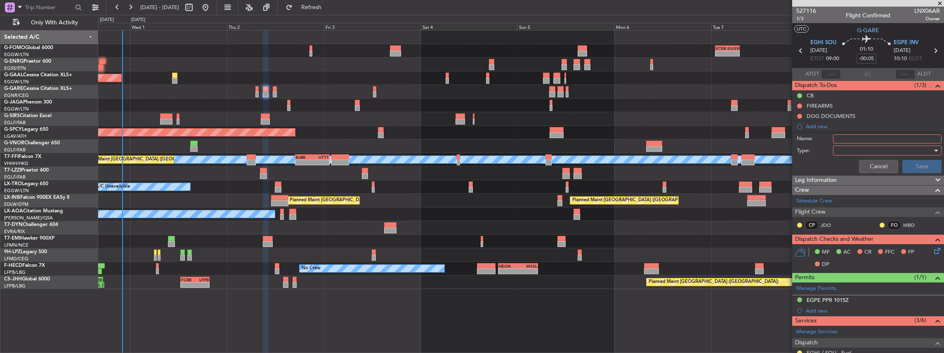
click at [877, 141] on input "Name:" at bounding box center [887, 139] width 109 height 9
drag, startPoint x: 852, startPoint y: 139, endPoint x: 830, endPoint y: 139, distance: 21.9
click at [830, 139] on div "Name: VHHH FUEL VIA HANDLER" at bounding box center [868, 139] width 160 height 12
type input "EGHI FUEL VIA HANDLER"
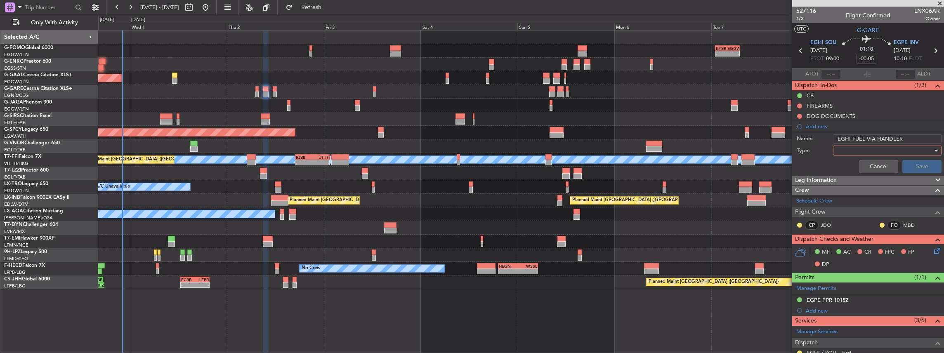
click at [865, 151] on div at bounding box center [884, 150] width 96 height 12
click at [848, 167] on span "Generic" at bounding box center [884, 166] width 98 height 12
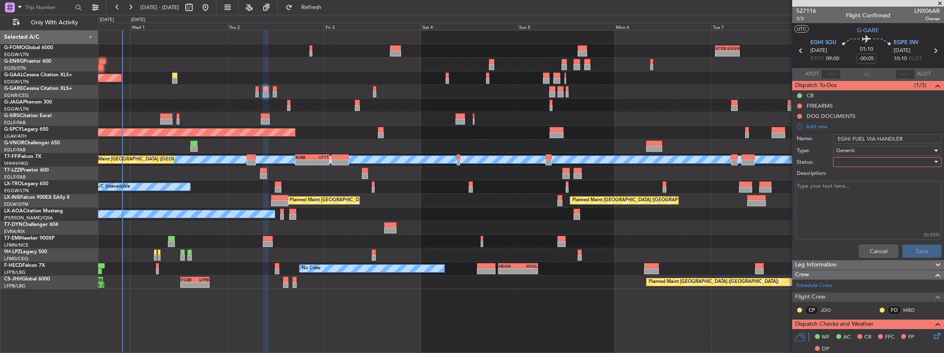
click at [846, 162] on div at bounding box center [884, 162] width 96 height 12
click at [851, 192] on span "In Progress" at bounding box center [884, 190] width 98 height 12
click at [925, 253] on button "Save" at bounding box center [921, 251] width 39 height 13
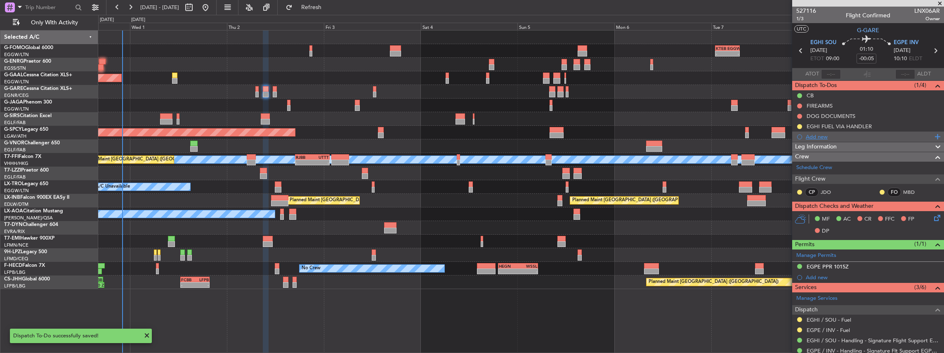
click at [825, 137] on div "Add new" at bounding box center [869, 136] width 127 height 7
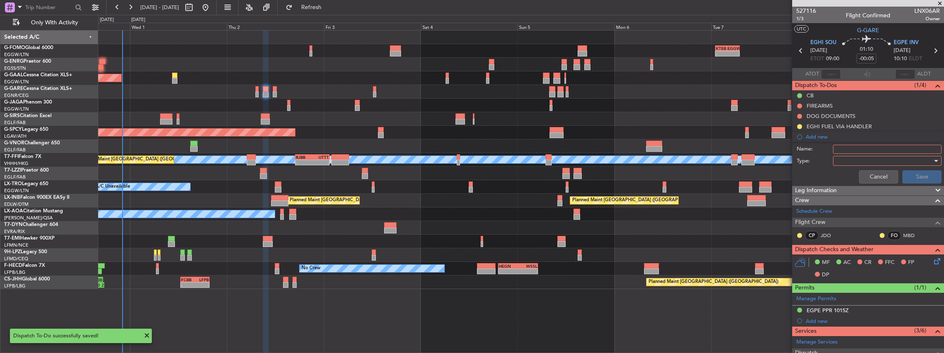
click at [852, 151] on input "Name:" at bounding box center [887, 149] width 109 height 9
drag, startPoint x: 852, startPoint y: 147, endPoint x: 814, endPoint y: 146, distance: 38.8
click at [814, 147] on div "Name: VHHH FUEL VIA HANDLER" at bounding box center [868, 149] width 160 height 12
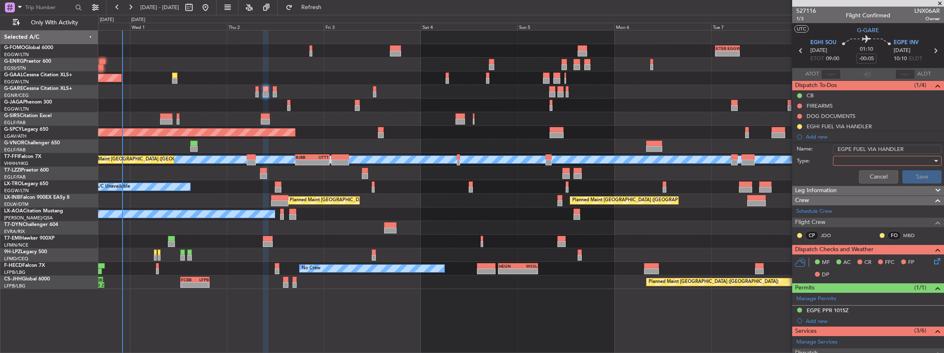
type input "EGPE FUEL VIA HANDLER"
click at [856, 161] on div at bounding box center [884, 161] width 96 height 12
click at [850, 179] on span "Generic" at bounding box center [884, 177] width 98 height 12
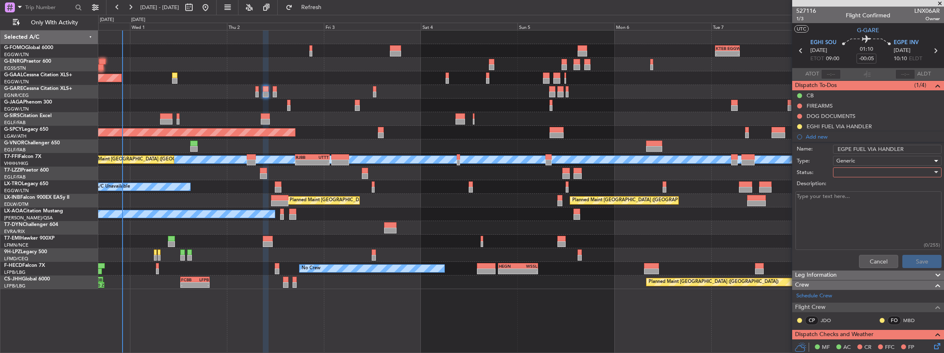
click at [844, 171] on div at bounding box center [884, 172] width 96 height 12
click at [851, 203] on span "In Progress" at bounding box center [884, 201] width 98 height 12
click at [921, 263] on button "Save" at bounding box center [921, 261] width 39 height 13
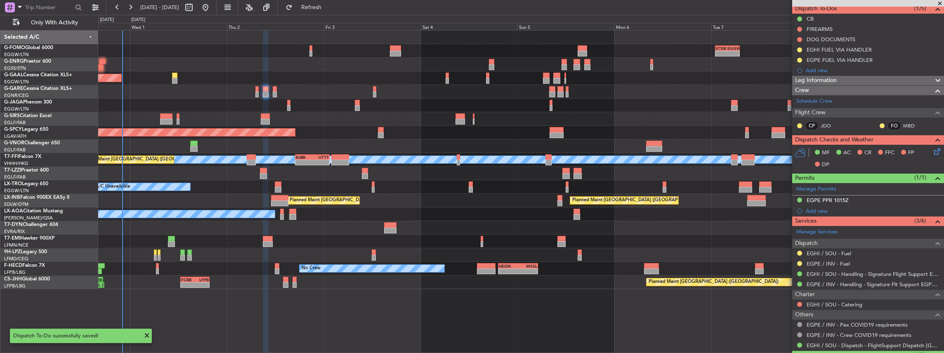
scroll to position [83, 0]
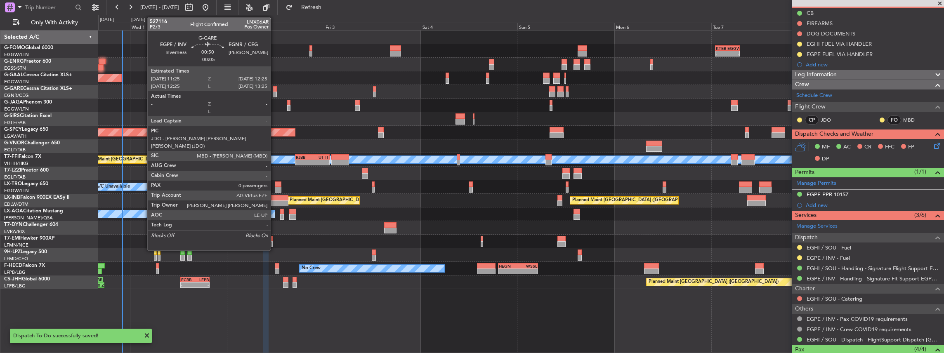
click at [275, 93] on div at bounding box center [275, 95] width 4 height 6
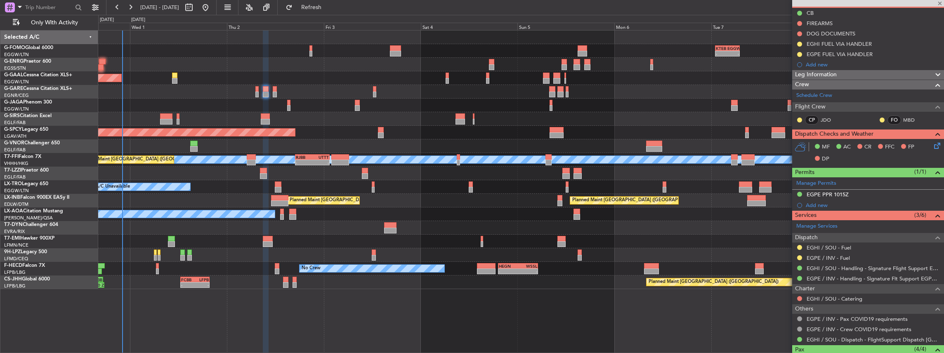
type input "0"
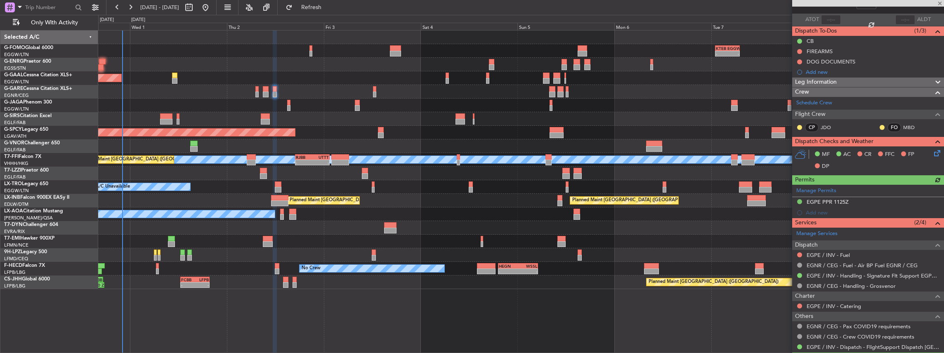
scroll to position [55, 0]
click at [799, 252] on button at bounding box center [799, 254] width 5 height 5
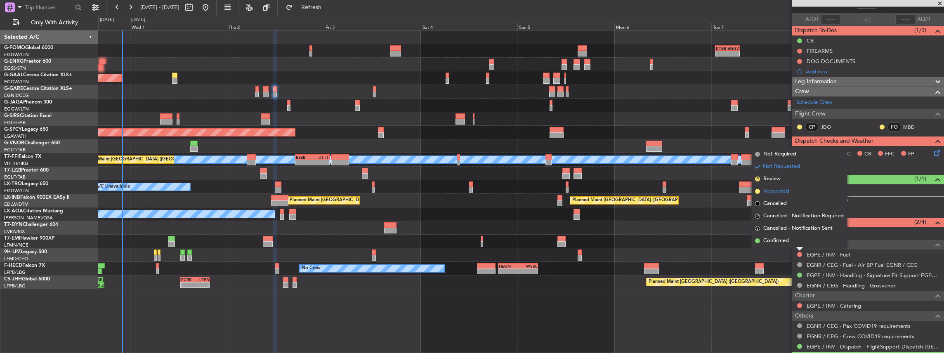
click at [787, 190] on span "Requested" at bounding box center [776, 191] width 26 height 8
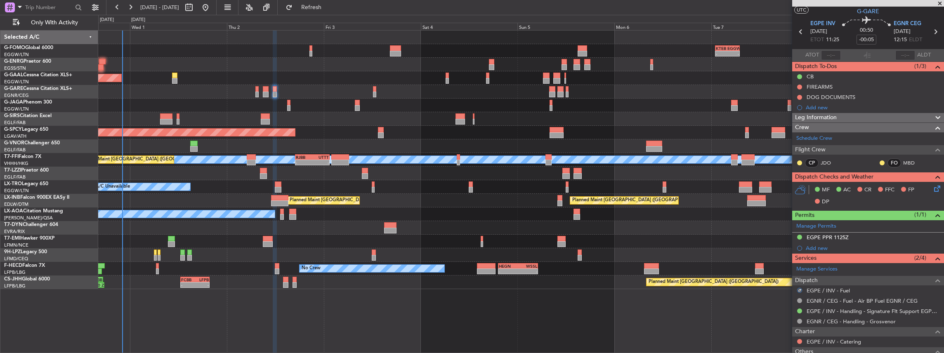
scroll to position [0, 0]
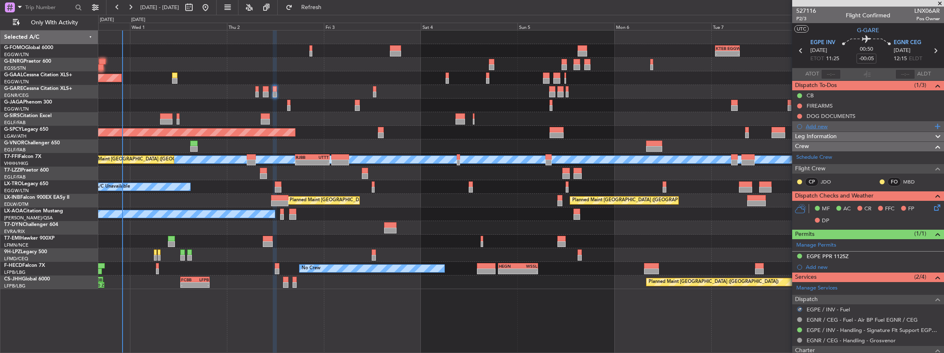
click at [836, 121] on div "Add new" at bounding box center [868, 126] width 152 height 10
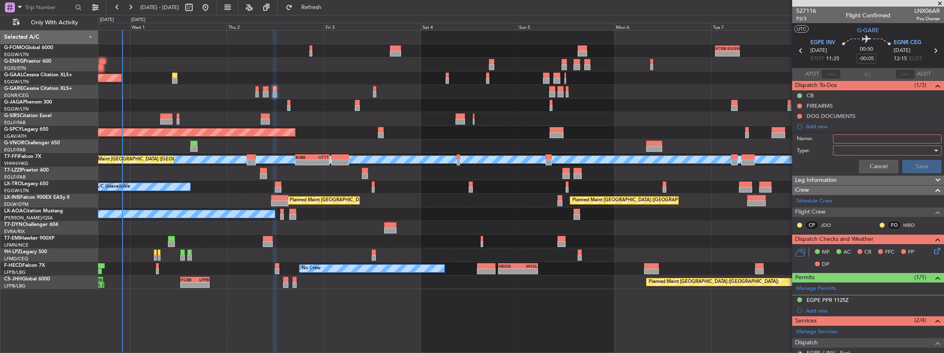
click at [866, 140] on input "Name:" at bounding box center [887, 139] width 109 height 9
drag, startPoint x: 852, startPoint y: 139, endPoint x: 828, endPoint y: 136, distance: 23.6
click at [828, 137] on div "Name: VHHH FUEL VIA HANDLER" at bounding box center [868, 139] width 160 height 12
type input "EGPE FUEL VIA HANDLER"
click at [846, 149] on div at bounding box center [884, 150] width 96 height 12
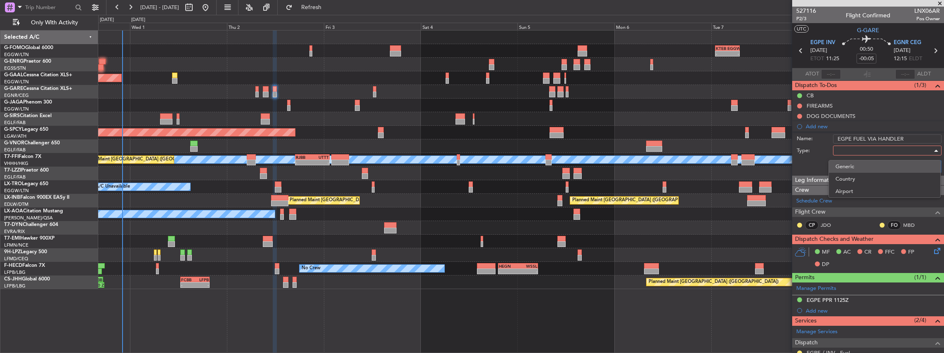
click at [852, 170] on span "Generic" at bounding box center [884, 166] width 98 height 12
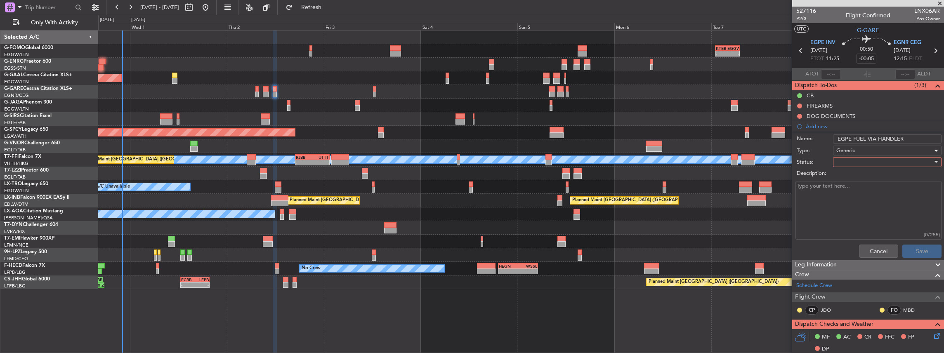
drag, startPoint x: 852, startPoint y: 170, endPoint x: 849, endPoint y: 159, distance: 11.6
click at [849, 159] on div at bounding box center [884, 162] width 96 height 12
click at [854, 192] on span "In Progress" at bounding box center [884, 190] width 98 height 12
click at [914, 248] on button "Save" at bounding box center [921, 251] width 39 height 13
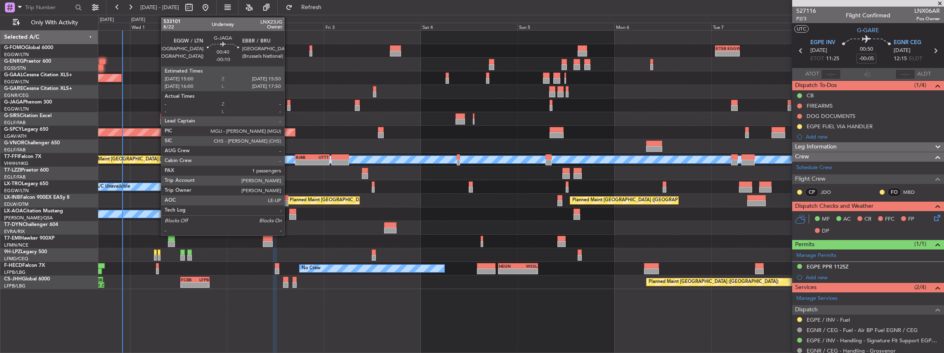
click at [288, 104] on div at bounding box center [289, 103] width 4 height 6
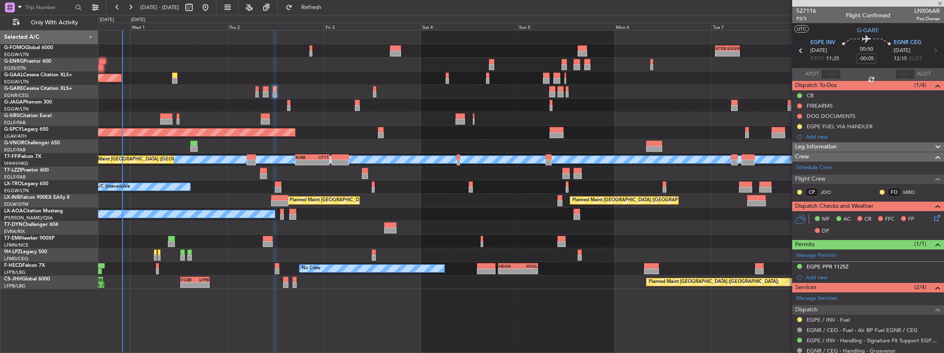
type input "-00:10"
type input "1"
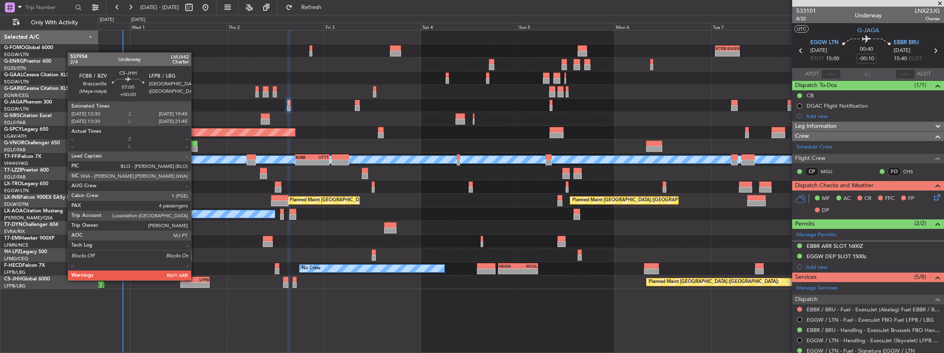
click at [195, 280] on div "LFPB" at bounding box center [202, 279] width 14 height 5
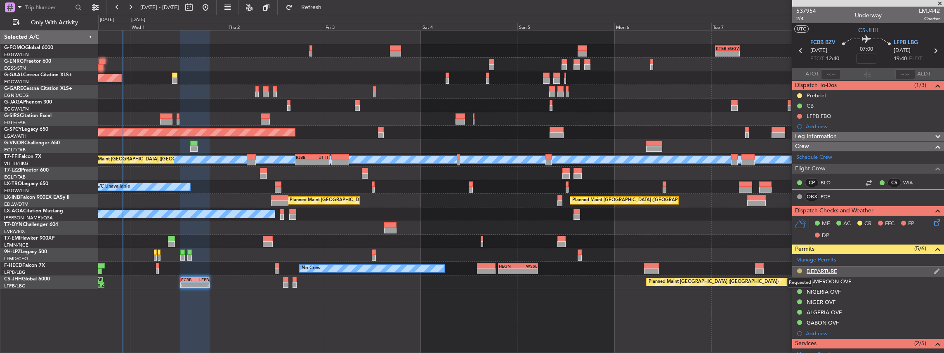
click at [799, 269] on button at bounding box center [799, 271] width 5 height 5
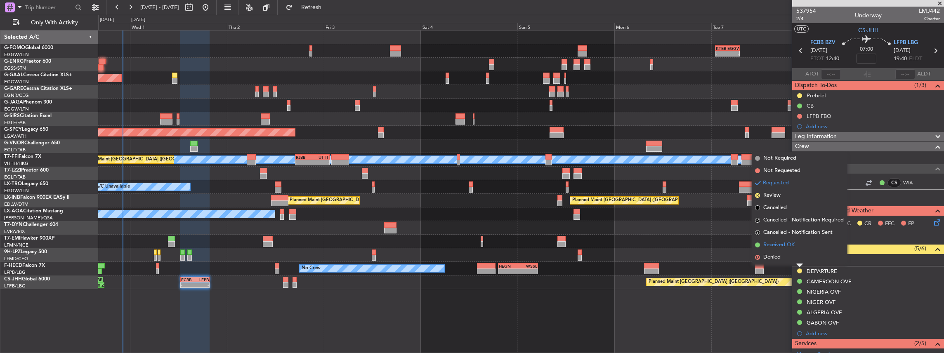
click at [788, 243] on span "Received OK" at bounding box center [778, 245] width 31 height 8
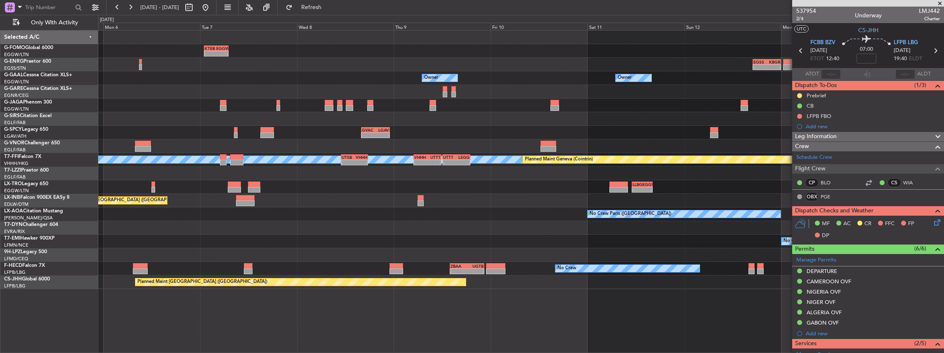
click at [234, 195] on div "- - KTEB 01:00 Z EGGW 07:10 Z - - EGSS 17:00 Z KBGR 00:00 Z Owner Owner Owner O…" at bounding box center [521, 160] width 846 height 259
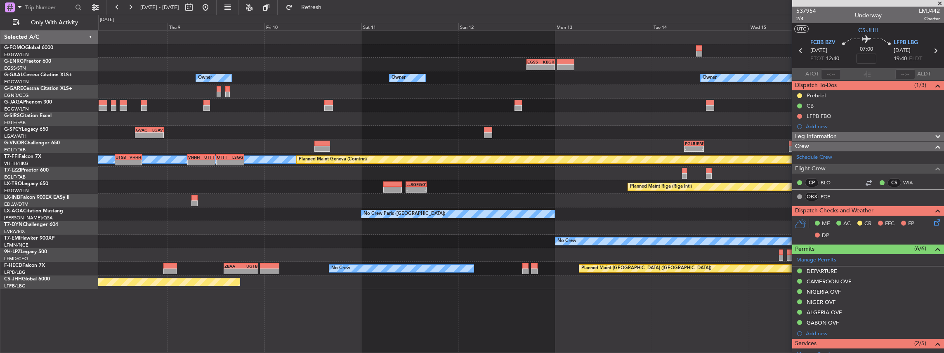
click at [358, 177] on div "- - KTEB 01:00 Z EGGW 07:10 Z - - EGSS 17:00 Z KBGR 00:00 Z Owner Owner Owner O…" at bounding box center [521, 160] width 846 height 259
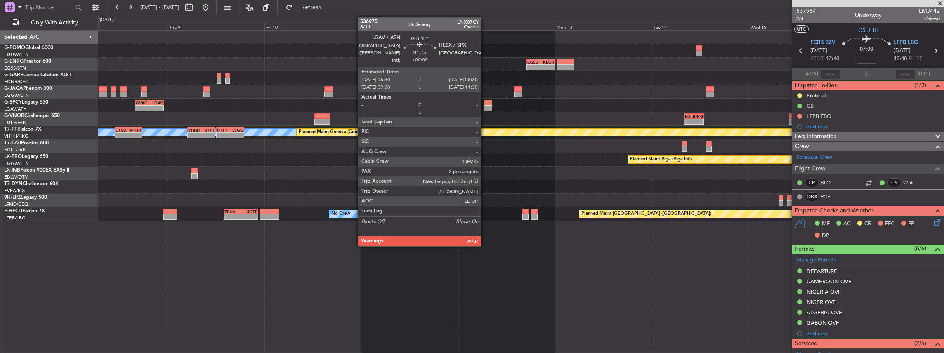
click at [485, 102] on div at bounding box center [488, 103] width 8 height 6
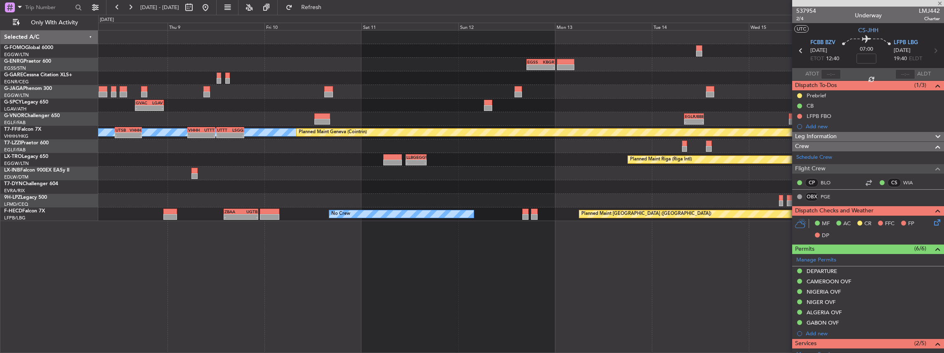
type input "3"
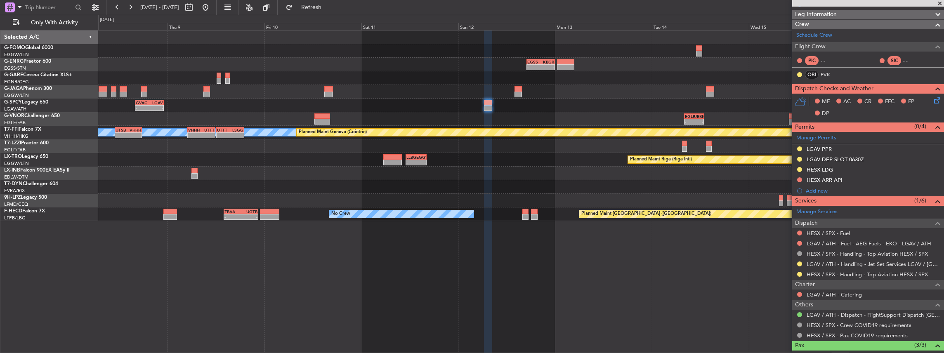
scroll to position [137, 0]
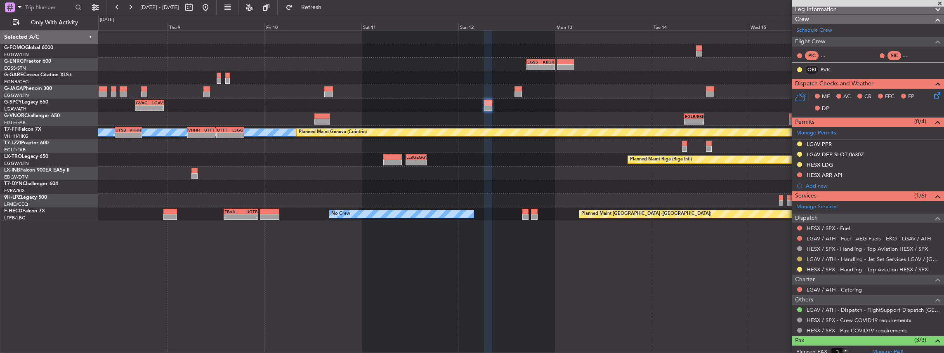
click at [800, 257] on button at bounding box center [799, 259] width 5 height 5
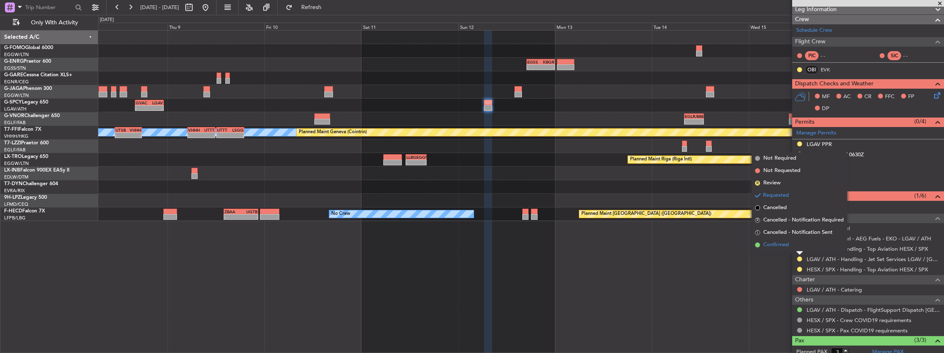
click at [773, 247] on span "Confirmed" at bounding box center [776, 245] width 26 height 8
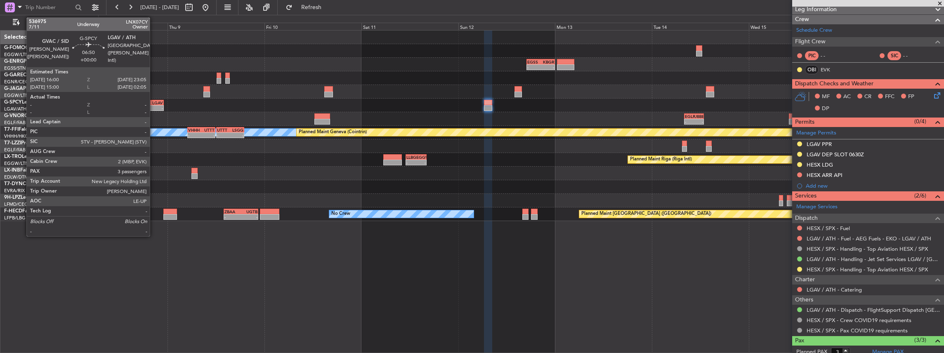
click at [154, 103] on div "LGAV" at bounding box center [156, 102] width 14 height 5
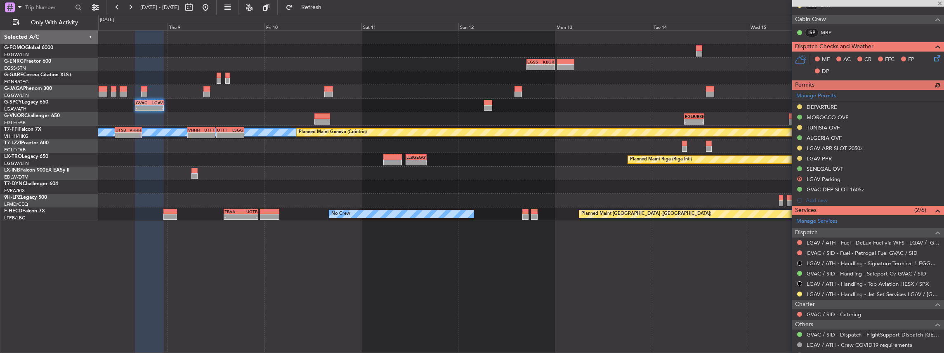
scroll to position [192, 0]
click at [798, 291] on button at bounding box center [799, 293] width 5 height 5
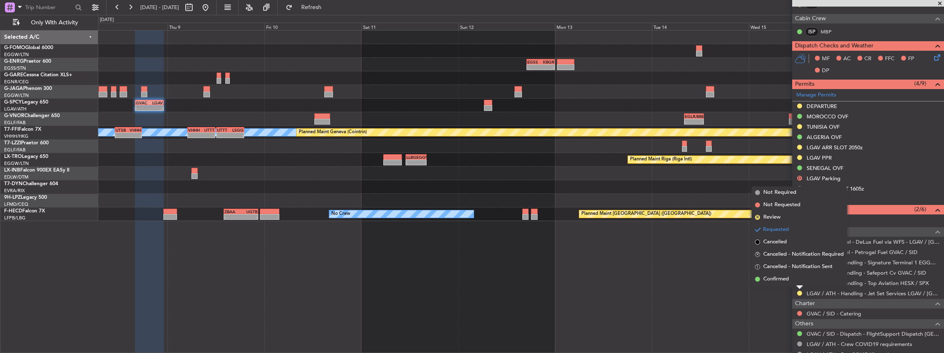
click at [786, 277] on span "Confirmed" at bounding box center [776, 279] width 26 height 8
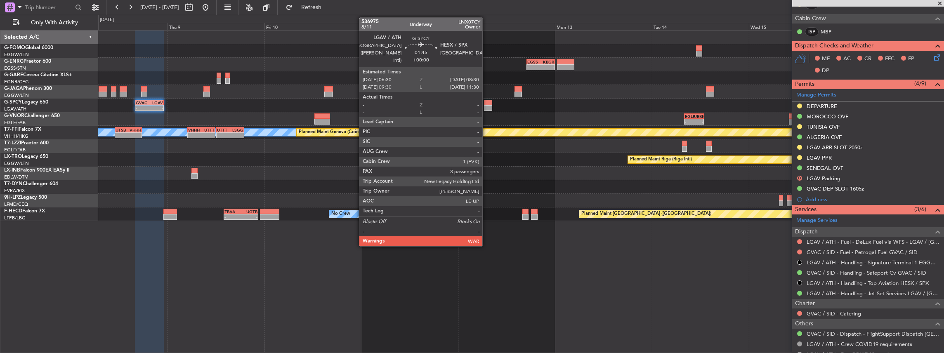
click at [486, 105] on div at bounding box center [488, 108] width 8 height 6
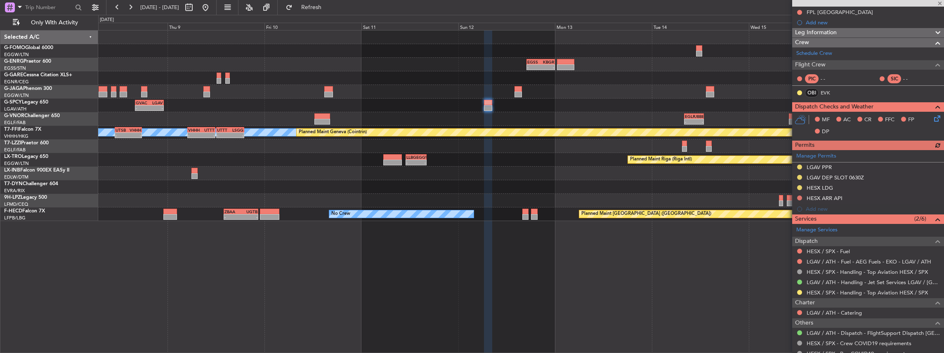
scroll to position [165, 0]
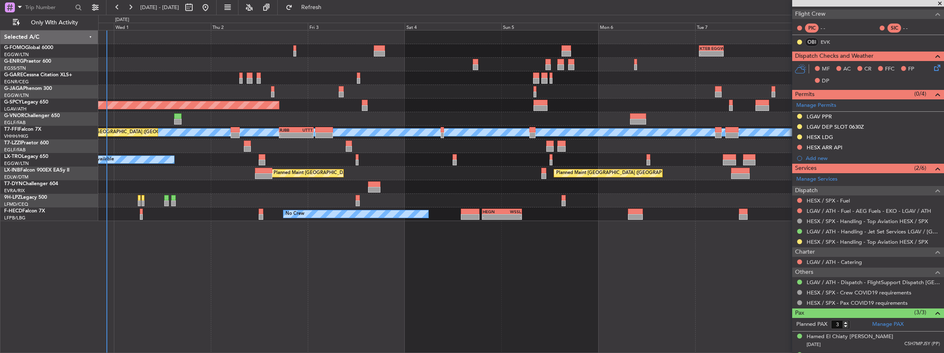
click at [944, 213] on html "08 Oct 2025 - 17 Oct 2025 Refresh Quick Links Only With Activity - - KTEB 01:00…" at bounding box center [472, 176] width 944 height 353
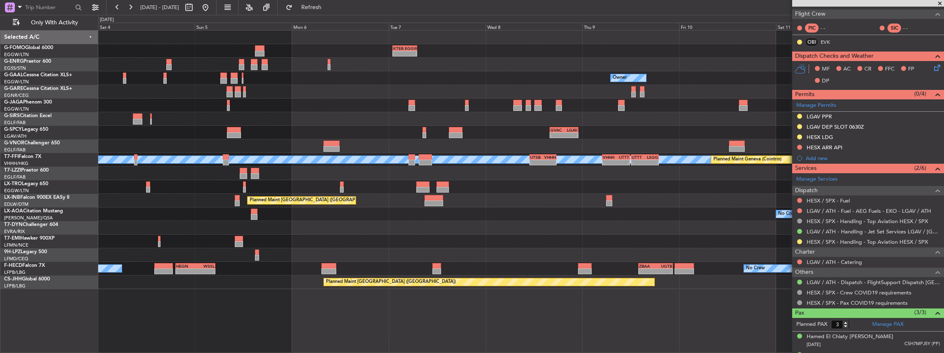
click at [404, 191] on div "- - LLBG 11:05 Z EGGW 16:15 Z Planned Maint Riga (Riga Intl)" at bounding box center [521, 187] width 846 height 14
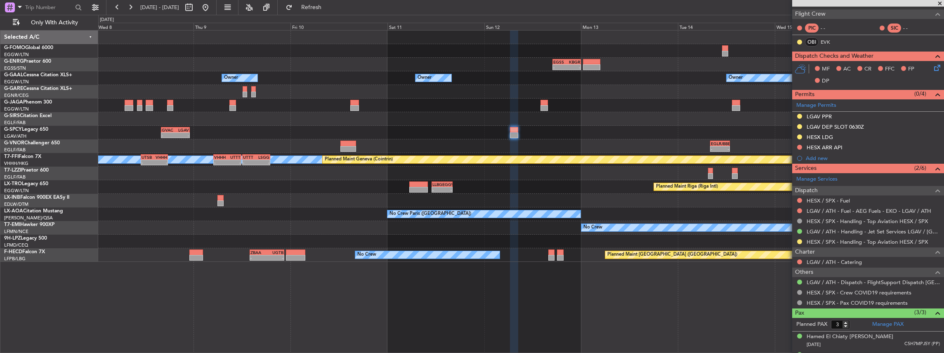
click at [522, 176] on div at bounding box center [521, 174] width 846 height 14
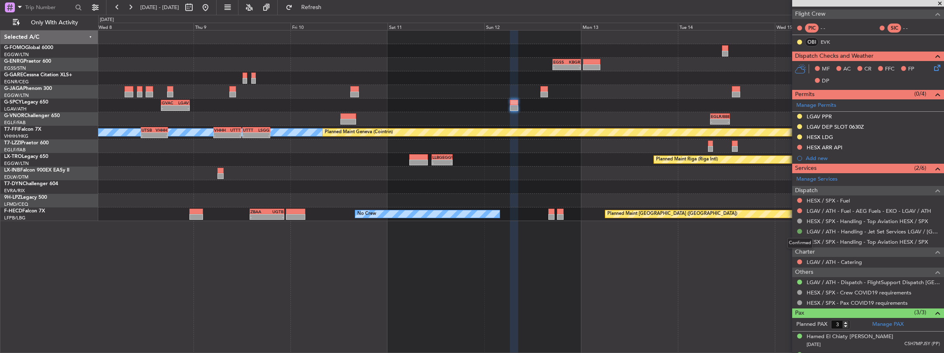
click at [798, 230] on button at bounding box center [799, 231] width 5 height 5
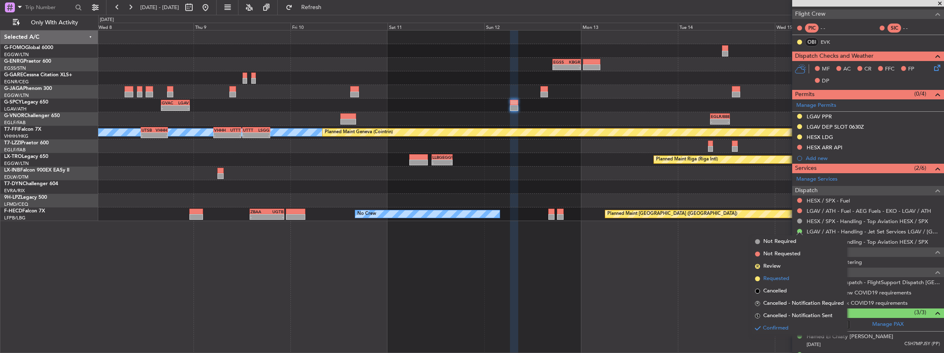
click at [777, 278] on span "Requested" at bounding box center [776, 279] width 26 height 8
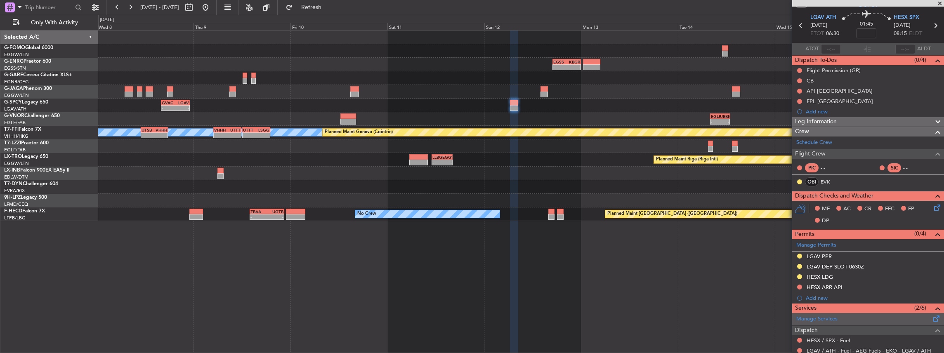
scroll to position [0, 0]
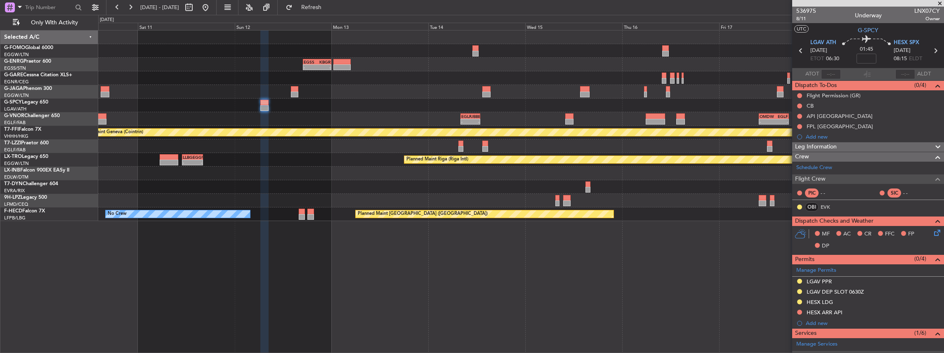
click at [487, 170] on div "- - EGSS 17:00 Z KBGR 00:00 Z GVAC 16:00 Z LGAV 23:05 Z - - - - EGLF 08:00 Z UB…" at bounding box center [521, 126] width 846 height 191
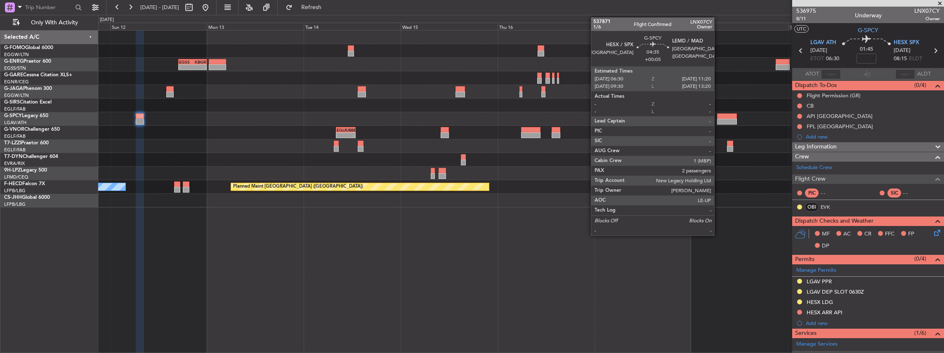
click at [719, 117] on div at bounding box center [727, 116] width 20 height 6
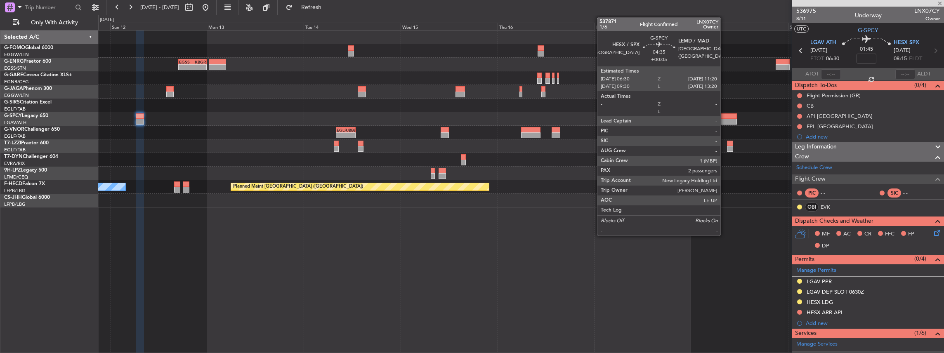
type input "+00:05"
type input "2"
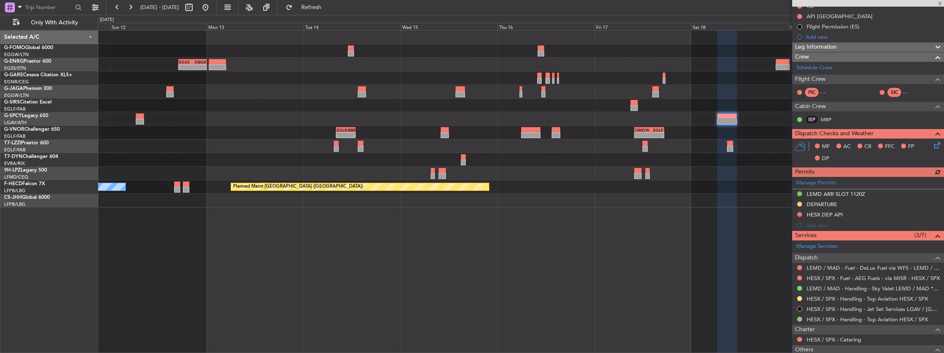
scroll to position [110, 0]
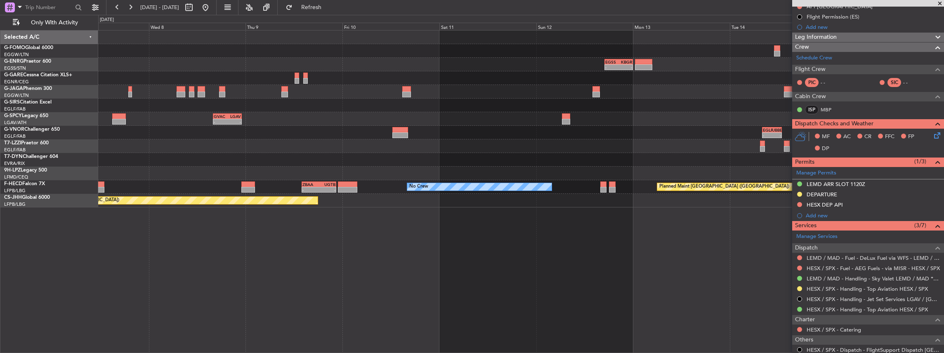
click at [624, 136] on div "- - EGLF 08:00 Z UBBB 12:55 Z - - OMDW 10:00 Z EGLF 17:25 Z" at bounding box center [521, 133] width 846 height 14
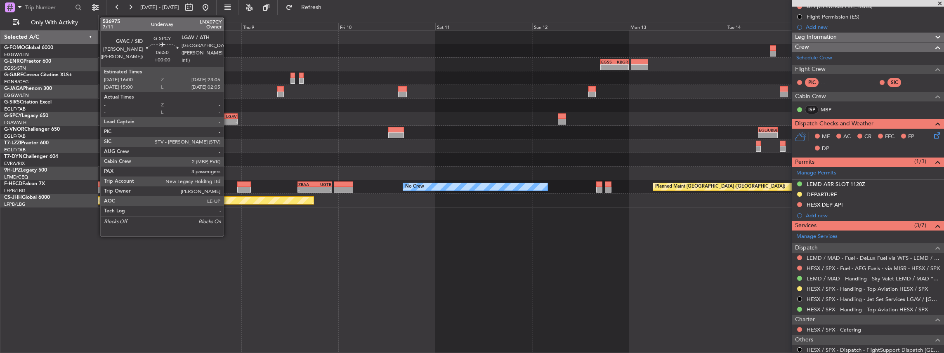
click at [228, 122] on div "KTEB 01:00 Z EGGW 07:10 Z - - - - EGSS 17:00 Z KBGR 00:00 Z - - GVAC 16:00 Z LG…" at bounding box center [521, 119] width 846 height 177
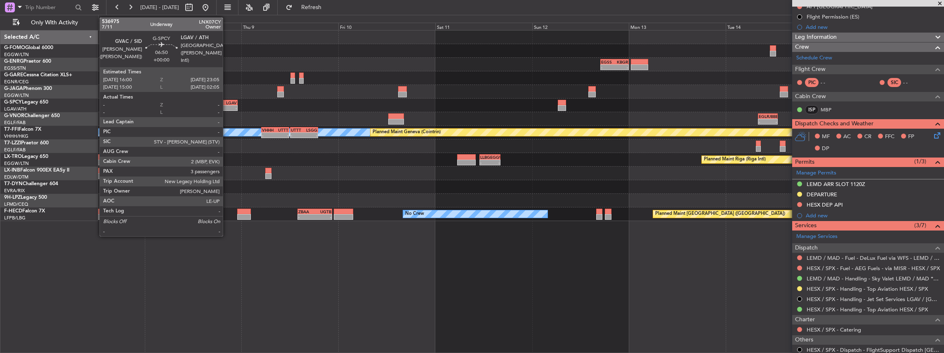
click at [227, 108] on div "-" at bounding box center [230, 108] width 14 height 5
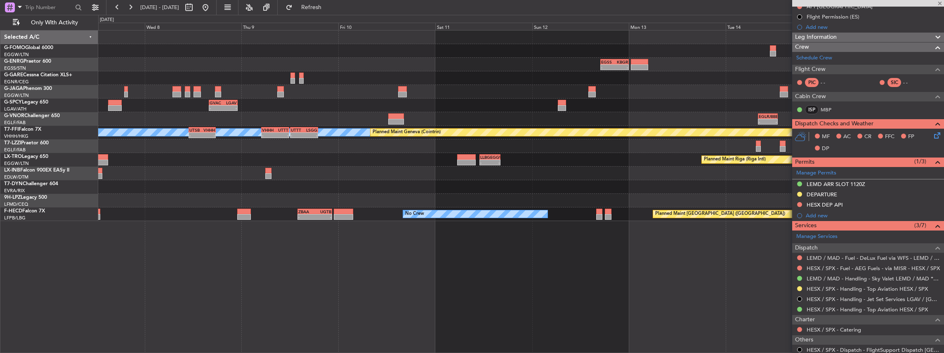
type input "3"
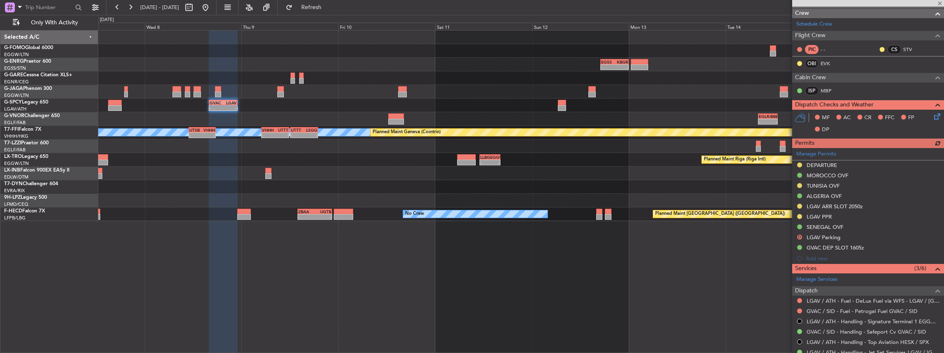
scroll to position [165, 0]
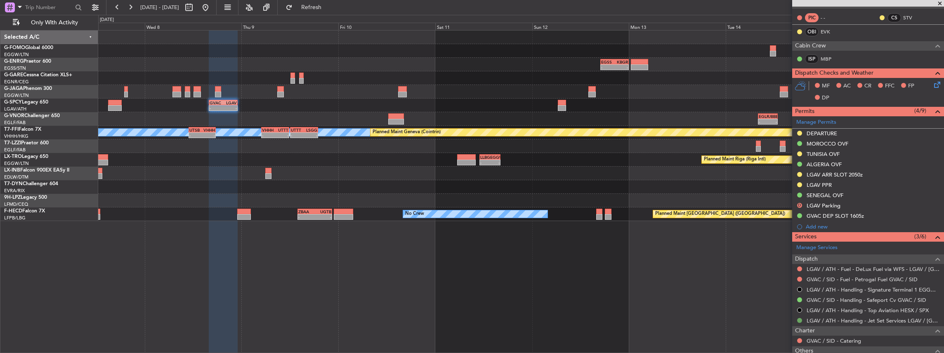
click at [799, 319] on button at bounding box center [799, 320] width 5 height 5
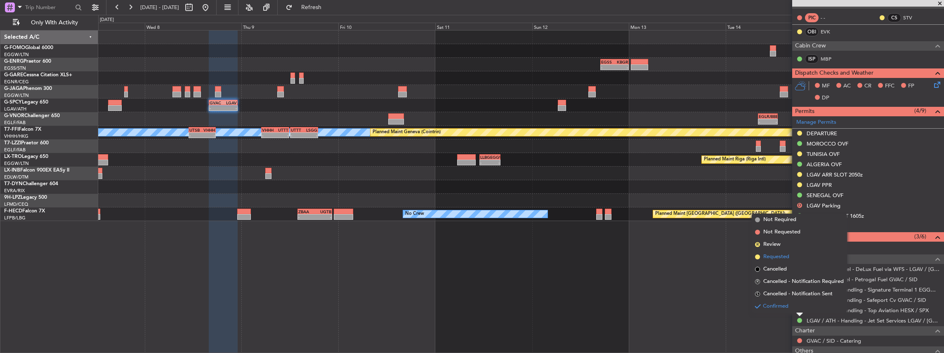
click at [788, 254] on span "Requested" at bounding box center [776, 257] width 26 height 8
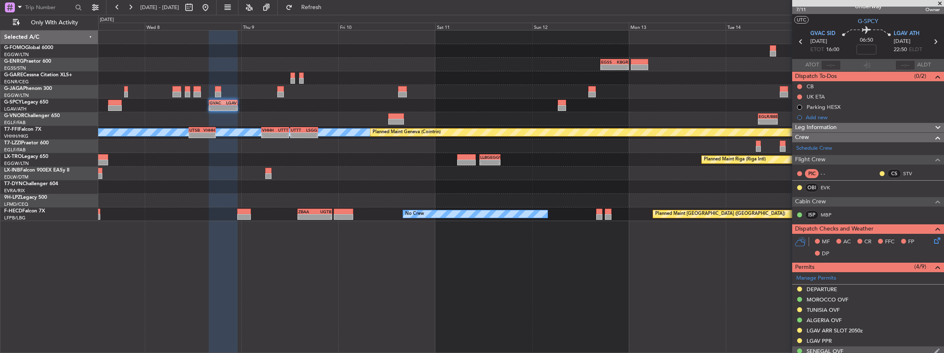
scroll to position [0, 0]
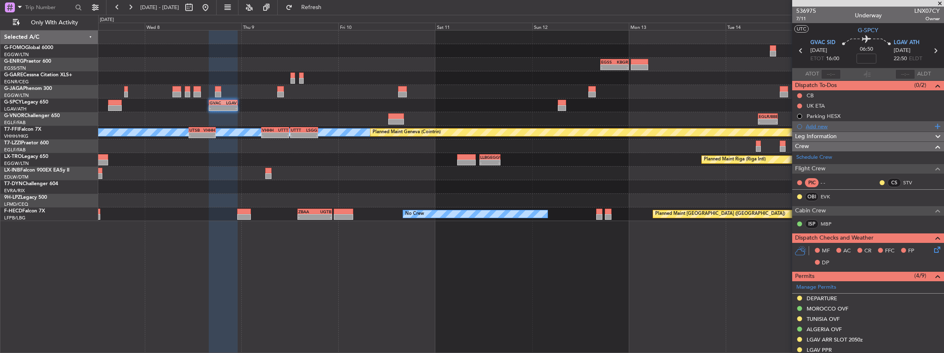
click at [819, 126] on div "Add new" at bounding box center [869, 126] width 127 height 7
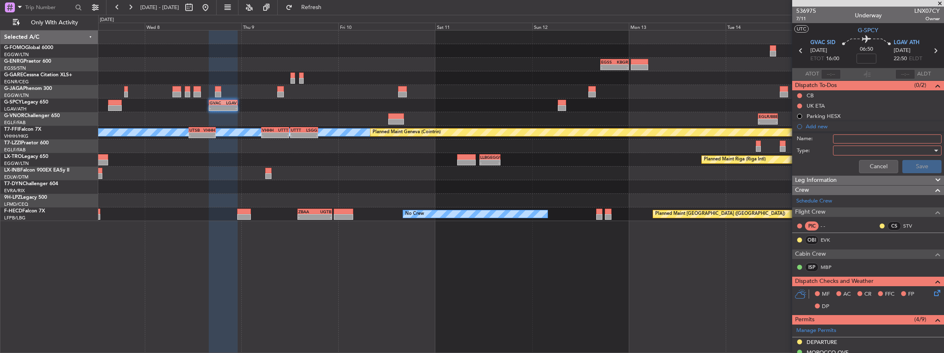
click at [867, 139] on input "Name:" at bounding box center [887, 139] width 109 height 9
type input "LGTS parking"
click at [862, 152] on div at bounding box center [884, 150] width 96 height 12
click at [852, 167] on span "Generic" at bounding box center [884, 166] width 98 height 12
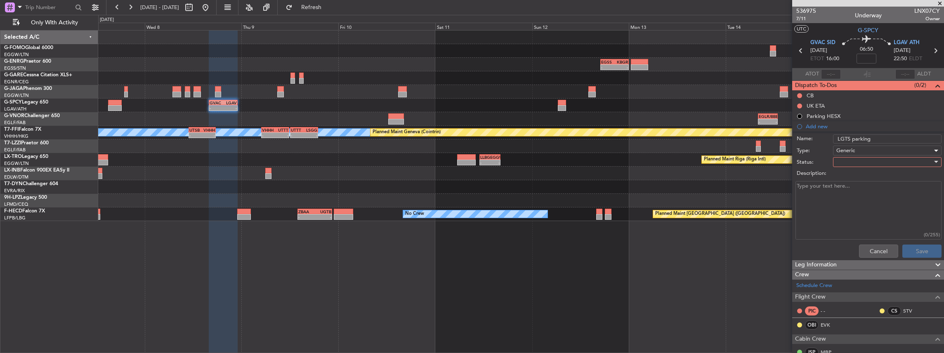
click at [852, 161] on div at bounding box center [884, 162] width 96 height 12
click at [863, 150] on div at bounding box center [472, 176] width 944 height 353
click at [860, 149] on div "Generic" at bounding box center [884, 150] width 96 height 12
click at [819, 151] on div at bounding box center [472, 176] width 944 height 353
click at [850, 163] on div at bounding box center [884, 162] width 96 height 12
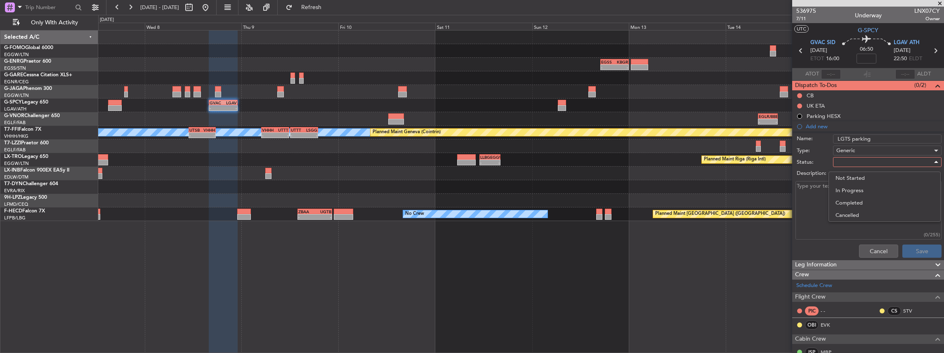
click at [824, 139] on div at bounding box center [472, 176] width 944 height 353
drag, startPoint x: 836, startPoint y: 137, endPoint x: 871, endPoint y: 136, distance: 34.7
click at [871, 136] on input "LGTS parking" at bounding box center [887, 139] width 109 height 9
click at [854, 149] on div "Generic" at bounding box center [884, 150] width 96 height 12
click at [838, 170] on span "Generic" at bounding box center [884, 166] width 98 height 12
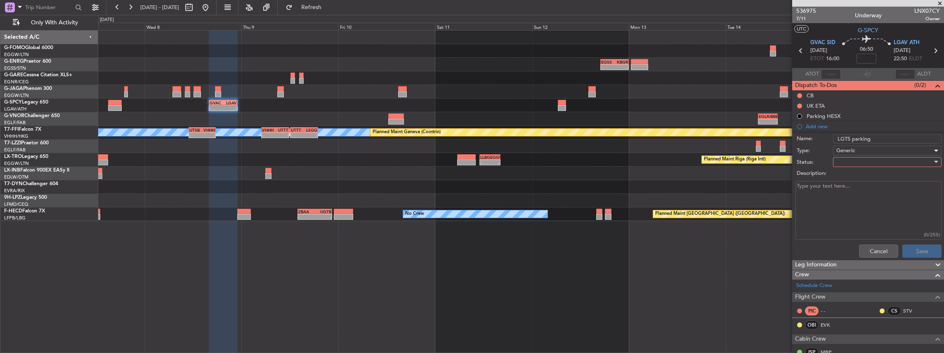
click at [857, 164] on div at bounding box center [884, 162] width 96 height 12
click at [857, 189] on span "In Progress" at bounding box center [884, 190] width 98 height 12
click at [919, 250] on button "Save" at bounding box center [921, 251] width 39 height 13
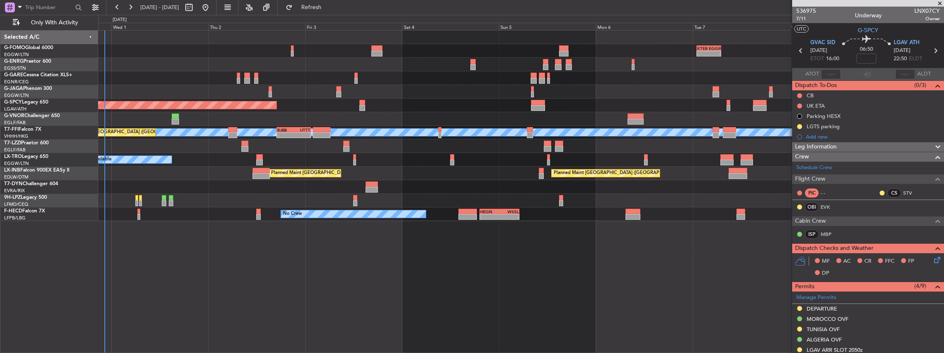
click at [944, 208] on html "07 Oct 2025 - 16 Oct 2025 Refresh Quick Links Only With Activity KTEB 01:00 Z E…" at bounding box center [472, 176] width 944 height 353
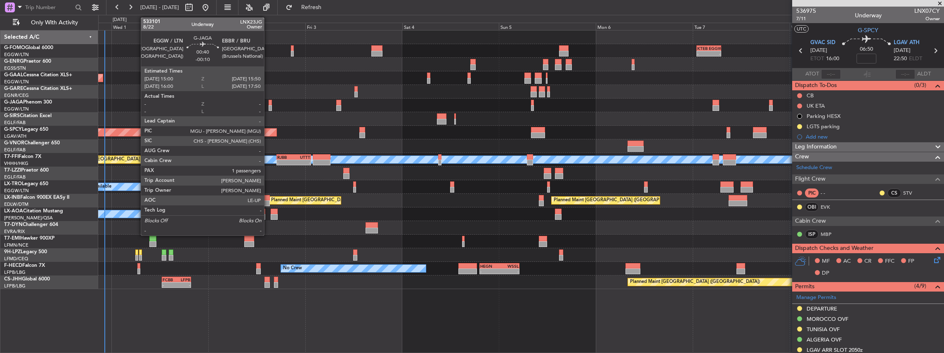
click at [269, 104] on div at bounding box center [271, 103] width 4 height 6
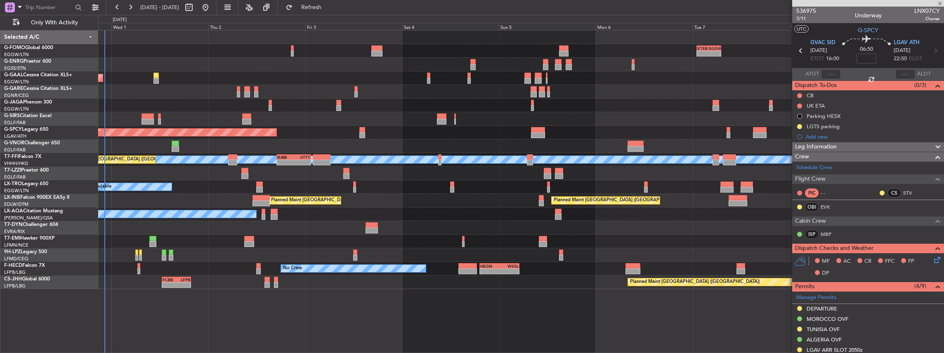
type input "-00:10"
type input "1"
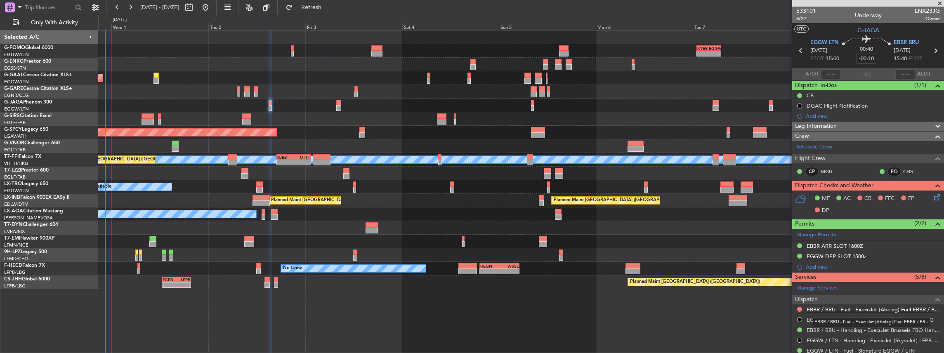
click at [842, 308] on link "EBBR / BRU - Fuel - ExecuJet (Abelag) Fuel EBBR / BRU" at bounding box center [873, 309] width 133 height 7
click at [824, 328] on link "EBBR / BRU - Handling - ExecuJet Brussels FBO Handling Abelag" at bounding box center [873, 330] width 133 height 7
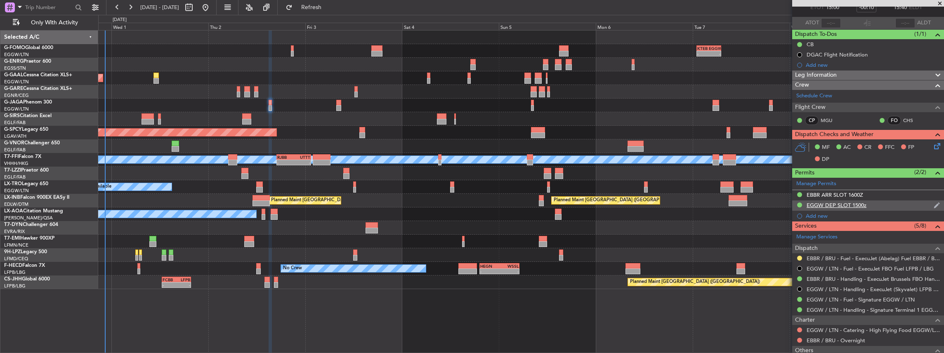
scroll to position [110, 0]
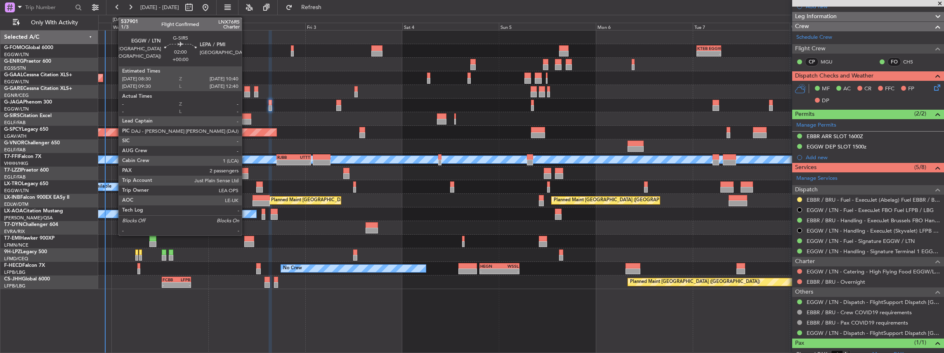
click at [246, 118] on div at bounding box center [246, 116] width 9 height 6
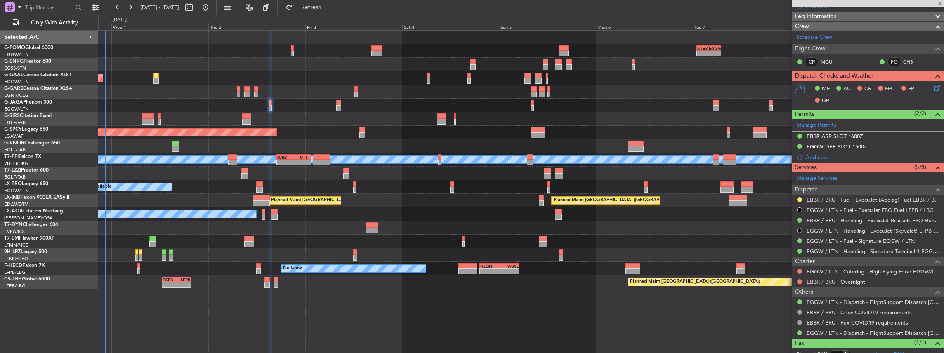
type input "2"
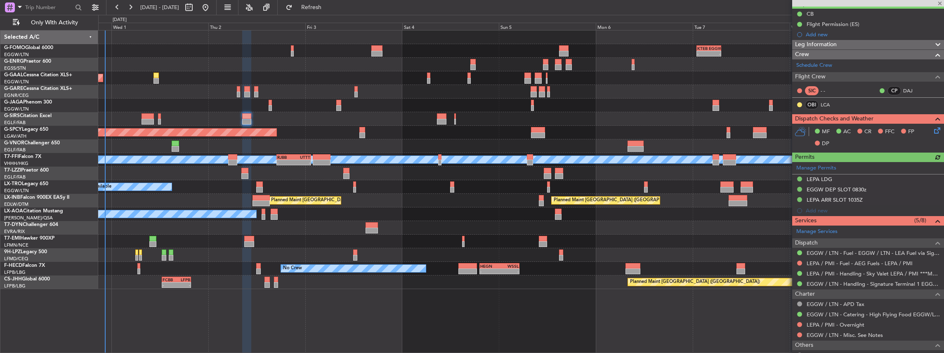
scroll to position [83, 0]
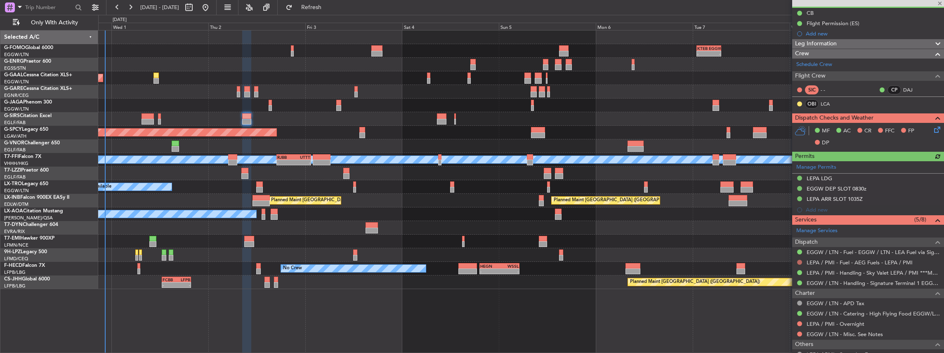
click at [800, 260] on button at bounding box center [799, 262] width 5 height 5
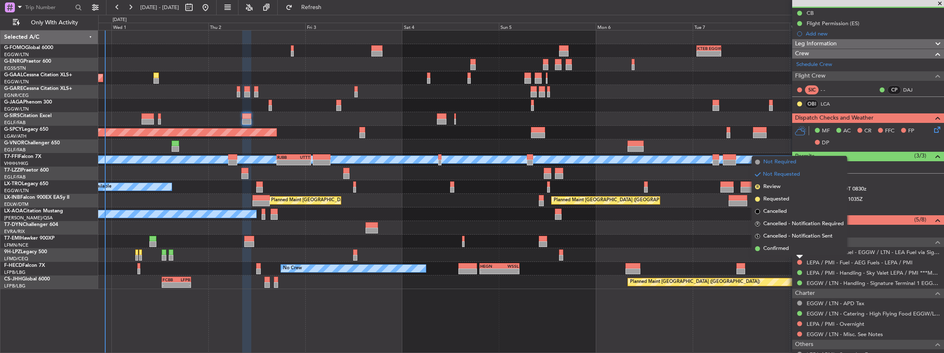
click at [779, 162] on span "Not Required" at bounding box center [779, 162] width 33 height 8
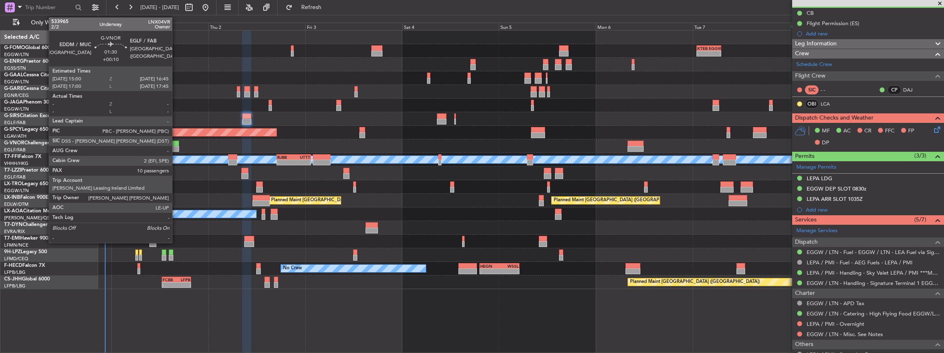
click at [176, 146] on div at bounding box center [175, 149] width 7 height 6
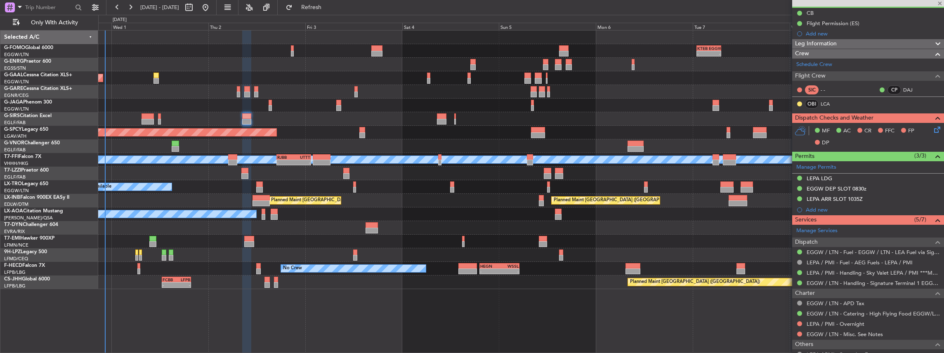
type input "+00:10"
type input "10"
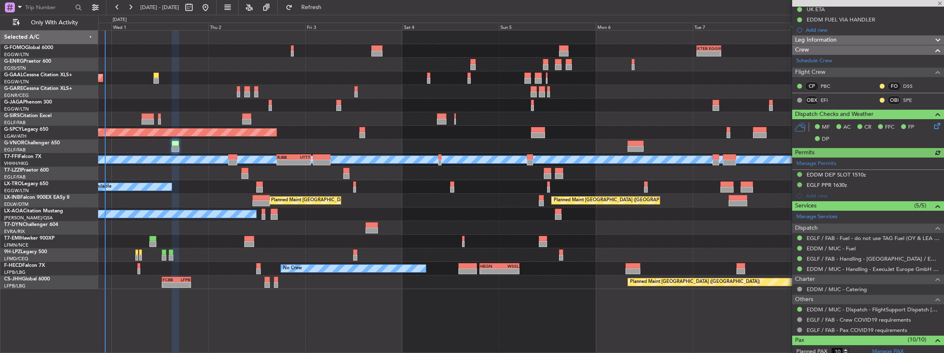
scroll to position [110, 0]
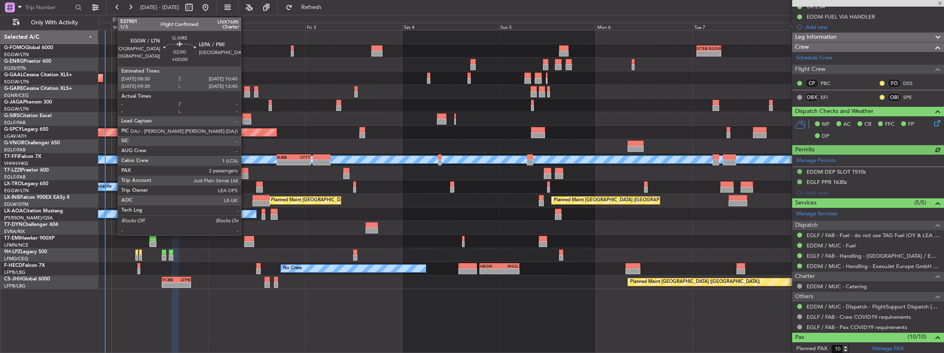
click at [245, 117] on div at bounding box center [246, 116] width 9 height 6
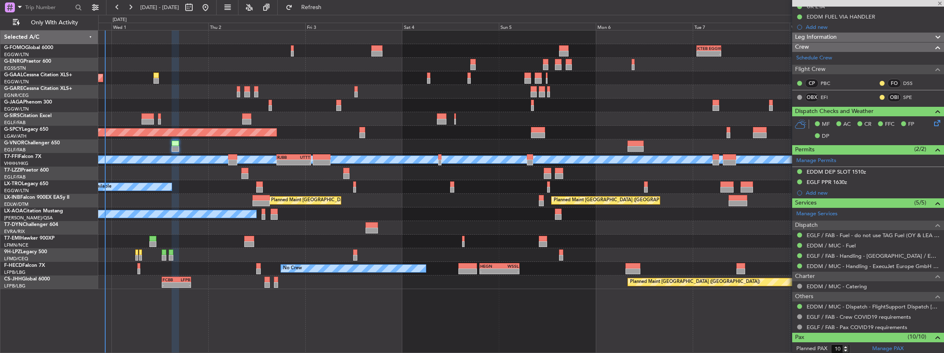
type input "2"
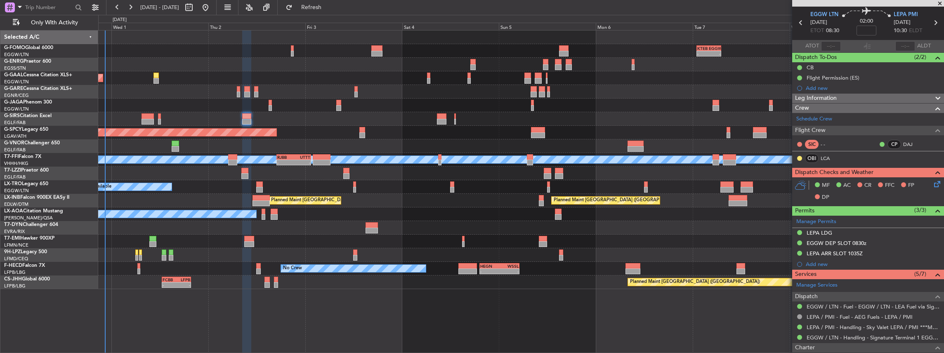
scroll to position [83, 0]
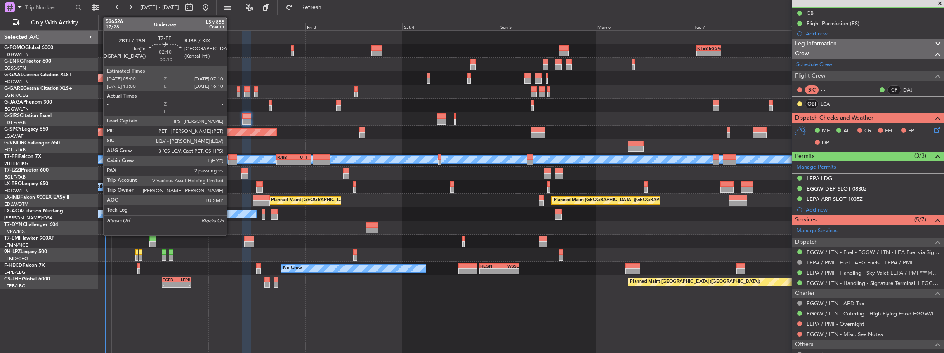
click at [231, 158] on div at bounding box center [232, 157] width 9 height 6
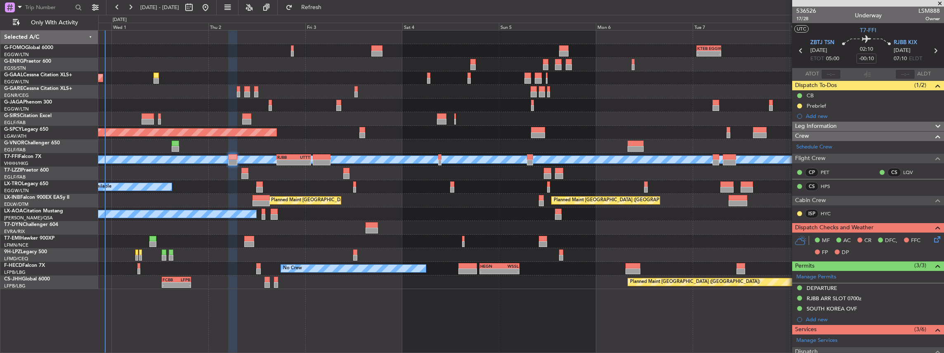
scroll to position [110, 0]
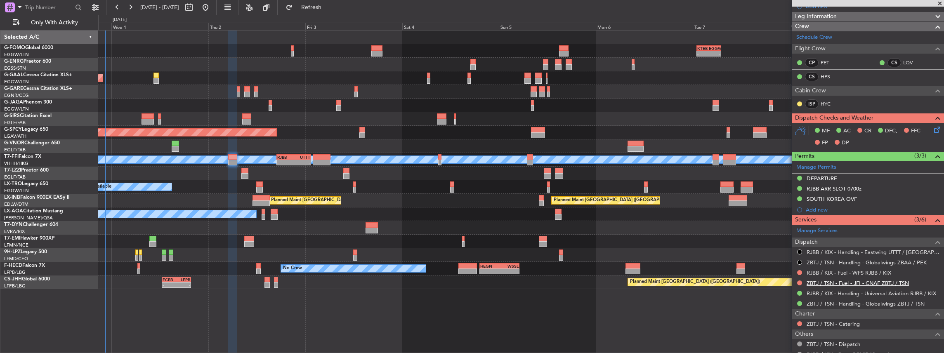
click at [825, 281] on link "ZBTJ / TSN - Fuel - JFI - CNAF ZBTJ / TSN" at bounding box center [858, 283] width 102 height 7
click at [828, 303] on link "ZBTJ / TSN - Handling - Globalwings ZBTJ / TSN" at bounding box center [866, 303] width 118 height 7
click at [328, 5] on span "Refresh" at bounding box center [311, 8] width 35 height 6
click at [854, 270] on link "RJBB / KIX - Fuel - WFS RJBB / KIX" at bounding box center [849, 272] width 85 height 7
click at [829, 293] on link "RJBB / KIX - Handling - Universal Aviation RJBB / KIX" at bounding box center [872, 293] width 130 height 7
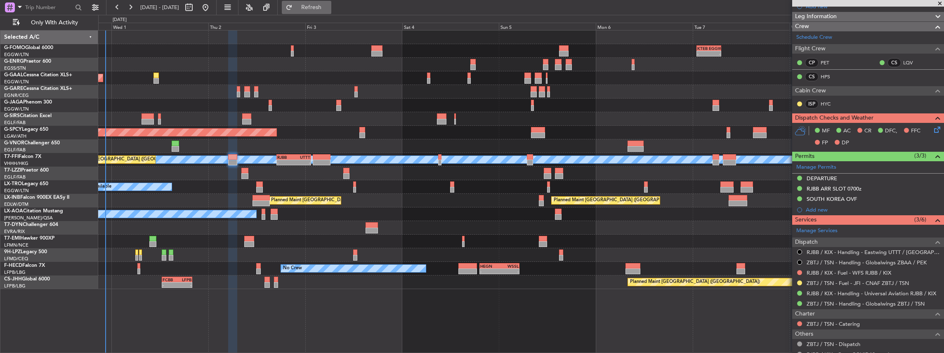
click at [329, 9] on span "Refresh" at bounding box center [311, 8] width 35 height 6
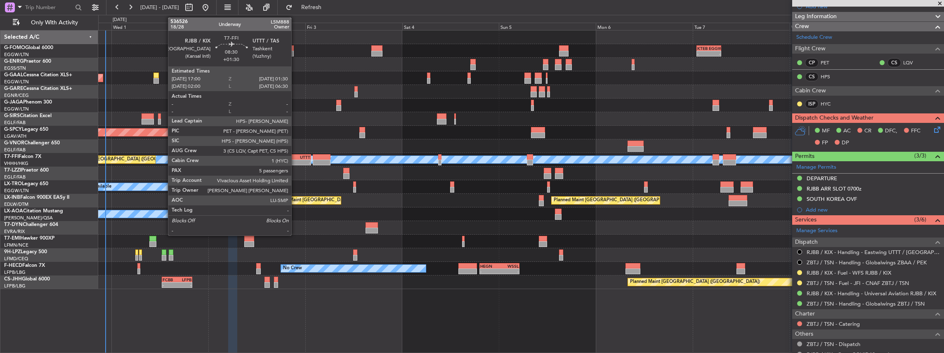
click at [295, 160] on div "-" at bounding box center [302, 162] width 17 height 5
type input "+01:30"
type input "5"
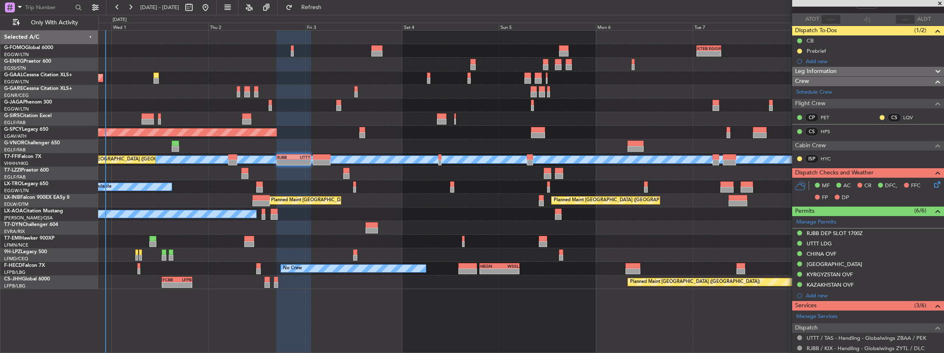
scroll to position [137, 0]
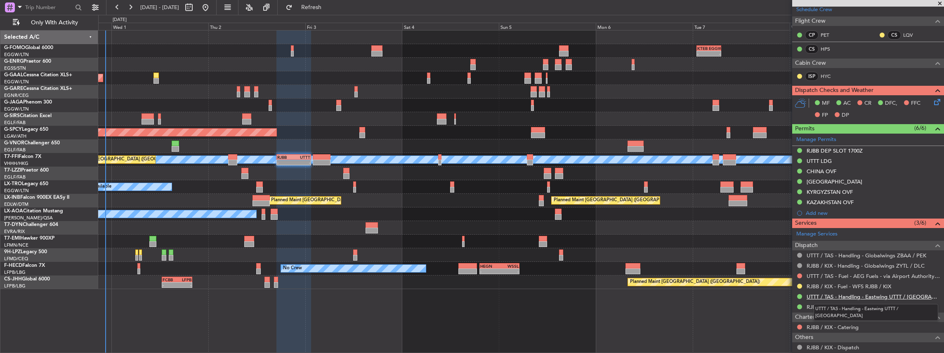
click at [845, 294] on link "UTTT / TAS - Handling - Eastwing UTTT / TAS" at bounding box center [873, 296] width 133 height 7
click at [842, 274] on link "UTTT / TAS - Fuel - AEG Fuels - via Airport Authority - UTTT / TAS" at bounding box center [873, 276] width 133 height 7
click at [329, 8] on span "Refresh" at bounding box center [311, 8] width 35 height 6
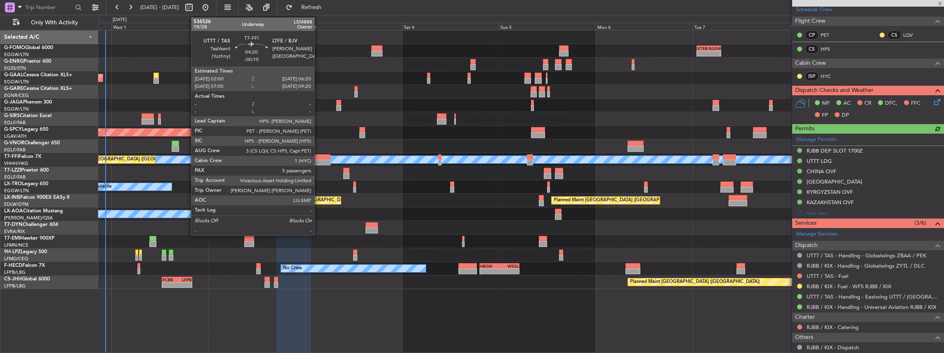
click at [319, 160] on div at bounding box center [322, 163] width 18 height 6
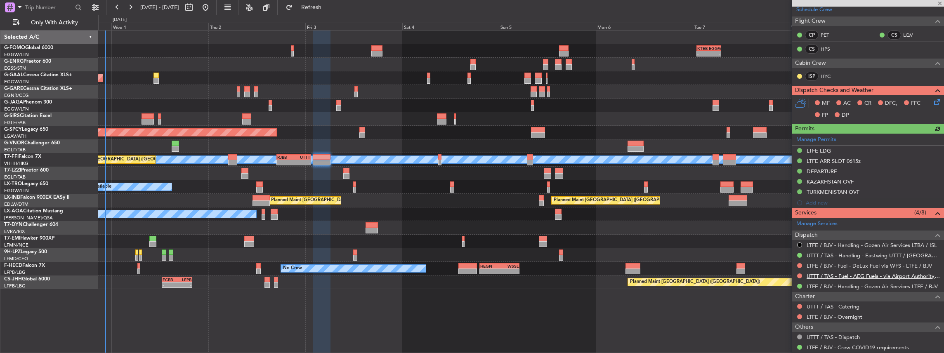
click at [842, 273] on link "UTTT / TAS - Fuel - AEG Fuels - via Airport Authority - UTTT / TAS" at bounding box center [873, 276] width 133 height 7
click at [331, 11] on button "Refresh" at bounding box center [307, 7] width 50 height 13
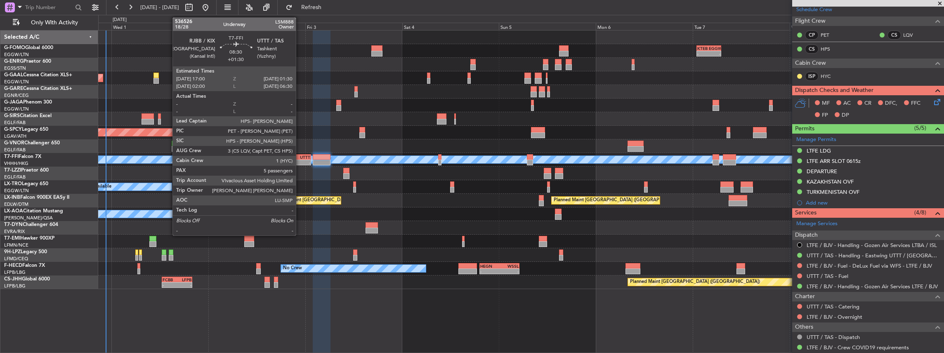
click at [300, 161] on div "-" at bounding box center [302, 162] width 17 height 5
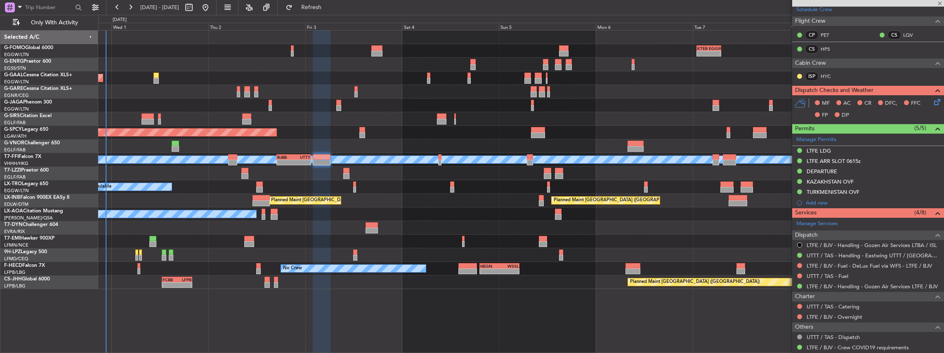
type input "+01:30"
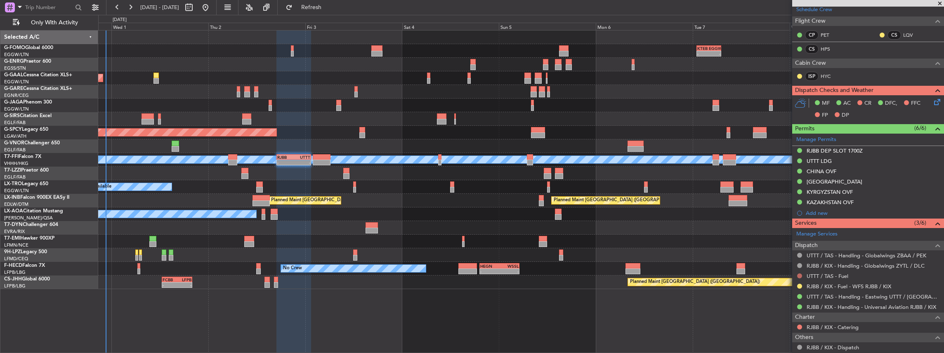
click at [800, 274] on button at bounding box center [799, 276] width 5 height 5
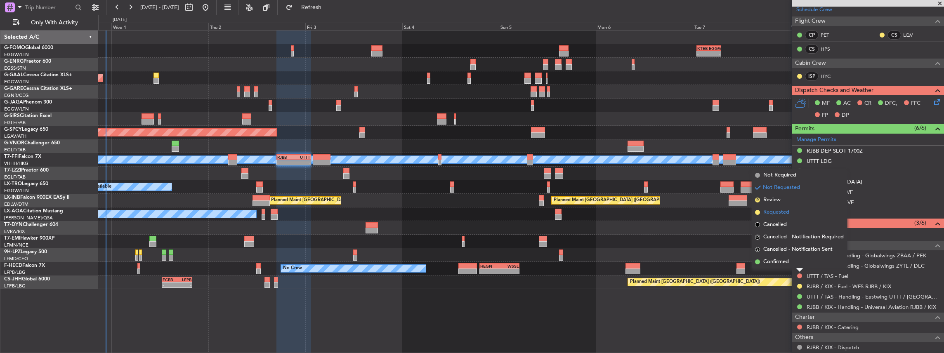
click at [781, 214] on span "Requested" at bounding box center [776, 212] width 26 height 8
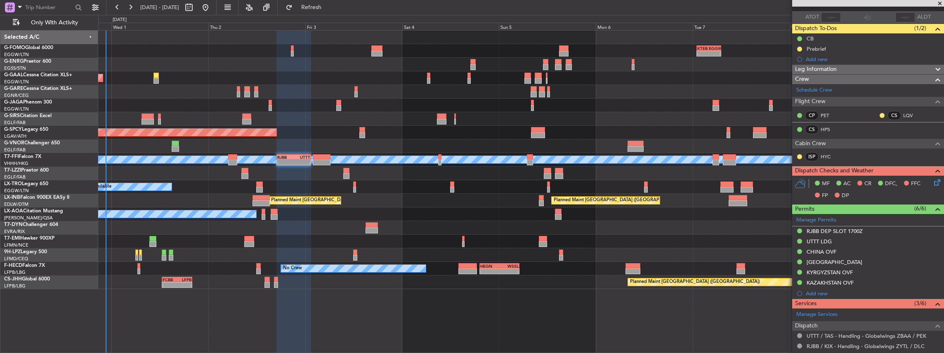
scroll to position [55, 0]
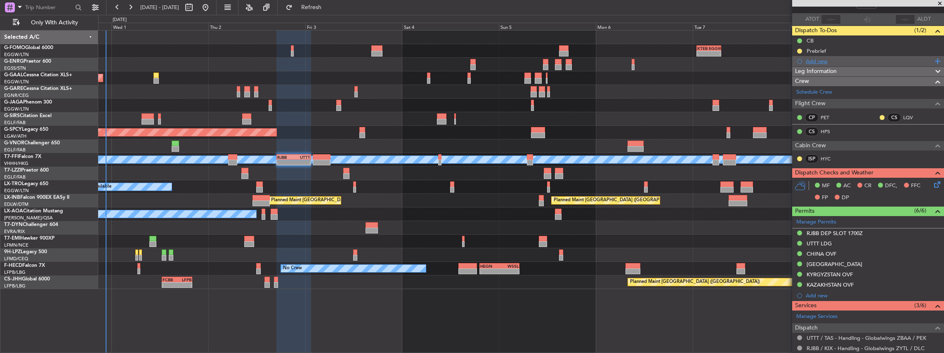
click at [826, 61] on div "Add new" at bounding box center [869, 61] width 127 height 7
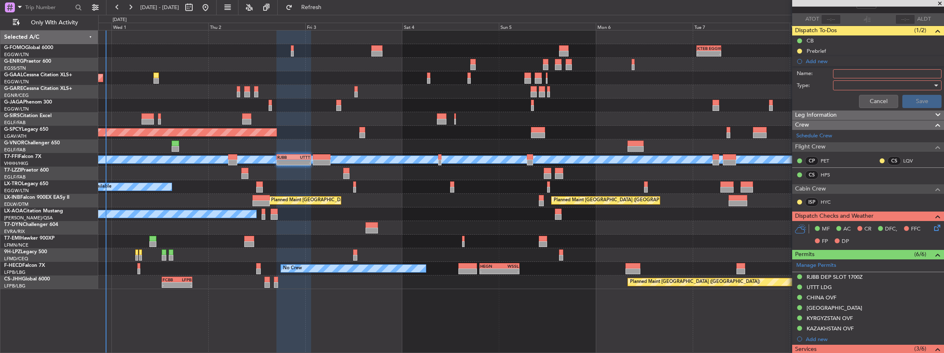
click at [863, 73] on input "Name:" at bounding box center [887, 73] width 109 height 9
drag, startPoint x: 851, startPoint y: 73, endPoint x: 815, endPoint y: 72, distance: 35.9
click at [815, 72] on div "Name: VHHH FUEL VIA HANDLER" at bounding box center [868, 74] width 160 height 12
type input "UTTT FUEL VIA HANDLER"
click at [863, 84] on div at bounding box center [884, 85] width 96 height 12
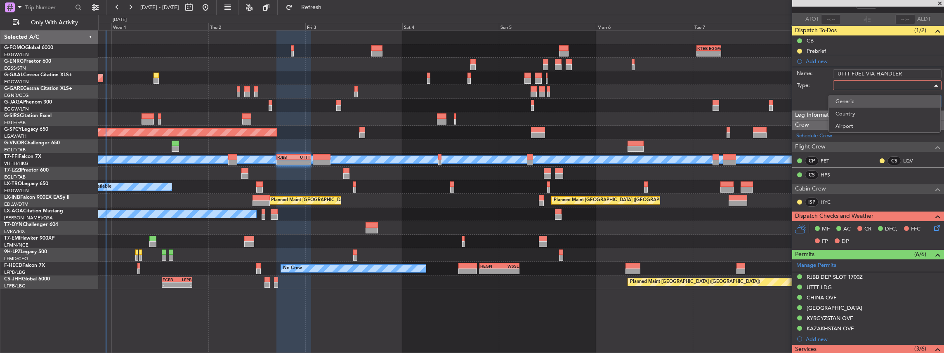
click at [842, 101] on span "Generic" at bounding box center [884, 101] width 98 height 12
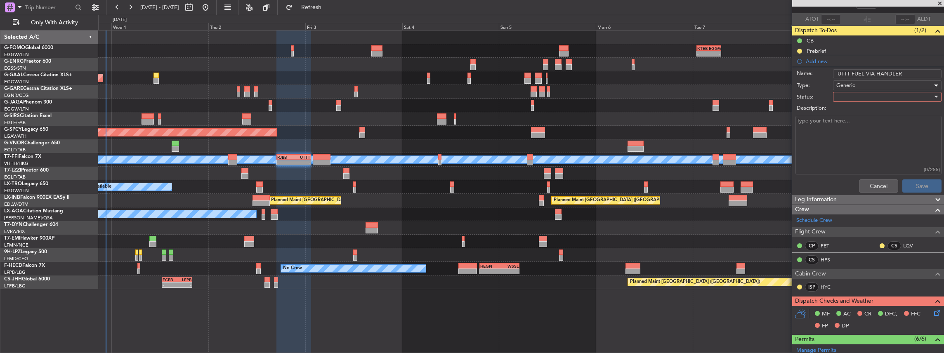
click at [842, 97] on div at bounding box center [884, 97] width 96 height 12
click at [855, 122] on span "In Progress" at bounding box center [884, 125] width 98 height 12
click at [921, 180] on button "Save" at bounding box center [921, 185] width 39 height 13
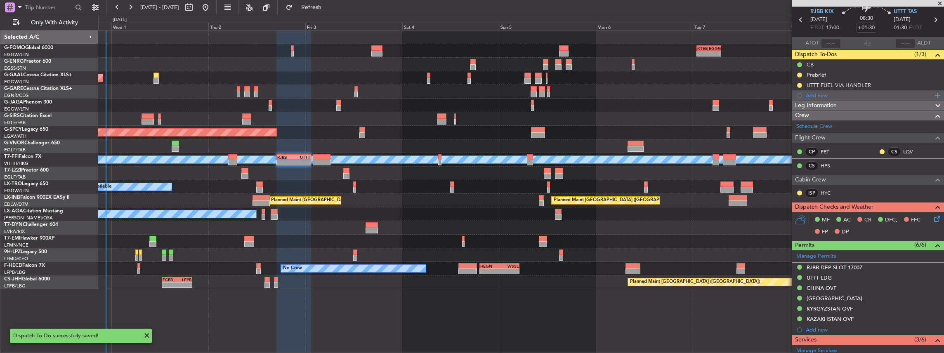
scroll to position [0, 0]
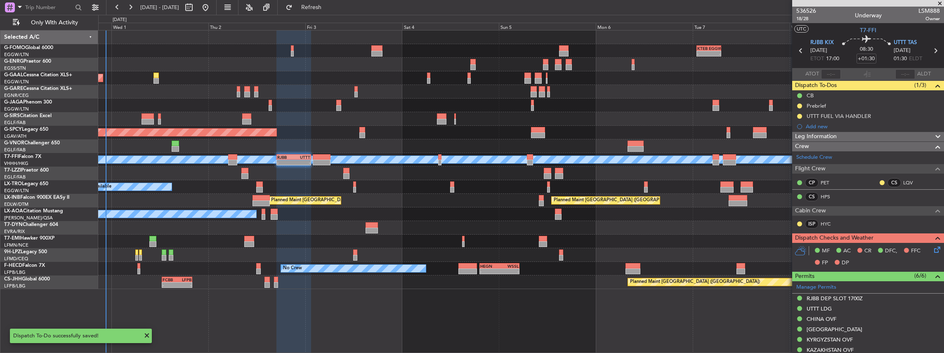
click at [932, 51] on icon at bounding box center [935, 50] width 11 height 11
type input "-00:10"
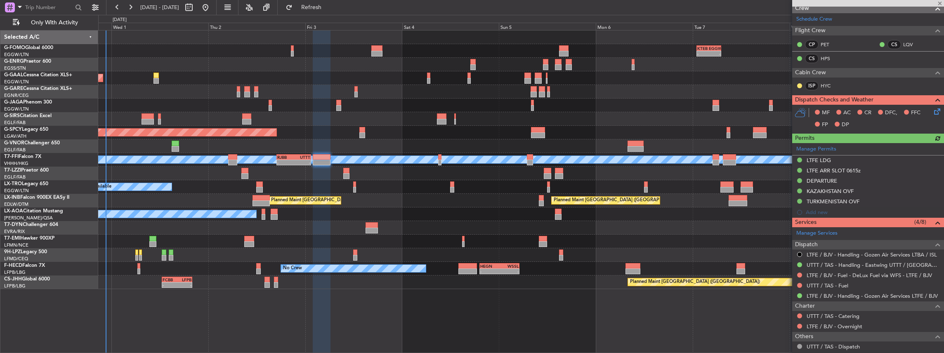
scroll to position [137, 0]
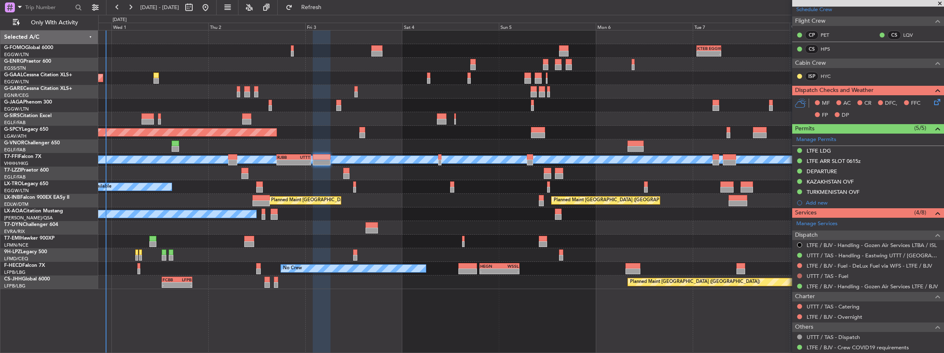
click at [799, 274] on button at bounding box center [799, 276] width 5 height 5
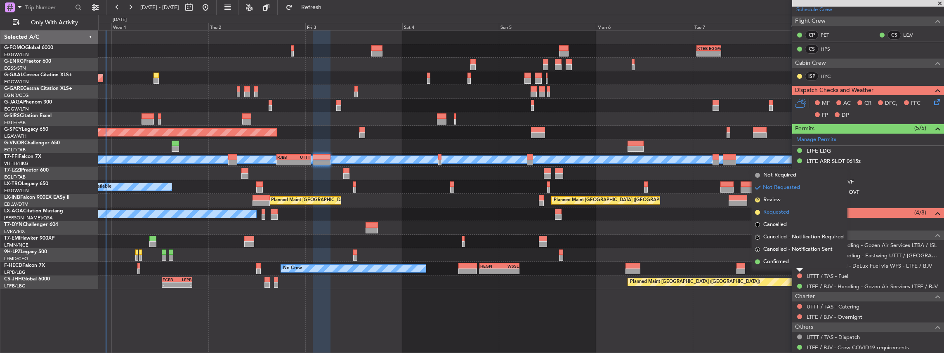
click at [790, 210] on li "Requested" at bounding box center [799, 212] width 95 height 12
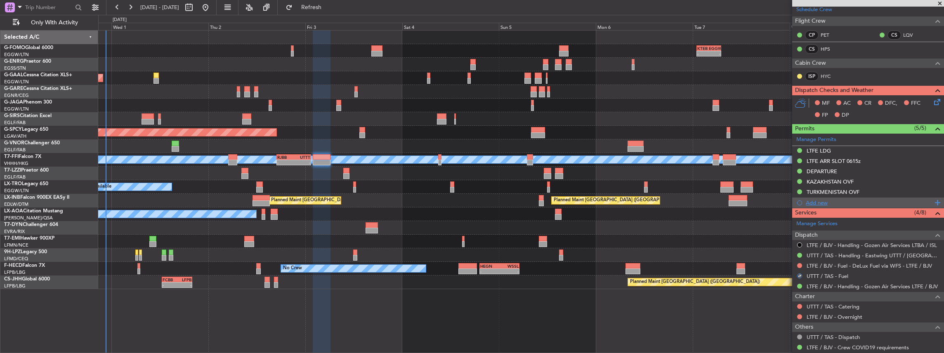
click at [845, 199] on div "Add new" at bounding box center [869, 202] width 127 height 7
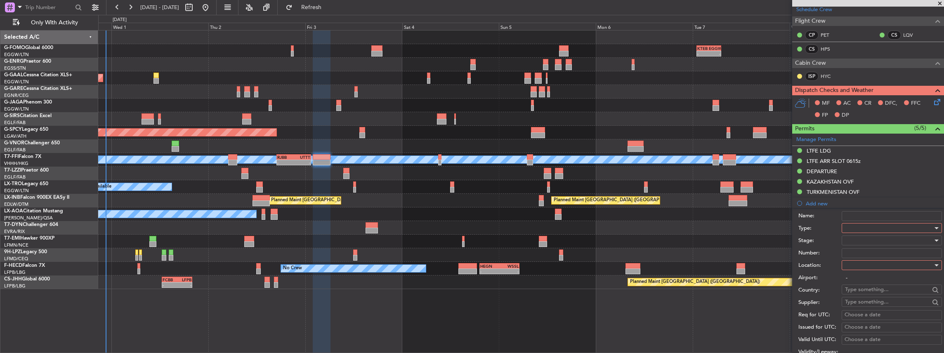
click at [840, 202] on li "Add new Name: Type: Stage: Number: Location: Airport: - Country: Supplier: Req …" at bounding box center [868, 326] width 152 height 257
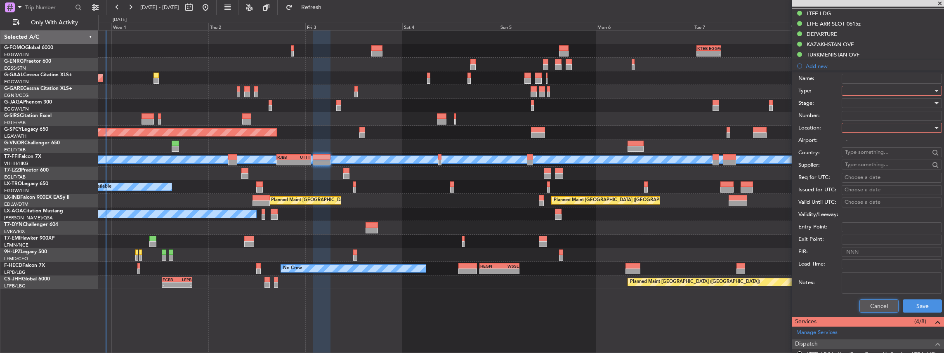
drag, startPoint x: 872, startPoint y: 310, endPoint x: 871, endPoint y: 305, distance: 4.6
click at [872, 309] on button "Cancel" at bounding box center [878, 306] width 39 height 13
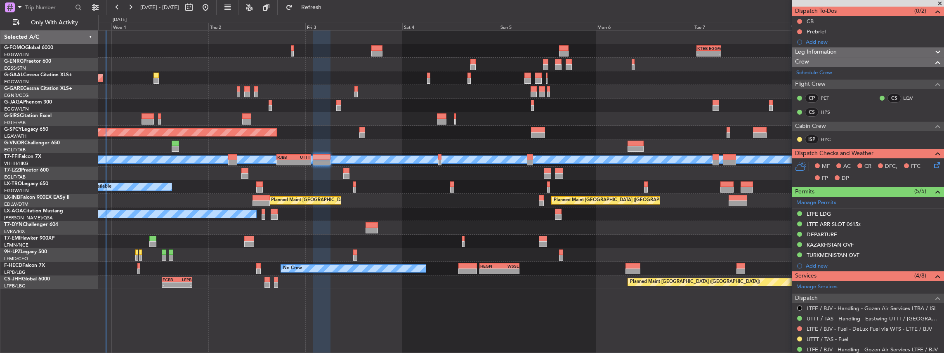
scroll to position [41, 0]
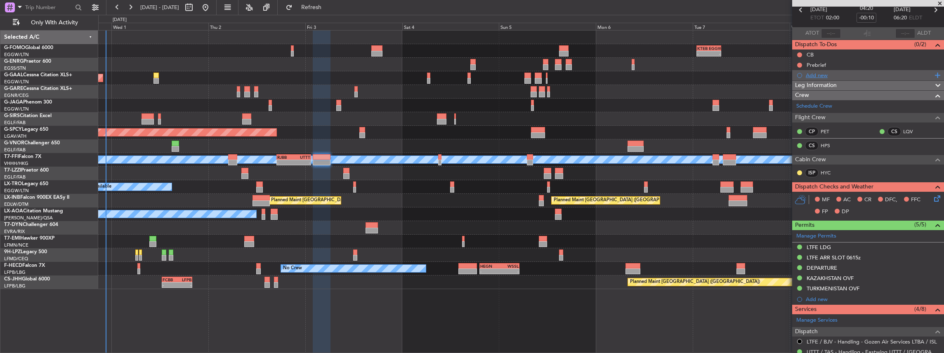
click at [837, 75] on div "Add new" at bounding box center [869, 75] width 127 height 7
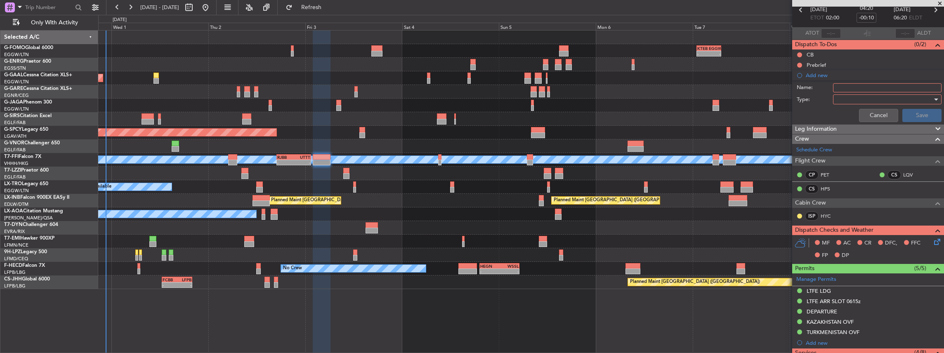
click at [854, 86] on input "Name:" at bounding box center [887, 87] width 109 height 9
drag, startPoint x: 851, startPoint y: 87, endPoint x: 829, endPoint y: 88, distance: 21.9
click at [829, 88] on div "Name: VHHH FUEL VIA HANDLER" at bounding box center [868, 88] width 160 height 12
type input "UTTT FUEL VIA HANDLER"
click at [862, 100] on div at bounding box center [884, 99] width 96 height 12
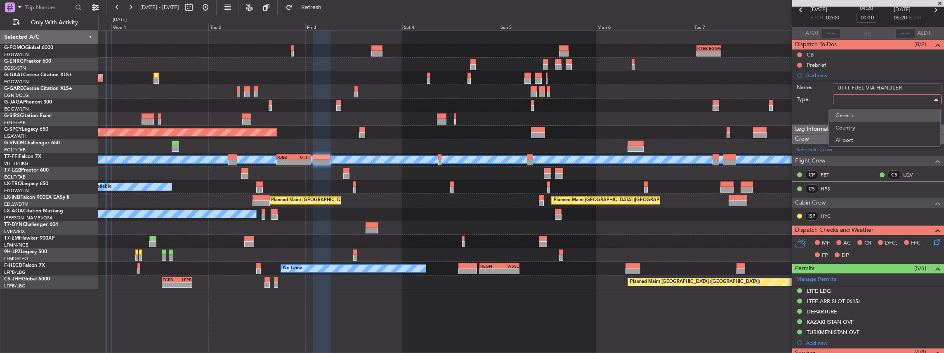
click at [843, 114] on span "Generic" at bounding box center [884, 115] width 98 height 12
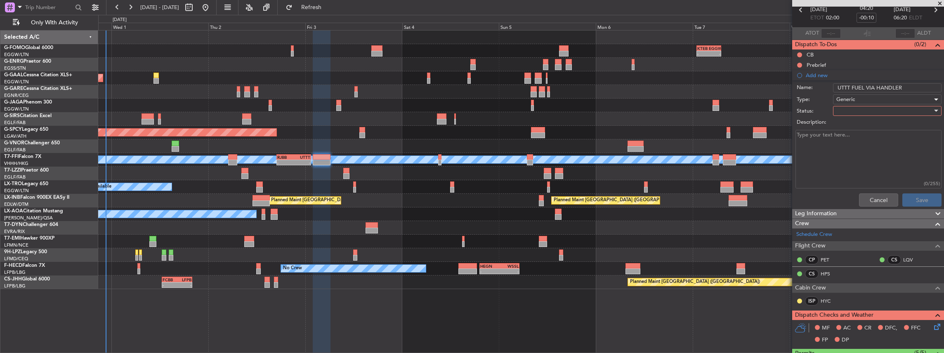
click at [845, 111] on div at bounding box center [884, 111] width 96 height 12
click at [852, 137] on span "In Progress" at bounding box center [884, 139] width 98 height 12
click at [939, 201] on div "Cancel Save" at bounding box center [866, 200] width 156 height 20
click at [920, 199] on button "Save" at bounding box center [921, 199] width 39 height 13
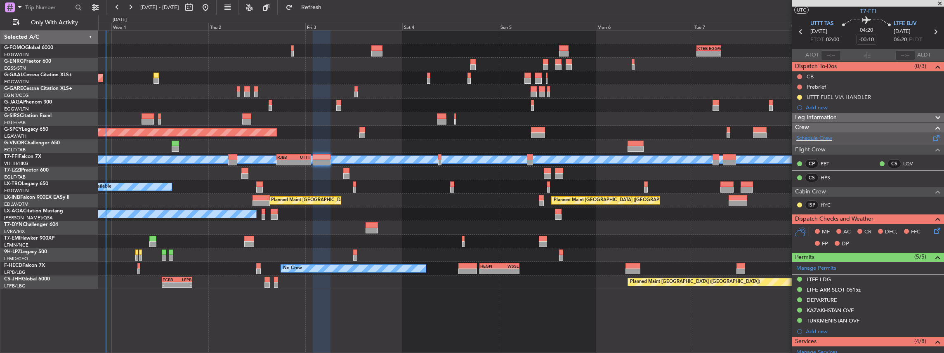
scroll to position [0, 0]
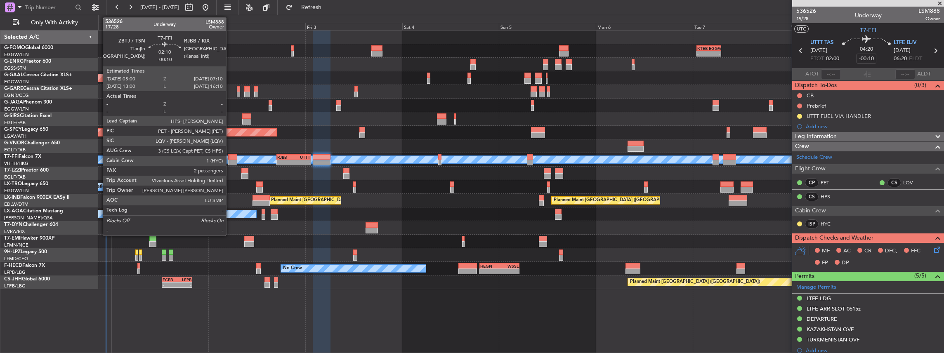
click at [230, 162] on div at bounding box center [232, 163] width 9 height 6
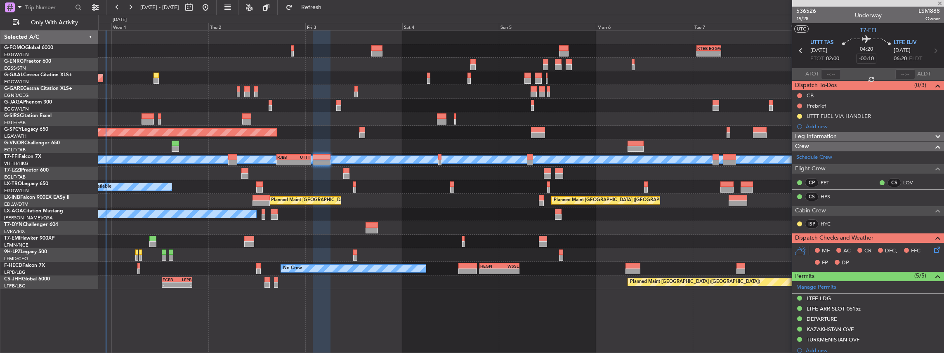
type input "2"
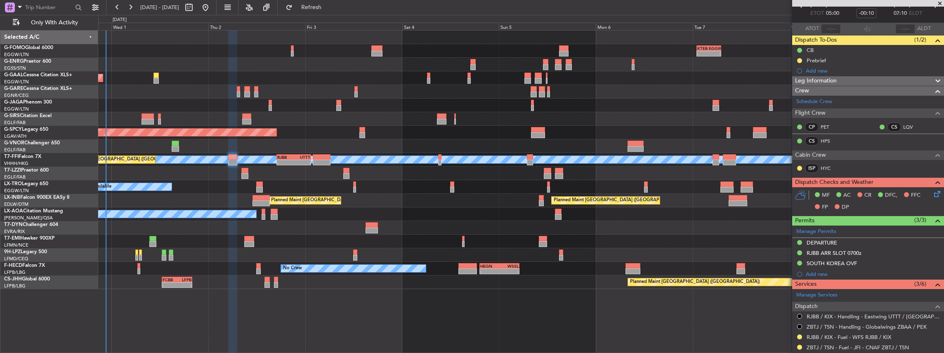
scroll to position [55, 0]
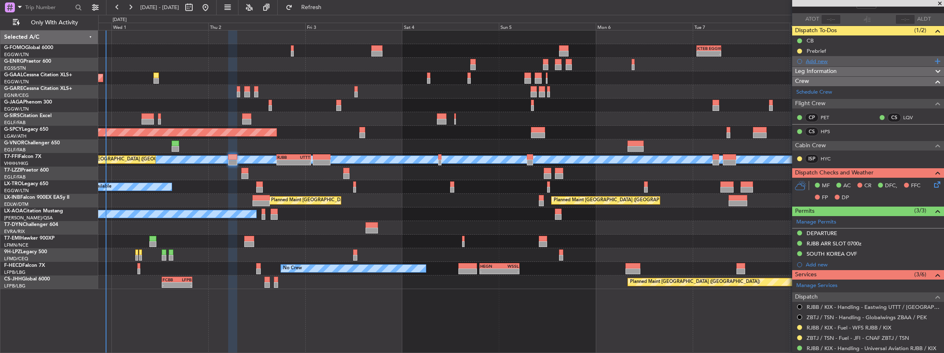
click at [843, 64] on div "Add new" at bounding box center [869, 61] width 127 height 7
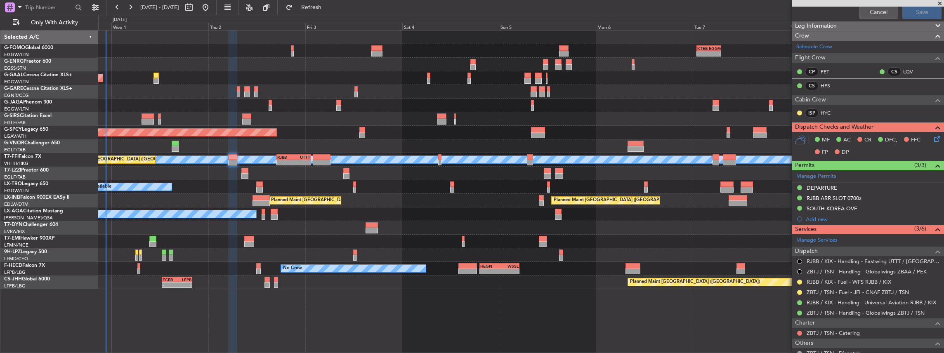
scroll to position [110, 0]
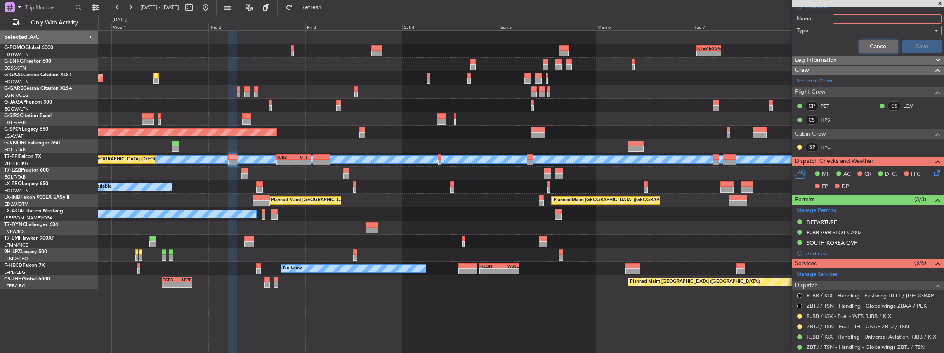
click at [875, 46] on button "Cancel" at bounding box center [878, 46] width 39 height 13
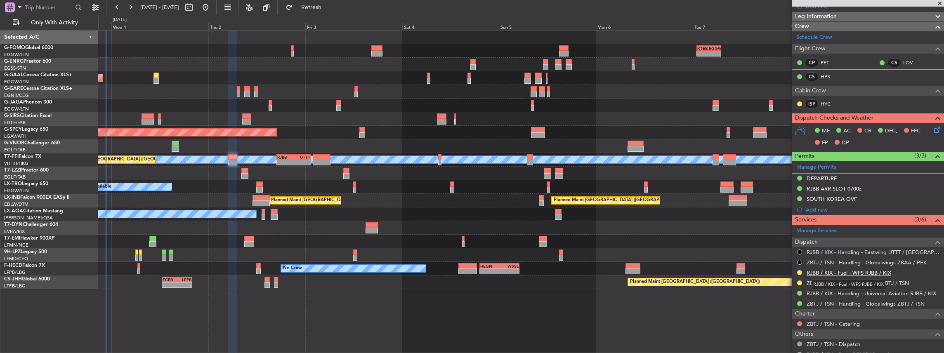
click at [885, 271] on link "RJBB / KIX - Fuel - WFS RJBB / KIX" at bounding box center [849, 272] width 85 height 7
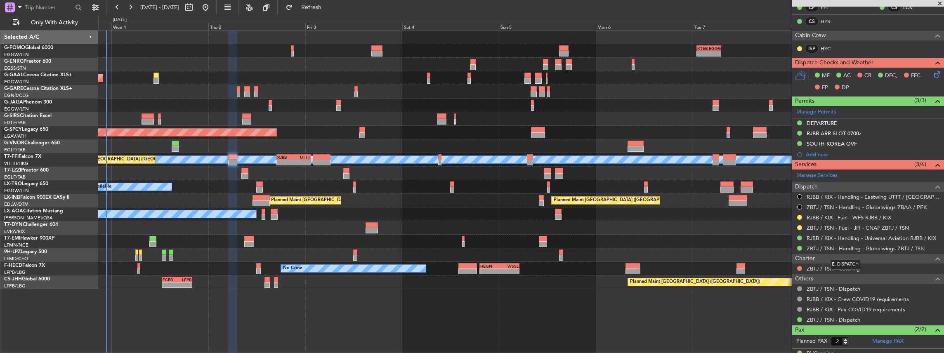
scroll to position [192, 0]
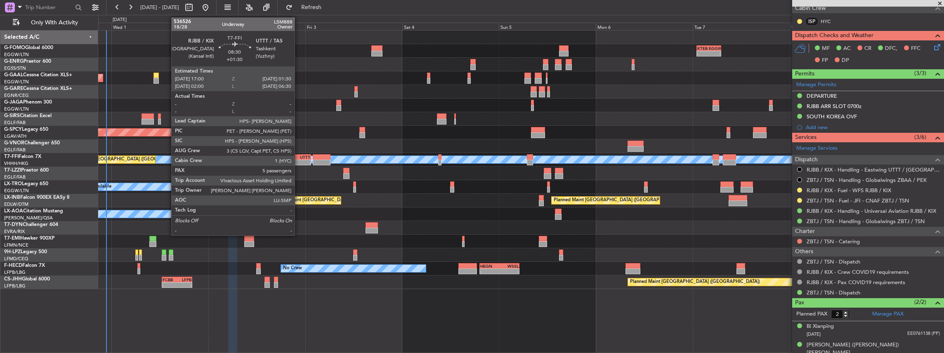
click at [298, 158] on div "UTTT" at bounding box center [302, 157] width 17 height 5
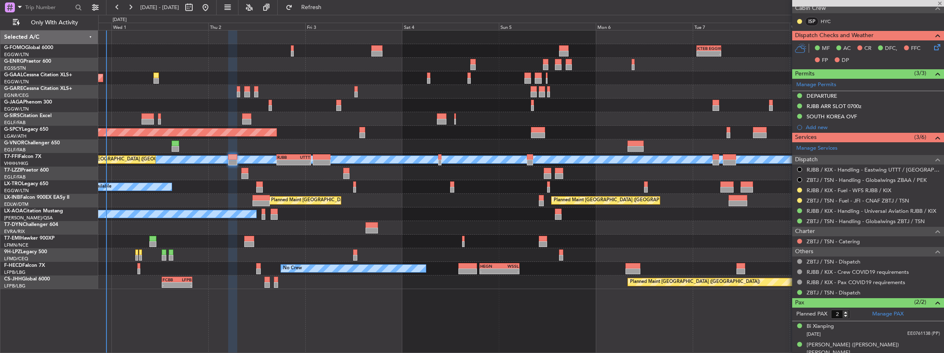
type input "+01:30"
type input "5"
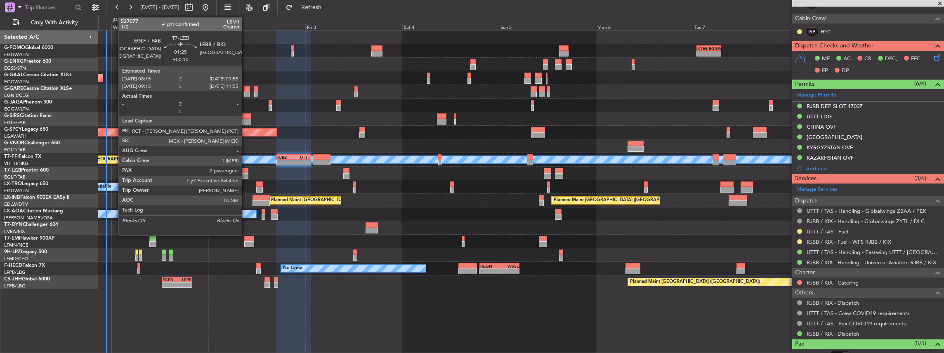
click at [246, 172] on div at bounding box center [244, 171] width 7 height 6
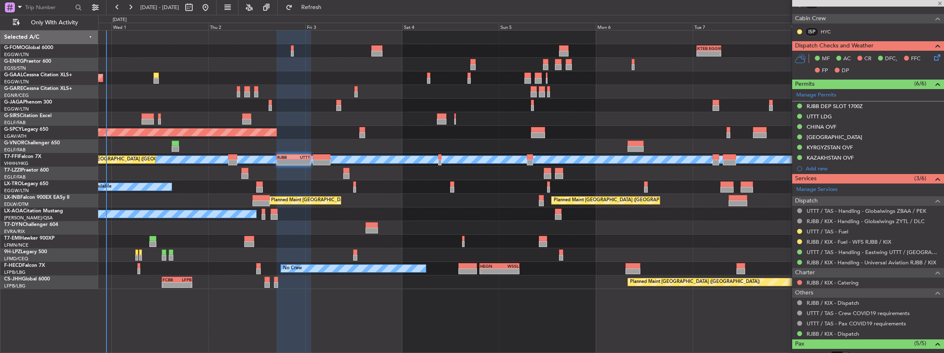
type input "+00:10"
type input "2"
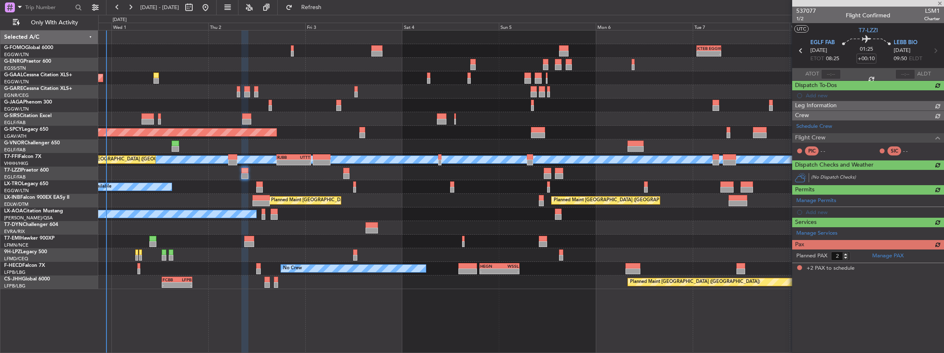
scroll to position [0, 0]
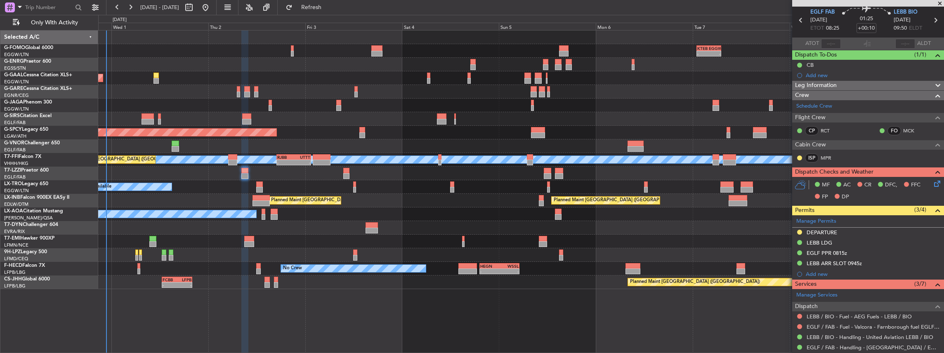
scroll to position [55, 0]
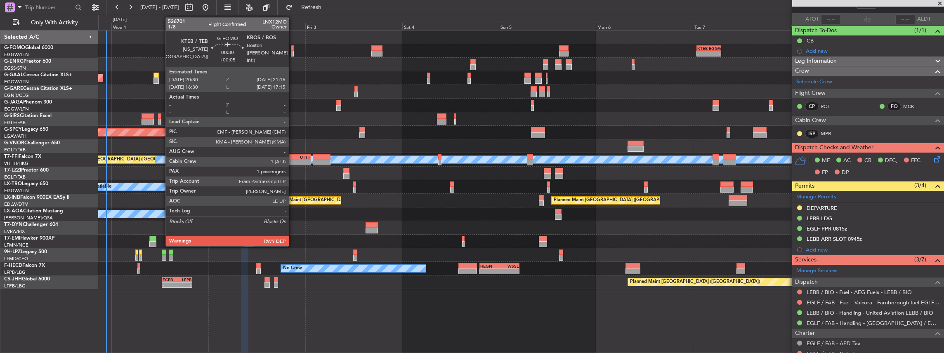
click at [293, 51] on div at bounding box center [292, 54] width 3 height 6
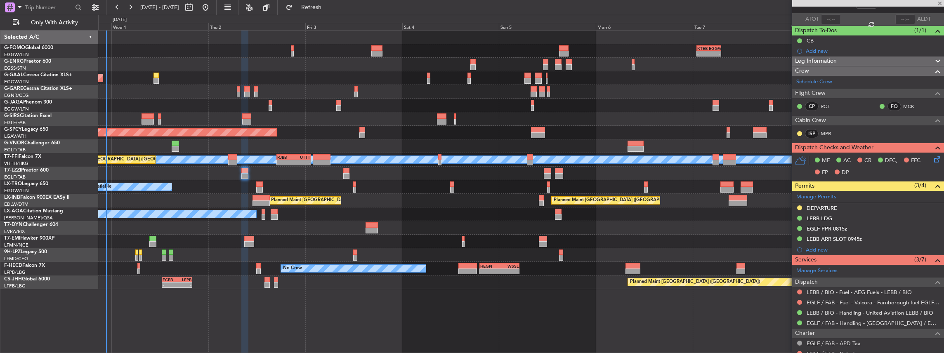
type input "+00:05"
type input "1"
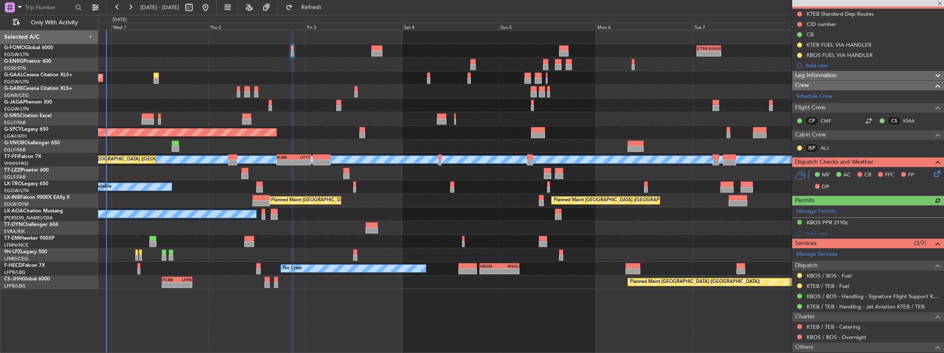
scroll to position [83, 0]
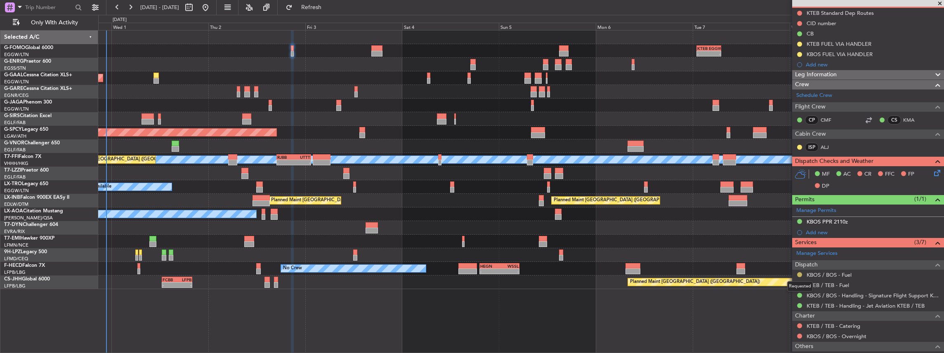
click at [799, 272] on button at bounding box center [799, 274] width 5 height 5
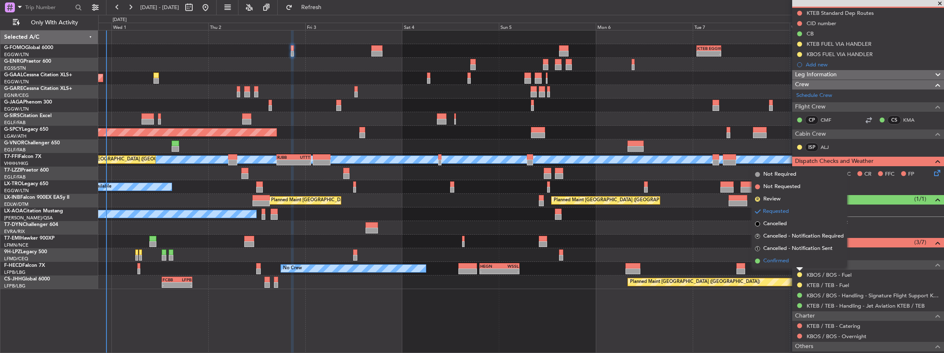
click at [791, 258] on li "Confirmed" at bounding box center [799, 261] width 95 height 12
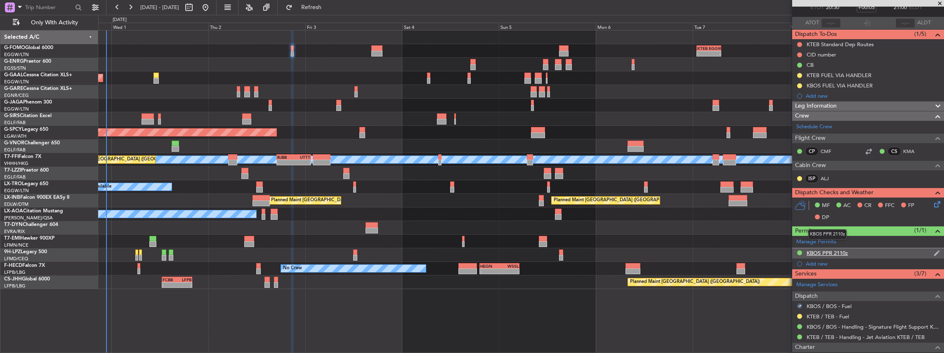
scroll to position [27, 0]
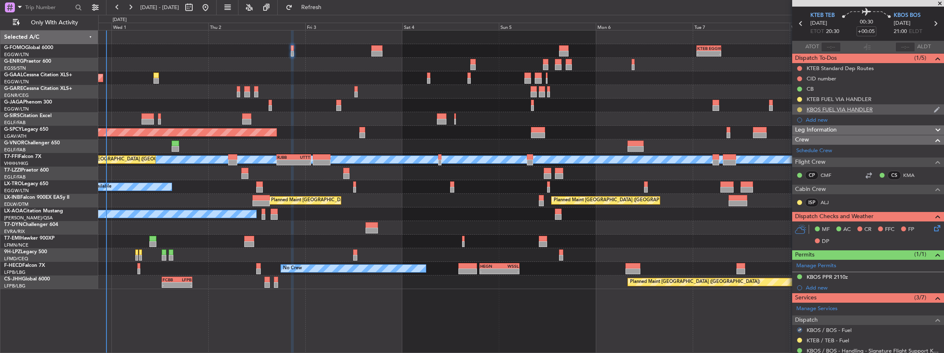
click at [799, 107] on button at bounding box center [799, 109] width 5 height 5
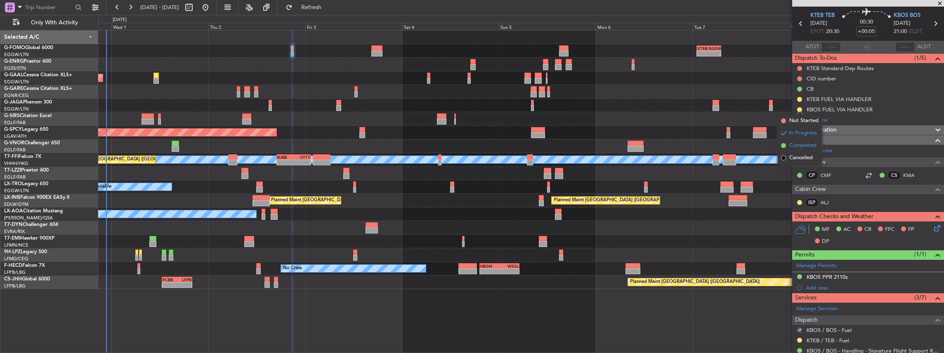
click at [792, 146] on span "Completed" at bounding box center [802, 146] width 27 height 8
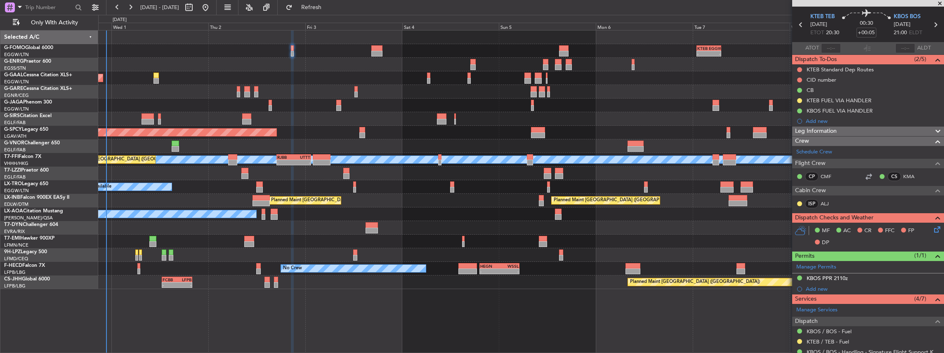
scroll to position [55, 0]
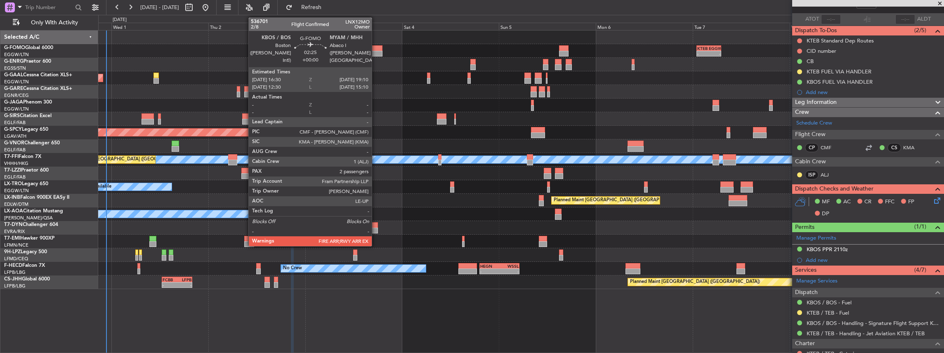
click at [376, 52] on div at bounding box center [376, 54] width 11 height 6
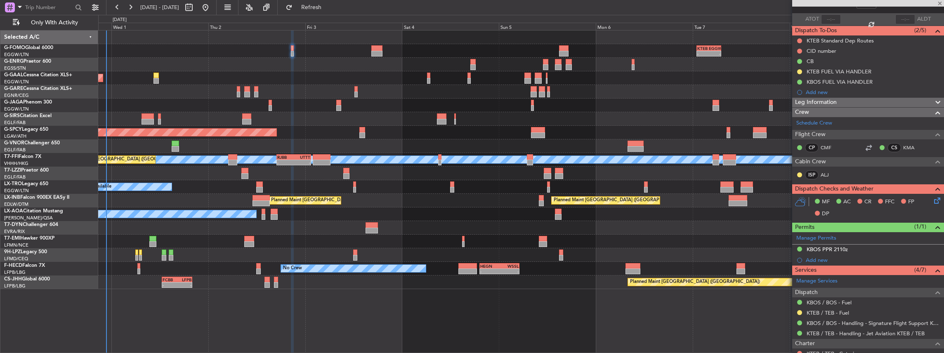
type input "2"
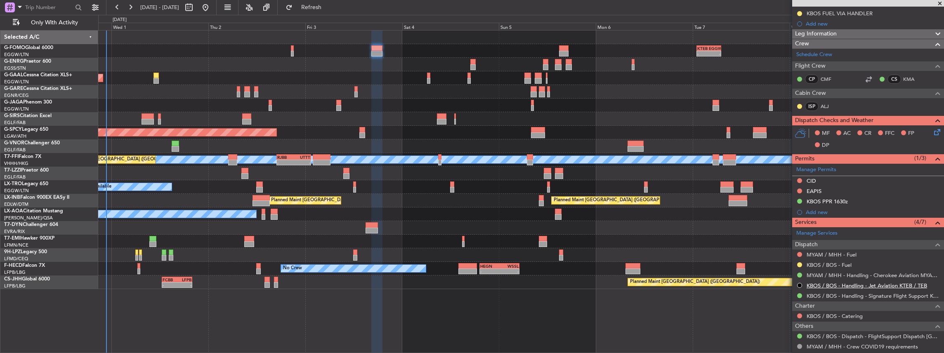
scroll to position [137, 0]
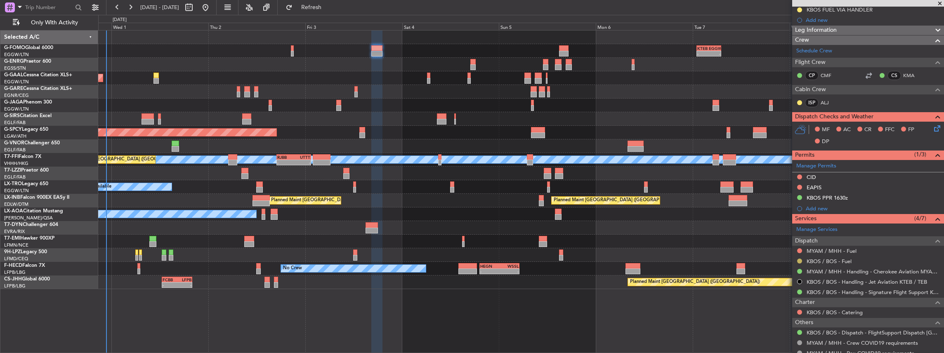
click at [799, 259] on button at bounding box center [799, 261] width 5 height 5
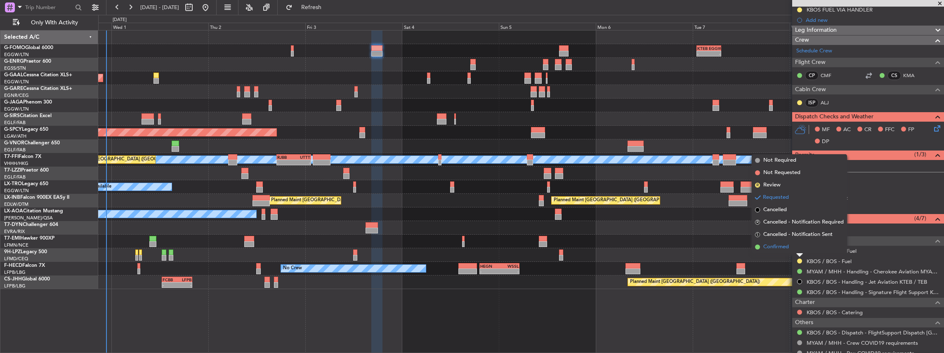
click at [796, 249] on li "Confirmed" at bounding box center [799, 247] width 95 height 12
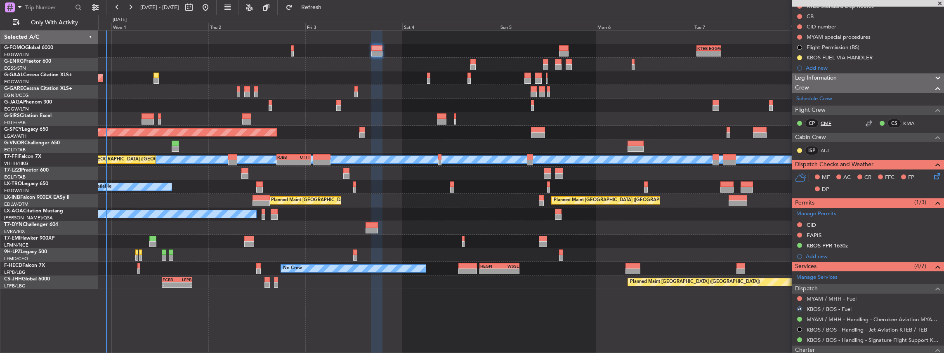
scroll to position [83, 0]
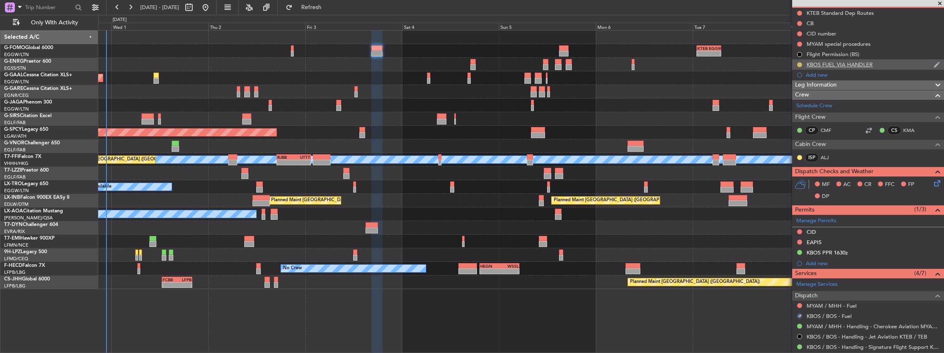
click at [801, 64] on button at bounding box center [799, 64] width 5 height 5
click at [802, 100] on span "Completed" at bounding box center [802, 101] width 27 height 8
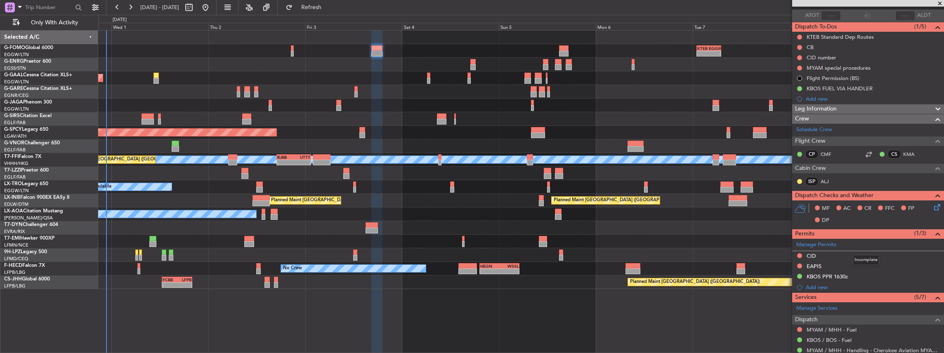
scroll to position [27, 0]
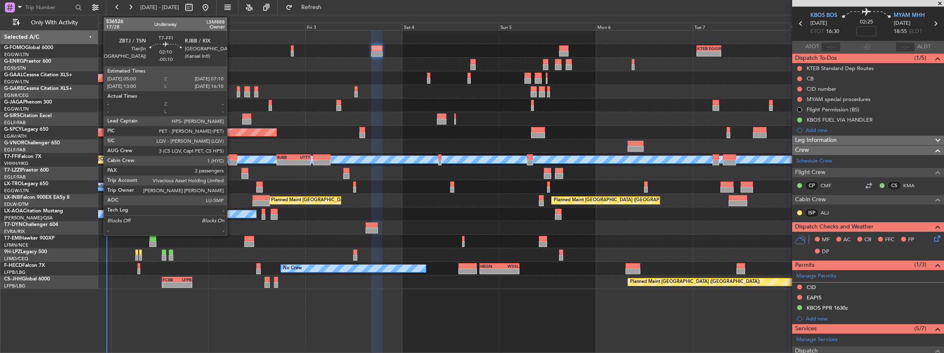
click at [231, 160] on div at bounding box center [232, 163] width 9 height 6
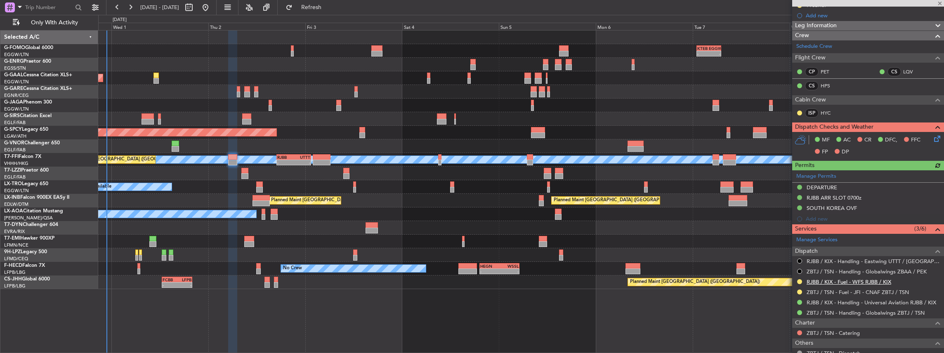
scroll to position [137, 0]
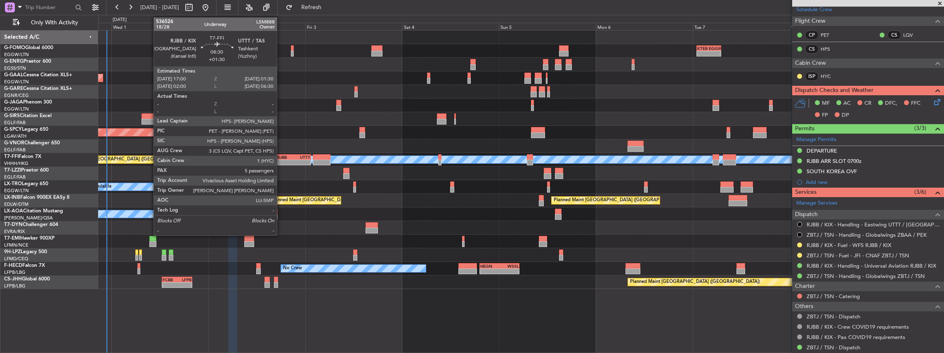
click at [281, 160] on div "-" at bounding box center [285, 162] width 17 height 5
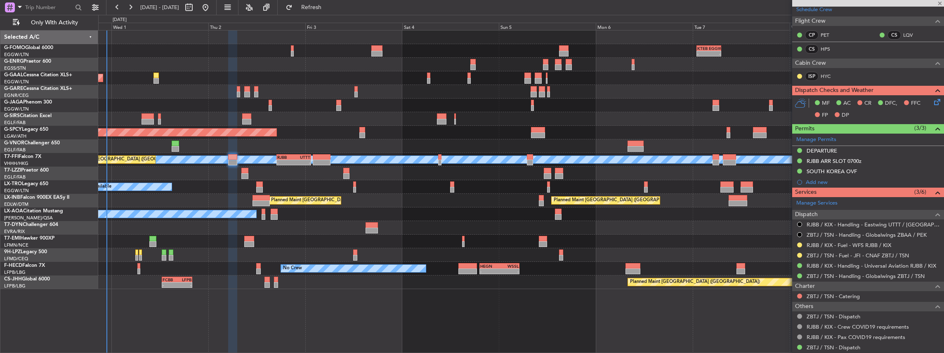
type input "+01:30"
type input "5"
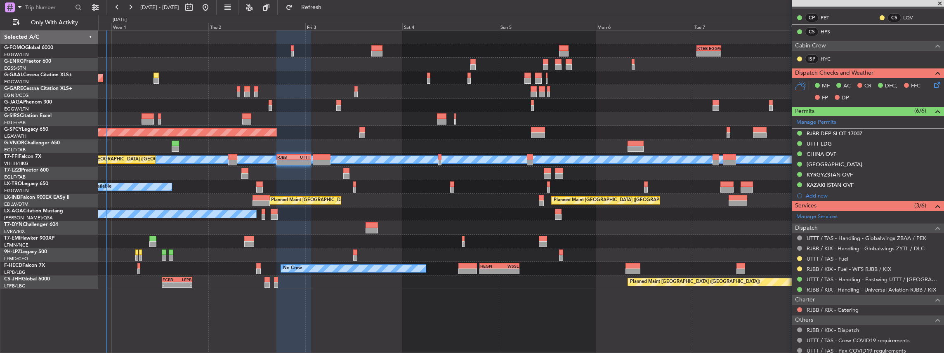
scroll to position [83, 0]
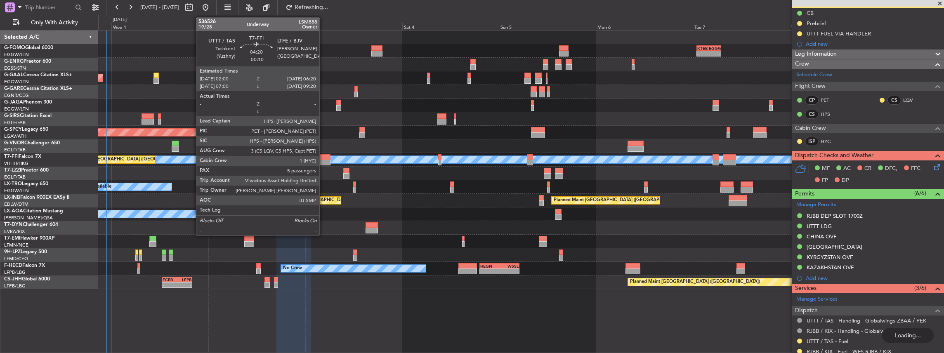
click at [323, 162] on div at bounding box center [322, 163] width 18 height 6
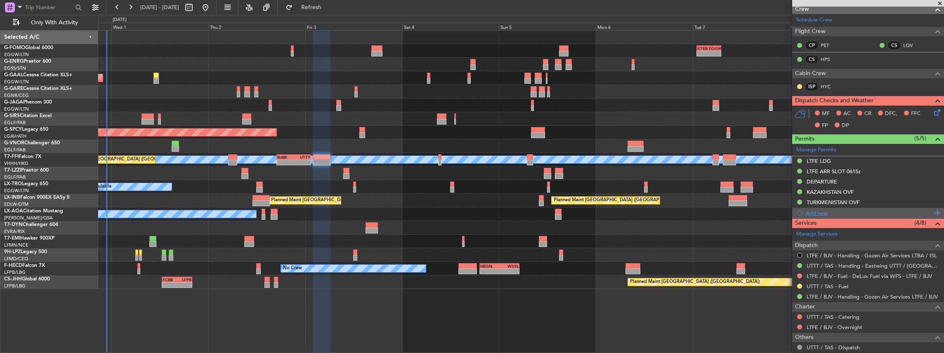
scroll to position [0, 0]
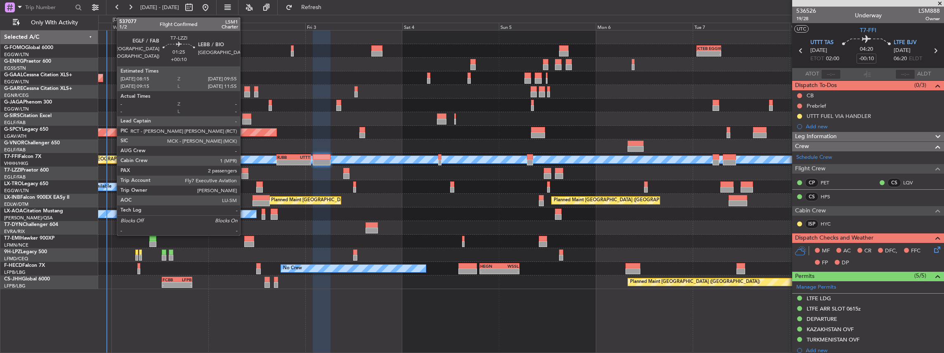
click at [244, 172] on div at bounding box center [244, 171] width 7 height 6
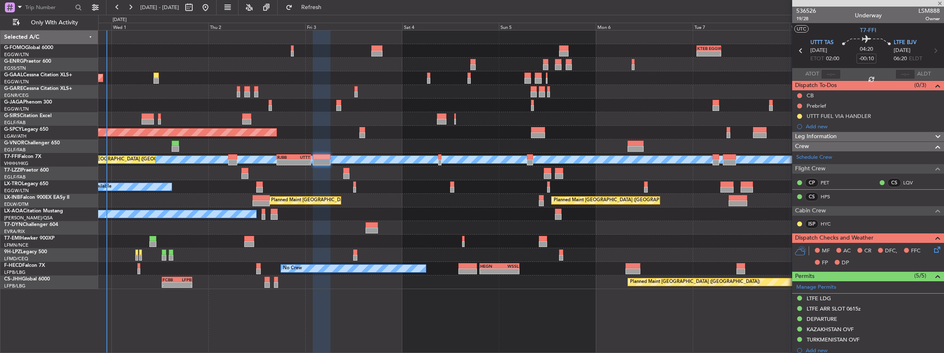
type input "+00:10"
type input "2"
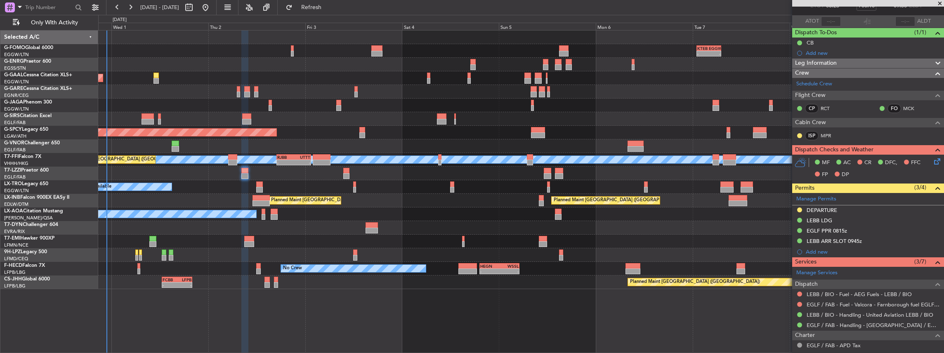
scroll to position [110, 0]
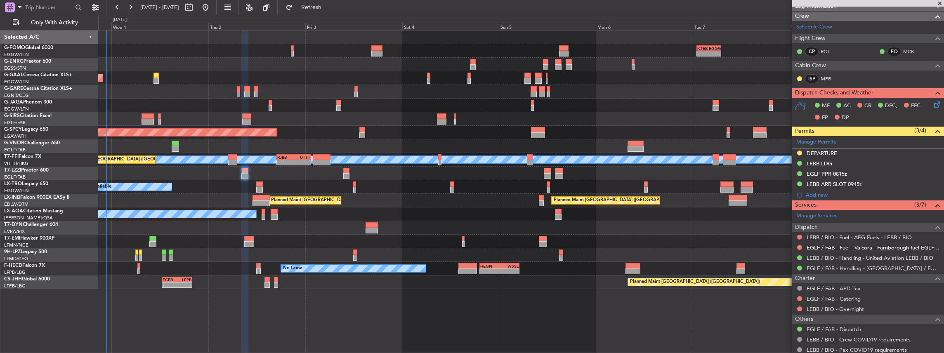
click at [864, 246] on link "EGLF / FAB - Fuel - Valcora - Farnborough fuel EGLF / FAB" at bounding box center [873, 247] width 133 height 7
click at [848, 266] on link "EGLF / FAB - Handling - [GEOGRAPHIC_DATA] / EGLF / FAB" at bounding box center [873, 268] width 133 height 7
click at [329, 5] on span "Refresh" at bounding box center [311, 8] width 35 height 6
click at [834, 235] on link "LEBB / BIO - Fuel - AEG Fuels - LEBB / BIO" at bounding box center [859, 237] width 105 height 7
click at [329, 8] on span "Refresh" at bounding box center [311, 8] width 35 height 6
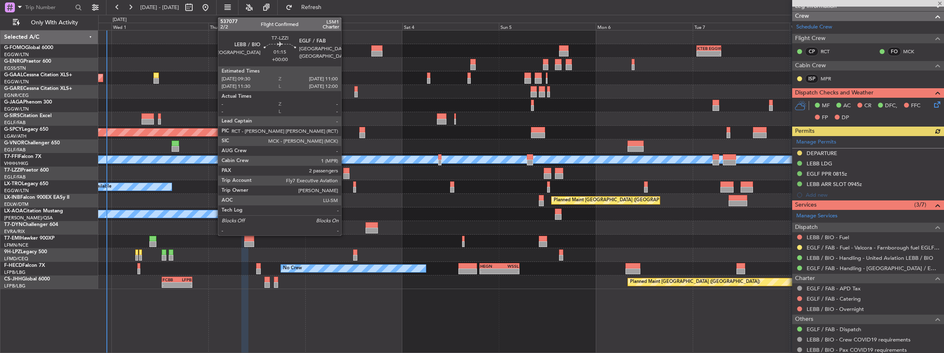
click at [345, 171] on div at bounding box center [346, 171] width 6 height 6
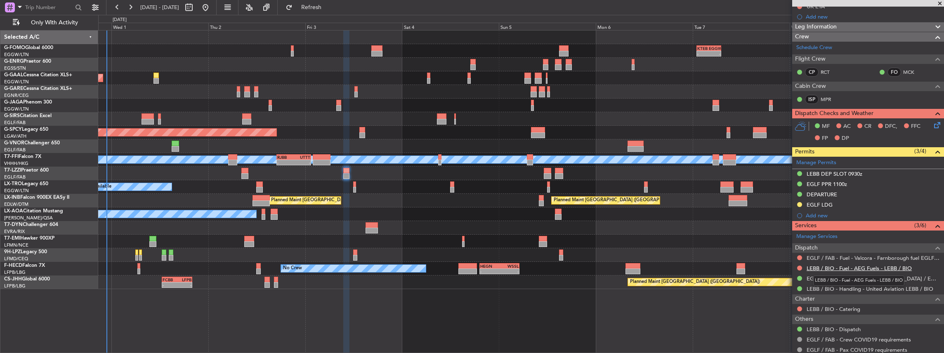
click at [869, 265] on link "LEBB / BIO - Fuel - AEG Fuels - LEBB / BIO" at bounding box center [859, 268] width 105 height 7
click at [320, 7] on span "Refresh" at bounding box center [311, 8] width 35 height 6
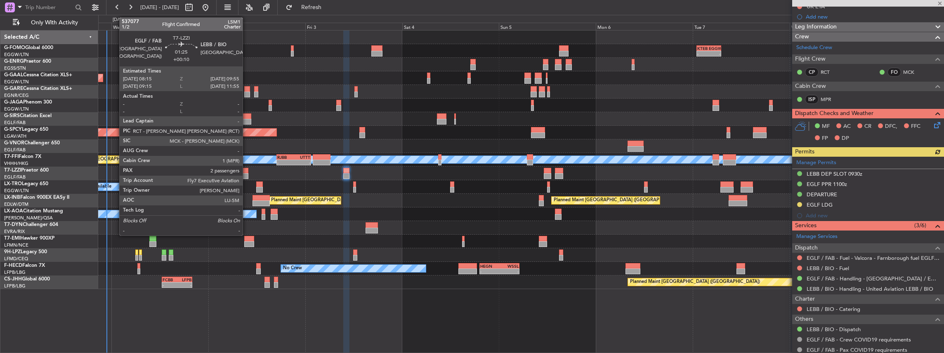
click at [247, 172] on div at bounding box center [244, 171] width 7 height 6
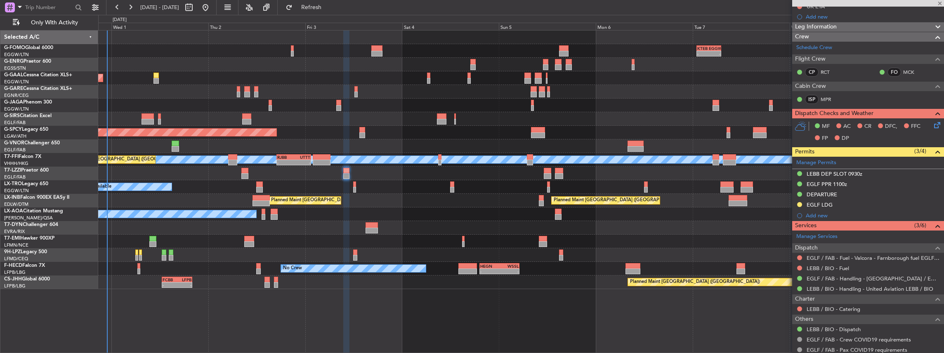
type input "+00:10"
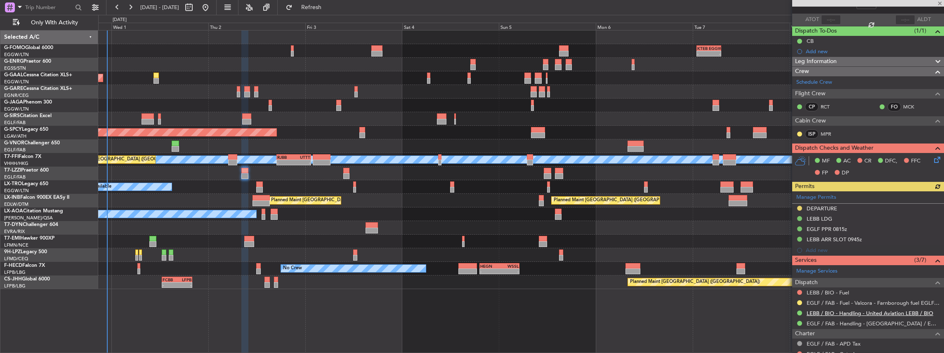
scroll to position [83, 0]
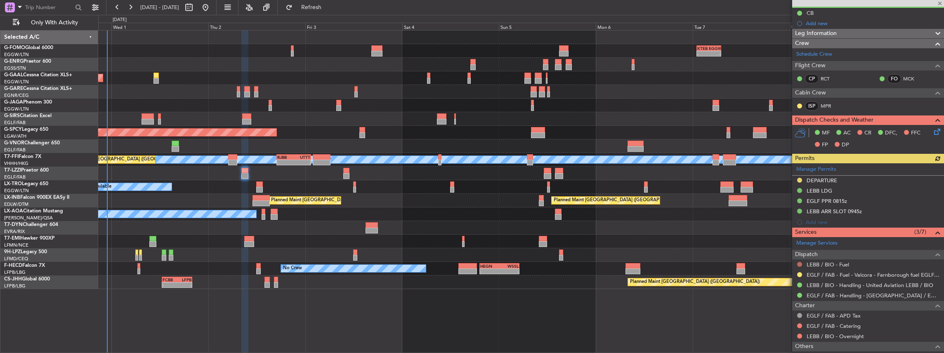
click at [798, 262] on button at bounding box center [799, 264] width 5 height 5
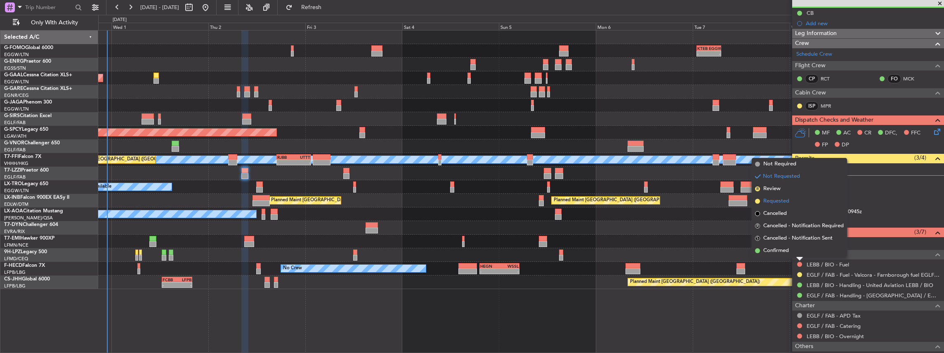
click at [791, 203] on li "Requested" at bounding box center [799, 201] width 95 height 12
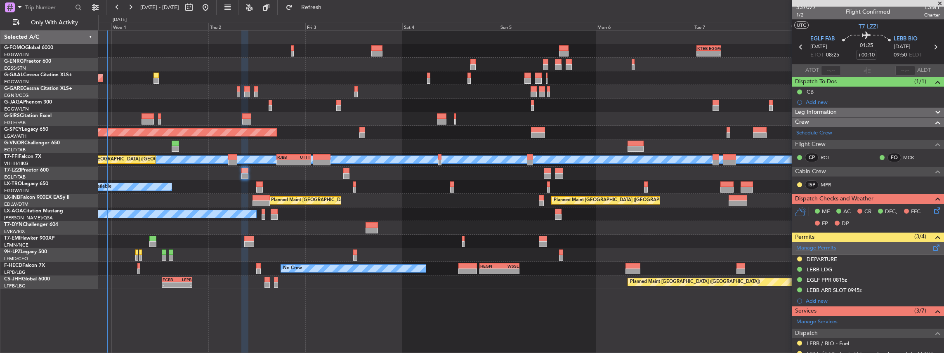
scroll to position [0, 0]
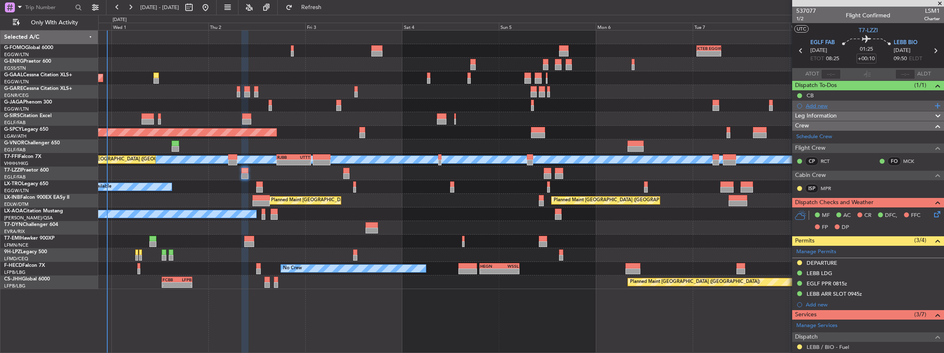
click at [819, 105] on div "Add new" at bounding box center [869, 105] width 127 height 7
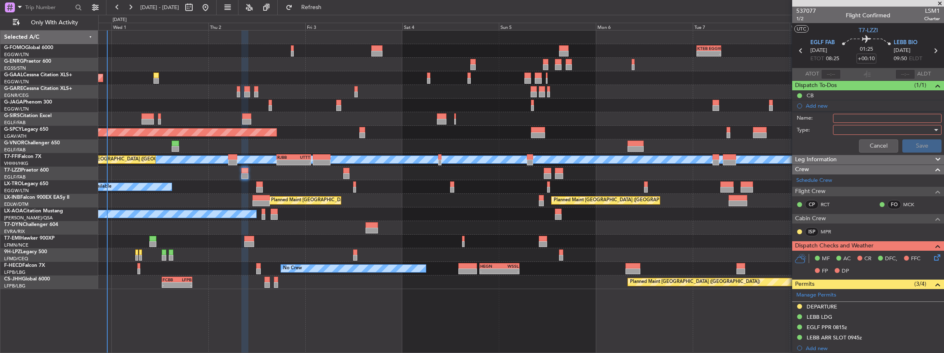
click at [855, 118] on input "Name:" at bounding box center [887, 118] width 109 height 9
drag, startPoint x: 850, startPoint y: 117, endPoint x: 819, endPoint y: 118, distance: 31.4
click at [819, 118] on div "Name: VHHH FUEL VIA HANDLER" at bounding box center [868, 118] width 160 height 12
type input "LEBB FUEL VIA HANDLER"
click at [841, 130] on div at bounding box center [884, 130] width 96 height 12
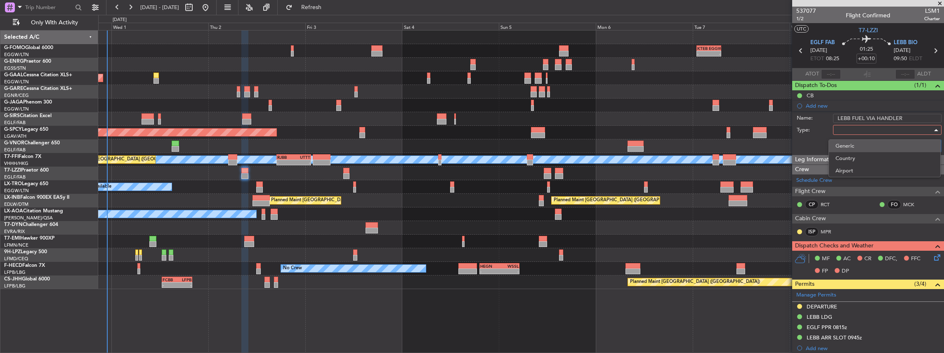
click at [860, 146] on span "Generic" at bounding box center [884, 146] width 98 height 12
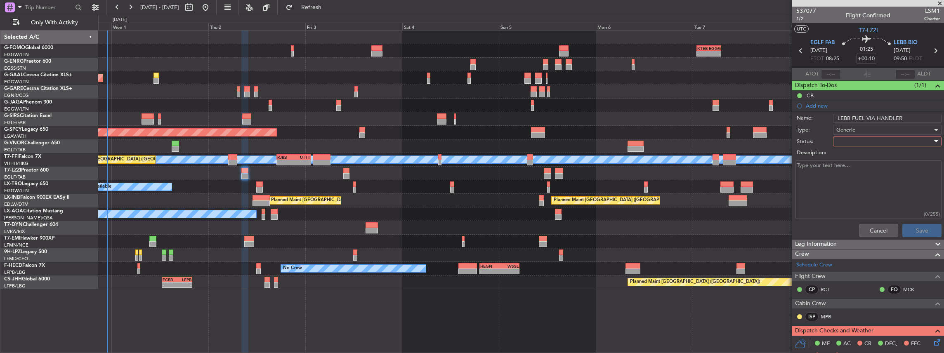
click at [849, 135] on div at bounding box center [884, 141] width 96 height 12
click at [854, 169] on span "In Progress" at bounding box center [884, 170] width 98 height 12
click at [919, 234] on button "Save" at bounding box center [921, 230] width 39 height 13
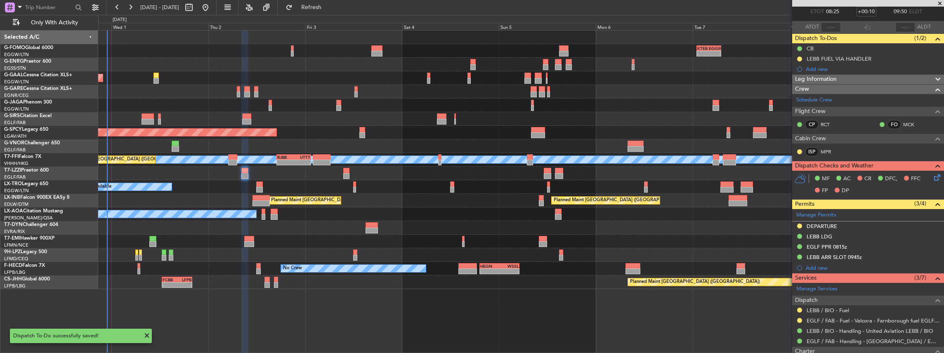
scroll to position [55, 0]
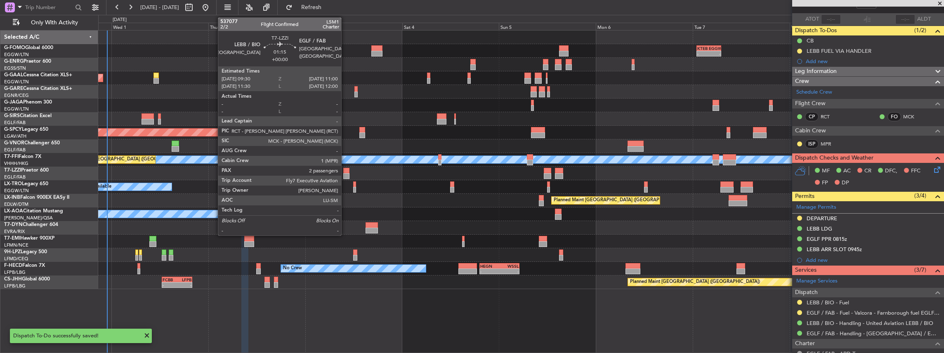
click at [345, 172] on div at bounding box center [346, 171] width 6 height 6
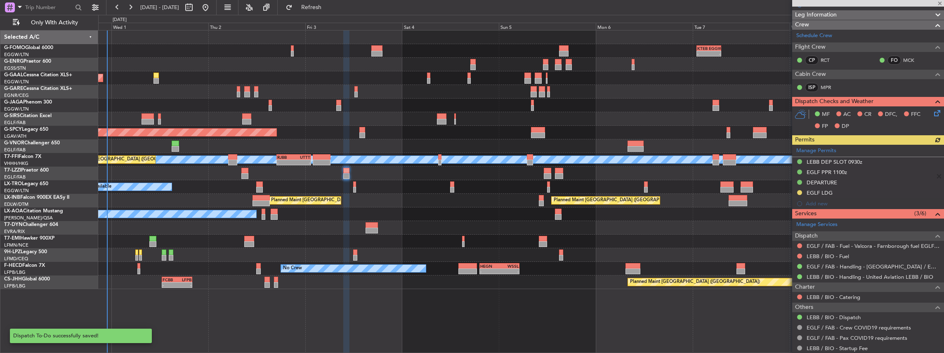
scroll to position [137, 0]
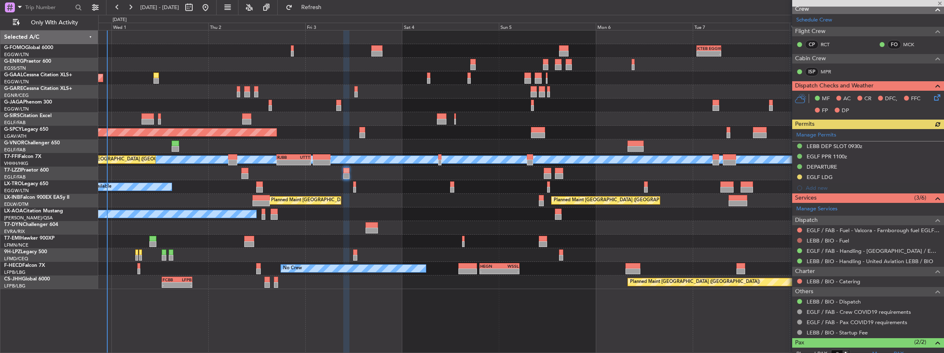
click at [800, 239] on button at bounding box center [799, 240] width 5 height 5
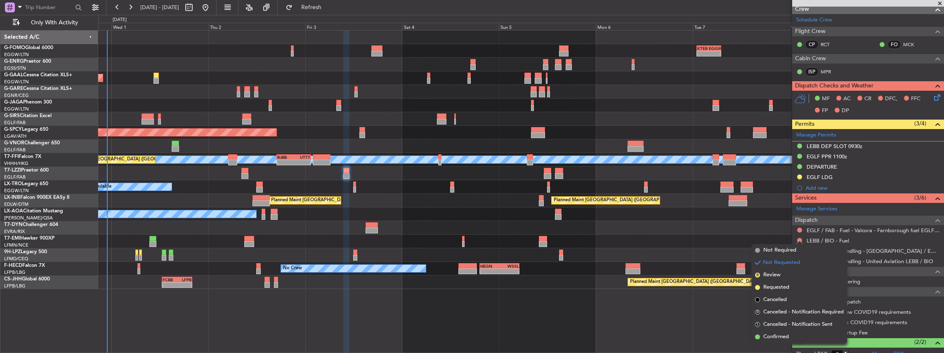
drag, startPoint x: 778, startPoint y: 284, endPoint x: 781, endPoint y: 276, distance: 8.5
click at [779, 284] on span "Requested" at bounding box center [776, 287] width 26 height 8
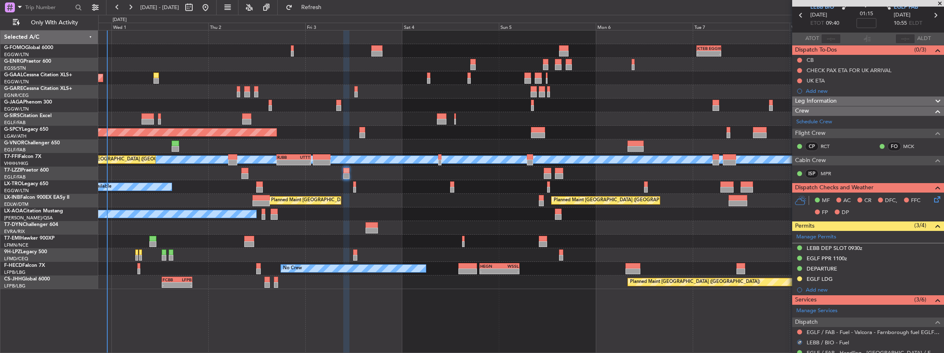
scroll to position [0, 0]
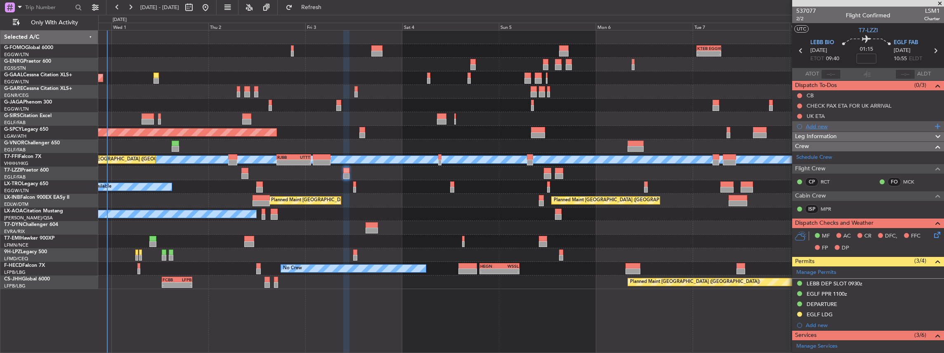
click at [828, 121] on div "Add new" at bounding box center [868, 126] width 152 height 10
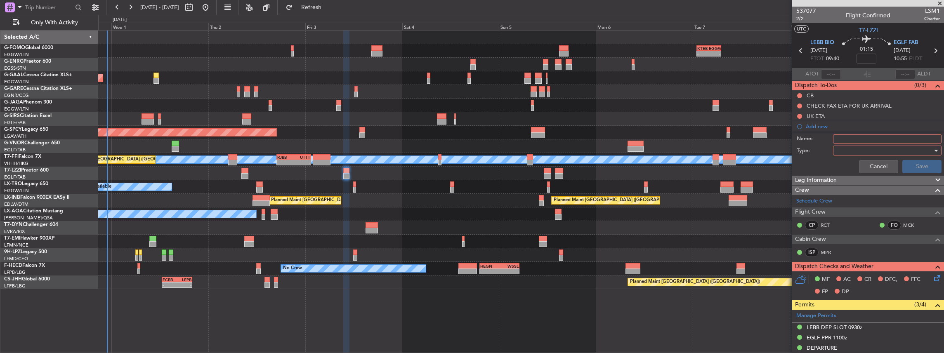
click at [871, 142] on input "Name:" at bounding box center [887, 139] width 109 height 9
drag, startPoint x: 851, startPoint y: 137, endPoint x: 824, endPoint y: 139, distance: 26.8
click at [824, 139] on div "Name: VHHH FUEL VIA HANDLER" at bounding box center [868, 139] width 160 height 12
type input "LEBB FUEL VIA HANDLER"
click at [839, 152] on div at bounding box center [884, 150] width 96 height 12
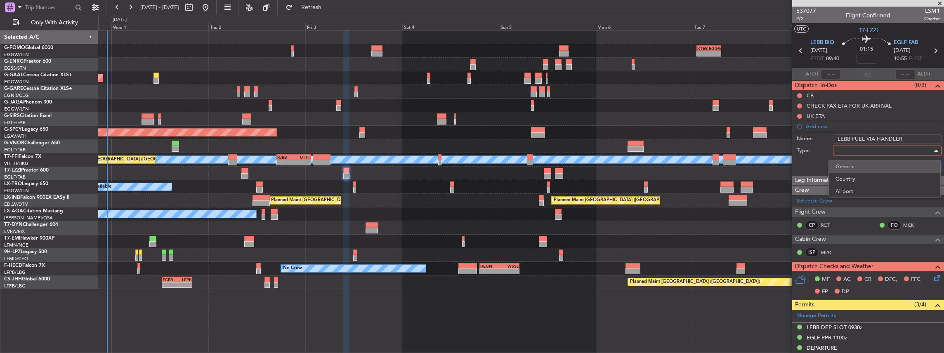
click at [847, 168] on span "Generic" at bounding box center [884, 166] width 98 height 12
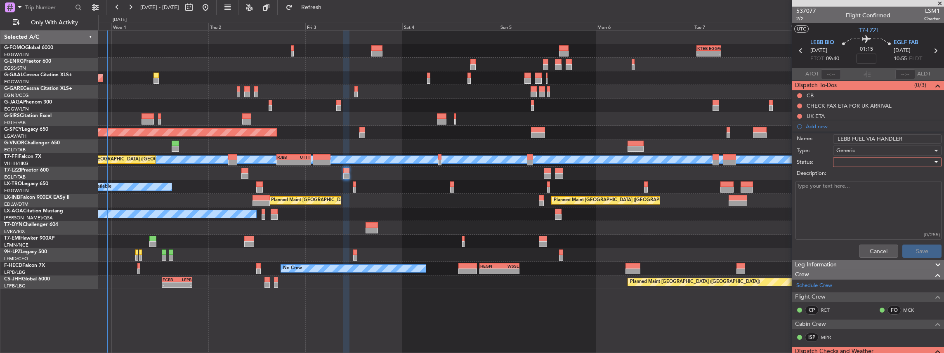
click at [840, 158] on div at bounding box center [884, 162] width 96 height 12
click at [848, 190] on span "In Progress" at bounding box center [884, 190] width 98 height 12
click at [915, 250] on button "Save" at bounding box center [921, 251] width 39 height 13
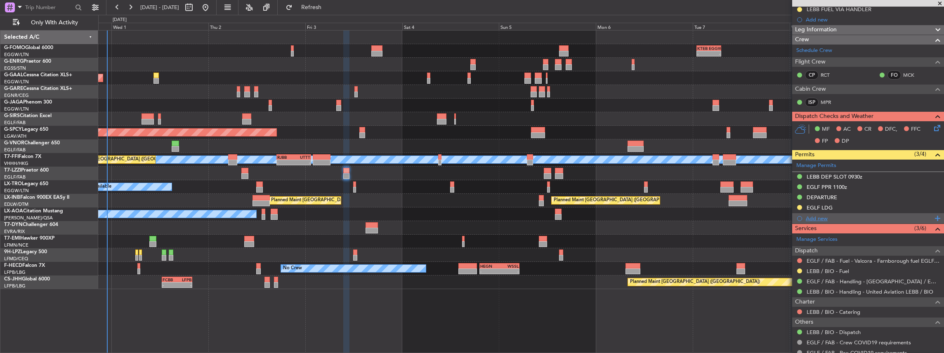
scroll to position [165, 0]
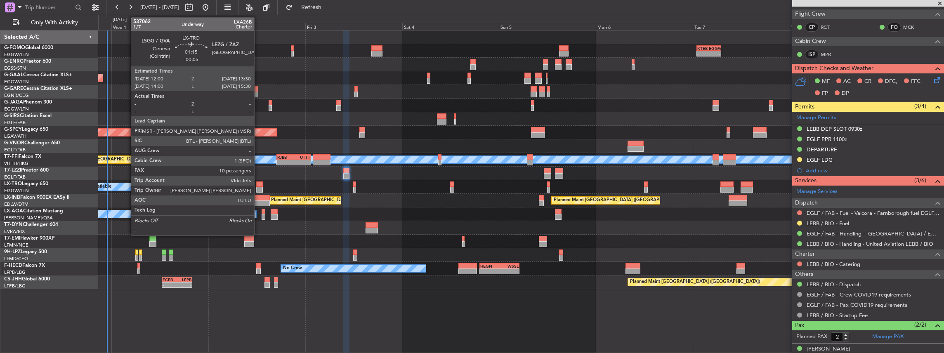
click at [258, 185] on div at bounding box center [259, 185] width 6 height 6
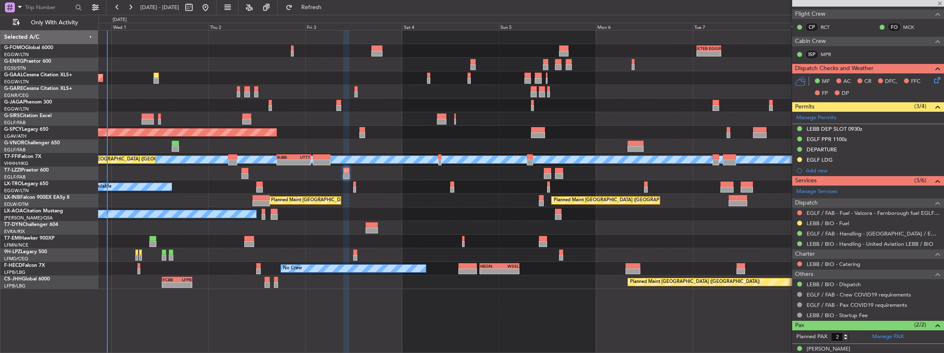
type input "-00:05"
type input "10"
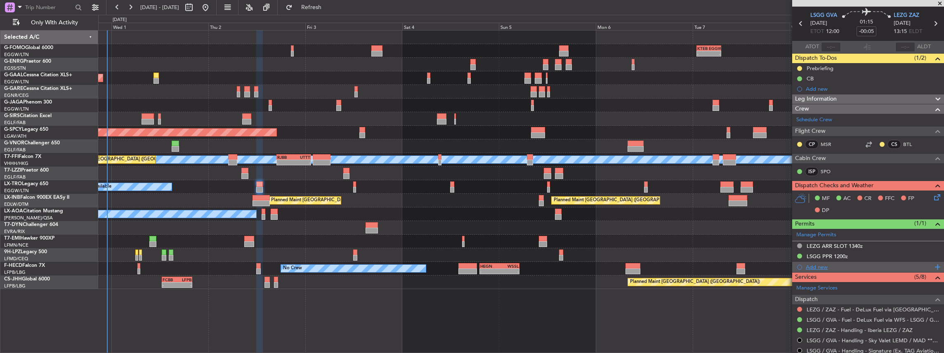
scroll to position [0, 0]
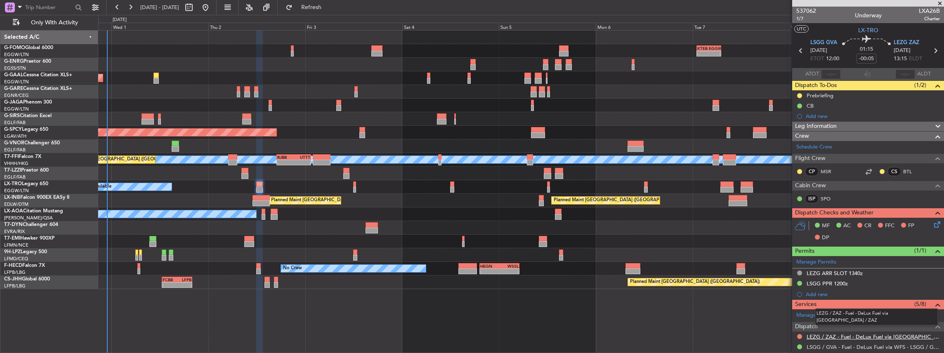
click at [833, 335] on link "LEZG / ZAZ - Fuel - DeLux Fuel via WFS - LEZG / ZAZ" at bounding box center [873, 336] width 133 height 7
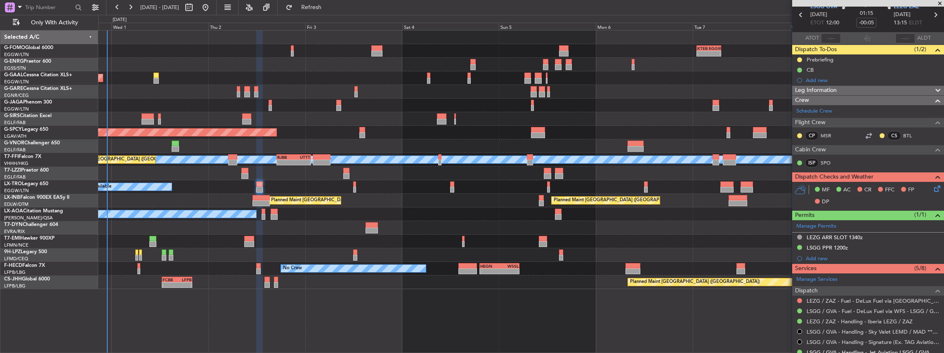
scroll to position [83, 0]
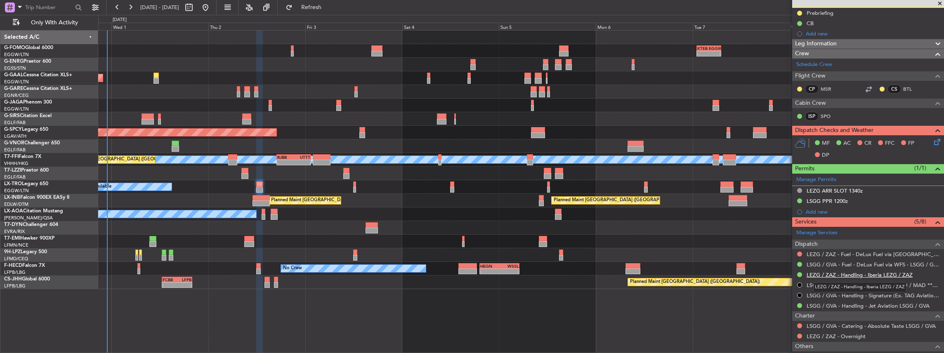
click at [838, 275] on link "LEZG / ZAZ - Handling - Iberia LEZG / ZAZ" at bounding box center [860, 274] width 106 height 7
click at [323, 9] on span "Refresh" at bounding box center [311, 8] width 35 height 6
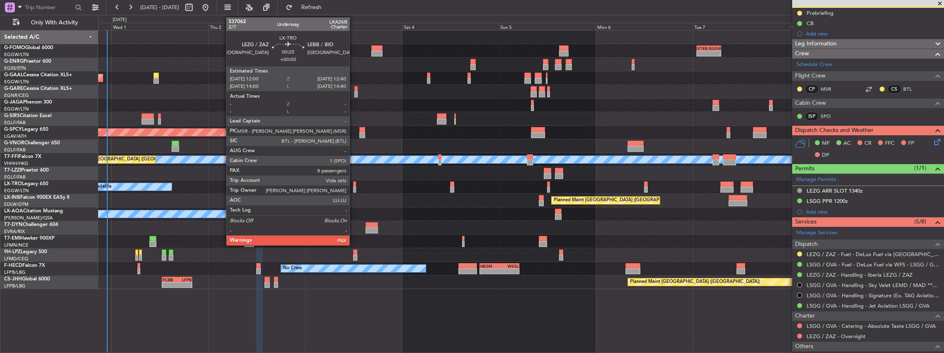
click at [354, 187] on div at bounding box center [354, 190] width 3 height 6
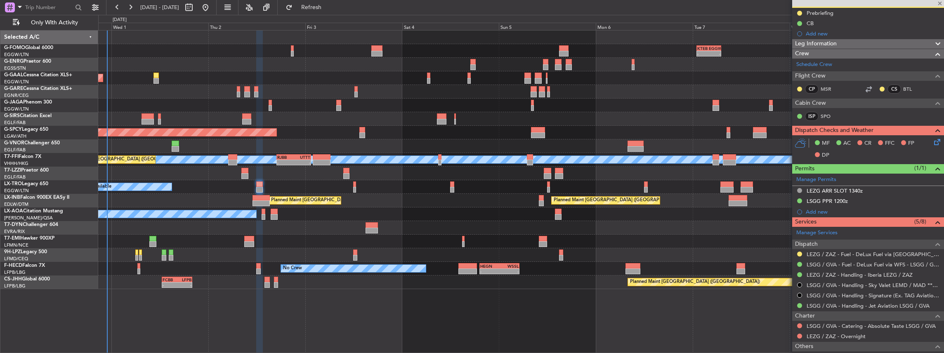
type input "8"
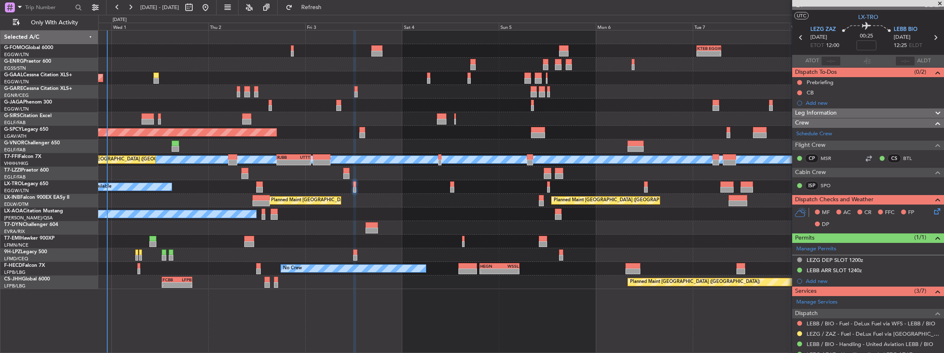
scroll to position [0, 0]
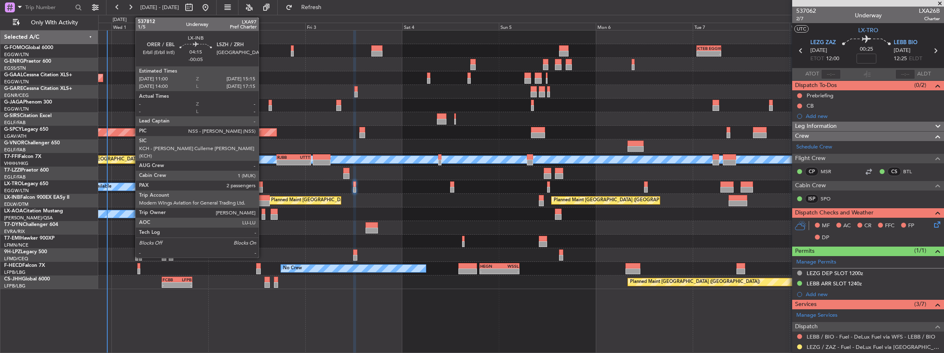
click at [262, 200] on div at bounding box center [260, 198] width 17 height 6
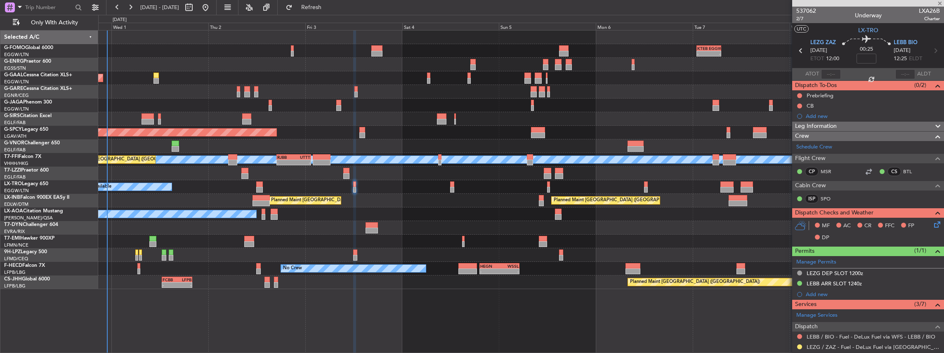
type input "-00:05"
type input "2"
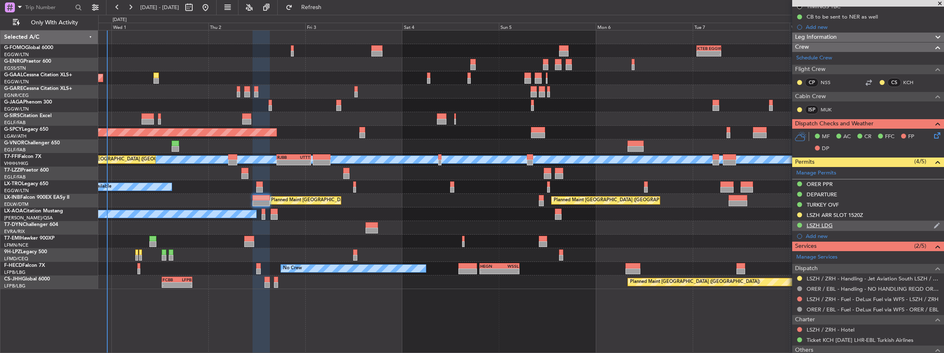
scroll to position [275, 0]
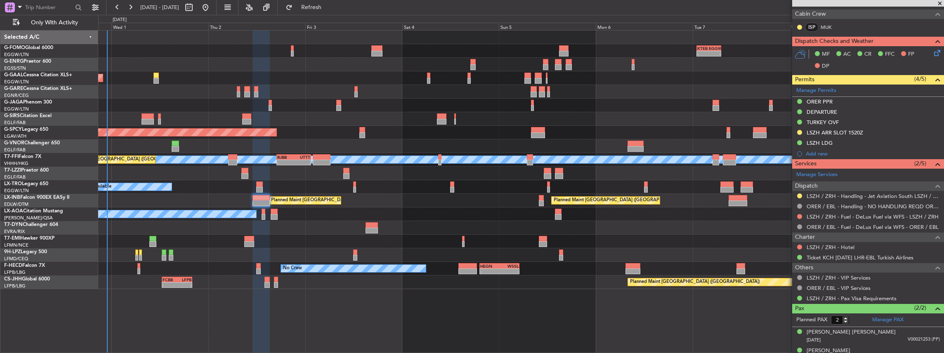
click at [804, 214] on div "LSZH / ZRH - Fuel - DeLux Fuel via WFS - LSZH / ZRH" at bounding box center [868, 217] width 152 height 10
click at [801, 214] on button at bounding box center [799, 216] width 5 height 5
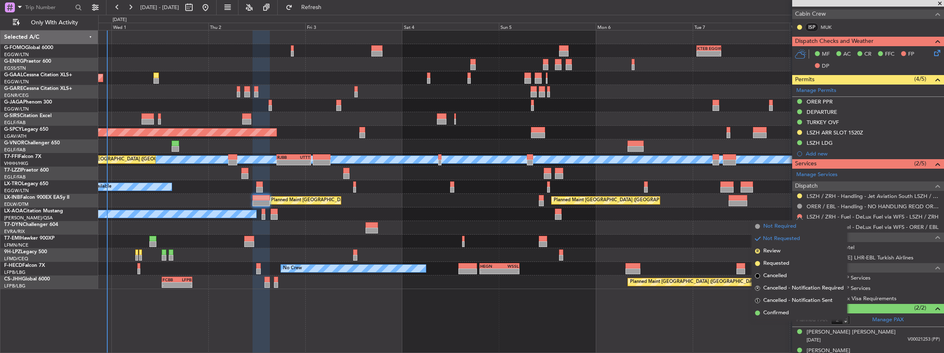
click at [773, 230] on span "Not Required" at bounding box center [779, 226] width 33 height 8
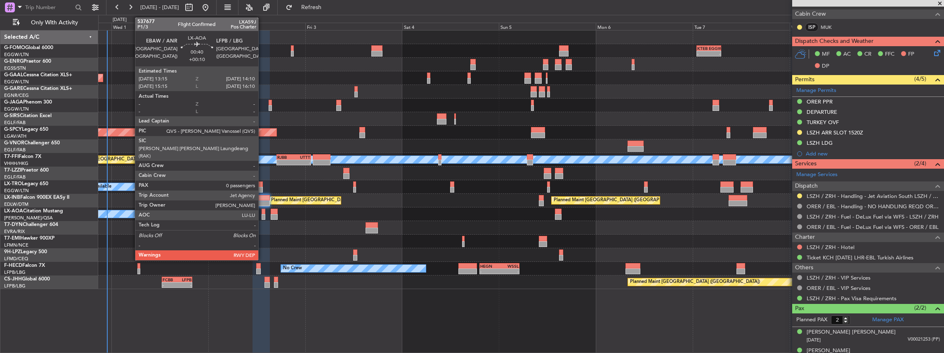
click at [262, 215] on div at bounding box center [264, 217] width 4 height 6
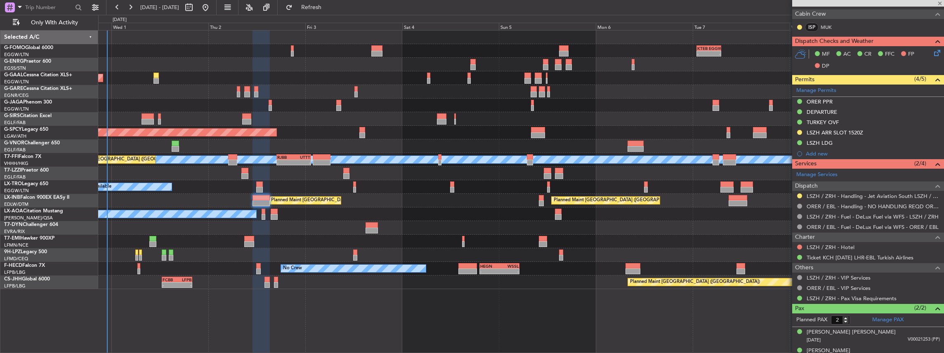
type input "+00:10"
type input "0"
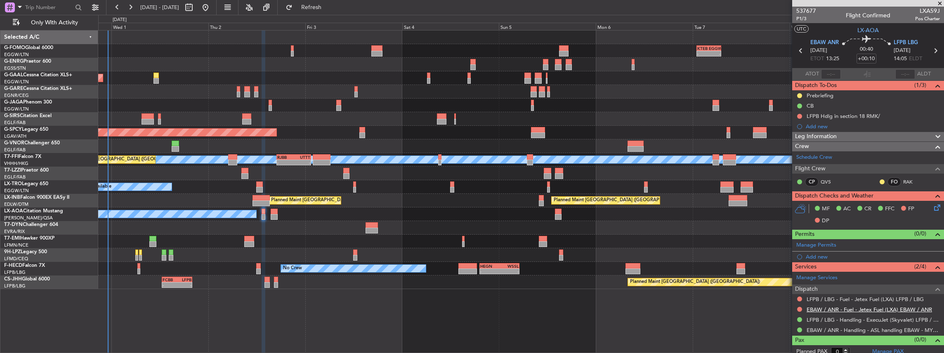
click at [840, 307] on link "EBAW / ANR - Fuel - Jetex Fuel (LXA) EBAW / ANR" at bounding box center [869, 309] width 125 height 7
click at [838, 328] on link "EBAW / ANR - Handling - ASL handling EBAW - MYHANDLING" at bounding box center [873, 330] width 133 height 7
click at [331, 2] on button "Refresh" at bounding box center [307, 7] width 50 height 13
click at [843, 297] on link "LFPB / LBG - Fuel - Jetex Fuel (LXA) LFPB / LBG" at bounding box center [865, 299] width 117 height 7
click at [830, 319] on link "LFPB / LBG - Handling - ExecuJet (Skyvalet) LFPB / LBG" at bounding box center [873, 319] width 133 height 7
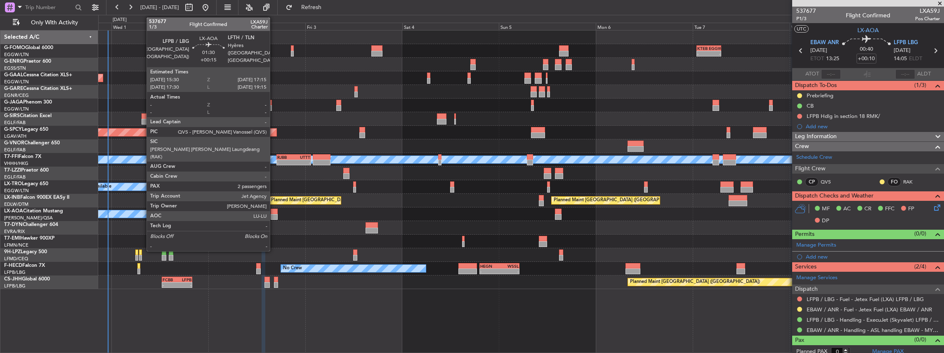
click at [274, 213] on div at bounding box center [274, 212] width 7 height 6
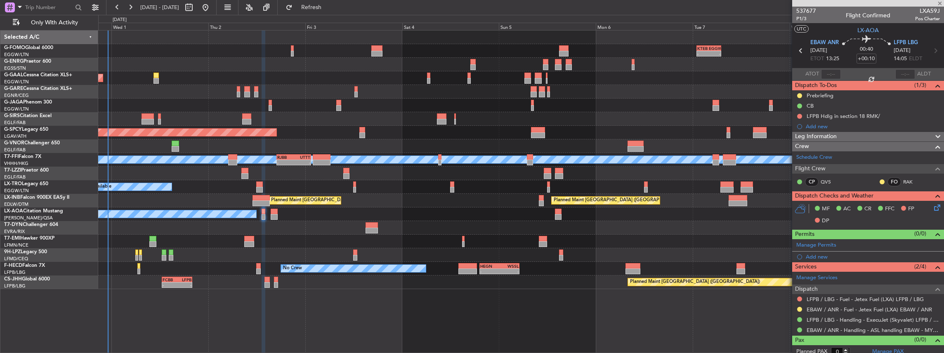
type input "+00:15"
type input "2"
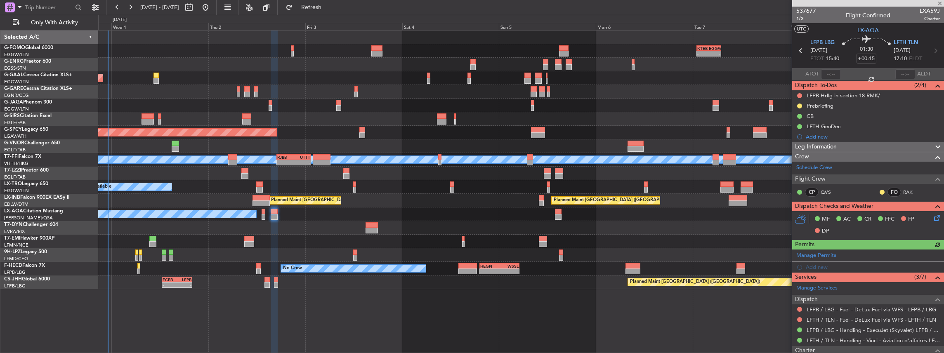
scroll to position [55, 0]
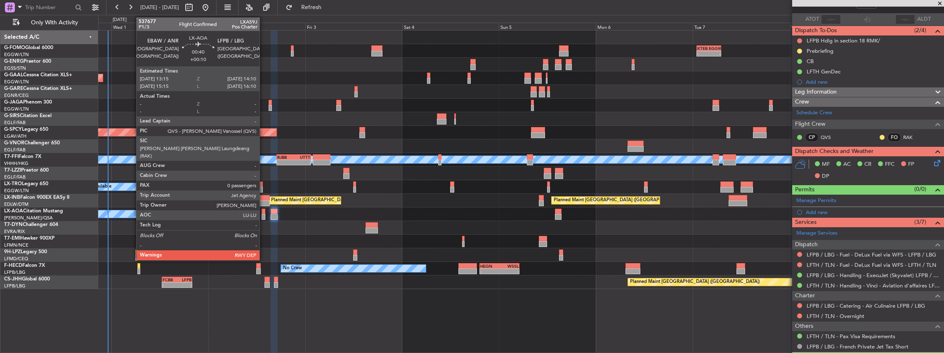
click at [264, 216] on div at bounding box center [264, 217] width 4 height 6
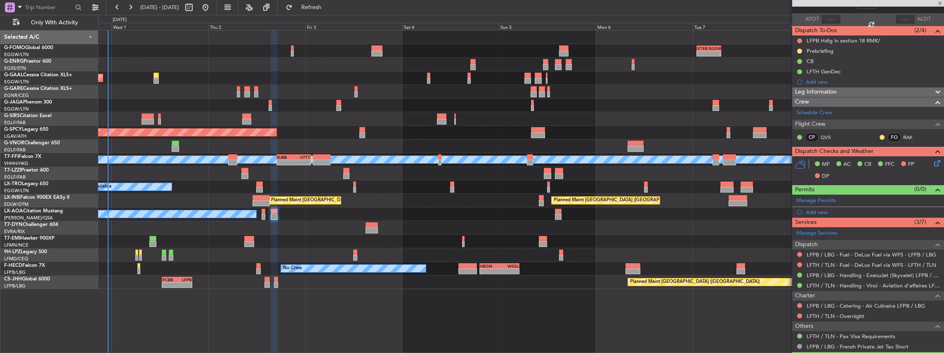
type input "+00:10"
type input "0"
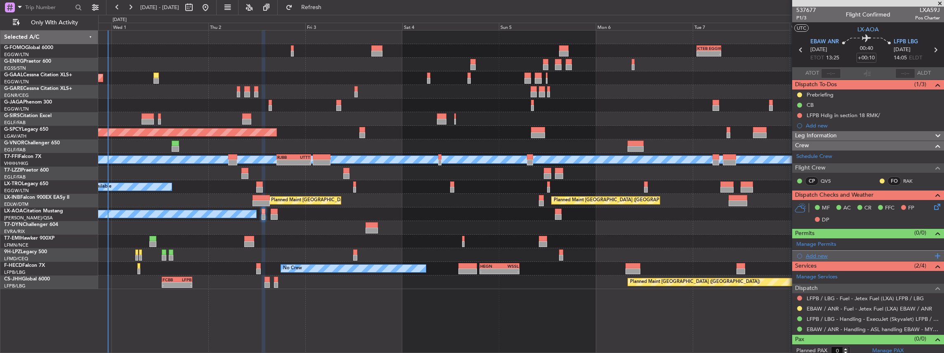
scroll to position [0, 0]
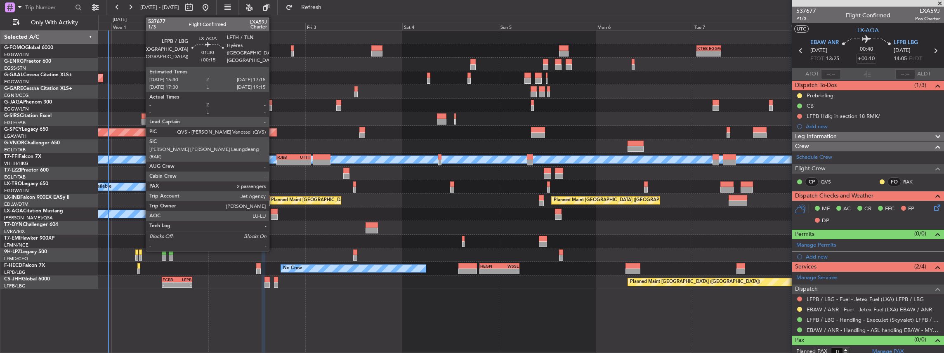
click at [273, 211] on div at bounding box center [274, 212] width 7 height 6
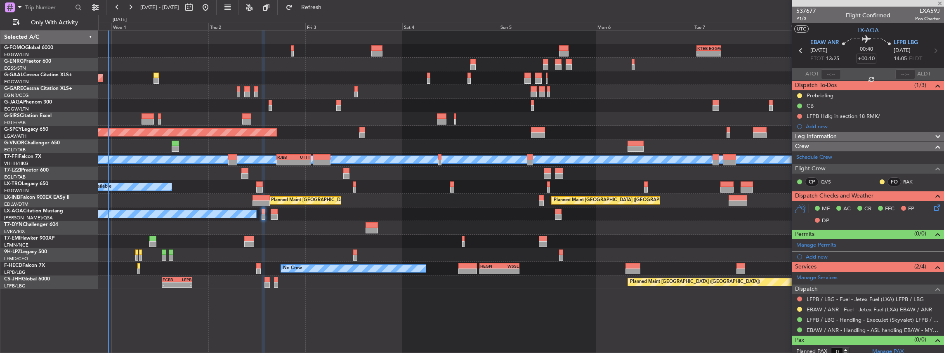
type input "+00:15"
type input "2"
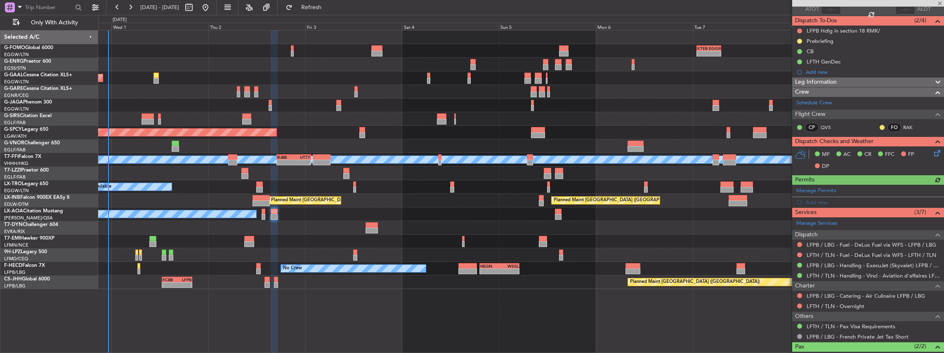
scroll to position [112, 0]
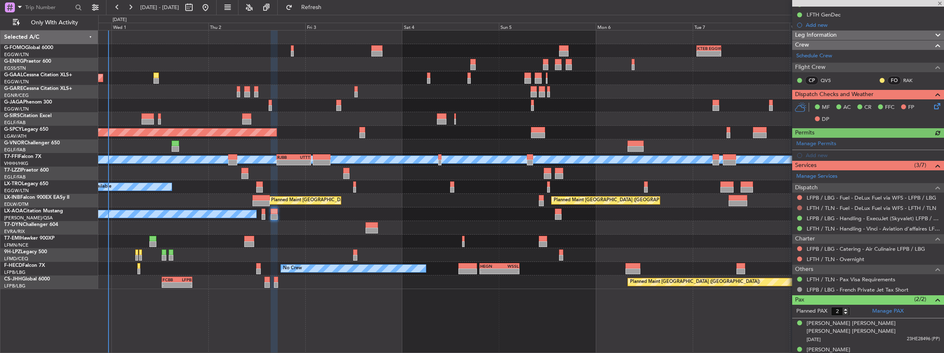
click at [799, 206] on button at bounding box center [799, 207] width 5 height 5
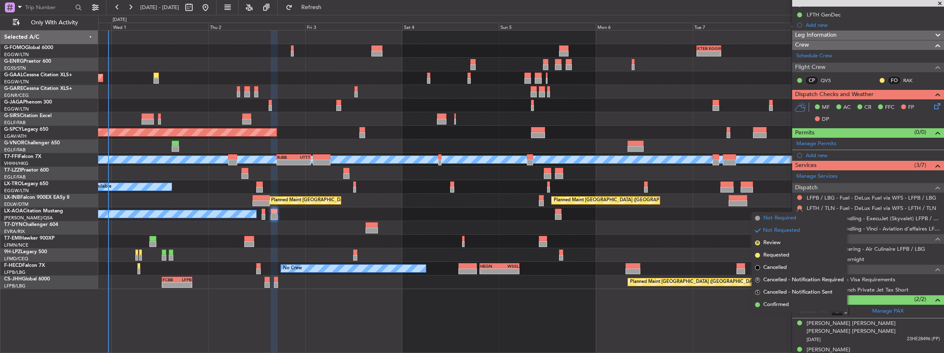
click at [774, 220] on span "Not Required" at bounding box center [779, 218] width 33 height 8
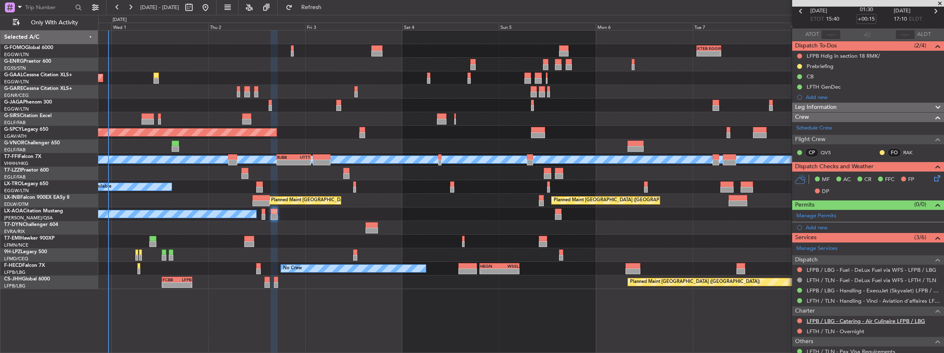
scroll to position [83, 0]
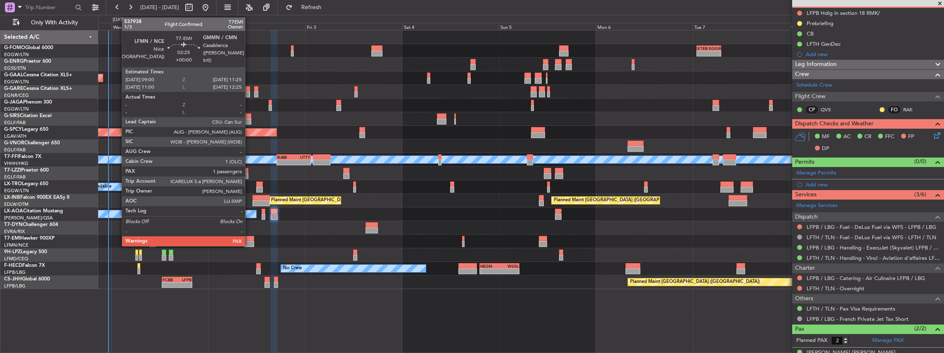
click at [249, 240] on div at bounding box center [249, 239] width 10 height 6
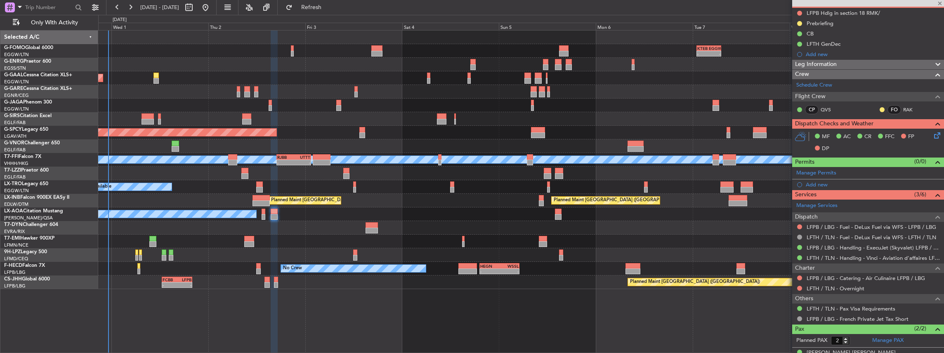
type input "1"
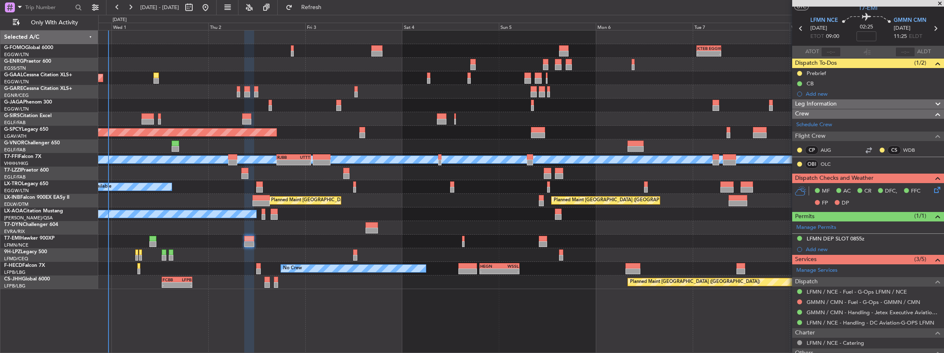
scroll to position [0, 0]
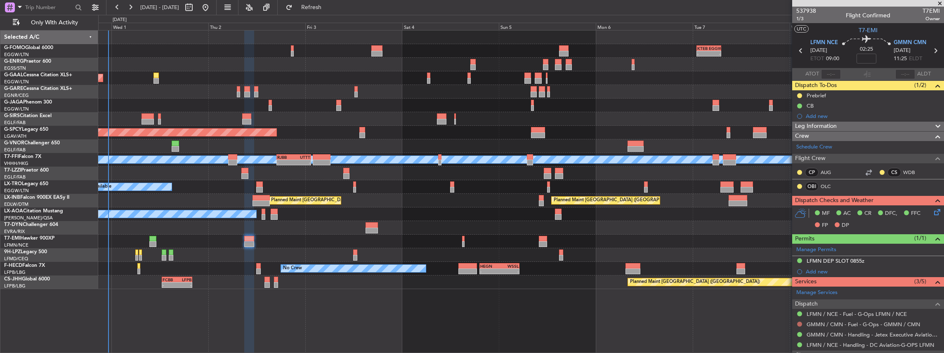
click at [799, 323] on button at bounding box center [799, 324] width 5 height 5
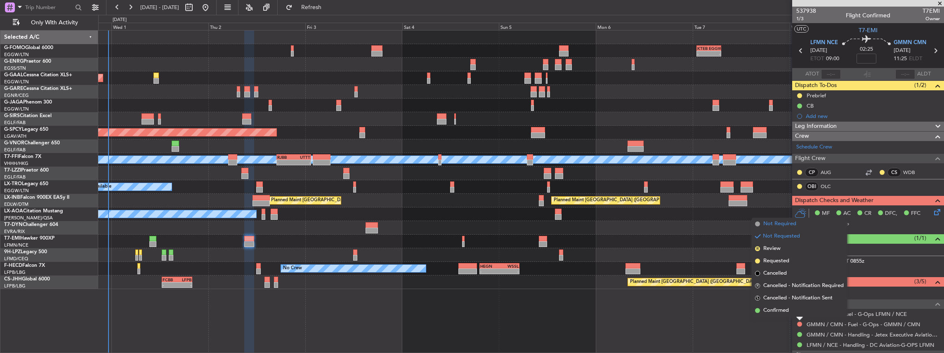
click at [800, 226] on li "Not Required" at bounding box center [799, 224] width 95 height 12
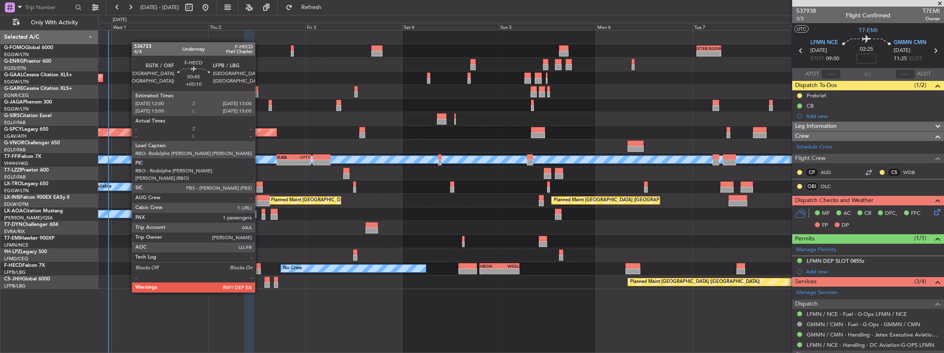
click at [259, 269] on div at bounding box center [258, 272] width 4 height 6
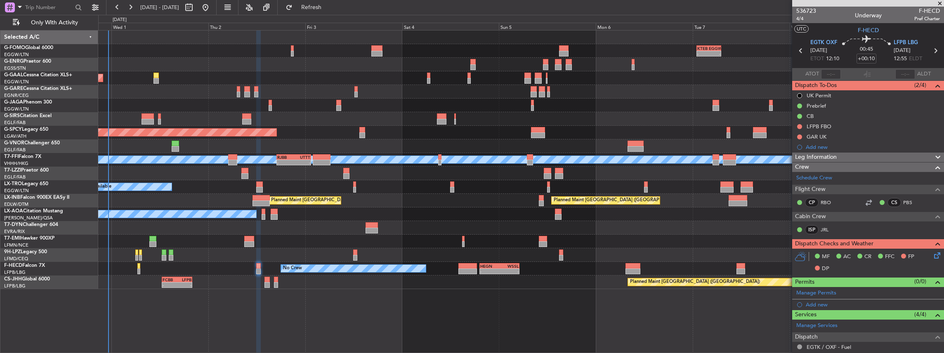
scroll to position [100, 0]
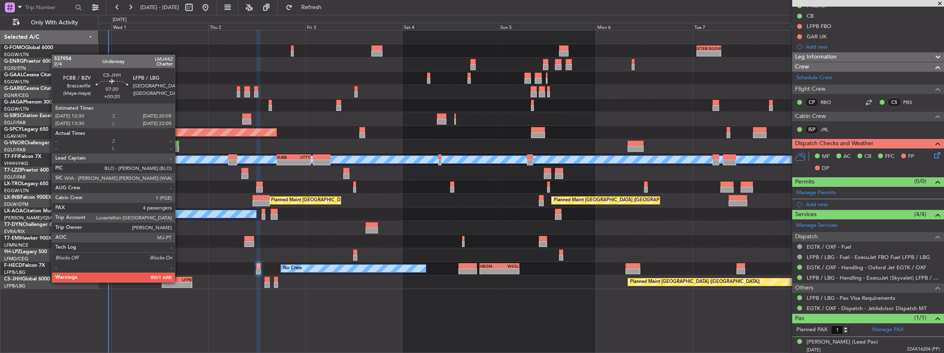
click at [175, 282] on div "- -" at bounding box center [177, 285] width 31 height 6
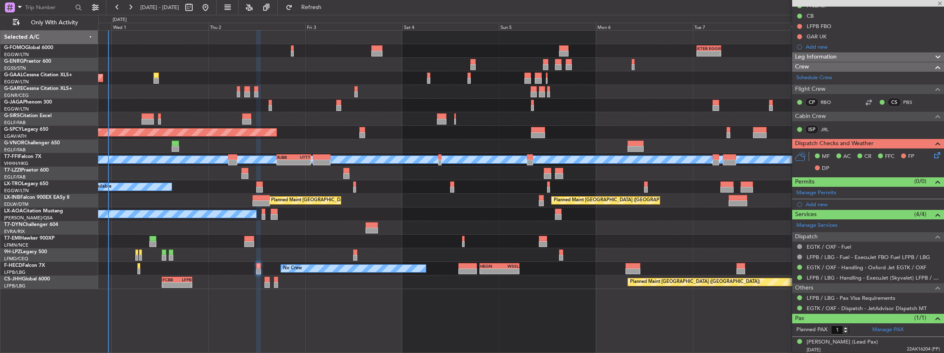
type input "+00:20"
type input "4"
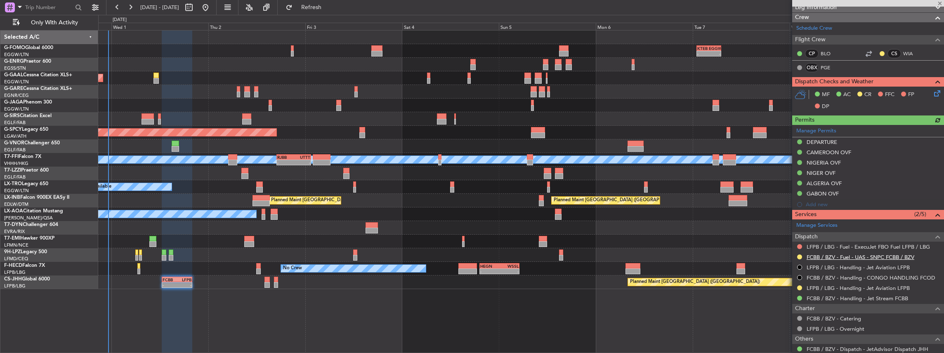
scroll to position [137, 0]
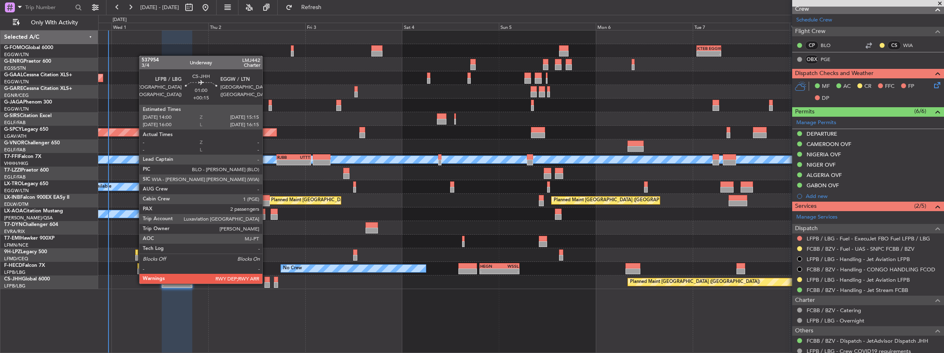
click at [267, 283] on div at bounding box center [266, 285] width 5 height 6
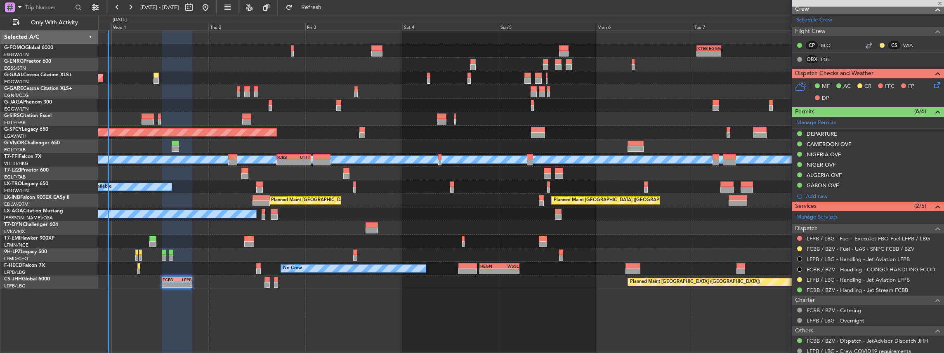
type input "+00:15"
type input "2"
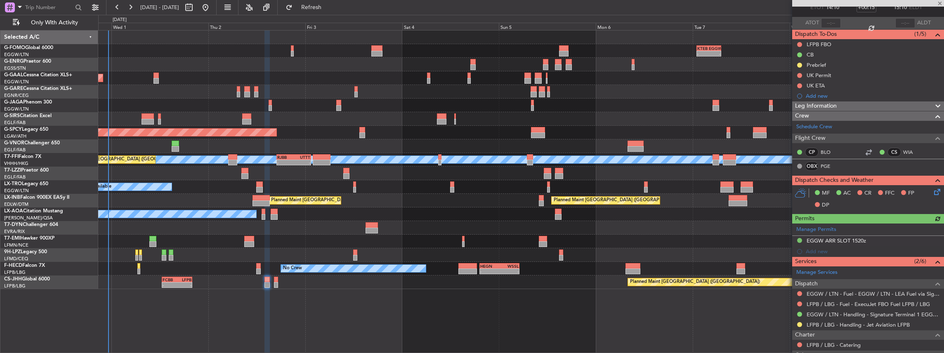
scroll to position [55, 0]
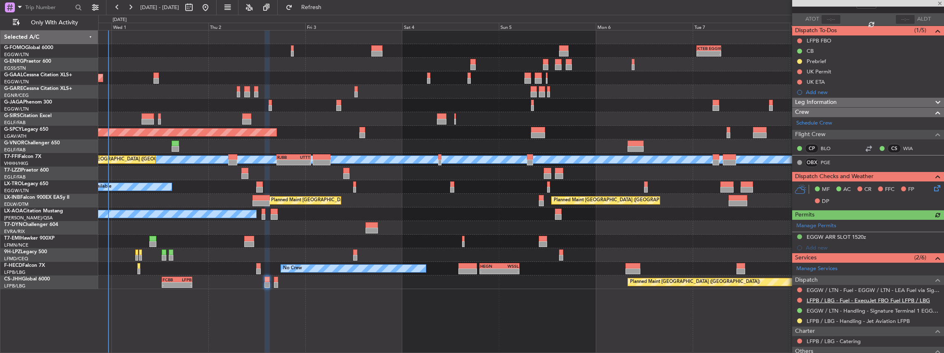
click at [826, 298] on link "LFPB / LBG - Fuel - ExecuJet FBO Fuel LFPB / LBG" at bounding box center [868, 300] width 123 height 7
click at [852, 319] on link "LFPB / LBG - Handling - Jet Aviation LFPB" at bounding box center [858, 321] width 103 height 7
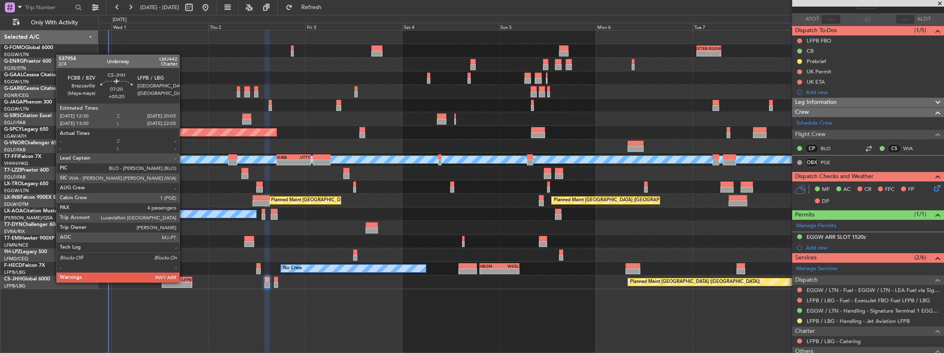
click at [184, 282] on div "- -" at bounding box center [177, 285] width 31 height 6
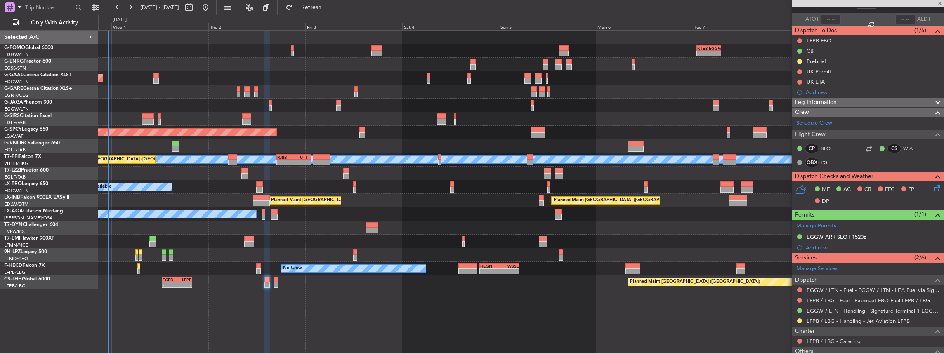
type input "+00:20"
type input "4"
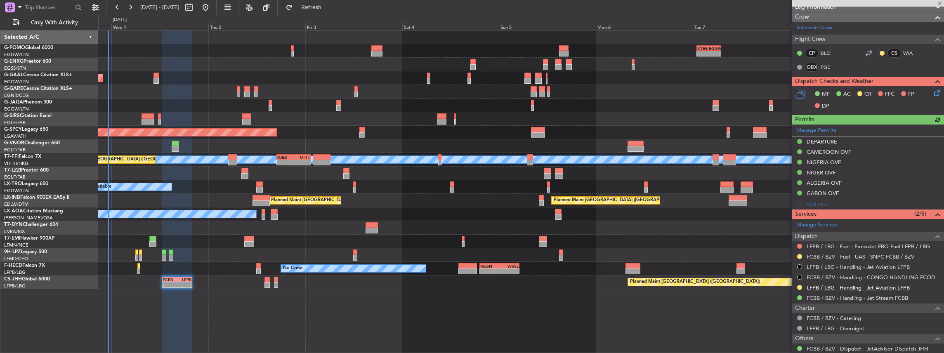
scroll to position [137, 0]
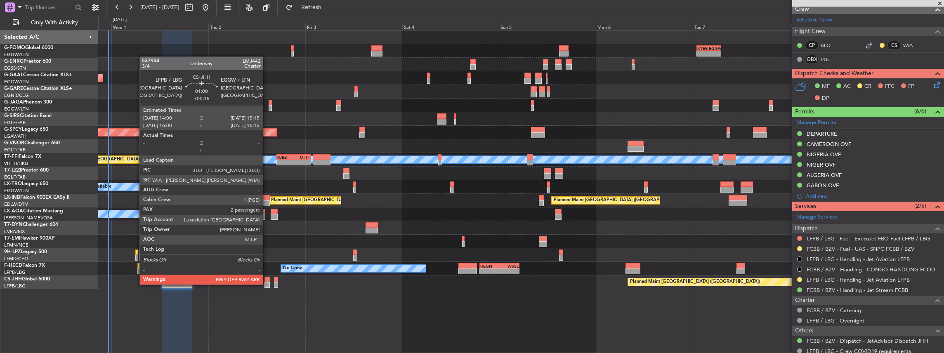
click at [267, 284] on div at bounding box center [266, 285] width 5 height 6
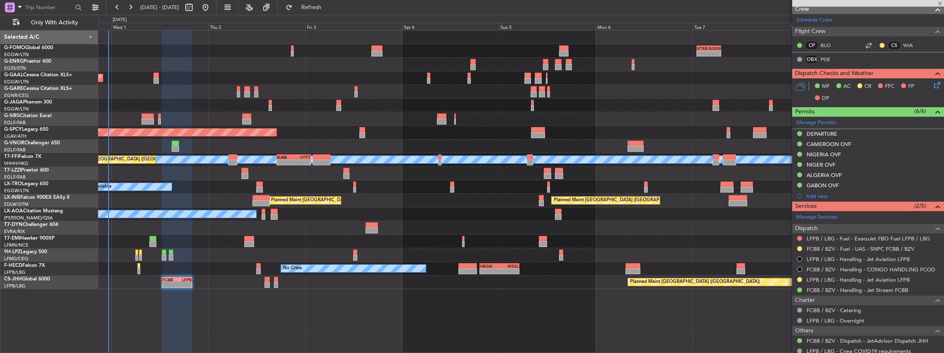
type input "+00:15"
type input "2"
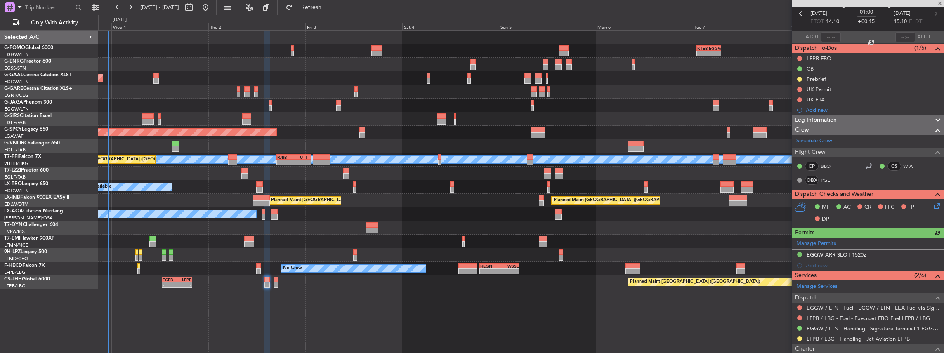
scroll to position [55, 0]
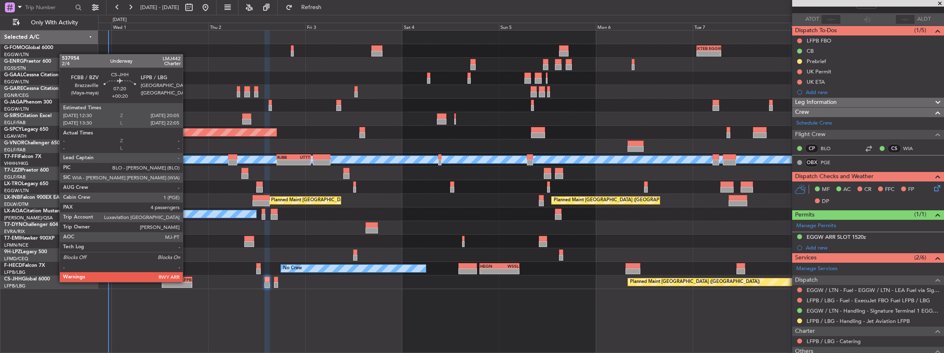
click at [186, 281] on div "LFPB" at bounding box center [184, 279] width 14 height 5
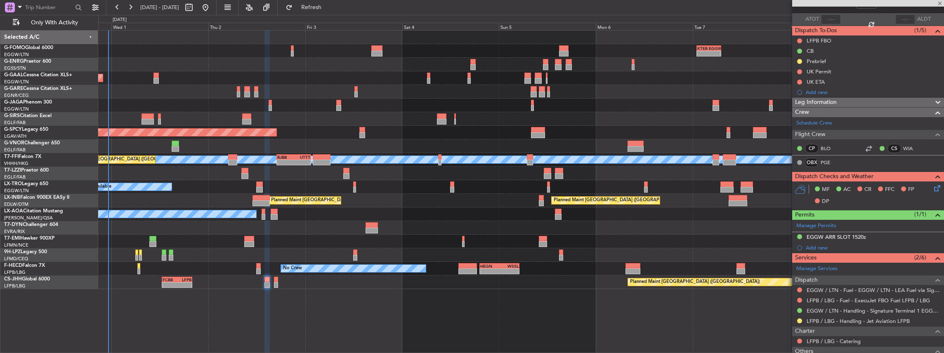
type input "+00:20"
type input "4"
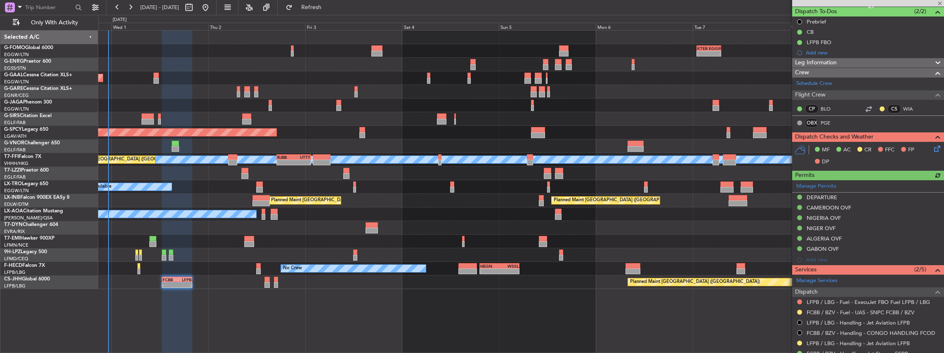
scroll to position [110, 0]
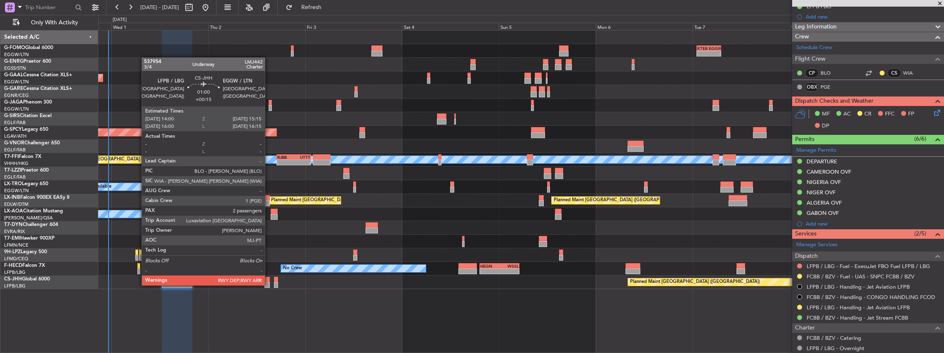
click at [269, 285] on div at bounding box center [266, 285] width 5 height 6
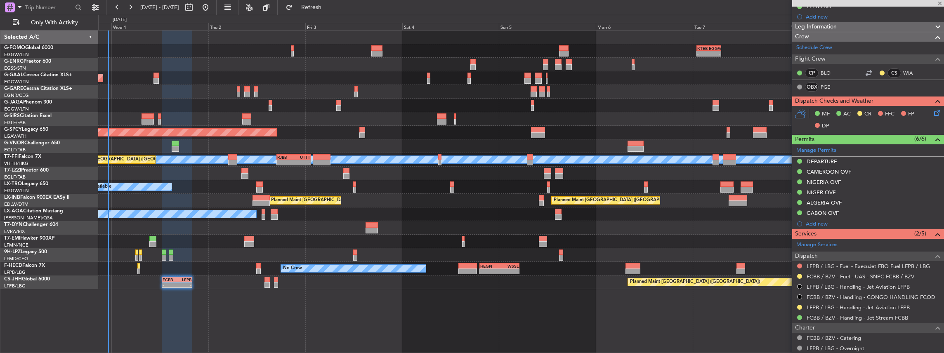
type input "+00:15"
type input "2"
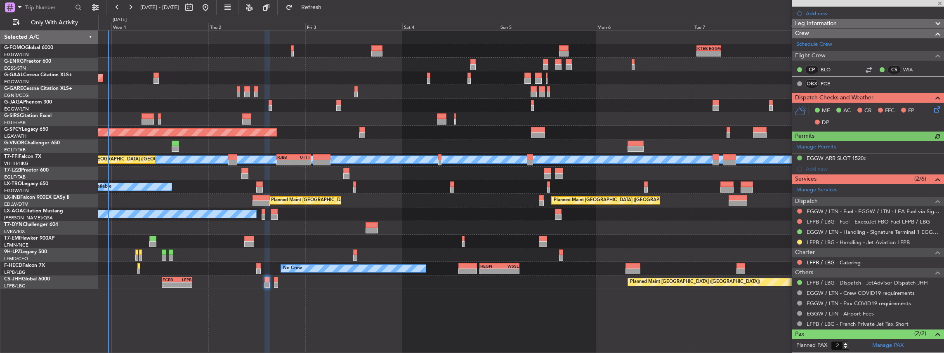
scroll to position [137, 0]
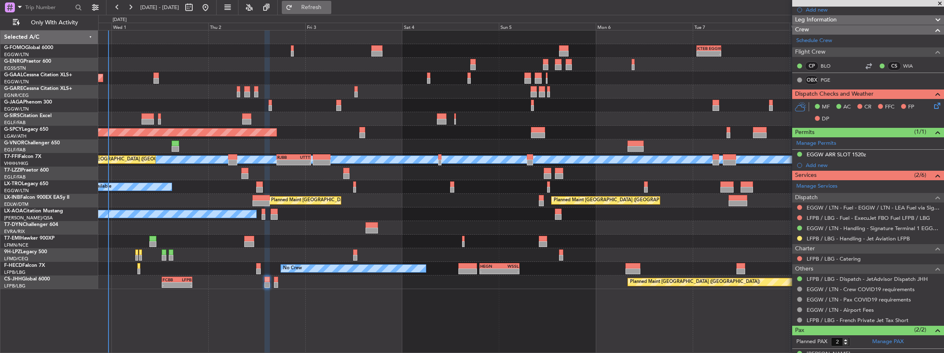
click at [322, 10] on span "Refresh" at bounding box center [311, 8] width 35 height 6
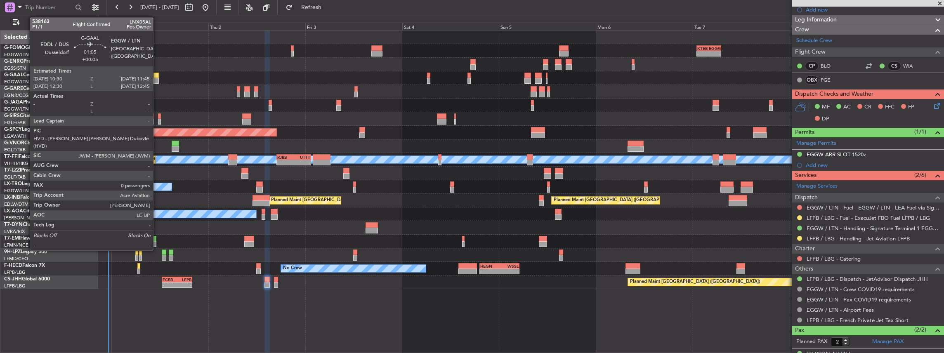
click at [157, 78] on div at bounding box center [155, 81] width 5 height 6
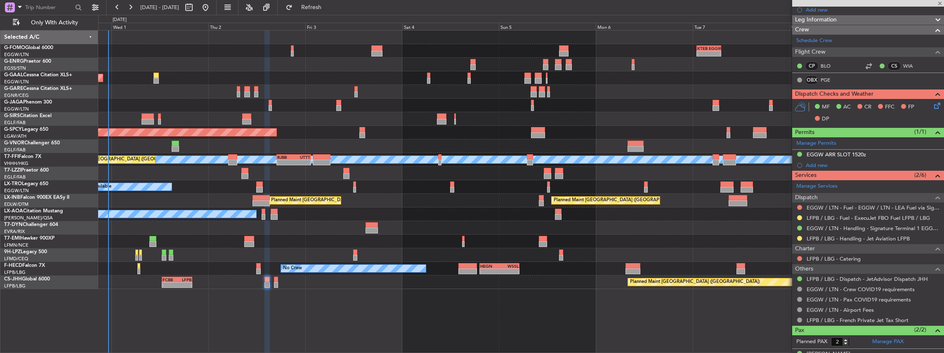
type input "+00:05"
type input "0"
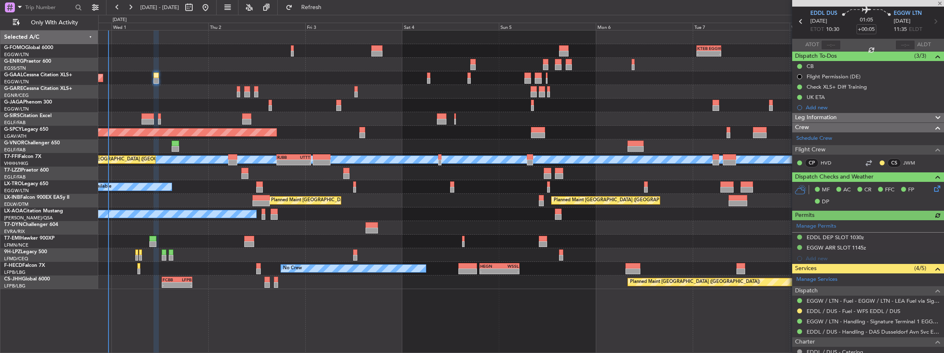
scroll to position [0, 0]
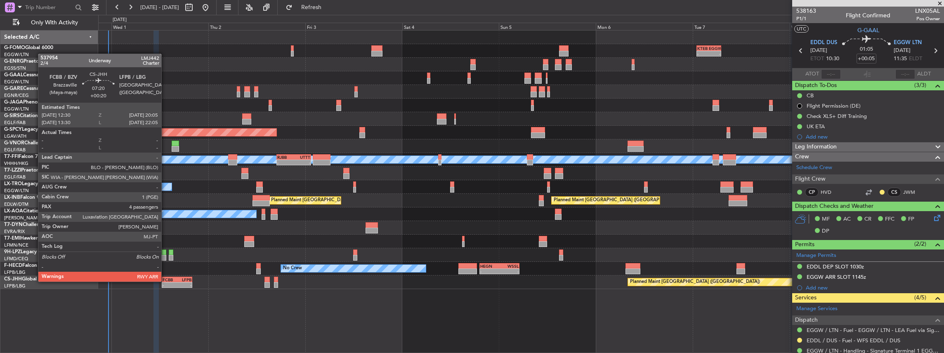
click at [165, 281] on div "FCBB" at bounding box center [170, 279] width 14 height 5
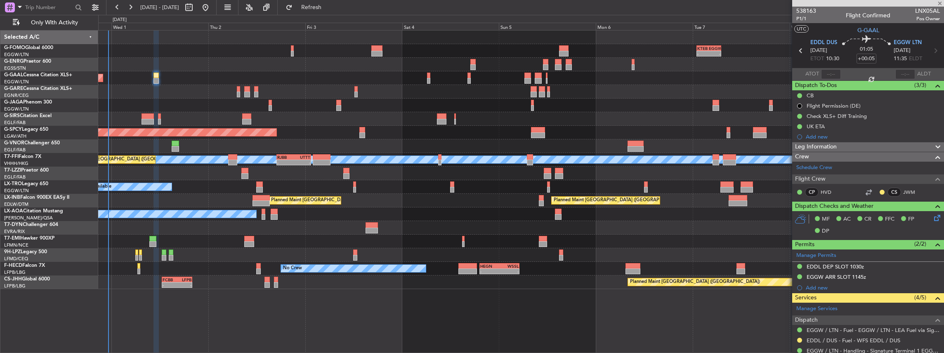
type input "+00:20"
type input "4"
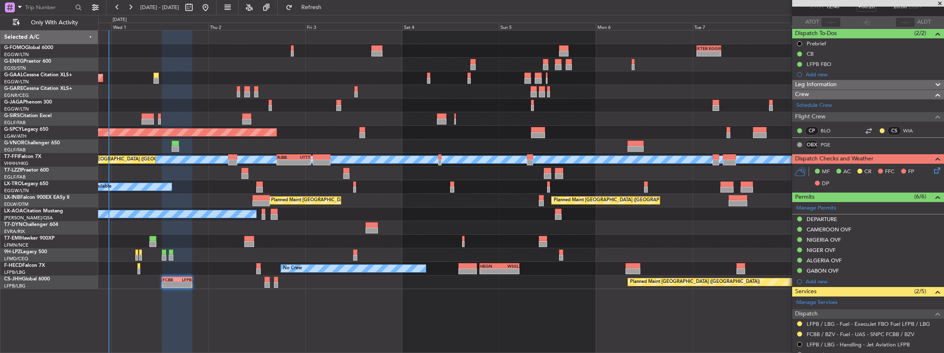
scroll to position [137, 0]
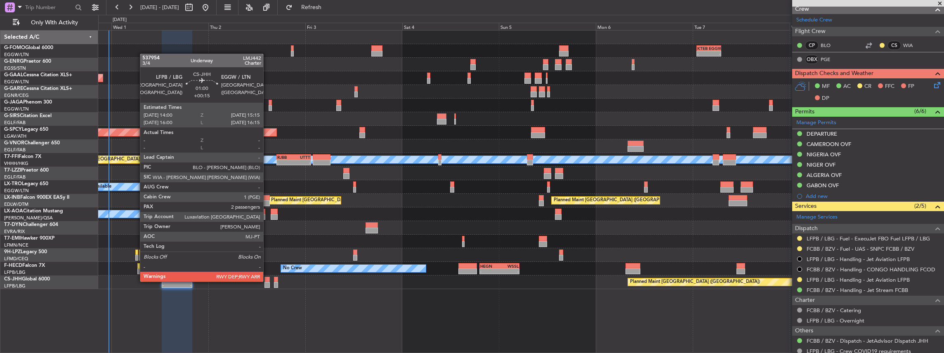
click at [267, 281] on div at bounding box center [266, 280] width 5 height 6
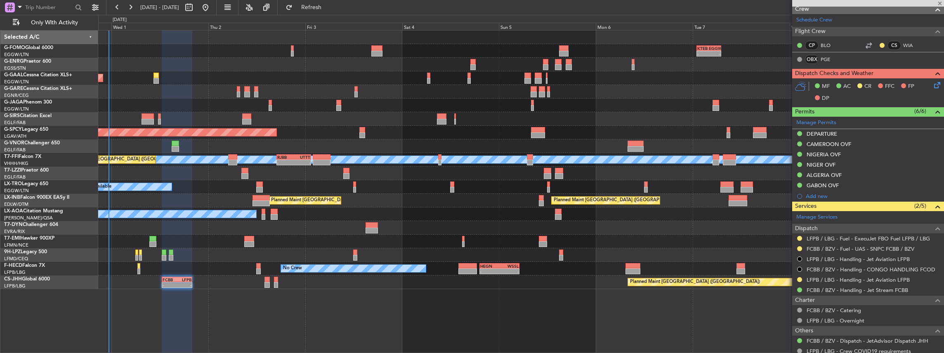
type input "+00:15"
type input "2"
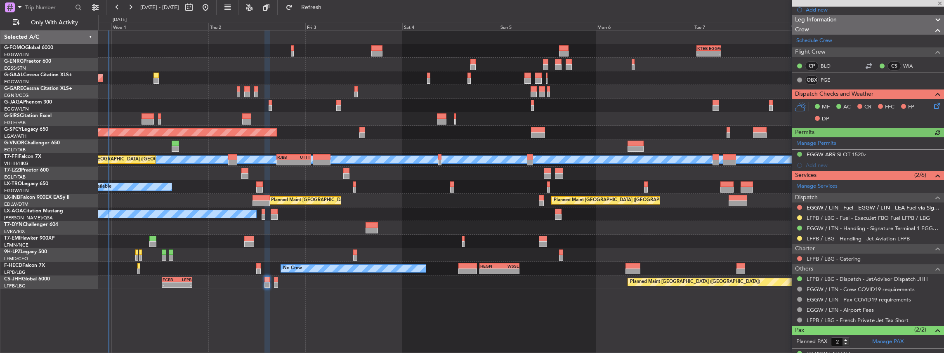
click at [844, 207] on link "EGGW / LTN - Fuel - EGGW / LTN - LEA Fuel via Signature in EGGW" at bounding box center [873, 207] width 133 height 7
click at [838, 227] on link "EGGW / LTN - Handling - Signature Terminal 1 EGGW / LTN" at bounding box center [873, 228] width 133 height 7
click at [322, 7] on span "Refresh" at bounding box center [311, 8] width 35 height 6
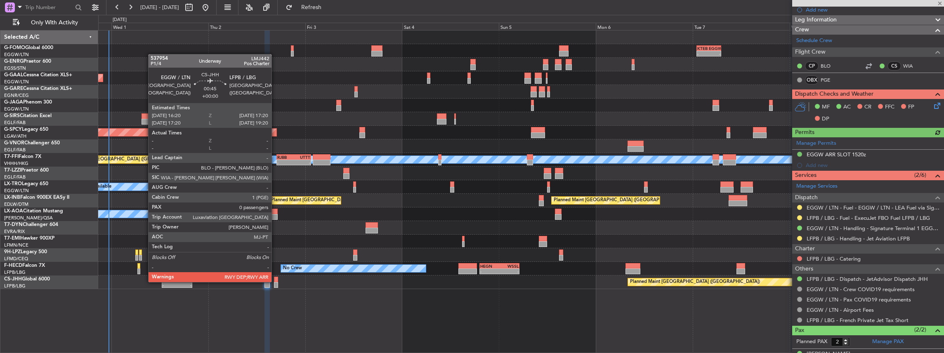
click at [276, 281] on div at bounding box center [276, 280] width 4 height 6
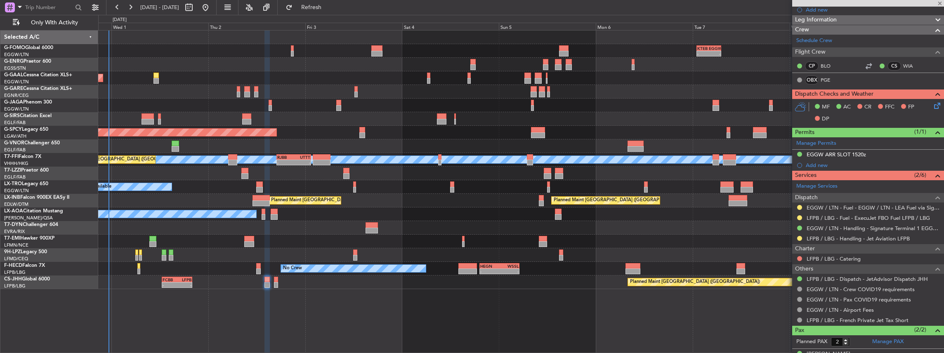
type input "0"
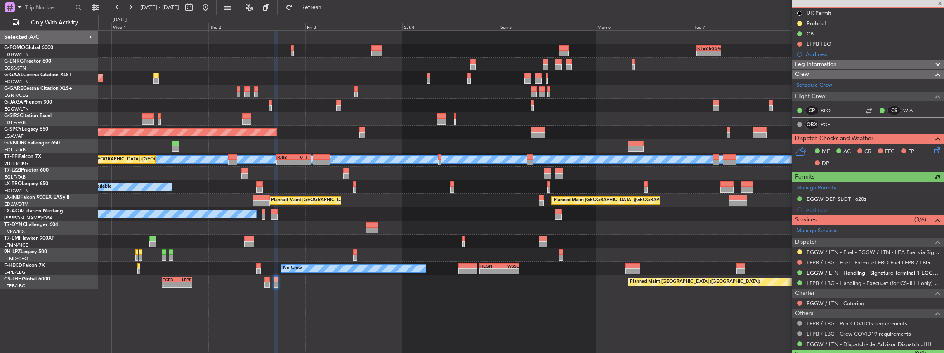
scroll to position [100, 0]
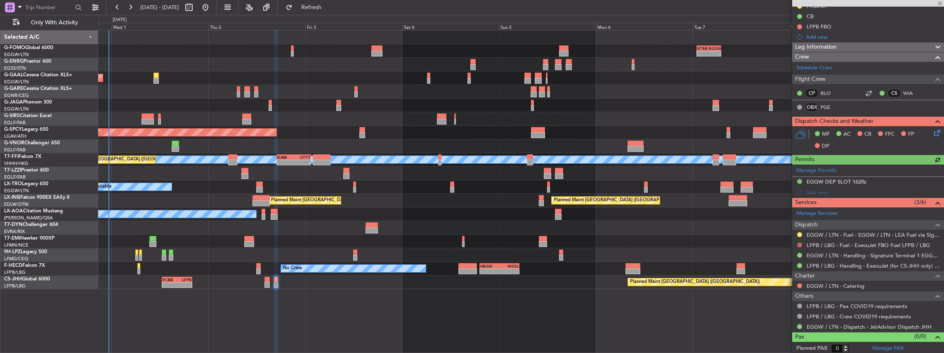
click at [798, 244] on button at bounding box center [799, 245] width 5 height 5
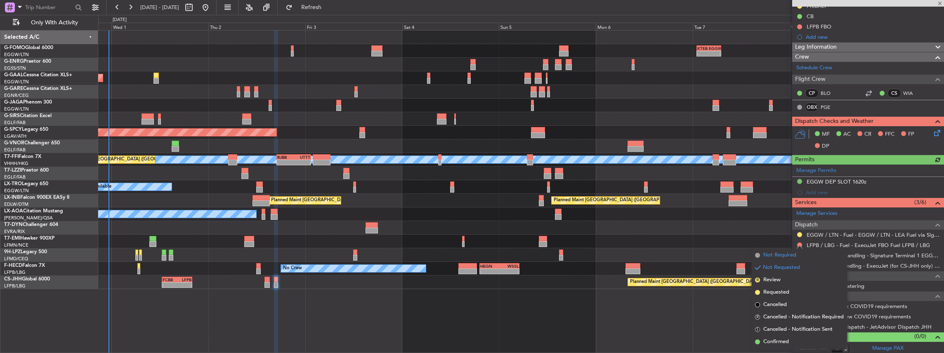
click at [774, 258] on span "Not Required" at bounding box center [779, 255] width 33 height 8
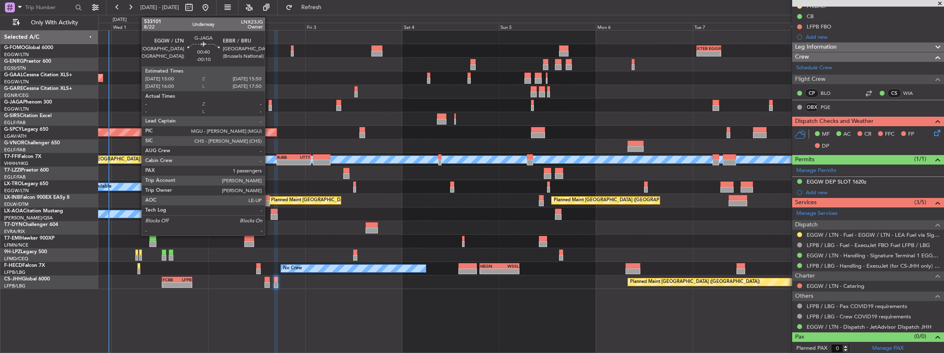
click at [269, 105] on div at bounding box center [271, 108] width 4 height 6
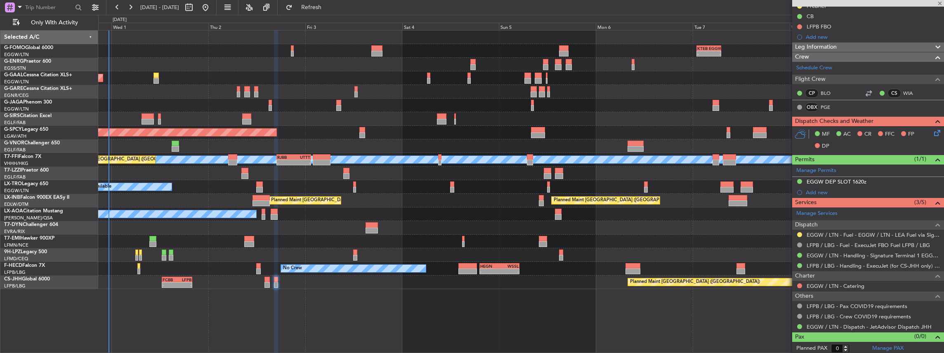
type input "-00:10"
type input "1"
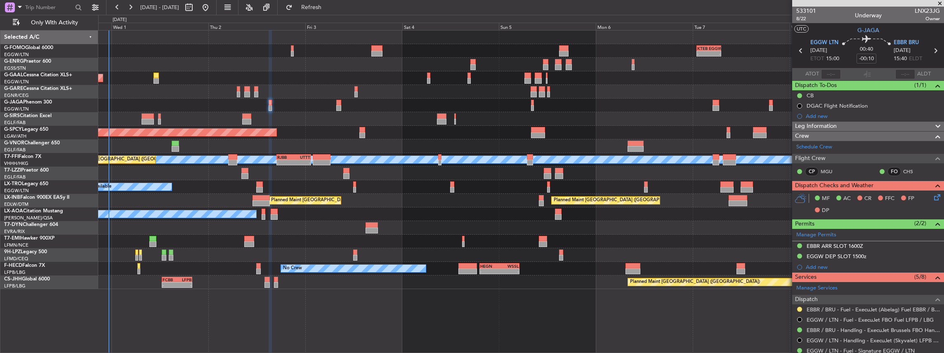
scroll to position [55, 0]
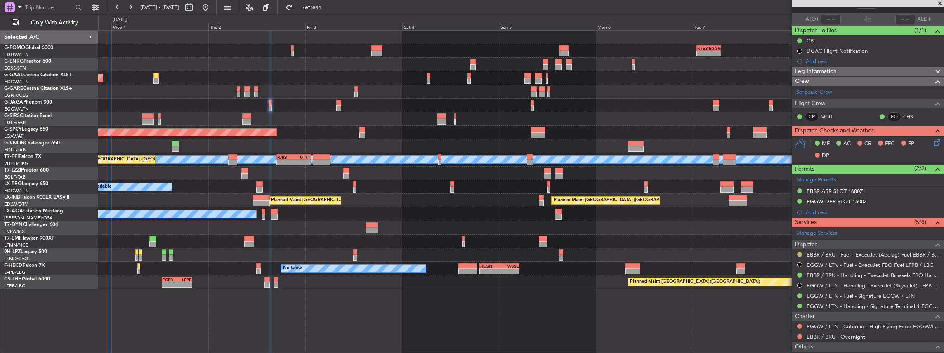
click at [798, 252] on button at bounding box center [799, 254] width 5 height 5
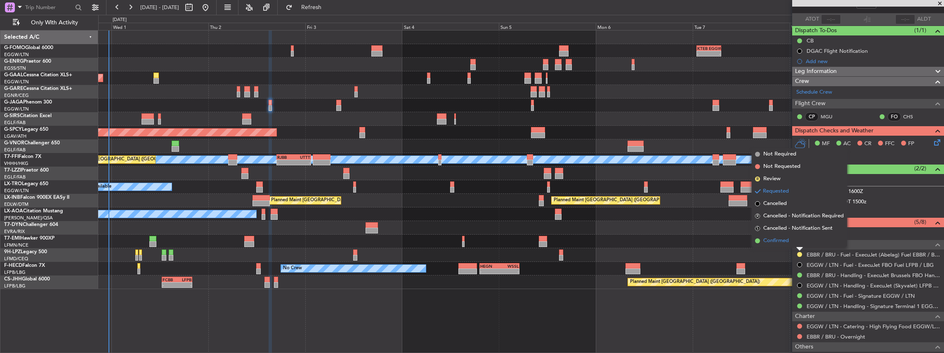
click at [788, 243] on span "Confirmed" at bounding box center [776, 241] width 26 height 8
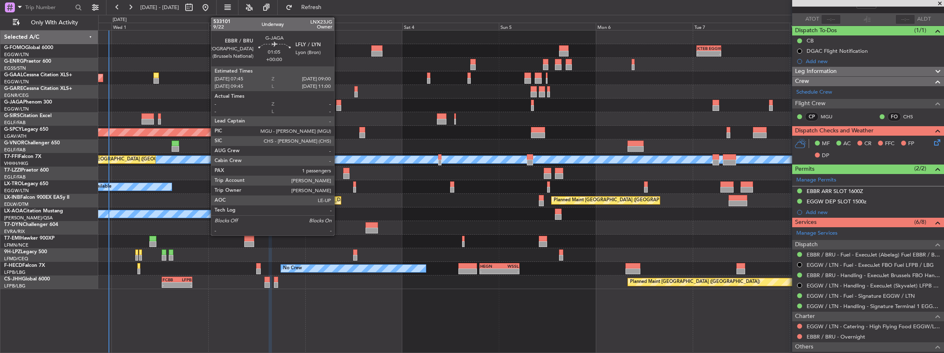
click at [338, 103] on div at bounding box center [338, 103] width 5 height 6
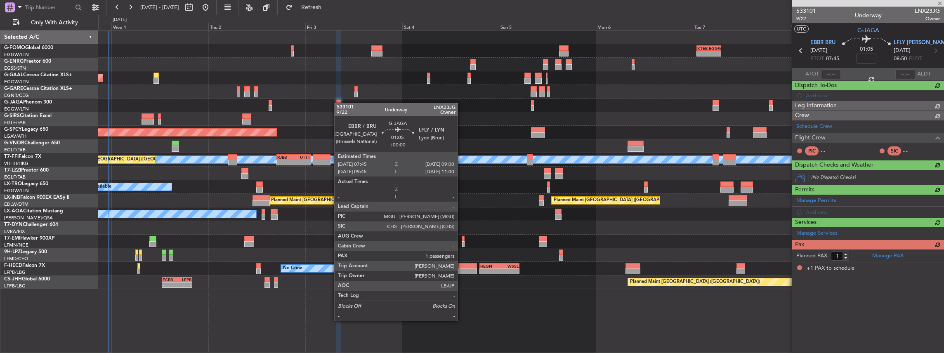
scroll to position [0, 0]
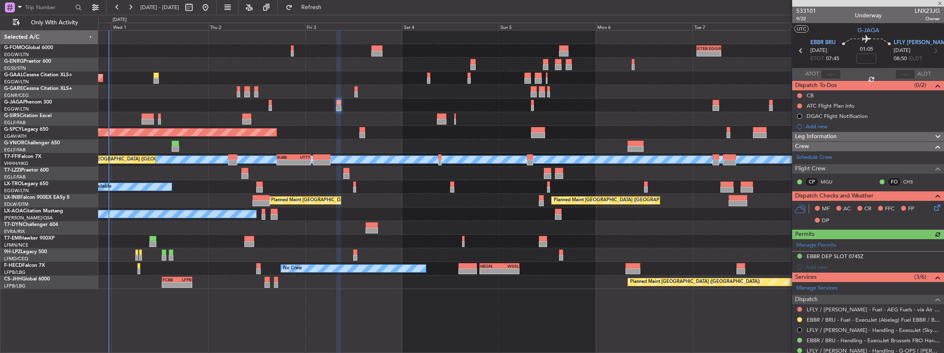
scroll to position [83, 0]
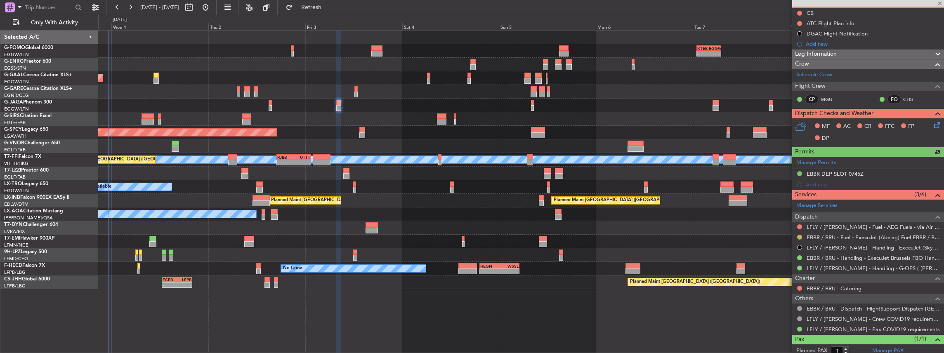
click at [799, 235] on button at bounding box center [799, 237] width 5 height 5
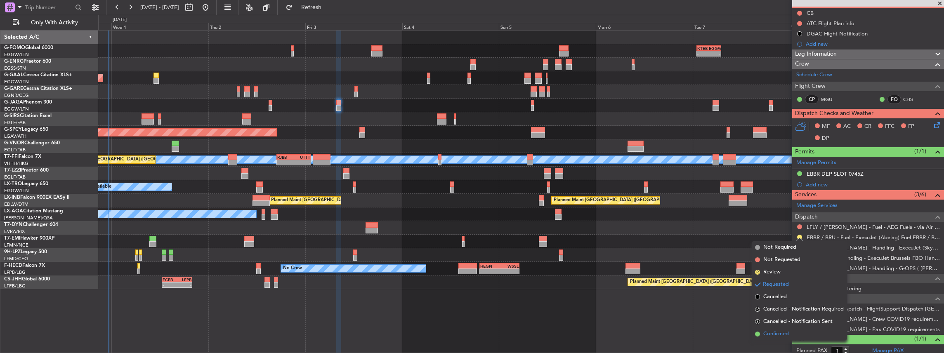
click at [778, 330] on span "Confirmed" at bounding box center [776, 334] width 26 height 8
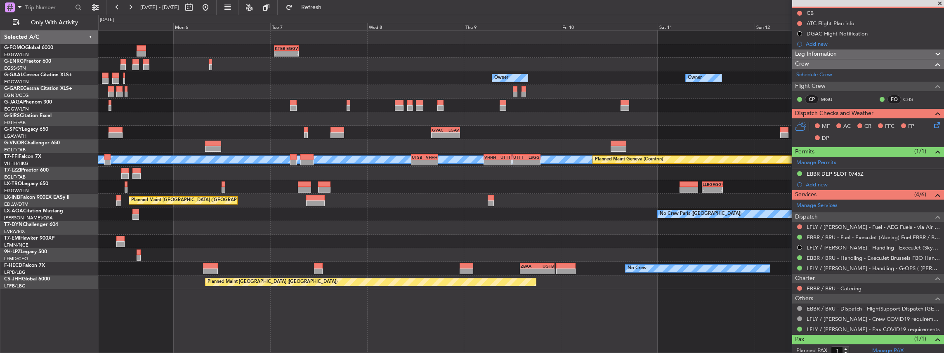
click at [250, 191] on div "- - KTEB 01:00 Z EGGW 07:10 Z - - EGSS 17:00 Z KBGR 00:00 Z Owner Owner Owner -…" at bounding box center [521, 160] width 846 height 259
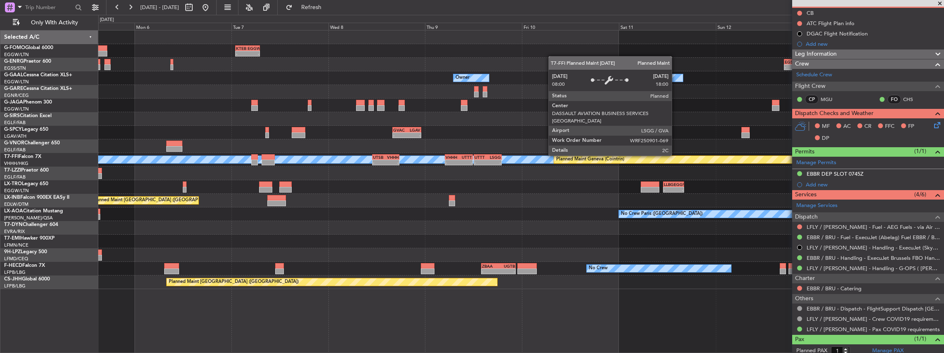
click at [314, 173] on div "- - KTEB 01:00 Z EGGW 07:10 Z - - EGSS 17:00 Z KBGR 00:00 Z Owner Owner Owner O…" at bounding box center [521, 160] width 846 height 259
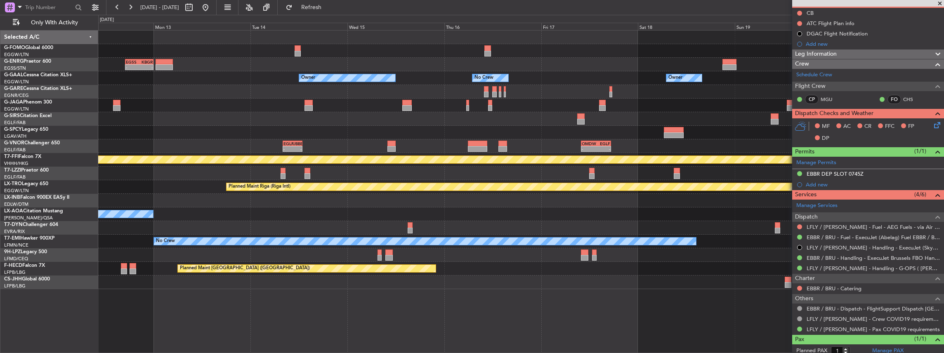
click at [353, 155] on div "- - EGSS 17:00 Z KBGR 00:00 Z Owner Owner No Crew Owner Owner Planned Maint [GE…" at bounding box center [521, 160] width 846 height 259
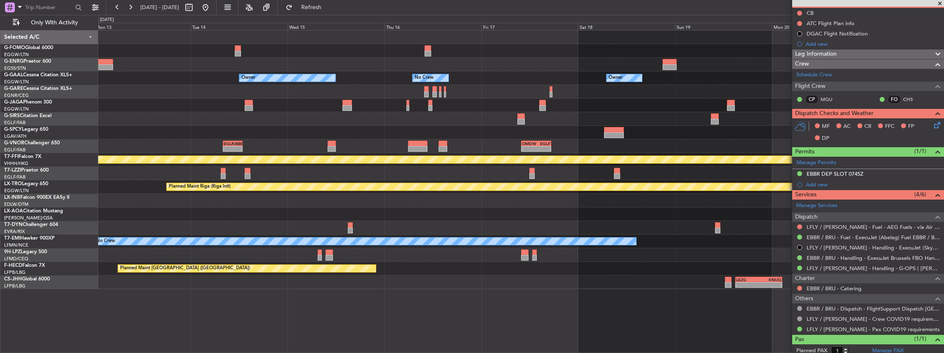
click at [356, 162] on div "- - EGSS 17:00 Z KBGR 00:00 Z - - KTEB 23:00 Z EGSS 05:40 Z Owner Owner No Crew…" at bounding box center [521, 160] width 846 height 259
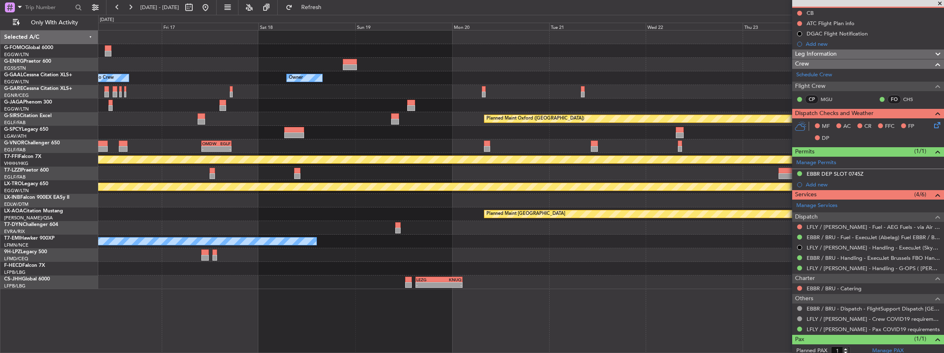
click at [225, 171] on div "- - KTEB 23:00 Z EGSS 05:40 Z Owner No Crew Owner Owner Owner Planned Maint [GE…" at bounding box center [521, 160] width 846 height 259
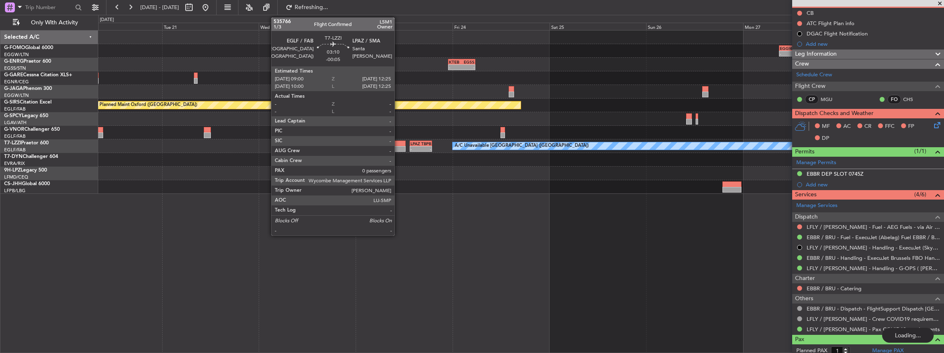
click at [328, 148] on div "- - EGGW 09:00 Z OERK 14:40 Z - - KTEB 23:00 Z EGSS 05:40 Z Planned Maint [GEOG…" at bounding box center [521, 112] width 846 height 163
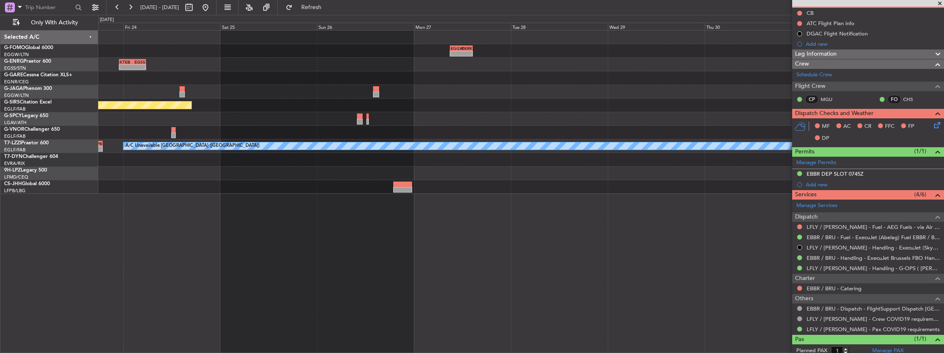
click at [373, 140] on div "- - EGGW 09:00 Z OERK 14:40 Z - - KTEB 23:00 Z EGSS 05:40 Z Planned Maint [GEOG…" at bounding box center [521, 112] width 846 height 163
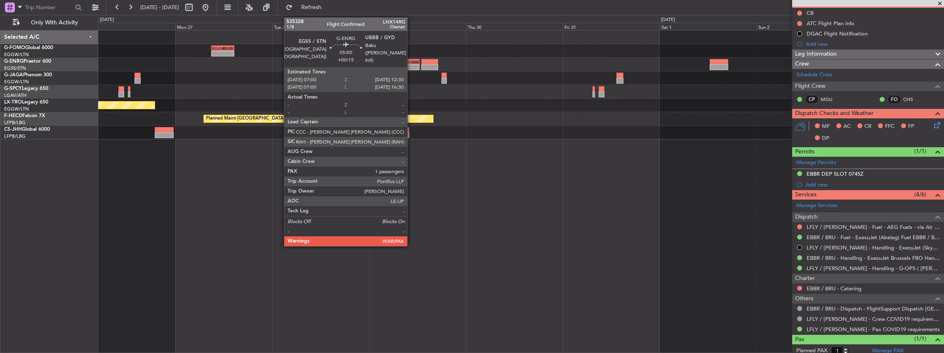
click at [411, 66] on div "-" at bounding box center [413, 67] width 10 height 5
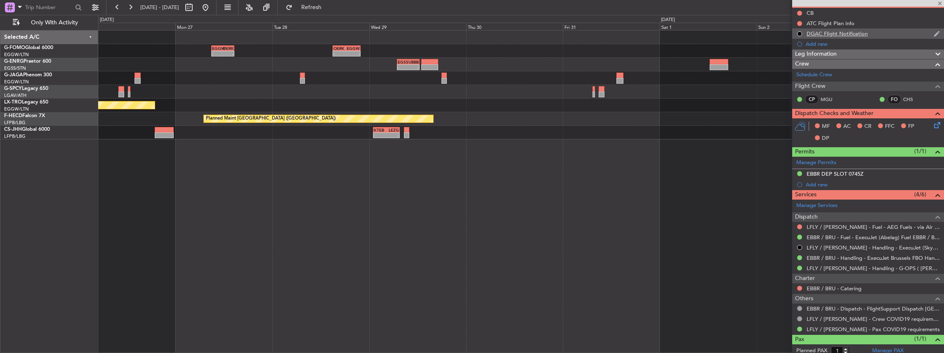
type input "+00:15"
type input "5"
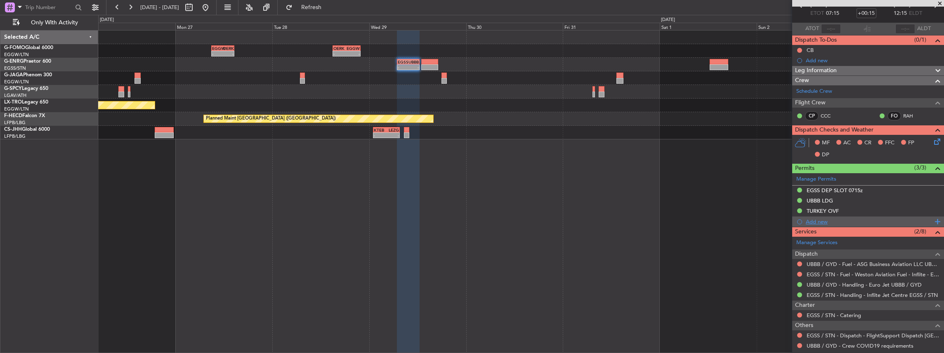
scroll to position [55, 0]
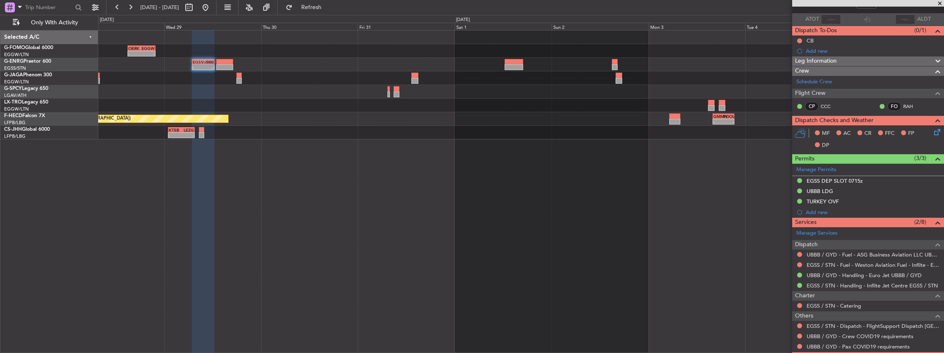
click at [465, 163] on div "- - OERK 15:00 Z EGGW 21:55 Z EGGW 09:00 Z OERK 14:40 Z - - - - EGSS 07:00 Z UB…" at bounding box center [521, 191] width 846 height 323
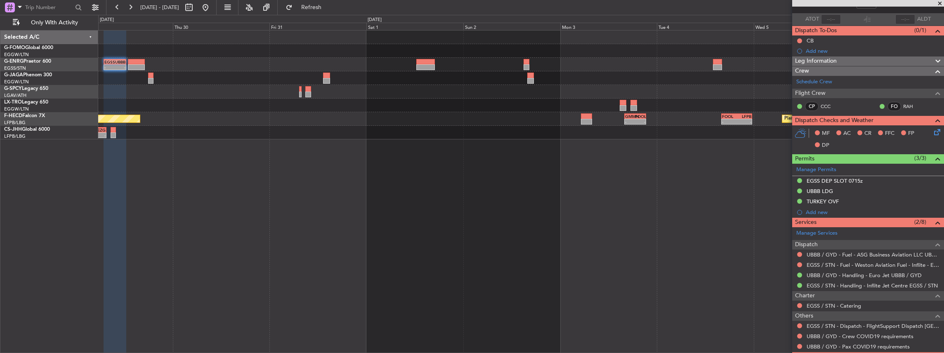
click at [458, 158] on div "EGGW 09:00 Z OERK 14:40 Z - - - - OERK 15:00 Z EGGW 21:55 Z - - EGSS 07:00 Z UB…" at bounding box center [521, 191] width 846 height 323
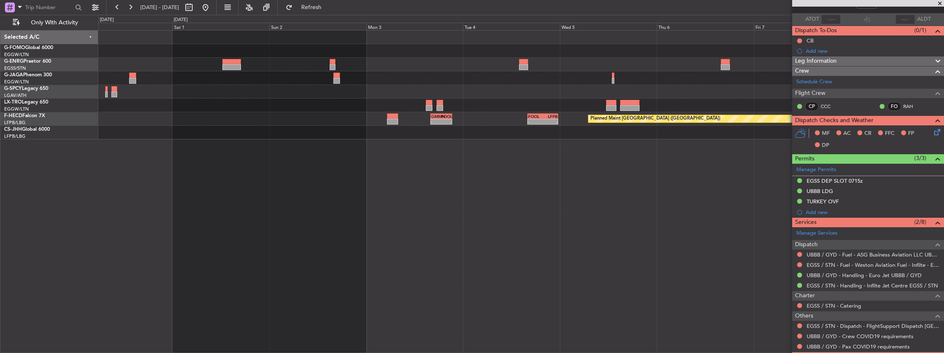
click at [477, 155] on div "- - OMDB 15:00 Z LGAV 20:15 Z EGSS 07:00 Z UBBB 12:30 Z - - - - GMMN 16:00 Z FO…" at bounding box center [521, 191] width 846 height 323
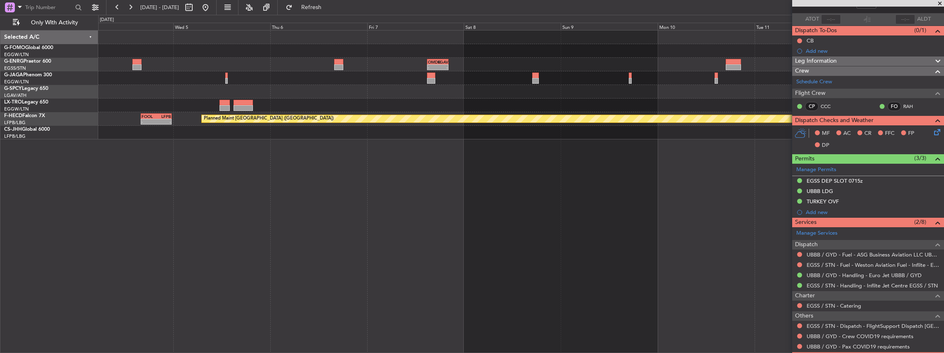
click at [457, 159] on div "- - OMDB 15:00 Z LGAV 20:15 Z - - FOOL 16:00 Z LFPB 23:35 Z Planned Maint [GEOG…" at bounding box center [521, 191] width 846 height 323
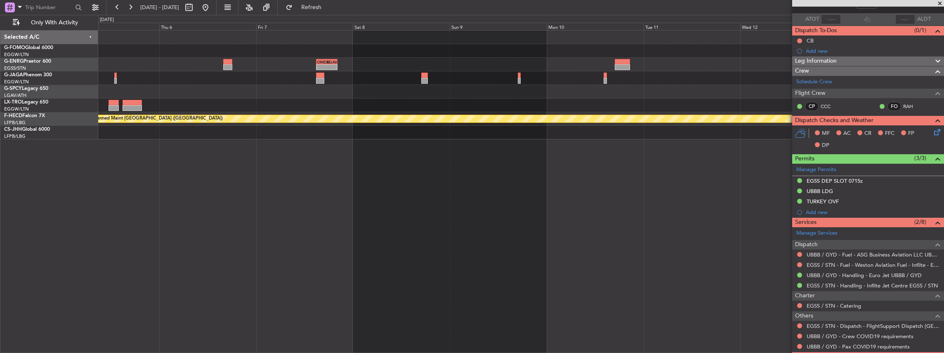
click at [514, 151] on div "- - OMDB 15:00 Z LGAV 20:15 Z Planned Maint [GEOGRAPHIC_DATA] ([GEOGRAPHIC_DATA…" at bounding box center [521, 191] width 846 height 323
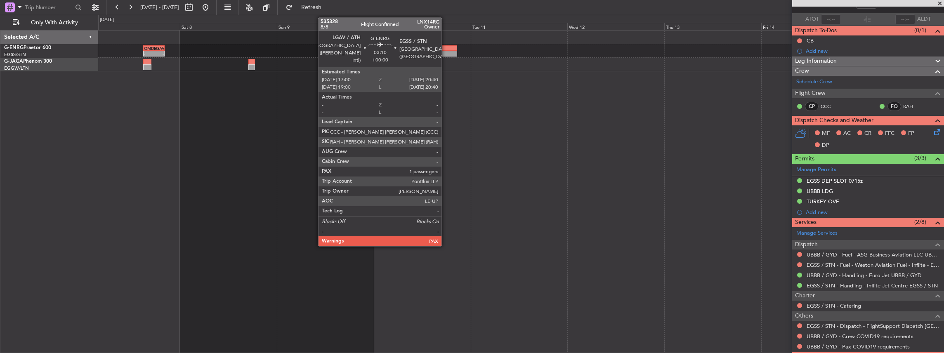
click at [446, 50] on div at bounding box center [449, 48] width 15 height 6
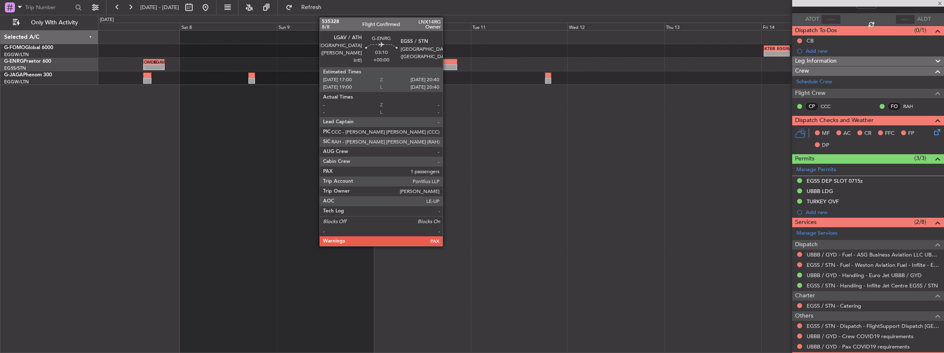
click at [447, 65] on div at bounding box center [449, 67] width 15 height 6
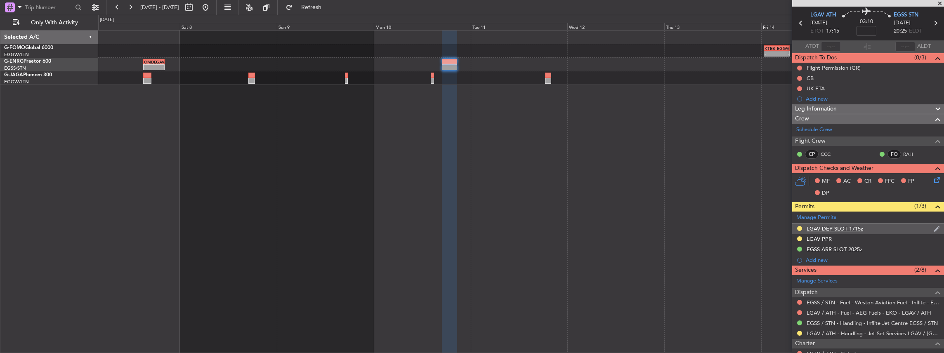
scroll to position [0, 0]
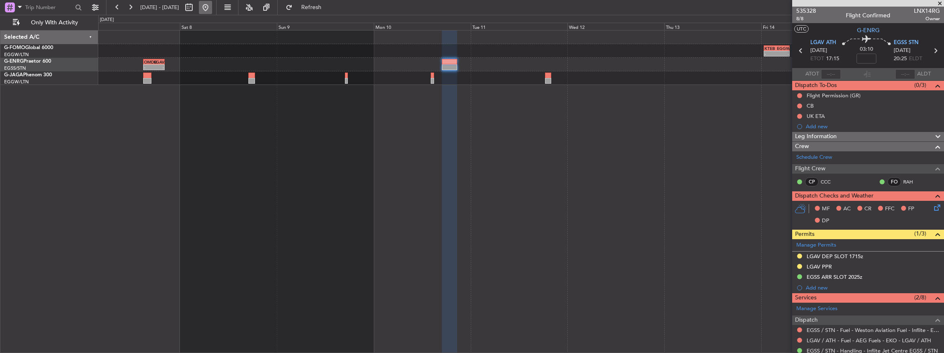
click at [212, 9] on button at bounding box center [205, 7] width 13 height 13
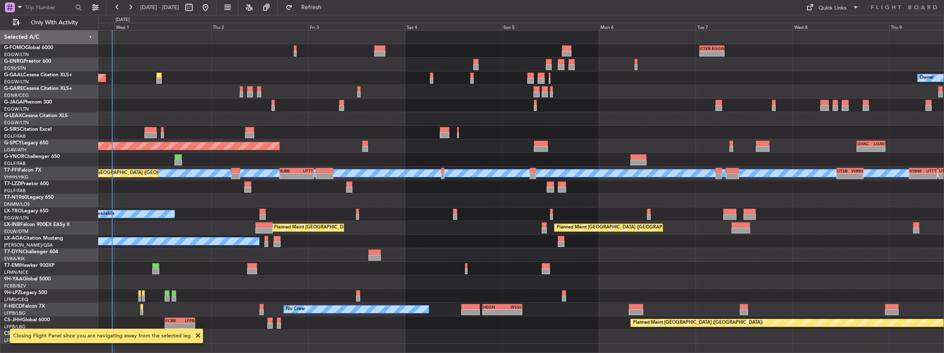
click at [275, 184] on div "- - KTEB 01:00 Z EGGW 07:10 Z 06:10 Z 13:35 Z EGGW 06:00 Z KTEB 13:15 Z Planned…" at bounding box center [521, 191] width 846 height 323
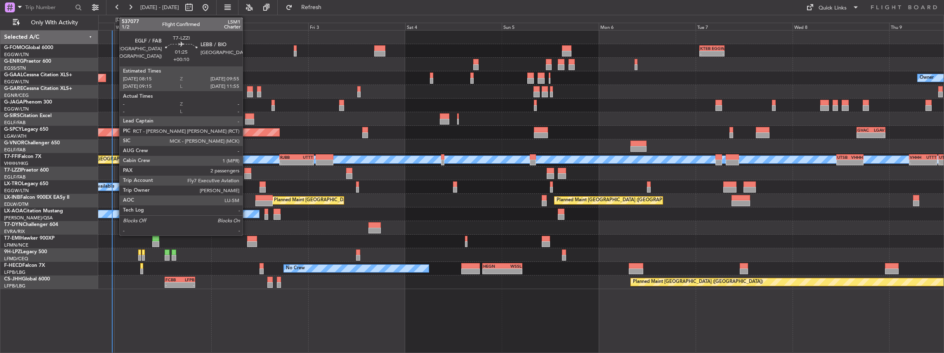
click at [247, 173] on div at bounding box center [247, 176] width 7 height 6
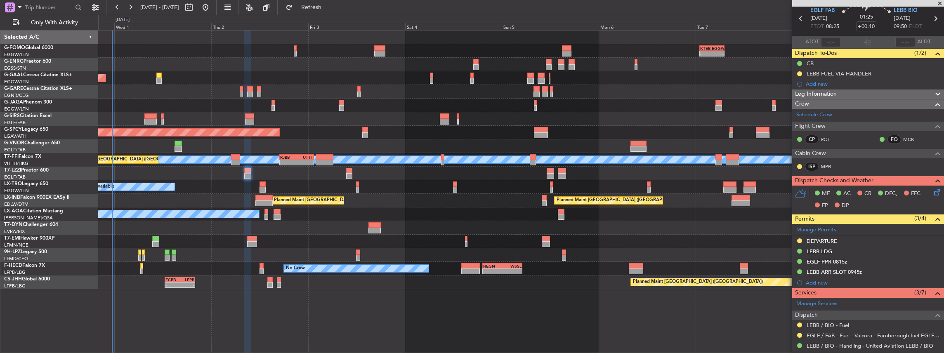
scroll to position [55, 0]
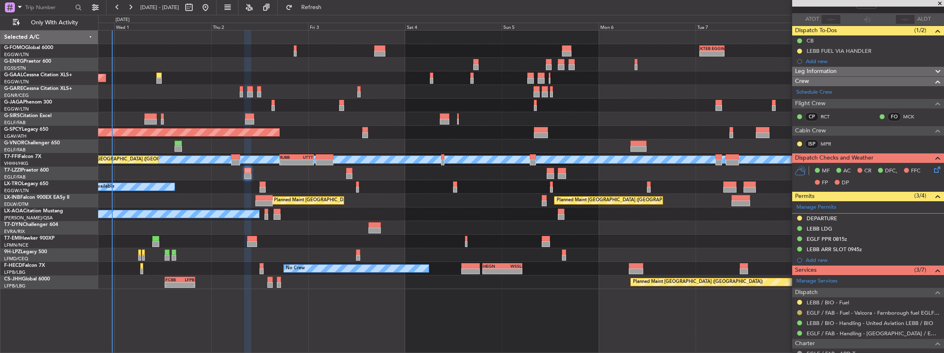
click at [797, 310] on button at bounding box center [799, 312] width 5 height 5
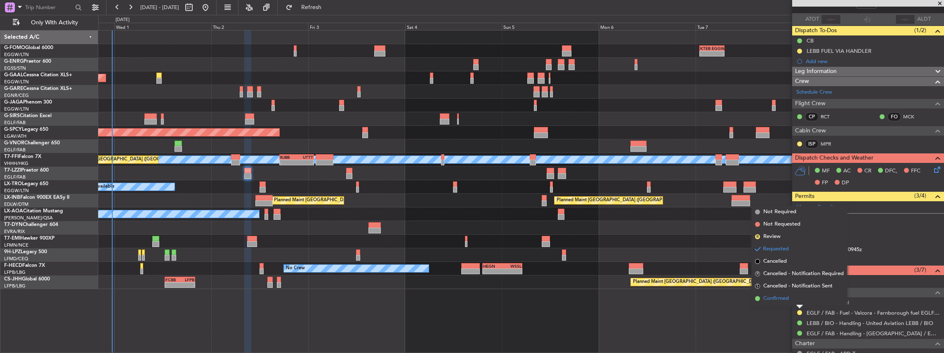
click at [787, 297] on span "Confirmed" at bounding box center [776, 299] width 26 height 8
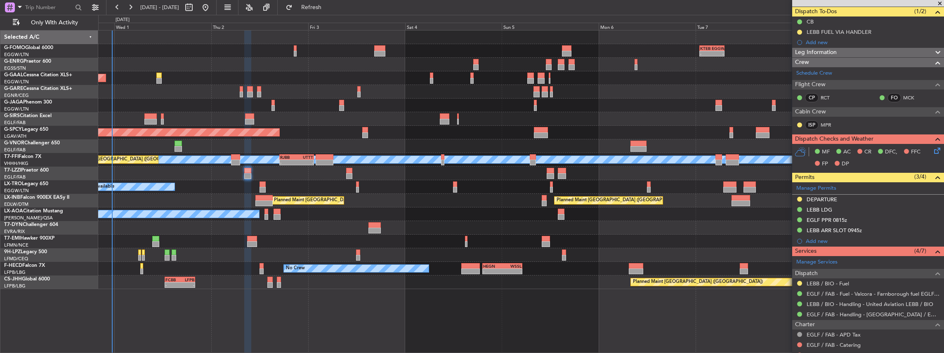
scroll to position [83, 0]
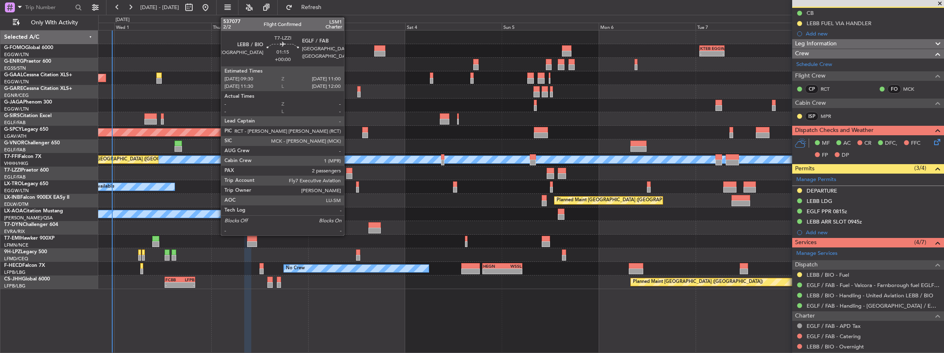
click at [348, 174] on div at bounding box center [349, 176] width 6 height 6
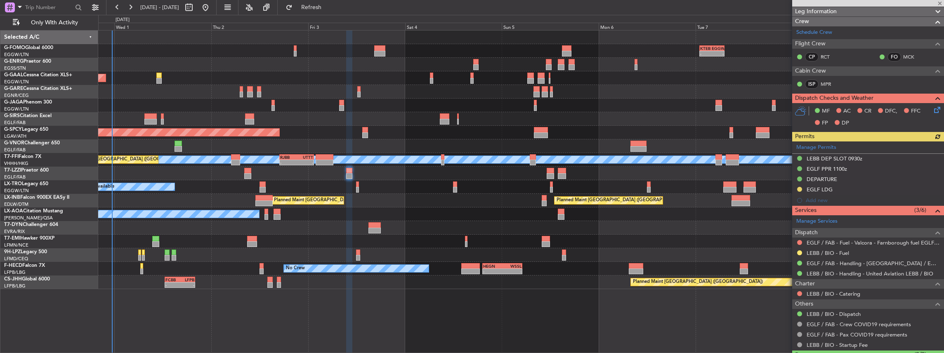
scroll to position [137, 0]
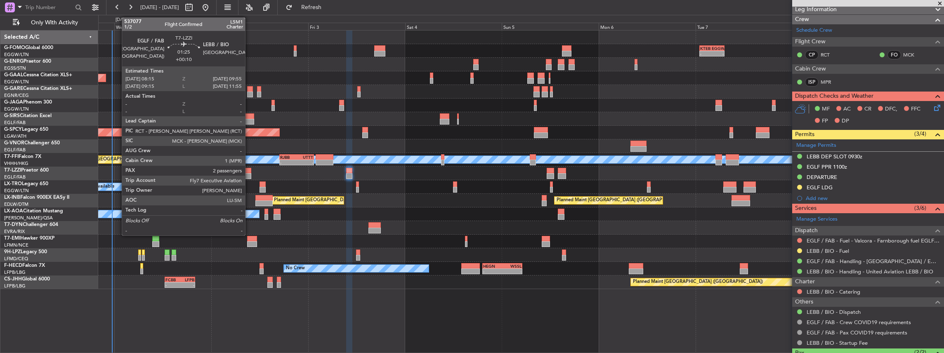
click at [249, 173] on div at bounding box center [247, 176] width 7 height 6
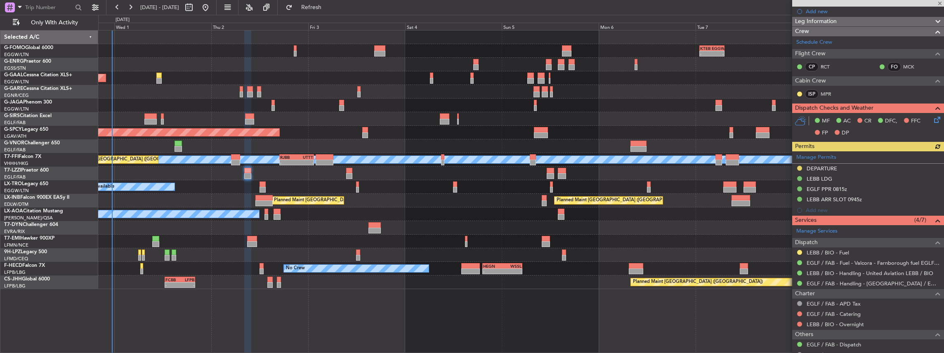
scroll to position [110, 0]
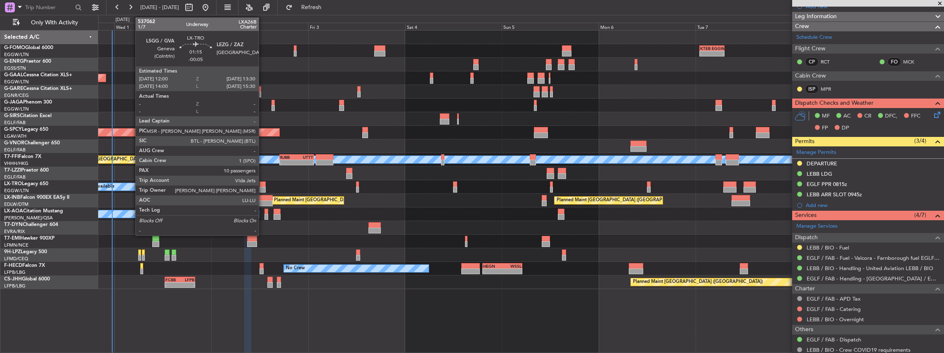
click at [262, 188] on div at bounding box center [263, 190] width 6 height 6
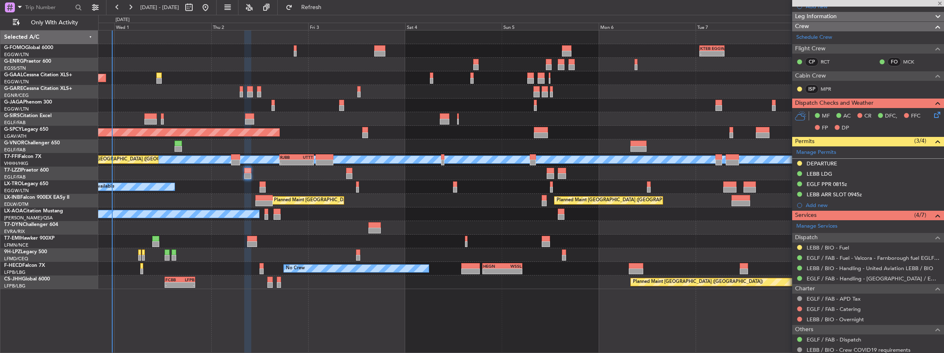
type input "-00:05"
type input "10"
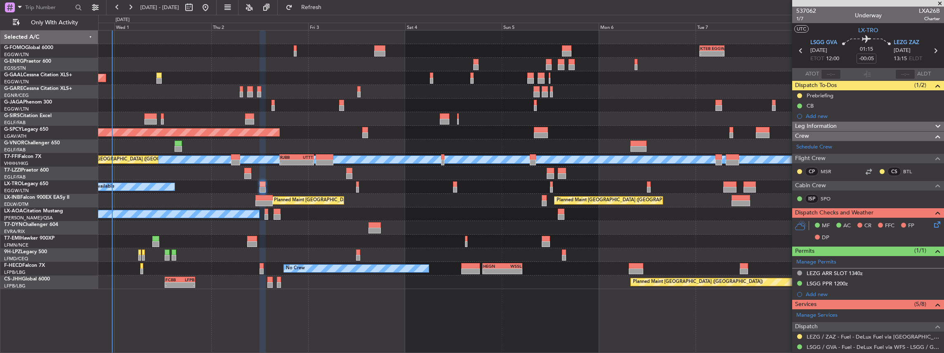
scroll to position [137, 0]
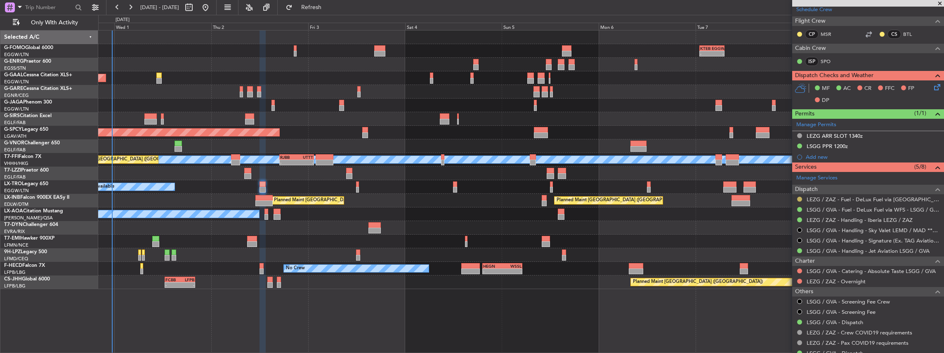
click at [800, 197] on button at bounding box center [799, 199] width 5 height 5
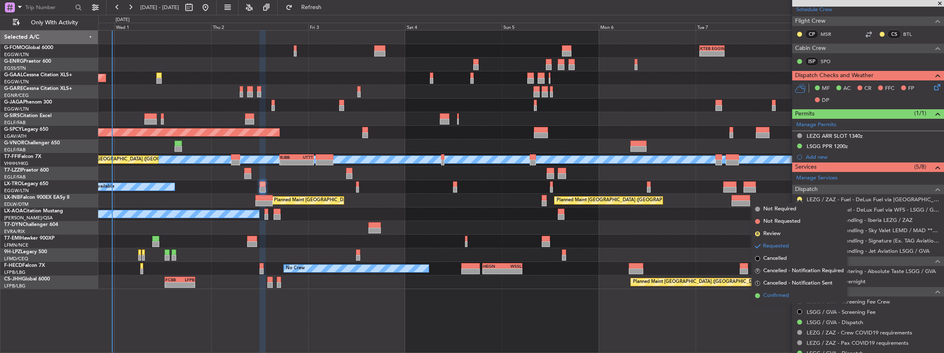
click at [780, 295] on span "Confirmed" at bounding box center [776, 296] width 26 height 8
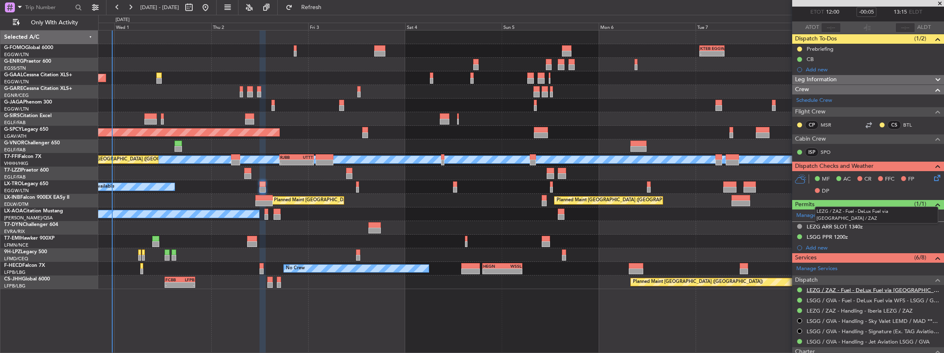
scroll to position [0, 0]
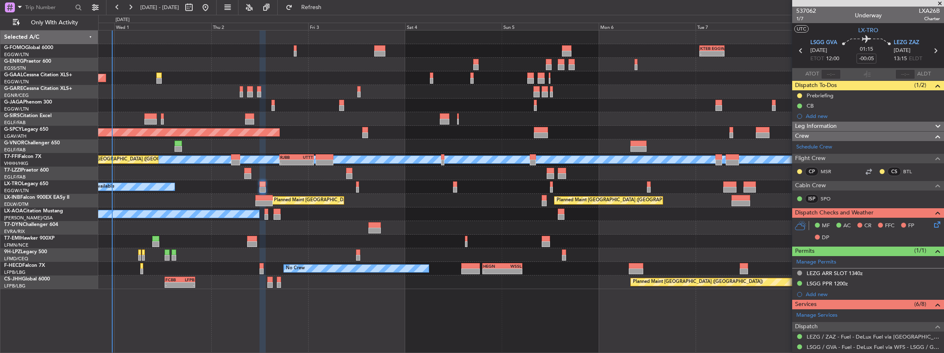
click at [932, 52] on icon at bounding box center [935, 50] width 11 height 11
type input "8"
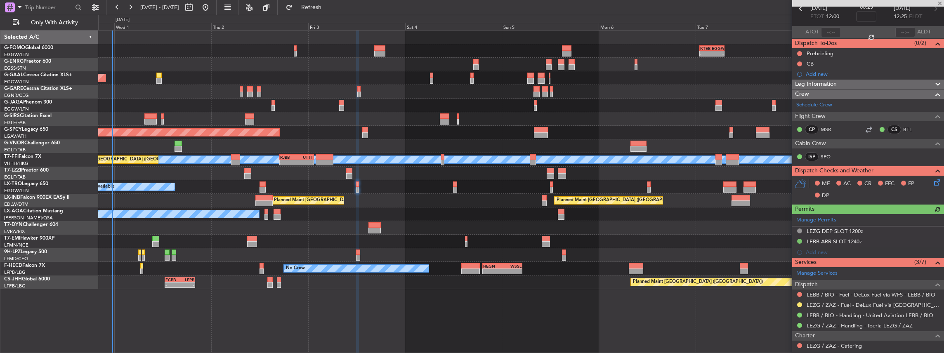
scroll to position [83, 0]
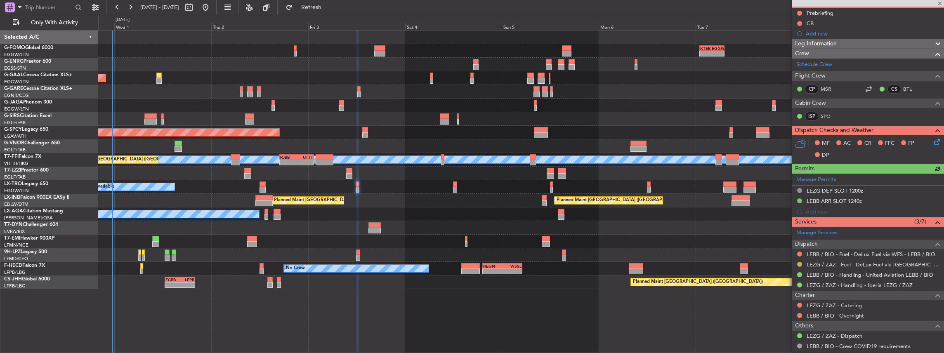
click at [798, 263] on button at bounding box center [799, 264] width 5 height 5
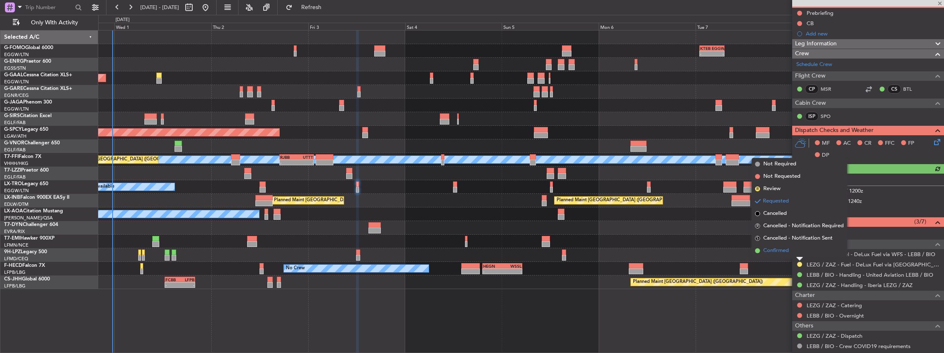
click at [774, 252] on span "Confirmed" at bounding box center [776, 251] width 26 height 8
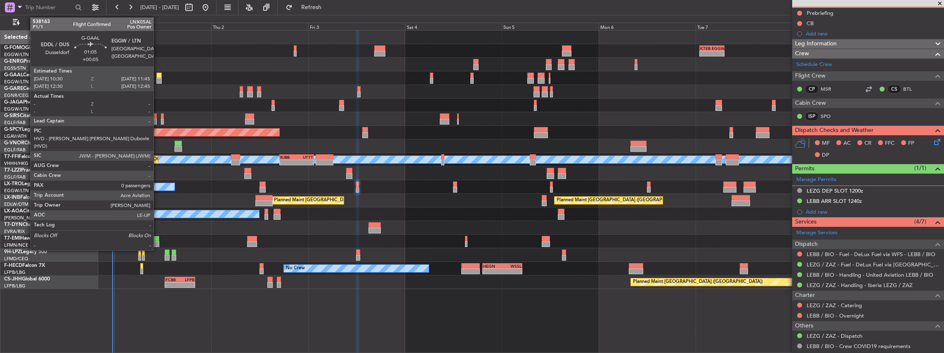
click at [158, 76] on div at bounding box center [158, 76] width 5 height 6
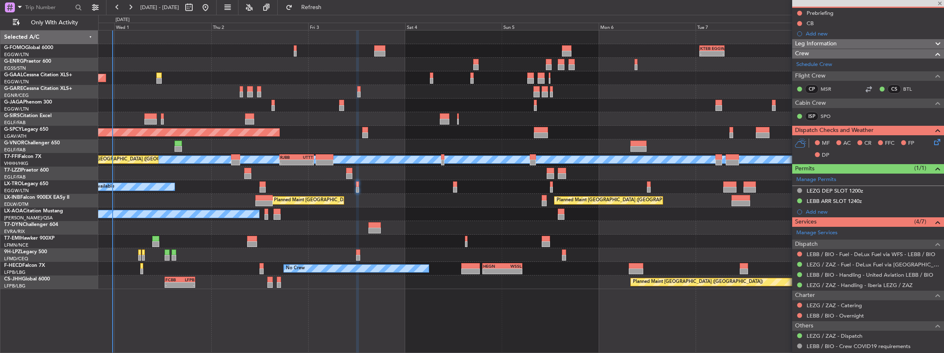
type input "+00:05"
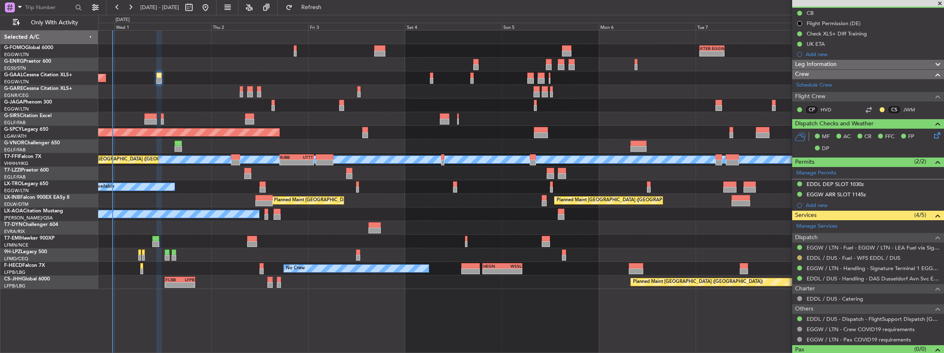
click at [798, 256] on button at bounding box center [799, 257] width 5 height 5
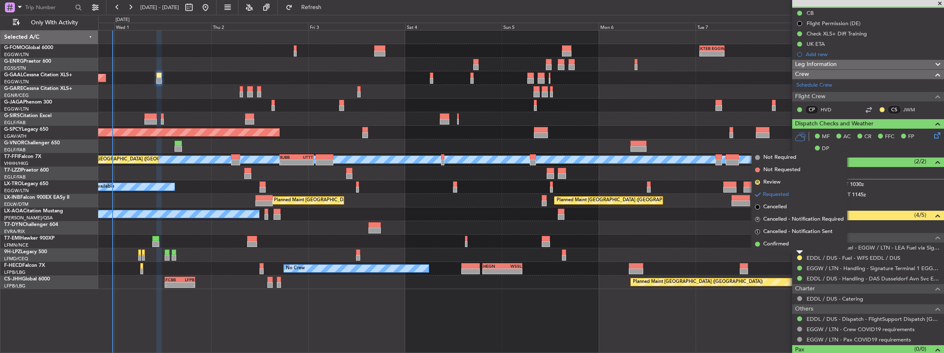
drag, startPoint x: 777, startPoint y: 242, endPoint x: 866, endPoint y: 215, distance: 93.1
click at [777, 241] on span "Confirmed" at bounding box center [776, 244] width 26 height 8
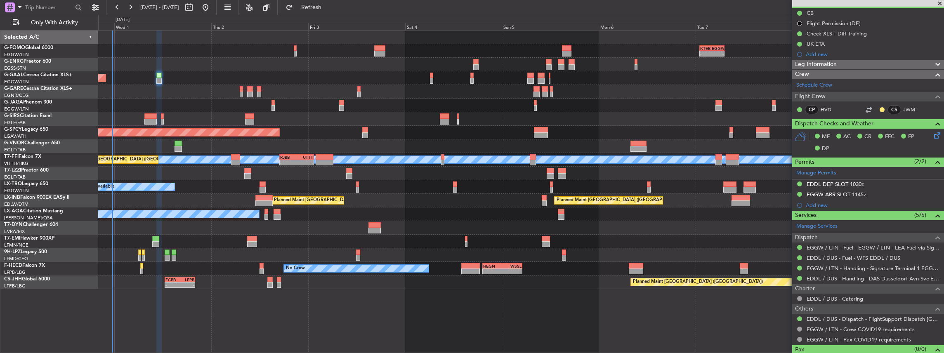
click at [423, 316] on div "- - KTEB 01:00 Z EGGW 07:10 Z 06:10 Z 13:35 Z EGGW 06:00 Z KTEB 13:15 Z Planned…" at bounding box center [521, 191] width 846 height 323
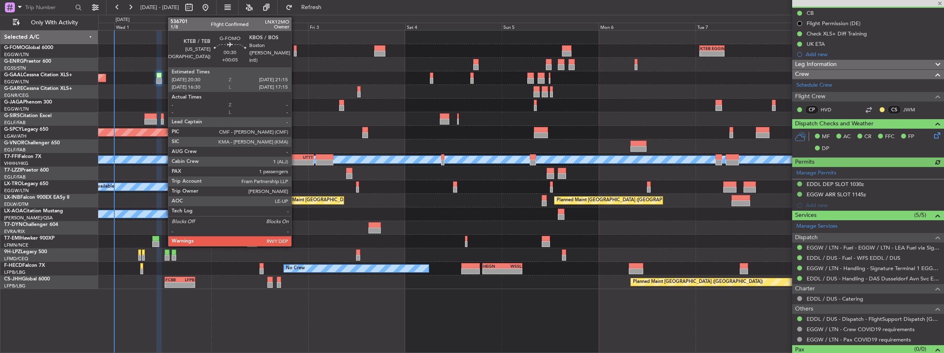
click at [295, 52] on div at bounding box center [295, 54] width 3 height 6
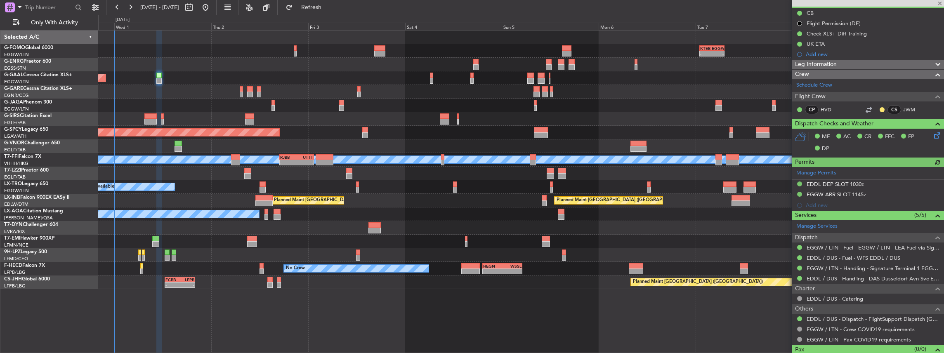
type input "1"
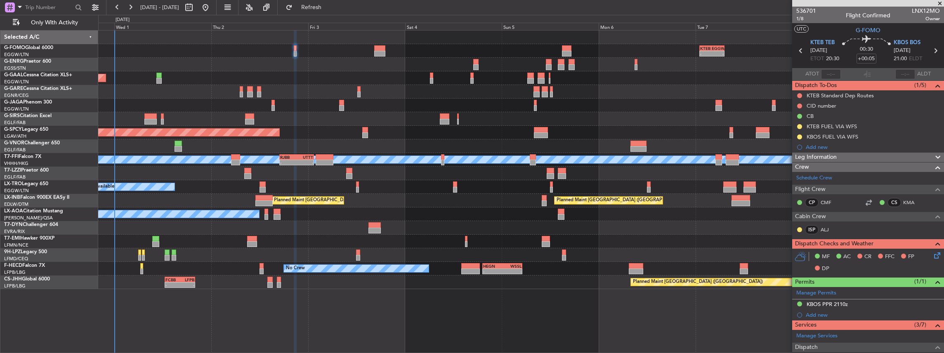
scroll to position [151, 0]
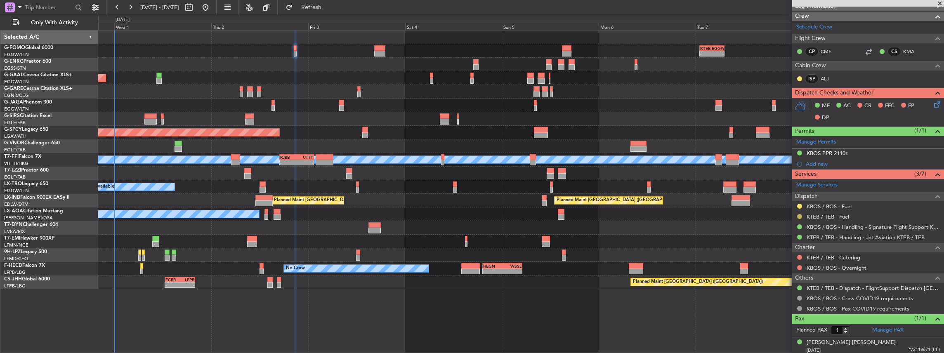
click at [800, 214] on button at bounding box center [799, 216] width 5 height 5
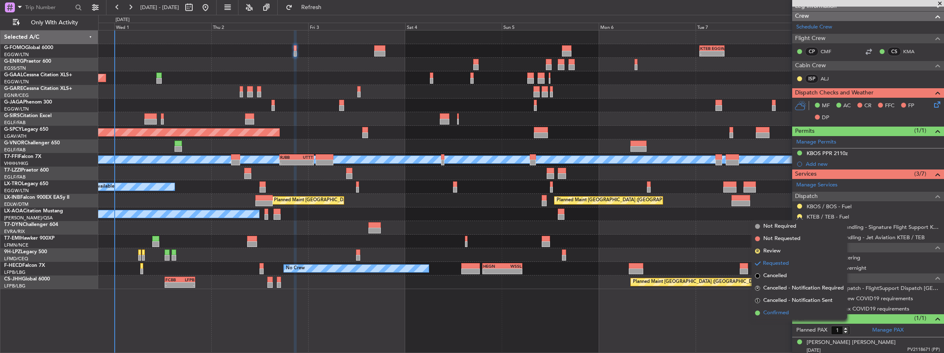
click at [773, 312] on span "Confirmed" at bounding box center [776, 313] width 26 height 8
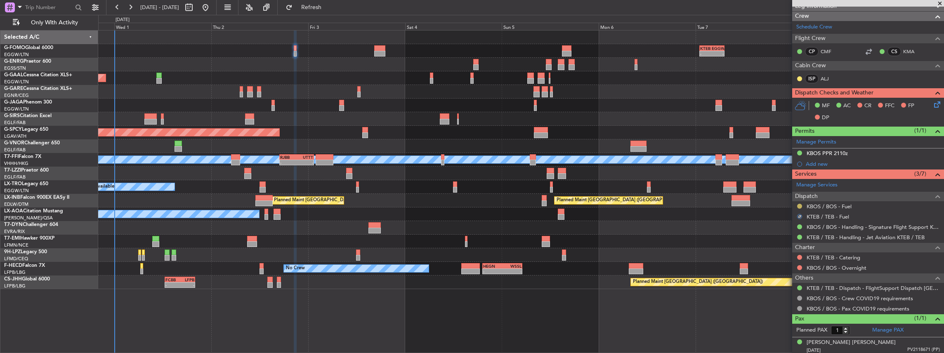
click at [800, 205] on button at bounding box center [799, 206] width 5 height 5
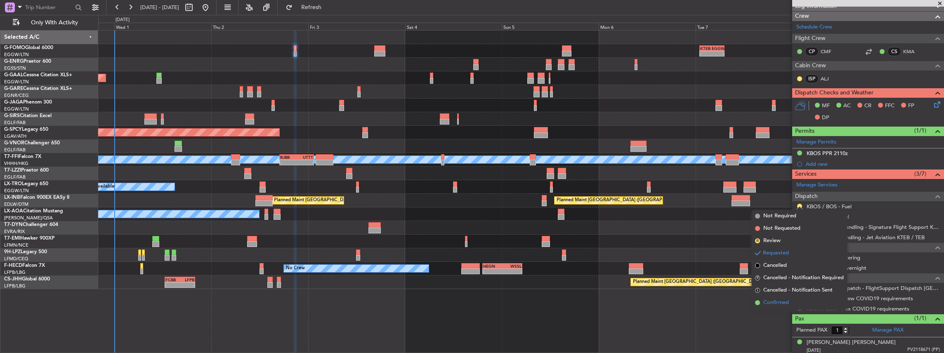
click at [783, 300] on span "Confirmed" at bounding box center [776, 303] width 26 height 8
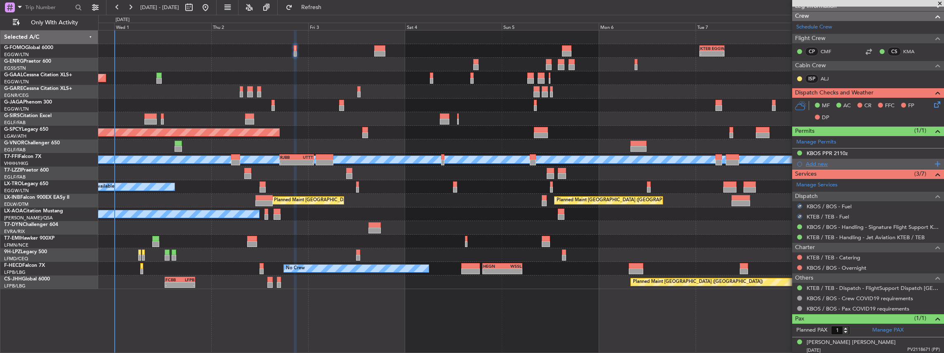
scroll to position [41, 0]
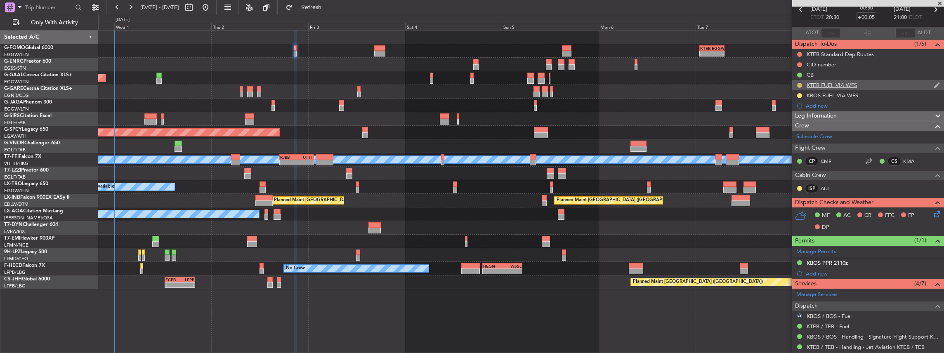
click at [800, 85] on button at bounding box center [799, 85] width 5 height 5
click at [795, 121] on span "Completed" at bounding box center [802, 121] width 27 height 8
click at [801, 94] on button at bounding box center [799, 95] width 5 height 5
click at [799, 132] on span "Completed" at bounding box center [802, 131] width 27 height 8
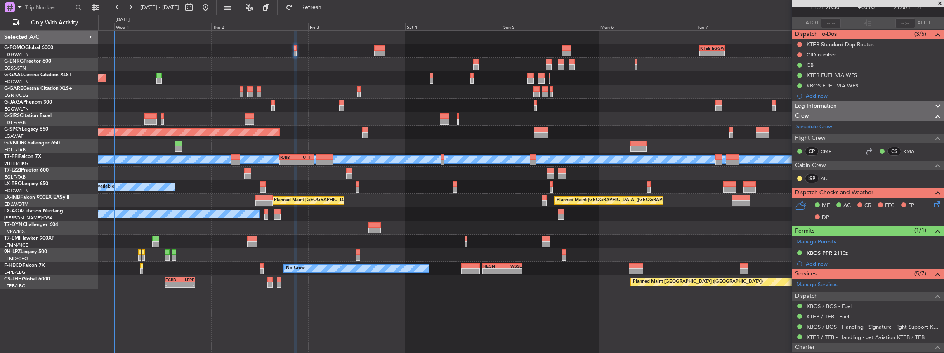
scroll to position [14, 0]
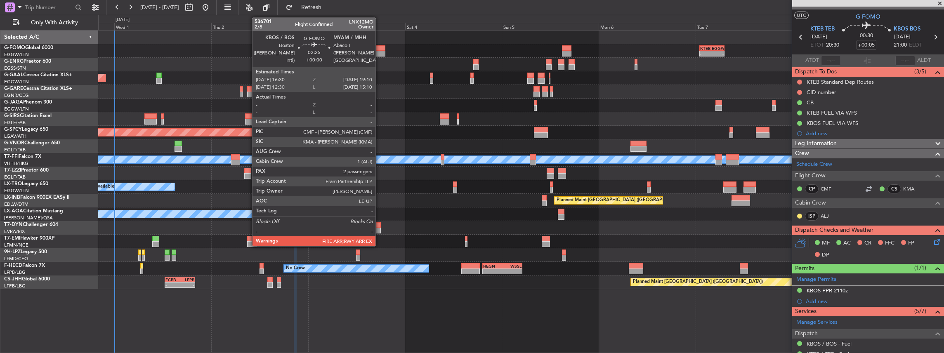
click at [380, 48] on div at bounding box center [379, 48] width 11 height 6
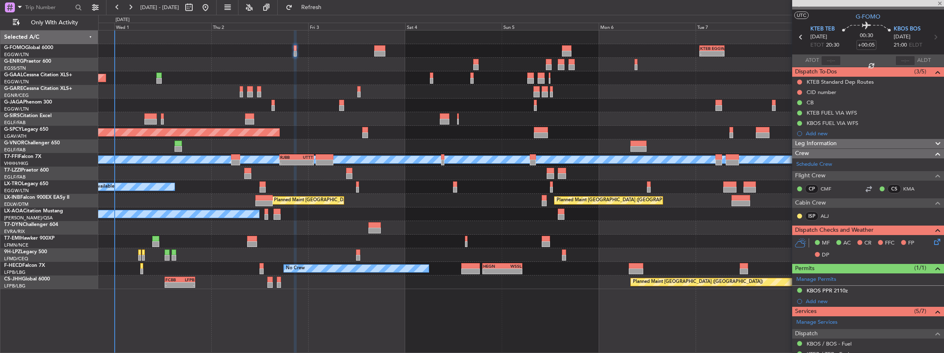
type input "2"
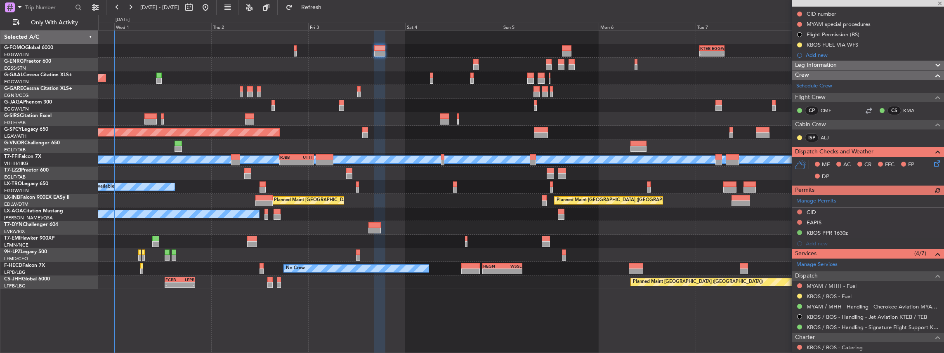
scroll to position [110, 0]
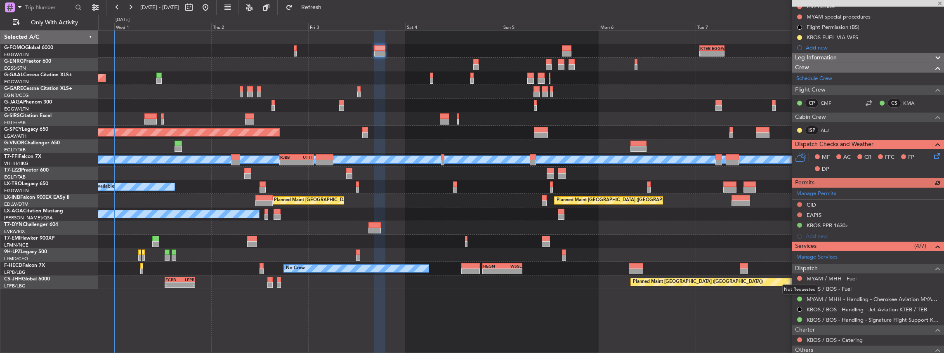
click at [799, 289] on div "Not Requested" at bounding box center [799, 290] width 35 height 10
click at [799, 286] on button at bounding box center [799, 288] width 5 height 5
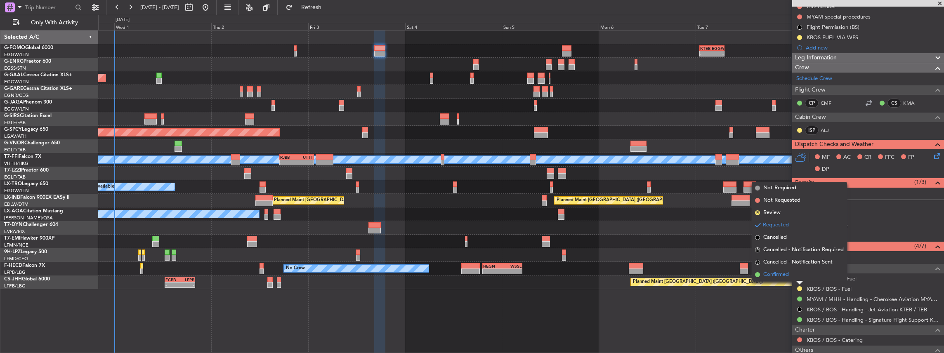
click at [787, 276] on span "Confirmed" at bounding box center [776, 275] width 26 height 8
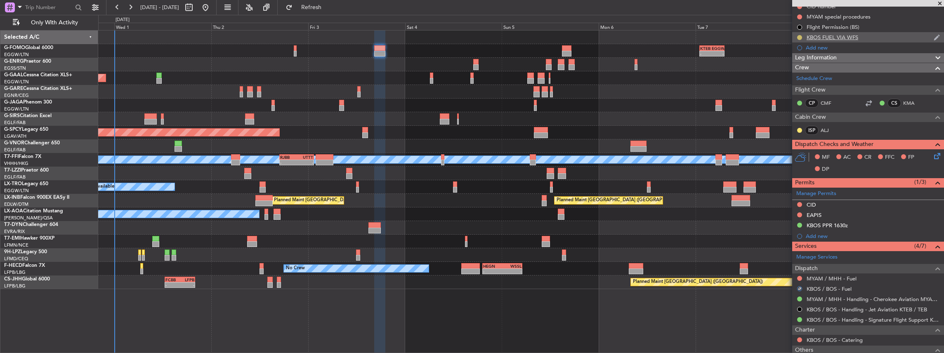
click at [800, 35] on button at bounding box center [799, 37] width 5 height 5
click at [793, 76] on span "Completed" at bounding box center [802, 73] width 27 height 8
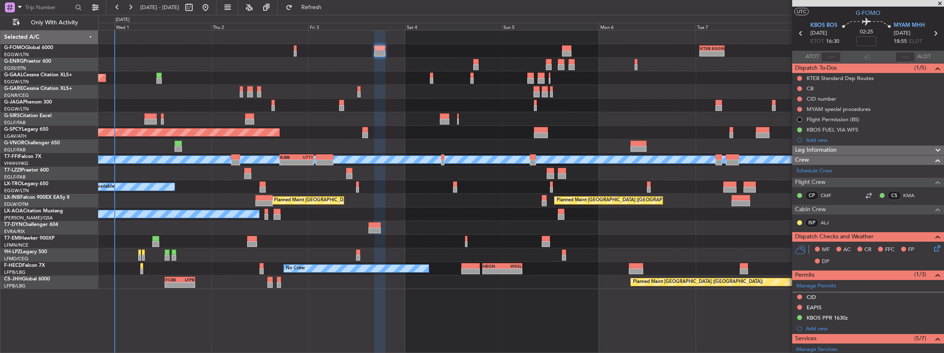
scroll to position [0, 0]
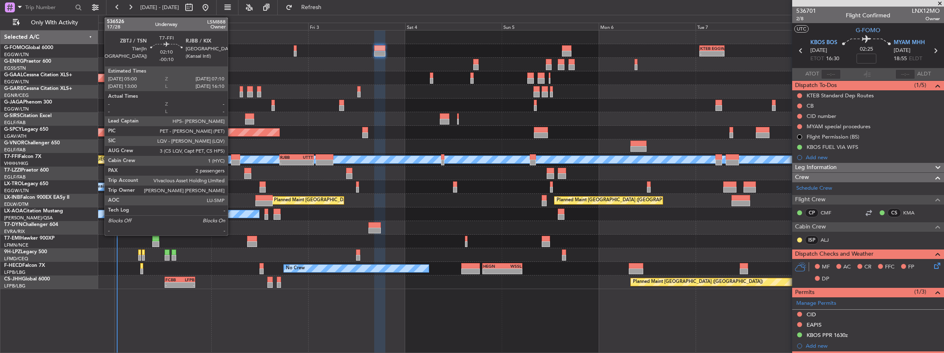
click at [232, 160] on div at bounding box center [235, 163] width 9 height 6
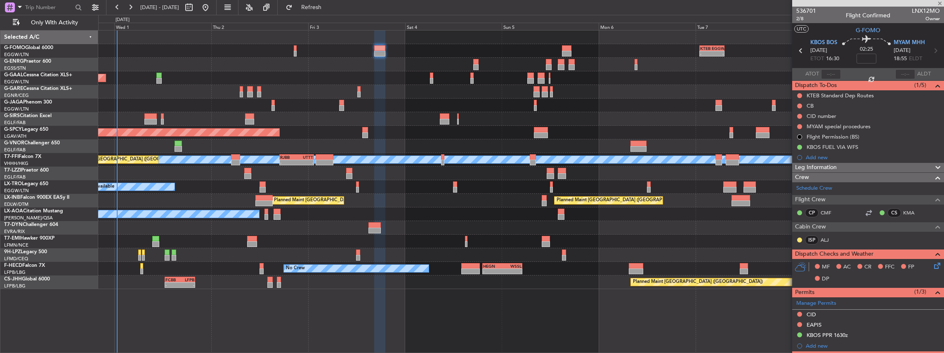
type input "-00:10"
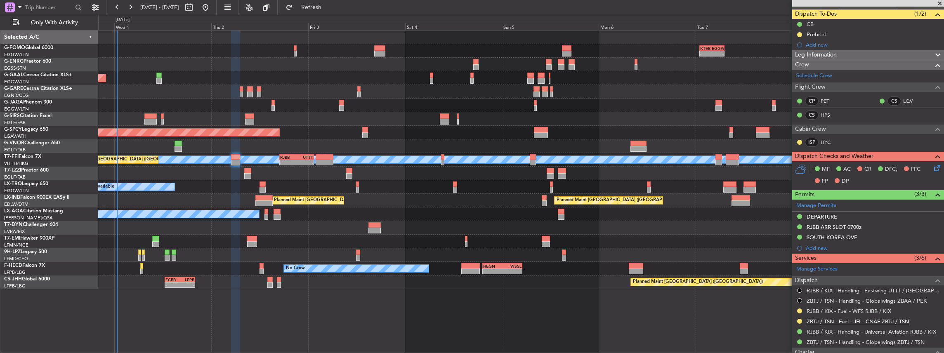
scroll to position [137, 0]
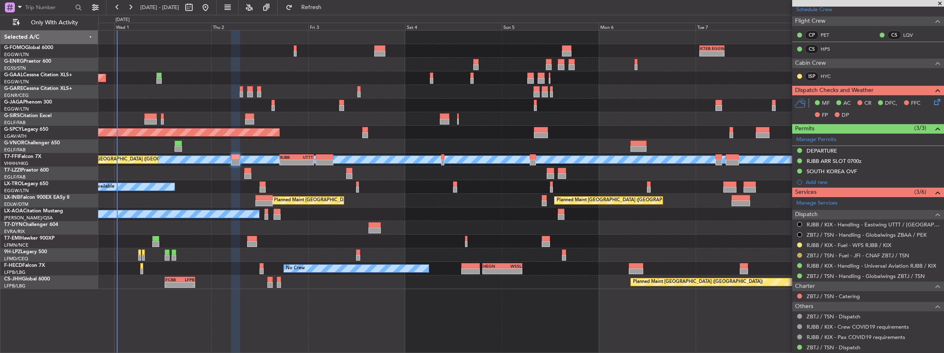
click at [799, 253] on button at bounding box center [799, 255] width 5 height 5
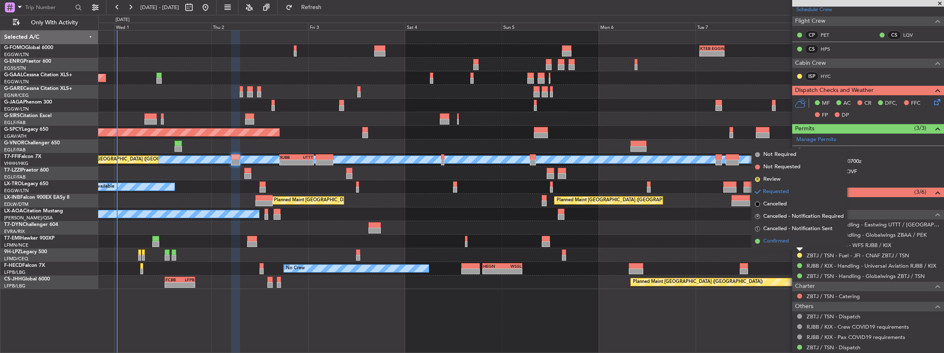
click at [773, 240] on span "Confirmed" at bounding box center [776, 241] width 26 height 8
